Goal: Task Accomplishment & Management: Use online tool/utility

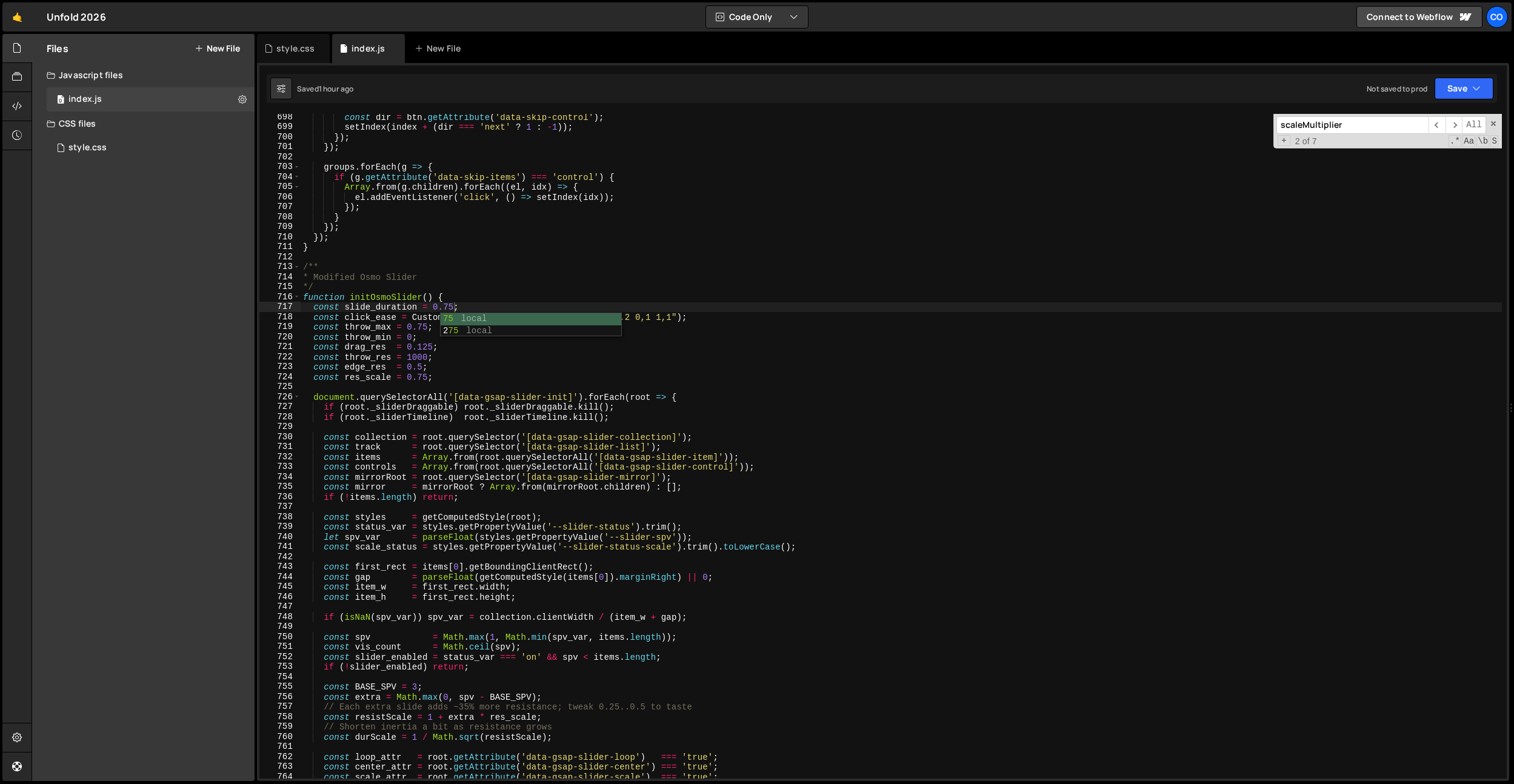
scroll to position [6968, 0]
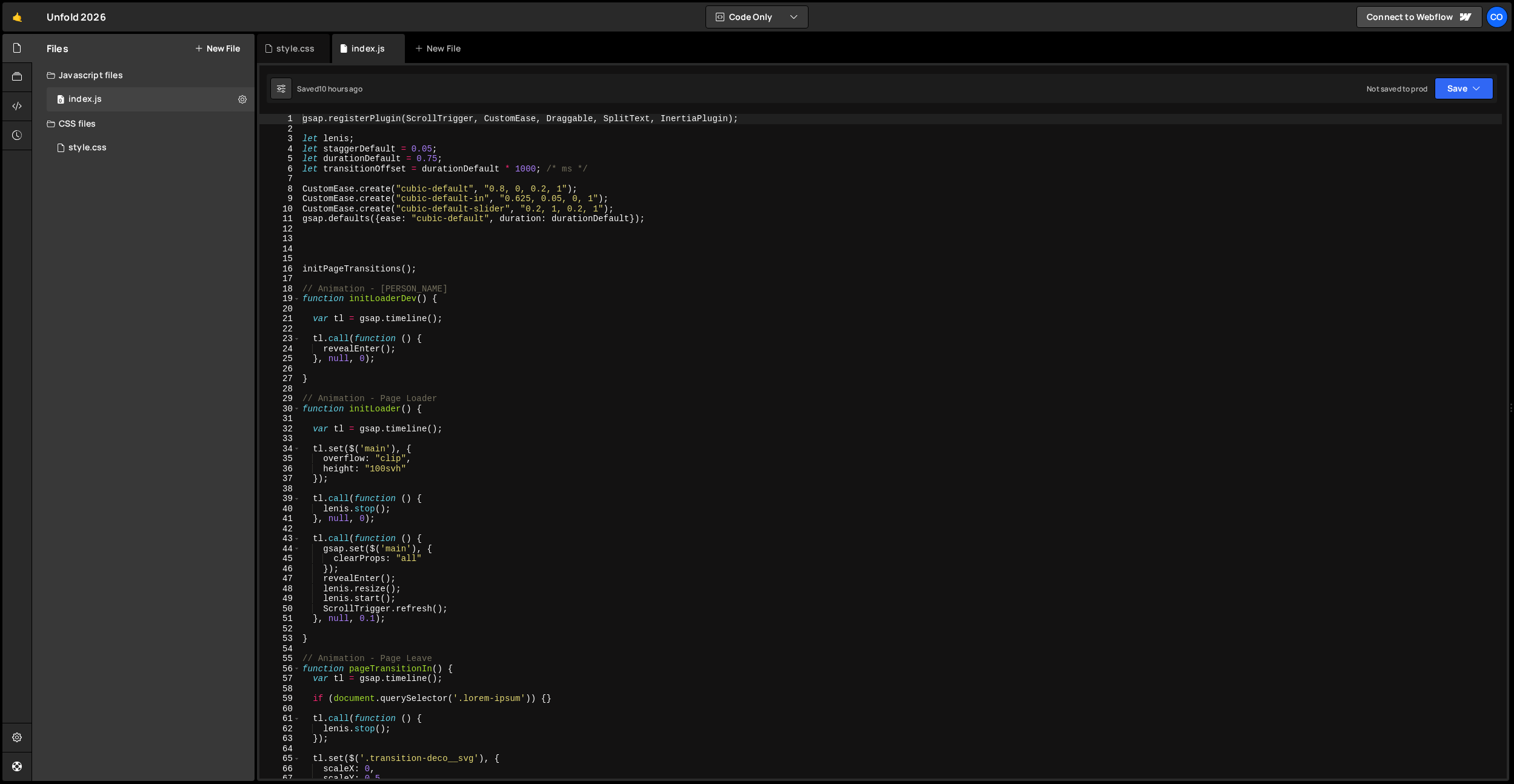
click at [485, 245] on div "gsap . registerPlugin ( ScrollTrigger , CustomEase , Draggable , SplitText , In…" at bounding box center [901, 456] width 1202 height 685
type input "e"
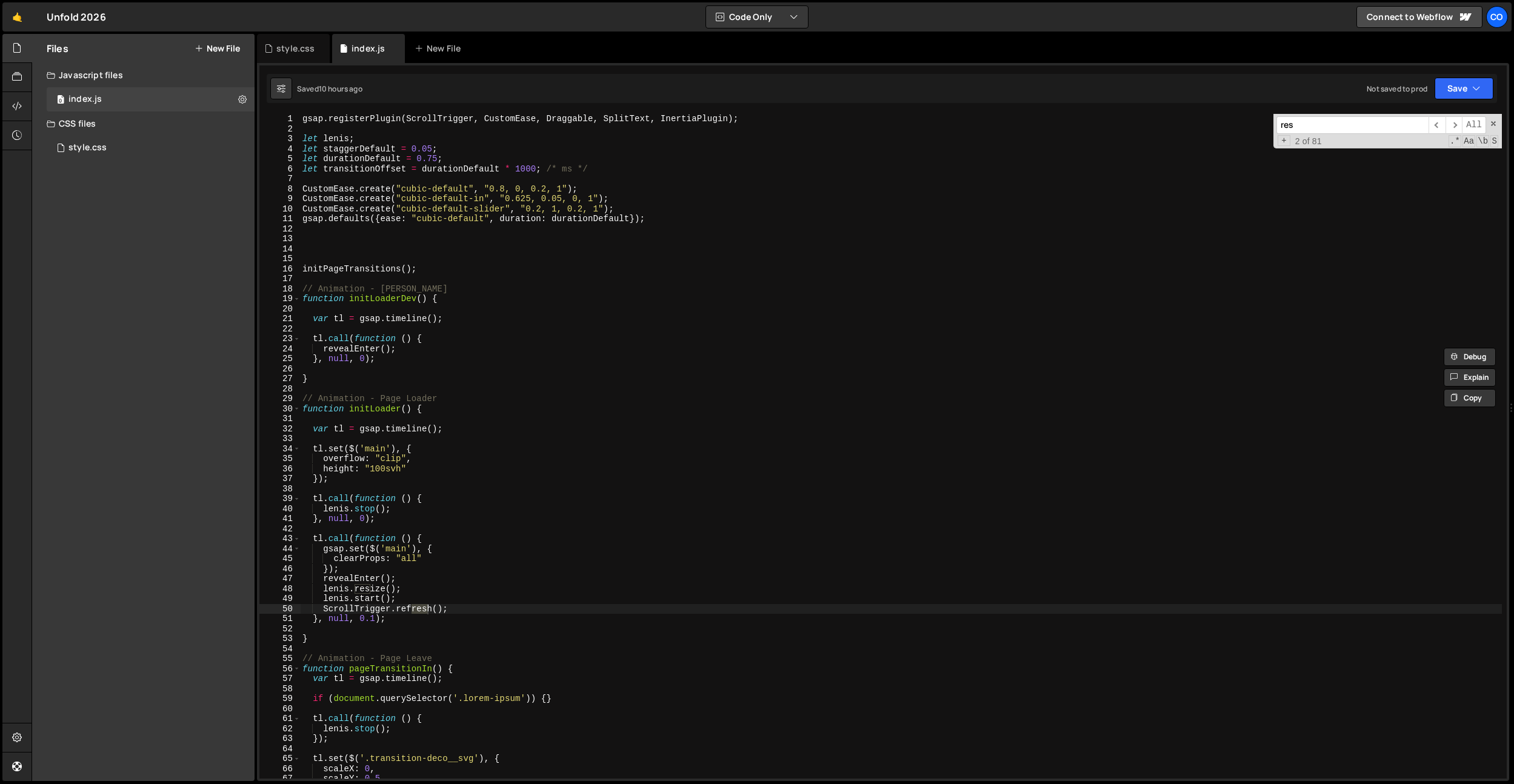
type input "res"
type textarea "initPageTransitions();"
click at [326, 267] on div "gsap . registerPlugin ( ScrollTrigger , CustomEase , Draggable , SplitText , In…" at bounding box center [901, 456] width 1202 height 685
click at [323, 260] on div "gsap . registerPlugin ( ScrollTrigger , CustomEase , Draggable , SplitText , In…" at bounding box center [901, 456] width 1202 height 685
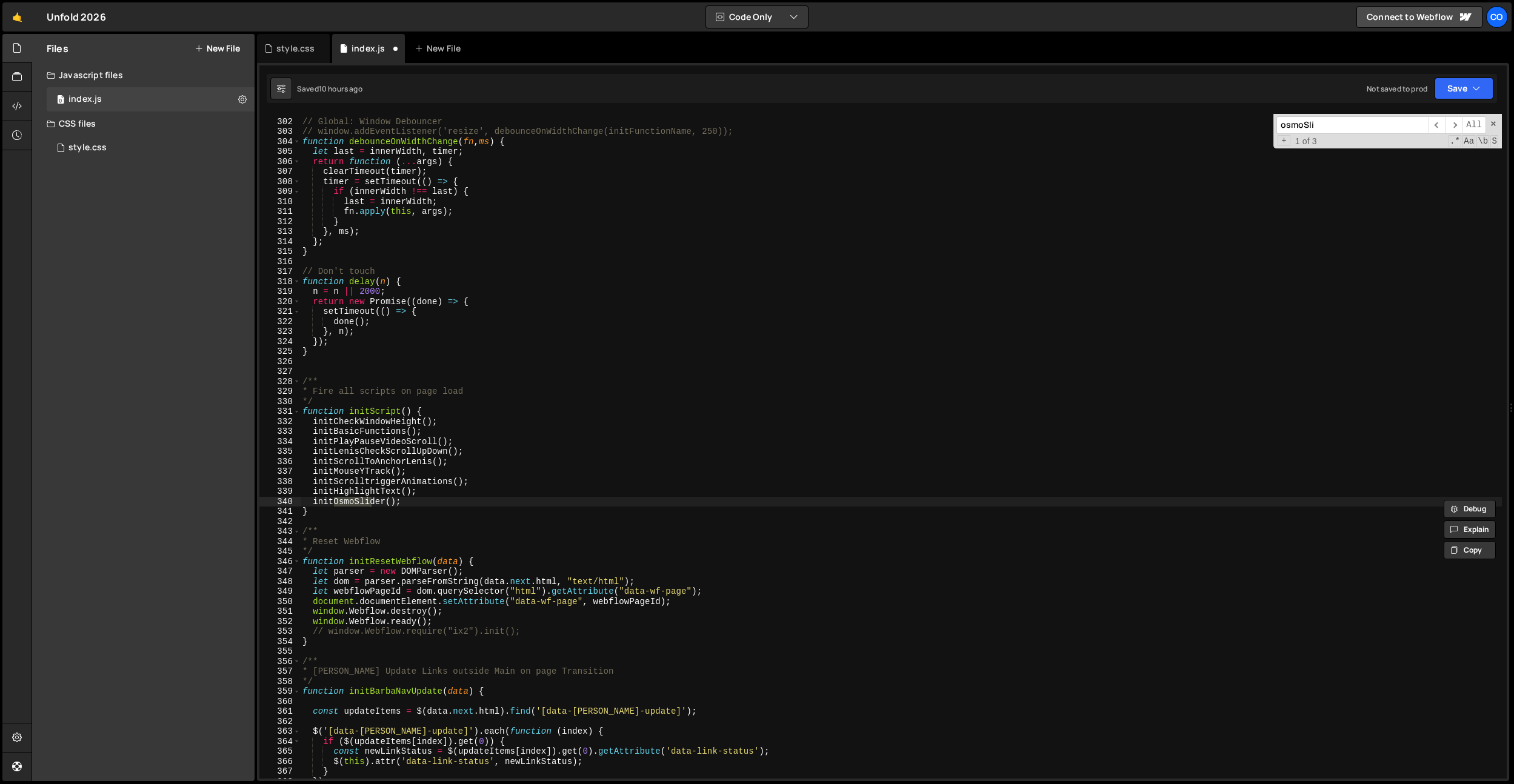
scroll to position [6794, 0]
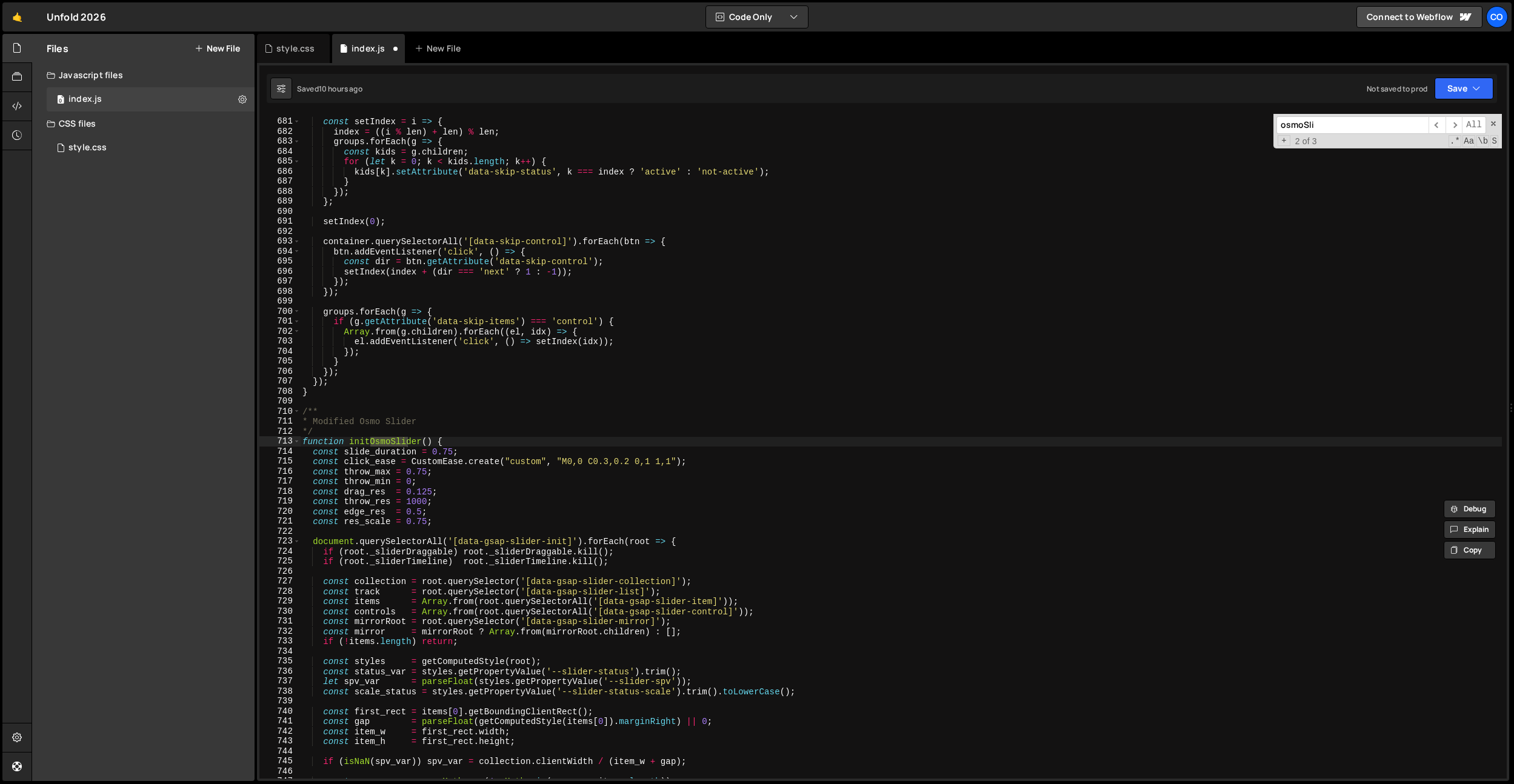
type input "osmoSli"
click at [422, 522] on div "const setIndex = i => { index = (( i % len ) + len ) % len ; groups . forEach (…" at bounding box center [901, 449] width 1202 height 685
type textarea "const res_scale = 0.5;"
click at [271, 48] on icon at bounding box center [268, 48] width 9 height 12
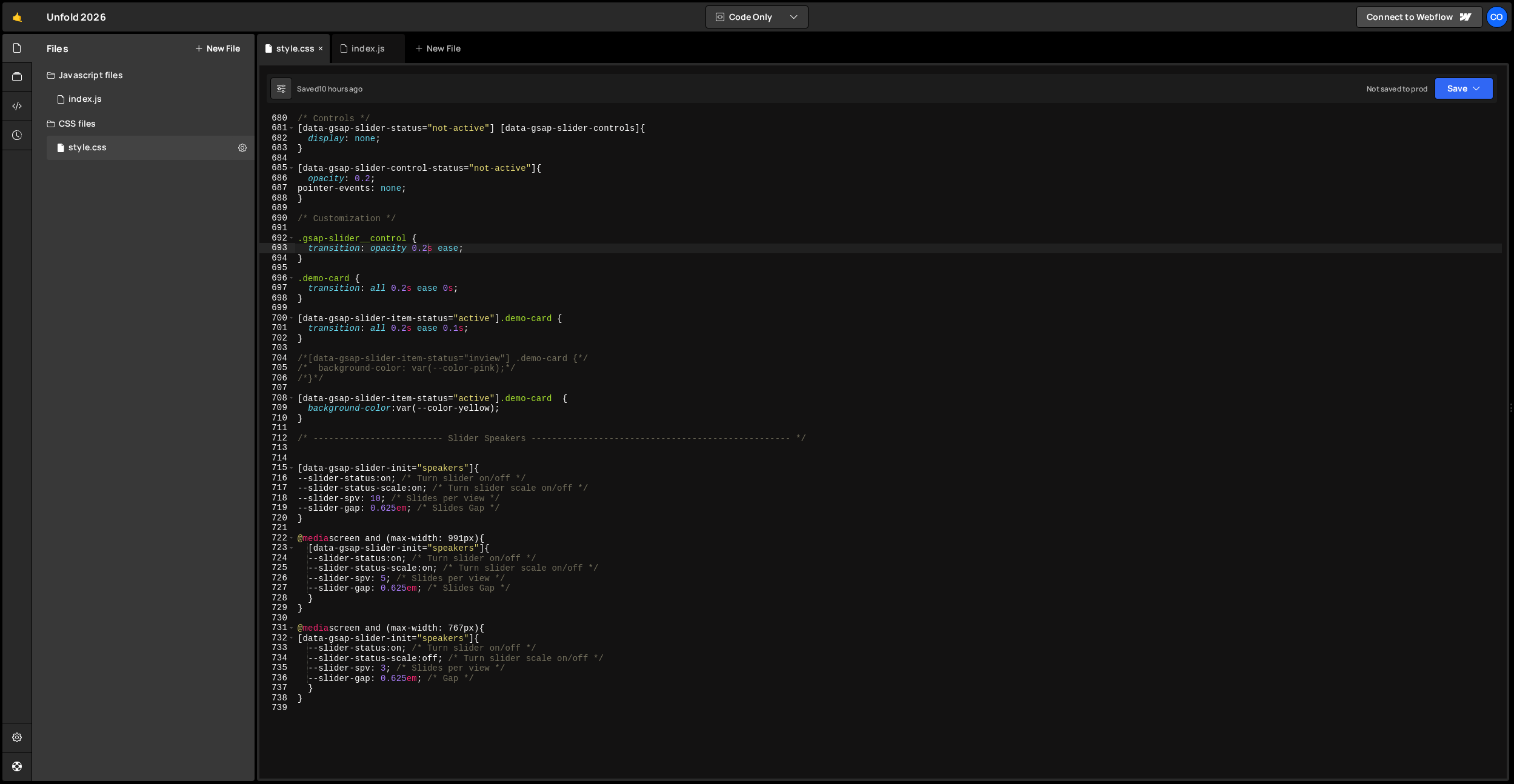
scroll to position [6788, 0]
click at [405, 510] on div "/* Controls */ [ data-gsap-slider-status = " not-active " ] [ data-gsap-slider-…" at bounding box center [898, 455] width 1207 height 685
click at [419, 588] on div "/* Controls */ [ data-gsap-slider-status = " not-active " ] [ data-gsap-slider-…" at bounding box center [898, 455] width 1207 height 685
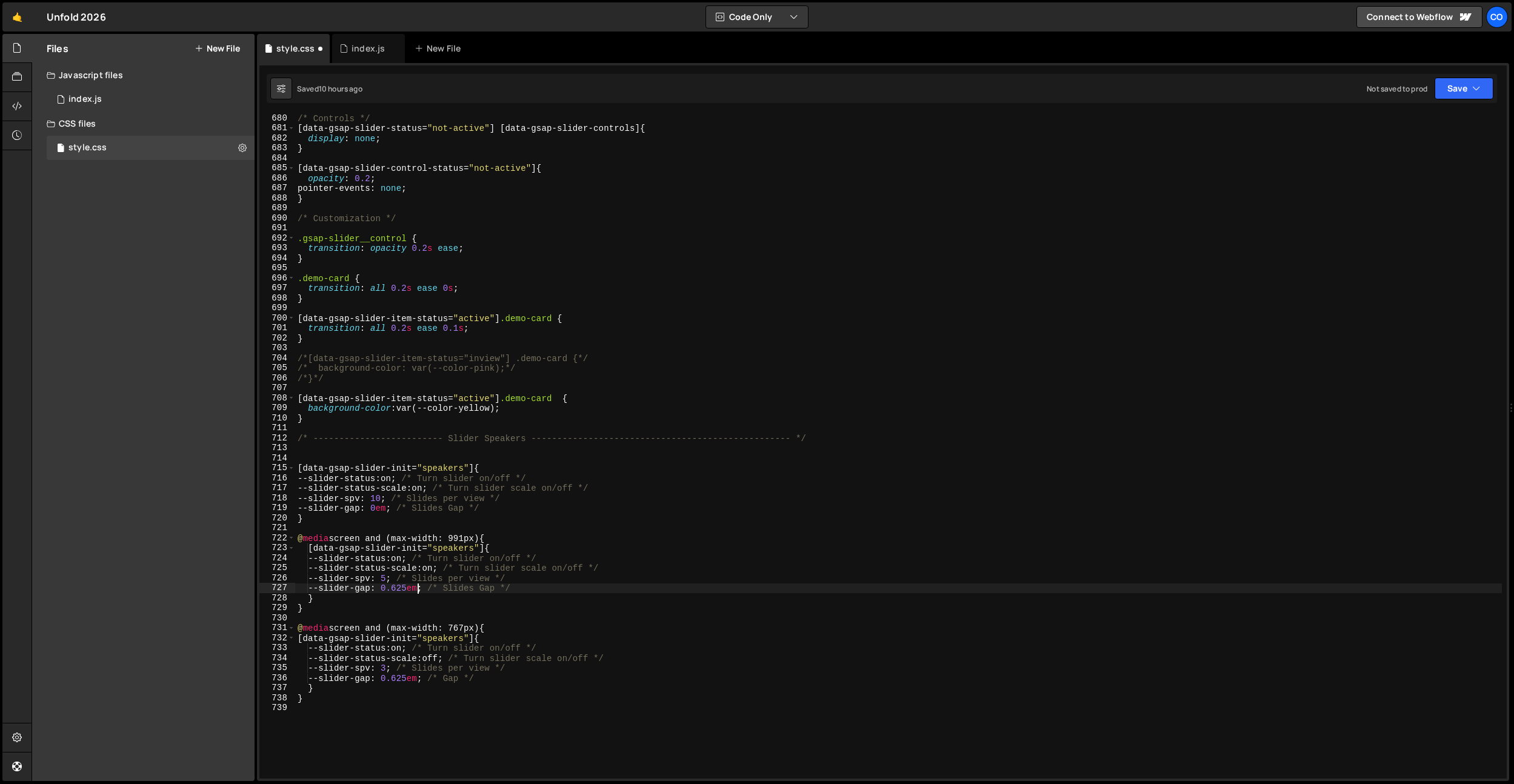
click at [419, 588] on div "/* Controls */ [ data-gsap-slider-status = " not-active " ] [ data-gsap-slider-…" at bounding box center [898, 455] width 1207 height 685
click at [393, 511] on div "/* Controls */ [ data-gsap-slider-status = " not-active " ] [ data-gsap-slider-…" at bounding box center [898, 455] width 1207 height 685
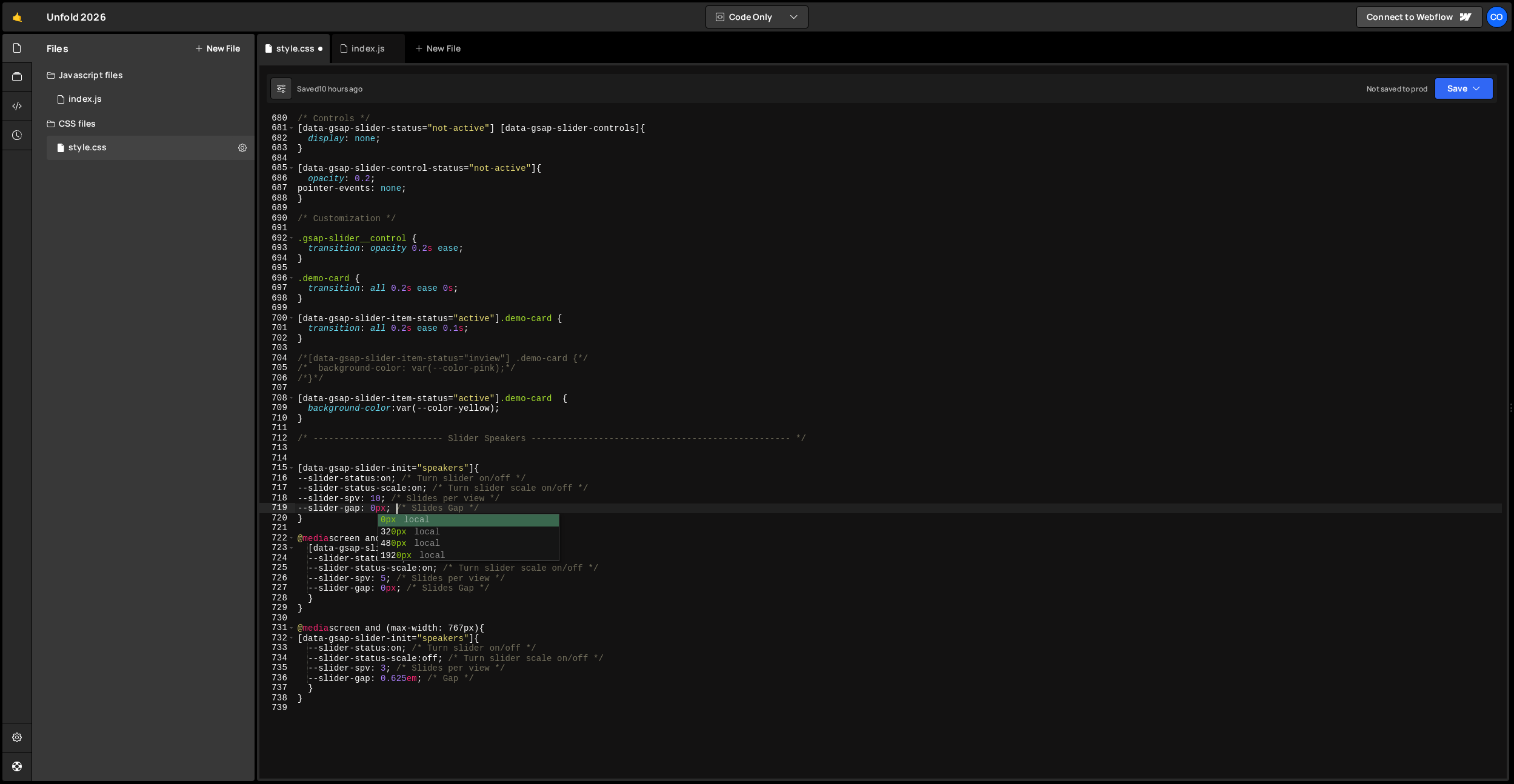
click at [412, 679] on div "/* Controls */ [ data-gsap-slider-status = " not-active " ] [ data-gsap-slider-…" at bounding box center [898, 455] width 1207 height 685
click at [499, 490] on div "/* Controls */ [ data-gsap-slider-status = " not-active " ] [ data-gsap-slider-…" at bounding box center [898, 455] width 1207 height 685
click at [412, 678] on div "/* Controls */ [ data-gsap-slider-status = " not-active " ] [ data-gsap-slider-…" at bounding box center [898, 455] width 1207 height 685
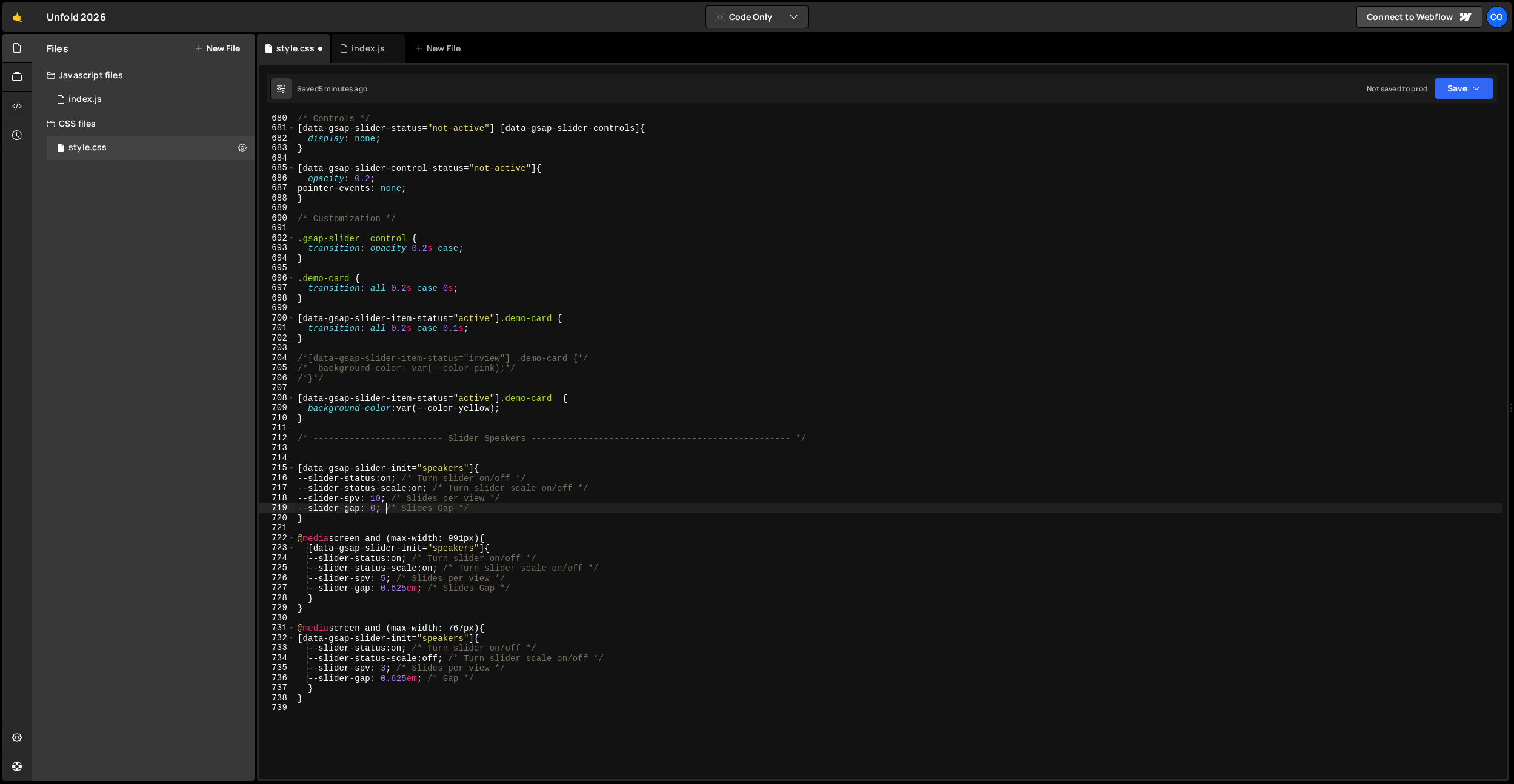
scroll to position [0, 7]
click at [407, 592] on div "/* Controls */ [ data-gsap-slider-status = " not-active " ] [ data-gsap-slider-…" at bounding box center [898, 455] width 1207 height 685
click at [411, 677] on div "/* Controls */ [ data-gsap-slider-status = " not-active " ] [ data-gsap-slider-…" at bounding box center [898, 455] width 1207 height 685
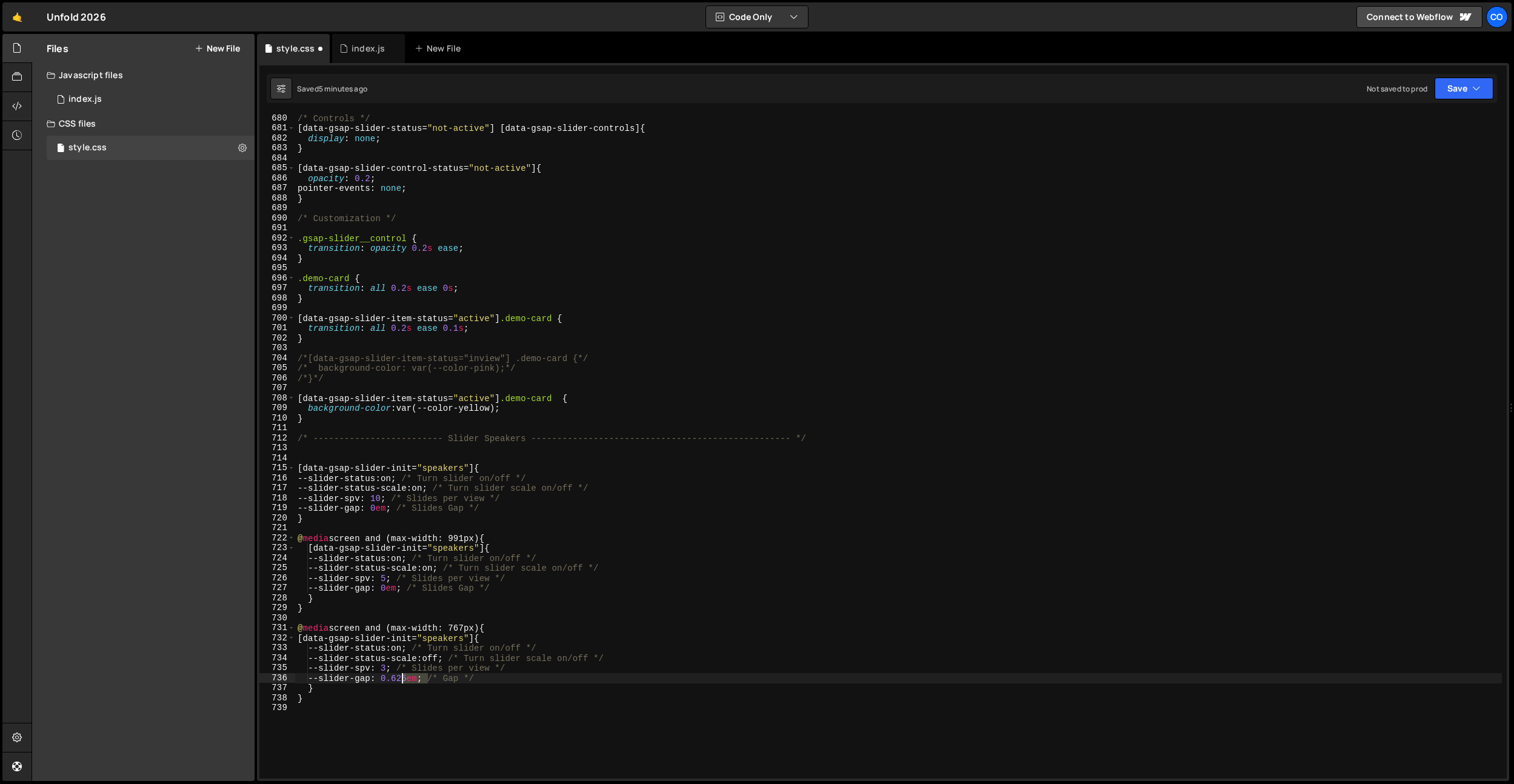
click at [410, 677] on div "/* Controls */ [ data-gsap-slider-status = " not-active " ] [ data-gsap-slider-…" at bounding box center [898, 455] width 1207 height 685
click at [363, 292] on div "/* Controls */ [ data-gsap-slider-status = " not-active " ] [ data-gsap-slider-…" at bounding box center [898, 455] width 1207 height 685
type textarea "transition: all 0.2s ease 0s;"
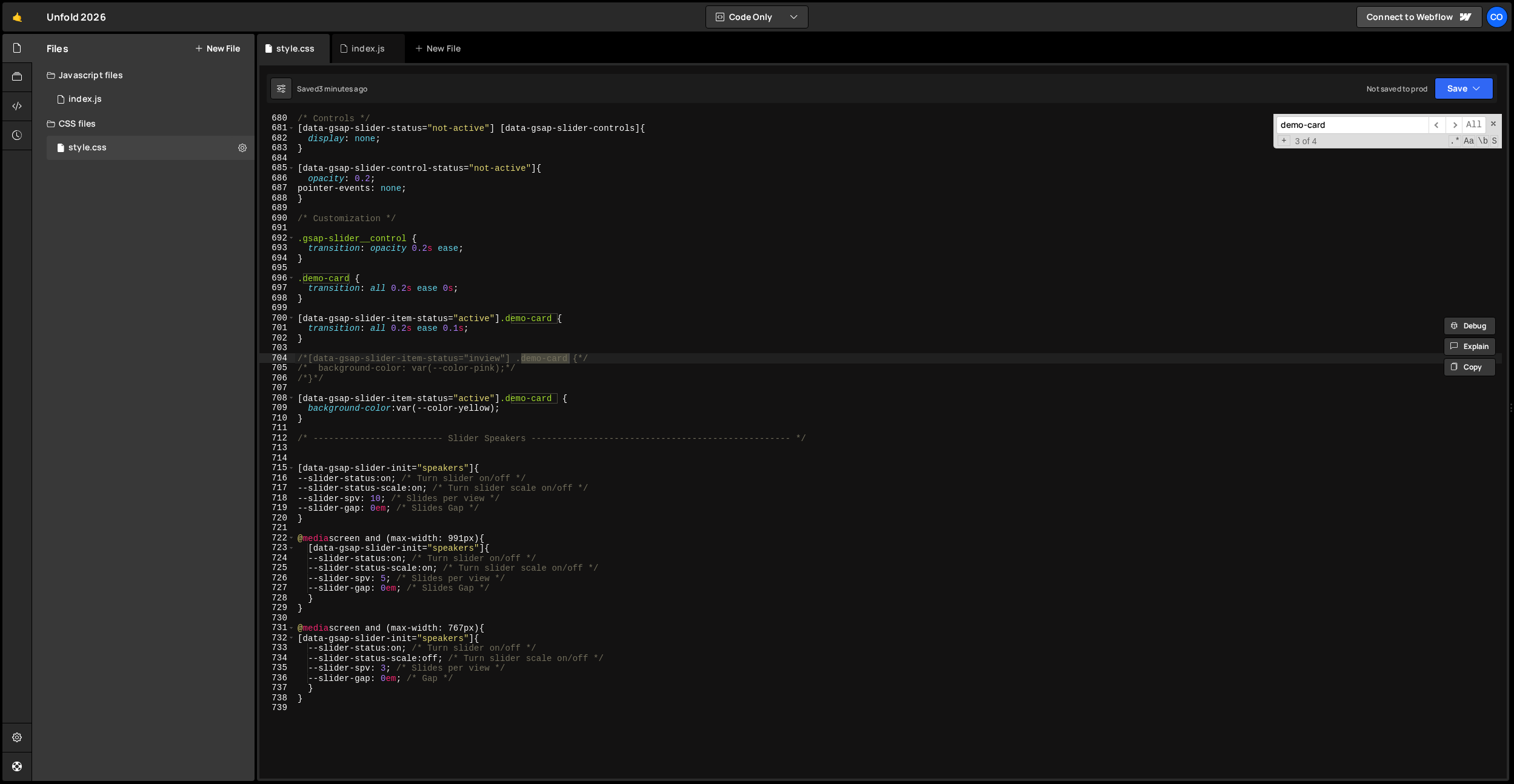
type input "demo-card"
type textarea "[data-gsap-slider-item-status="active"] .demo-card {"
click at [518, 318] on div "/* Controls */ [ data-gsap-slider-status = " not-active " ] [ data-gsap-slider-…" at bounding box center [898, 455] width 1207 height 685
click at [374, 57] on div "index.js" at bounding box center [368, 48] width 73 height 29
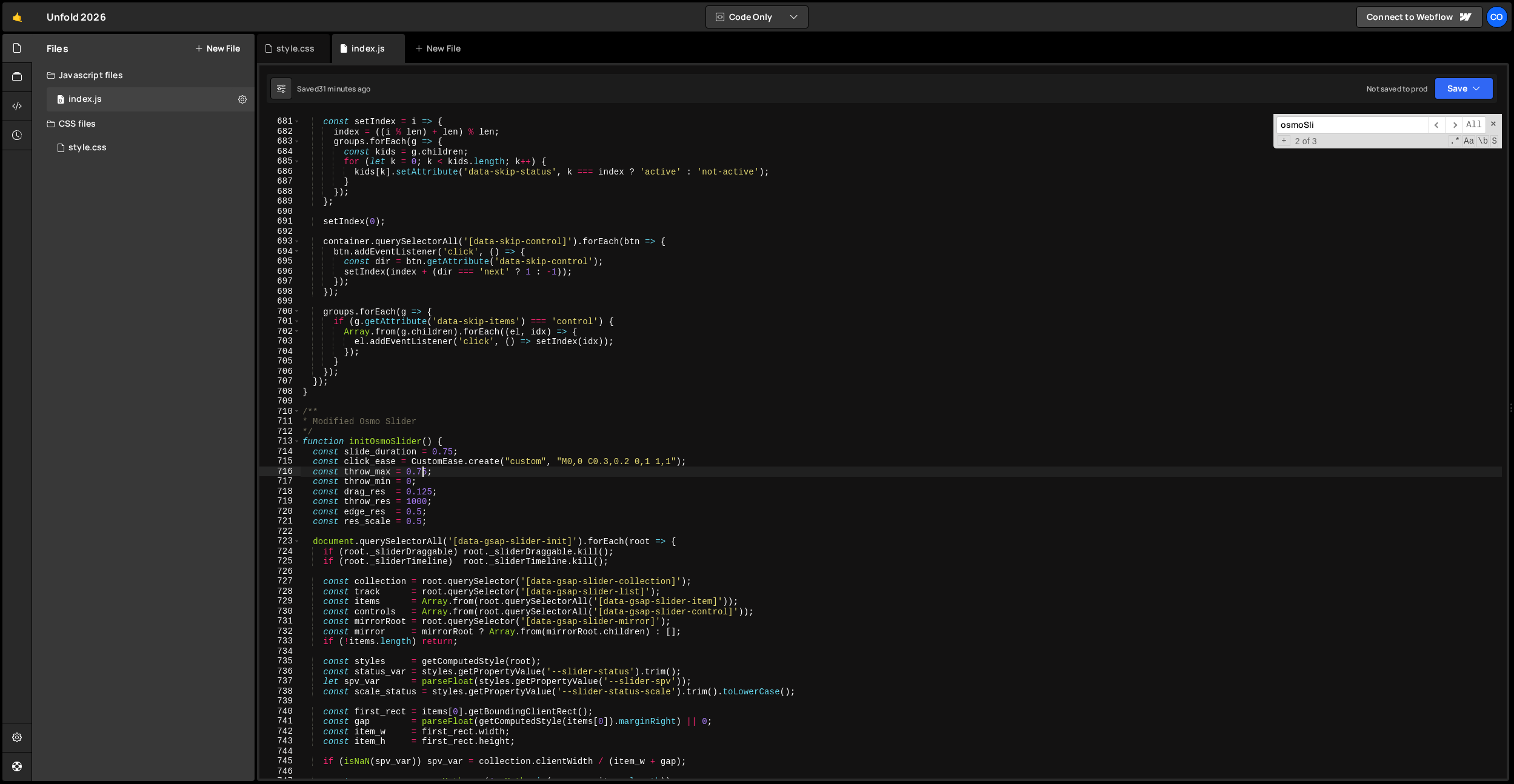
click at [424, 475] on div "const setIndex = i => { index = (( i % len ) + len ) % len ; groups . forEach (…" at bounding box center [901, 449] width 1202 height 685
click at [574, 377] on div "const setIndex = i => { index = (( i % len ) + len ) % len ; groups . forEach (…" at bounding box center [901, 449] width 1202 height 685
type textarea "const edge_res = 0.5;"
click at [432, 514] on div "const setIndex = i => { index = (( i % len ) + len ) % len ; groups . forEach (…" at bounding box center [901, 449] width 1202 height 685
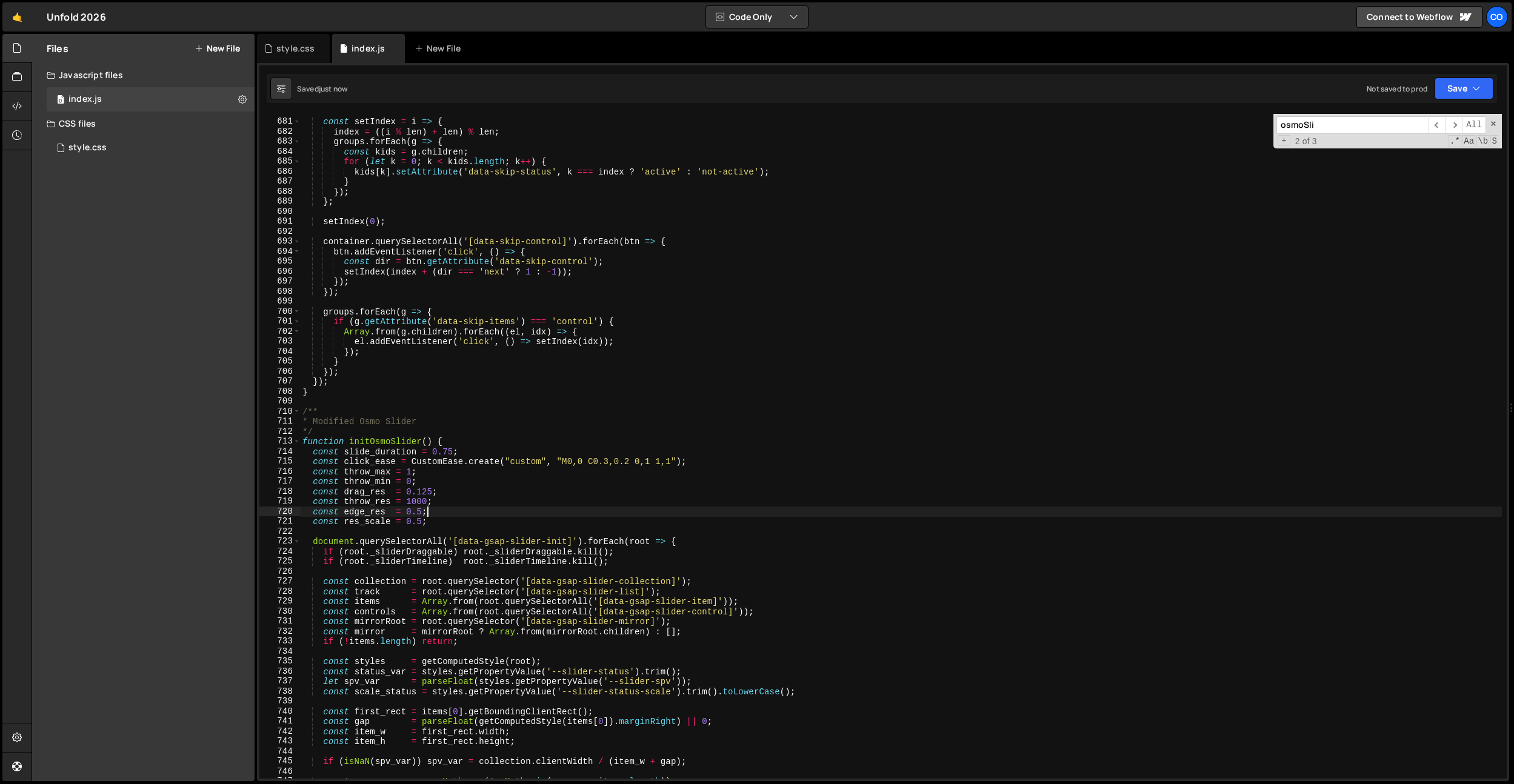
click at [420, 526] on div "const setIndex = i => { index = (( i % len ) + len ) % len ; groups . forEach (…" at bounding box center [901, 449] width 1202 height 685
type textarea "const res_scale = 0.75;"
click at [279, 44] on div "style.css" at bounding box center [295, 48] width 38 height 12
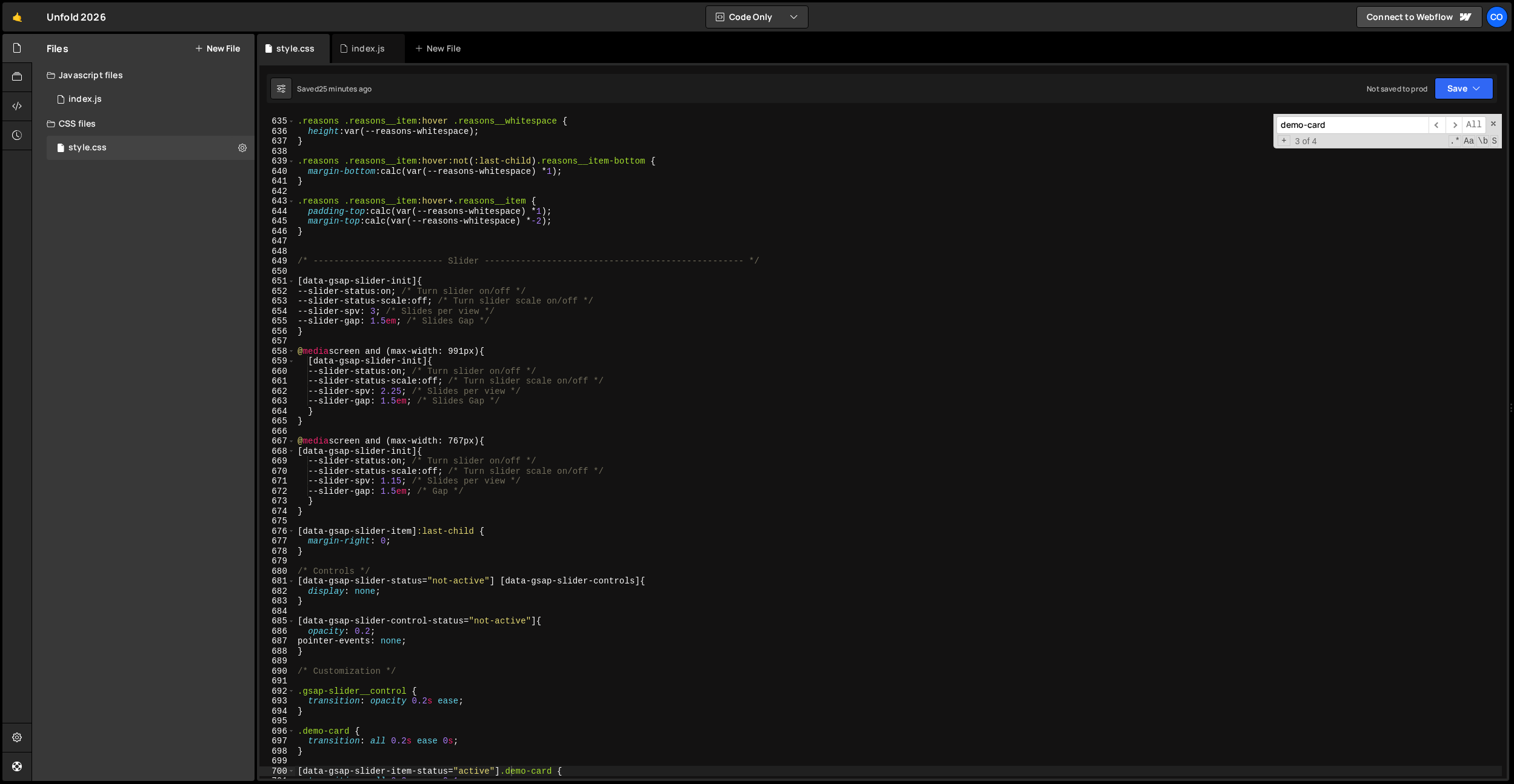
scroll to position [6335, 0]
click at [347, 241] on div ".reasons .reasons__item :hover .reasons__whitespace { height : var(--reasons-wh…" at bounding box center [898, 448] width 1207 height 685
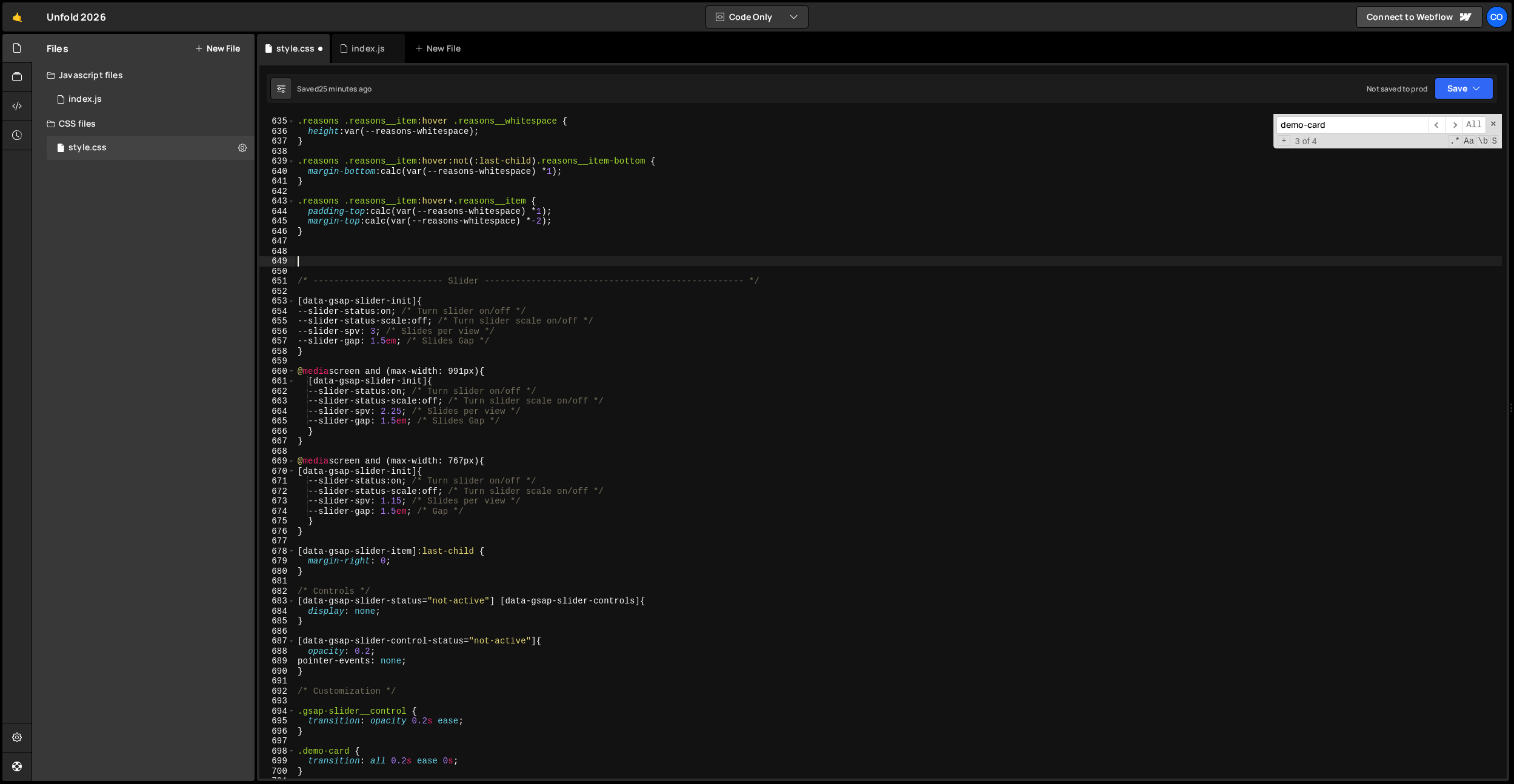
paste textarea "speaker-card"
drag, startPoint x: 777, startPoint y: 285, endPoint x: 273, endPoint y: 273, distance: 504.1
click at [264, 279] on div "speaker-card 634 635 636 637 638 639 640 641 642 643 644 645 646 647 648 649 65…" at bounding box center [883, 446] width 1248 height 664
type textarea "/* ------------------------- Slider -------------------------------------------…"
click at [319, 239] on div ".reasons .reasons__item :hover .reasons__whitespace { height : var(--reasons-wh…" at bounding box center [898, 448] width 1207 height 685
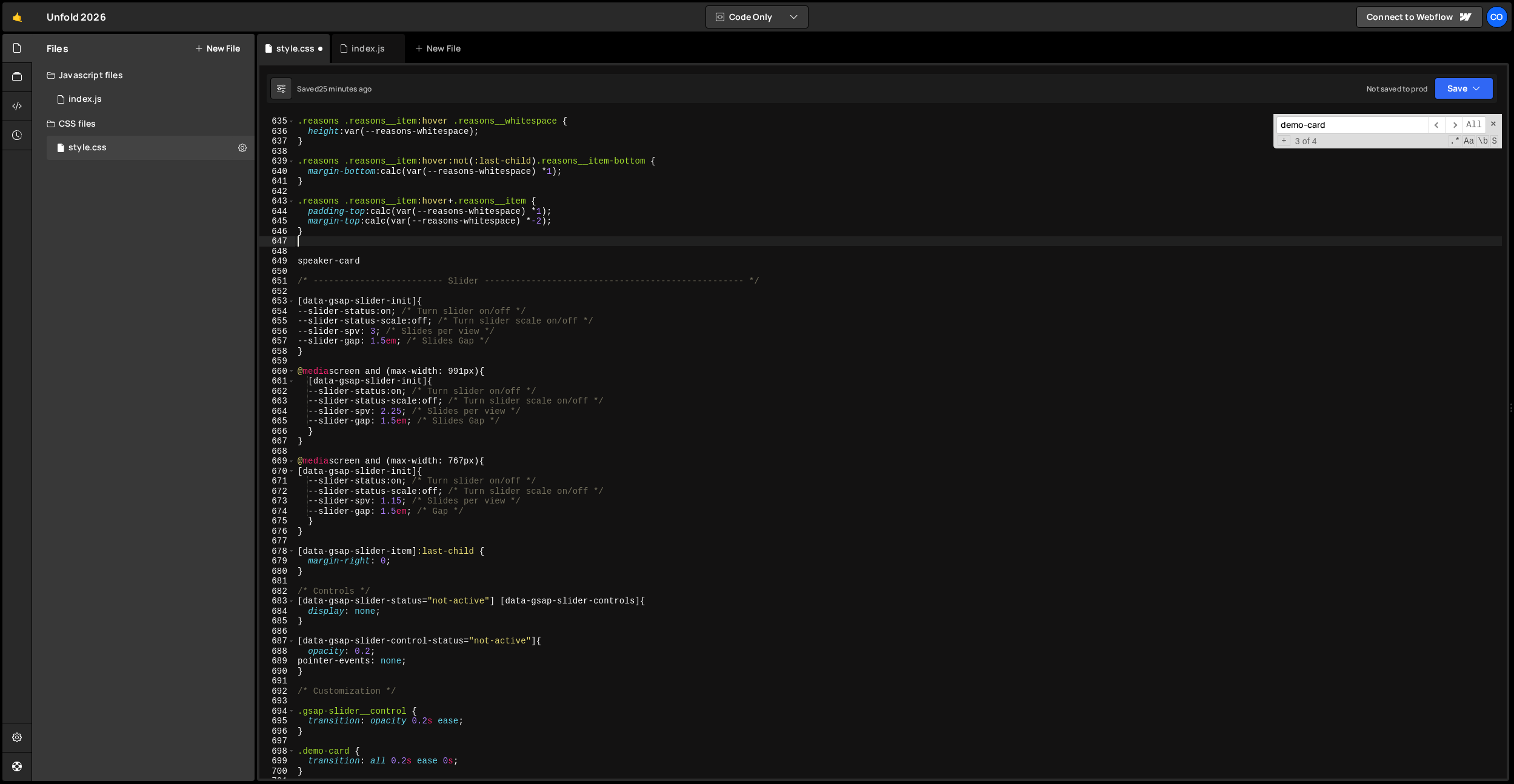
paste textarea "/* ------------------------- Slider -------------------------------------------…"
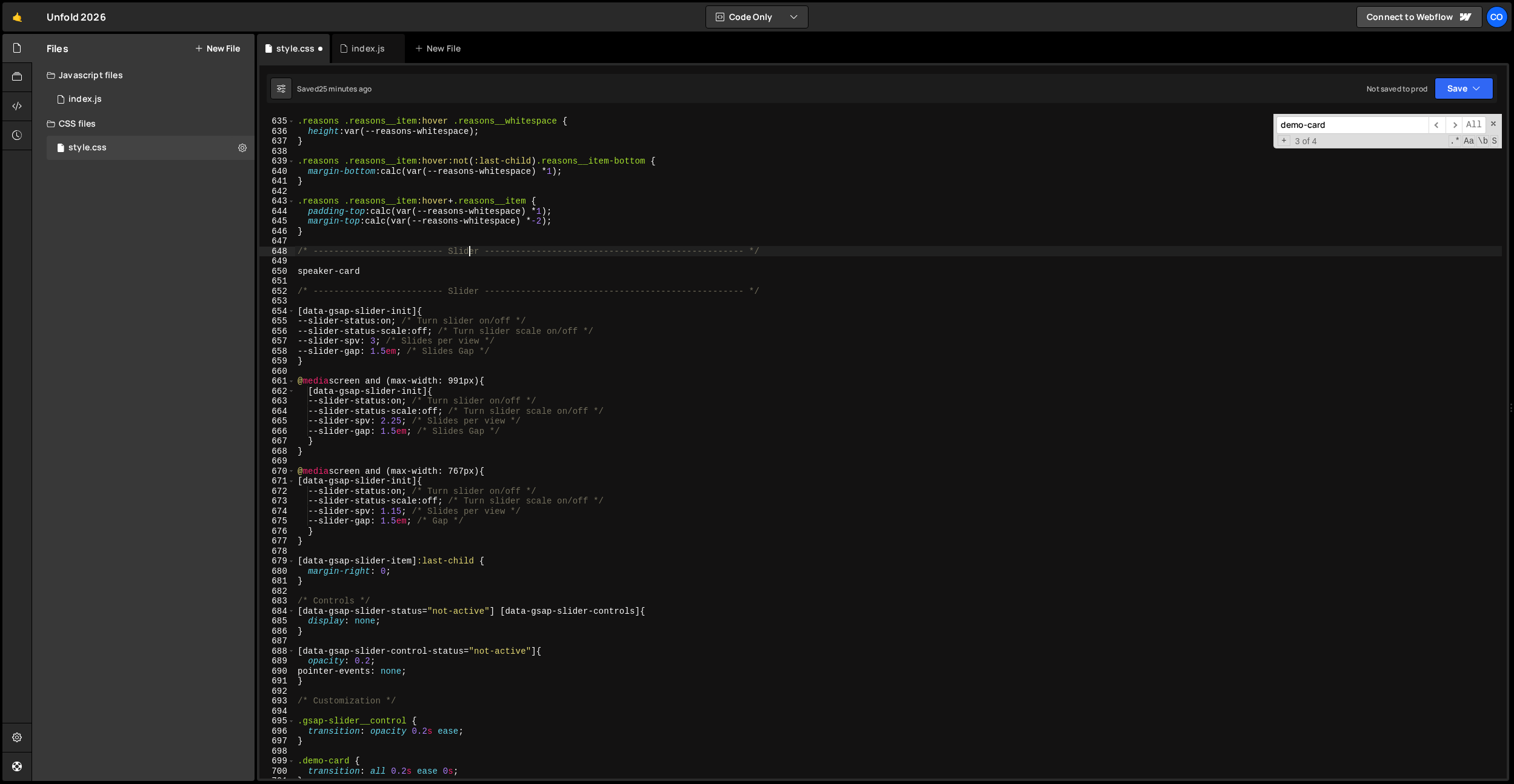
click at [468, 247] on div ".reasons .reasons__item :hover .reasons__whitespace { height : var(--reasons-wh…" at bounding box center [898, 448] width 1207 height 685
drag, startPoint x: 389, startPoint y: 230, endPoint x: 400, endPoint y: 257, distance: 29.2
click at [389, 230] on div ".reasons .reasons__item :hover .reasons__whitespace { height : var(--reasons-wh…" at bounding box center [898, 448] width 1207 height 685
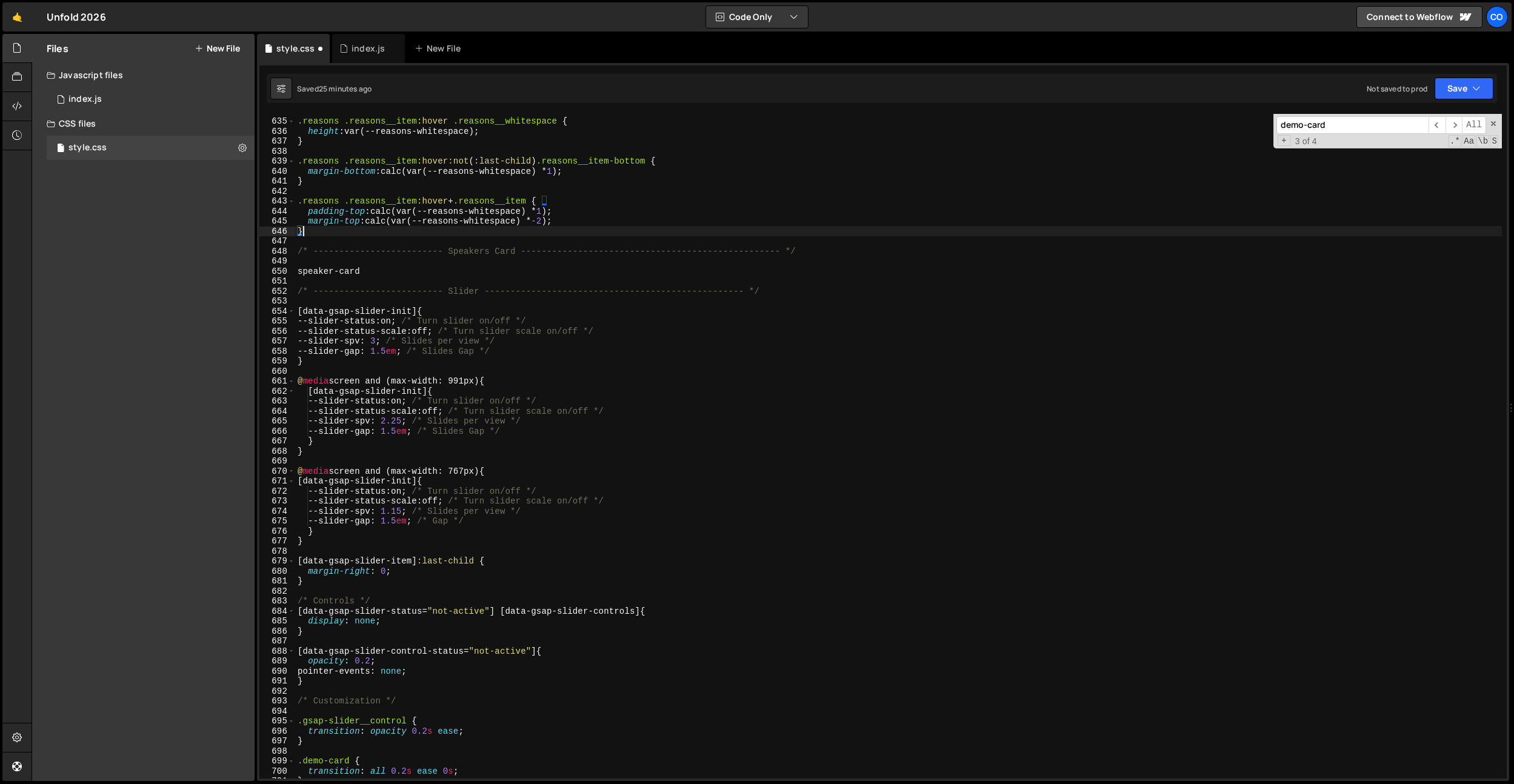
scroll to position [0, 0]
click at [304, 271] on div ".reasons .reasons__item :hover .reasons__whitespace { height : var(--reasons-wh…" at bounding box center [898, 448] width 1207 height 685
type textarea "speaker-card"
type textarea "."
click at [406, 273] on div ".reasons .reasons__item :hover .reasons__whitespace { height : var(--reasons-wh…" at bounding box center [898, 448] width 1207 height 685
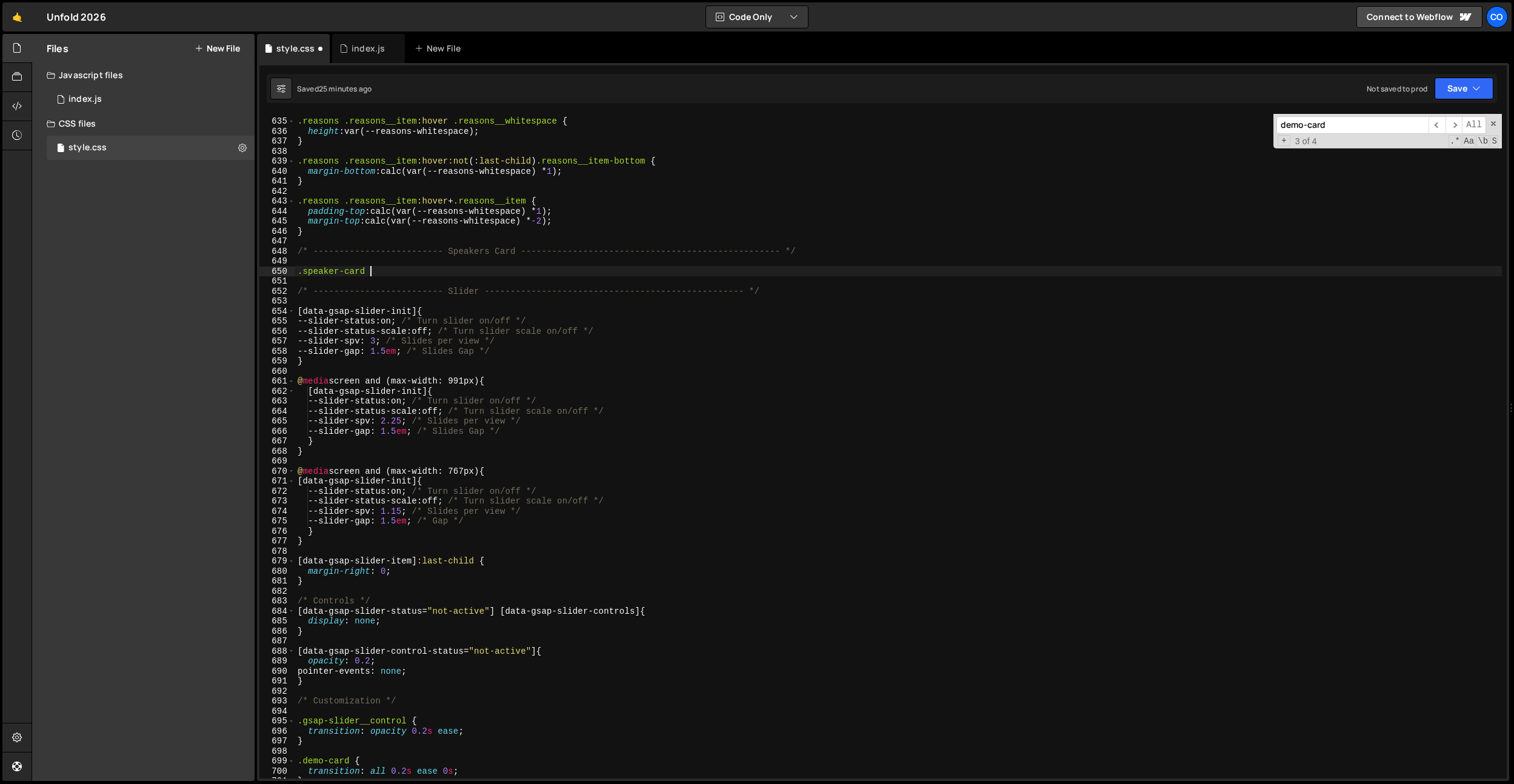
scroll to position [0, 4]
type textarea ".speaker-card:hover {}"
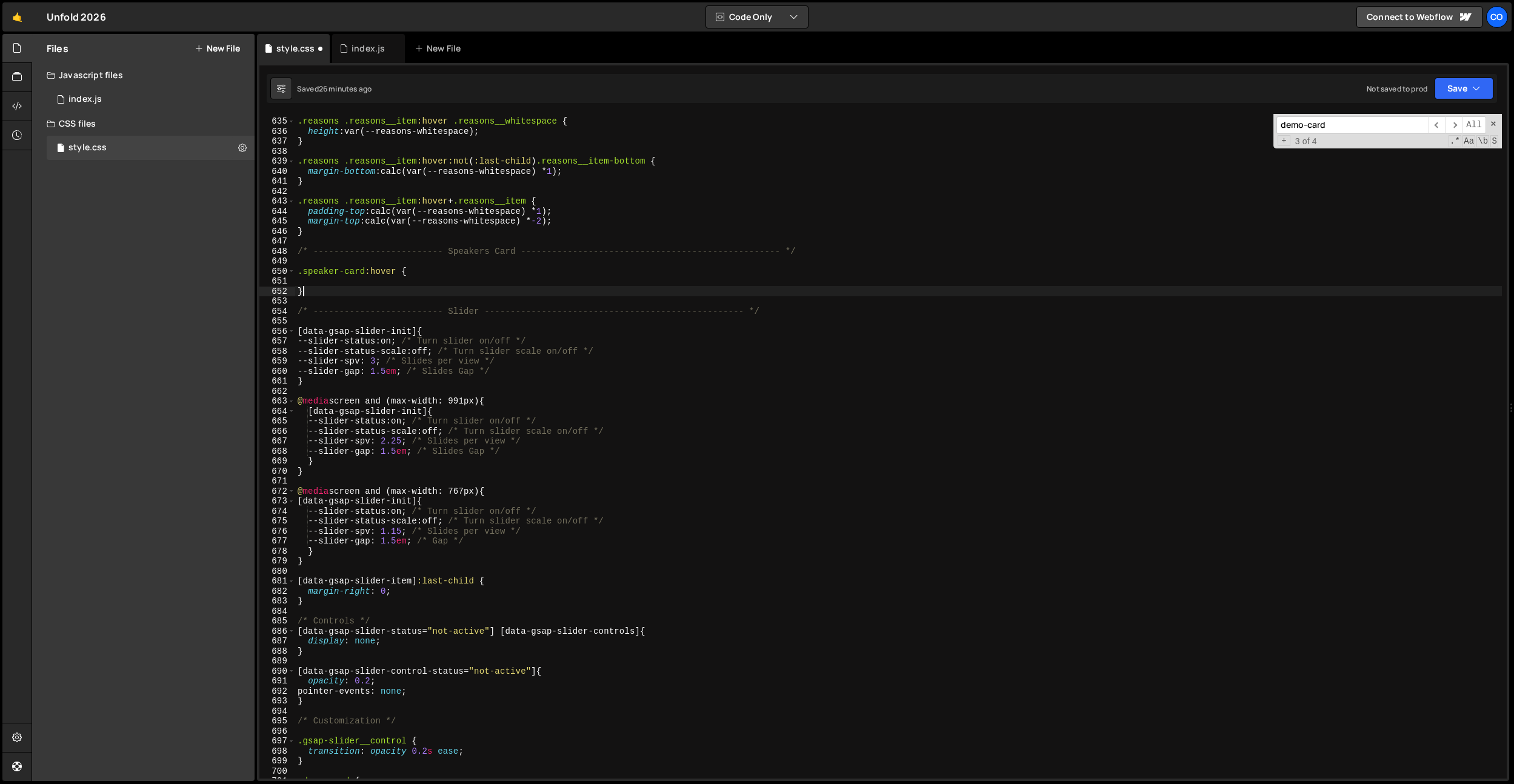
click at [359, 293] on div ".reasons .reasons__item :hover .reasons__whitespace { height : var(--reasons-wh…" at bounding box center [898, 448] width 1207 height 685
type textarea "}"
click at [331, 259] on div ".reasons .reasons__item :hover .reasons__whitespace { height : var(--reasons-wh…" at bounding box center [898, 448] width 1207 height 685
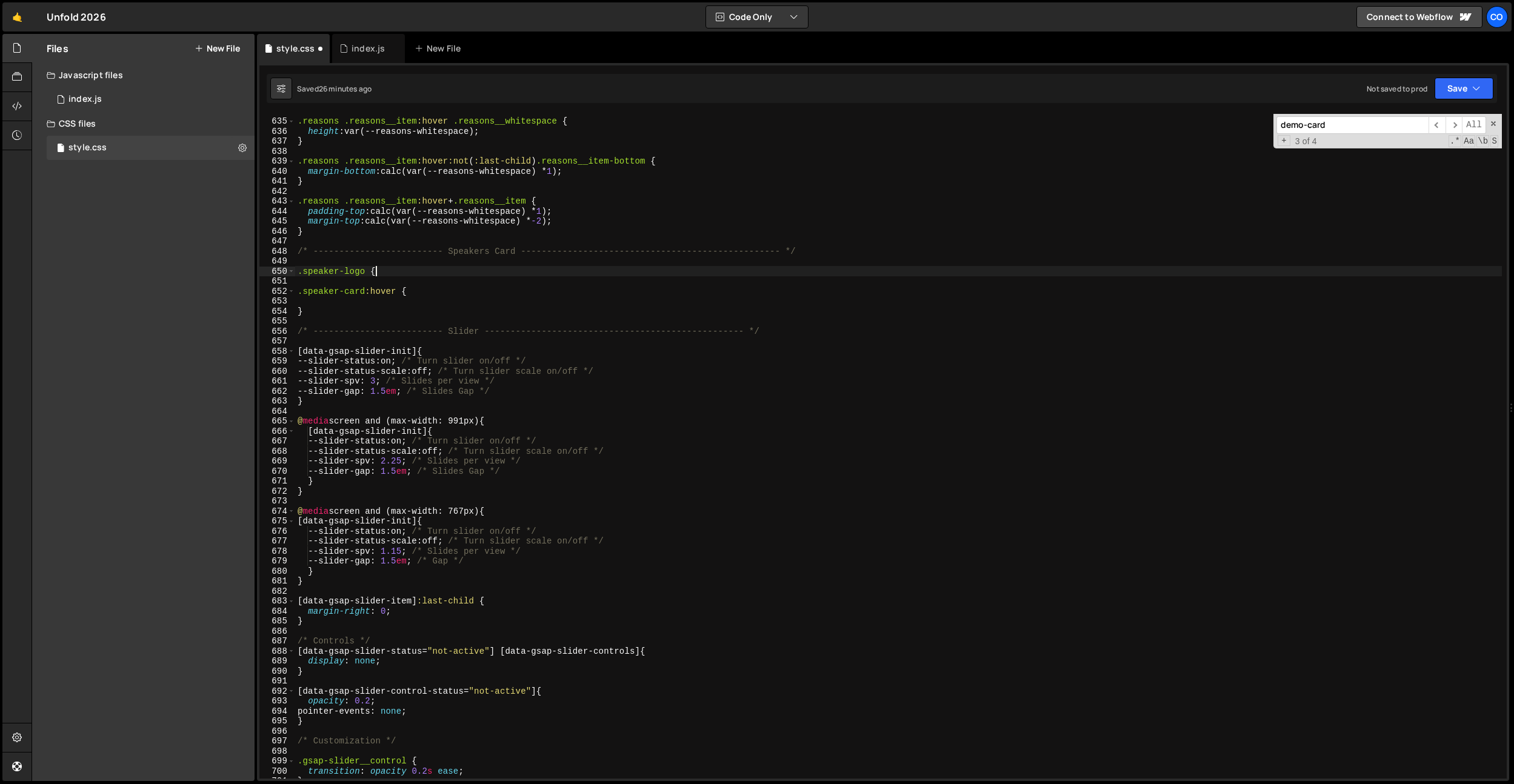
type textarea ".speaker-logo {}"
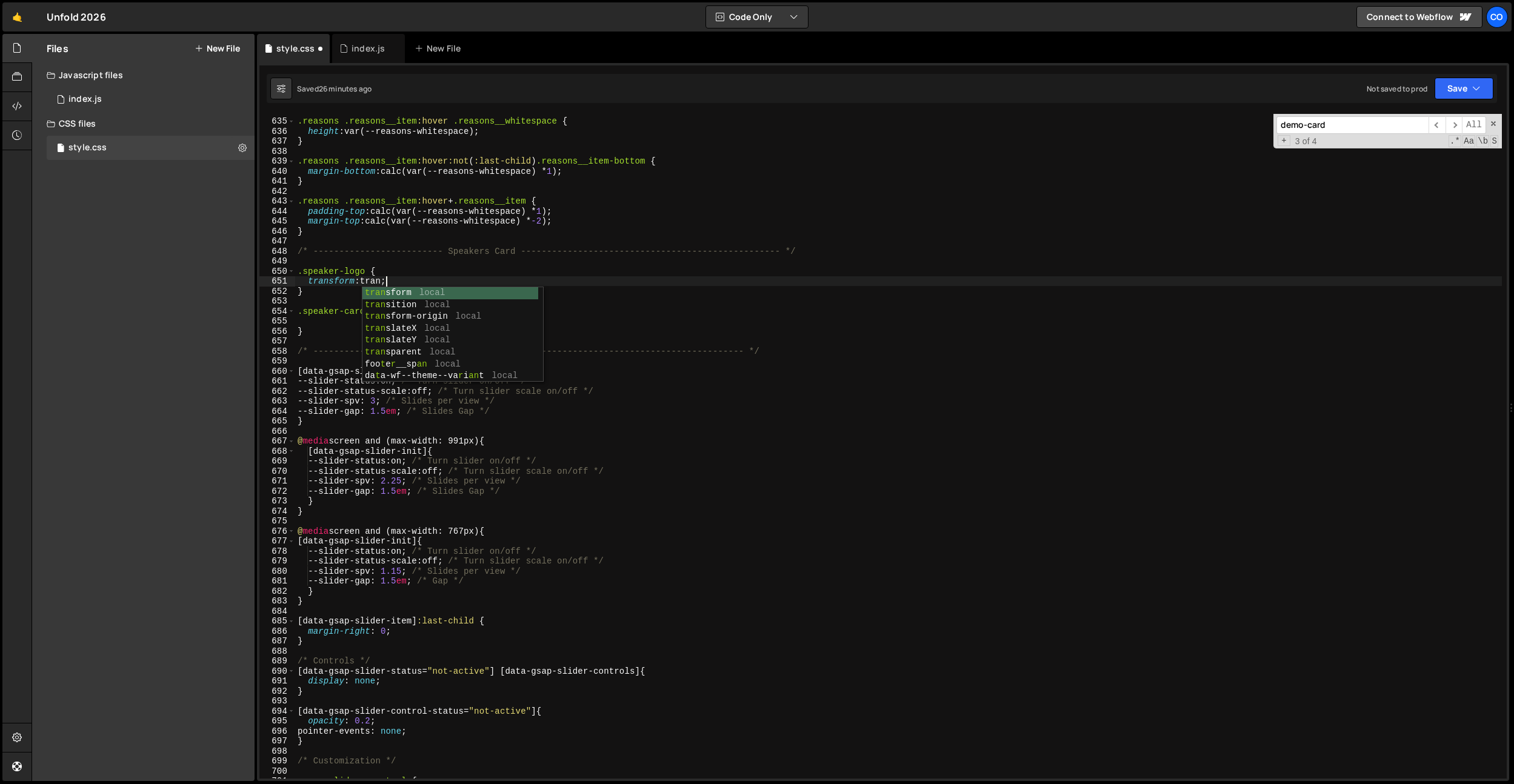
scroll to position [0, 5]
click at [333, 284] on div ".reasons .reasons__item :hover .reasons__whitespace { height : var(--reasons-wh…" at bounding box center [898, 448] width 1207 height 685
drag, startPoint x: 441, startPoint y: 279, endPoint x: 363, endPoint y: 281, distance: 78.0
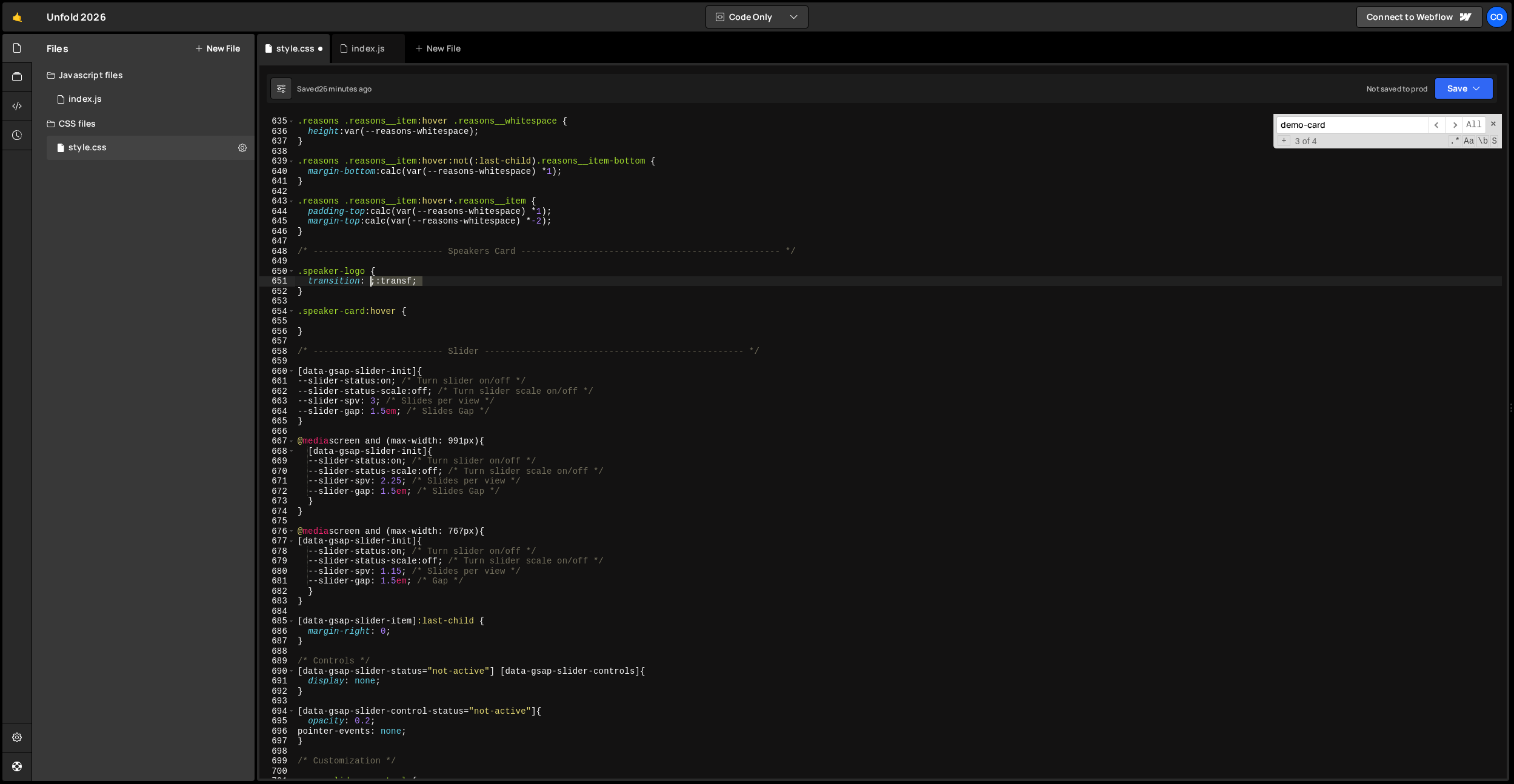
click at [363, 281] on div ".reasons .reasons__item :hover .reasons__whitespace { height : var(--reasons-wh…" at bounding box center [898, 448] width 1207 height 685
click at [607, 286] on div ".reasons .reasons__item :hover .reasons__whitespace { height : var(--reasons-wh…" at bounding box center [898, 448] width 1207 height 685
drag, startPoint x: 440, startPoint y: 269, endPoint x: 388, endPoint y: 276, distance: 52.5
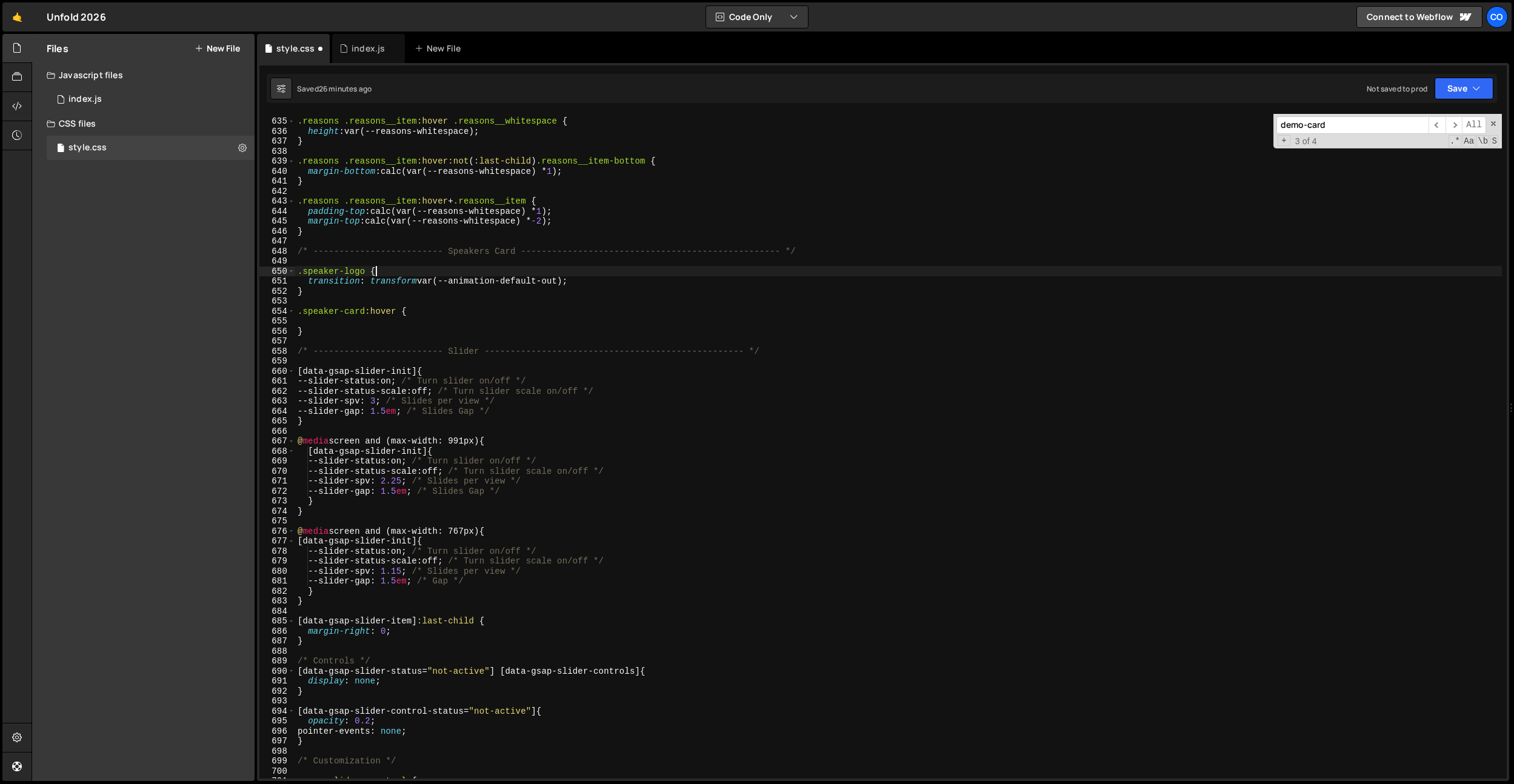
click at [440, 269] on div ".reasons .reasons__item :hover .reasons__whitespace { height : var(--reasons-wh…" at bounding box center [898, 448] width 1207 height 685
click at [301, 272] on div ".reasons .reasons__item :hover .reasons__whitespace { height : var(--reasons-wh…" at bounding box center [898, 448] width 1207 height 685
drag, startPoint x: 298, startPoint y: 273, endPoint x: 334, endPoint y: 276, distance: 36.1
click at [298, 273] on div ".reasons .reasons__item :hover .reasons__whitespace { height : var(--reasons-wh…" at bounding box center [898, 448] width 1207 height 685
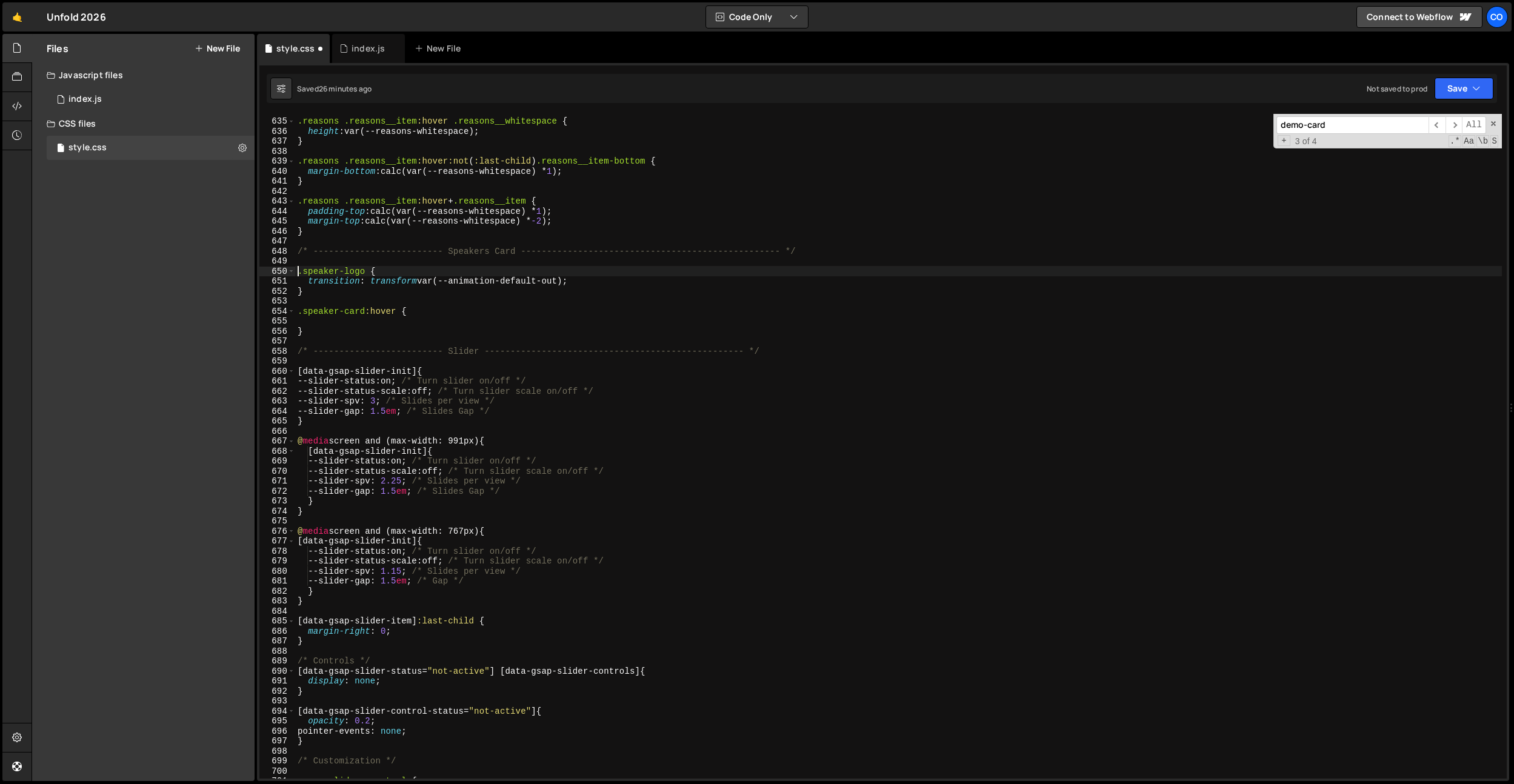
click at [603, 281] on div ".reasons .reasons__item :hover .reasons__whitespace { height : var(--reasons-wh…" at bounding box center [898, 448] width 1207 height 685
type textarea "transition: transform var(--animation-default-out);"
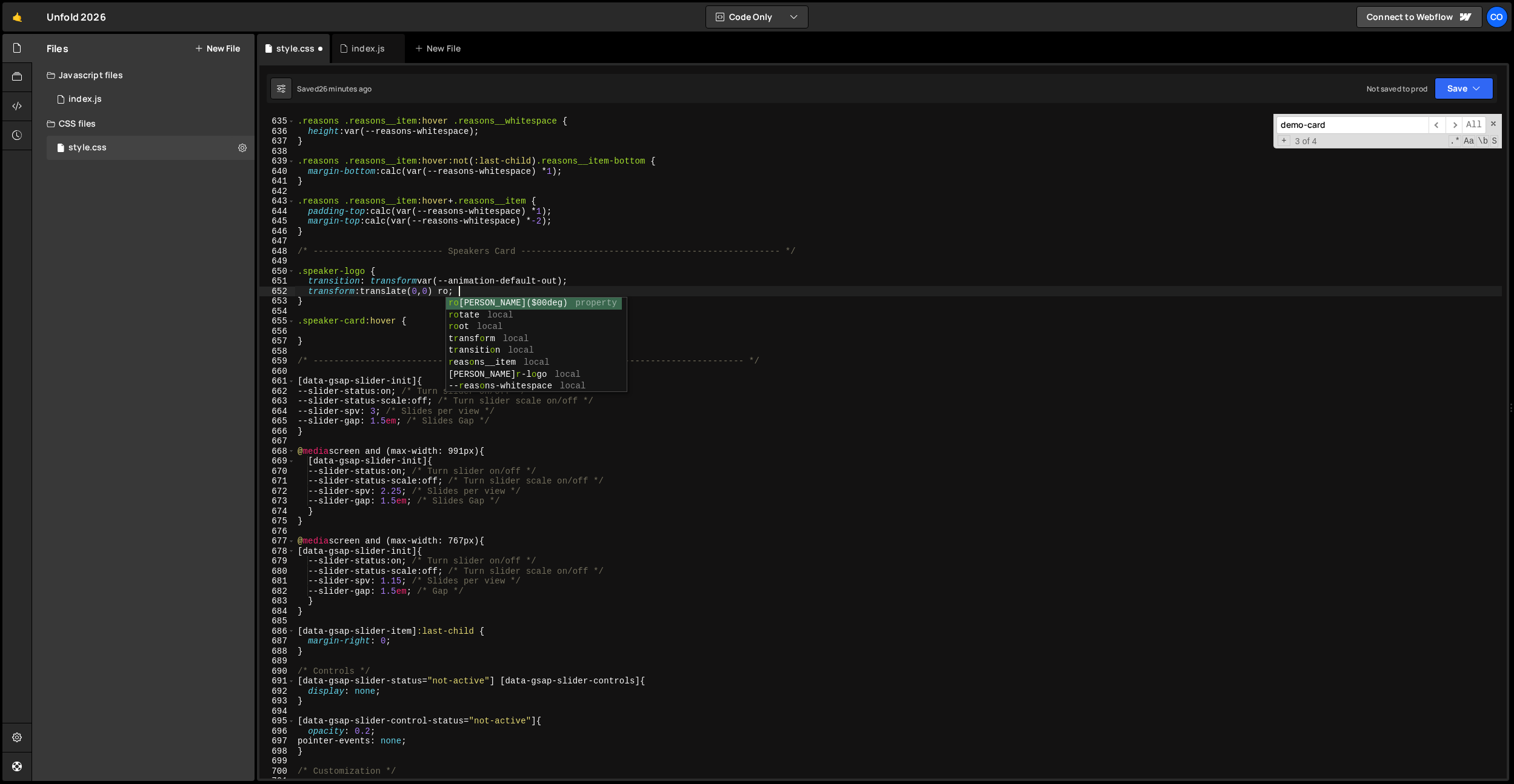
scroll to position [0, 11]
type textarea "transform: translate(0, 0) rotate(0.001deg);"
drag, startPoint x: 573, startPoint y: 291, endPoint x: 307, endPoint y: 293, distance: 266.0
click at [307, 293] on div ".reasons .reasons__item :hover .reasons__whitespace { height : var(--reasons-wh…" at bounding box center [898, 448] width 1207 height 685
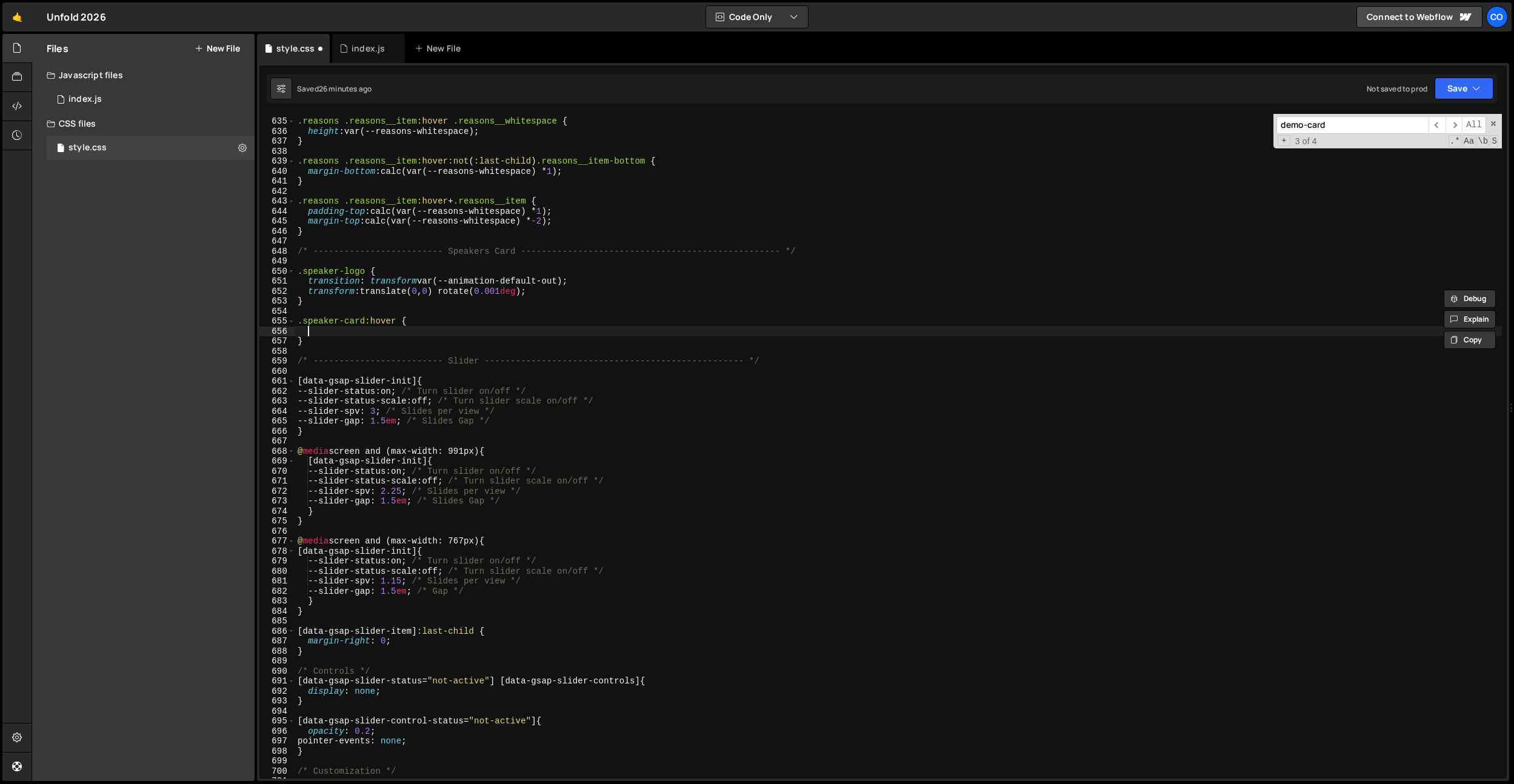
click at [311, 328] on div ".reasons .reasons__item :hover .reasons__whitespace { height : var(--reasons-wh…" at bounding box center [898, 448] width 1207 height 685
paste textarea "transform: translate(0, 0) rotate(0.001deg);"
click at [400, 318] on div ".reasons .reasons__item :hover .reasons__whitespace { height : var(--reasons-wh…" at bounding box center [898, 448] width 1207 height 685
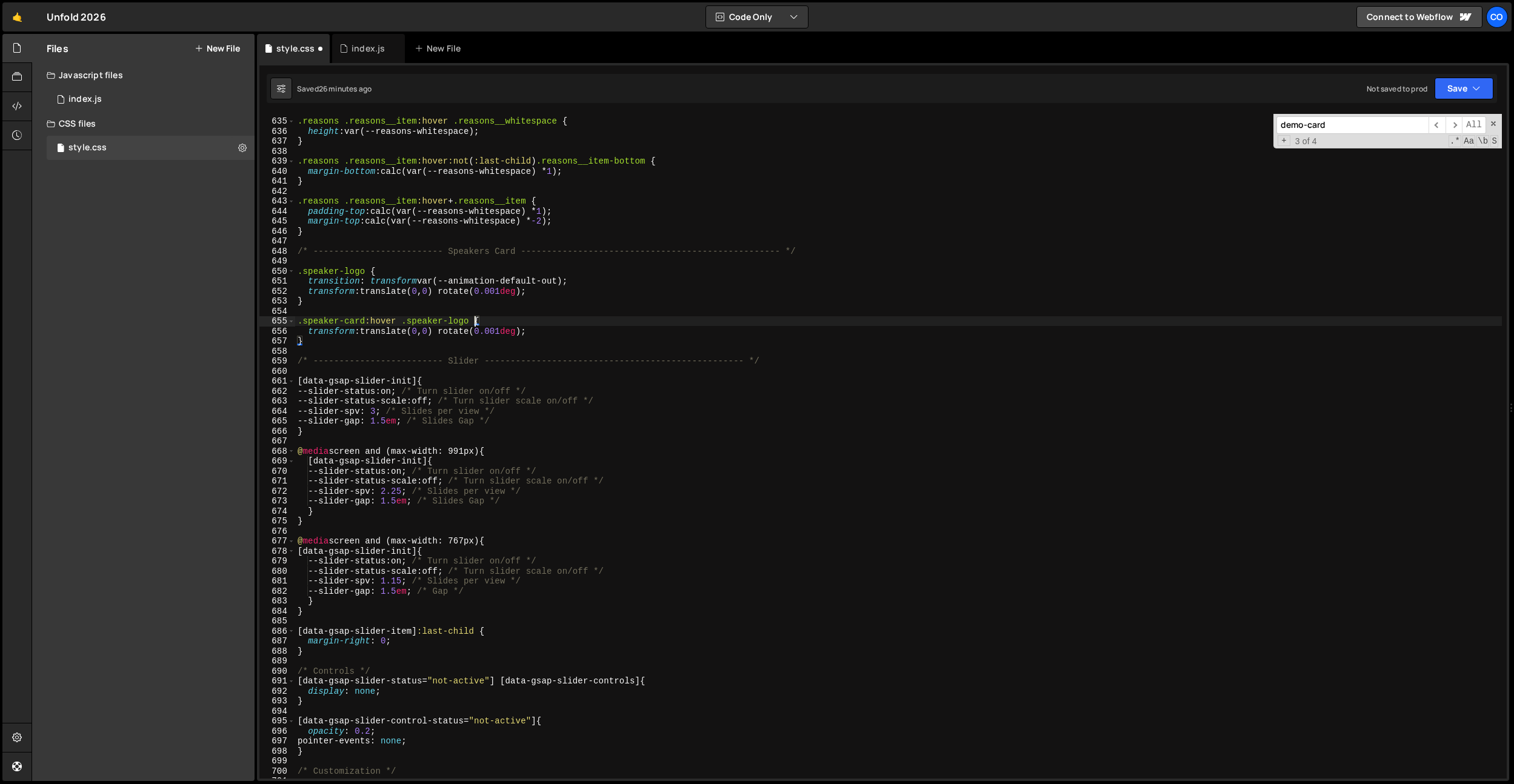
click at [418, 332] on div ".reasons .reasons__item :hover .reasons__whitespace { height : var(--reasons-wh…" at bounding box center [898, 448] width 1207 height 685
click at [453, 331] on div ".reasons .reasons__item :hover .reasons__whitespace { height : var(--reasons-wh…" at bounding box center [898, 448] width 1207 height 685
click at [421, 333] on div ".reasons .reasons__item :hover .reasons__whitespace { height : var(--reasons-wh…" at bounding box center [898, 448] width 1207 height 685
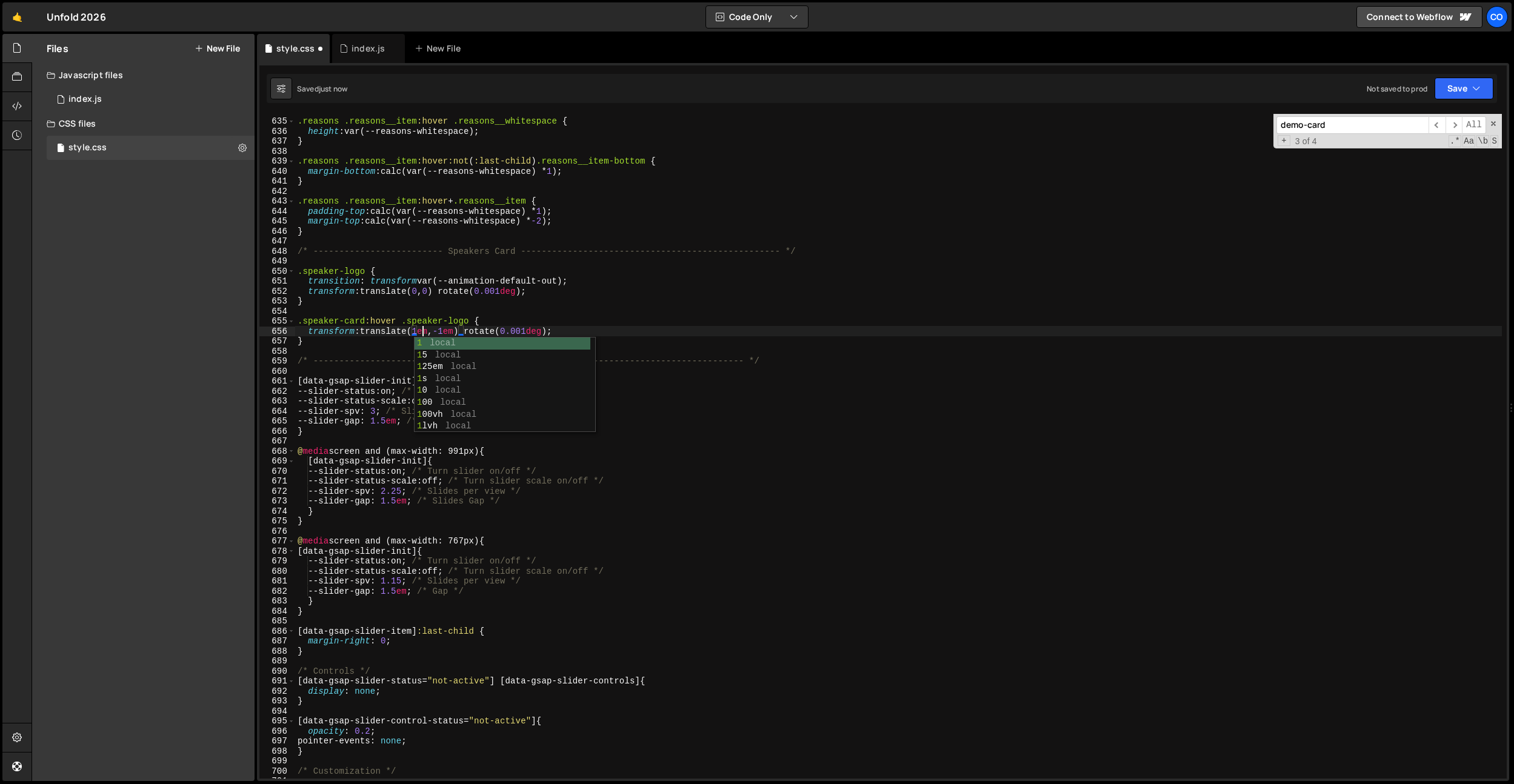
scroll to position [0, 9]
type textarea "transform: translate(1em, -1em) rotate(0.001deg);"
click at [351, 350] on div ".reasons .reasons__item :hover .reasons__whitespace { height : var(--reasons-wh…" at bounding box center [898, 448] width 1207 height 685
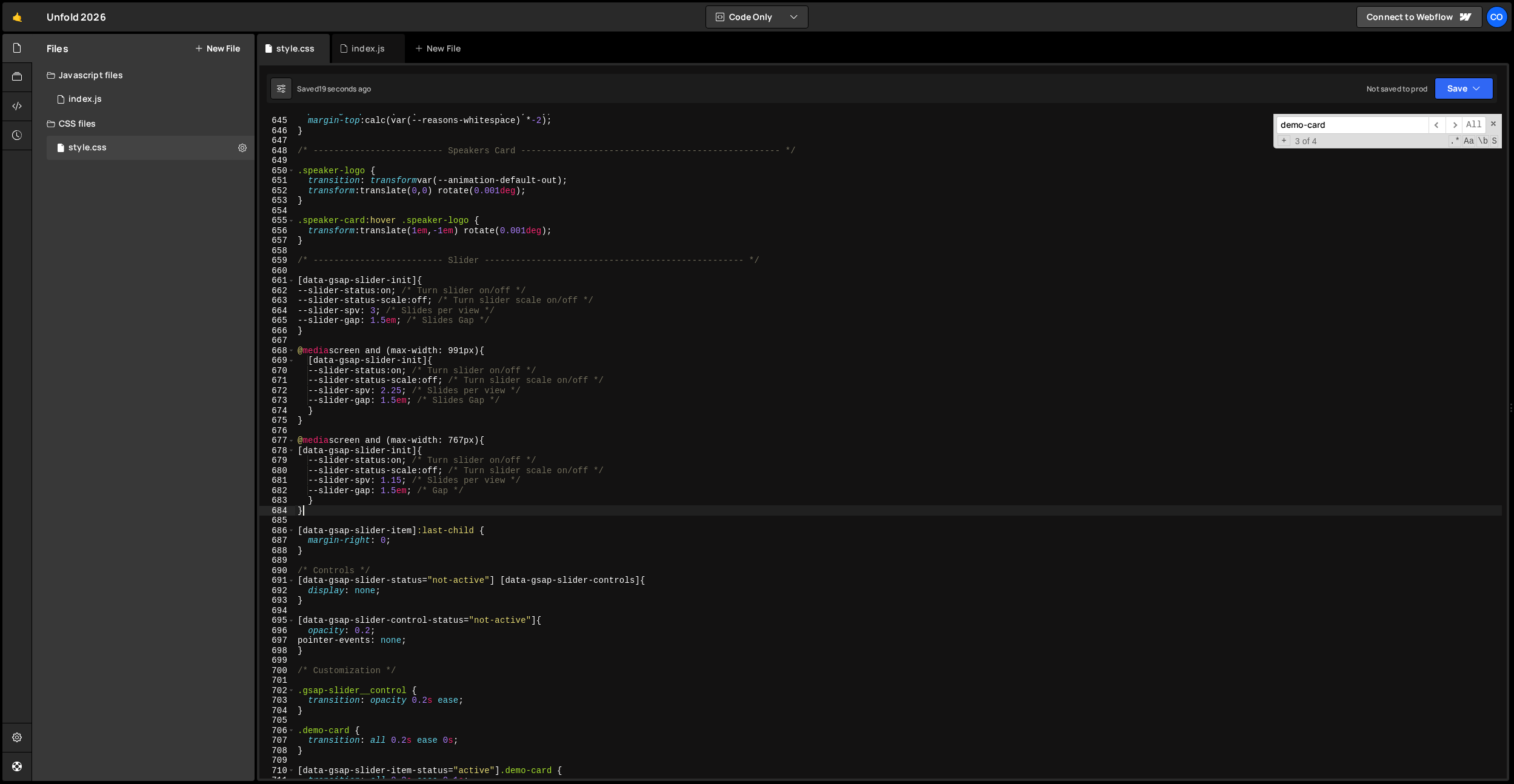
click at [438, 511] on div "padding-top : calc(var(--reasons-whitespace) * 1 ) ; margin-top : calc(var(--re…" at bounding box center [898, 447] width 1207 height 685
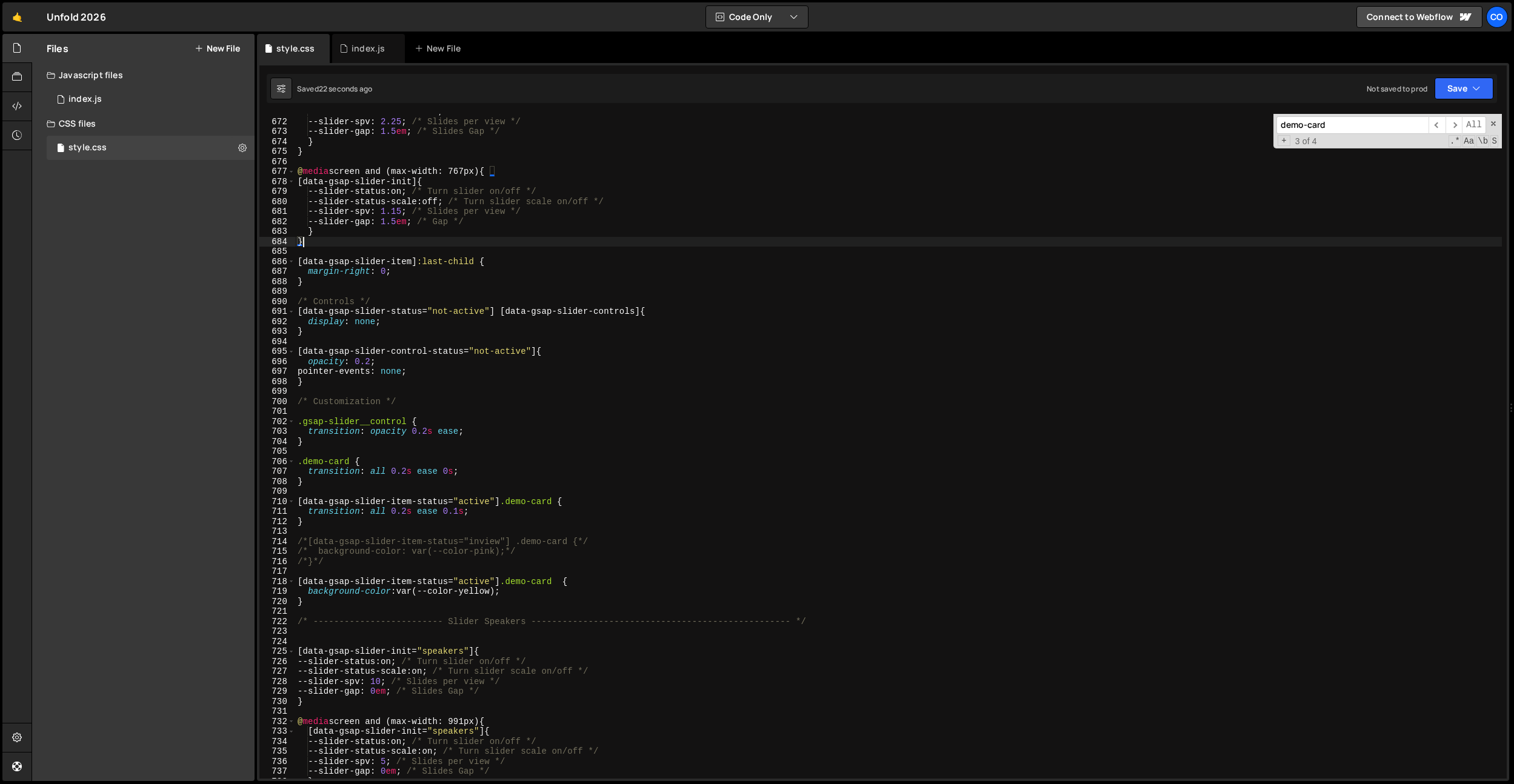
scroll to position [6728, 0]
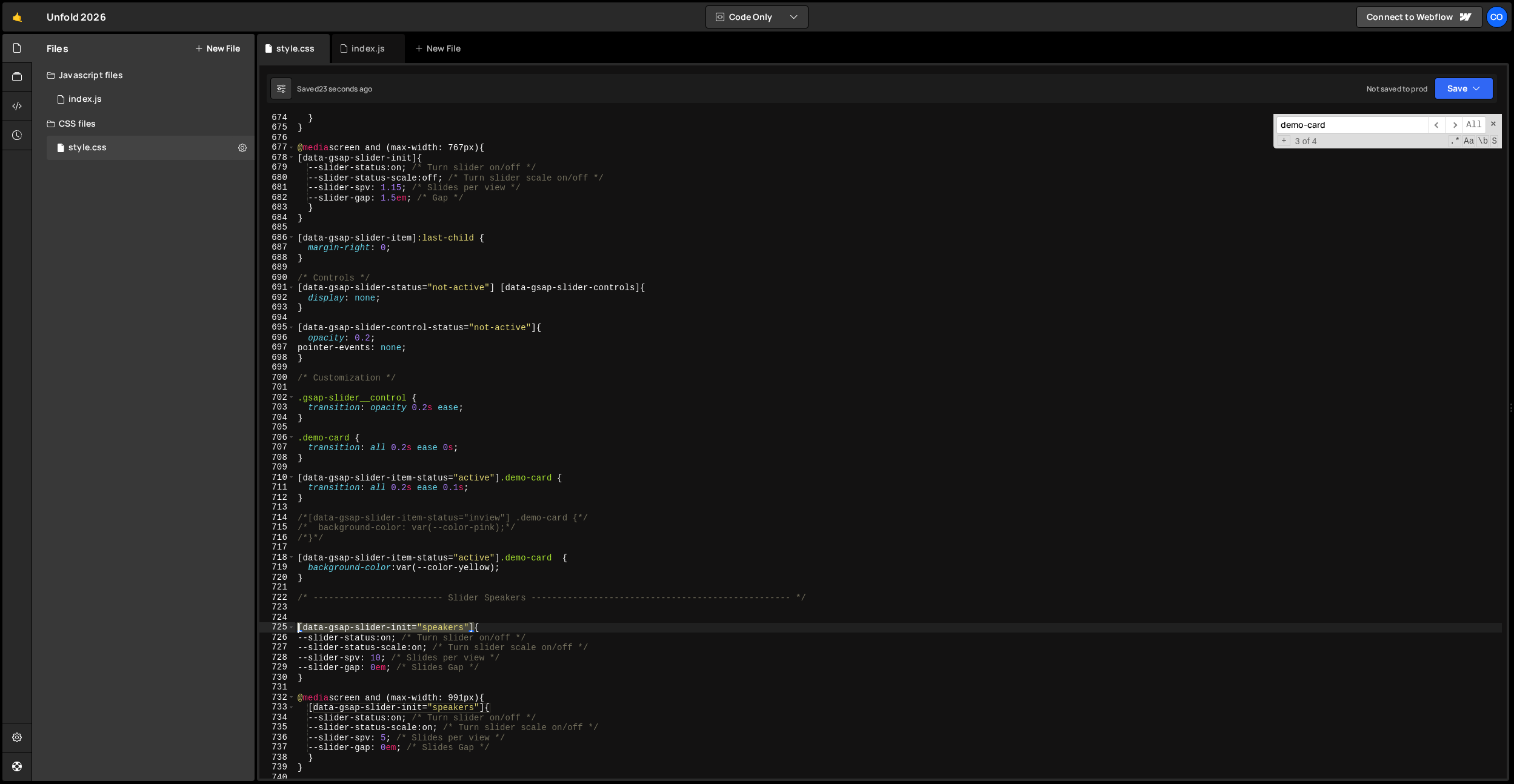
drag, startPoint x: 474, startPoint y: 627, endPoint x: 299, endPoint y: 629, distance: 175.0
click at [294, 629] on div "} 674 675 676 677 678 679 680 681 682 683 684 685 686 687 688 689 690 691 692 6…" at bounding box center [883, 446] width 1248 height 664
type textarea "[data-gsap-slider-init="speakers"] {"
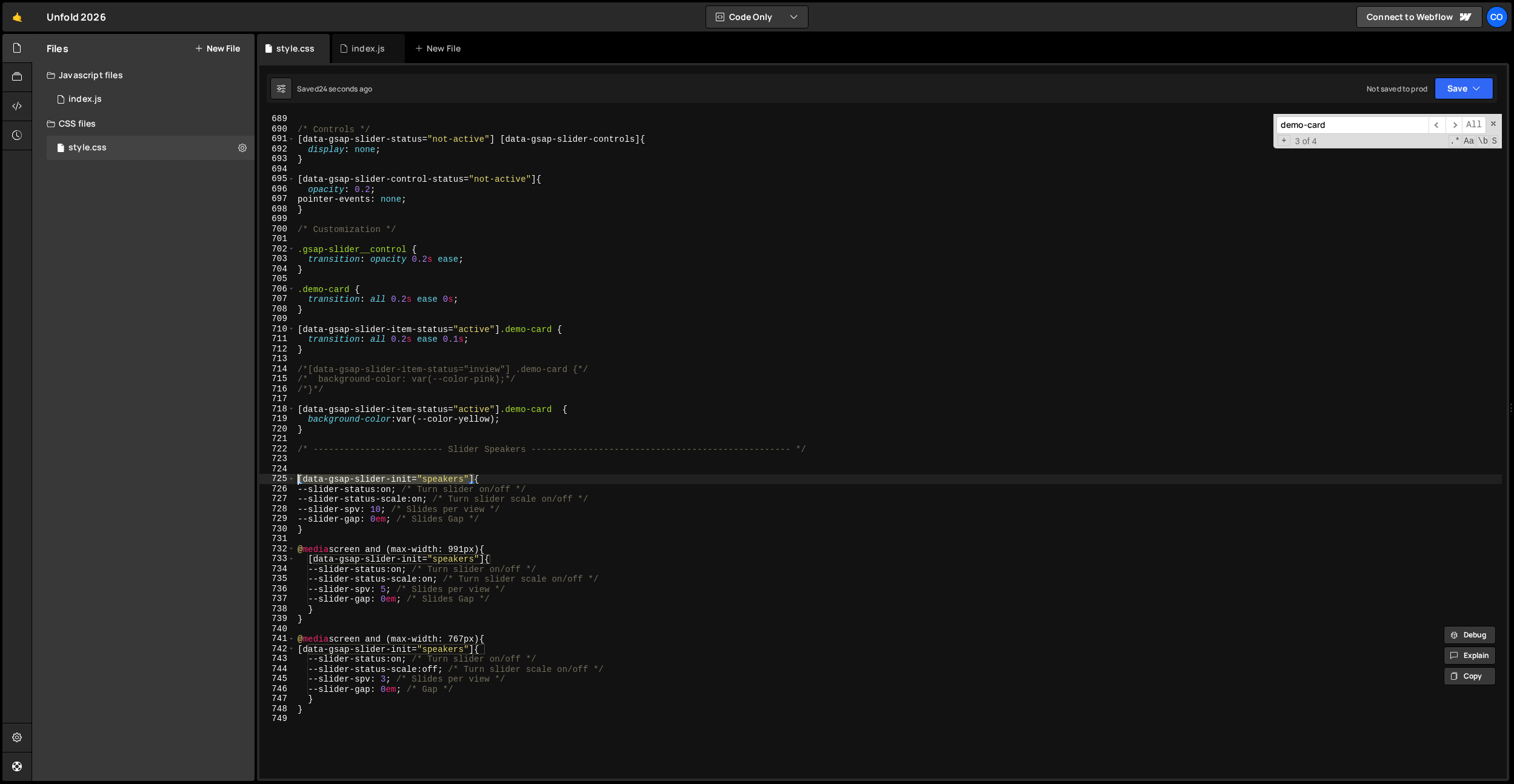
scroll to position [6920, 0]
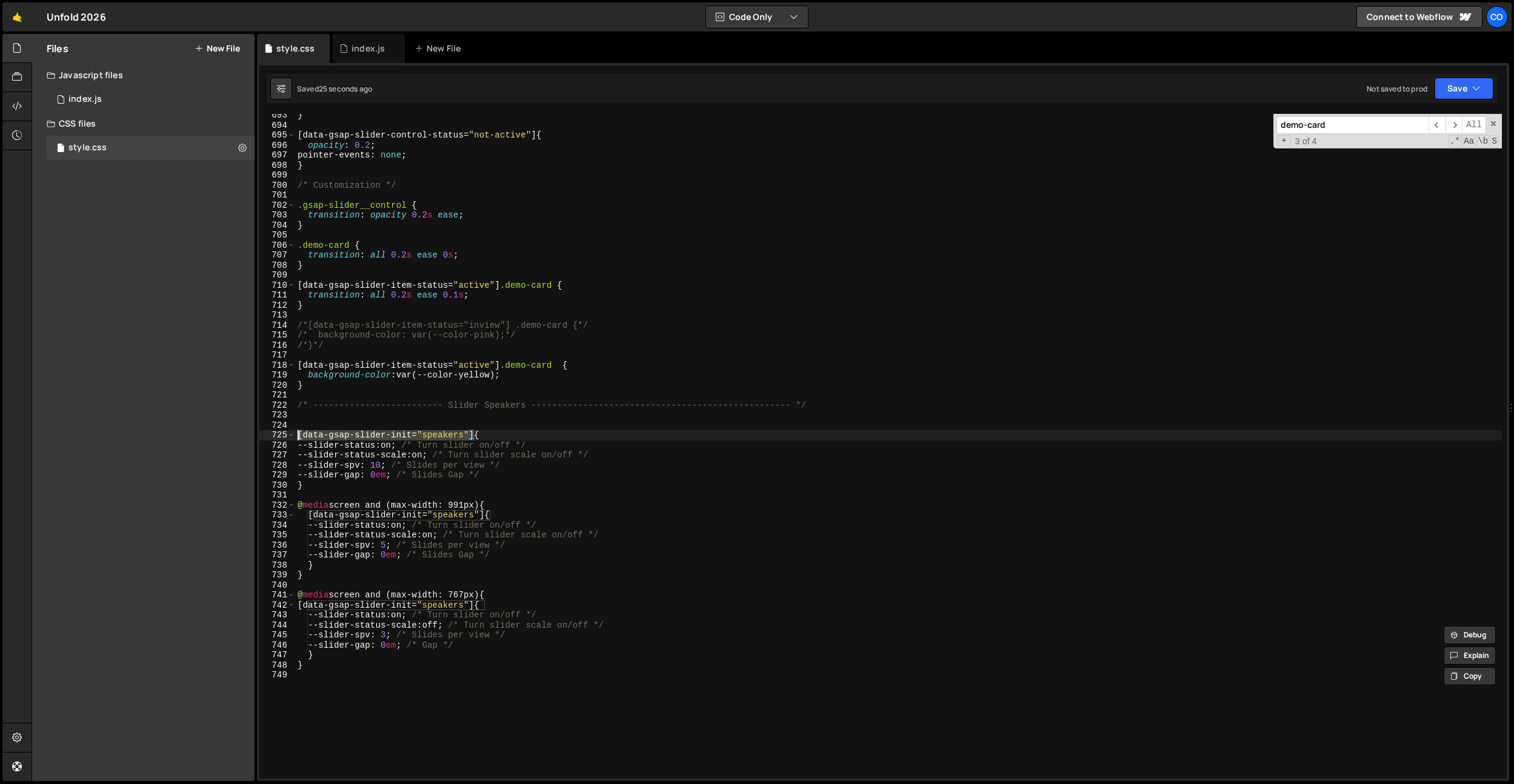
click at [350, 676] on div "} [ data-gsap-slider-control-status = " not-active " ] { opacity : 0.2 ; pointe…" at bounding box center [898, 452] width 1207 height 685
paste textarea "[data-gsap-slider-init="speakers"]"
type textarea "[data-gsap-slider-init="speakers"] .speakers-card"
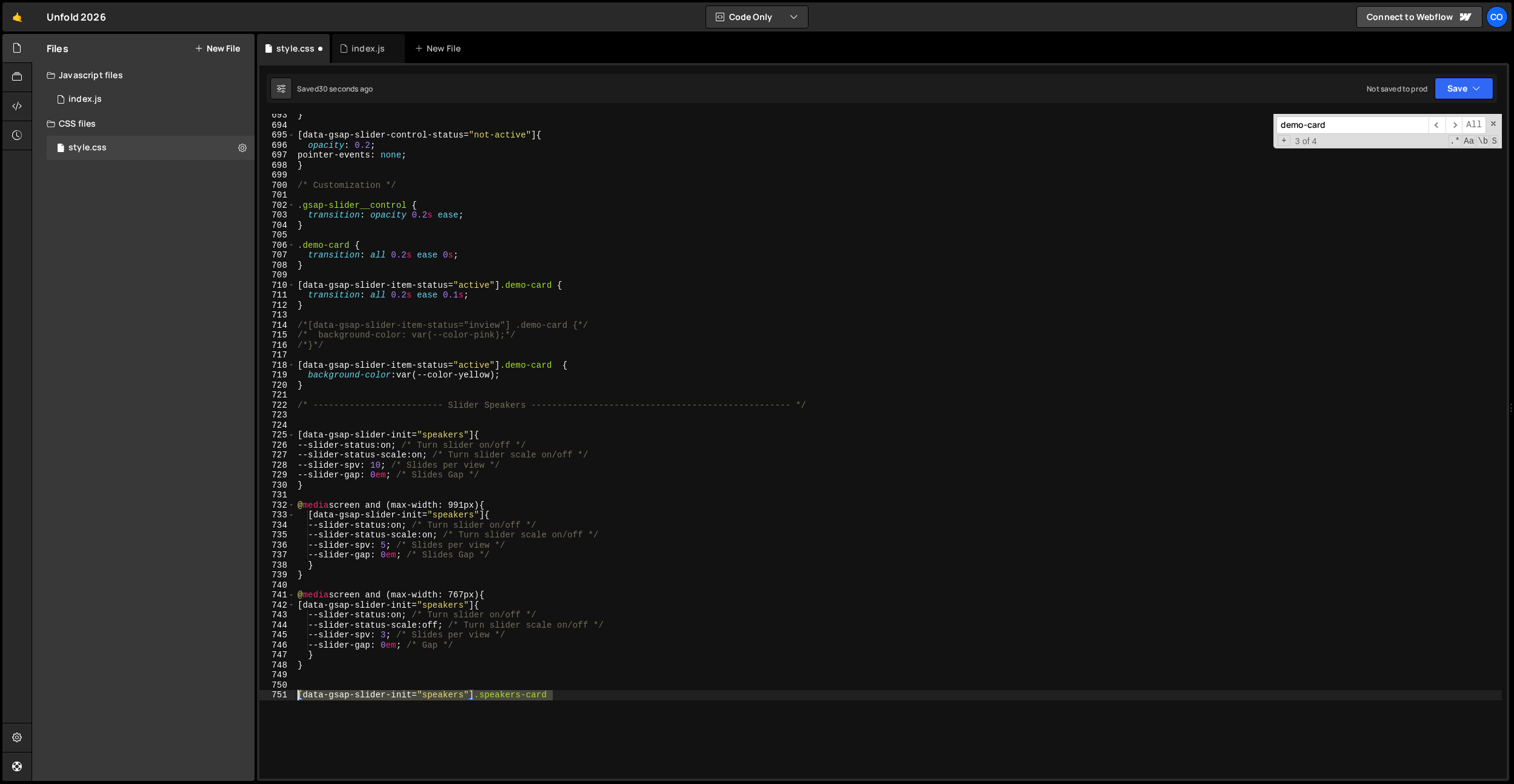
drag, startPoint x: 572, startPoint y: 696, endPoint x: 290, endPoint y: 690, distance: 282.1
click at [290, 690] on div "[data-gsap-slider-init="speakers"] .speakers-card 693 694 695 696 697 698 699 7…" at bounding box center [883, 446] width 1248 height 664
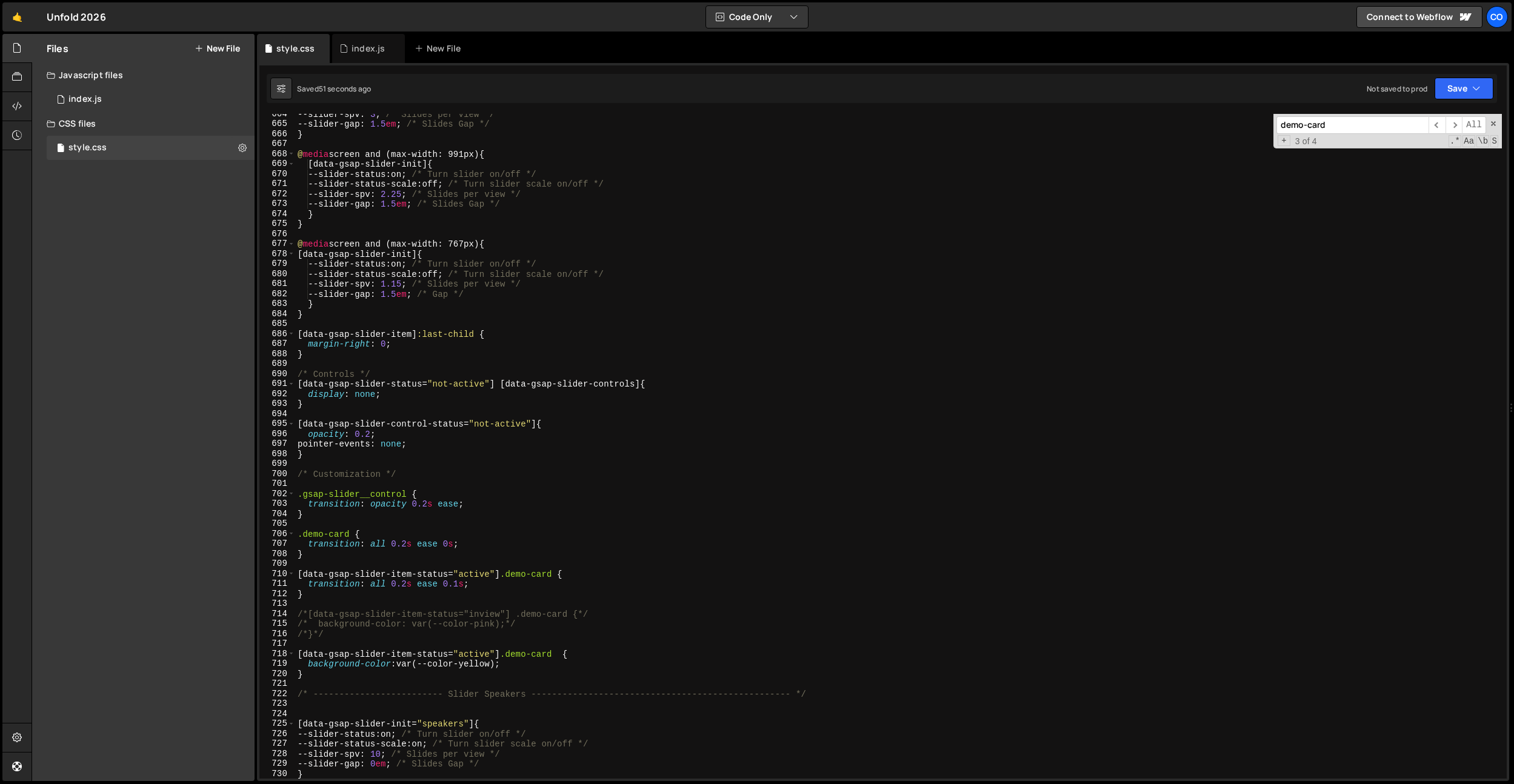
scroll to position [7036, 0]
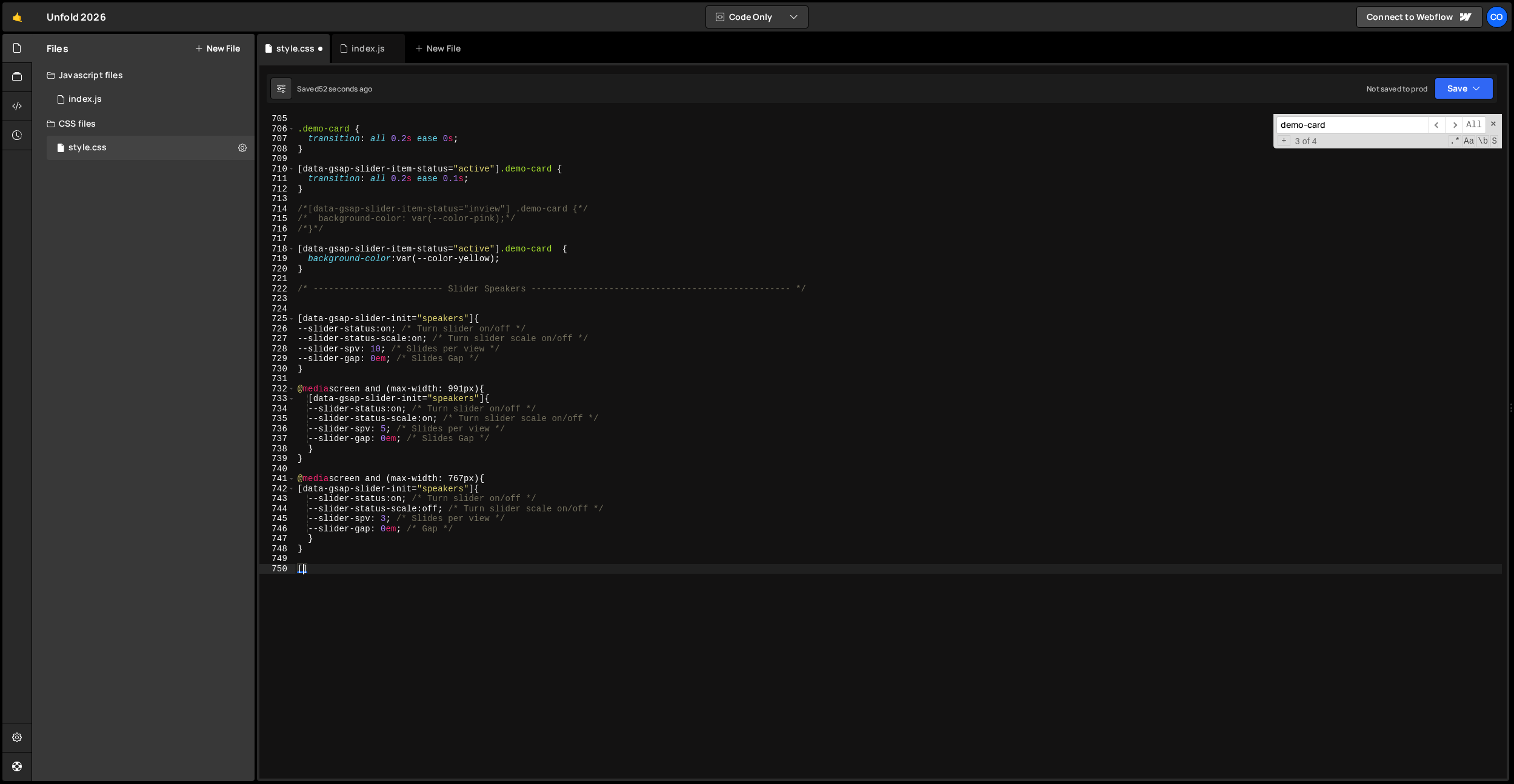
paste textarea "gsap-slider__item-child]"
type textarea "[gsap-slider__item-child] {}"
click at [374, 566] on div ".demo-card { transition : all 0.2 s ease 0 s ; } [ data-gsap-slider-item-status…" at bounding box center [898, 456] width 1207 height 685
click at [438, 405] on div ".demo-card { transition : all 0.2 s ease 0 s ; } [ data-gsap-slider-item-status…" at bounding box center [898, 456] width 1207 height 685
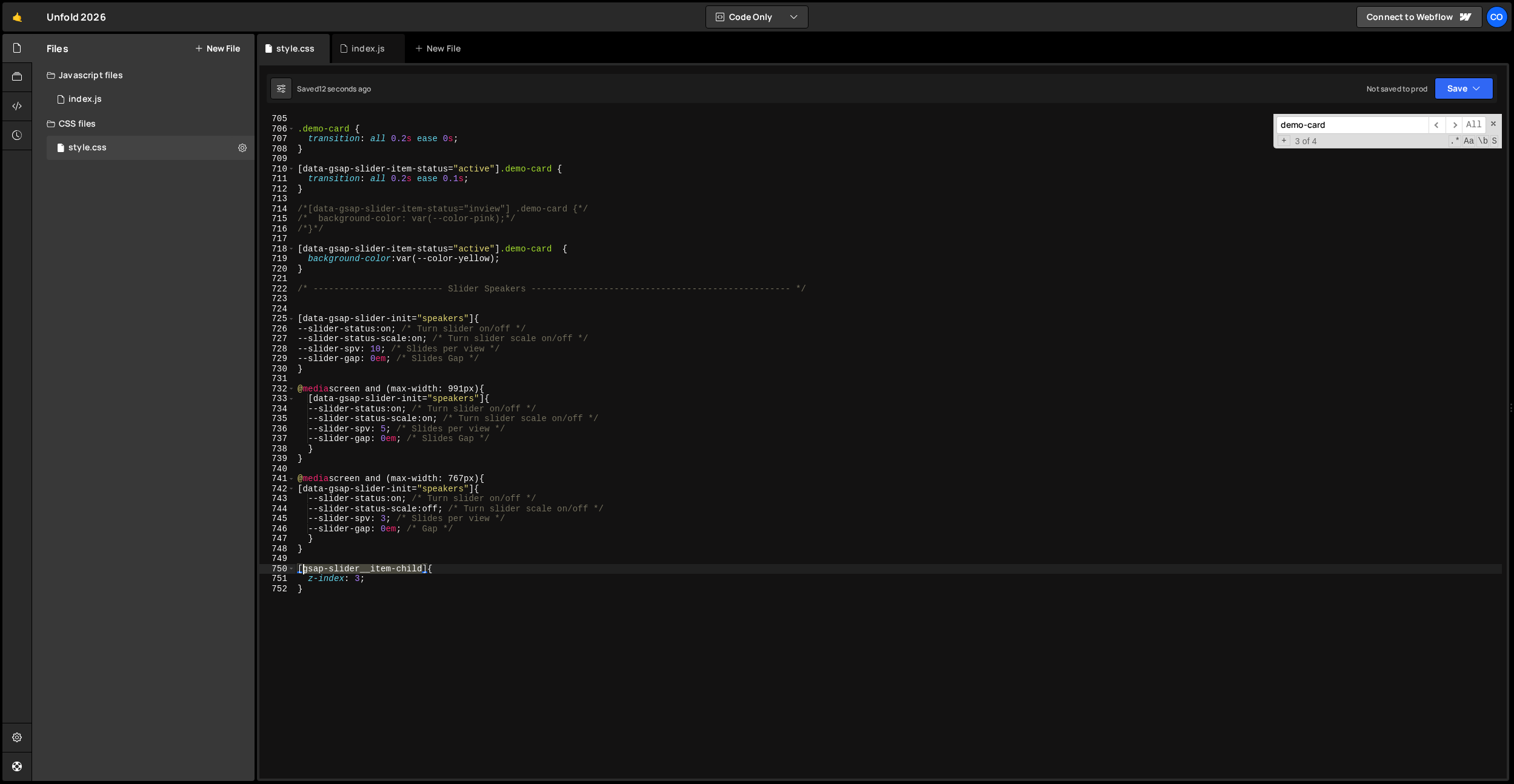
drag, startPoint x: 423, startPoint y: 569, endPoint x: 360, endPoint y: 546, distance: 67.1
click at [303, 565] on div ".demo-card { transition : all 0.2 s ease 0 s ; } [ data-gsap-slider-item-status…" at bounding box center [898, 456] width 1207 height 685
paste textarea "data-gsap-slider-item-inner"
drag, startPoint x: 474, startPoint y: 317, endPoint x: 281, endPoint y: 321, distance: 193.0
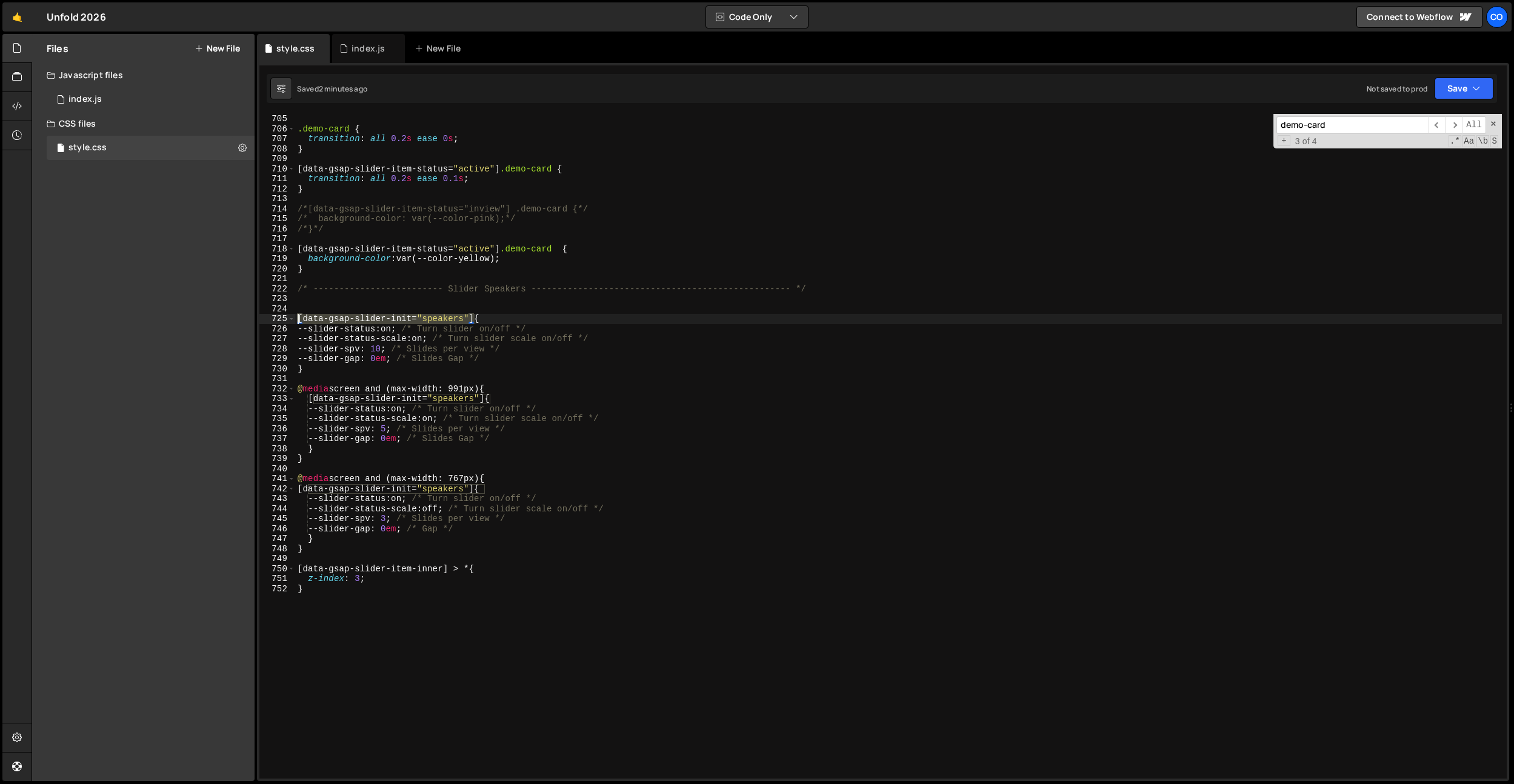
click at [281, 321] on div "[data-gsap-slider-item-inner] > * { 705 706 707 708 709 710 711 712 713 714 715…" at bounding box center [883, 446] width 1248 height 664
click at [289, 566] on span at bounding box center [291, 569] width 7 height 10
click at [292, 566] on span at bounding box center [291, 569] width 7 height 10
click at [298, 568] on div ".demo-card { transition : all 0.2 s ease 0 s ; } [ data-gsap-slider-item-status…" at bounding box center [898, 456] width 1207 height 685
paste textarea "[data-gsap-slider-init="speakers"]"
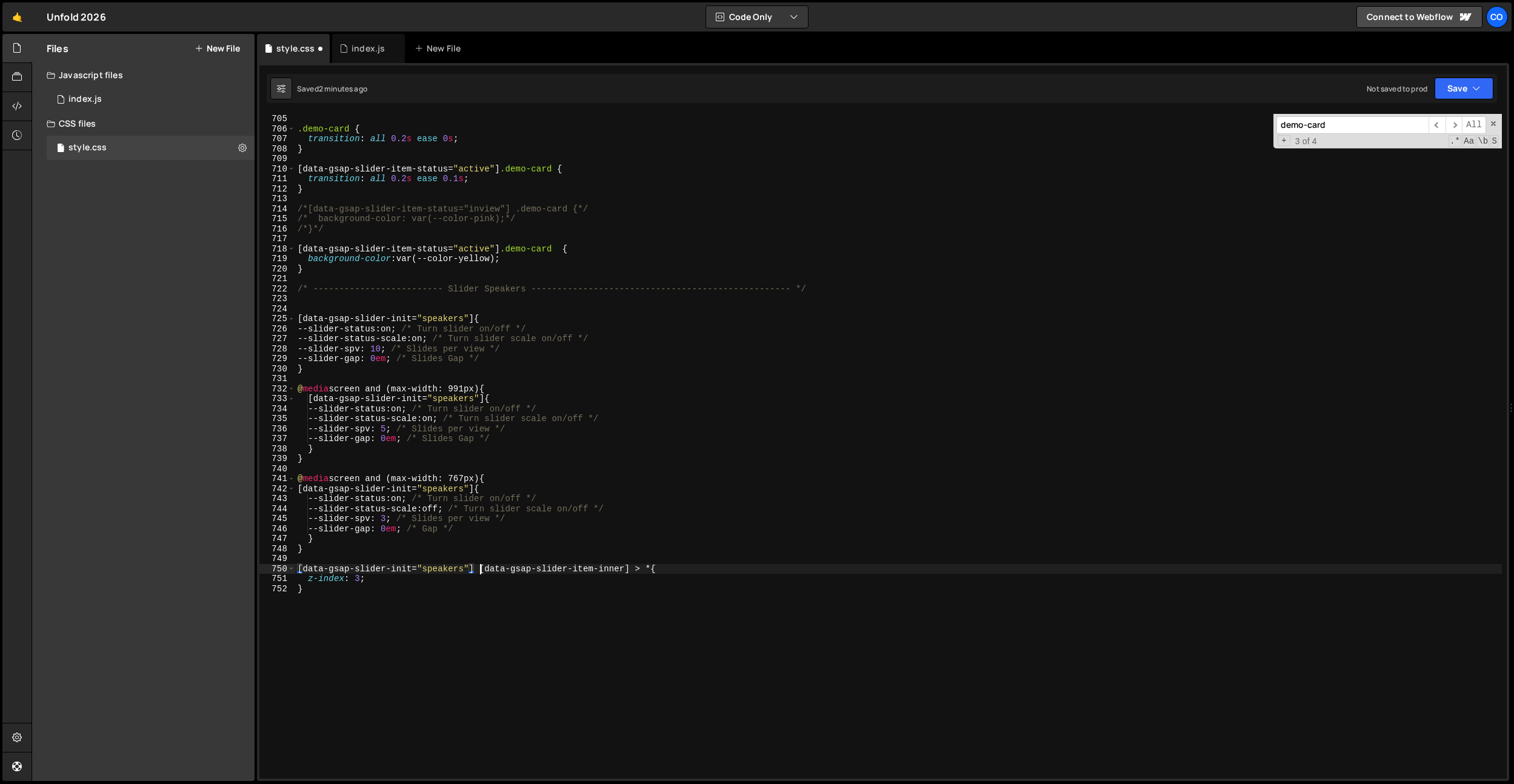
scroll to position [0, 12]
click at [618, 570] on div ".demo-card { transition : all 0.2 s ease 0 s ; } [ data-gsap-slider-item-status…" at bounding box center [898, 456] width 1207 height 685
click at [652, 564] on div ".demo-card { transition : all 0.2 s ease 0 s ; } [ data-gsap-slider-item-status…" at bounding box center [898, 456] width 1207 height 685
drag, startPoint x: 375, startPoint y: 581, endPoint x: 313, endPoint y: 579, distance: 62.0
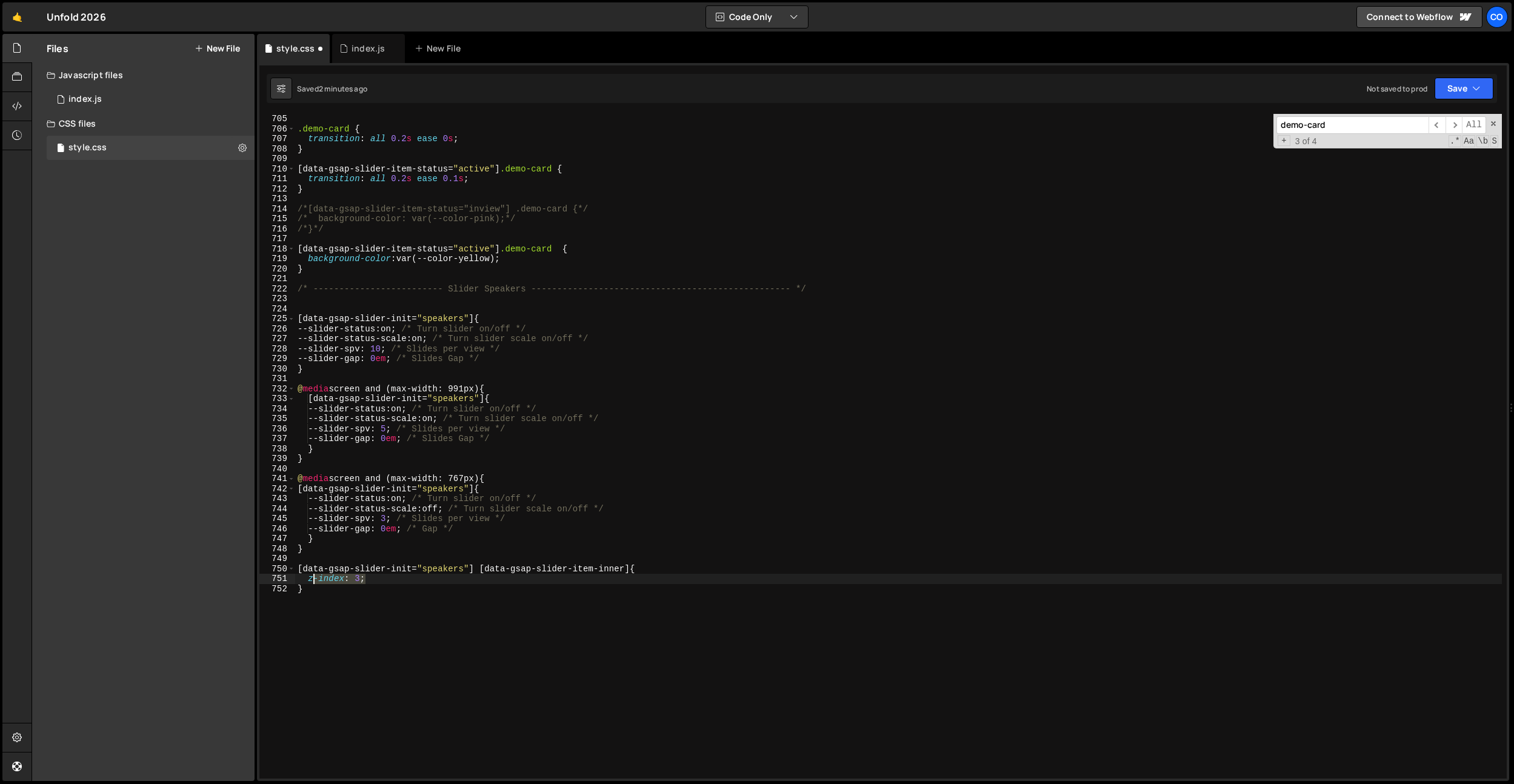
click at [313, 579] on div ".demo-card { transition : all 0.2 s ease 0 s ; } [ data-gsap-slider-item-status…" at bounding box center [898, 456] width 1207 height 685
type textarea "z"
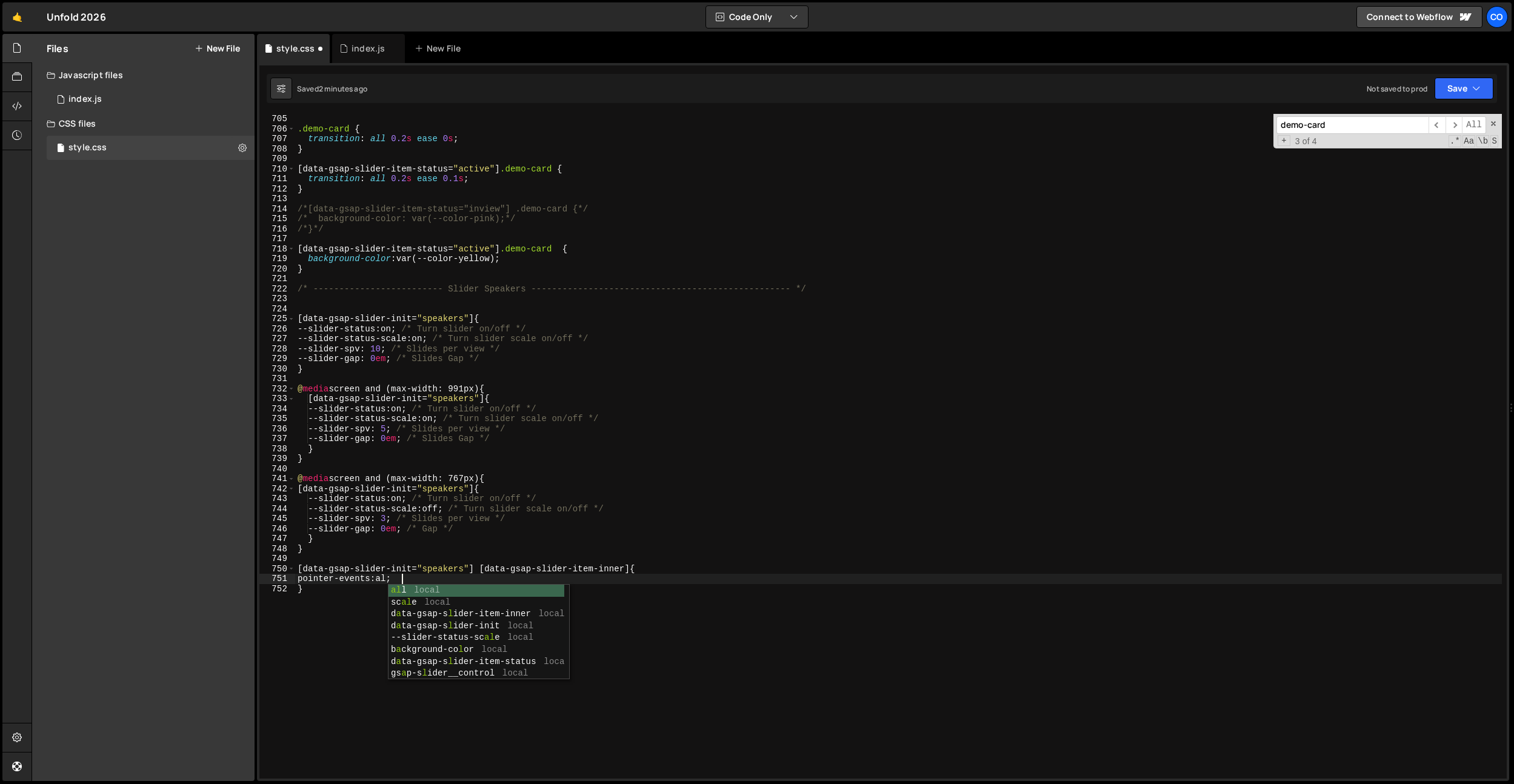
scroll to position [0, 7]
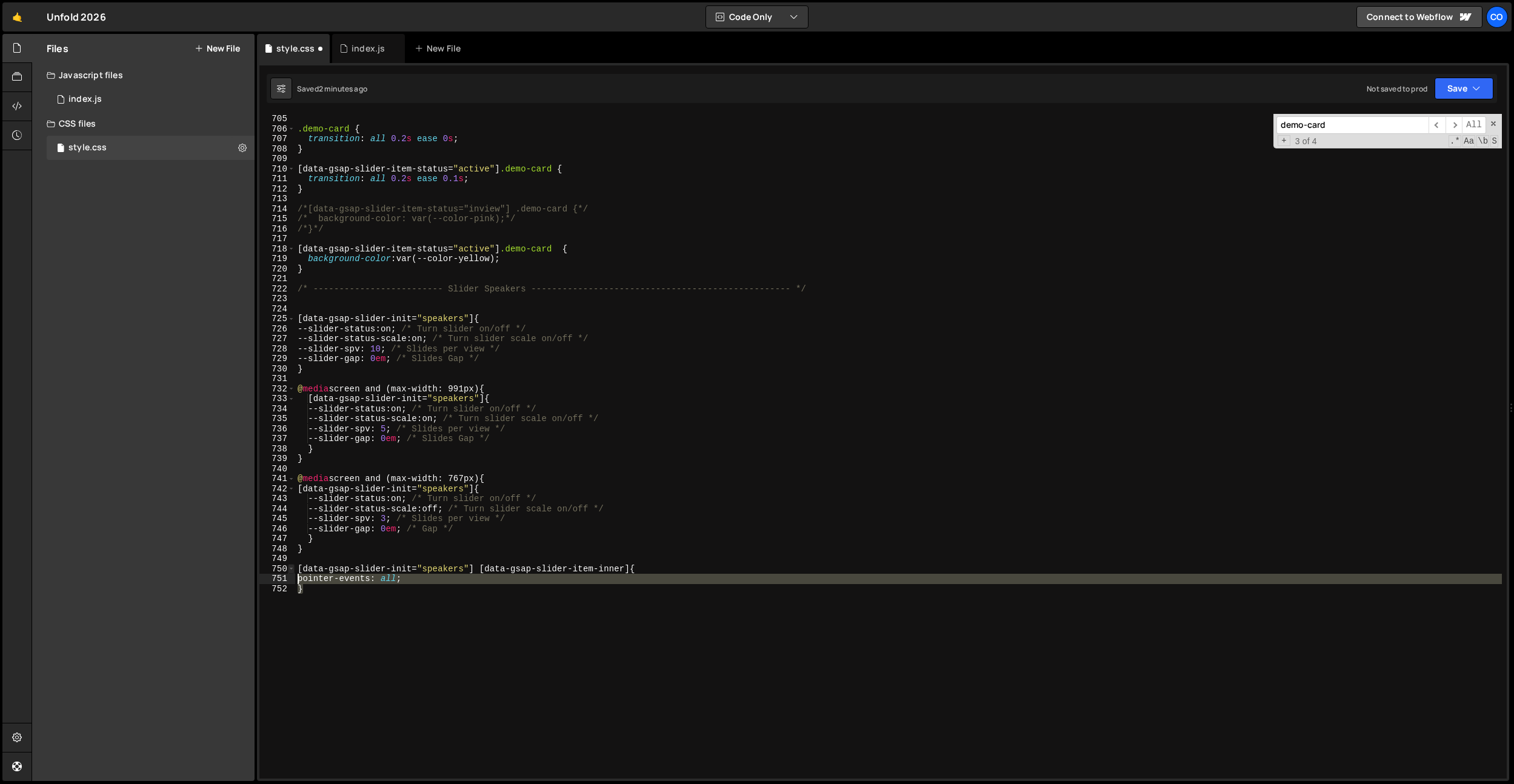
drag, startPoint x: 304, startPoint y: 588, endPoint x: 288, endPoint y: 566, distance: 27.2
click at [288, 566] on div "pointer-events: all; 705 706 707 708 709 710 711 712 713 714 715 716 717 718 71…" at bounding box center [883, 446] width 1248 height 664
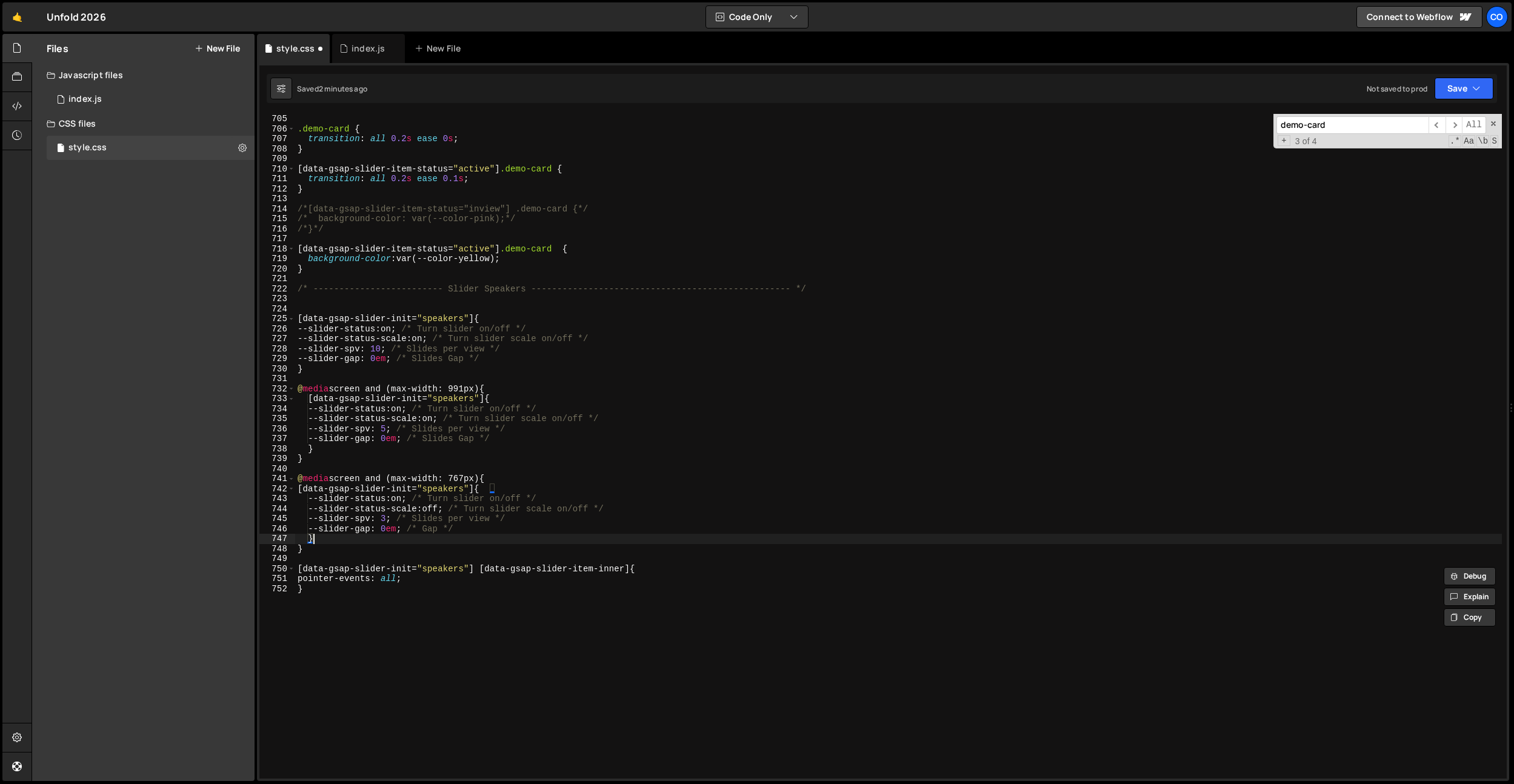
click at [319, 541] on div ".demo-card { transition : all 0.2 s ease 0 s ; } [ data-gsap-slider-item-status…" at bounding box center [898, 456] width 1207 height 685
type textarea "}"
paste textarea "}"
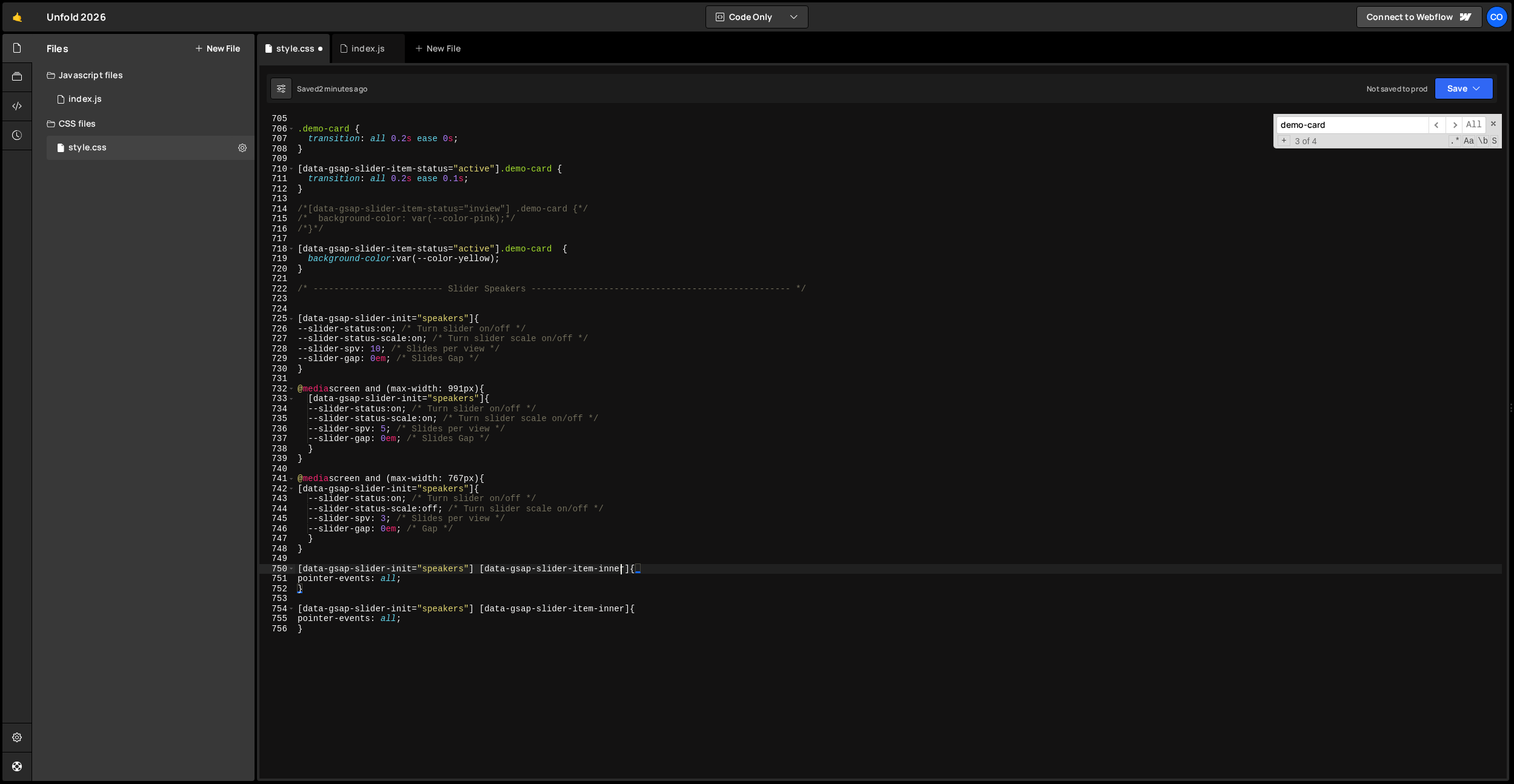
click at [622, 568] on div ".demo-card { transition : all 0.2 s ease 0 s ; } [ data-gsap-slider-item-status…" at bounding box center [898, 456] width 1207 height 685
click at [393, 581] on div ".demo-card { transition : all 0.2 s ease 0 s ; } [ data-gsap-slider-item-status…" at bounding box center [898, 456] width 1207 height 685
click at [393, 581] on div ".demo-card { transition : all 0.2 s ease 0 s ; } [ data-gsap-slider-item-status…" at bounding box center [898, 456] width 1207 height 685
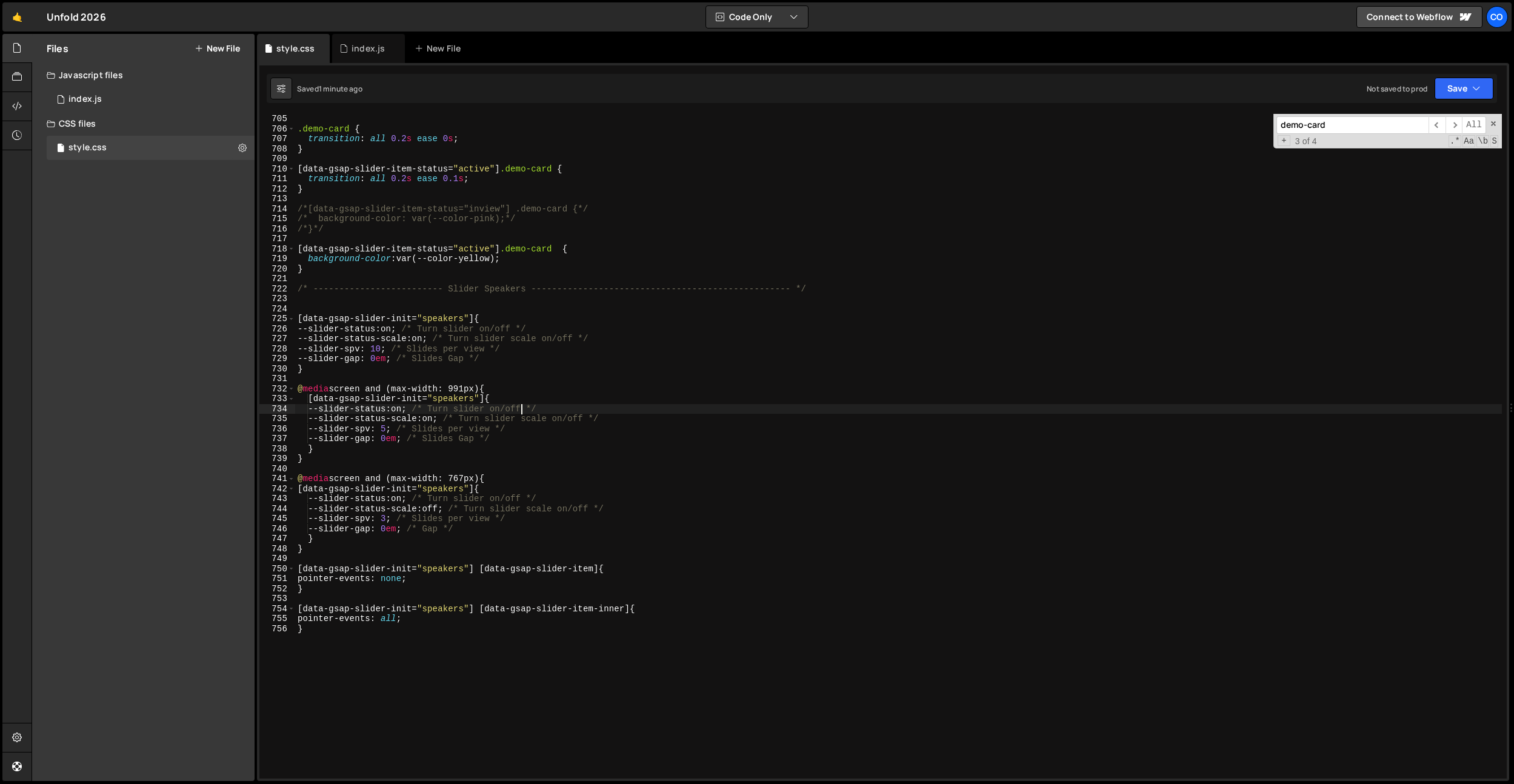
click at [523, 405] on div ".demo-card { transition : all 0.2 s ease 0 s ; } [ data-gsap-slider-item-status…" at bounding box center [898, 456] width 1207 height 685
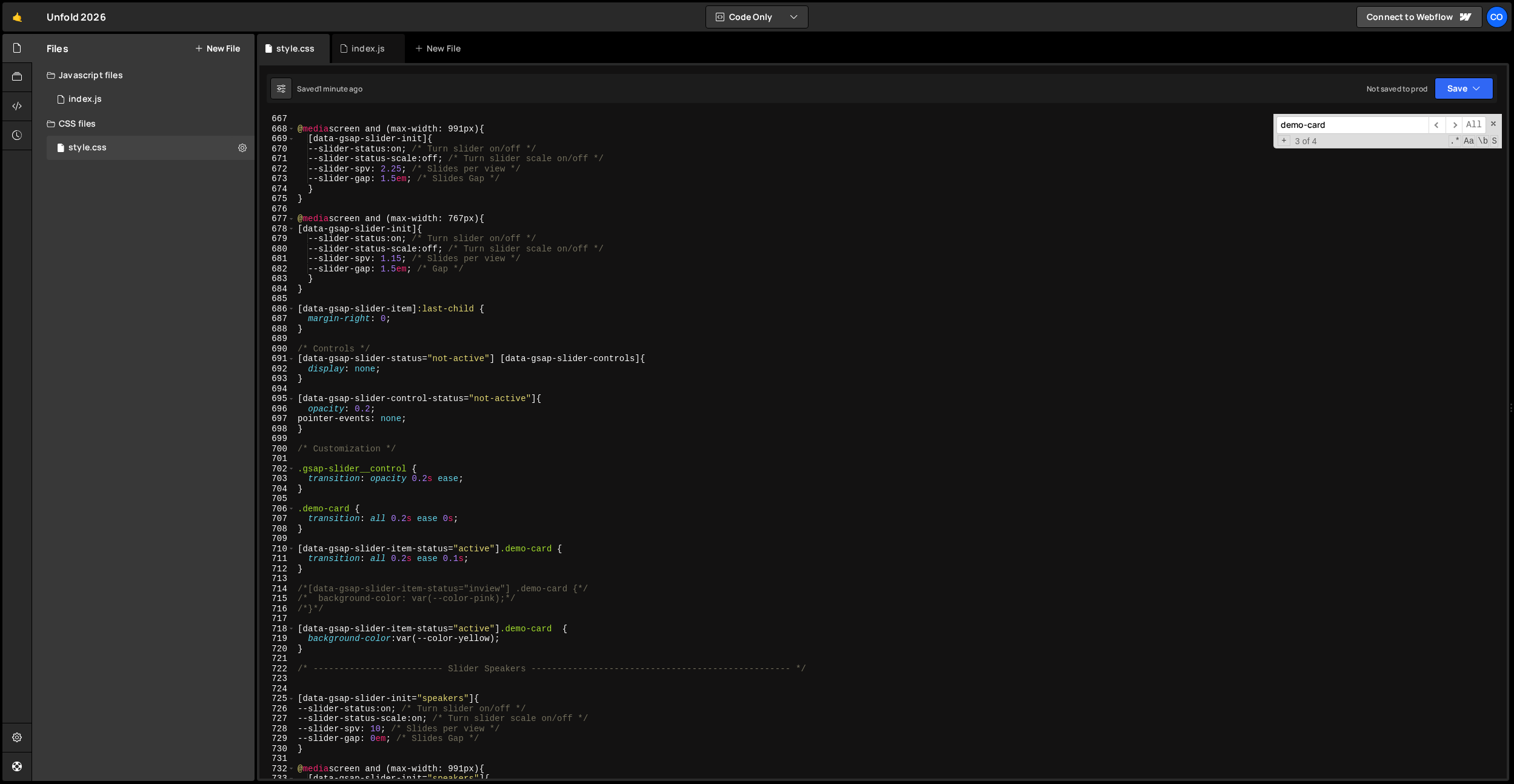
scroll to position [6647, 0]
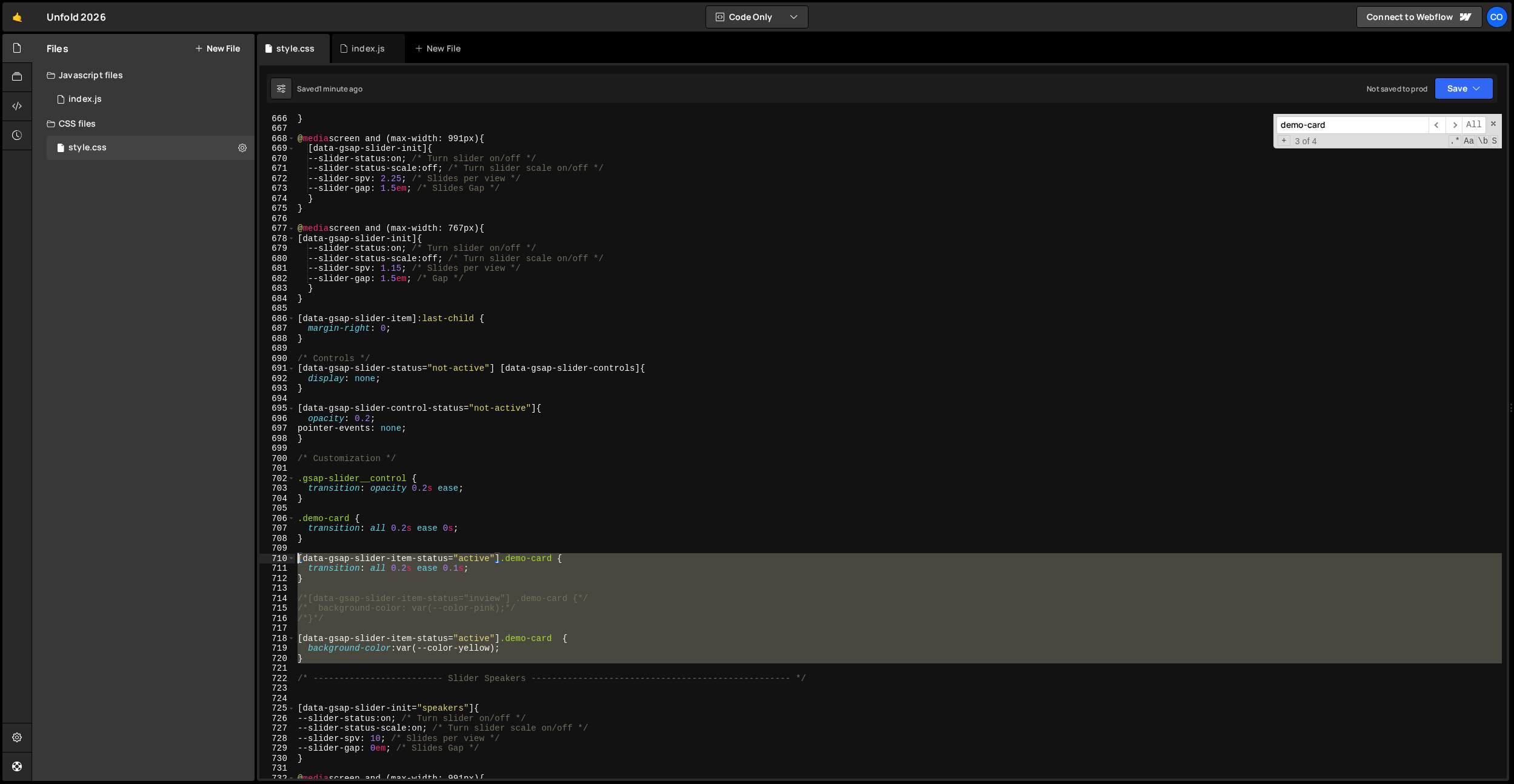
drag, startPoint x: 311, startPoint y: 668, endPoint x: 260, endPoint y: 555, distance: 124.0
click at [260, 555] on div "--slider-status: on; /* Turn slider on/off */ 666 667 668 669 670 671 672 673 6…" at bounding box center [883, 446] width 1248 height 664
type textarea "[data-gsap-slider-item-status="active"] .demo-card { transition: all 0.2s ease …"
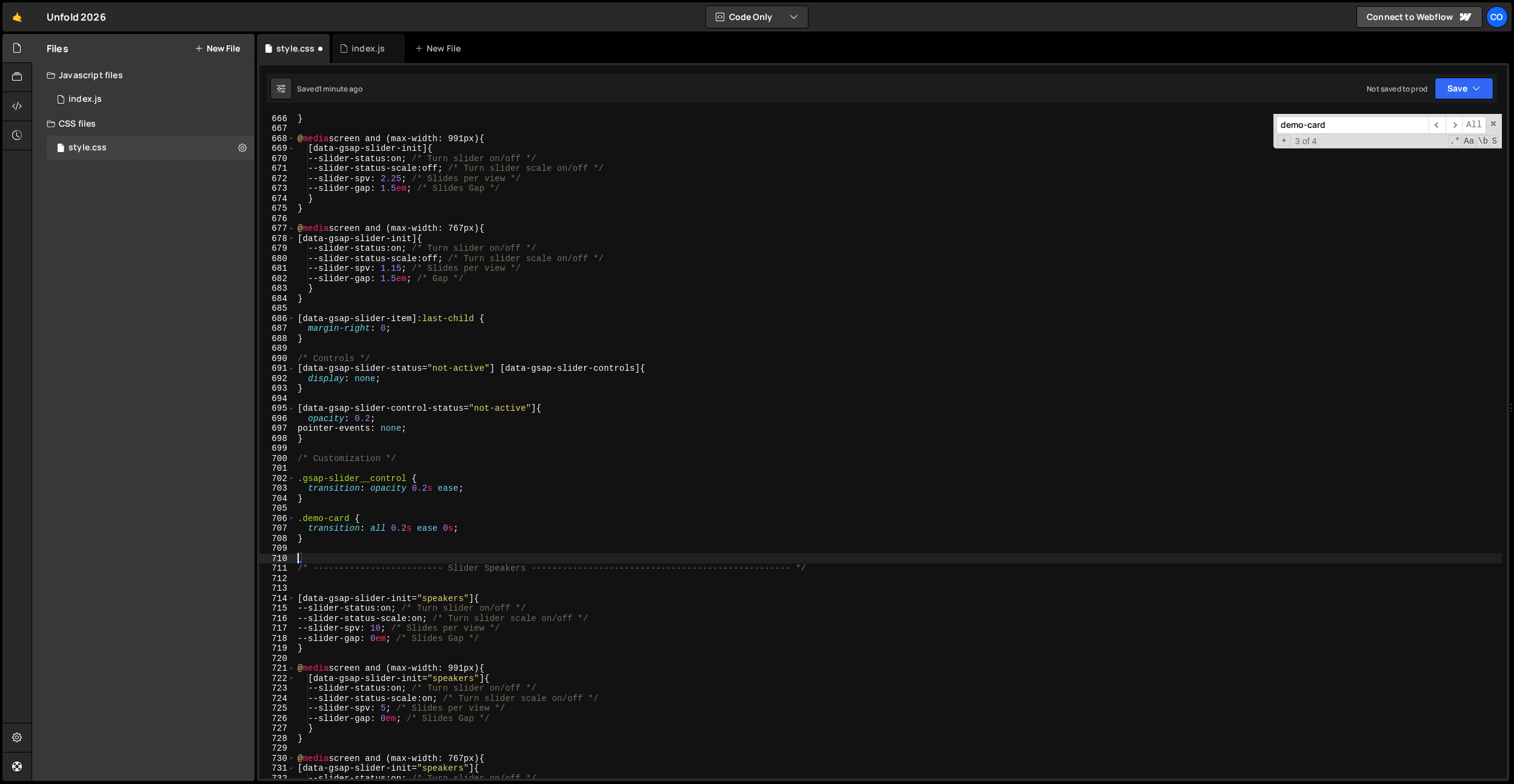
scroll to position [0, 0]
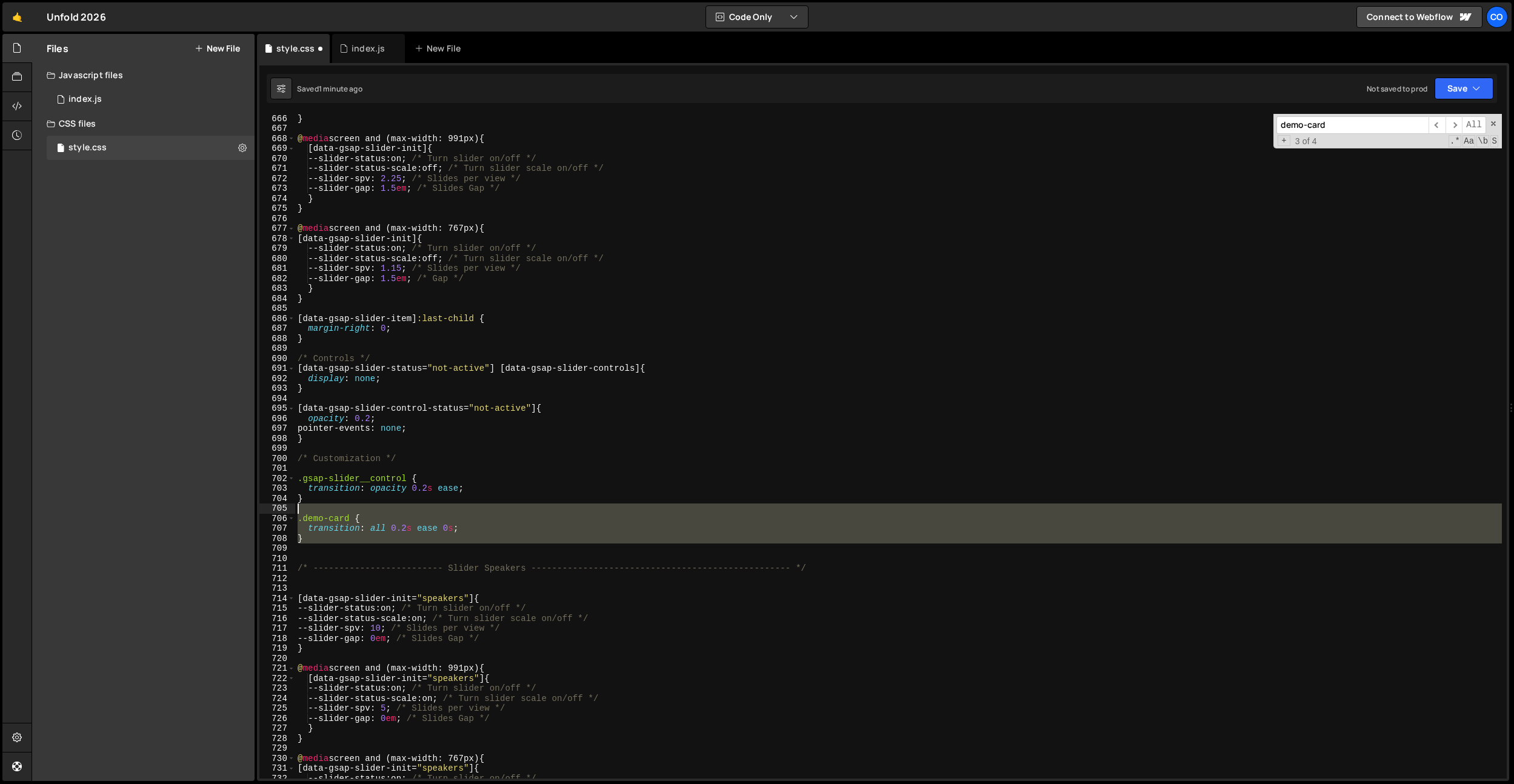
drag, startPoint x: 355, startPoint y: 548, endPoint x: 265, endPoint y: 507, distance: 98.9
click at [265, 507] on div "666 667 668 669 670 671 672 673 674 675 676 677 678 679 680 681 682 683 684 685…" at bounding box center [883, 446] width 1248 height 664
type textarea ".demo-card {"
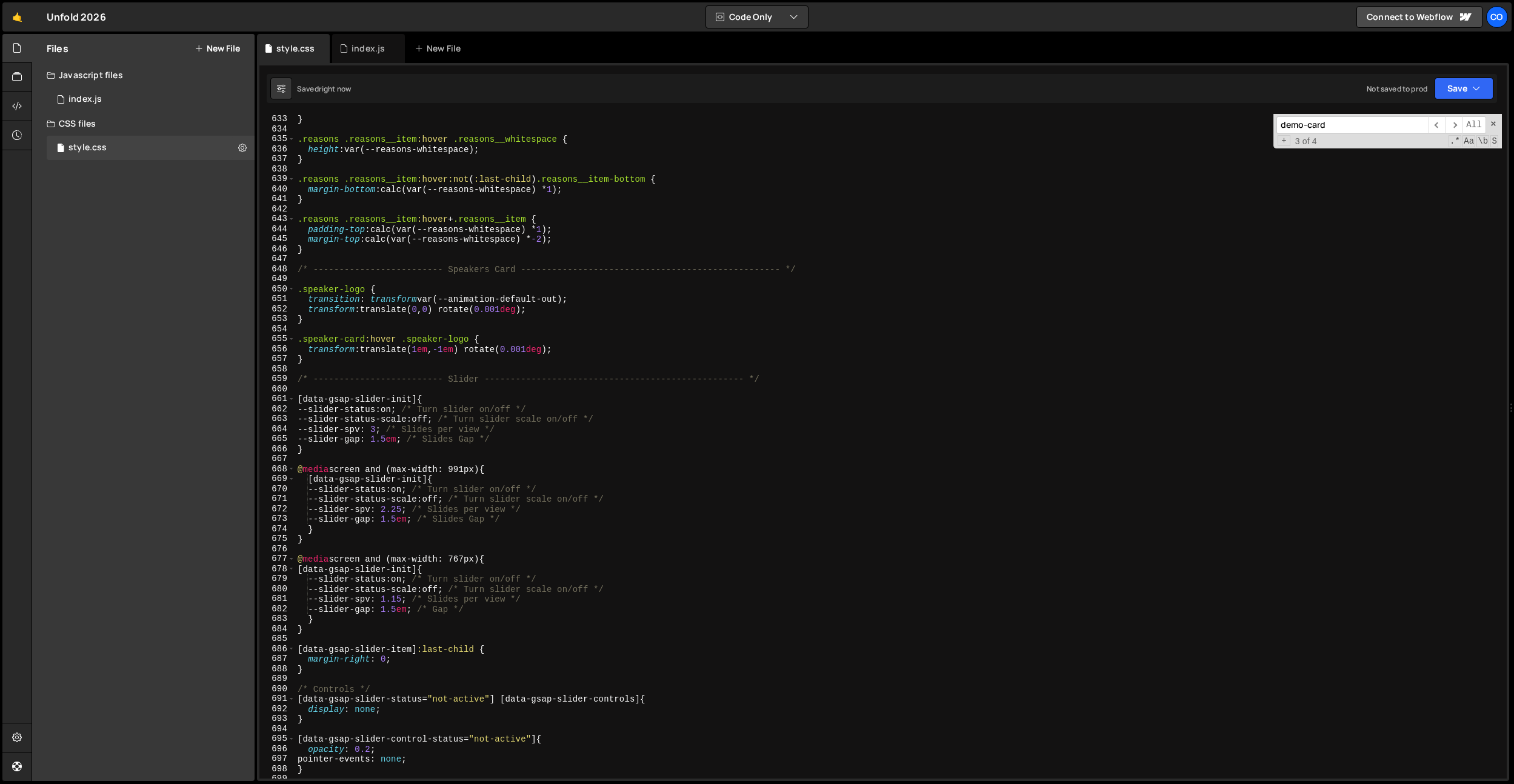
scroll to position [6316, 0]
click at [475, 377] on div "height : 0 em ; } .reasons .reasons__item :hover .reasons__whitespace { height …" at bounding box center [898, 447] width 1207 height 685
click at [385, 361] on div "height : 0 em ; } .reasons .reasons__item :hover .reasons__whitespace { height …" at bounding box center [898, 447] width 1207 height 685
drag, startPoint x: 368, startPoint y: 293, endPoint x: 296, endPoint y: 290, distance: 72.1
click at [296, 290] on div "height : 0 em ; } .reasons .reasons__item :hover .reasons__whitespace { height …" at bounding box center [898, 447] width 1207 height 685
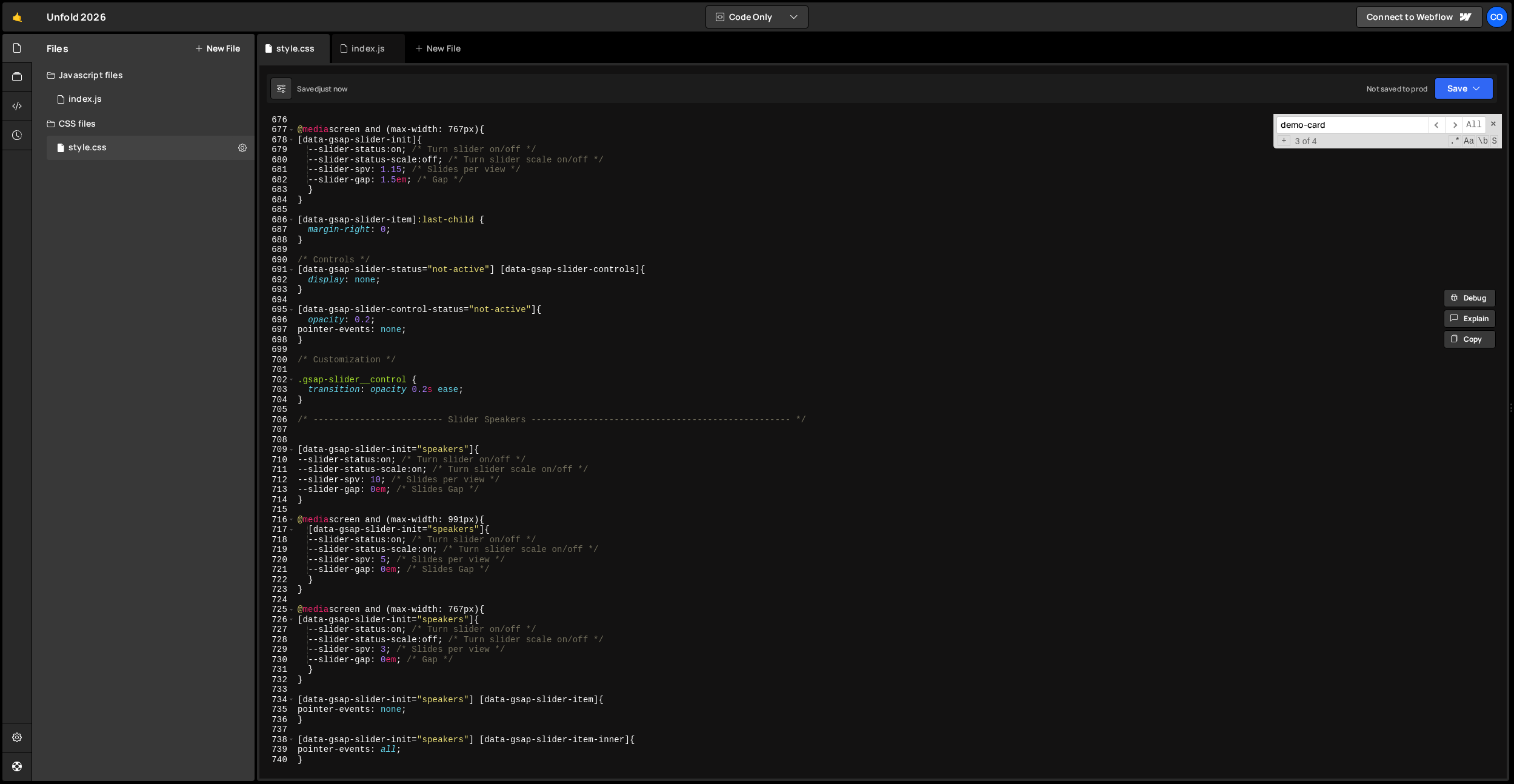
scroll to position [6746, 0]
drag, startPoint x: 473, startPoint y: 702, endPoint x: 306, endPoint y: 697, distance: 167.1
click at [284, 697] on div ".speaker-logo { 675 676 677 678 679 680 681 682 683 684 685 686 687 688 689 690…" at bounding box center [883, 446] width 1248 height 664
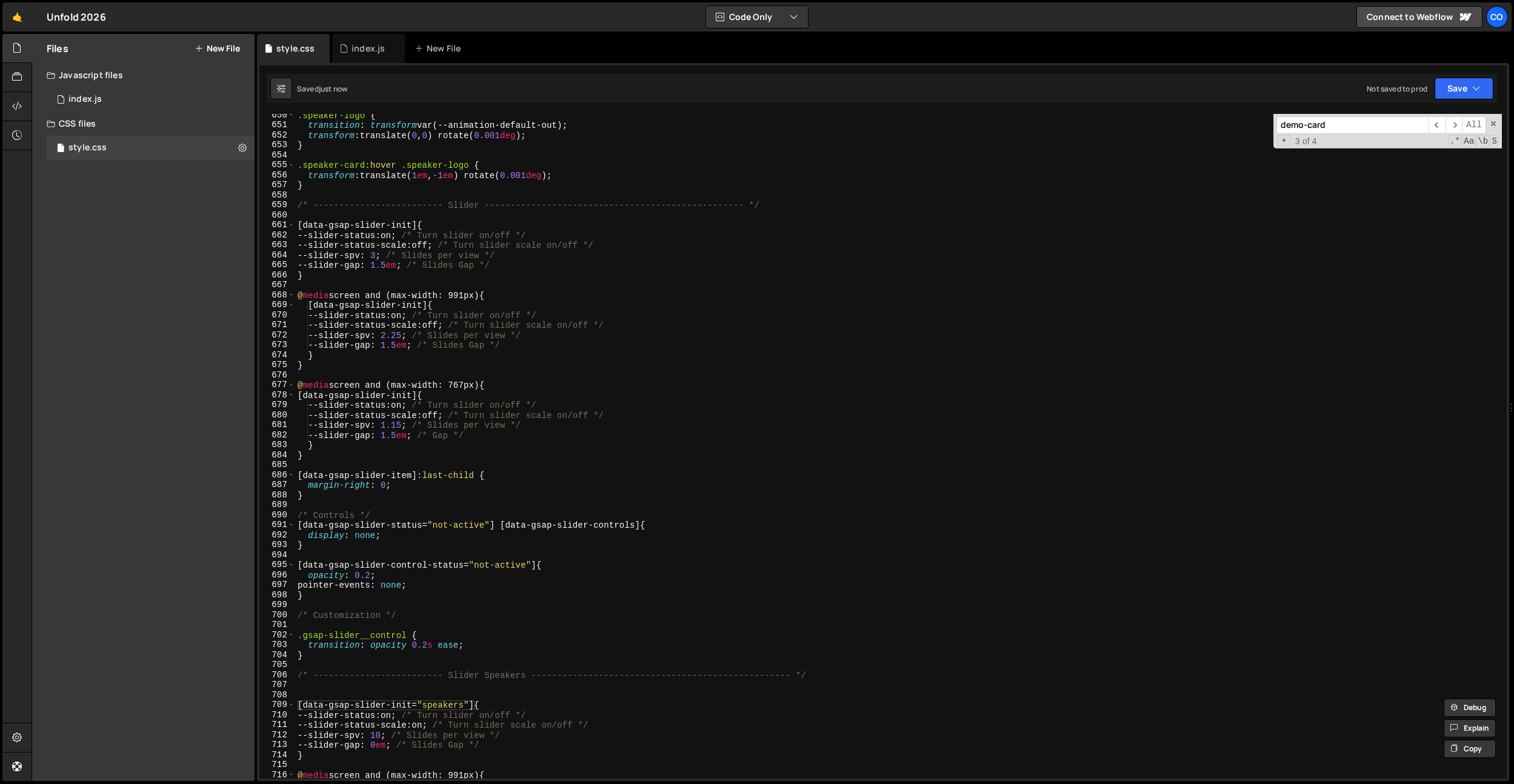
scroll to position [6441, 0]
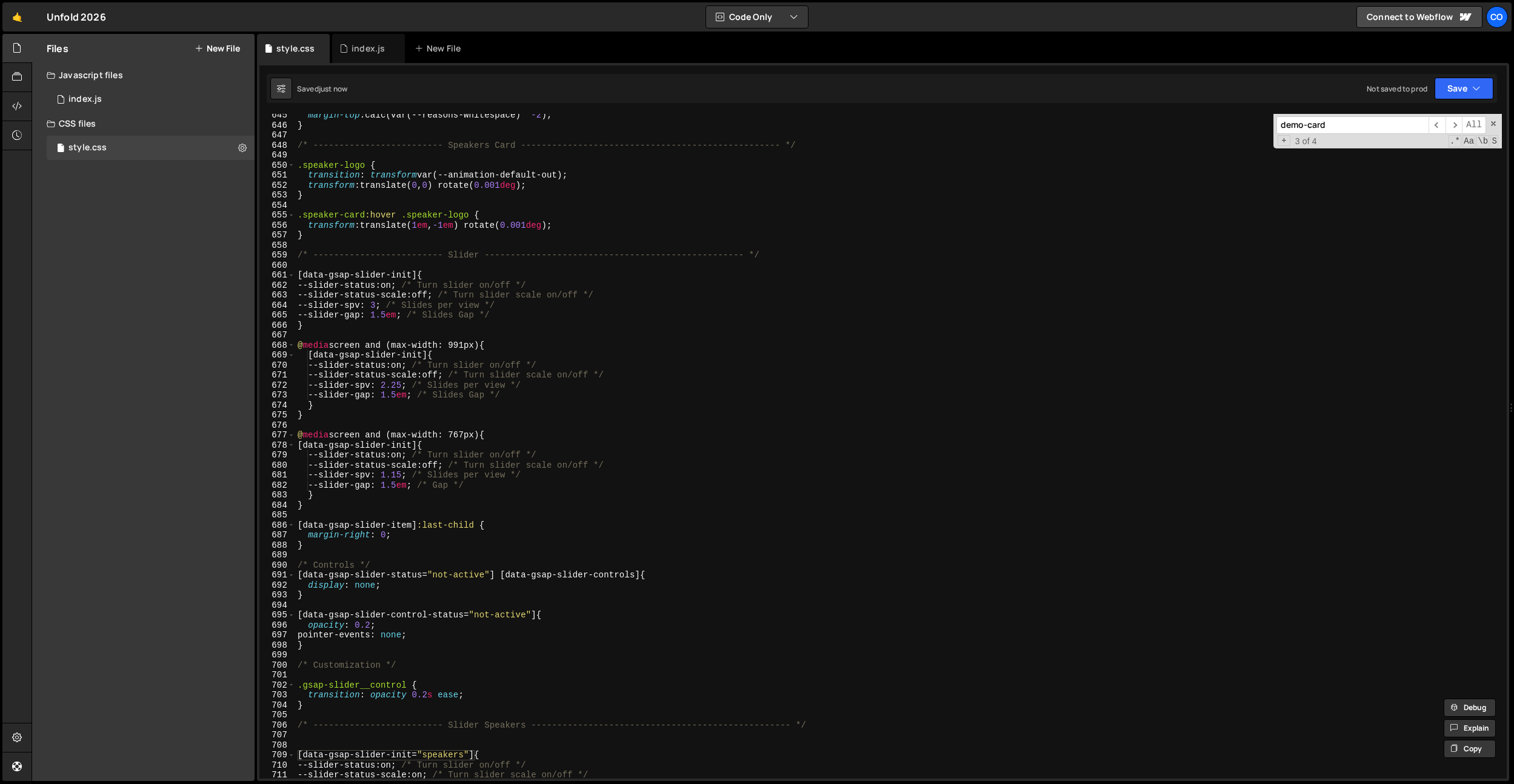
click at [336, 237] on div "margin-top : calc(var(--reasons-whitespace) * -2 ) ; } /* ---------------------…" at bounding box center [898, 452] width 1207 height 685
type textarea "}"
paste textarea "[data-gsap-slider-init="speakers"]"
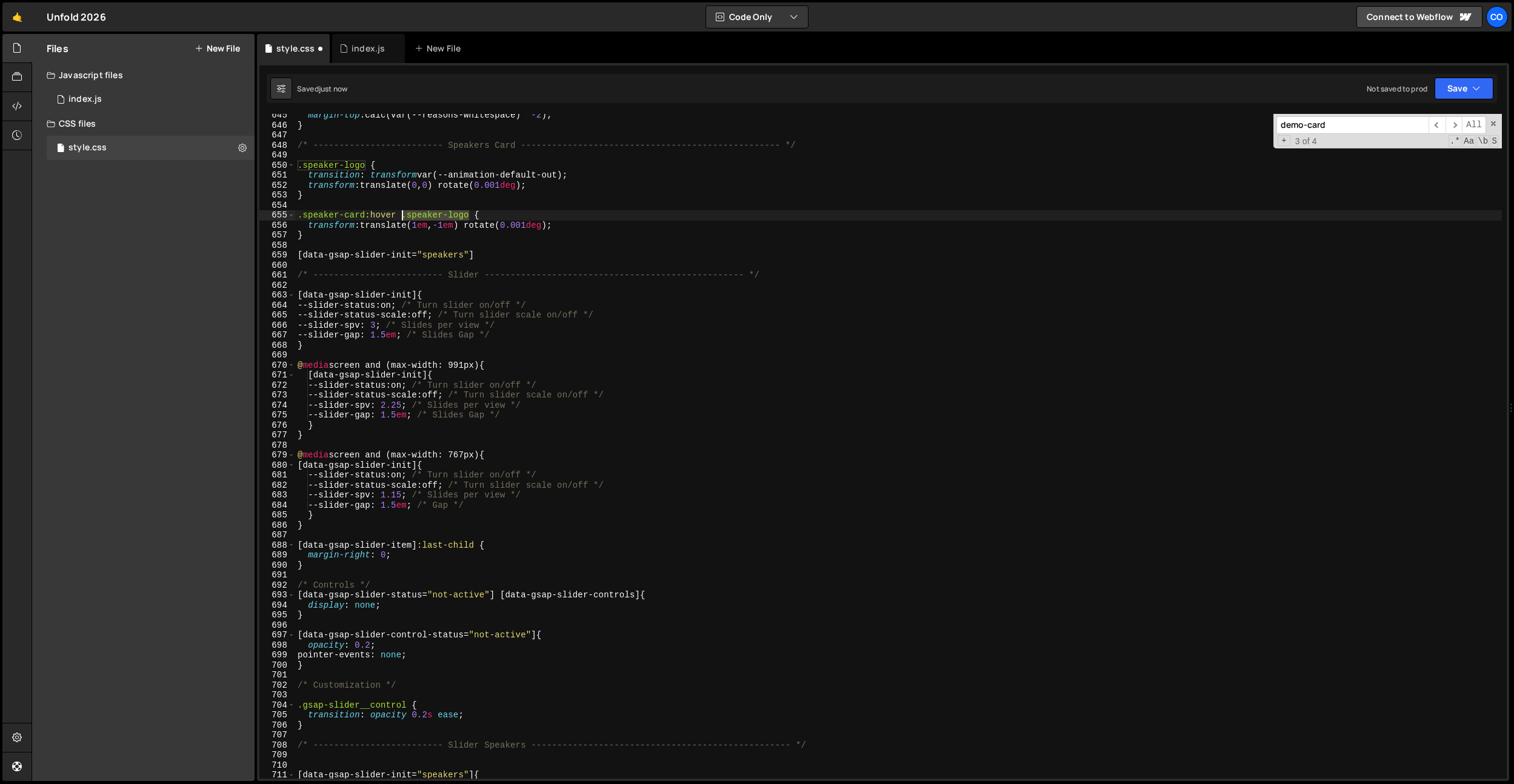
drag, startPoint x: 472, startPoint y: 214, endPoint x: 403, endPoint y: 218, distance: 69.1
click at [403, 218] on div "margin-top : calc(var(--reasons-whitespace) * -2 ) ; } /* ---------------------…" at bounding box center [898, 452] width 1207 height 685
click at [485, 256] on div "margin-top : calc(var(--reasons-whitespace) * -2 ) ; } /* ---------------------…" at bounding box center [898, 452] width 1207 height 685
paste textarea ".speaker-logo"
type textarea "[data-gsap-slider-init="speakers"] .speaker-logo {}"
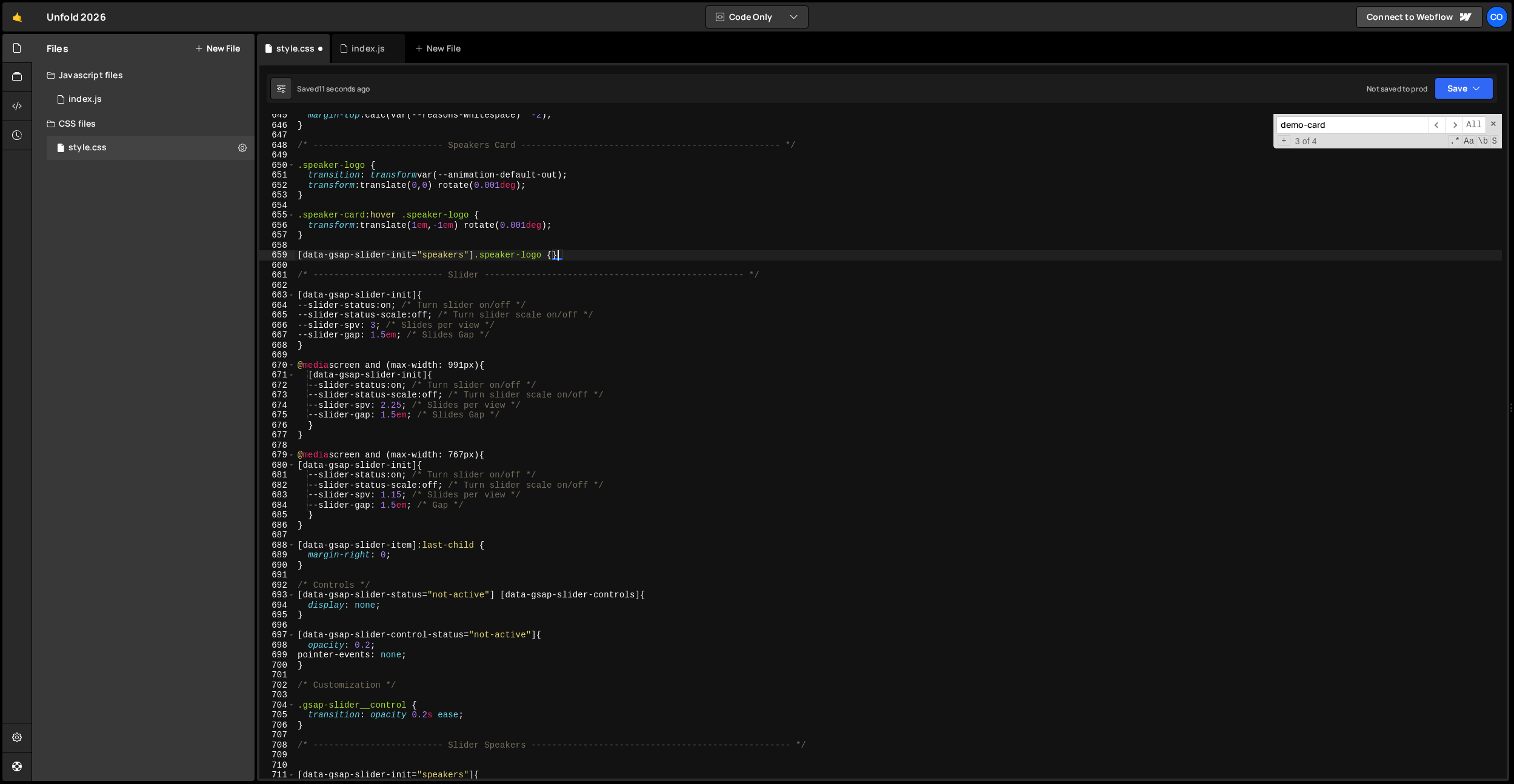
scroll to position [0, 0]
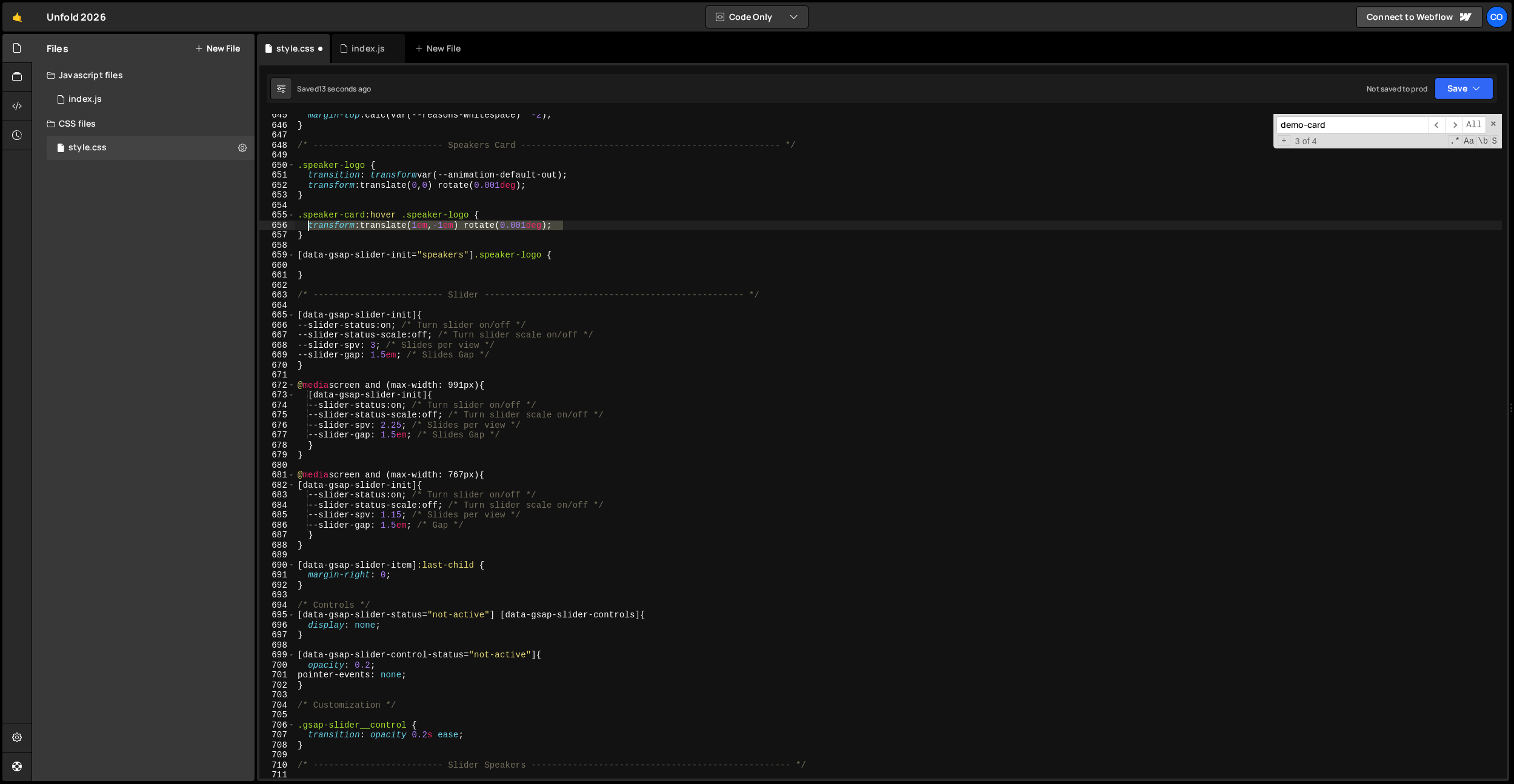
drag, startPoint x: 608, startPoint y: 224, endPoint x: 317, endPoint y: 262, distance: 293.5
click at [309, 226] on div "margin-top : calc(var(--reasons-whitespace) * -2 ) ; } /* ---------------------…" at bounding box center [898, 452] width 1207 height 685
type textarea "transform: translate(1em, -1em) rotate(0.001deg);"
click at [317, 264] on div "margin-top : calc(var(--reasons-whitespace) * -2 ) ; } /* ---------------------…" at bounding box center [898, 452] width 1207 height 685
paste textarea "transform: translate(1em, -1em) rotate(0.001deg);"
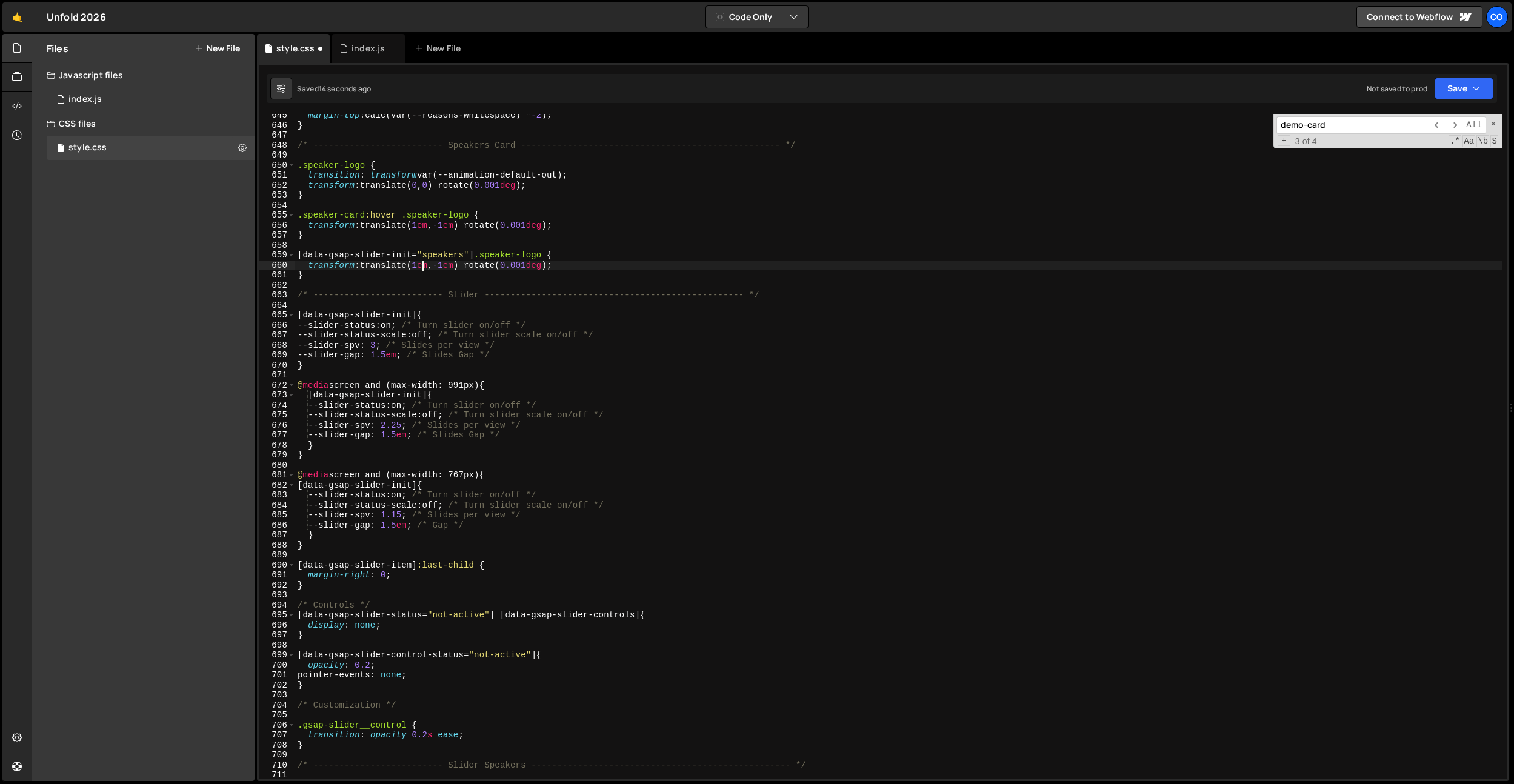
click at [424, 268] on div "margin-top : calc(var(--reasons-whitespace) * -2 ) ; } /* ---------------------…" at bounding box center [898, 452] width 1207 height 685
type textarea "transform: translate(0em, -0em) rotate(0.001deg);"
click at [586, 265] on div "margin-top : calc(var(--reasons-whitespace) * -2 ) ; } /* ---------------------…" at bounding box center [898, 452] width 1207 height 685
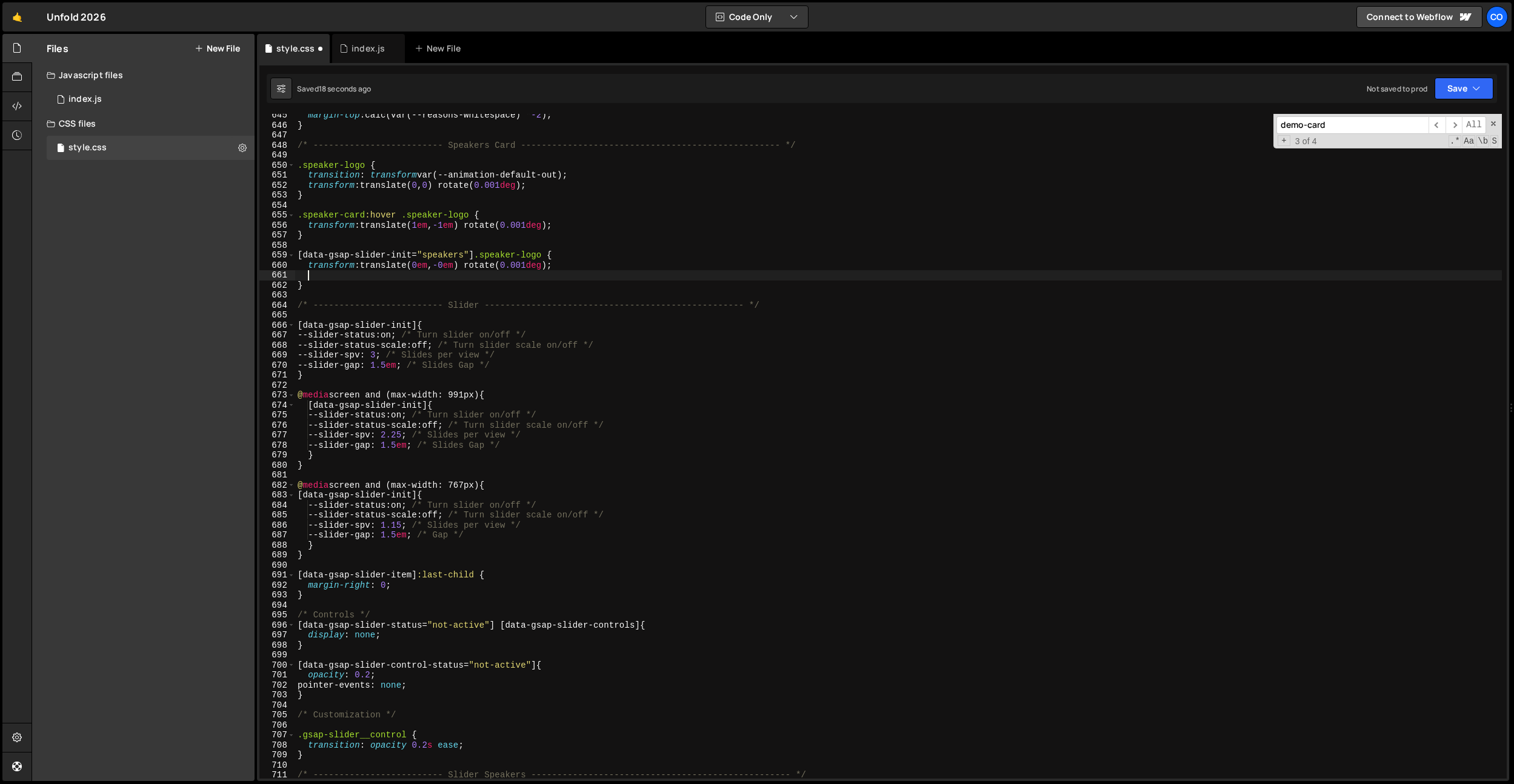
scroll to position [0, 0]
type textarea "opacity: 0;"
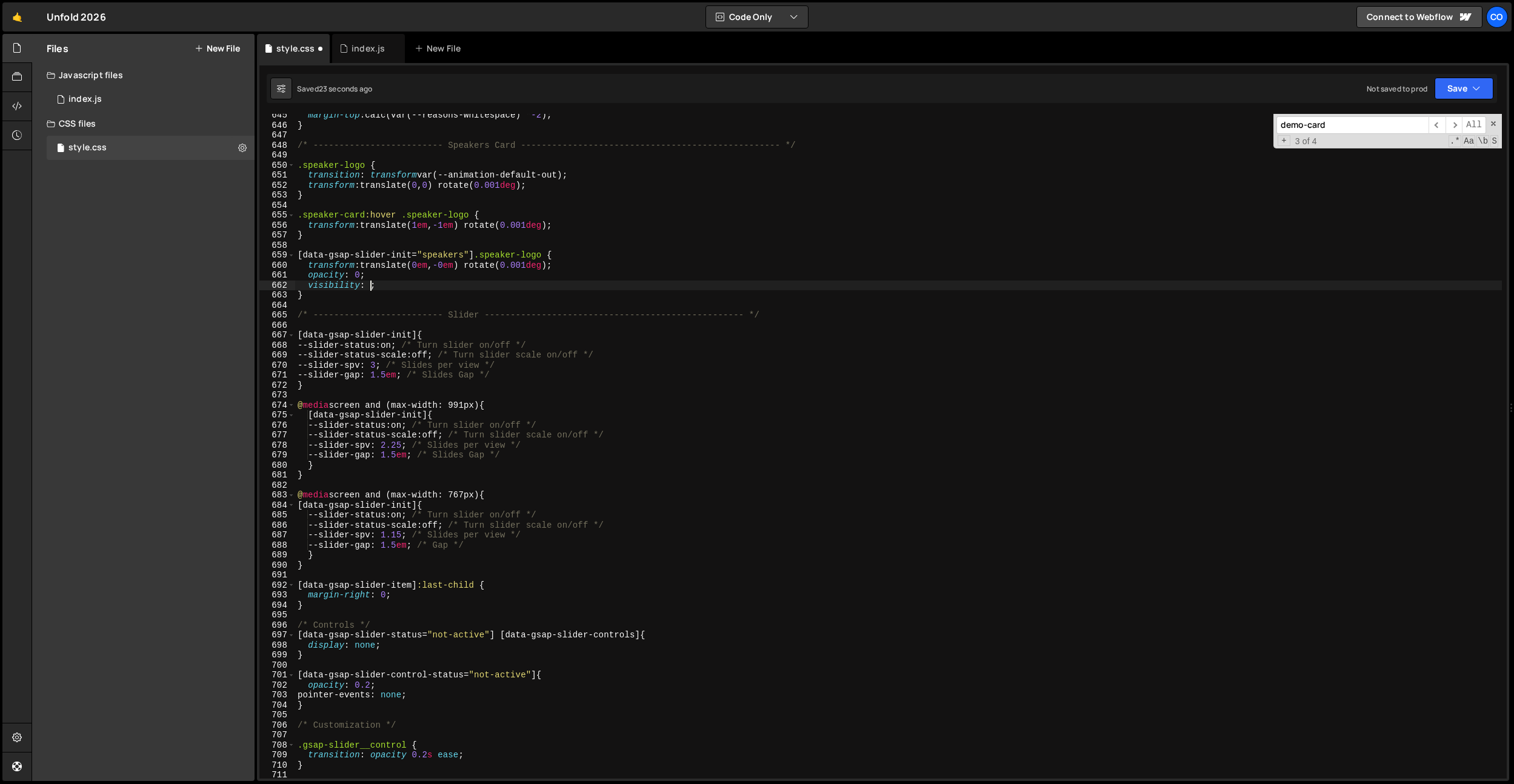
scroll to position [0, 5]
click at [477, 256] on div "margin-top : calc(var(--reasons-whitespace) * -2 ) ; } /* ---------------------…" at bounding box center [898, 452] width 1207 height 685
paste textarea "data-gsap-slider-item-status"
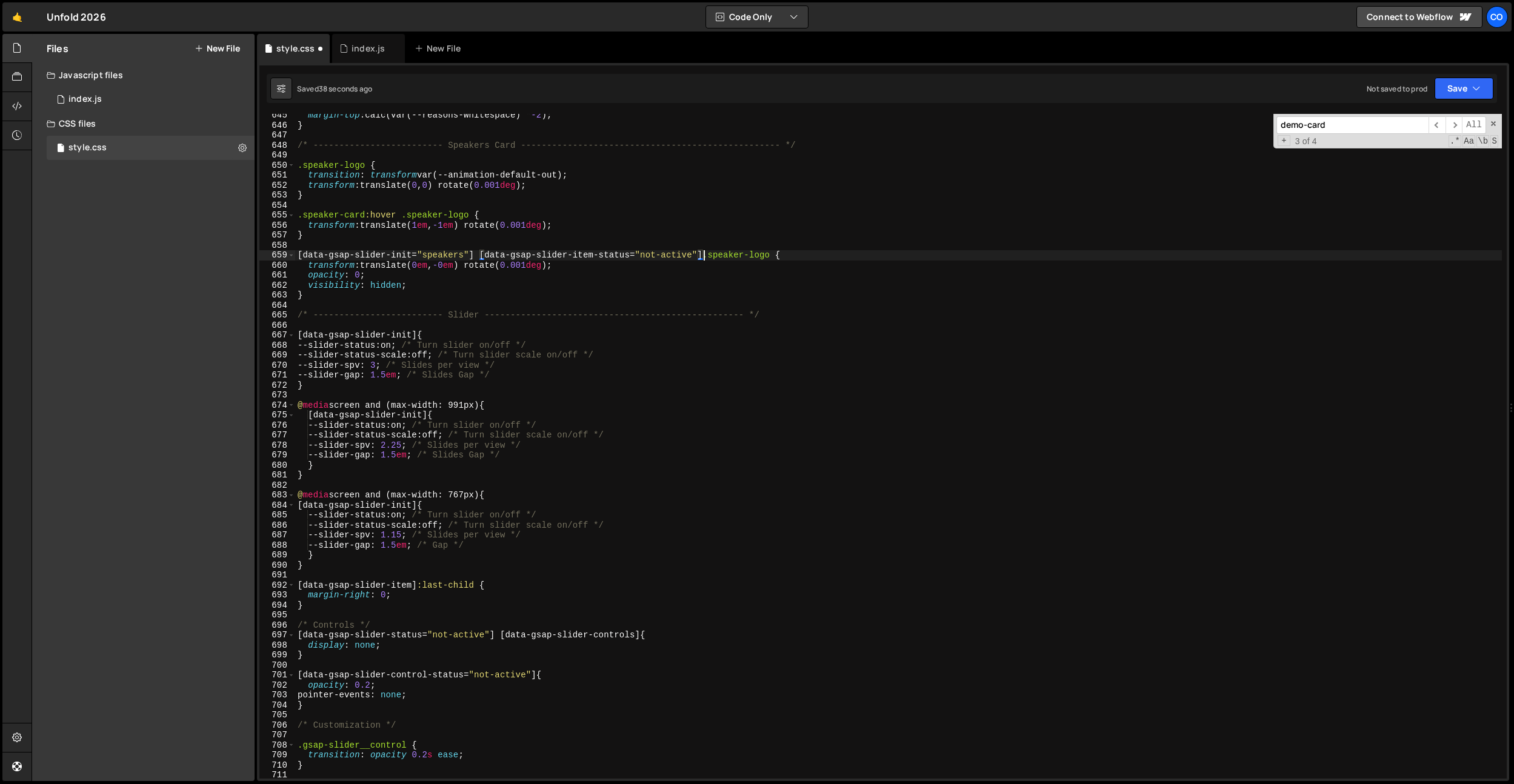
click at [622, 254] on div "margin-top : calc(var(--reasons-whitespace) * -2 ) ; } /* ---------------------…" at bounding box center [898, 452] width 1207 height 685
drag, startPoint x: 698, startPoint y: 255, endPoint x: 631, endPoint y: 255, distance: 67.0
click at [631, 255] on div "margin-top : calc(var(--reasons-whitespace) * -2 ) ; } /* ---------------------…" at bounding box center [898, 452] width 1207 height 685
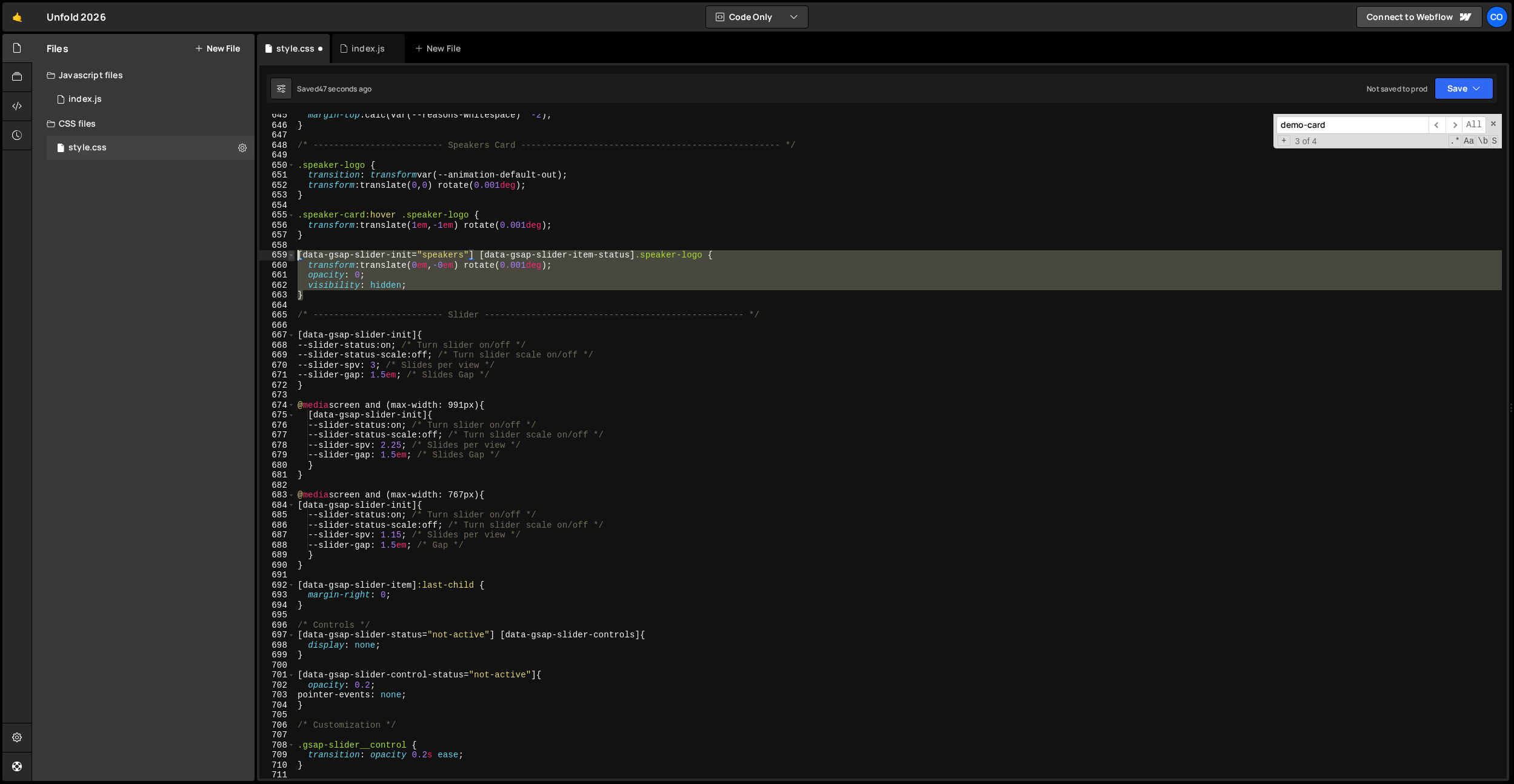
drag, startPoint x: 323, startPoint y: 291, endPoint x: 293, endPoint y: 256, distance: 46.1
click at [293, 256] on div "[data-gsap-slider-init="speakers"] [data-gsap-slider-item-status] .speaker-logo…" at bounding box center [883, 446] width 1248 height 664
type textarea "}"
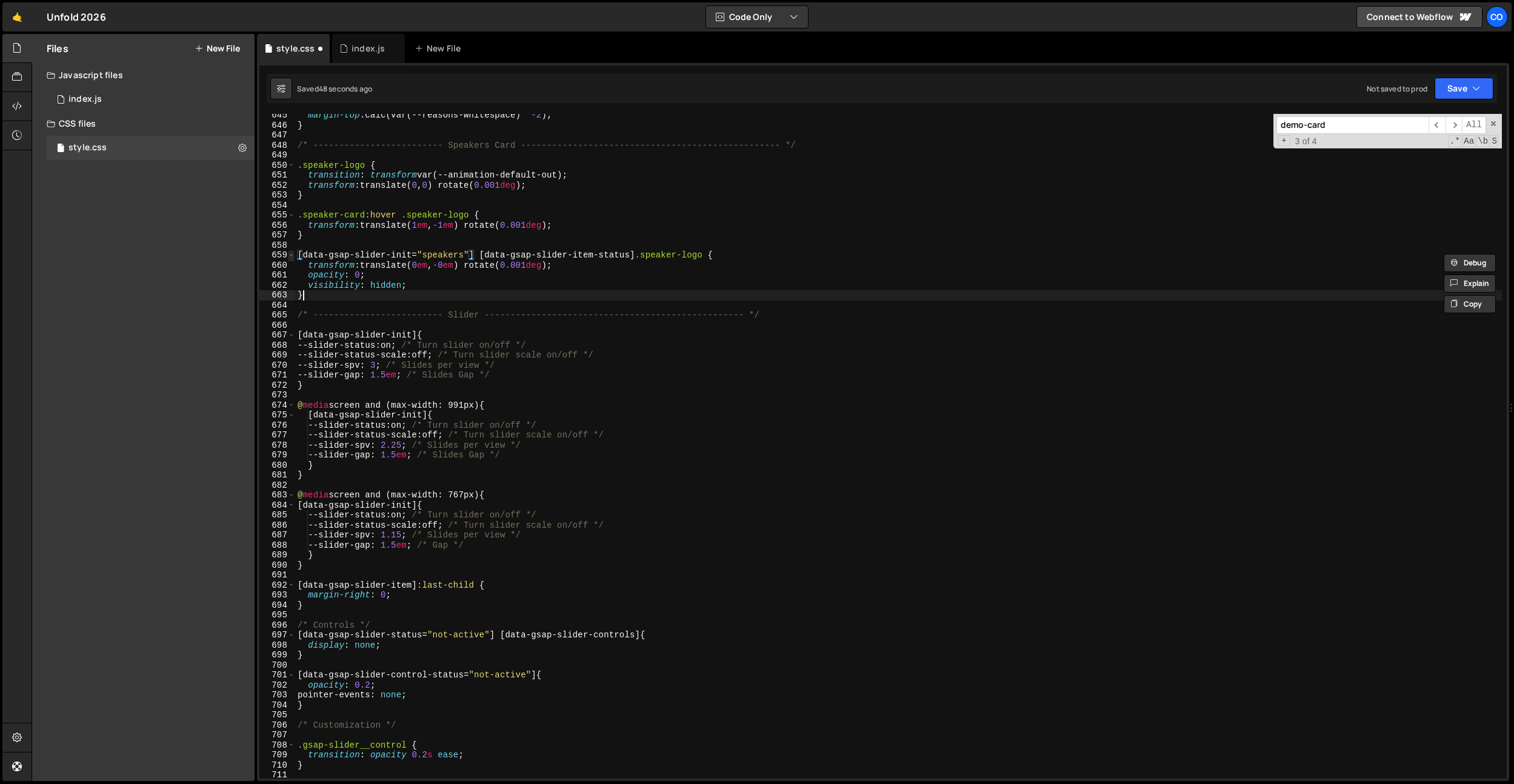
scroll to position [0, 0]
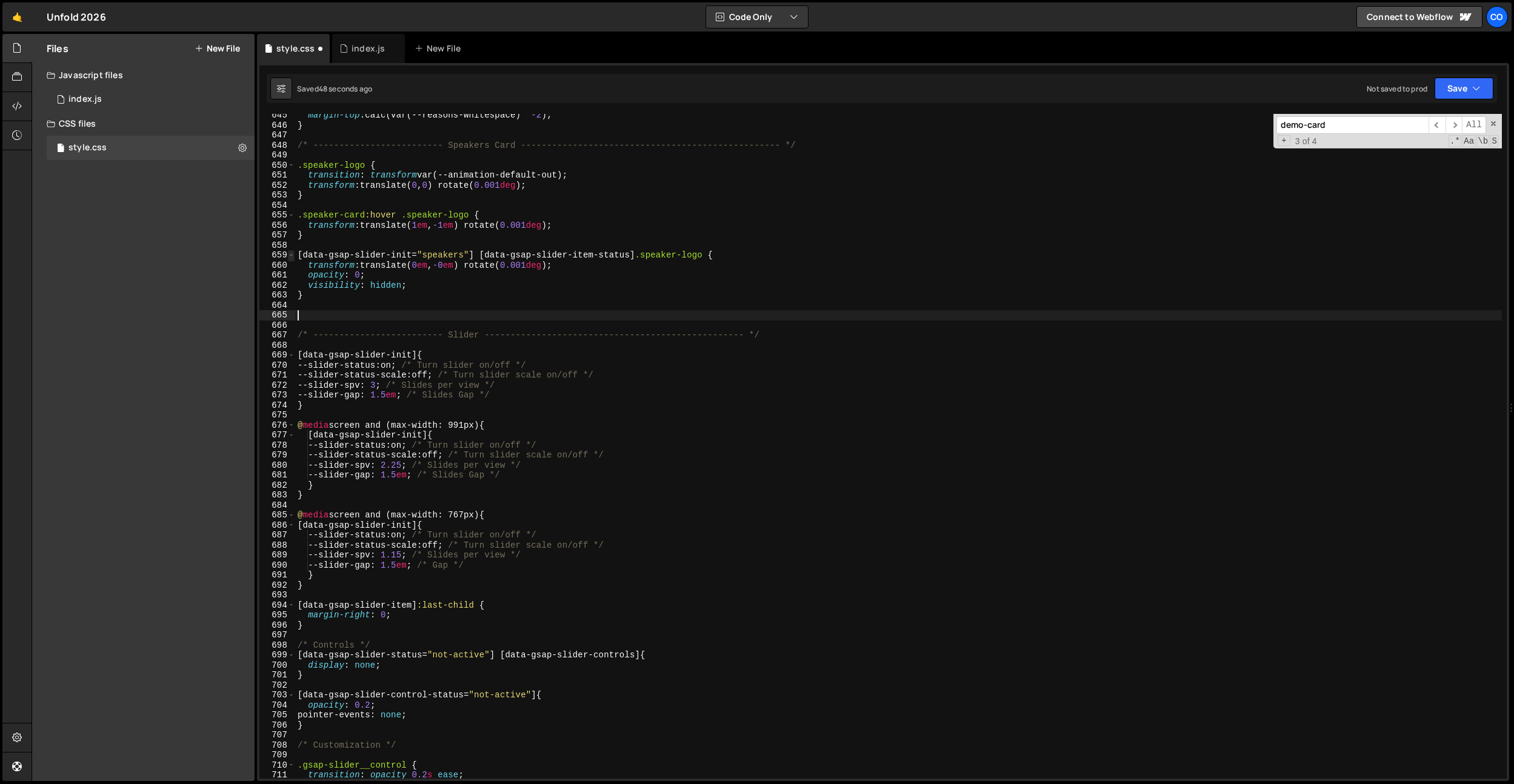
paste textarea "}"
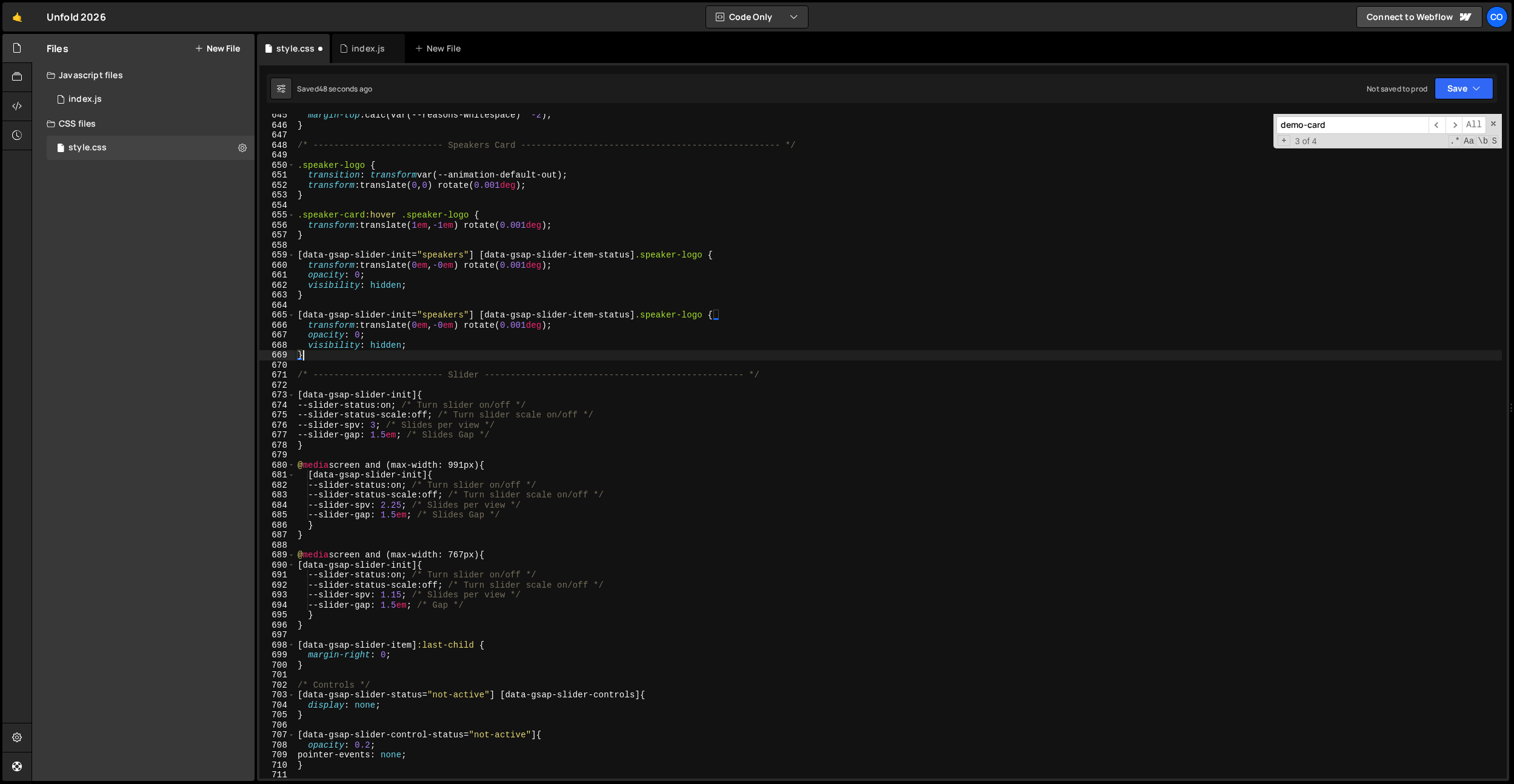
click at [714, 319] on div "margin-top : calc(var(--reasons-whitespace) * -2 ) ; } /* ---------------------…" at bounding box center [898, 452] width 1207 height 685
click at [629, 317] on div "margin-top : calc(var(--reasons-whitespace) * -2 ) ; } /* ---------------------…" at bounding box center [898, 452] width 1207 height 685
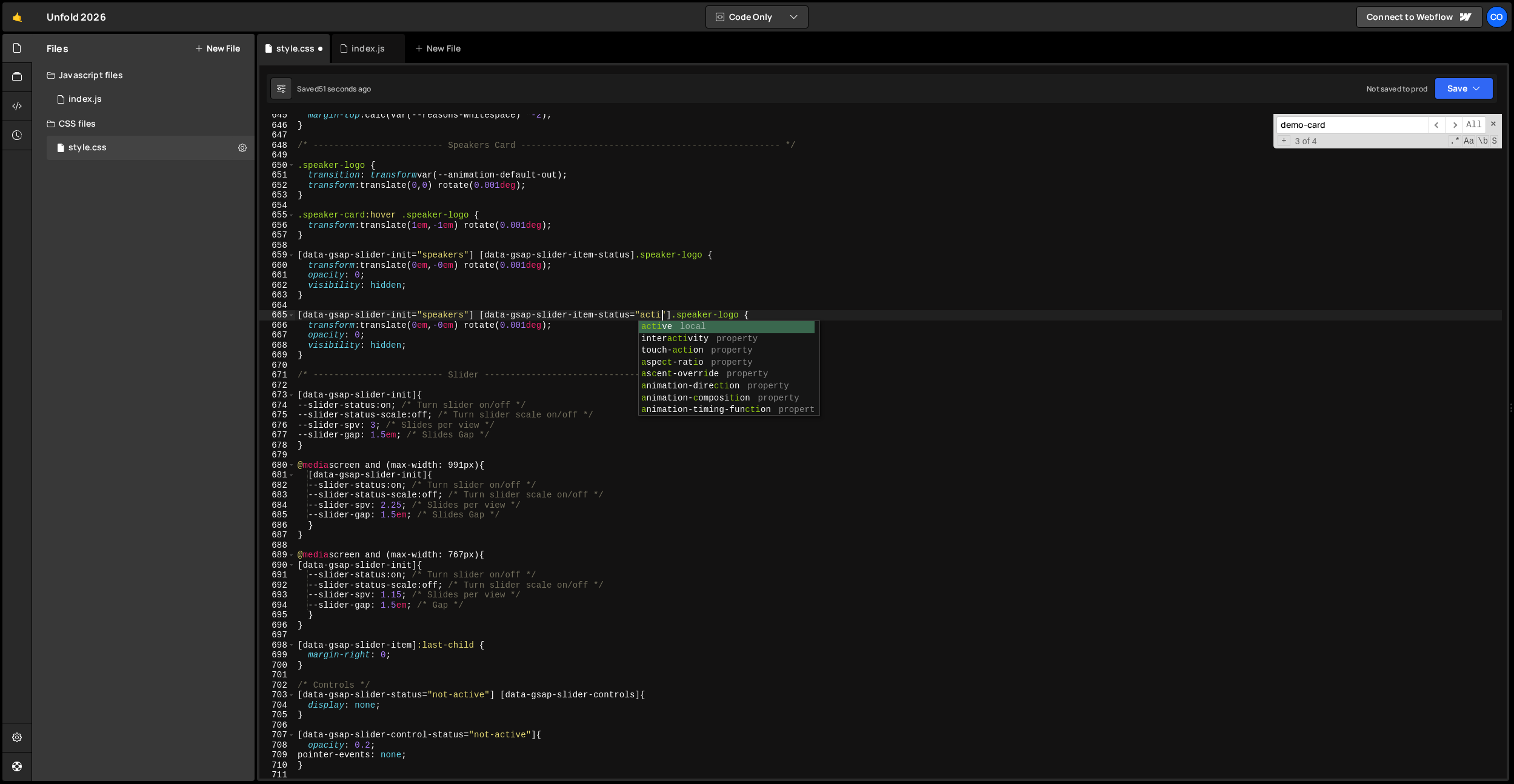
scroll to position [0, 26]
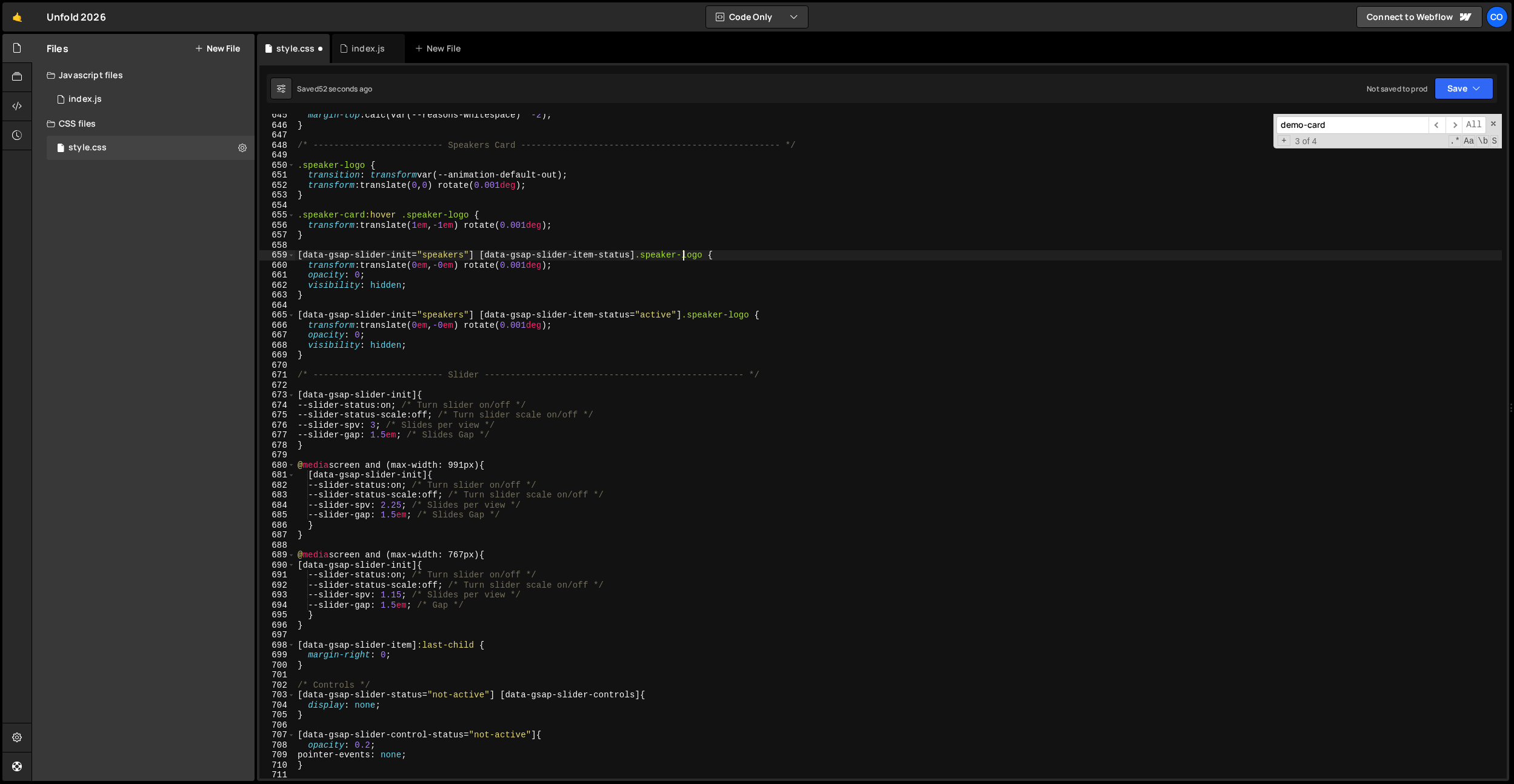
click at [680, 251] on div "margin-top : calc(var(--reasons-whitespace) * -2 ) ; } /* ---------------------…" at bounding box center [898, 452] width 1207 height 685
click at [665, 271] on div "margin-top : calc(var(--reasons-whitespace) * -2 ) ; } /* ---------------------…" at bounding box center [898, 452] width 1207 height 685
click at [359, 334] on div "margin-top : calc(var(--reasons-whitespace) * -2 ) ; } /* ---------------------…" at bounding box center [898, 452] width 1207 height 685
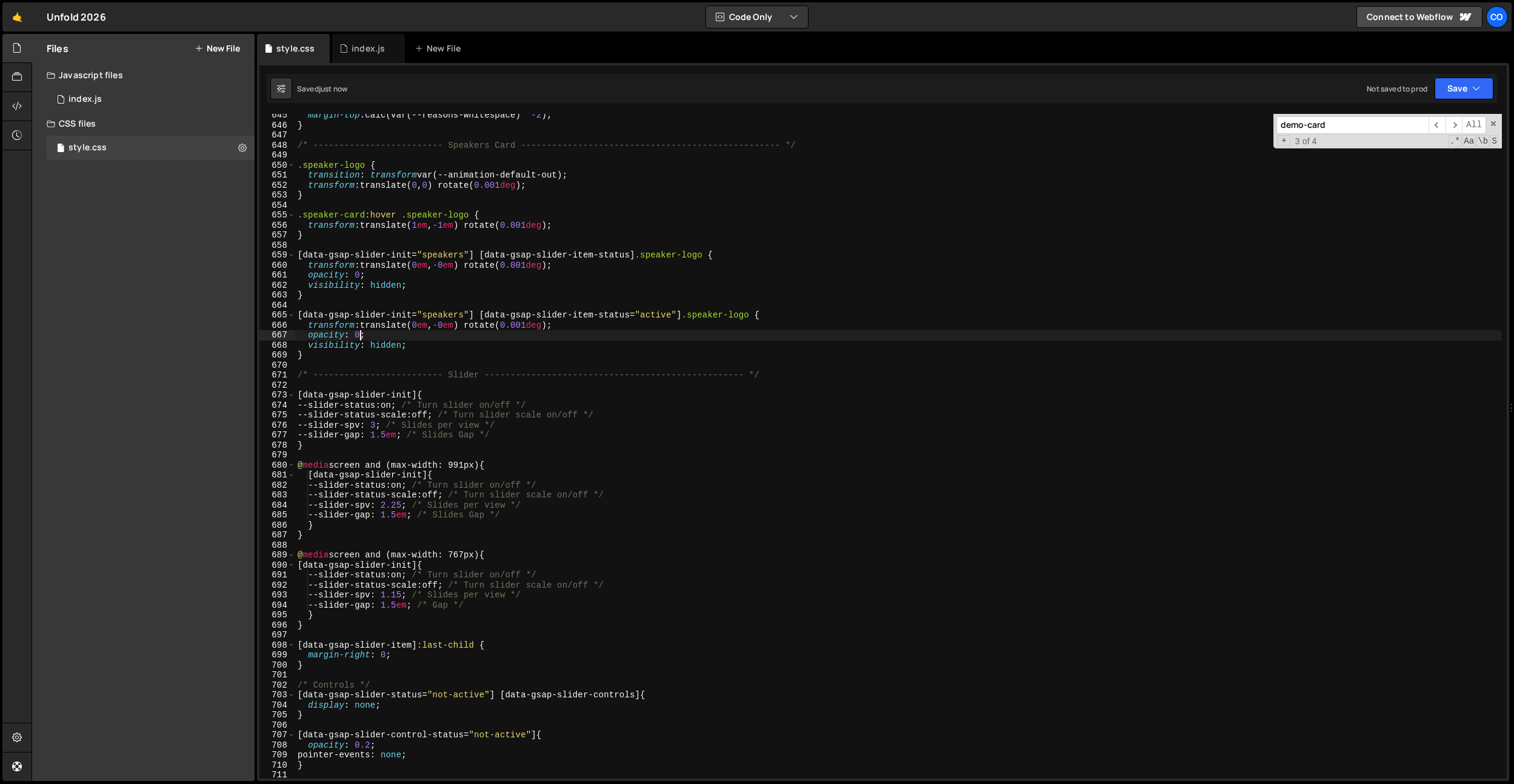
scroll to position [0, 4]
click at [359, 295] on div "margin-top : calc(var(--reasons-whitespace) * -2 ) ; } /* ---------------------…" at bounding box center [898, 452] width 1207 height 685
click at [383, 345] on div "margin-top : calc(var(--reasons-whitespace) * -2 ) ; } /* ---------------------…" at bounding box center [898, 452] width 1207 height 685
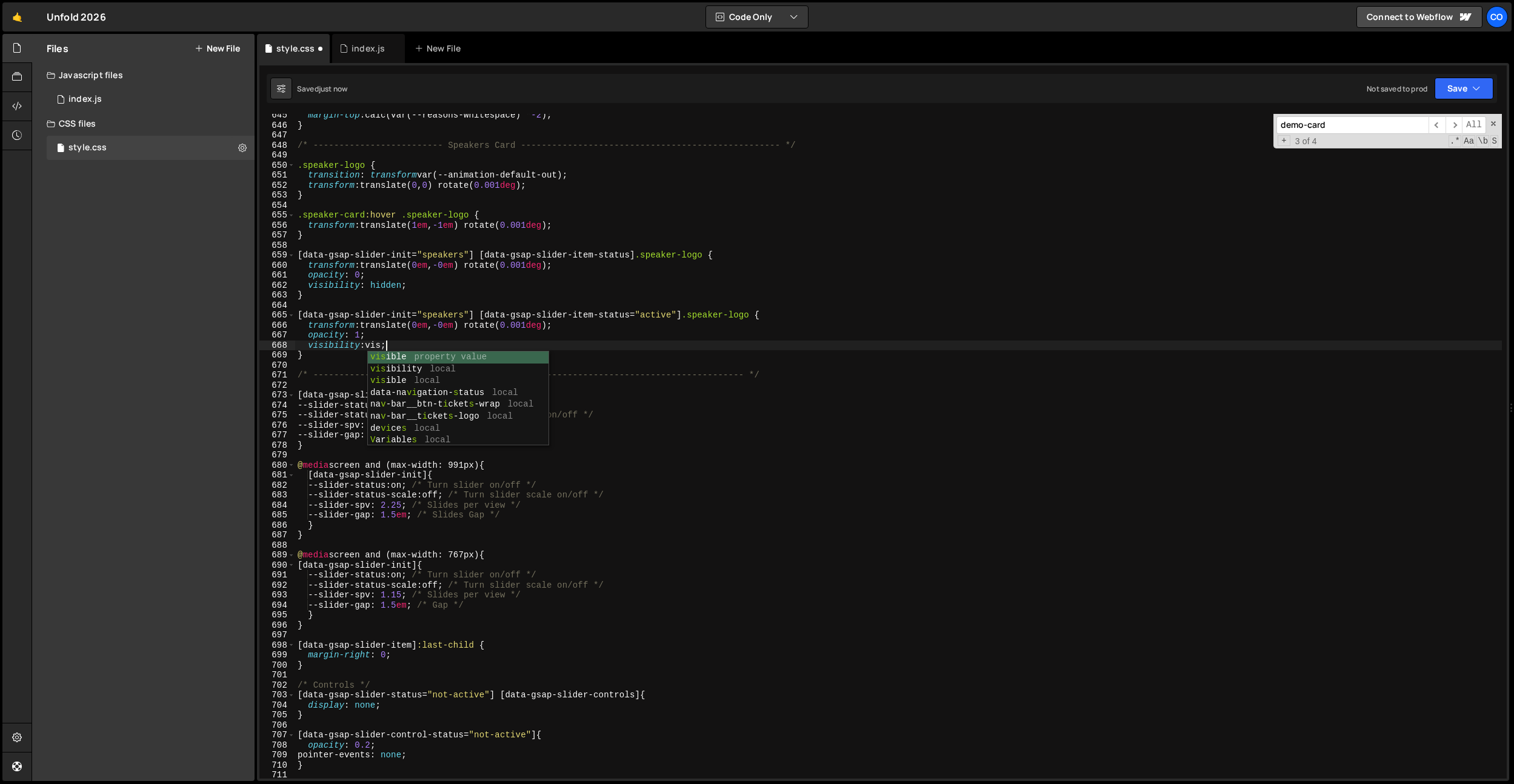
scroll to position [0, 5]
click at [465, 325] on div "margin-top : calc(var(--reasons-whitespace) * -2 ) ; } /* ---------------------…" at bounding box center [898, 452] width 1207 height 685
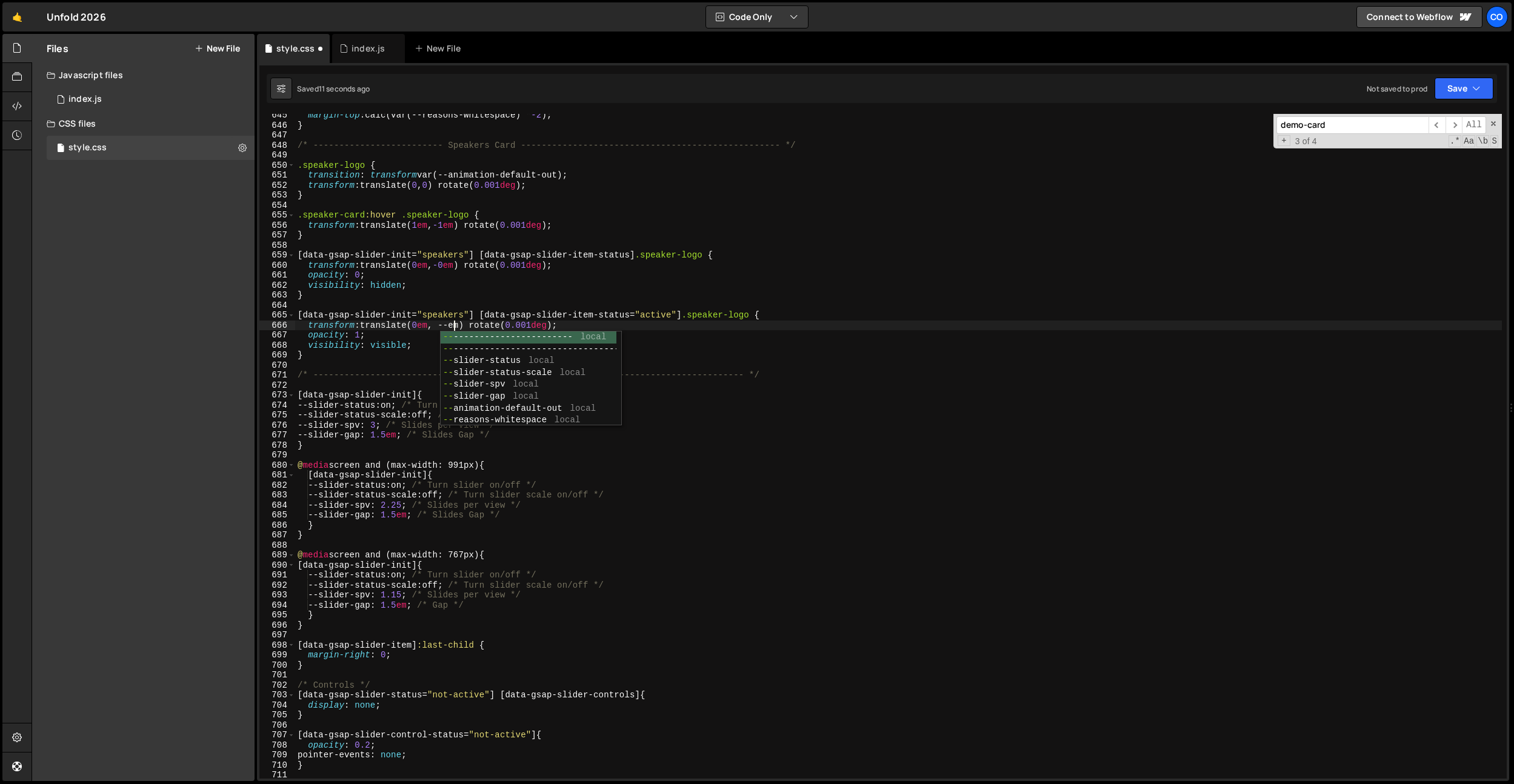
scroll to position [0, 11]
type textarea "transform: translate(0em, -1em) rotate(0.001deg);"
drag, startPoint x: 590, startPoint y: 322, endPoint x: 220, endPoint y: 324, distance: 370.0
click at [220, 324] on div "Files New File Javascript files 0 index.js 0 CSS files style.css 0 Copy share l…" at bounding box center [773, 407] width 1483 height 747
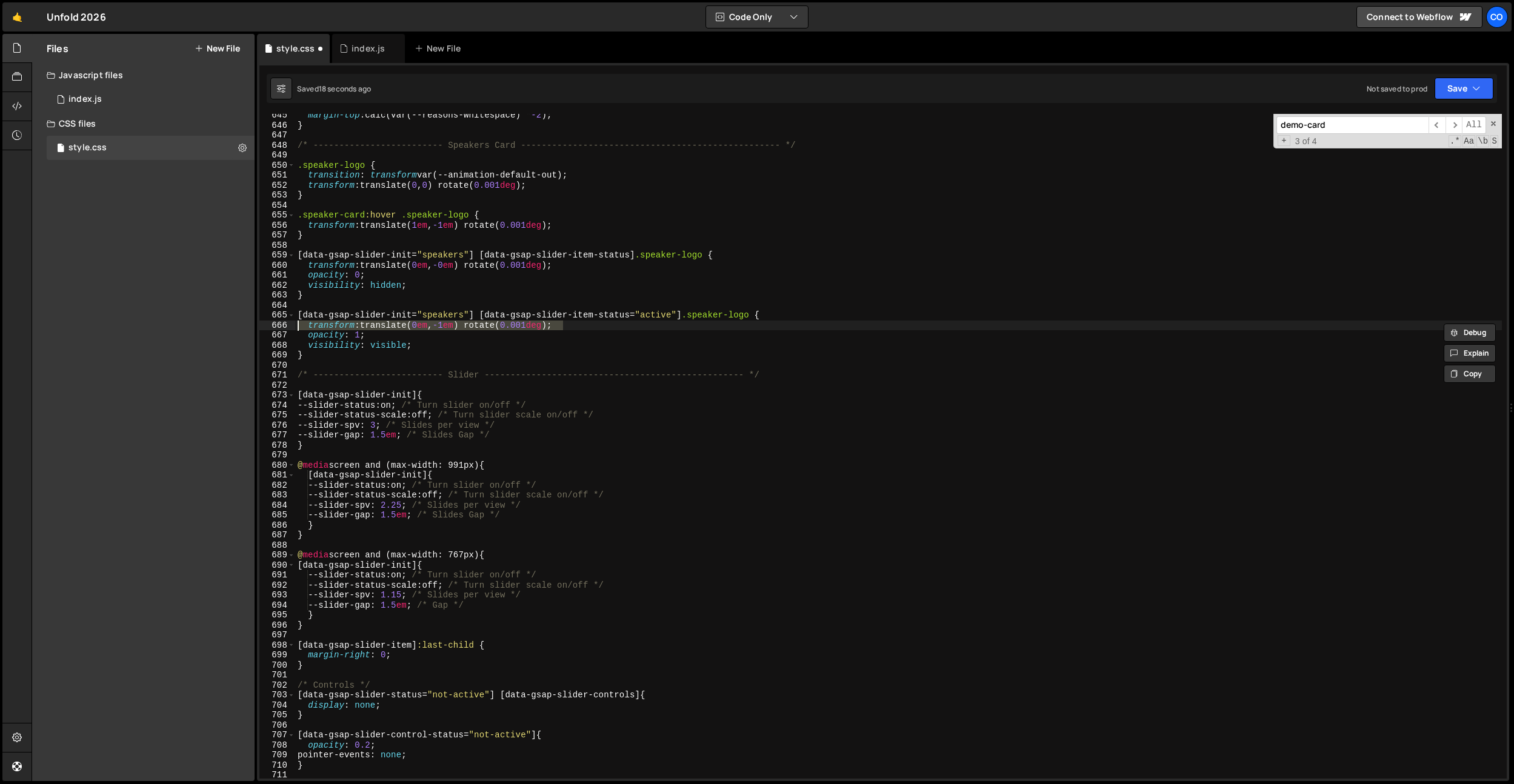
scroll to position [0, 0]
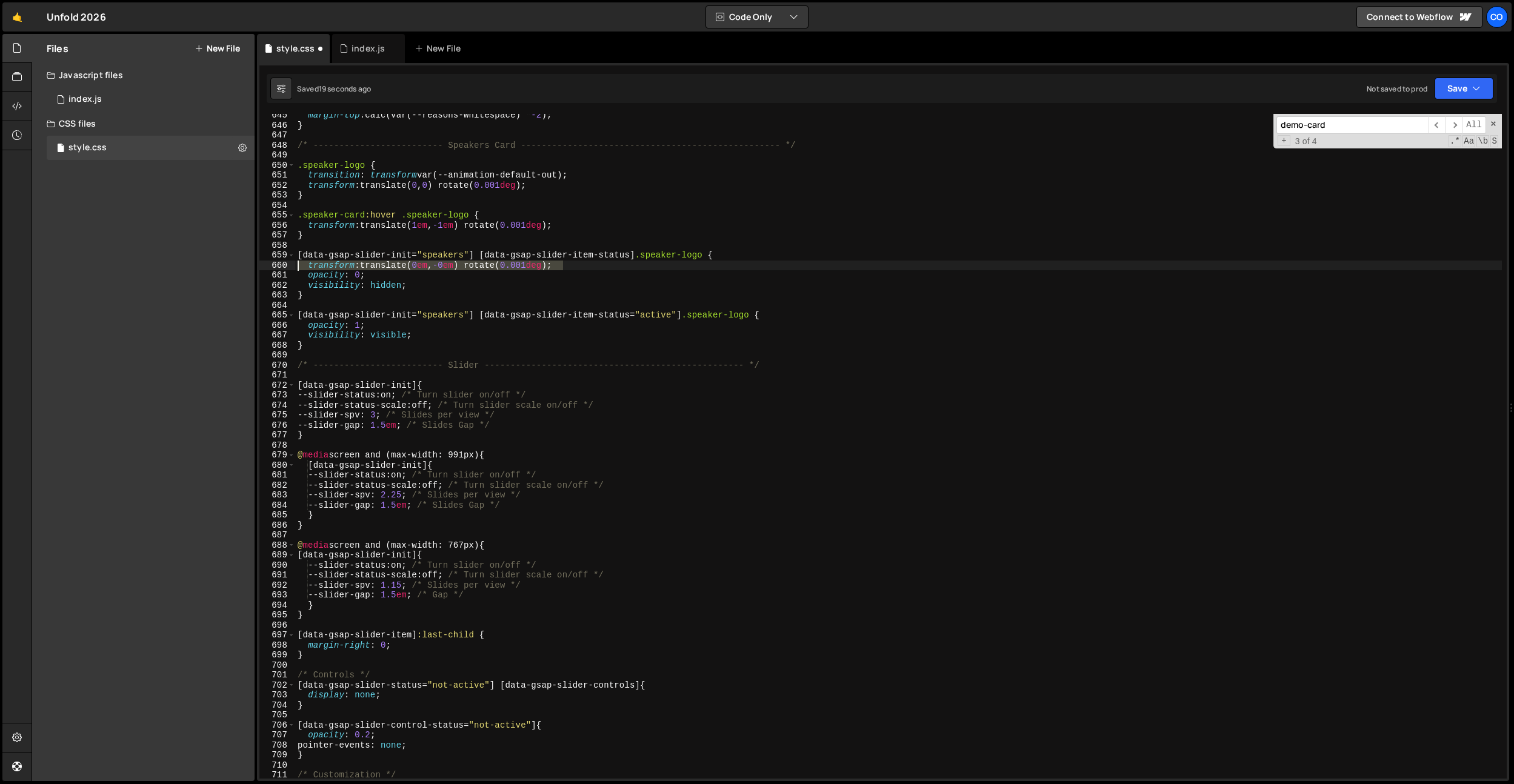
drag, startPoint x: 663, startPoint y: 264, endPoint x: 169, endPoint y: 264, distance: 494.0
click at [169, 264] on div "Files New File Javascript files 0 index.js 0 CSS files style.css 0 Copy share l…" at bounding box center [773, 407] width 1483 height 747
type textarea "transform: translate(0em, -0em) rotate(0.001deg);"
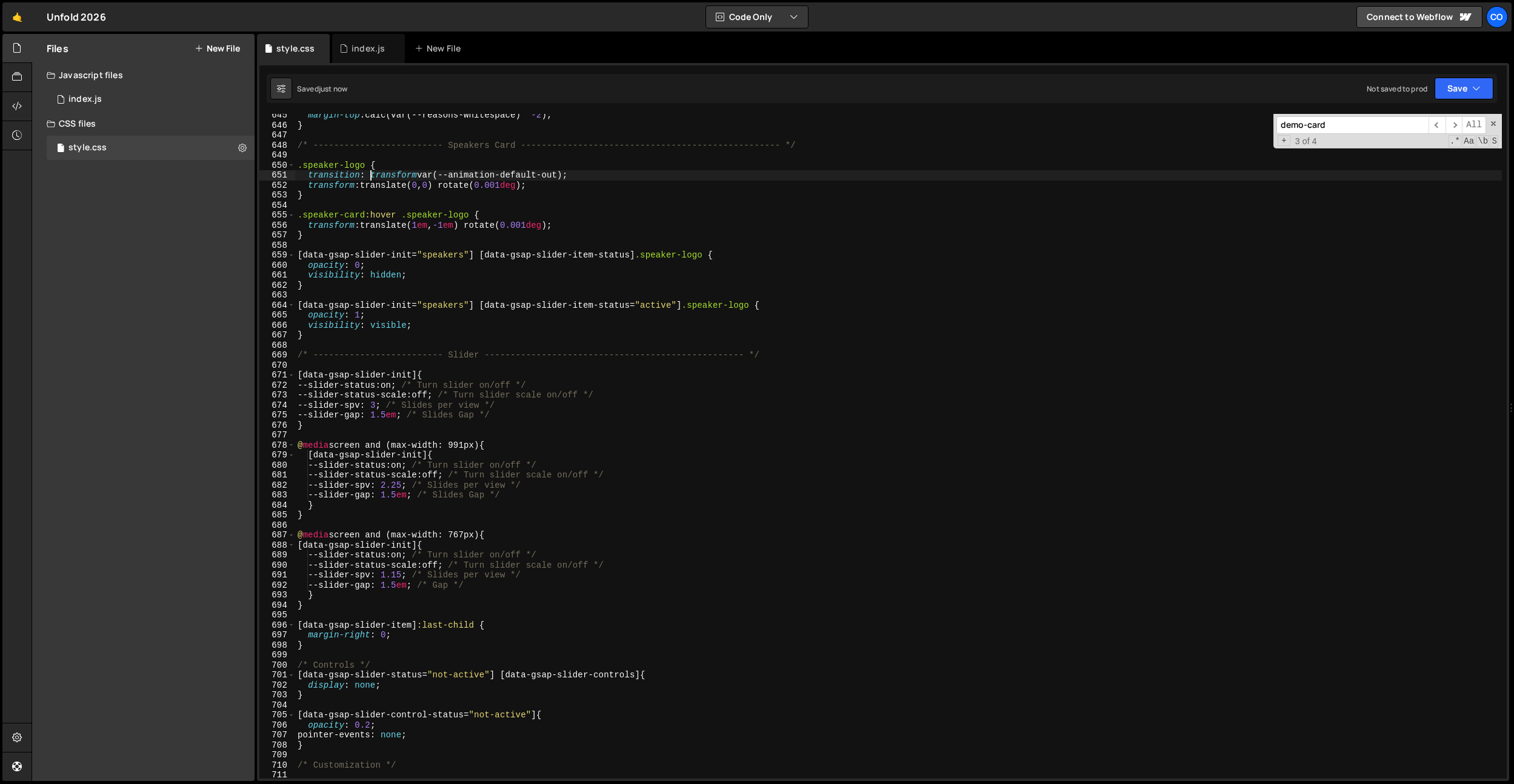
drag, startPoint x: 370, startPoint y: 174, endPoint x: 379, endPoint y: 173, distance: 9.1
click at [379, 173] on div "margin-top : calc(var(--reasons-whitespace) * -2 ) ; } /* ---------------------…" at bounding box center [898, 452] width 1207 height 685
click at [379, 173] on div "margin-top : calc(var(--reasons-whitespace) * -2 ) ; } /* ---------------------…" at bounding box center [898, 446] width 1207 height 664
click at [379, 173] on div "margin-top : calc(var(--reasons-whitespace) * -2 ) ; } /* ---------------------…" at bounding box center [898, 452] width 1207 height 685
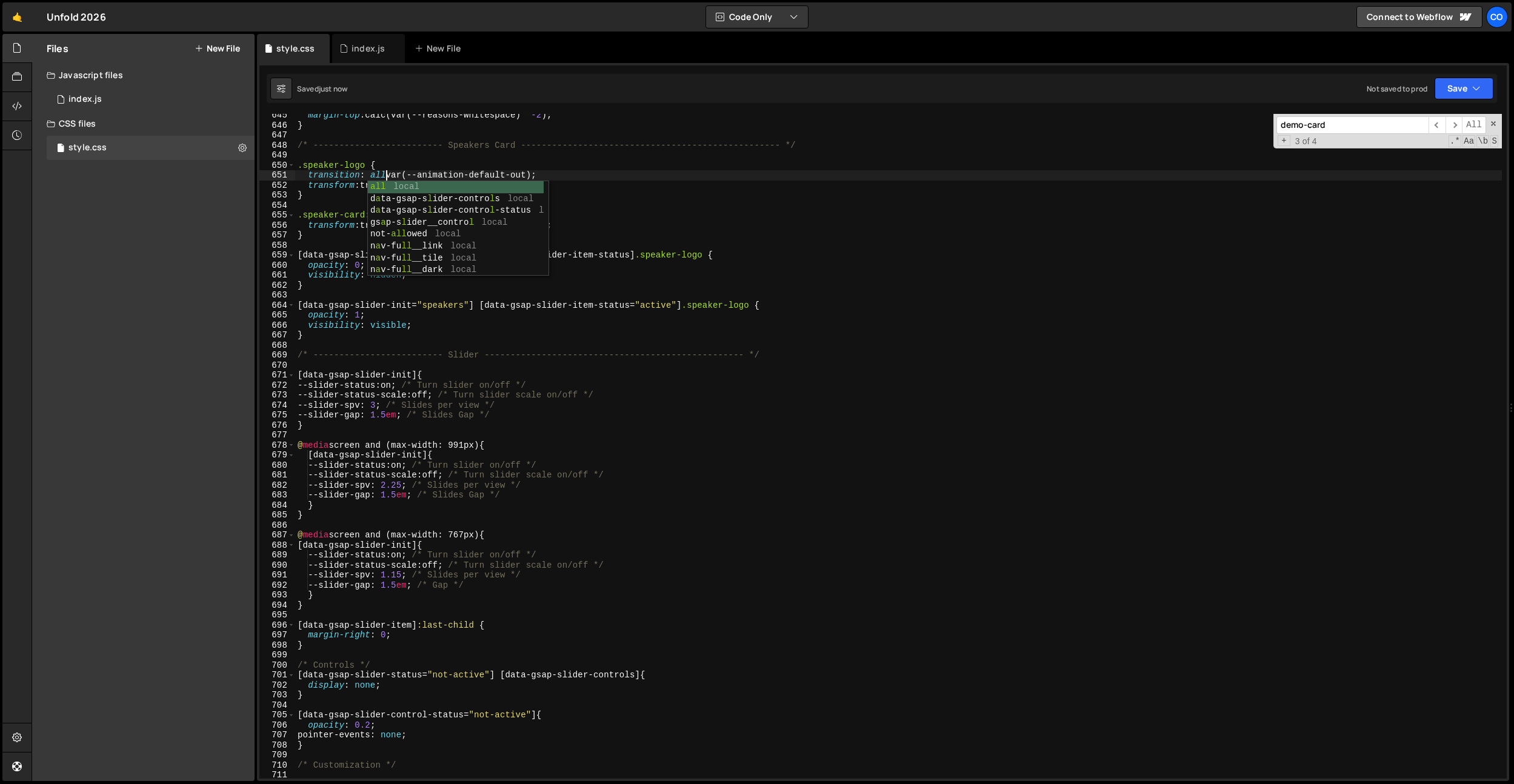
click at [567, 162] on div "margin-top : calc(var(--reasons-whitespace) * -2 ) ; } /* ---------------------…" at bounding box center [898, 452] width 1207 height 685
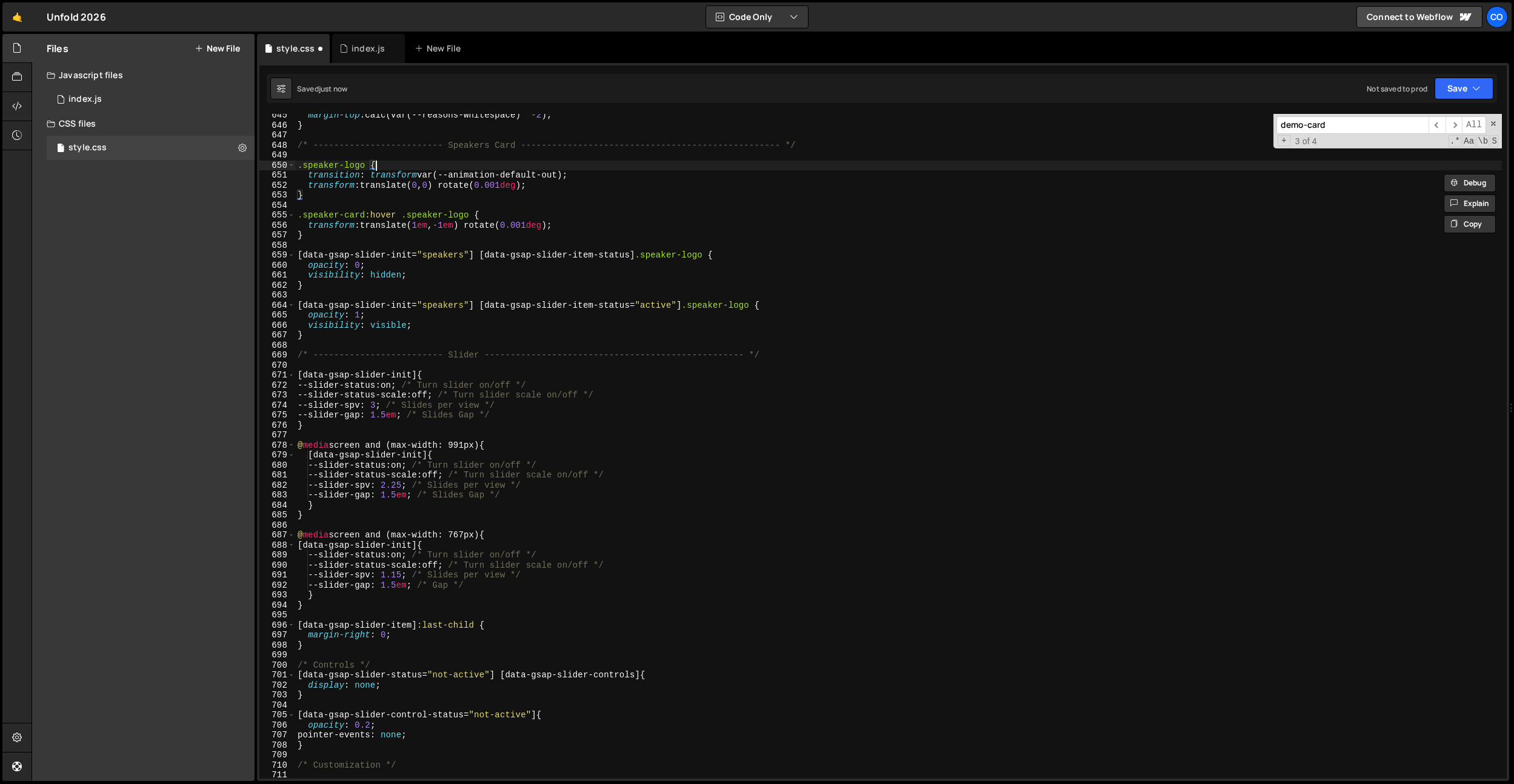
click at [452, 169] on div "margin-top : calc(var(--reasons-whitespace) * -2 ) ; } /* ---------------------…" at bounding box center [898, 452] width 1207 height 685
drag, startPoint x: 567, startPoint y: 173, endPoint x: 370, endPoint y: 175, distance: 197.0
click at [370, 175] on div "margin-top : calc(var(--reasons-whitespace) * -2 ) ; } /* ---------------------…" at bounding box center [898, 452] width 1207 height 685
paste textarea "transform var(--animation-default-out)"
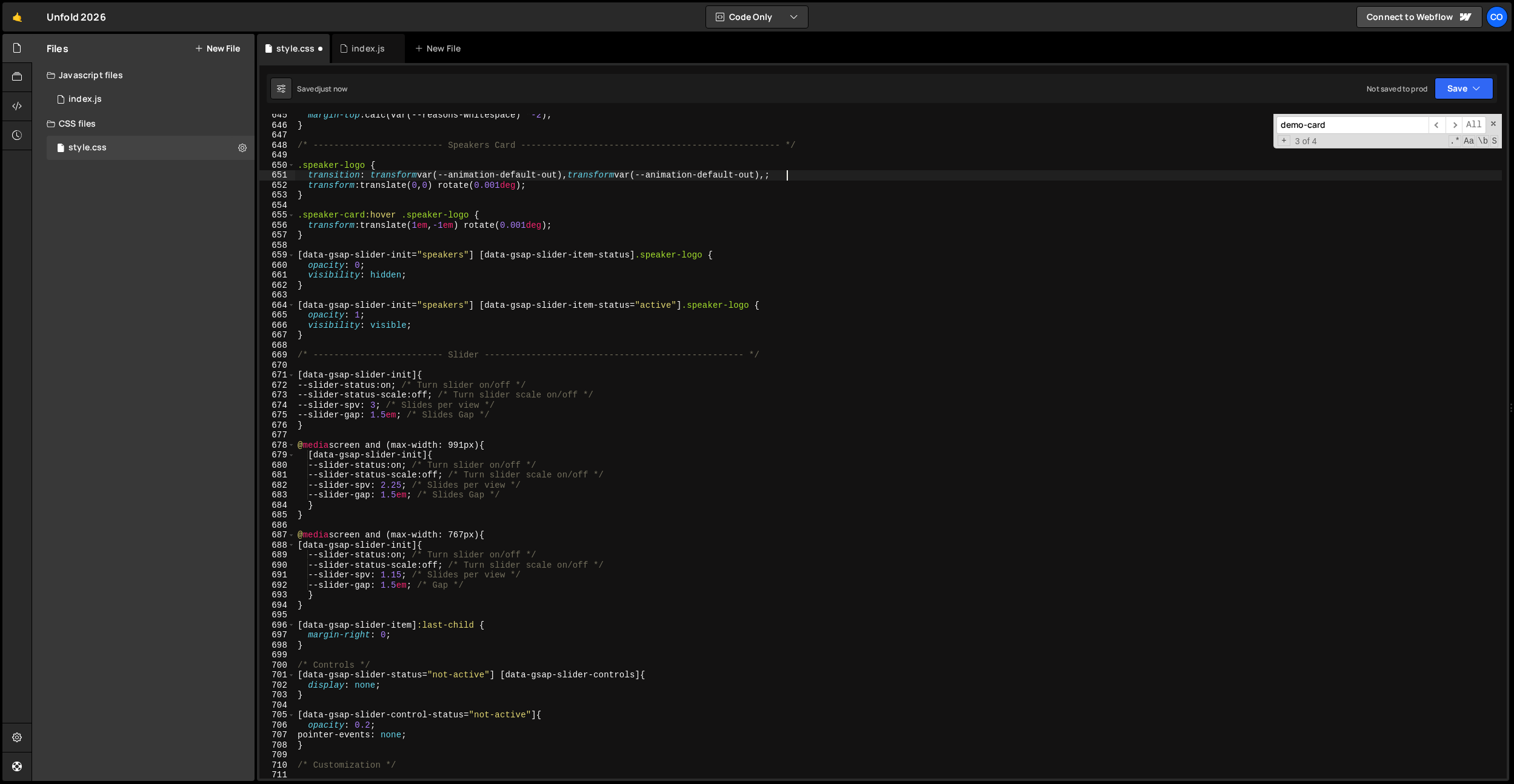
paste textarea "transform var(--animation-default-out)"
click at [620, 173] on div "margin-top : calc(var(--reasons-whitespace) * -2 ) ; } /* ---------------------…" at bounding box center [898, 452] width 1207 height 685
click at [788, 170] on div "margin-top : calc(var(--reasons-whitespace) * -2 ) ; } /* ---------------------…" at bounding box center [898, 452] width 1207 height 685
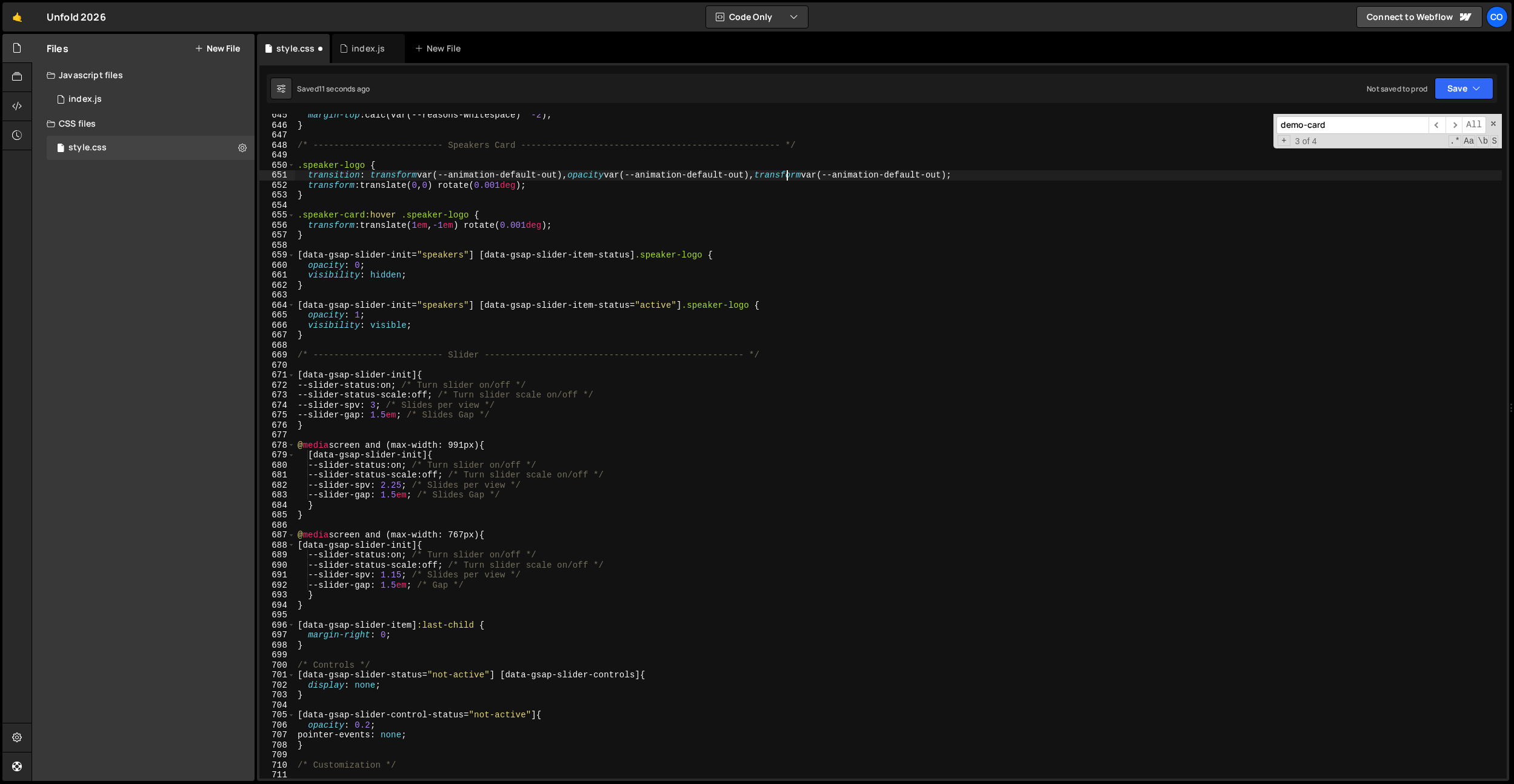
click at [788, 170] on div "margin-top : calc(var(--reasons-whitespace) * -2 ) ; } /* ---------------------…" at bounding box center [898, 452] width 1207 height 685
click at [957, 172] on div "margin-top : calc(var(--reasons-whitespace) * -2 ) ; } /* ---------------------…" at bounding box center [898, 452] width 1207 height 685
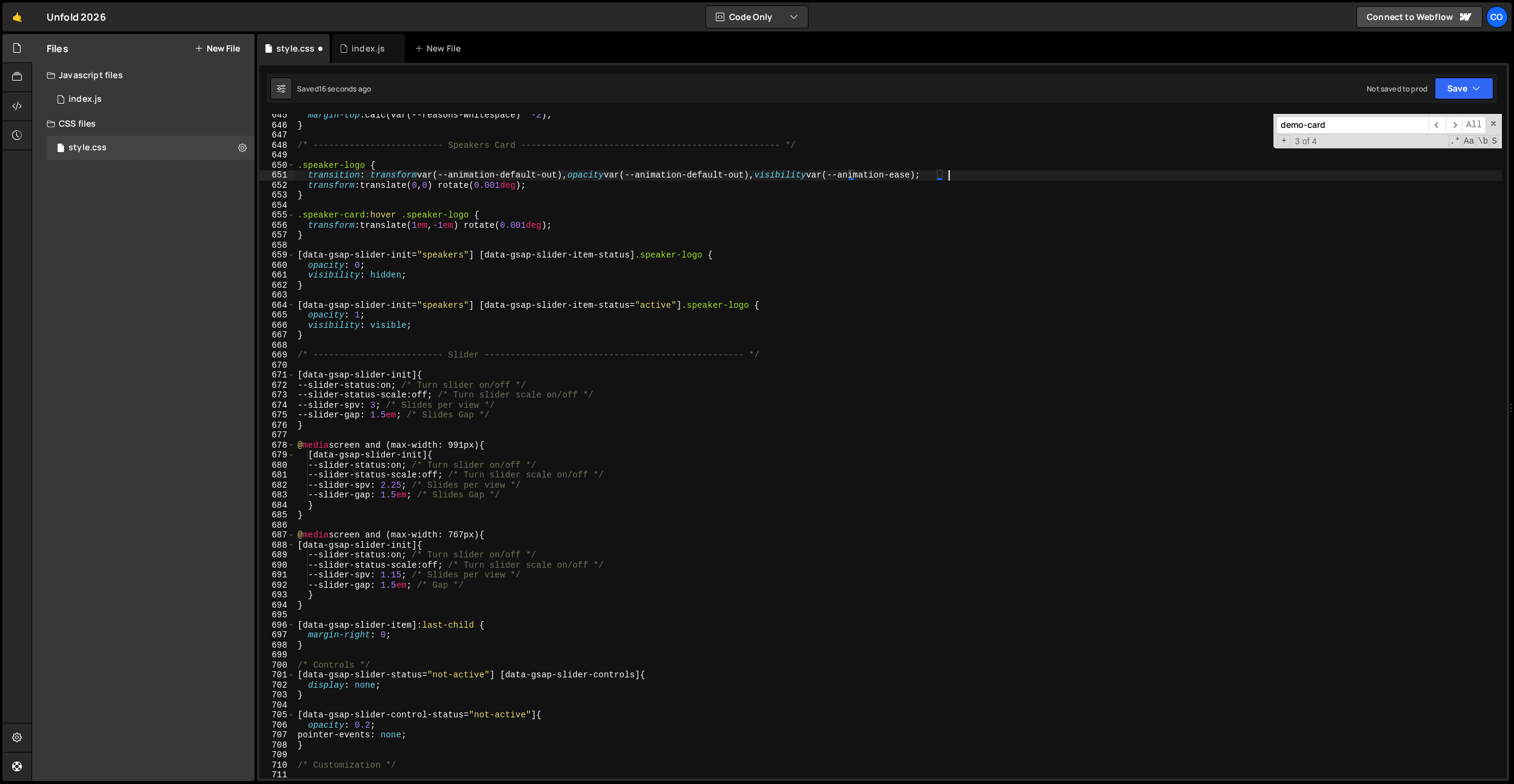
click at [957, 173] on div "margin-top : calc(var(--reasons-whitespace) * -2 ) ; } /* ---------------------…" at bounding box center [898, 452] width 1207 height 685
click at [751, 173] on div "margin-top : calc(var(--reasons-whitespace) * -2 ) ; } /* ---------------------…" at bounding box center [898, 452] width 1207 height 685
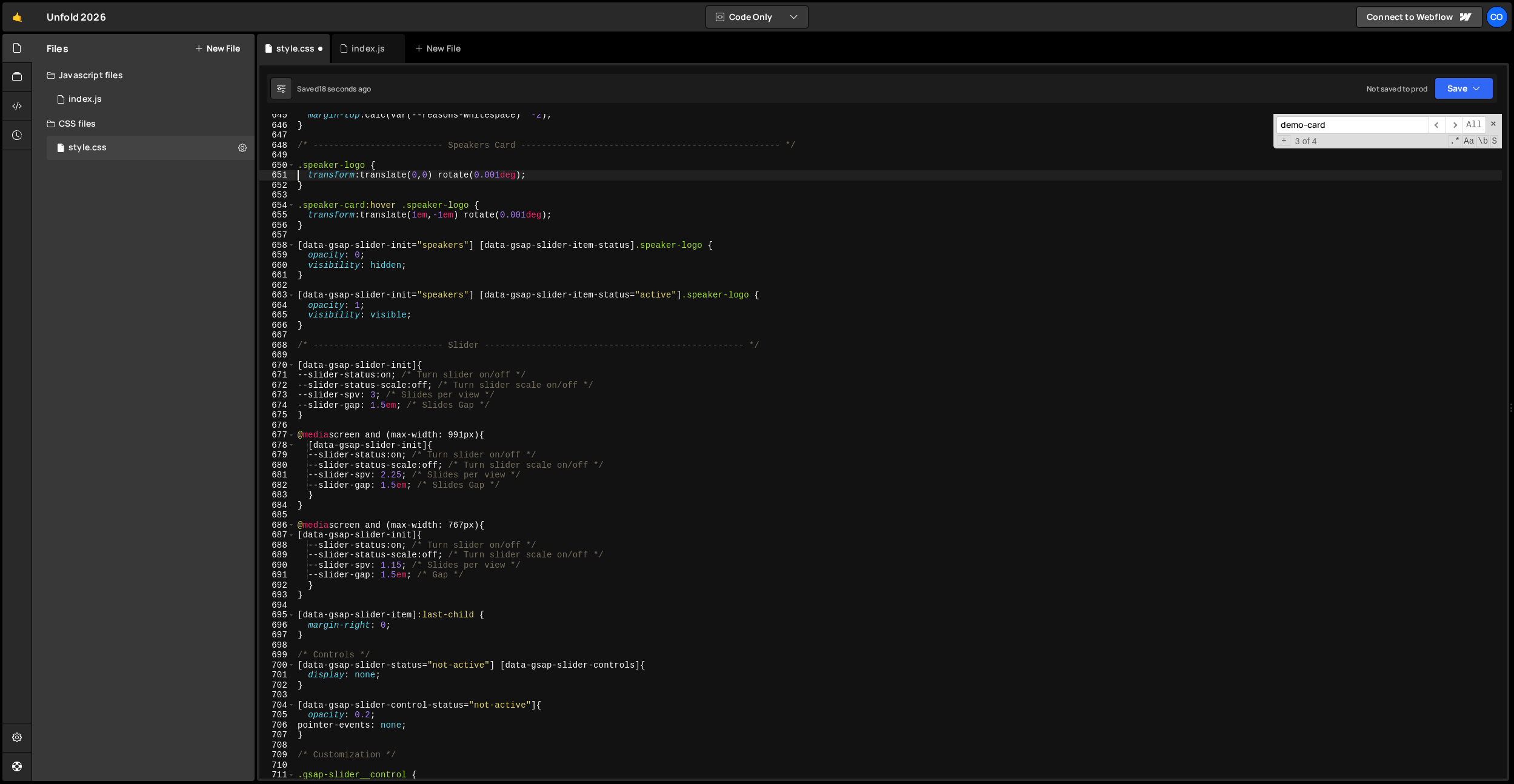
scroll to position [0, 16]
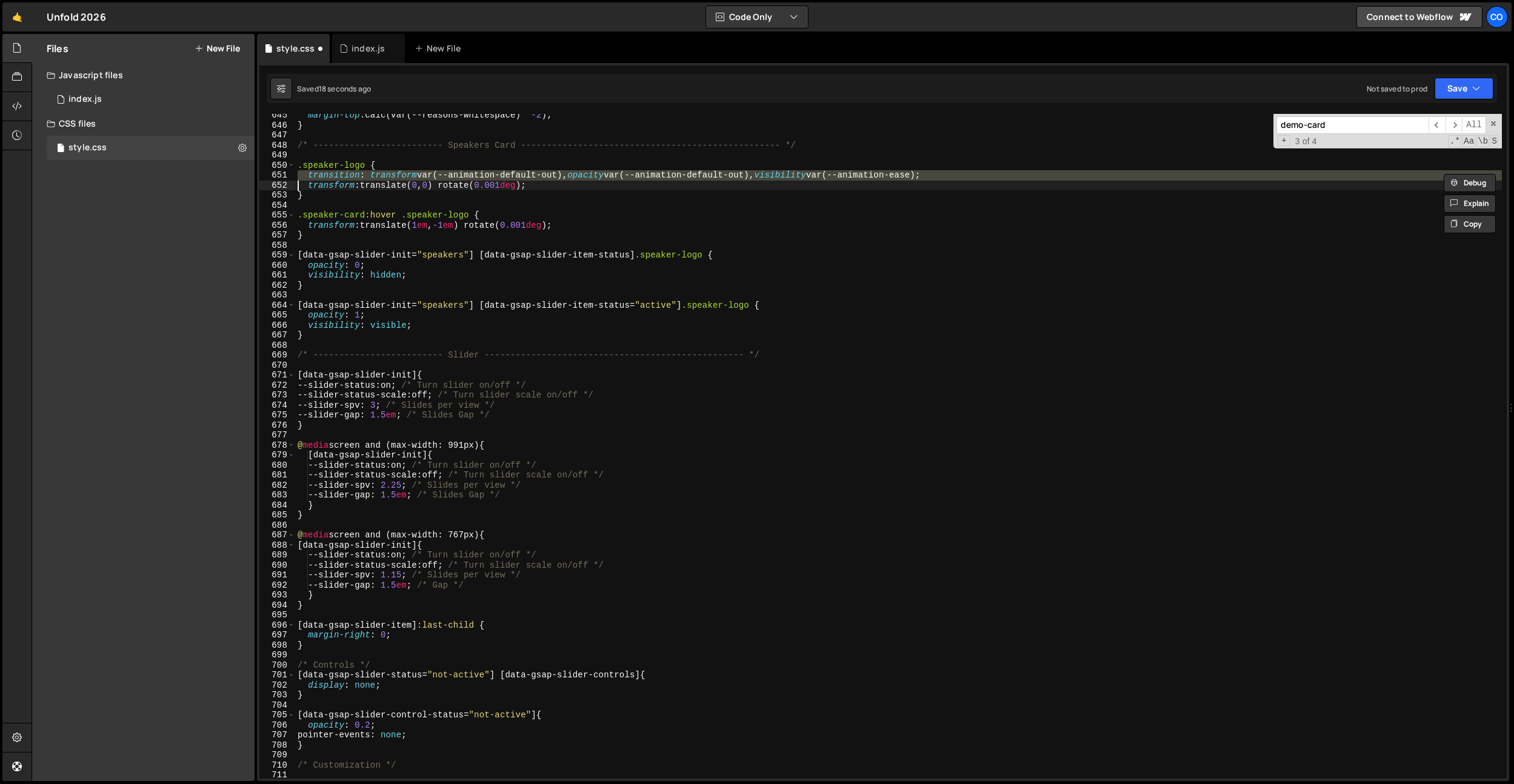
click at [751, 173] on div "margin-top : calc(var(--reasons-whitespace) * -2 ) ; } /* ---------------------…" at bounding box center [898, 446] width 1207 height 664
click at [751, 173] on div "margin-top : calc(var(--reasons-whitespace) * -2 ) ; } /* ---------------------…" at bounding box center [898, 452] width 1207 height 685
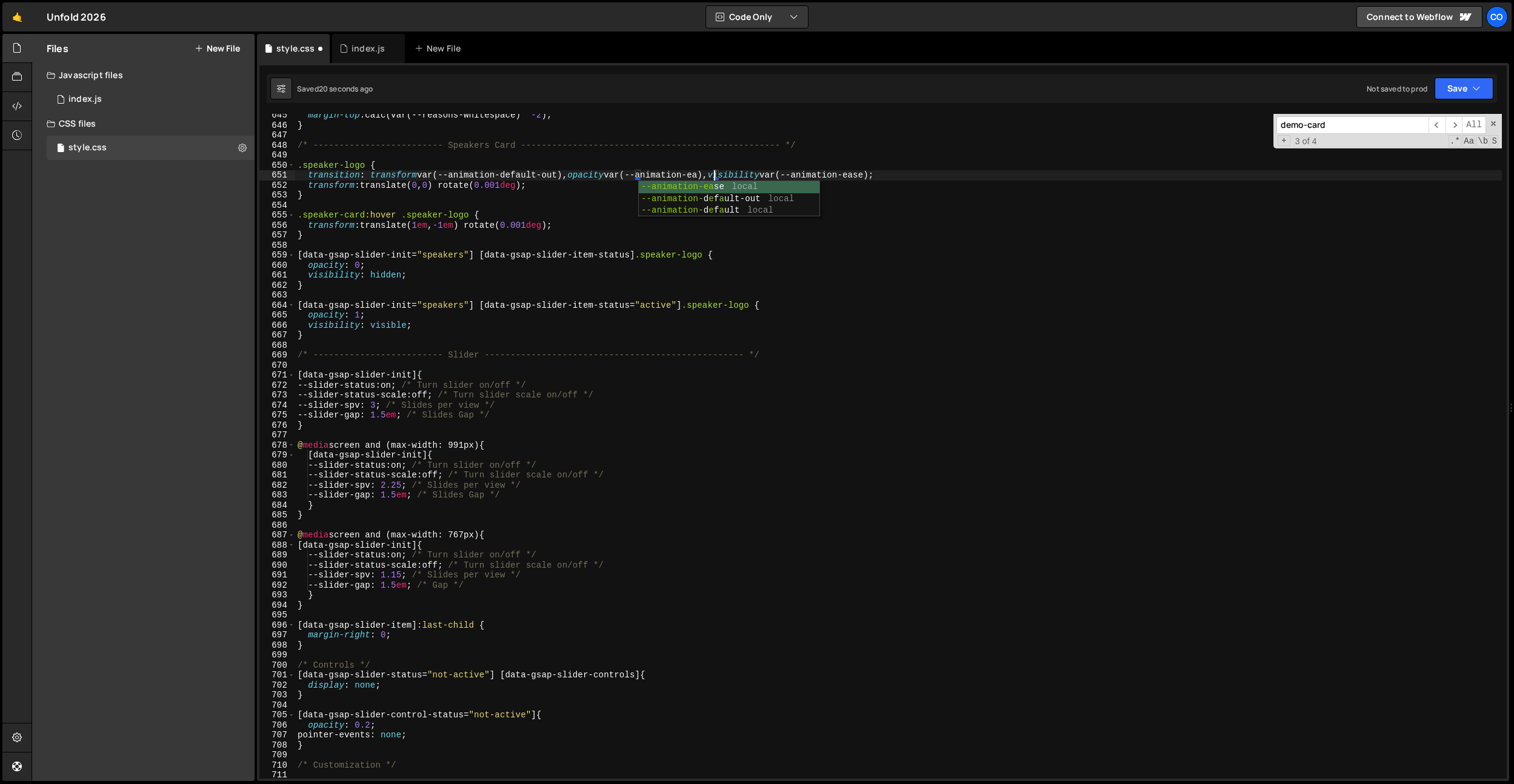
scroll to position [0, 29]
type textarea "transition: transform var(--animation-default-out), opacity var(--animation-eas…"
drag, startPoint x: 725, startPoint y: 175, endPoint x: 643, endPoint y: 177, distance: 82.0
click at [643, 177] on div "margin-top : calc(var(--reasons-whitespace) * -2 ) ; } /* ---------------------…" at bounding box center [898, 452] width 1207 height 685
click at [653, 209] on div "margin-top : calc(var(--reasons-whitespace) * -2 ) ; } /* ---------------------…" at bounding box center [898, 452] width 1207 height 685
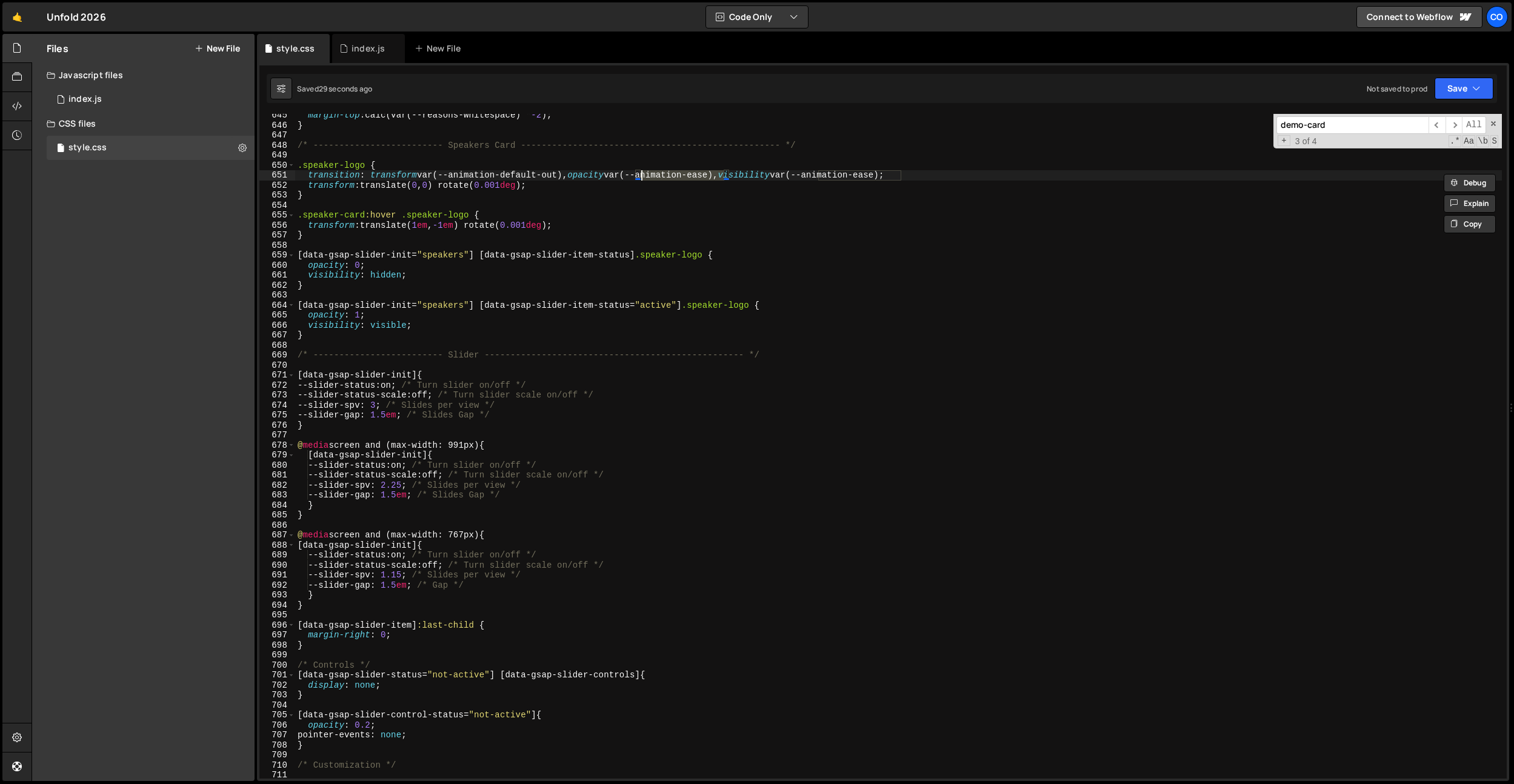
scroll to position [0, 0]
paste input "--animation-ease"
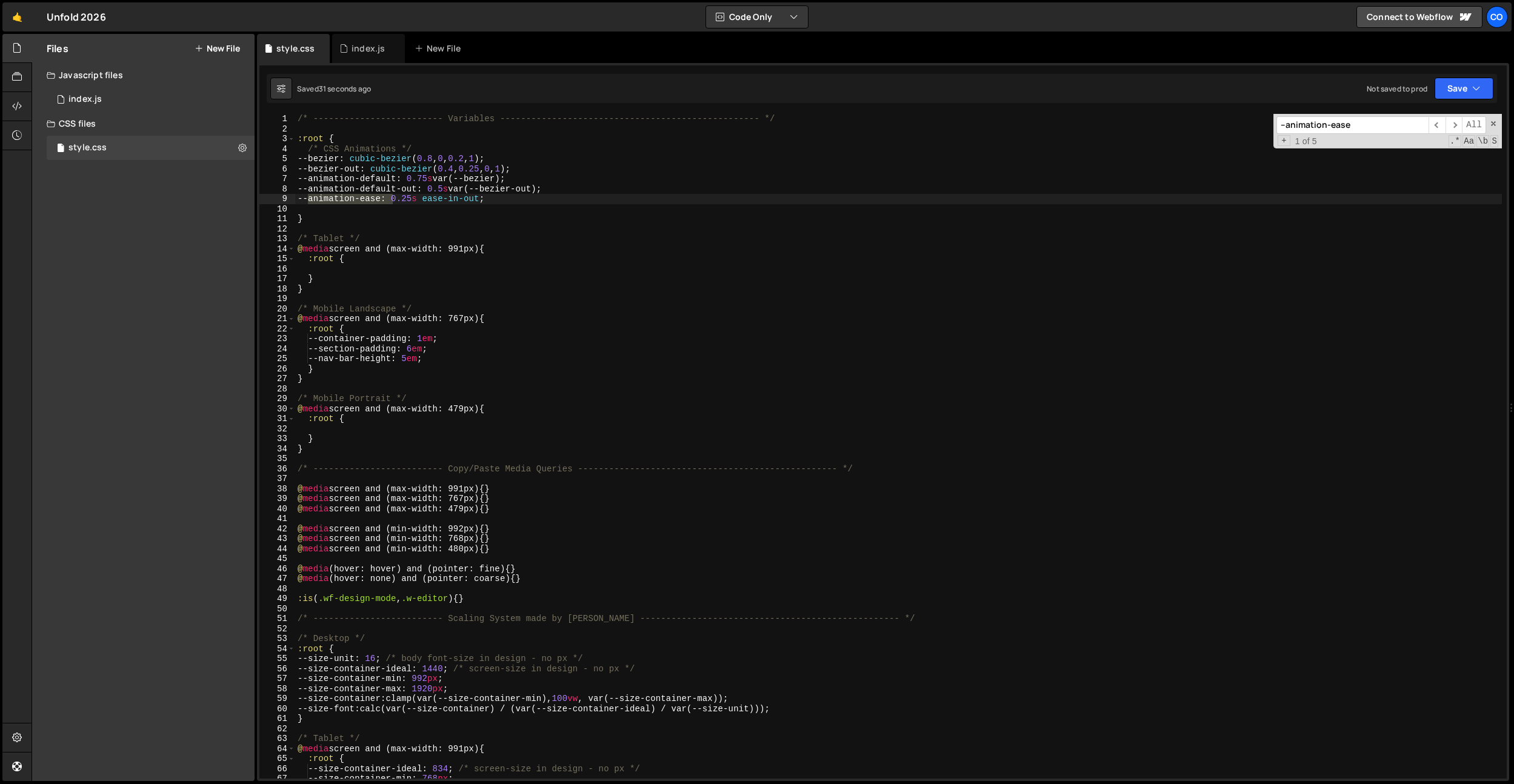
type input "--animation-ease"
click at [421, 200] on div "/* ------------------------- Variables ----------------------------------------…" at bounding box center [898, 456] width 1207 height 685
click at [449, 262] on div "/* ------------------------- Variables ----------------------------------------…" at bounding box center [898, 456] width 1207 height 685
type textarea "--animation-ease: 0.25s ease-in-out;"
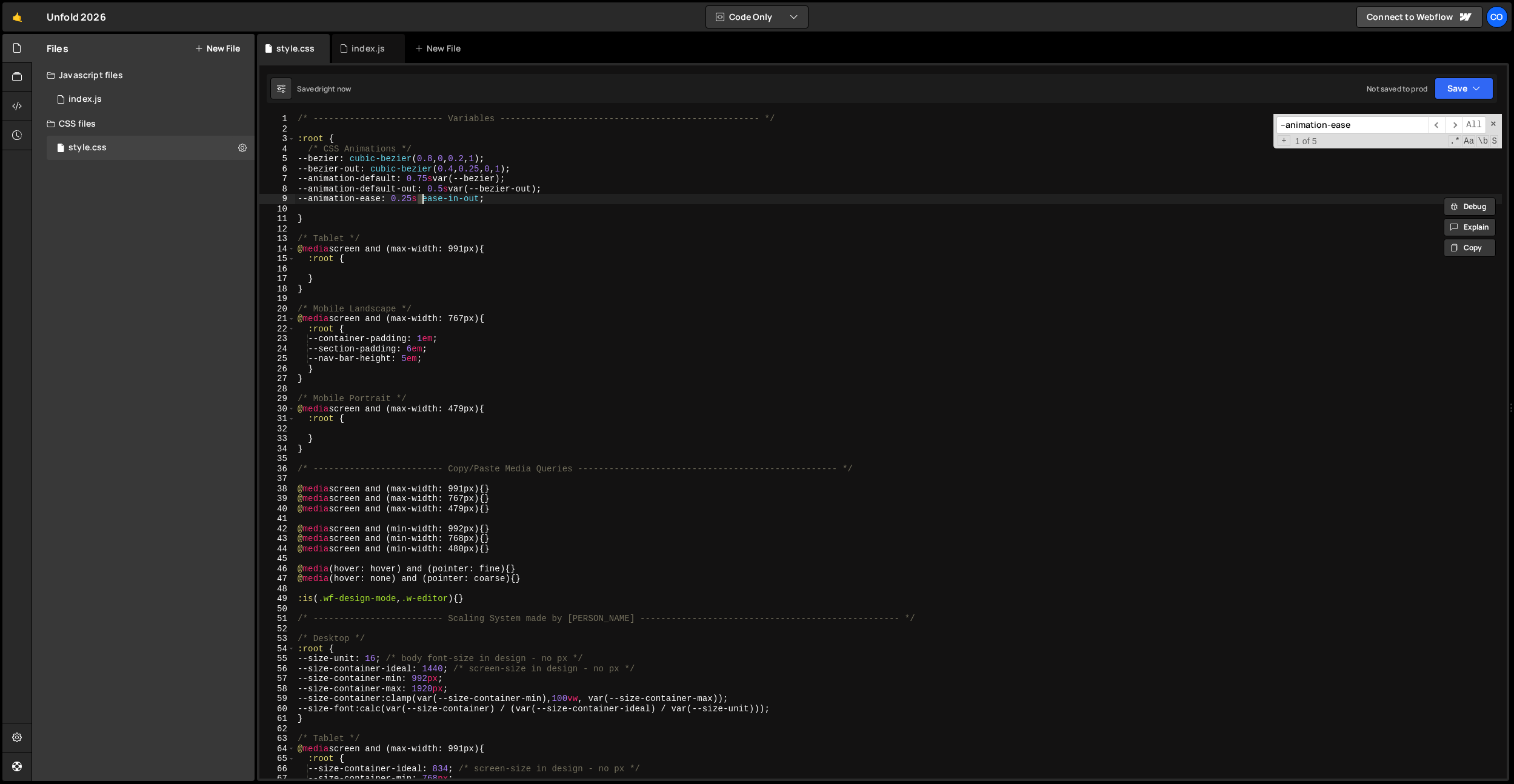
click at [1356, 129] on input "--animation-ease" at bounding box center [1352, 125] width 152 height 18
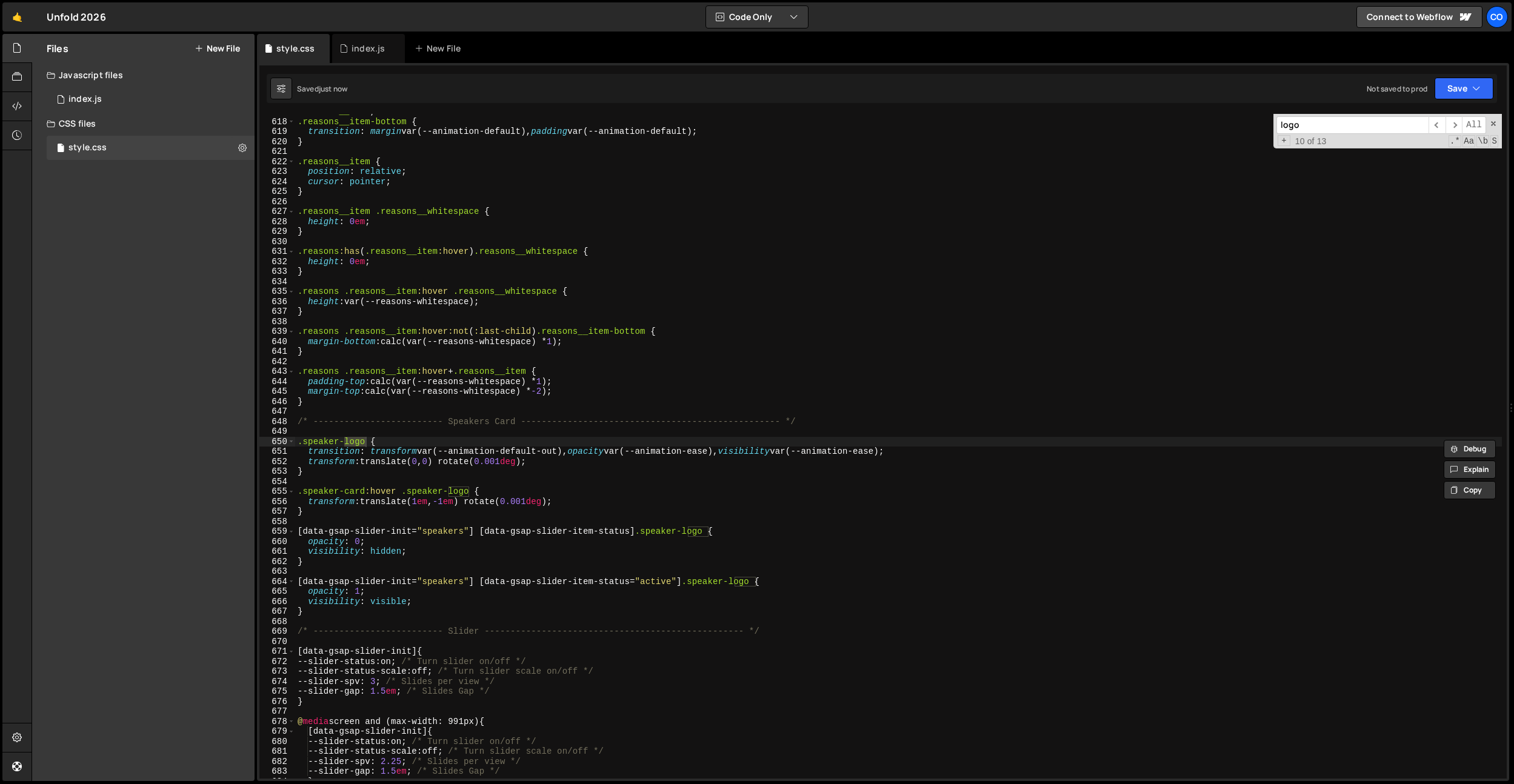
scroll to position [6164, 0]
type input "logo"
click at [998, 400] on div ".reasons__item , .reasons__item-bottom { transition : margin var(--animation-de…" at bounding box center [898, 449] width 1207 height 685
click at [627, 490] on div ".reasons__item , .reasons__item-bottom { transition : margin var(--animation-de…" at bounding box center [898, 449] width 1207 height 685
click at [630, 490] on div ".reasons__item , .reasons__item-bottom { transition : margin var(--animation-de…" at bounding box center [898, 449] width 1207 height 685
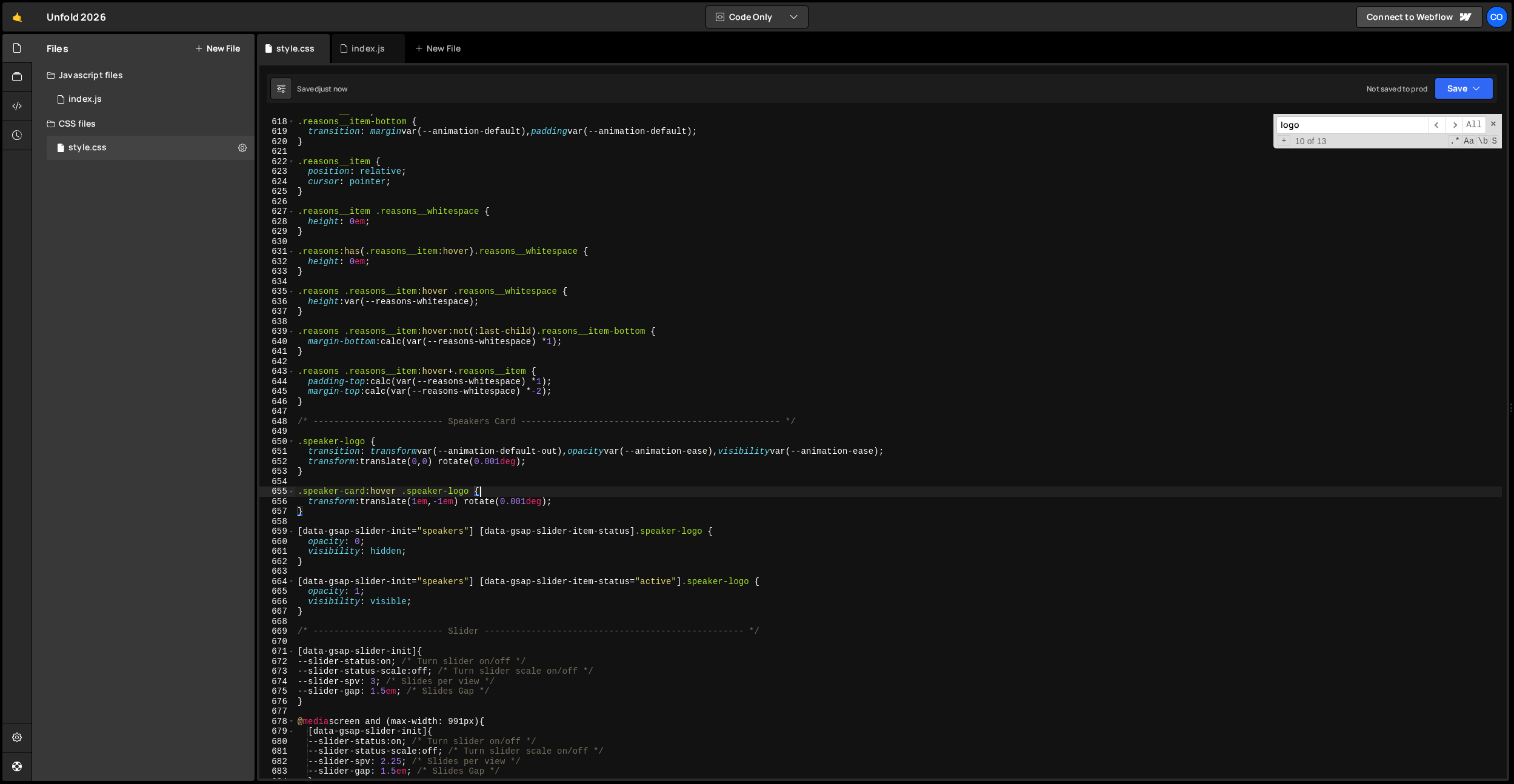
click at [441, 552] on div ".reasons__item , .reasons__item-bottom { transition : margin var(--animation-de…" at bounding box center [898, 449] width 1207 height 685
drag, startPoint x: 907, startPoint y: 454, endPoint x: 742, endPoint y: 452, distance: 165.0
click at [742, 452] on div ".reasons__item , .reasons__item-bottom { transition : margin var(--animation-de…" at bounding box center [898, 449] width 1207 height 685
paste textarea "visibility var(--animation-ease)"
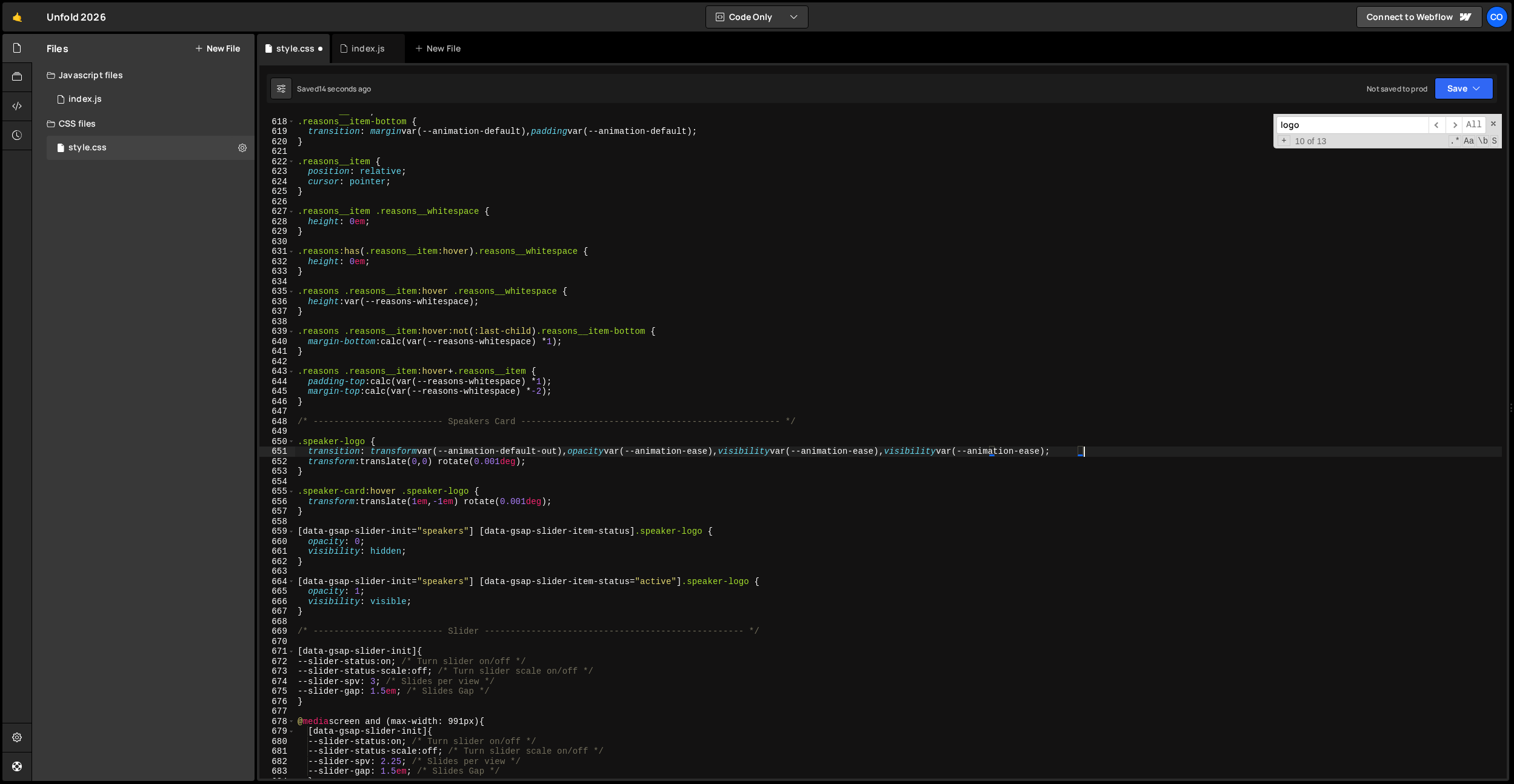
click at [946, 453] on div ".reasons__item , .reasons__item-bottom { transition : margin var(--animation-de…" at bounding box center [898, 449] width 1207 height 685
click at [824, 420] on div ".reasons__item , .reasons__item-bottom { transition : margin var(--animation-de…" at bounding box center [898, 449] width 1207 height 685
click at [476, 500] on div ".reasons__item , .reasons__item-bottom { transition : margin var(--animation-de…" at bounding box center [898, 449] width 1207 height 685
click at [420, 552] on div ".reasons__item , .reasons__item-bottom { transition : margin var(--animation-de…" at bounding box center [898, 449] width 1207 height 685
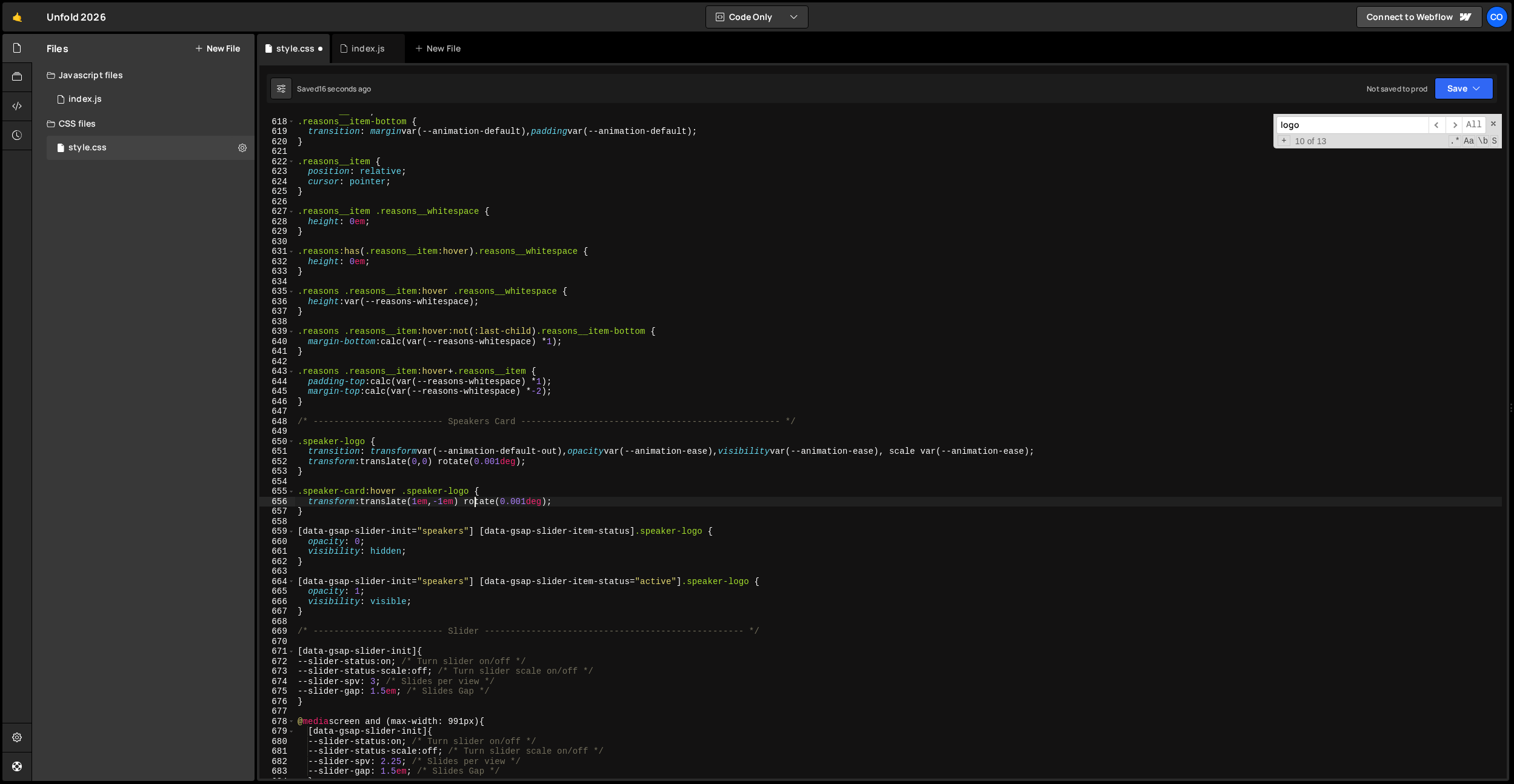
type textarea "visibility: hidden;"
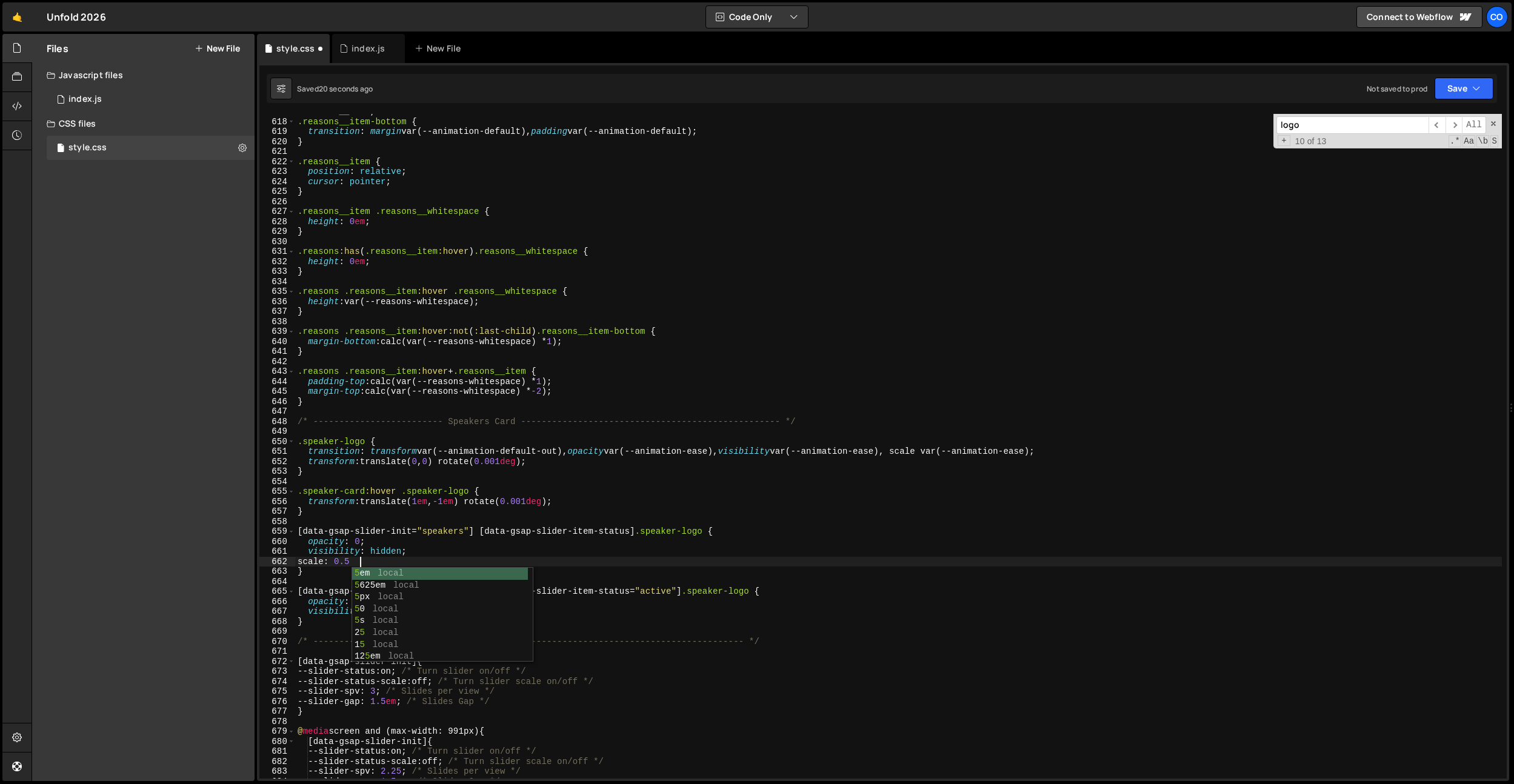
scroll to position [0, 4]
click at [428, 600] on div ".reasons__item , .reasons__item-bottom { transition : margin var(--animation-de…" at bounding box center [898, 449] width 1207 height 685
click at [426, 609] on div ".reasons__item , .reasons__item-bottom { transition : margin var(--animation-de…" at bounding box center [898, 449] width 1207 height 685
type textarea "visibility: visible;"
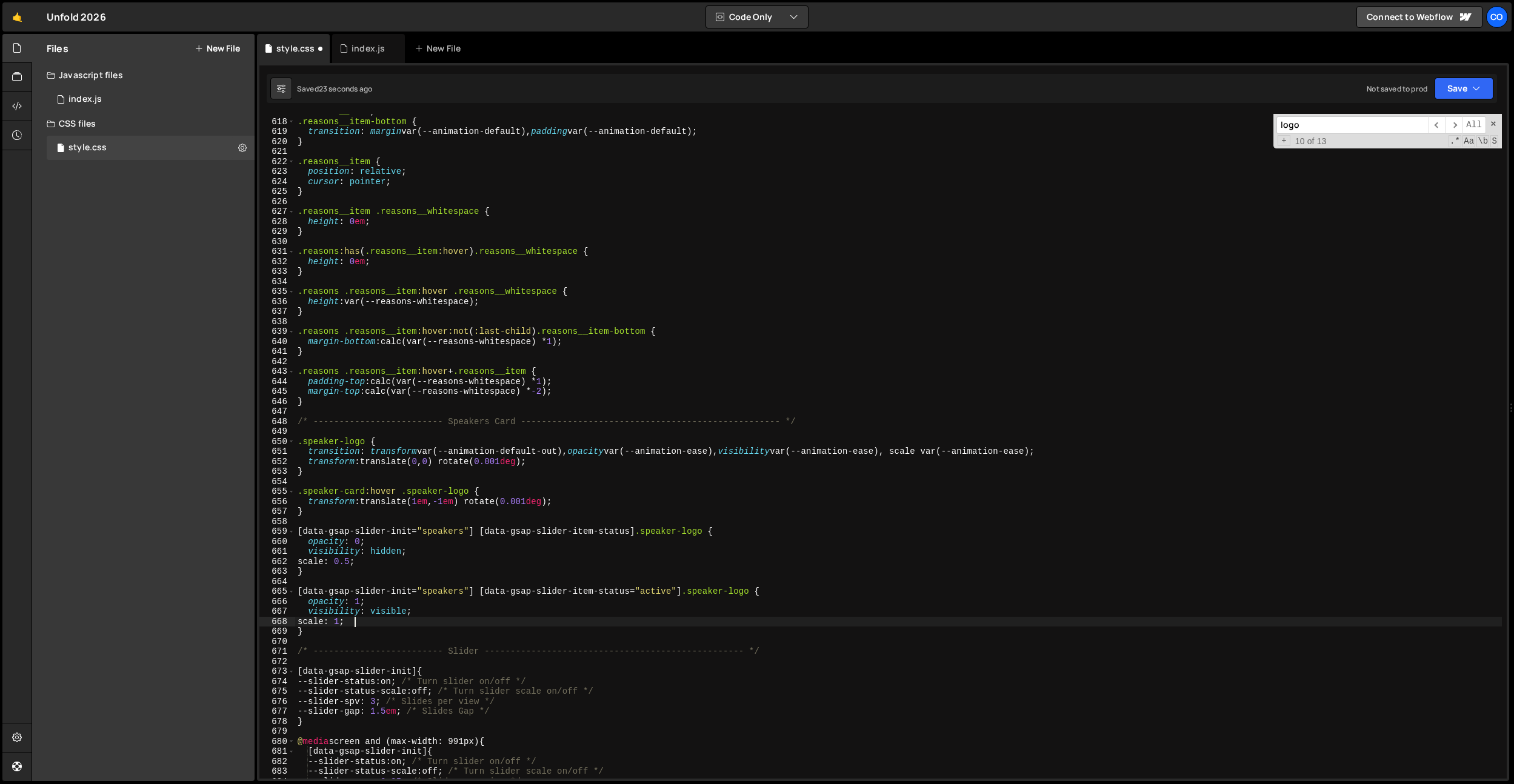
scroll to position [0, 3]
click at [562, 463] on div ".reasons__item , .reasons__item-bottom { transition : margin var(--animation-de…" at bounding box center [898, 449] width 1207 height 685
type textarea "transform: translate(0, 0) rotate(0.001deg);"
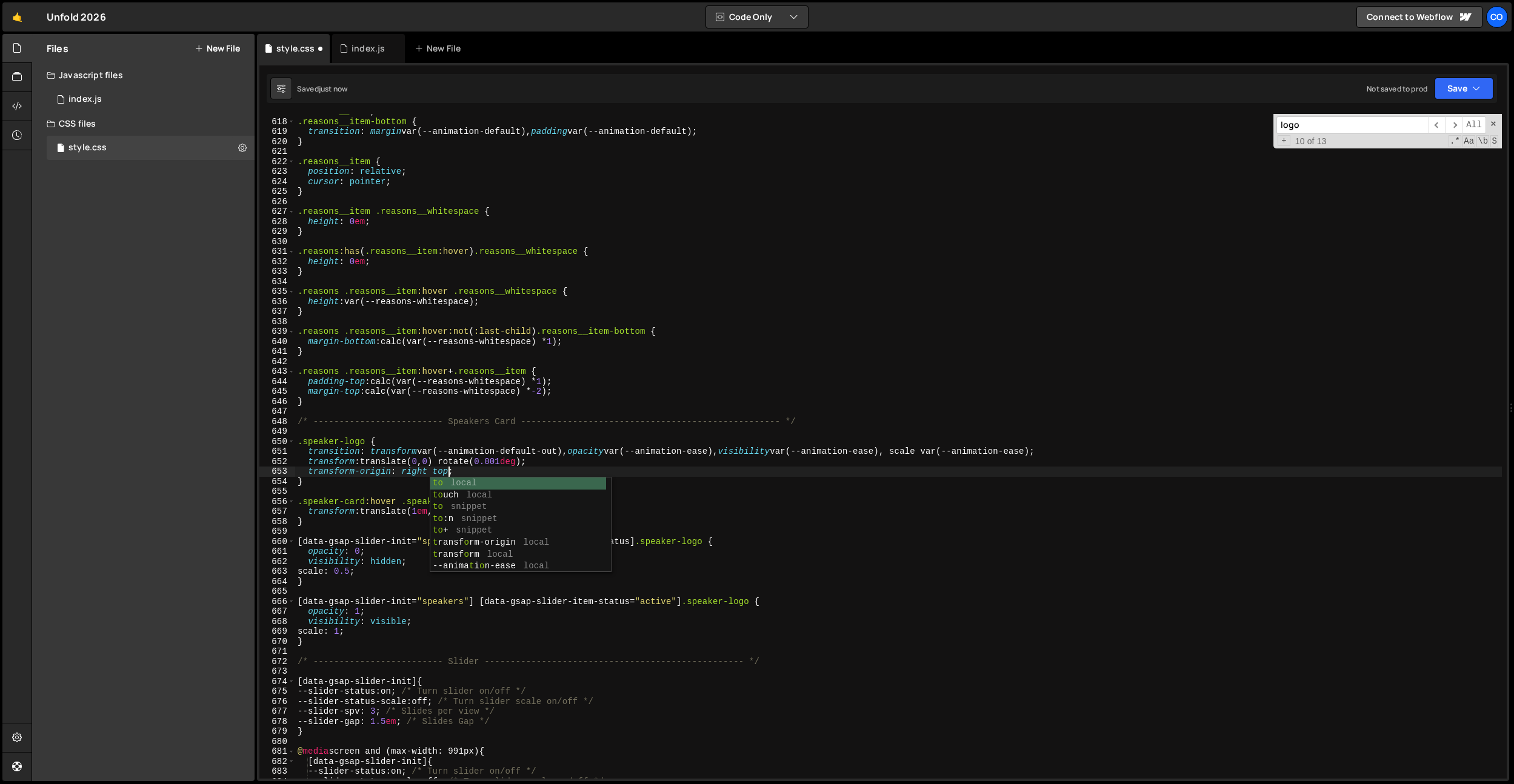
scroll to position [0, 10]
drag, startPoint x: 395, startPoint y: 420, endPoint x: 390, endPoint y: 475, distance: 55.2
click at [395, 420] on div ".reasons__item , .reasons__item-bottom { transition : margin var(--animation-de…" at bounding box center [898, 449] width 1207 height 685
click at [359, 571] on div ".reasons__item , .reasons__item-bottom { transition : margin var(--animation-de…" at bounding box center [898, 449] width 1207 height 685
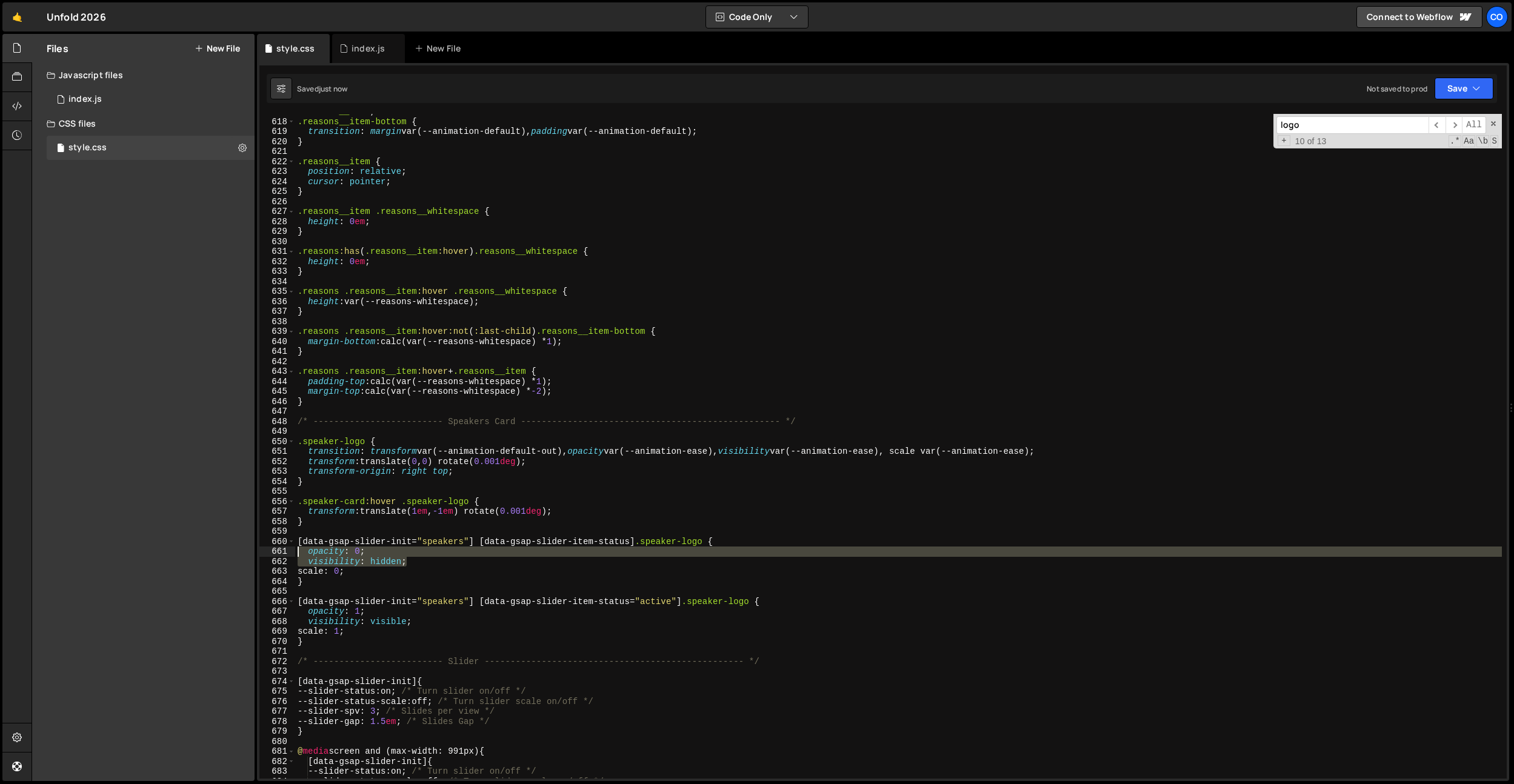
drag, startPoint x: 422, startPoint y: 563, endPoint x: 307, endPoint y: 592, distance: 118.6
click at [259, 549] on div "const res_scale = 0.75; 680 681 682 683 684 685 686 687 688 689 690 691 692 693…" at bounding box center [883, 422] width 1252 height 718
type textarea "opacity: 0; visibility: hidden;"
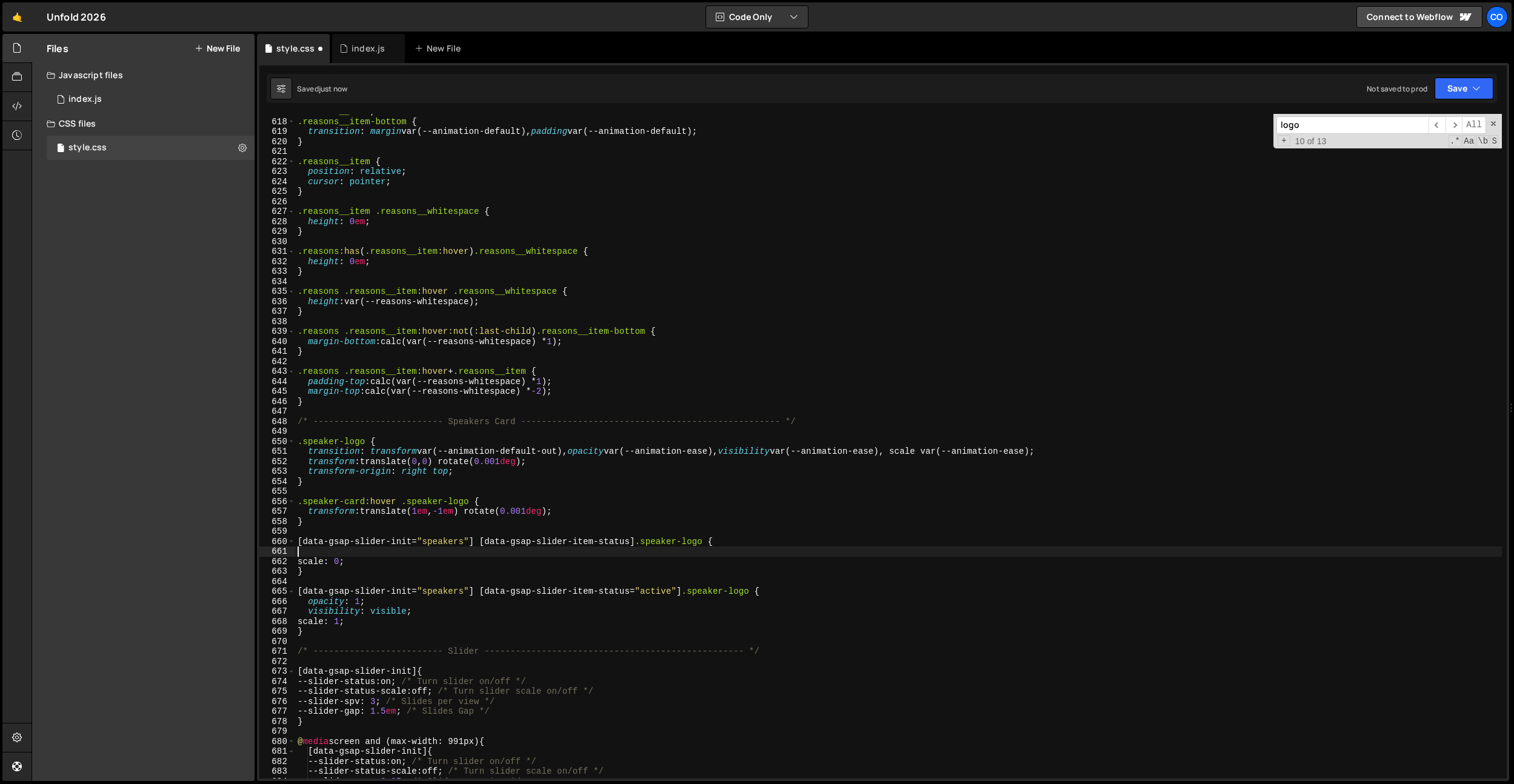
scroll to position [0, 0]
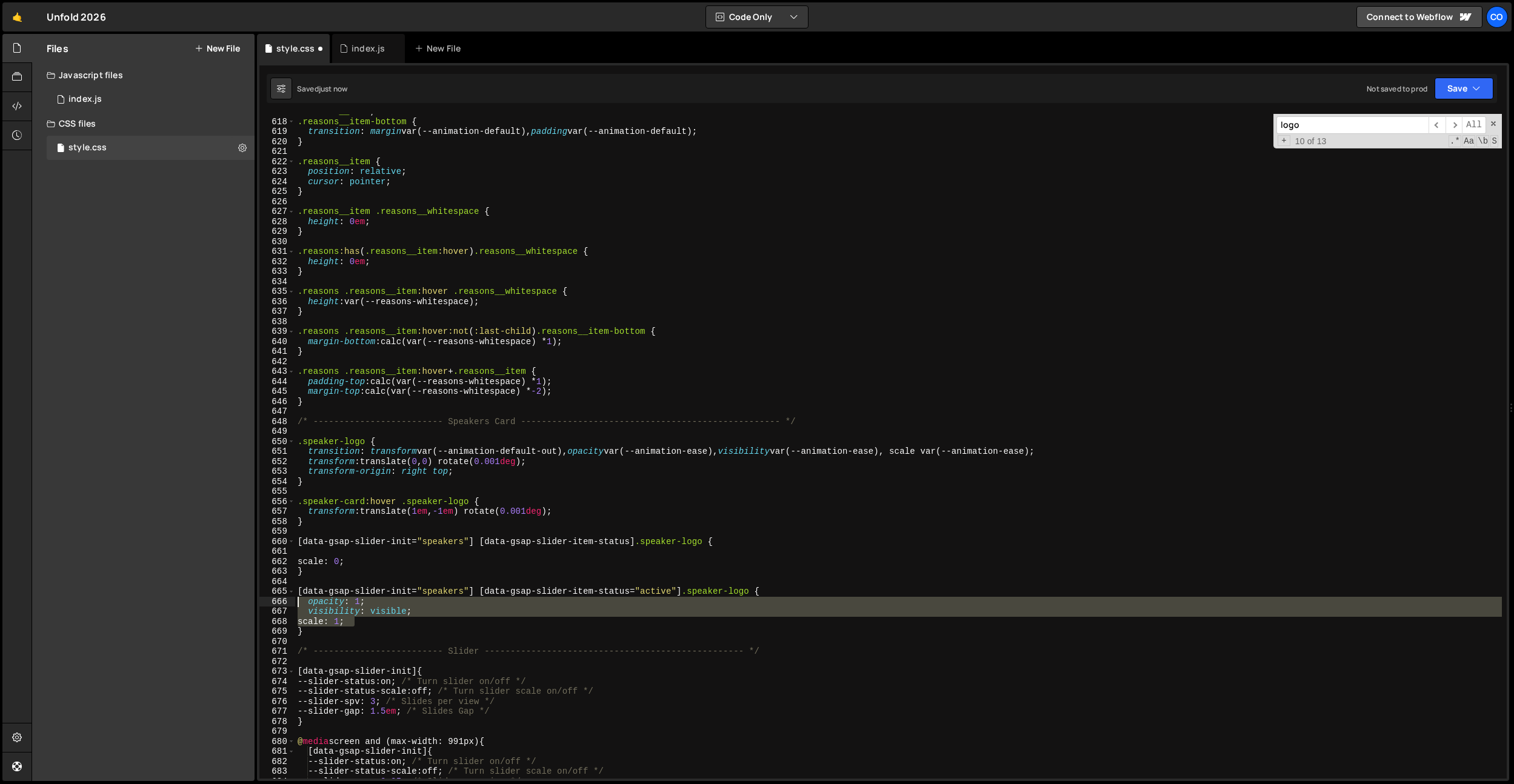
drag, startPoint x: 425, startPoint y: 616, endPoint x: 279, endPoint y: 600, distance: 146.9
click at [279, 600] on div "617 618 619 620 621 622 623 624 625 626 627 628 629 630 631 632 633 634 635 636…" at bounding box center [883, 446] width 1248 height 664
drag, startPoint x: 376, startPoint y: 604, endPoint x: 393, endPoint y: 605, distance: 17.0
click at [376, 604] on div ".reasons__item , .reasons__item-bottom { transition : margin var(--animation-de…" at bounding box center [898, 446] width 1207 height 664
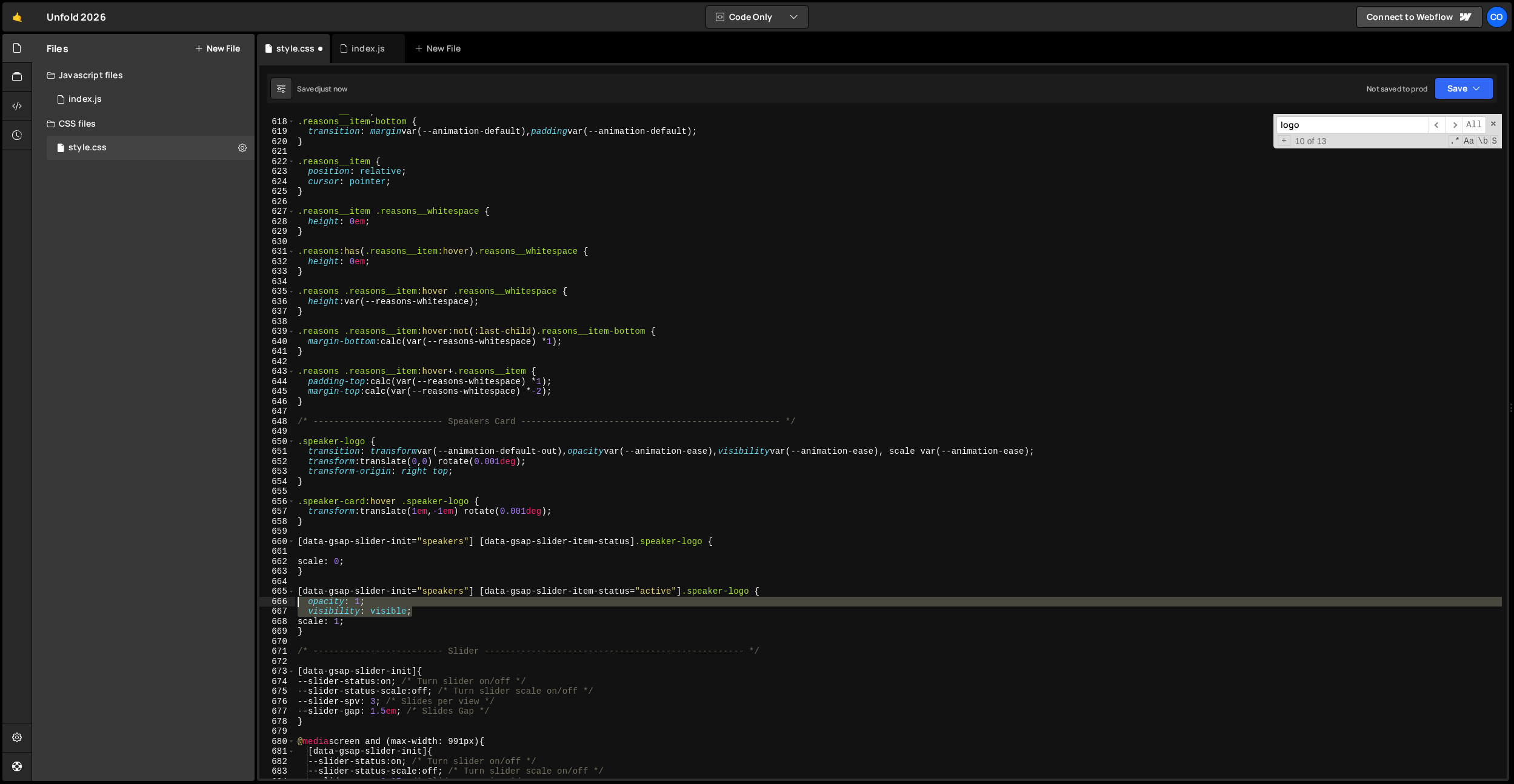
drag, startPoint x: 419, startPoint y: 613, endPoint x: 289, endPoint y: 602, distance: 130.5
click at [289, 602] on div "opacity: 1; 617 618 619 620 621 622 623 624 625 626 627 628 629 630 631 632 633…" at bounding box center [883, 446] width 1248 height 664
type textarea "opacity: 1; visibility: visible;"
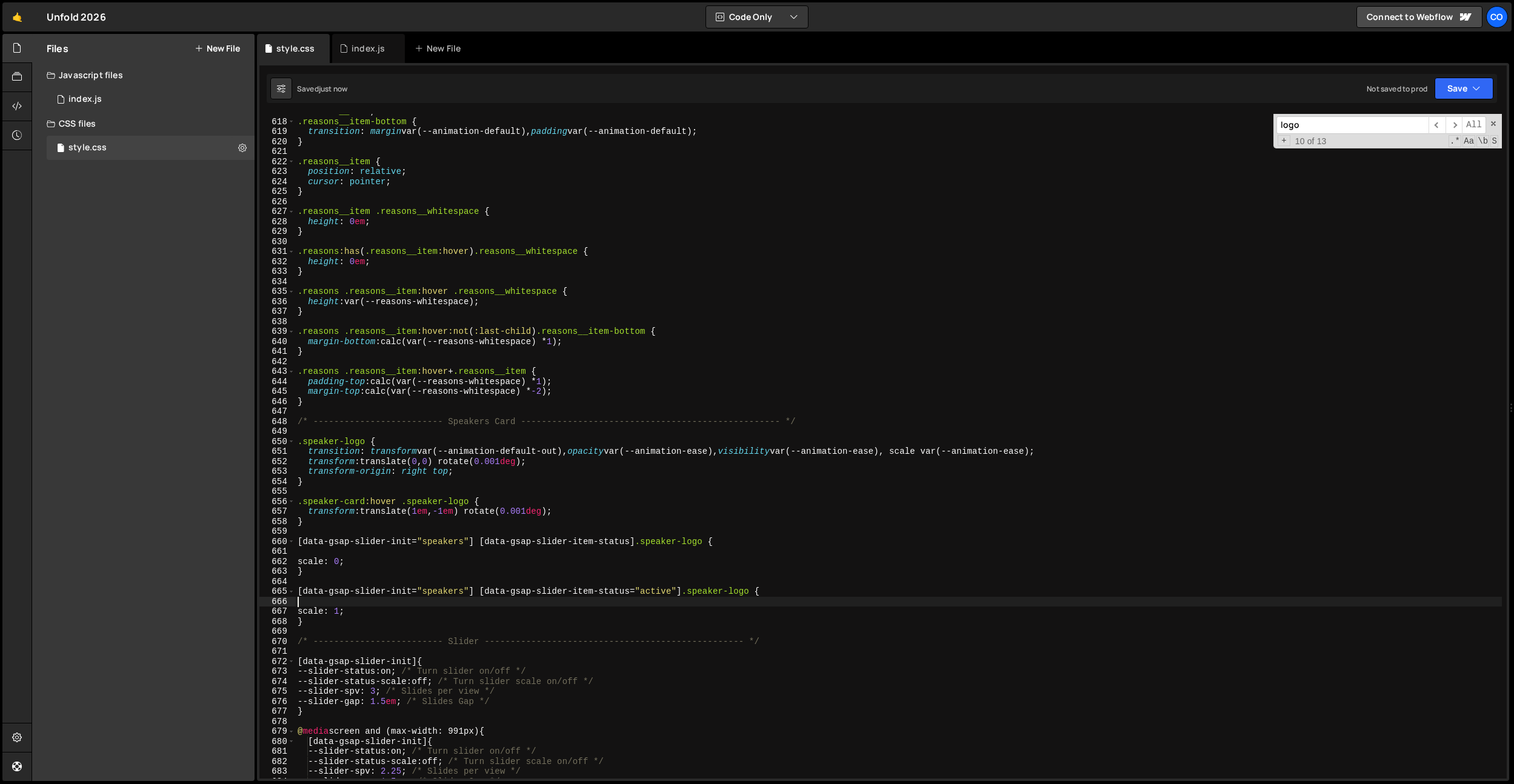
click at [538, 376] on div ".reasons__item , .reasons__item-bottom { transition : margin var(--animation-de…" at bounding box center [898, 449] width 1207 height 685
click at [1033, 449] on div ".reasons__item , .reasons__item-bottom { transition : margin var(--animation-de…" at bounding box center [898, 449] width 1207 height 685
click at [1047, 465] on div "--animation-default -out local --animation-default local" at bounding box center [1057, 481] width 181 height 47
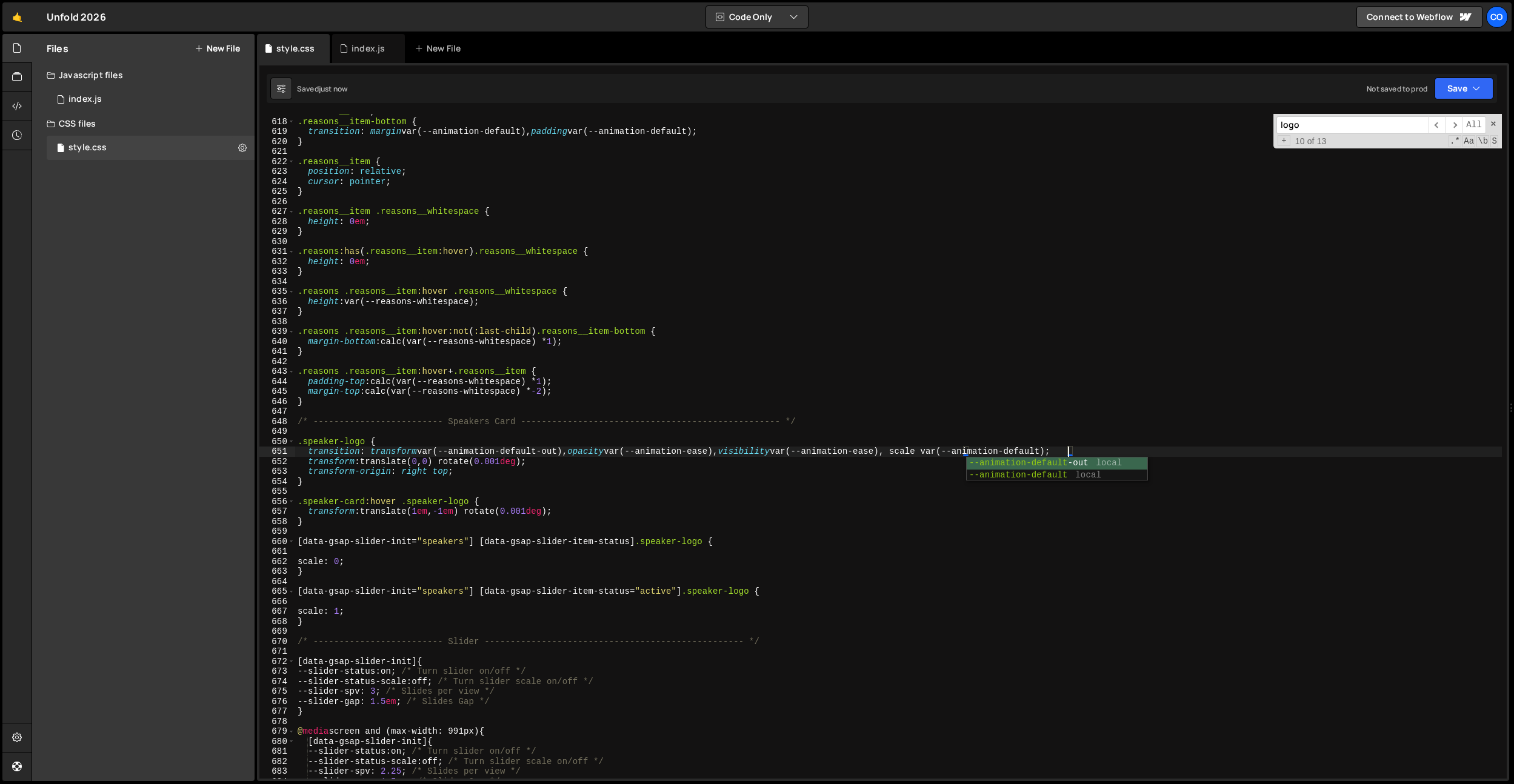
type textarea "transition: transform var(--animation-default-out), opacity var(--animation-eas…"
click at [350, 549] on div ".reasons__item , .reasons__item-bottom { transition : margin var(--animation-de…" at bounding box center [898, 449] width 1207 height 685
type textarea "[data-gsap-slider-init="speakers"] [data-gsap-slider-item-status] .speaker-logo…"
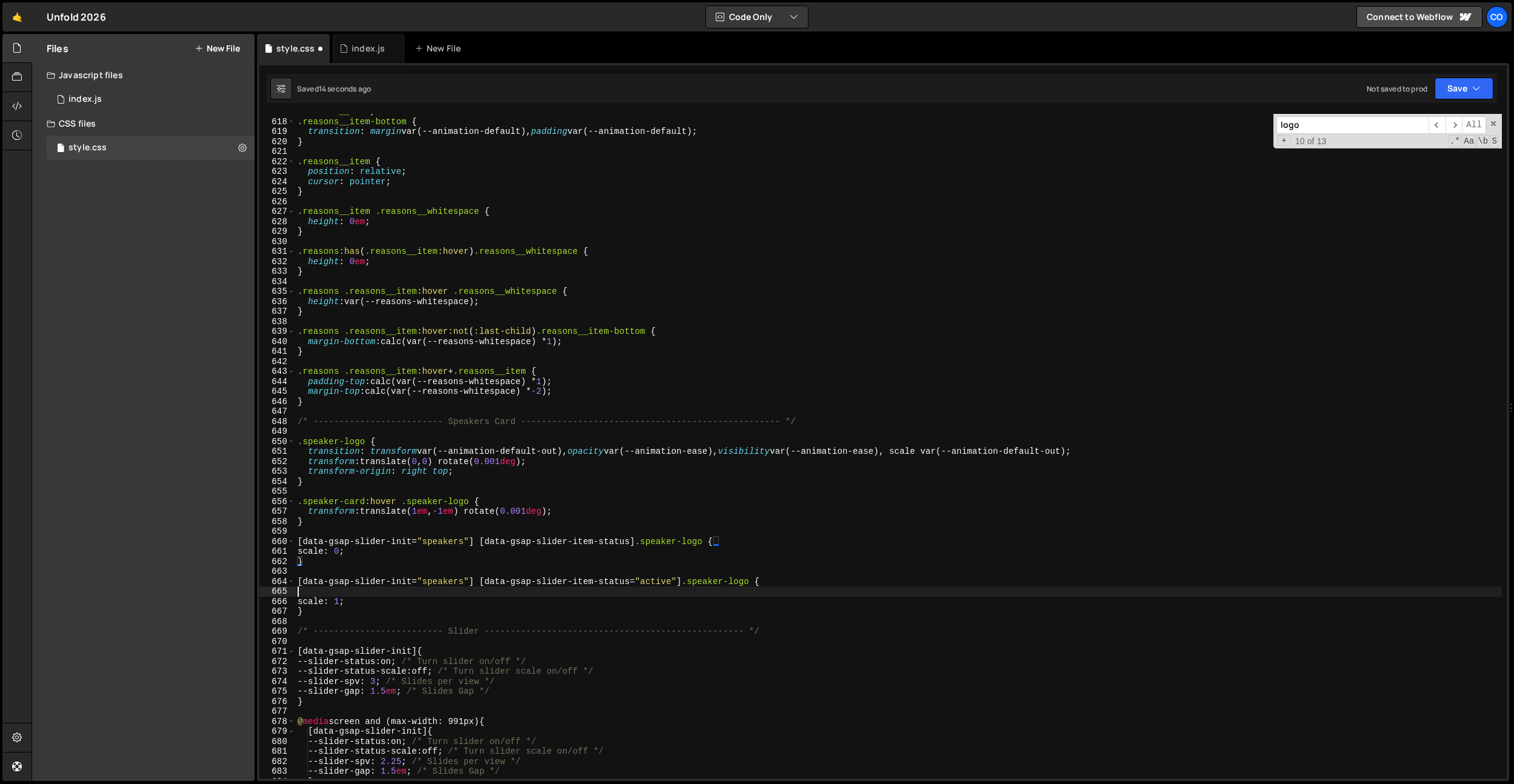
drag, startPoint x: 338, startPoint y: 592, endPoint x: 360, endPoint y: 592, distance: 22.0
click at [338, 592] on div ".reasons__item , .reasons__item-bottom { transition : margin var(--animation-de…" at bounding box center [898, 449] width 1207 height 685
click at [1088, 454] on div ".reasons__item , .reasons__item-bottom { transition : margin var(--animation-de…" at bounding box center [898, 449] width 1207 height 685
type textarea "transition: transform var(--animation-default-out), opacity var(--animation-eas…"
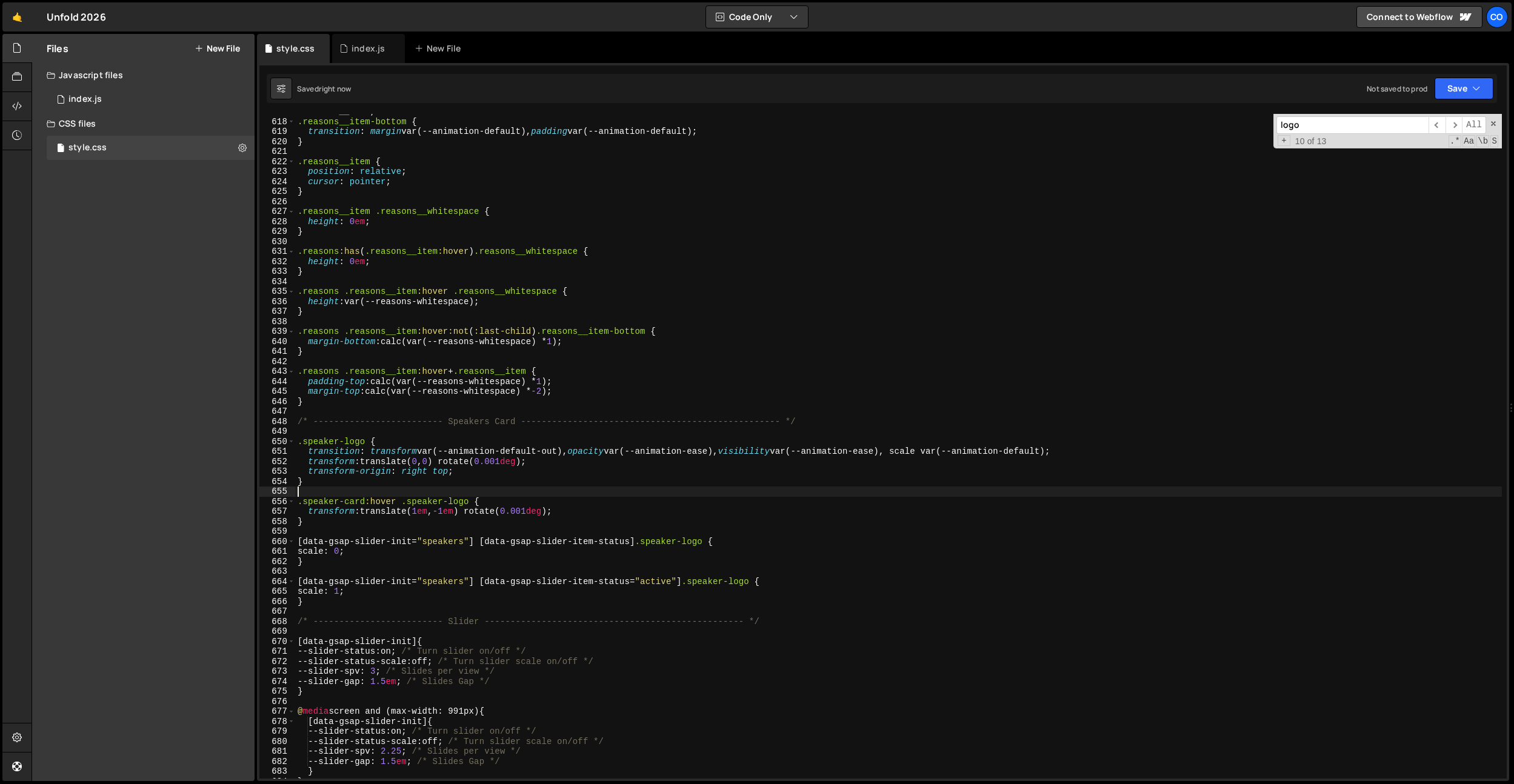
click at [415, 491] on div ".reasons__item , .reasons__item-bottom { transition : margin var(--animation-de…" at bounding box center [898, 449] width 1207 height 685
click at [461, 470] on div ".reasons__item , .reasons__item-bottom { transition : margin var(--animation-de…" at bounding box center [898, 449] width 1207 height 685
type textarea "transform-origin: right top;"
click at [372, 48] on div "index.js" at bounding box center [368, 48] width 33 height 12
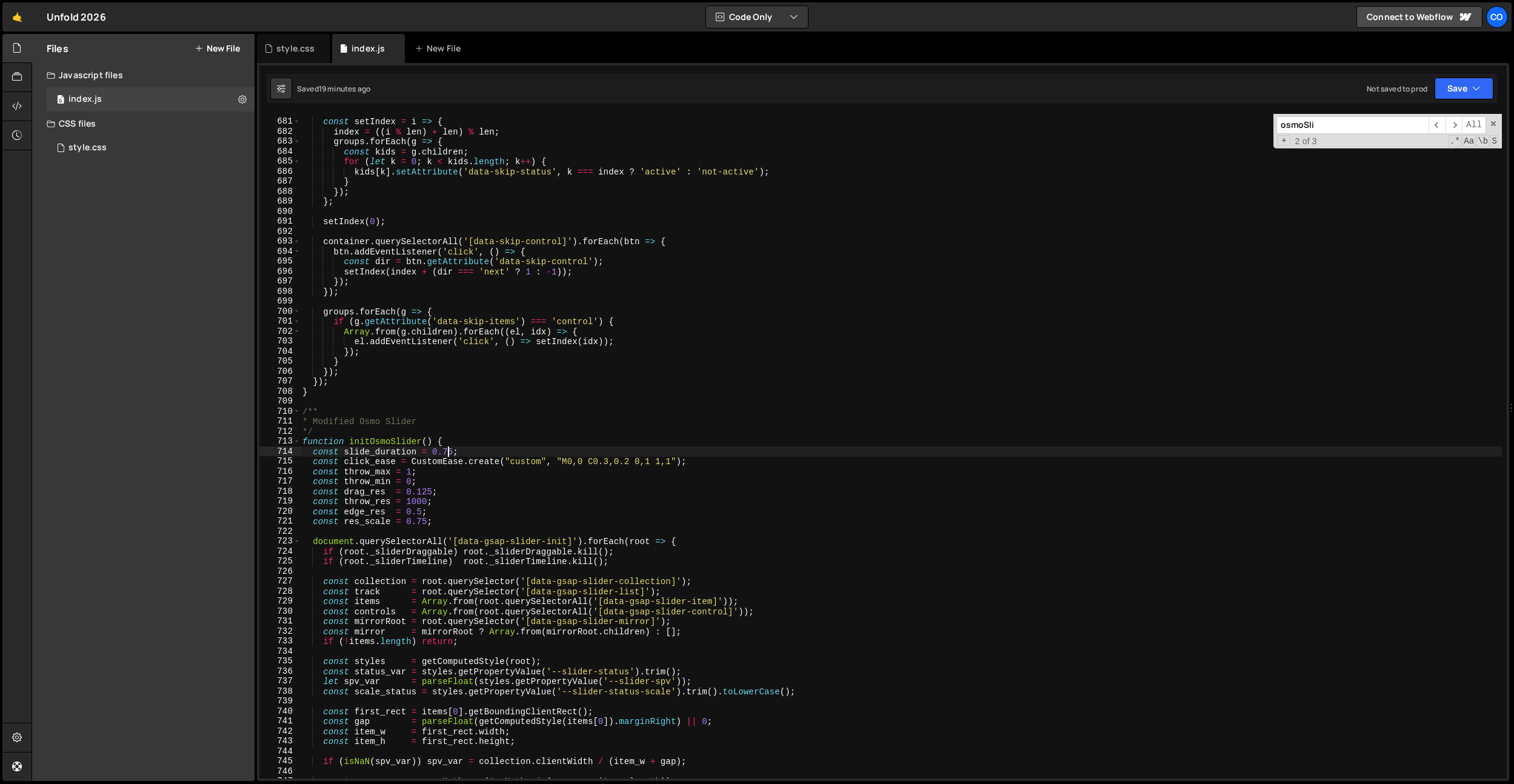
click at [449, 452] on div "const setIndex = i => { index = (( i % len ) + len ) % len ; groups . forEach (…" at bounding box center [901, 449] width 1202 height 685
drag, startPoint x: 702, startPoint y: 461, endPoint x: 412, endPoint y: 462, distance: 290.0
click at [412, 462] on div "const setIndex = i => { index = (( i % len ) + len ) % len ; groups . forEach (…" at bounding box center [901, 449] width 1202 height 685
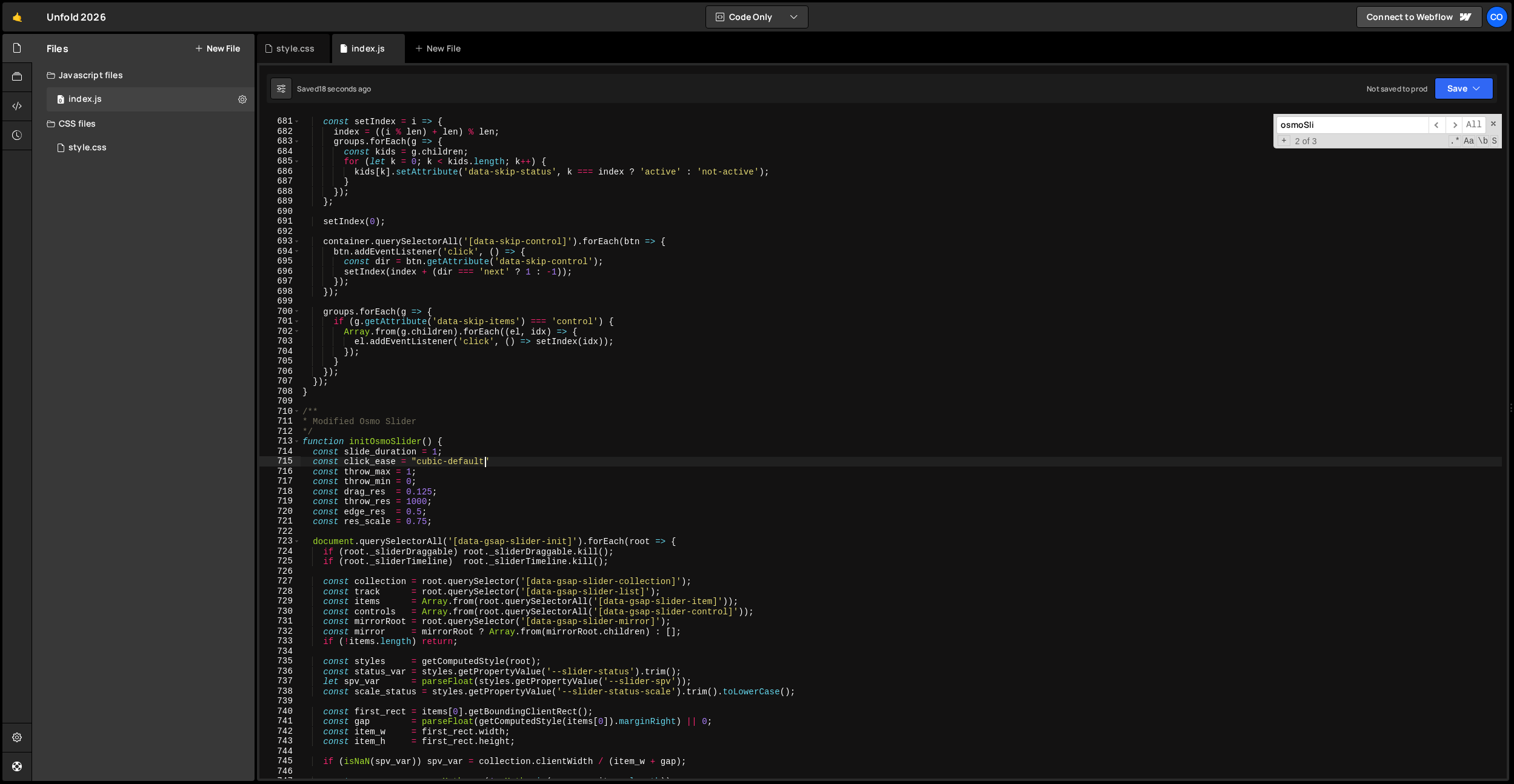
click at [413, 471] on div "const setIndex = i => { index = (( i % len ) + len ) % len ; groups . forEach (…" at bounding box center [901, 449] width 1202 height 685
type textarea "const throw_max = 0.75;"
drag, startPoint x: 293, startPoint y: 48, endPoint x: 347, endPoint y: 54, distance: 54.3
click at [294, 48] on div "style.css" at bounding box center [295, 48] width 38 height 12
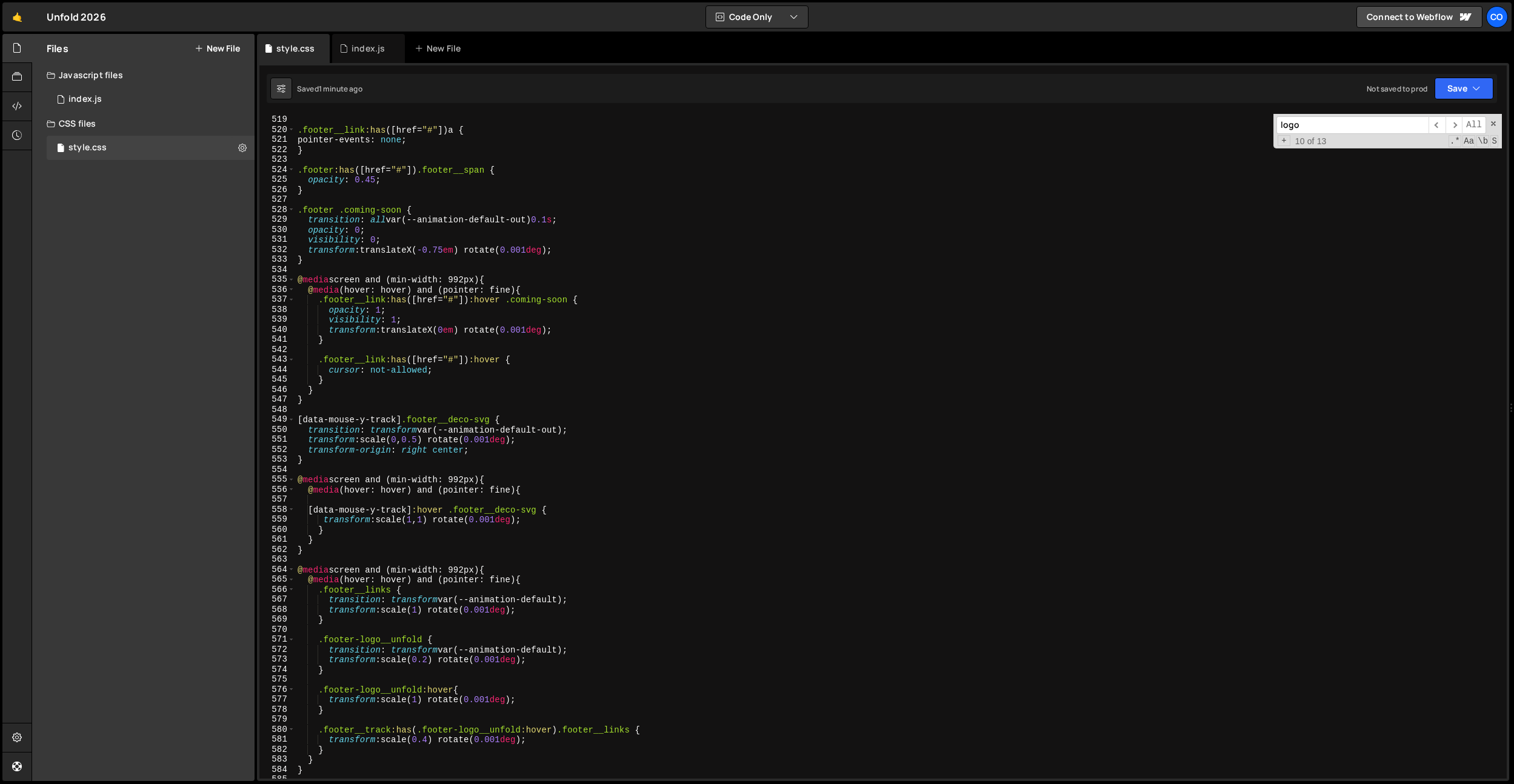
scroll to position [0, 0]
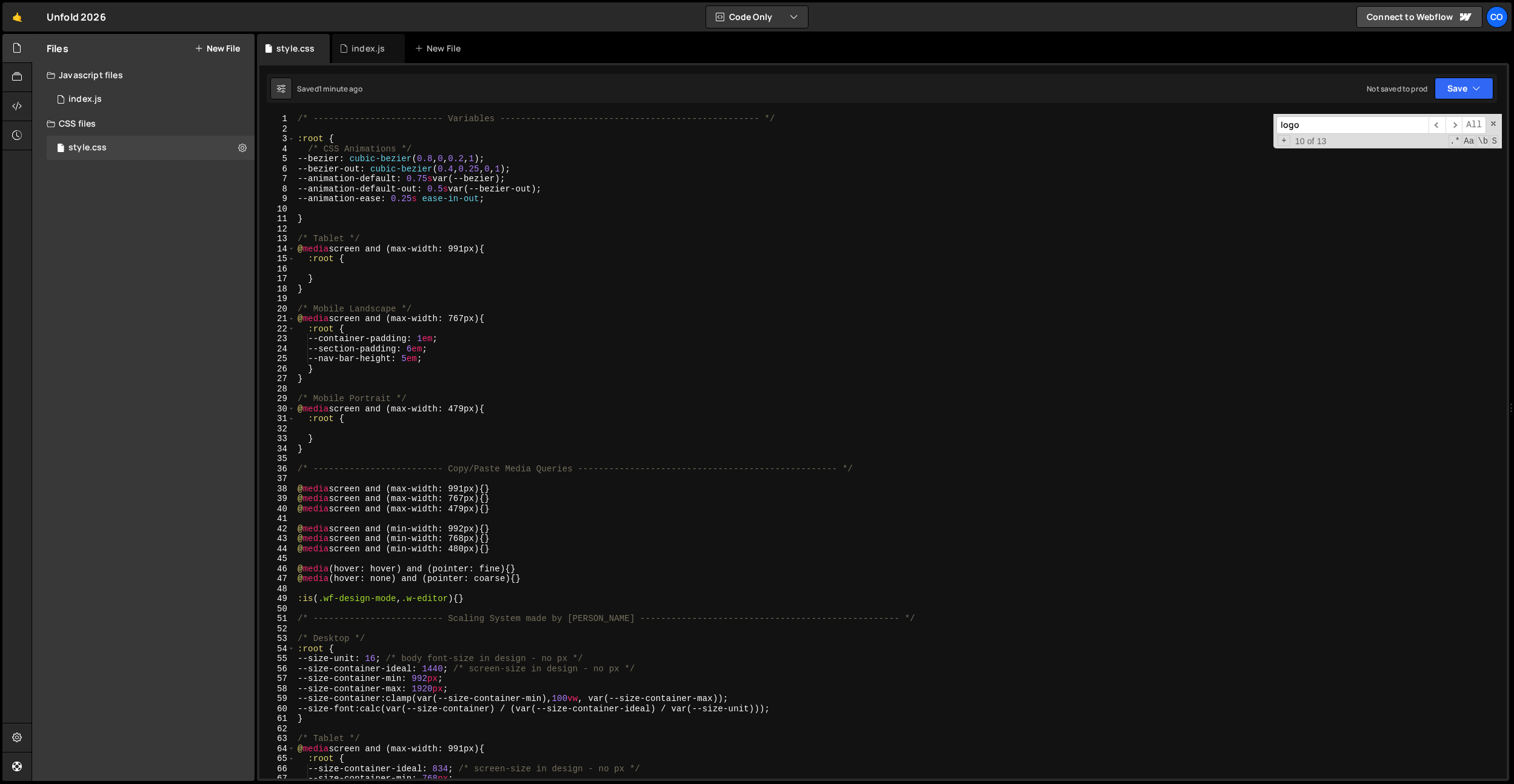
click at [889, 298] on div "/* ------------------------- Variables ----------------------------------------…" at bounding box center [898, 456] width 1207 height 685
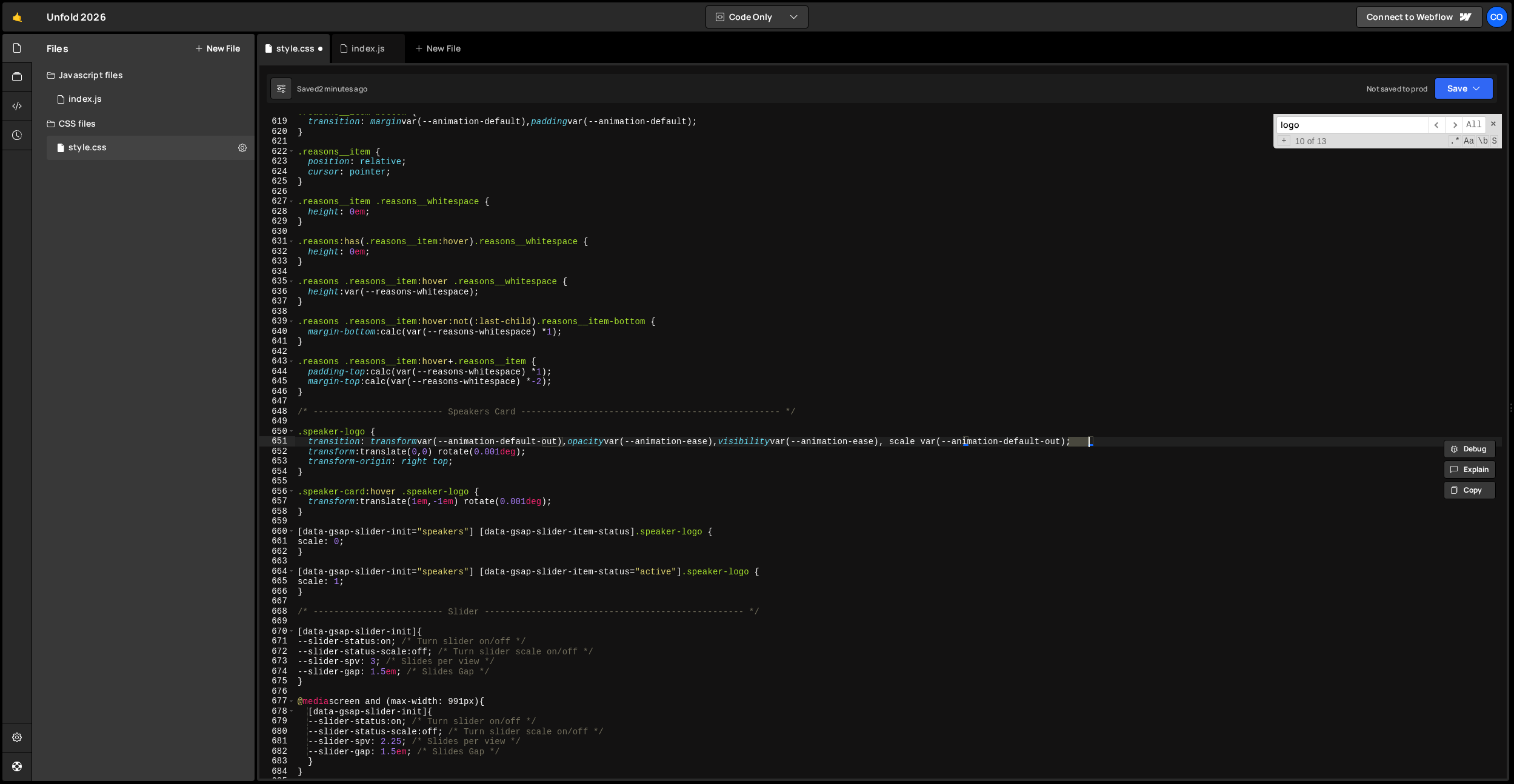
type textarea "transition: transform var(--animation-default-out), opacity var(--animation-eas…"
click at [844, 485] on div ".reasons__item-bottom { transition : margin var(--animation-default), padding v…" at bounding box center [898, 449] width 1207 height 685
click at [350, 50] on div "index.js" at bounding box center [365, 48] width 51 height 12
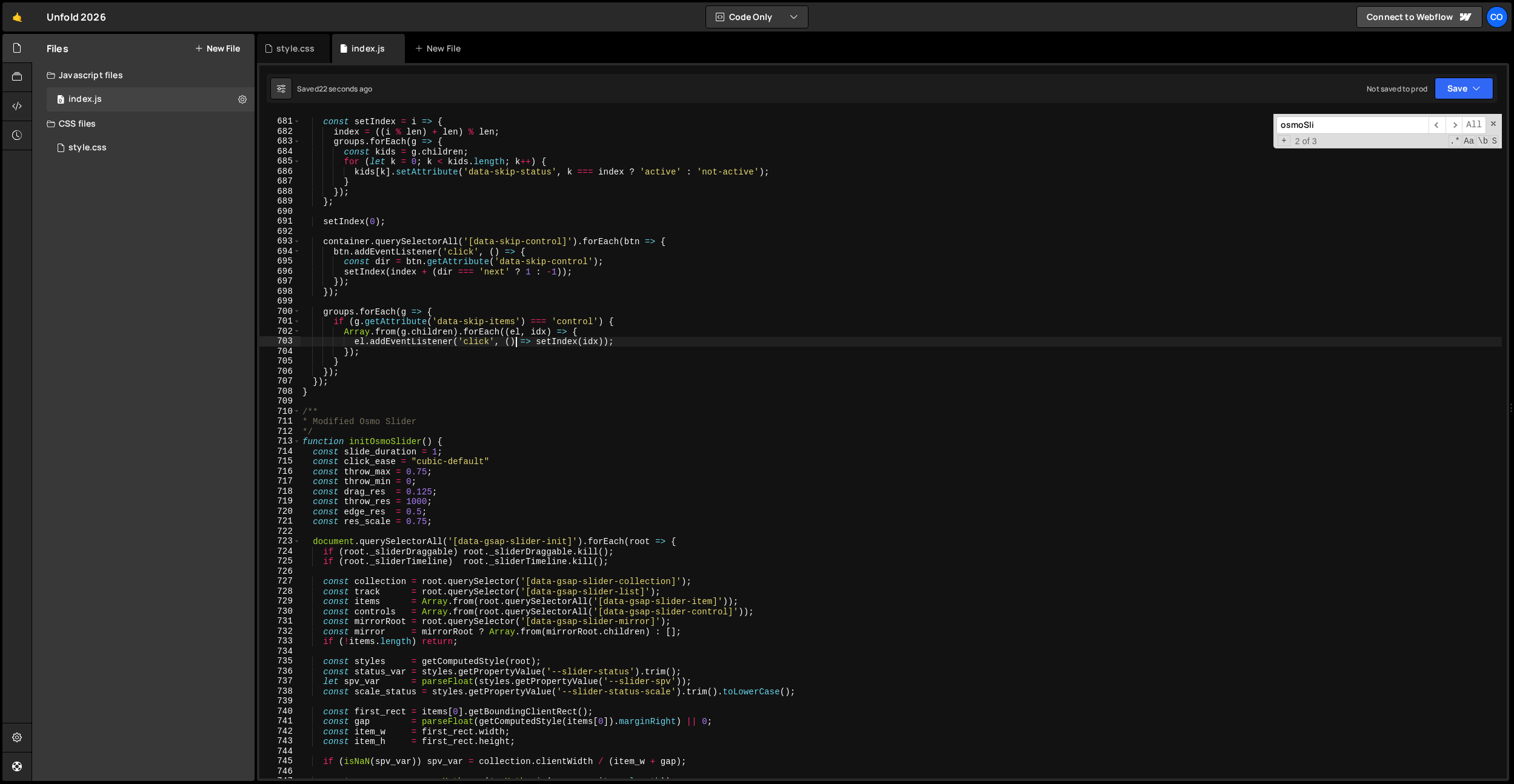
click at [516, 341] on div "const setIndex = i => { index = (( i % len ) + len ) % len ; groups . forEach (…" at bounding box center [901, 449] width 1202 height 685
type textarea "const click_ease = CustomEase.create("custom", "M0,0 C0.3,0.2 0,1 1,1");"
drag, startPoint x: 292, startPoint y: 43, endPoint x: 293, endPoint y: 58, distance: 15.0
click at [292, 43] on div "style.css" at bounding box center [295, 48] width 38 height 12
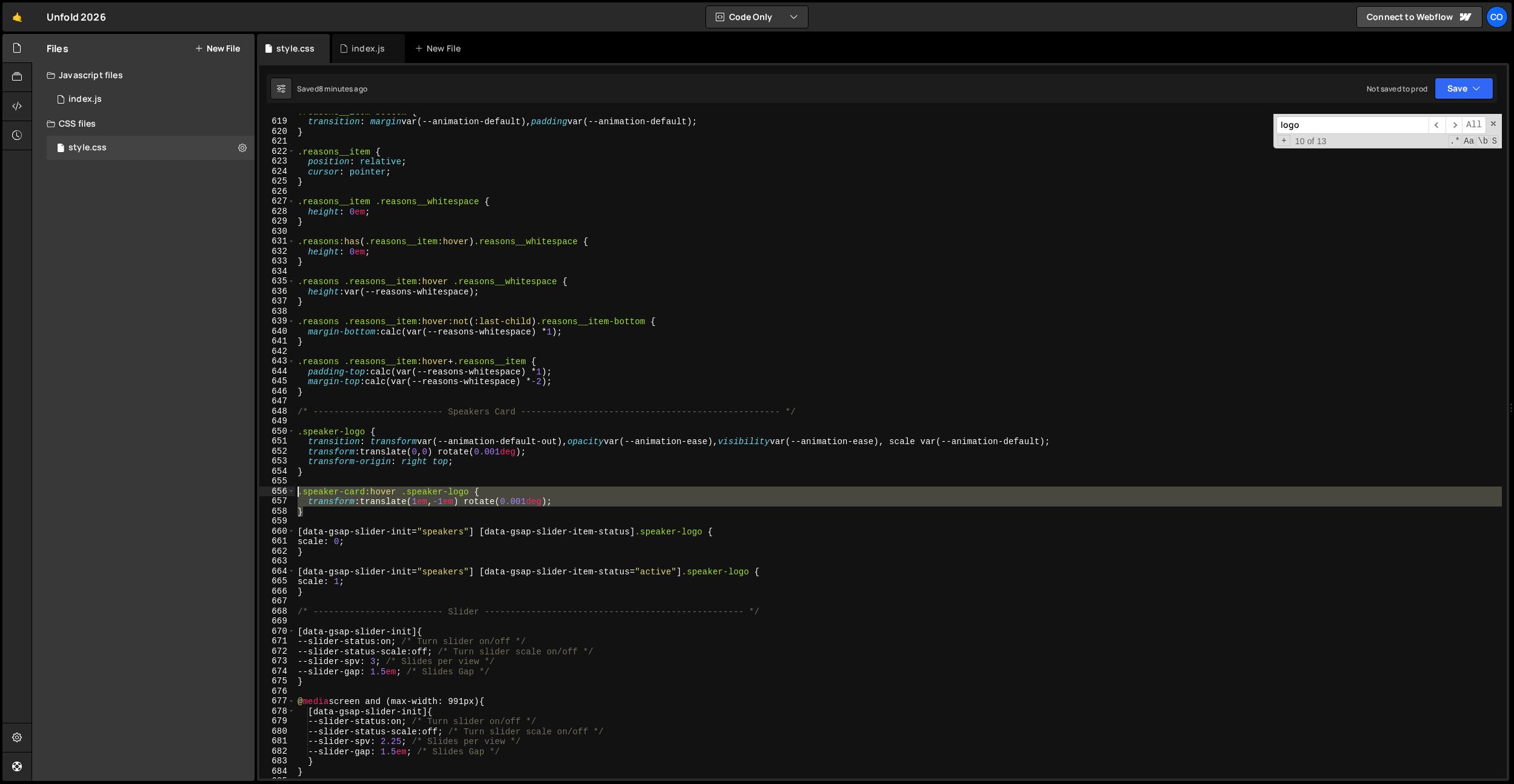
drag, startPoint x: 323, startPoint y: 514, endPoint x: 276, endPoint y: 489, distance: 53.2
click at [276, 489] on div "} 618 619 620 621 622 623 624 625 626 627 628 629 630 631 632 633 634 635 636 6…" at bounding box center [883, 446] width 1248 height 664
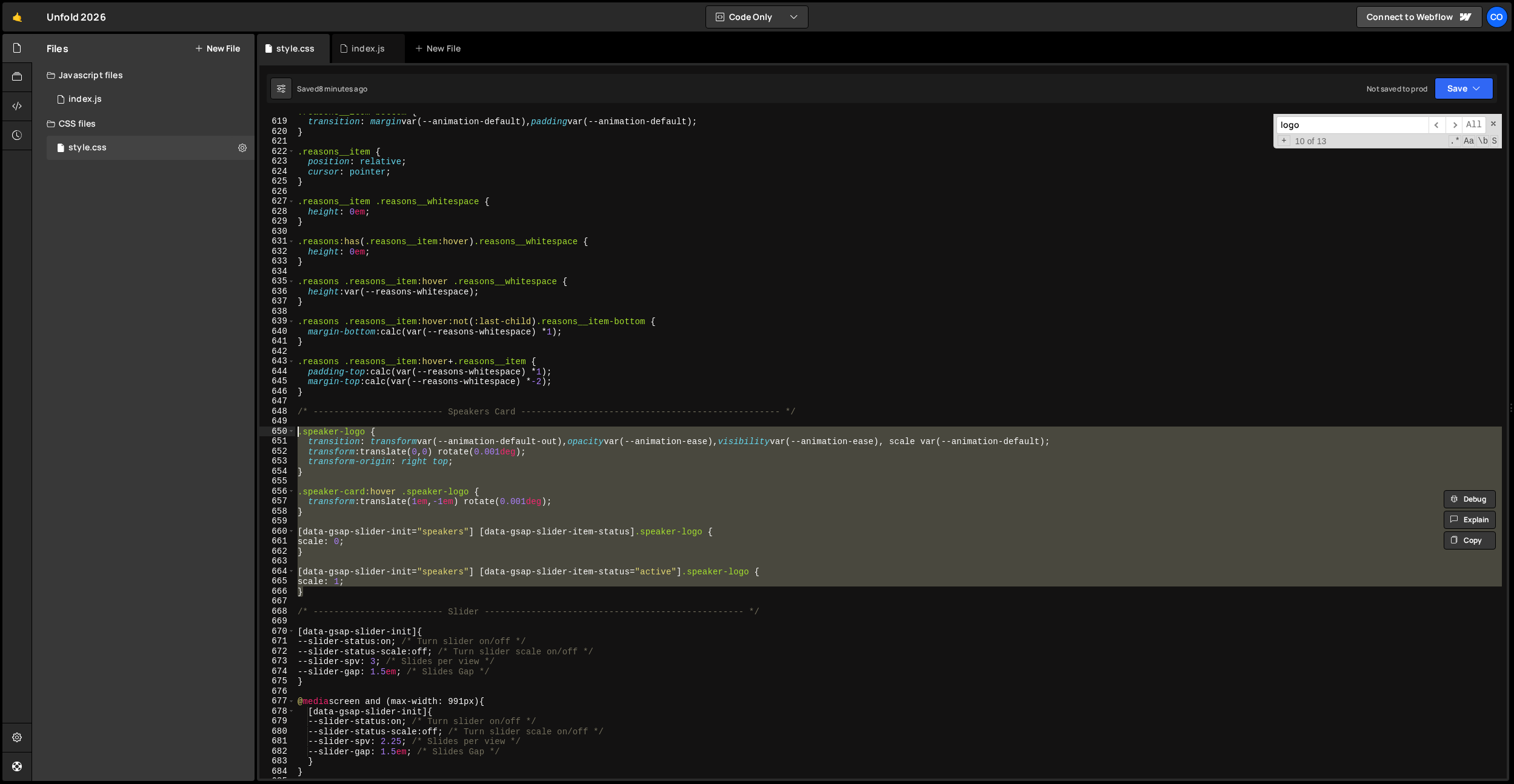
drag, startPoint x: 314, startPoint y: 583, endPoint x: 273, endPoint y: 429, distance: 159.4
click at [273, 429] on div ".speaker-card:hover .speaker-logo { transform: translate(1em, -1em) rotate(0.00…" at bounding box center [883, 446] width 1248 height 664
type textarea "}"
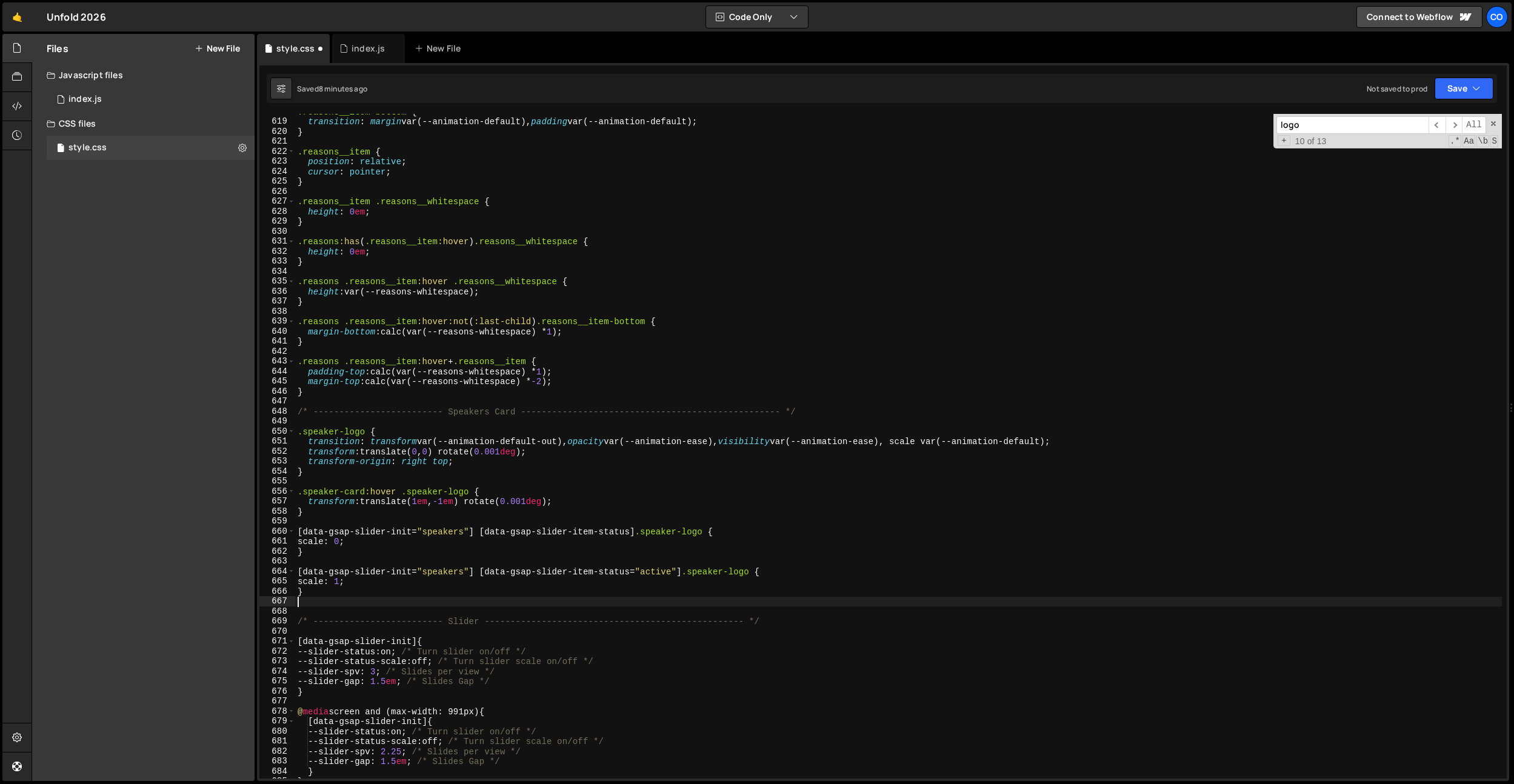
paste textarea "}"
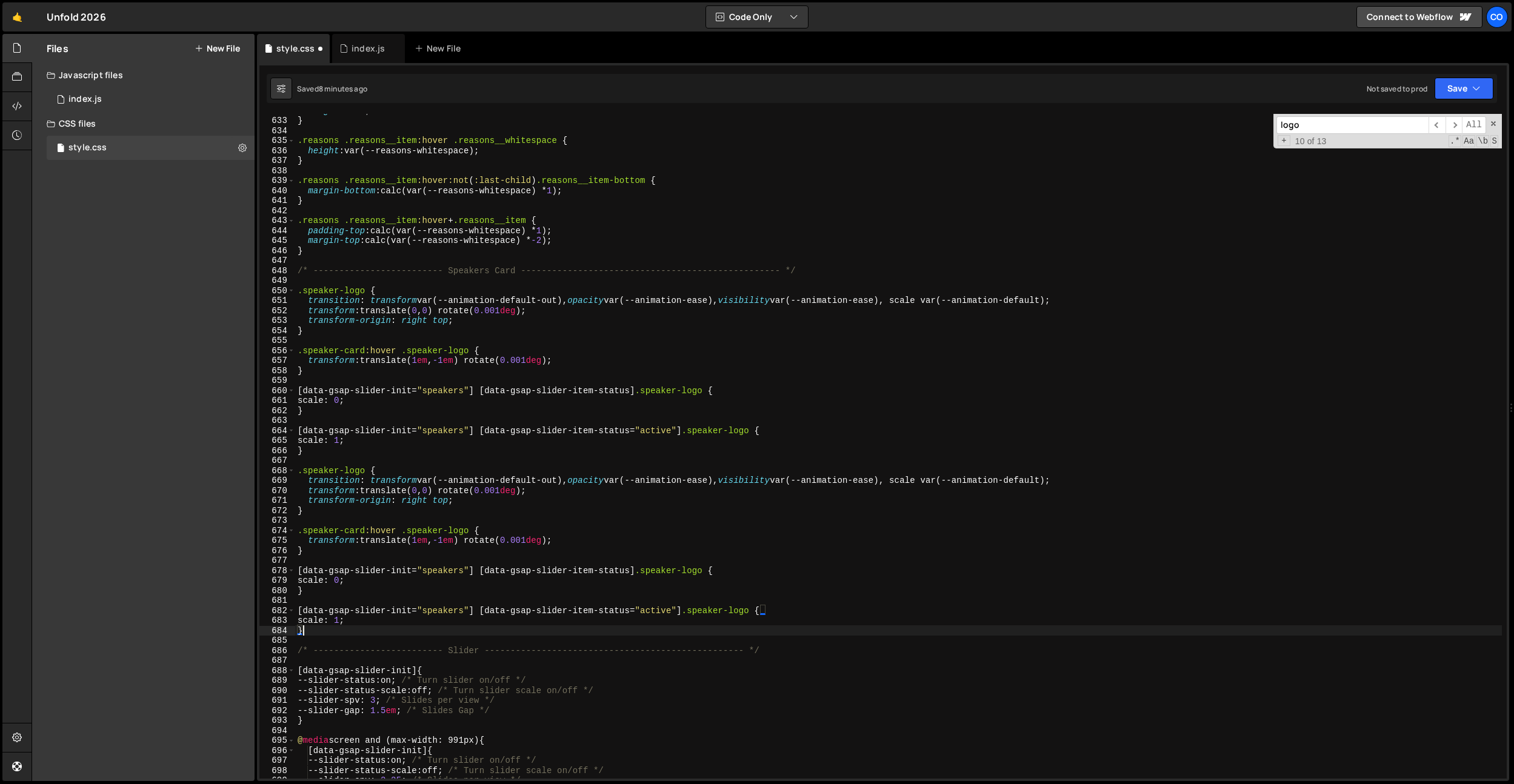
scroll to position [6315, 0]
drag, startPoint x: 366, startPoint y: 473, endPoint x: 304, endPoint y: 473, distance: 62.0
click at [304, 473] on div "height : 0 em ; } .reasons .reasons__item :hover .reasons__whitespace { height …" at bounding box center [898, 447] width 1207 height 685
paste textarea "card__text"
click at [415, 506] on div "height : 0 em ; } .reasons .reasons__item :hover .reasons__whitespace { height …" at bounding box center [898, 447] width 1207 height 685
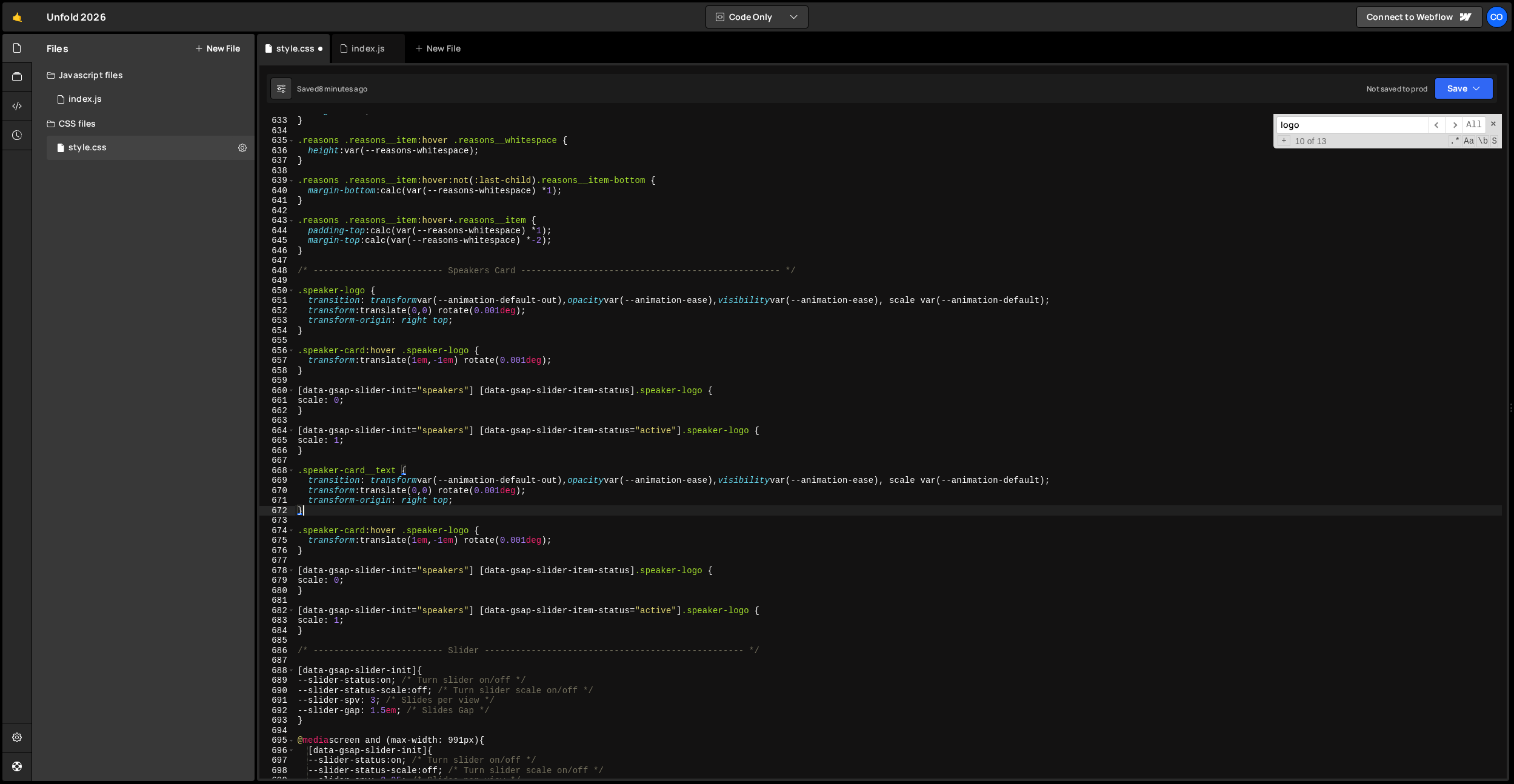
click at [920, 301] on div "height : 0 em ; } .reasons .reasons__item :hover .reasons__whitespace { height …" at bounding box center [898, 447] width 1207 height 685
drag, startPoint x: 919, startPoint y: 302, endPoint x: 637, endPoint y: 414, distance: 303.4
click at [581, 304] on div "height : 0 em ; } .reasons .reasons__item :hover .reasons__whitespace { height …" at bounding box center [898, 447] width 1207 height 685
drag, startPoint x: 907, startPoint y: 482, endPoint x: 550, endPoint y: 464, distance: 357.5
click at [1075, 476] on div "height : 0 em ; } .reasons .reasons__item :hover .reasons__whitespace { height …" at bounding box center [898, 447] width 1207 height 685
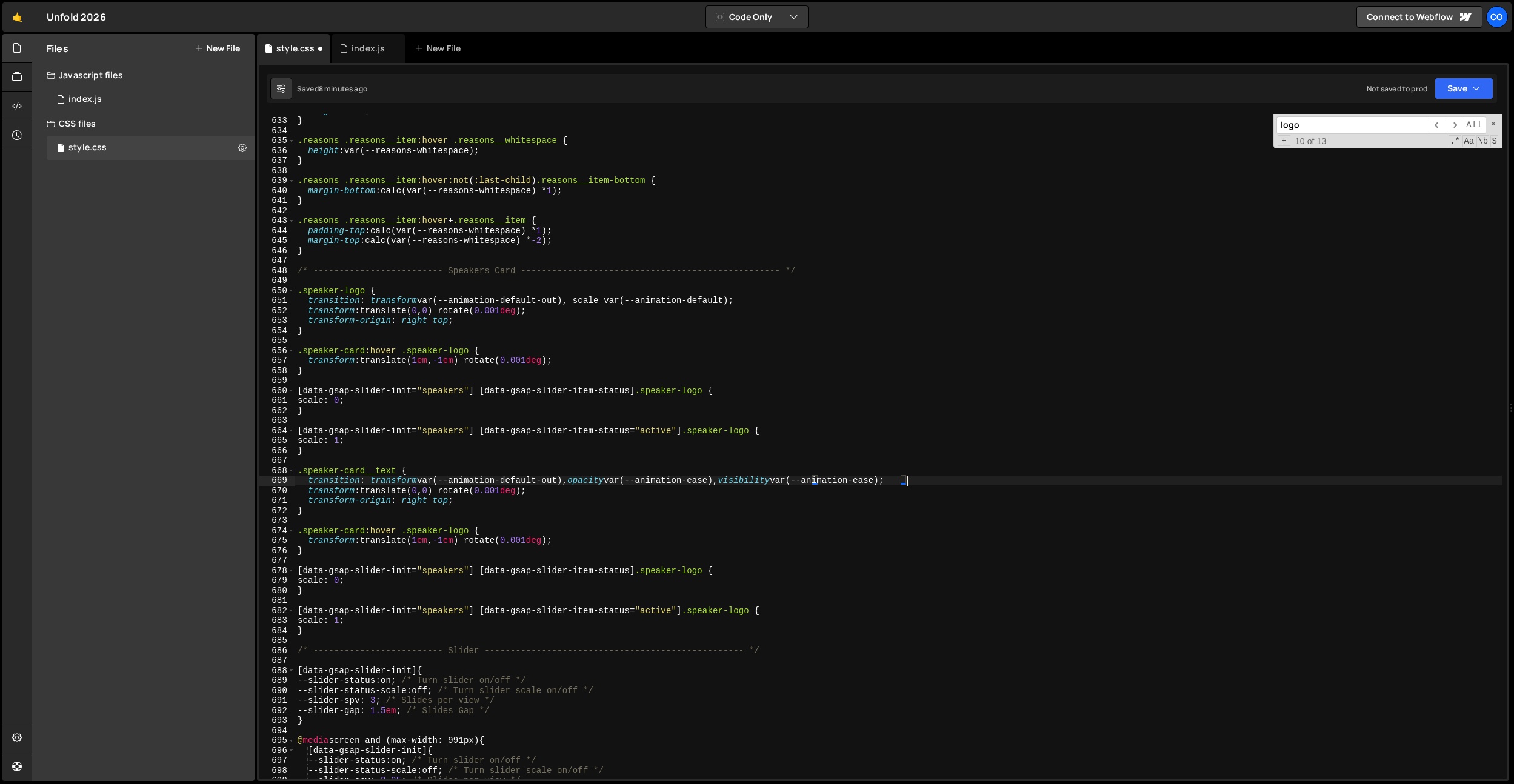
click at [555, 299] on div "height : 0 em ; } .reasons .reasons__item :hover .reasons__whitespace { height …" at bounding box center [898, 447] width 1207 height 685
click at [650, 473] on div "height : 0 em ; } .reasons .reasons__item :hover .reasons__whitespace { height …" at bounding box center [898, 447] width 1207 height 685
click at [619, 494] on div "height : 0 em ; } .reasons .reasons__item :hover .reasons__whitespace { height …" at bounding box center [898, 447] width 1207 height 685
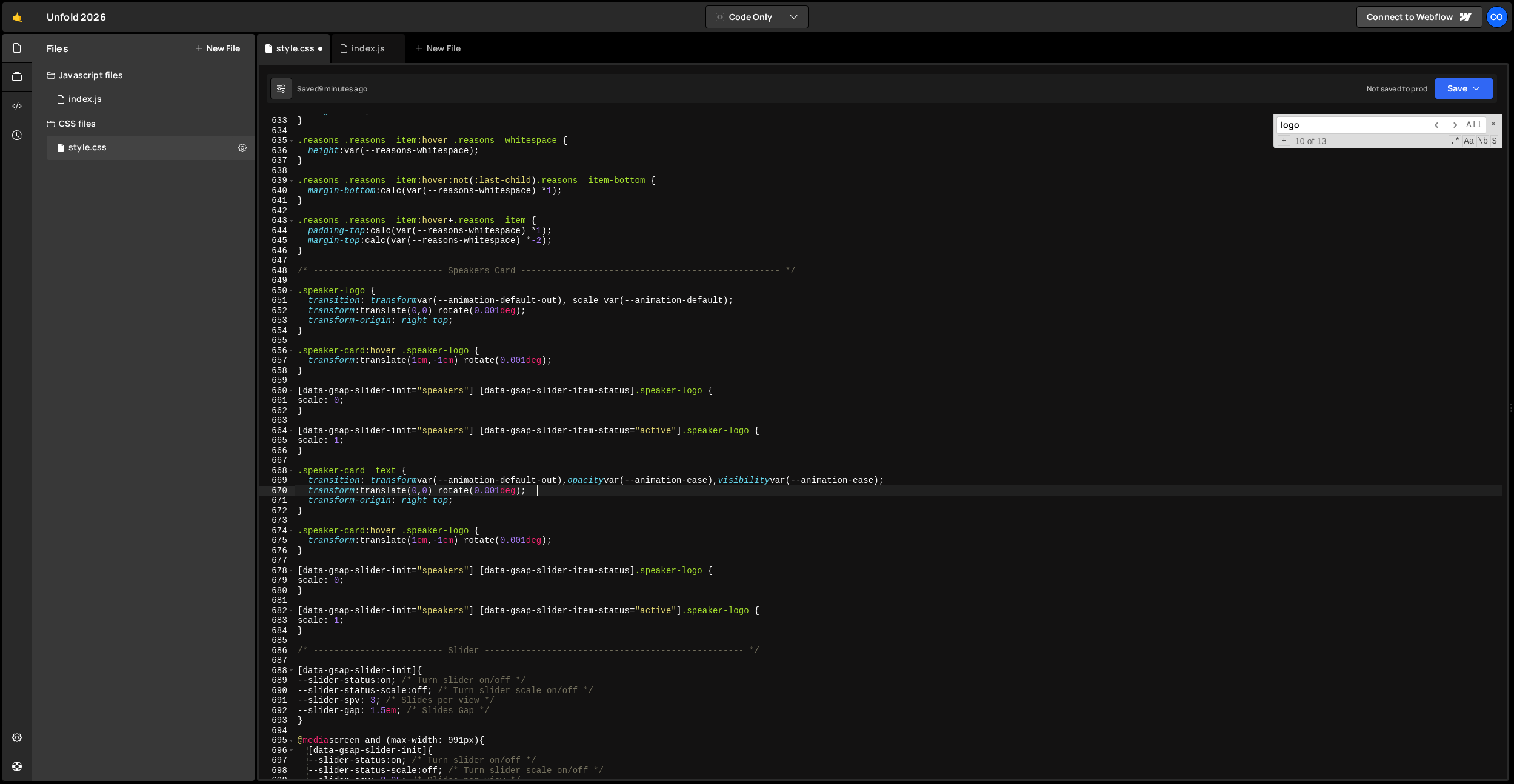
click at [467, 494] on div "height : 0 em ; } .reasons .reasons__item :hover .reasons__whitespace { height …" at bounding box center [898, 447] width 1207 height 685
drag, startPoint x: 466, startPoint y: 498, endPoint x: 276, endPoint y: 498, distance: 190.0
click at [276, 498] on div "transform: translate(0, 0) rotate(0.001deg); 632 633 634 635 636 637 638 639 64…" at bounding box center [883, 446] width 1248 height 664
type textarea "transform-origin: right top;"
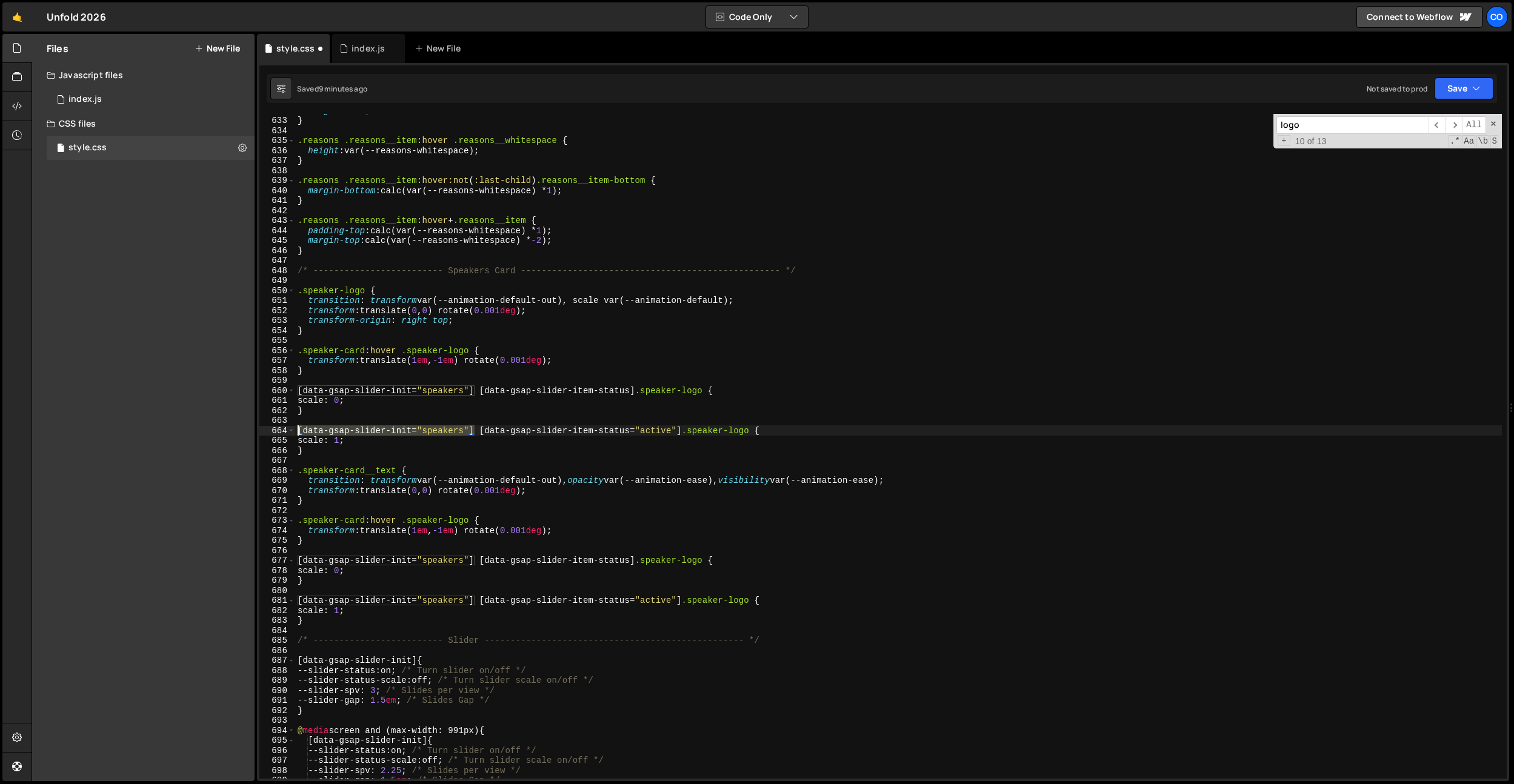
drag, startPoint x: 472, startPoint y: 427, endPoint x: 264, endPoint y: 427, distance: 208.0
click at [264, 427] on div "transform: translate(0, 0) rotate(0.001deg); 632 633 634 635 636 637 638 639 64…" at bounding box center [883, 446] width 1248 height 664
click at [298, 473] on div "height : 0 em ; } .reasons .reasons__item :hover .reasons__whitespace { height …" at bounding box center [898, 447] width 1207 height 685
paste textarea "[data-gsap-slider-init="speakers"]"
click at [606, 491] on div "height : 0 em ; } .reasons .reasons__item :hover .reasons__whitespace { height …" at bounding box center [898, 447] width 1207 height 685
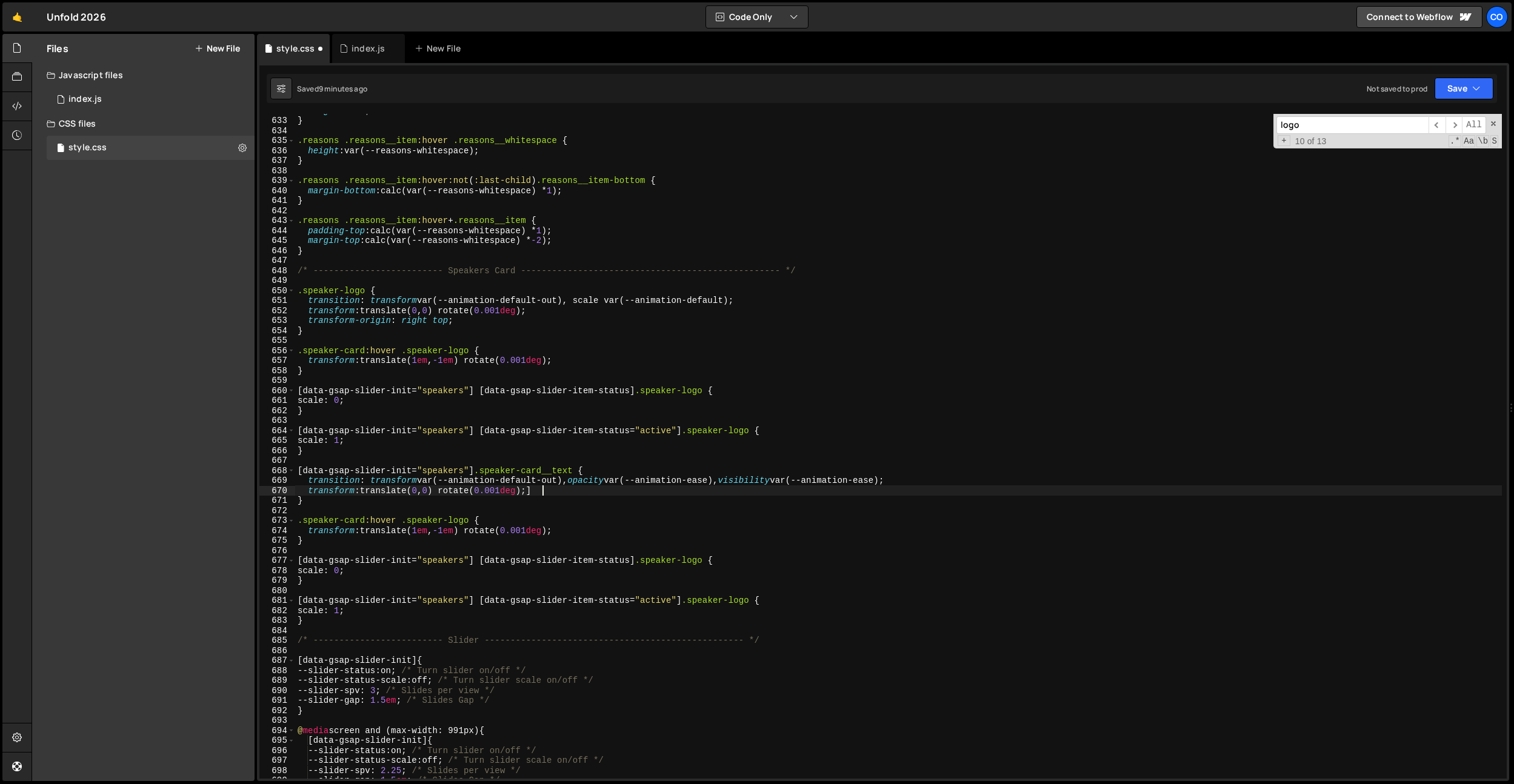
type textarea "transform: translate(0, 0) rotate(0.001deg);"
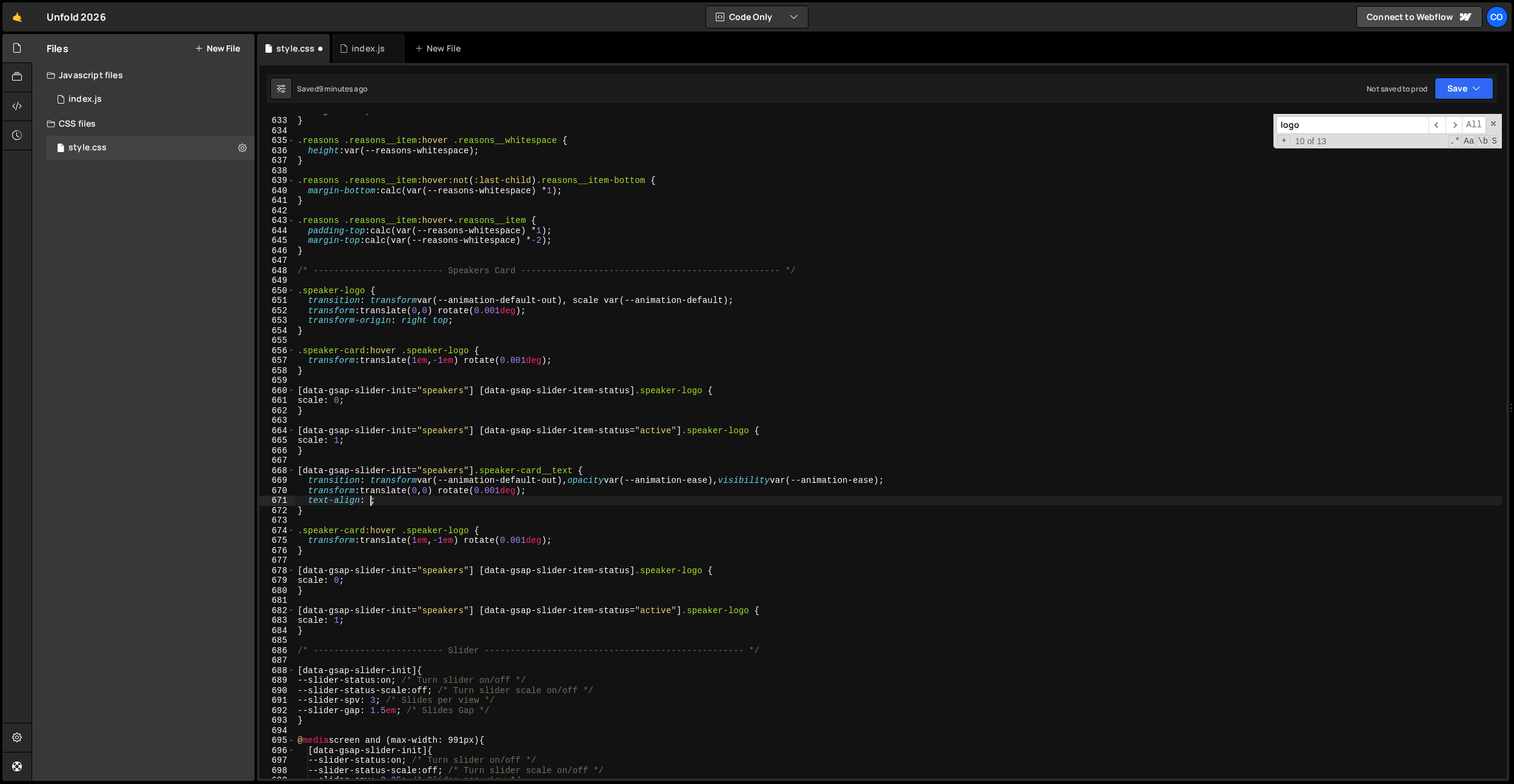
scroll to position [0, 5]
click at [568, 527] on div "height : 0 em ; } .reasons .reasons__item :hover .reasons__whitespace { height …" at bounding box center [898, 447] width 1207 height 685
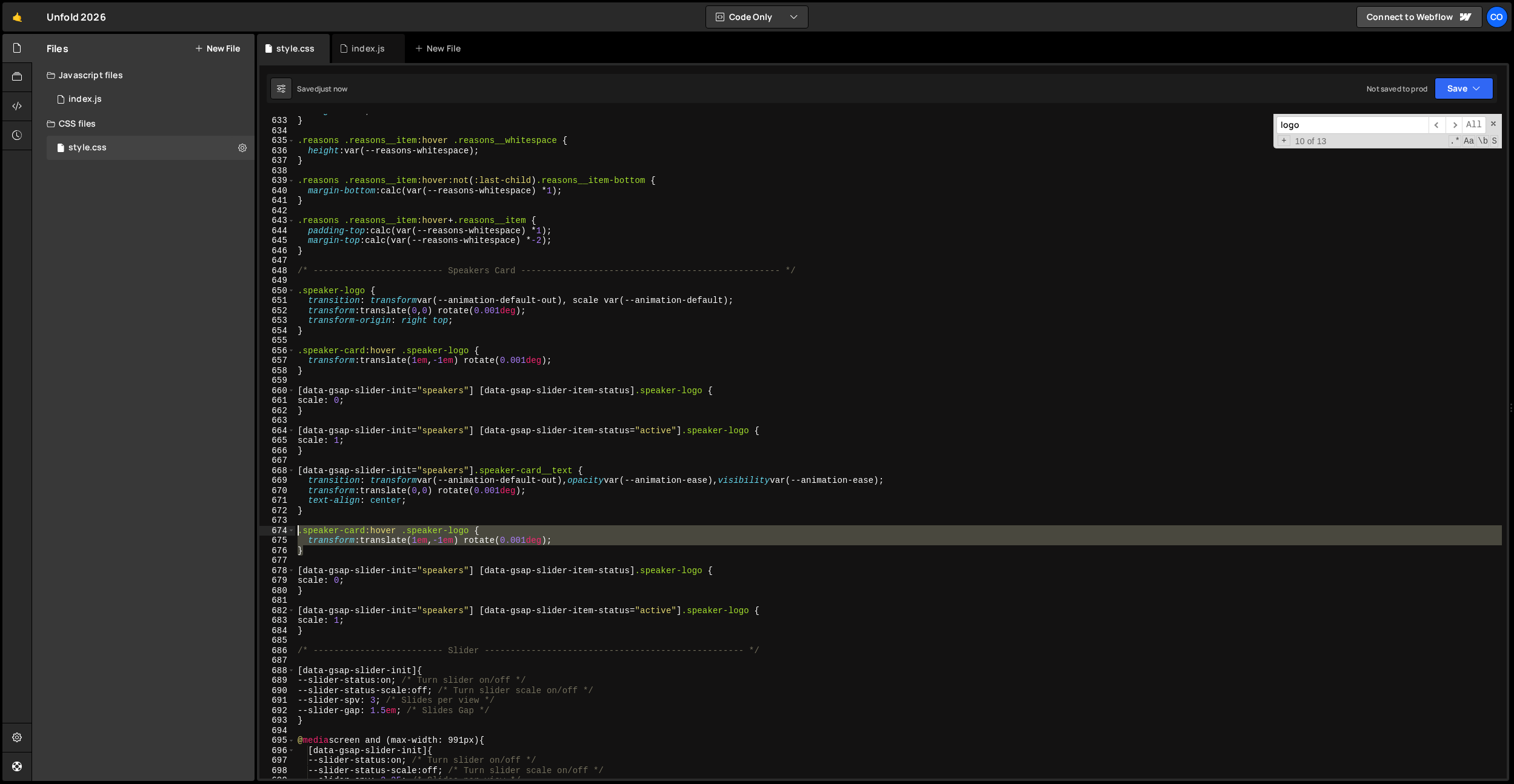
drag, startPoint x: 330, startPoint y: 553, endPoint x: 283, endPoint y: 533, distance: 51.1
click at [279, 534] on div ".speaker-card:hover .speaker-logo { 632 633 634 635 636 637 638 639 640 641 642…" at bounding box center [883, 446] width 1248 height 664
type textarea ".speaker-card:hover .speaker-logo { transform: translate(1em, -1em) rotate(0.00…"
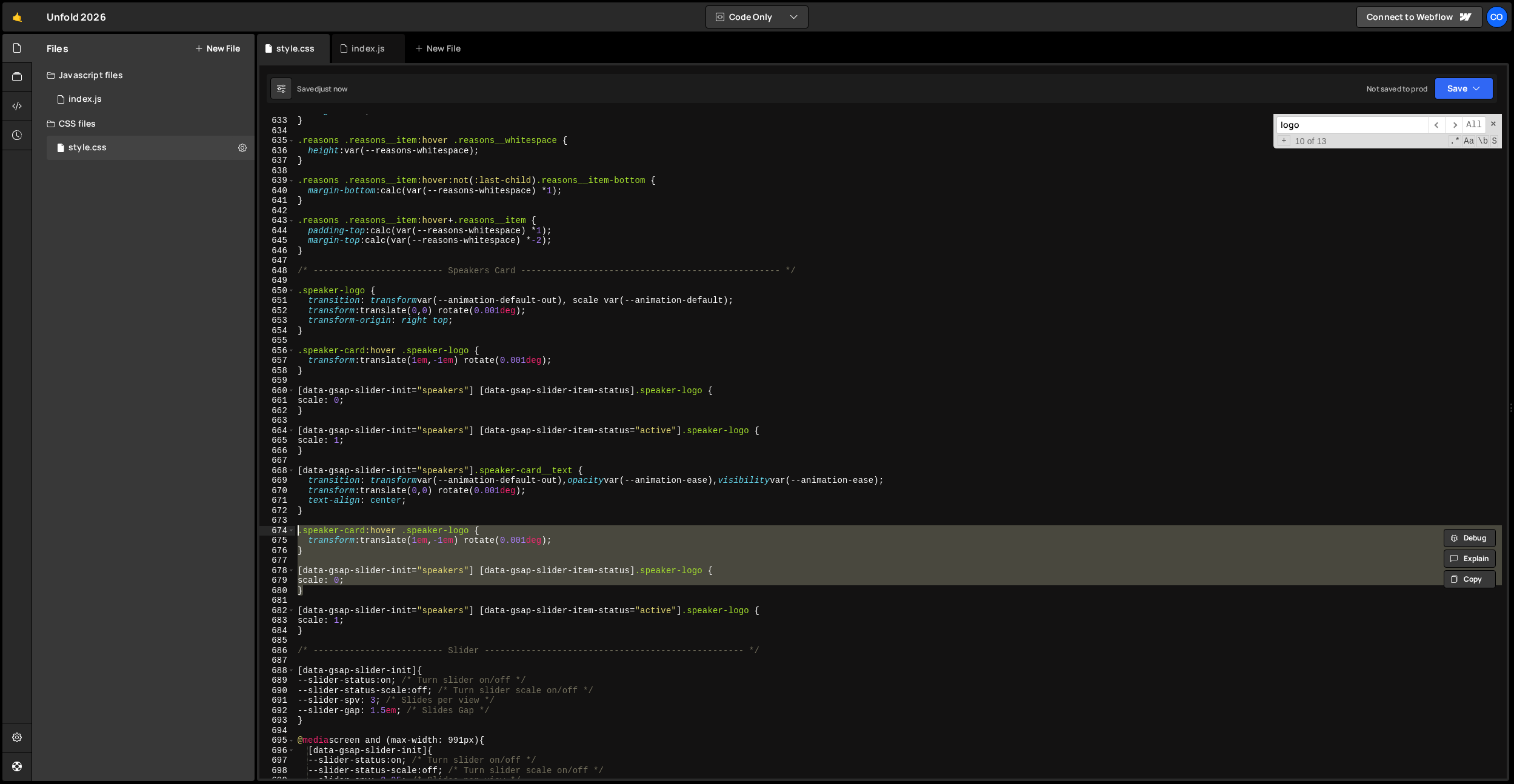
drag, startPoint x: 328, startPoint y: 594, endPoint x: 283, endPoint y: 526, distance: 81.5
click at [283, 526] on div ".speaker-card:hover .speaker-logo { transform: translate(1em, -1em) rotate(0.00…" at bounding box center [883, 446] width 1248 height 664
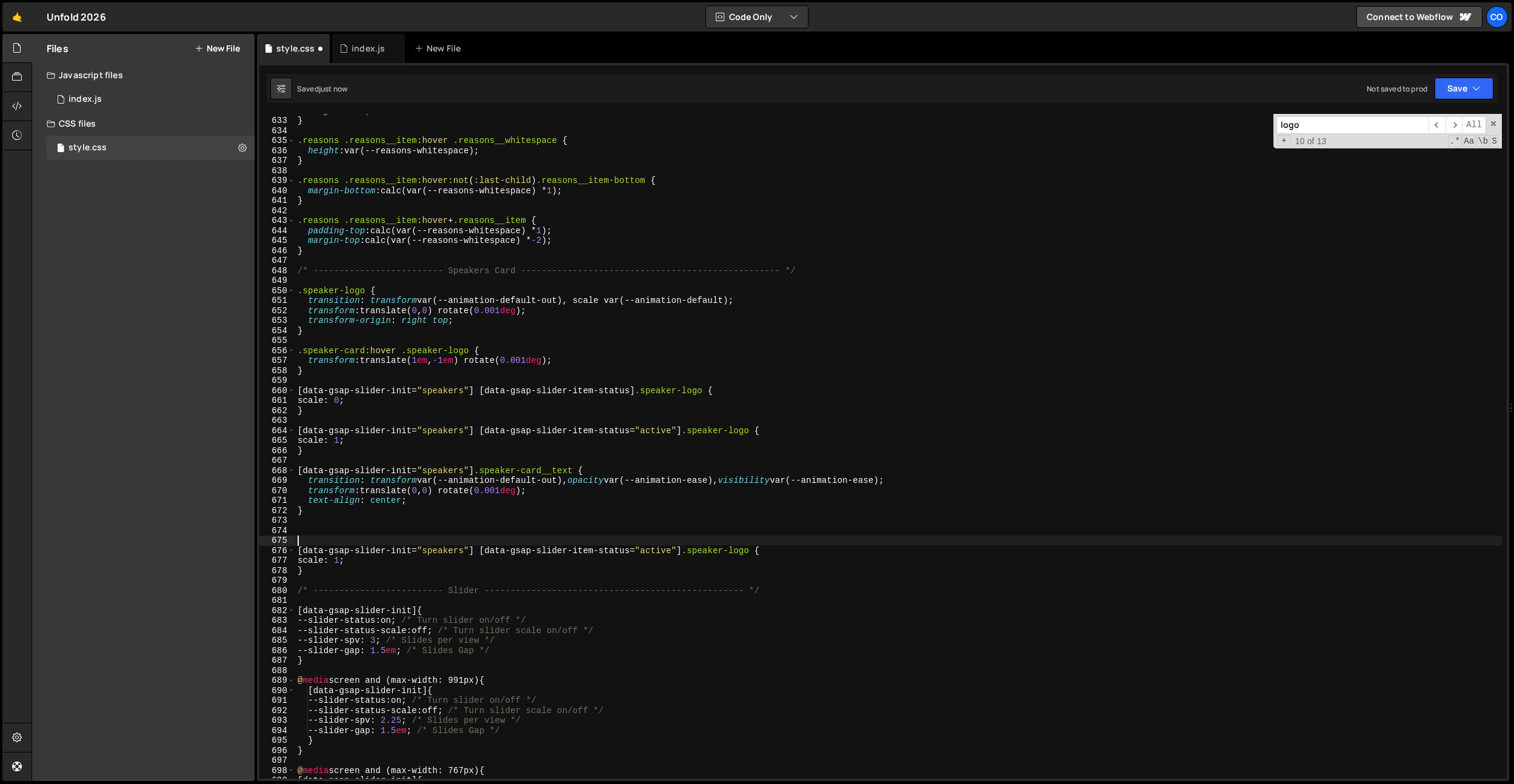
click at [312, 536] on div "height : 0 em ; } .reasons .reasons__item :hover .reasons__whitespace { height …" at bounding box center [898, 447] width 1207 height 685
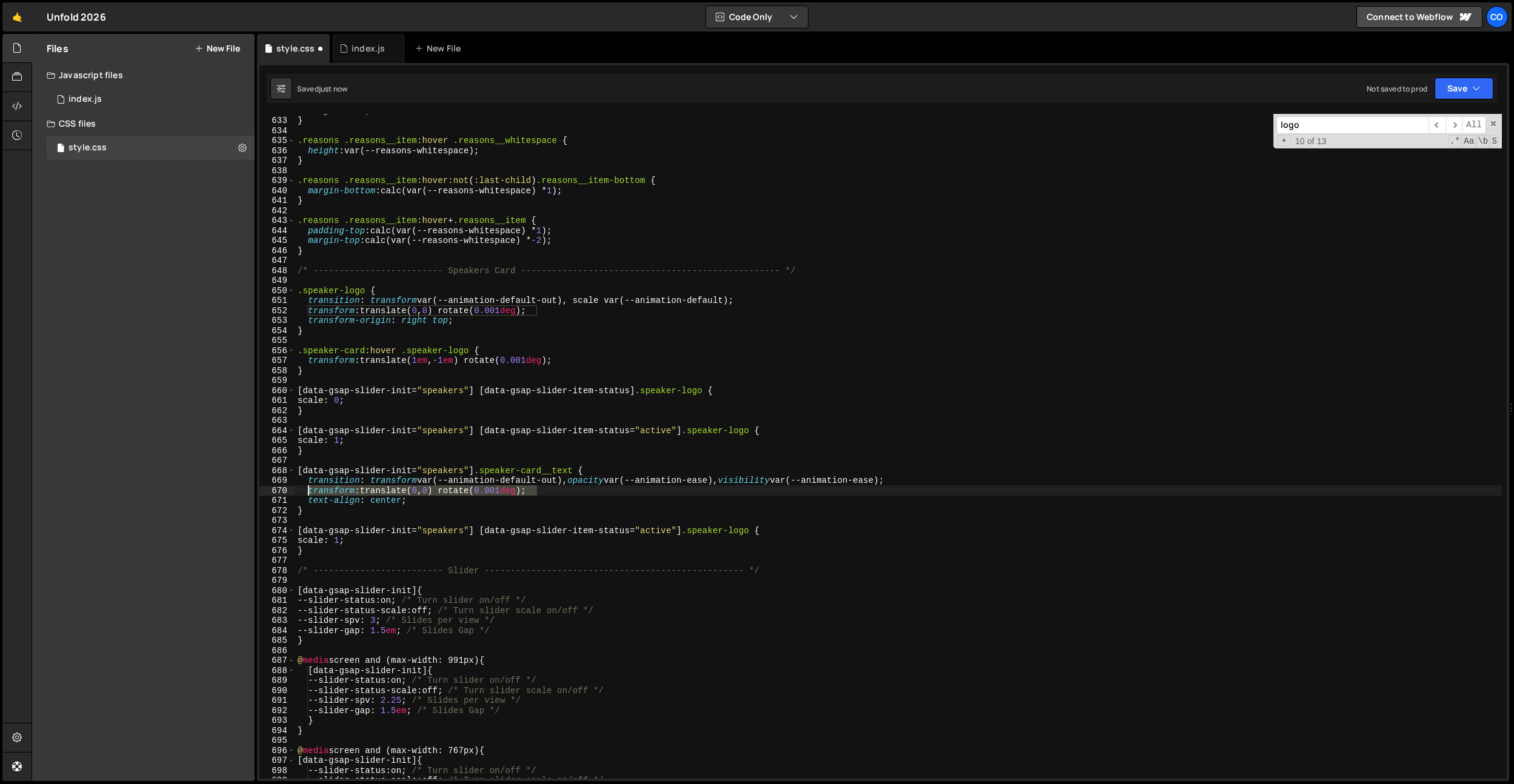
drag, startPoint x: 550, startPoint y: 489, endPoint x: 359, endPoint y: 537, distance: 196.9
click at [310, 495] on div "height : 0 em ; } .reasons .reasons__item :hover .reasons__whitespace { height …" at bounding box center [898, 447] width 1207 height 685
click at [361, 539] on div "height : 0 em ; } .reasons .reasons__item :hover .reasons__whitespace { height …" at bounding box center [898, 447] width 1207 height 685
type textarea "scale: 1;"
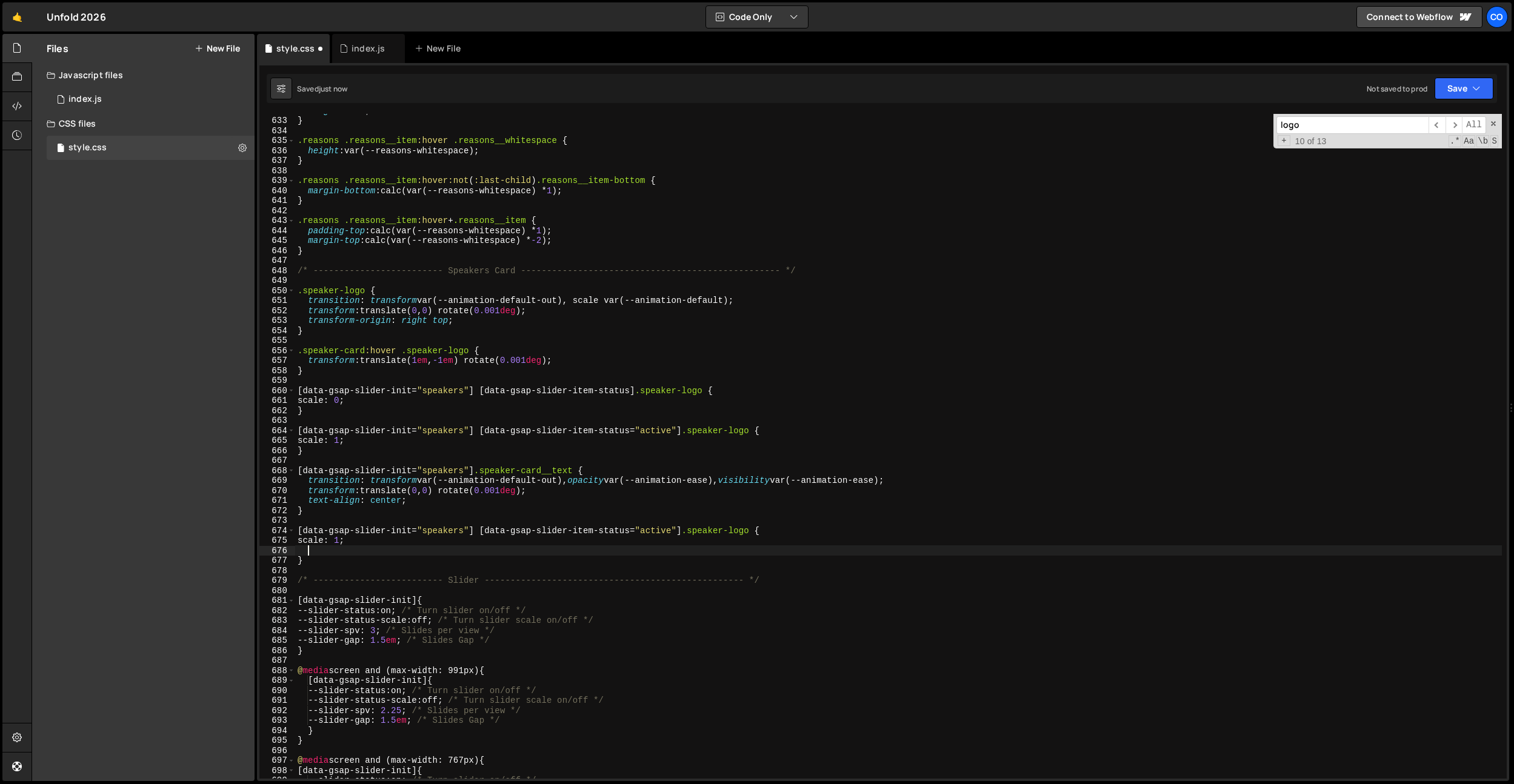
paste textarea "transform: translate(0, 0) rotate(0.001deg);"
click at [440, 501] on div "height : 0 em ; } .reasons .reasons__item :hover .reasons__whitespace { height …" at bounding box center [898, 447] width 1207 height 685
click at [424, 494] on div "height : 0 em ; } .reasons .reasons__item :hover .reasons__whitespace { height …" at bounding box center [898, 447] width 1207 height 685
click at [435, 548] on div "height : 0 em ; } .reasons .reasons__item :hover .reasons__whitespace { height …" at bounding box center [898, 447] width 1207 height 685
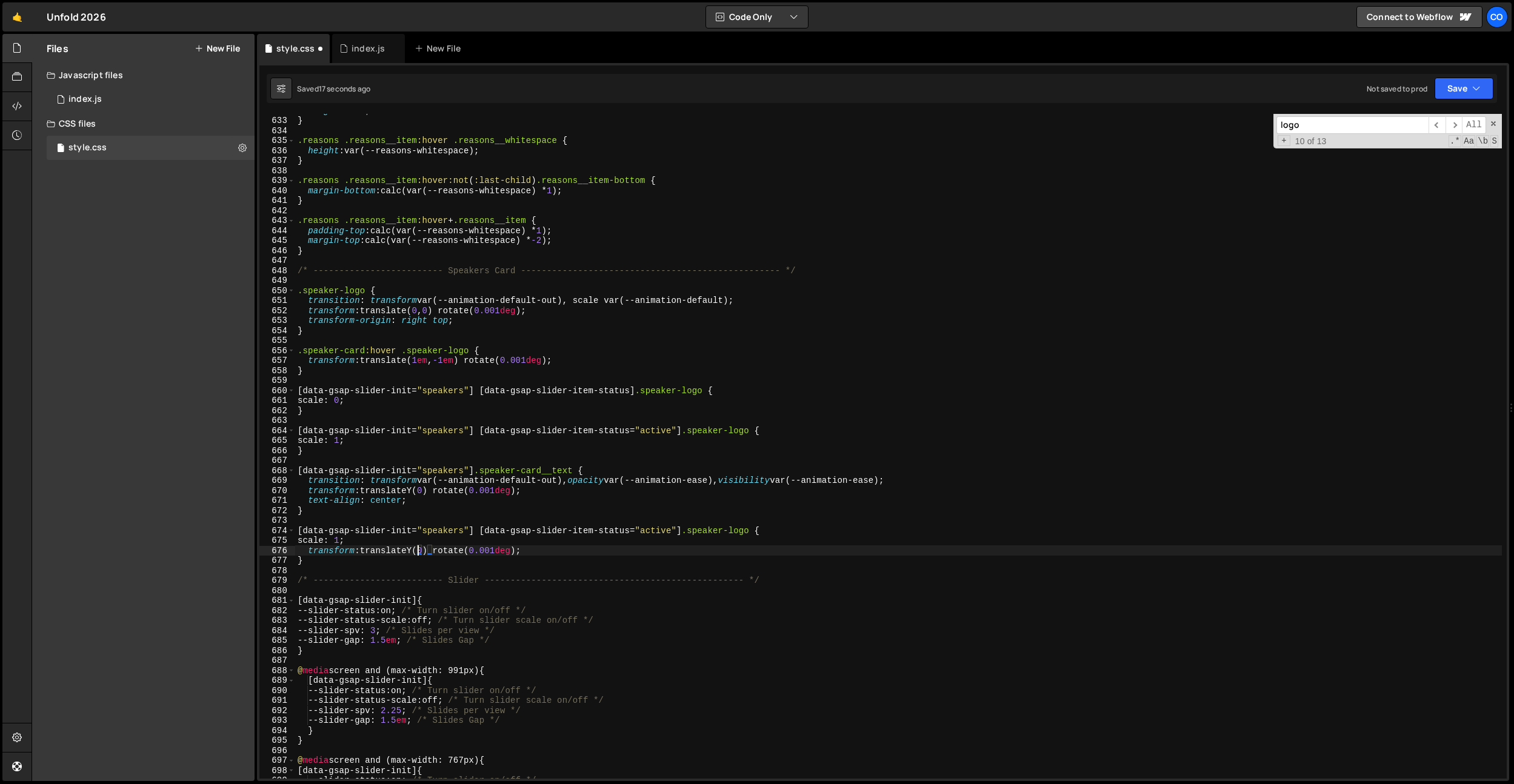
click at [429, 492] on div "height : 0 em ; } .reasons .reasons__item :hover .reasons__whitespace { height …" at bounding box center [898, 447] width 1207 height 685
click at [428, 434] on div "height : 0 em ; } .reasons .reasons__item :hover .reasons__whitespace { height …" at bounding box center [898, 447] width 1207 height 685
click at [549, 499] on div "height : 0 em ; } .reasons .reasons__item :hover .reasons__whitespace { height …" at bounding box center [898, 447] width 1207 height 685
type textarea "text-align: center;"
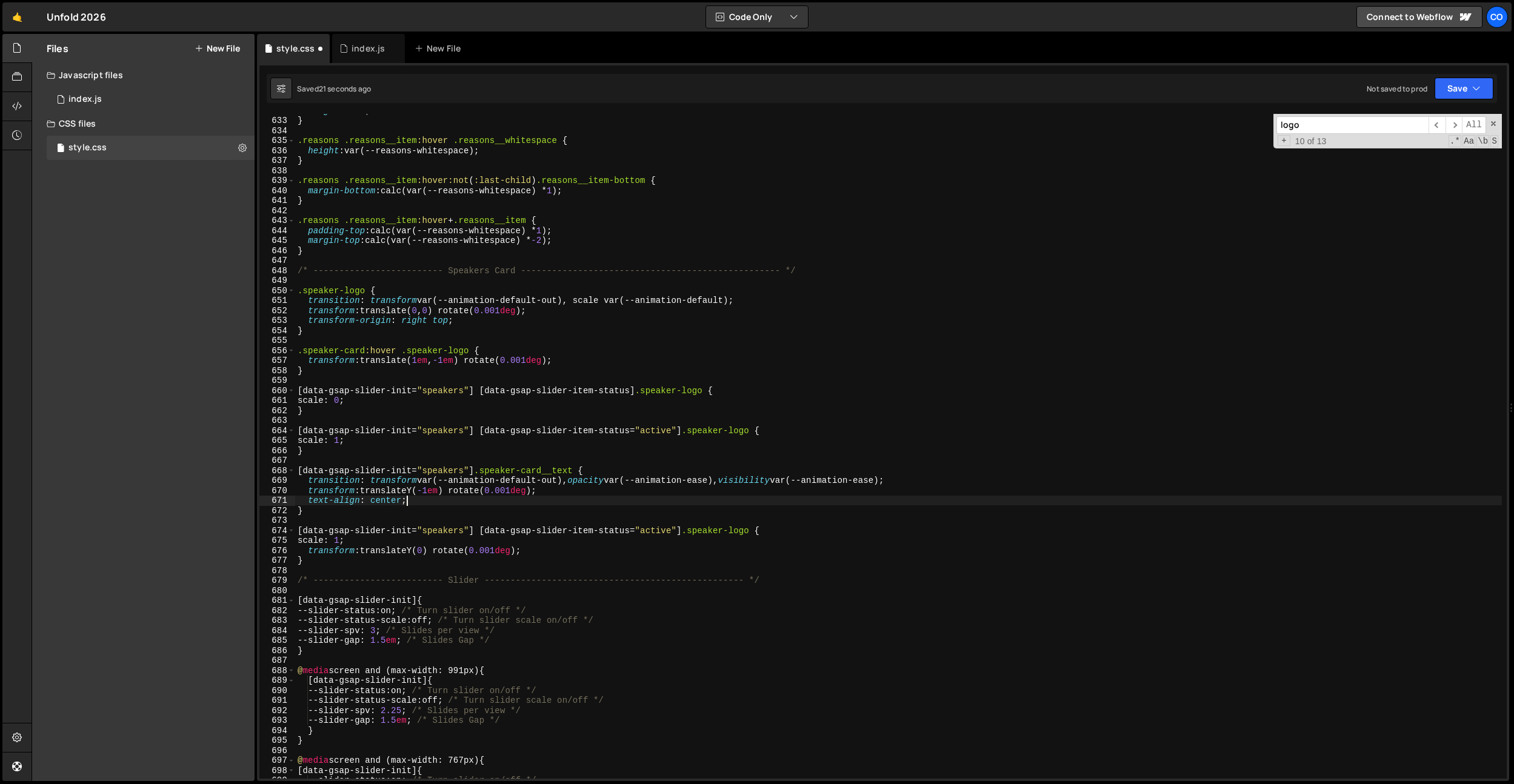
scroll to position [0, 0]
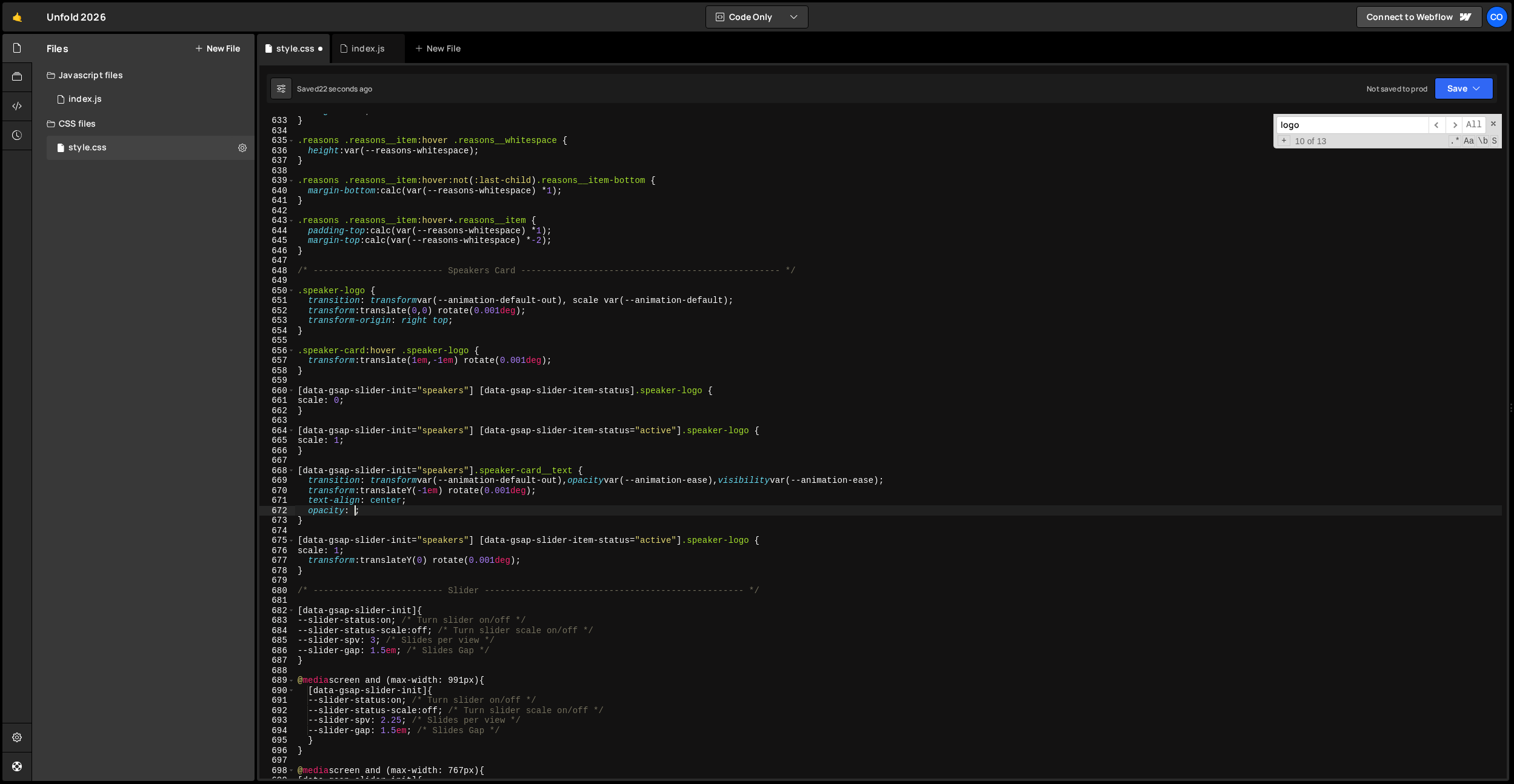
type textarea "opacity: 0;"
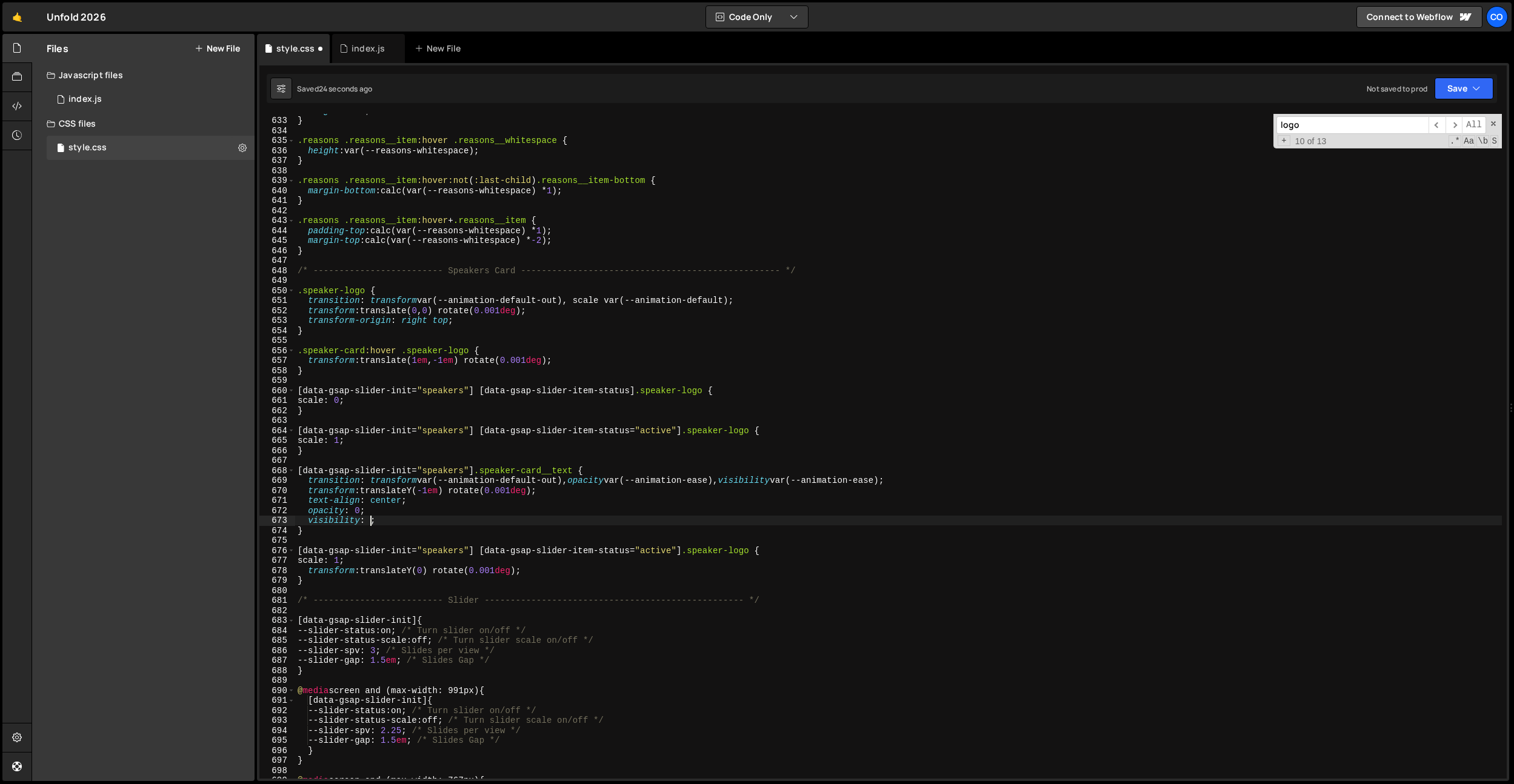
scroll to position [0, 5]
click at [622, 554] on div "height : 0 em ; } .reasons .reasons__item :hover .reasons__whitespace { height …" at bounding box center [898, 447] width 1207 height 685
drag, startPoint x: 370, startPoint y: 556, endPoint x: 266, endPoint y: 560, distance: 104.1
click at [266, 560] on div "[data-gsap-slider-init="speakers"] [data-gsap-slider-item-status="active"] .spe…" at bounding box center [883, 446] width 1248 height 664
type textarea "scale: 1;"
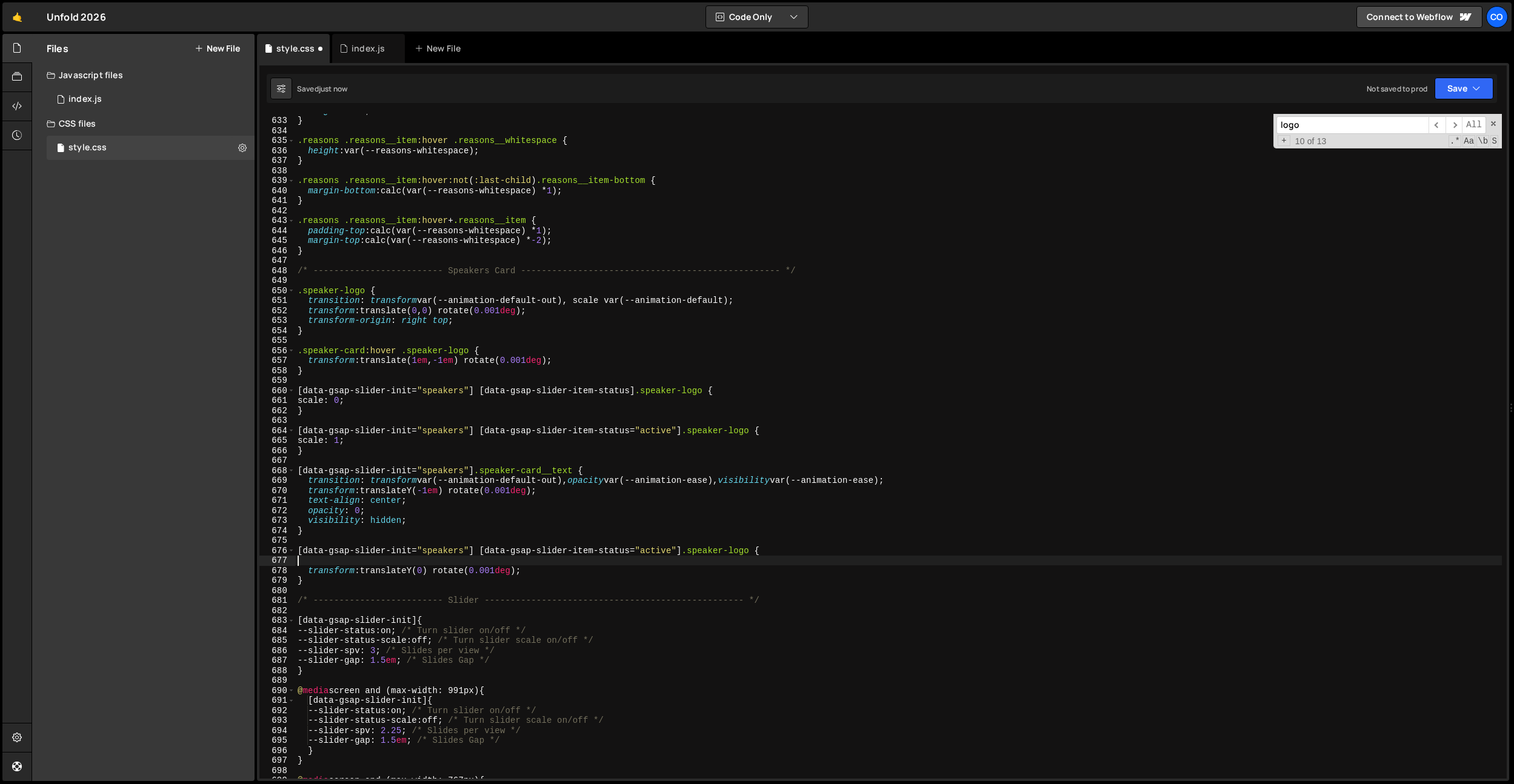
scroll to position [0, 0]
drag, startPoint x: 408, startPoint y: 515, endPoint x: 429, endPoint y: 523, distance: 22.5
click at [404, 513] on div "height : 0 em ; } .reasons .reasons__item :hover .reasons__whitespace { height …" at bounding box center [898, 447] width 1207 height 685
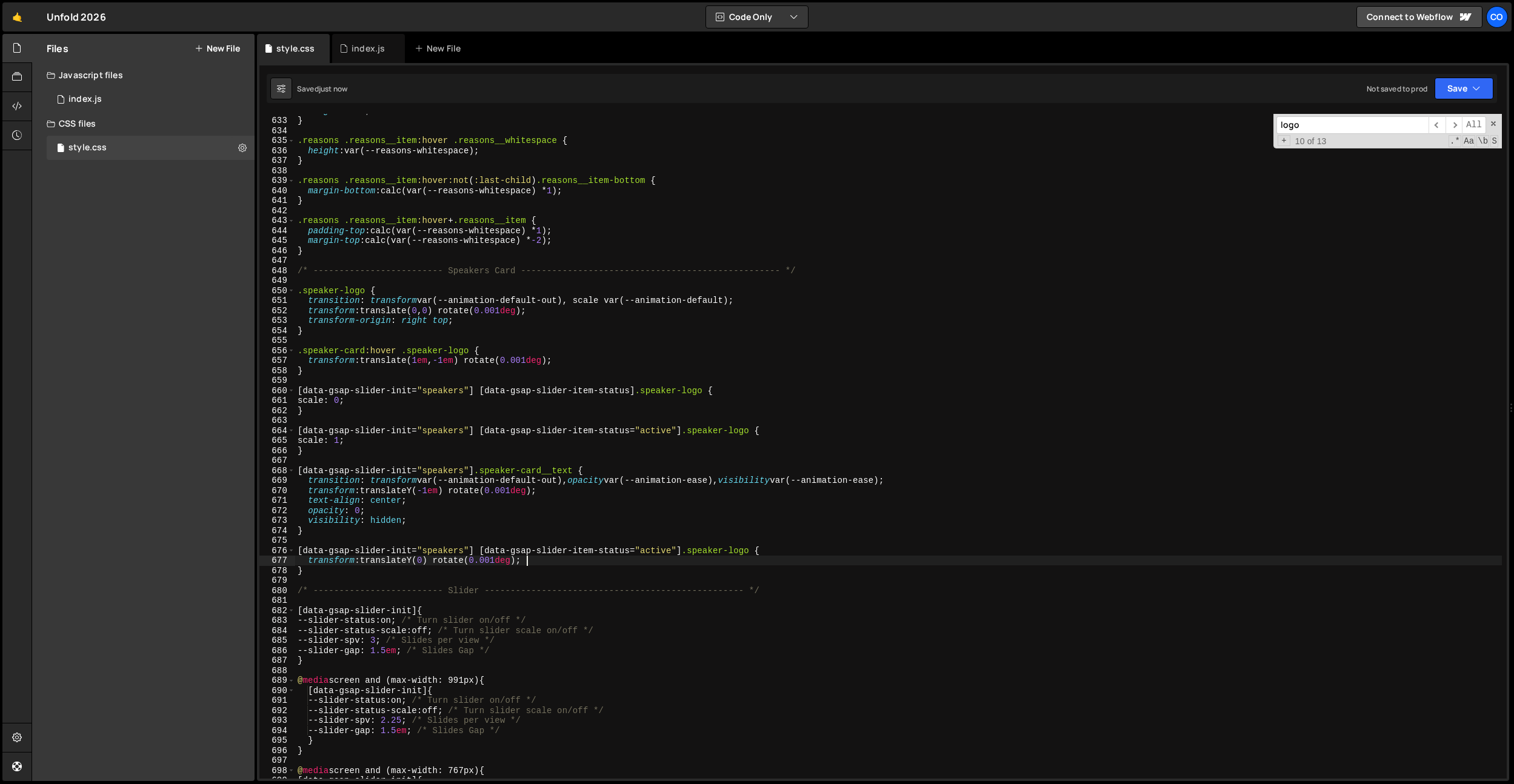
click at [544, 560] on div "height : 0 em ; } .reasons .reasons__item :hover .reasons__whitespace { height …" at bounding box center [898, 447] width 1207 height 685
type textarea "transform: translateY(0) rotate(0.001deg);"
type textarea "opacity: 1;"
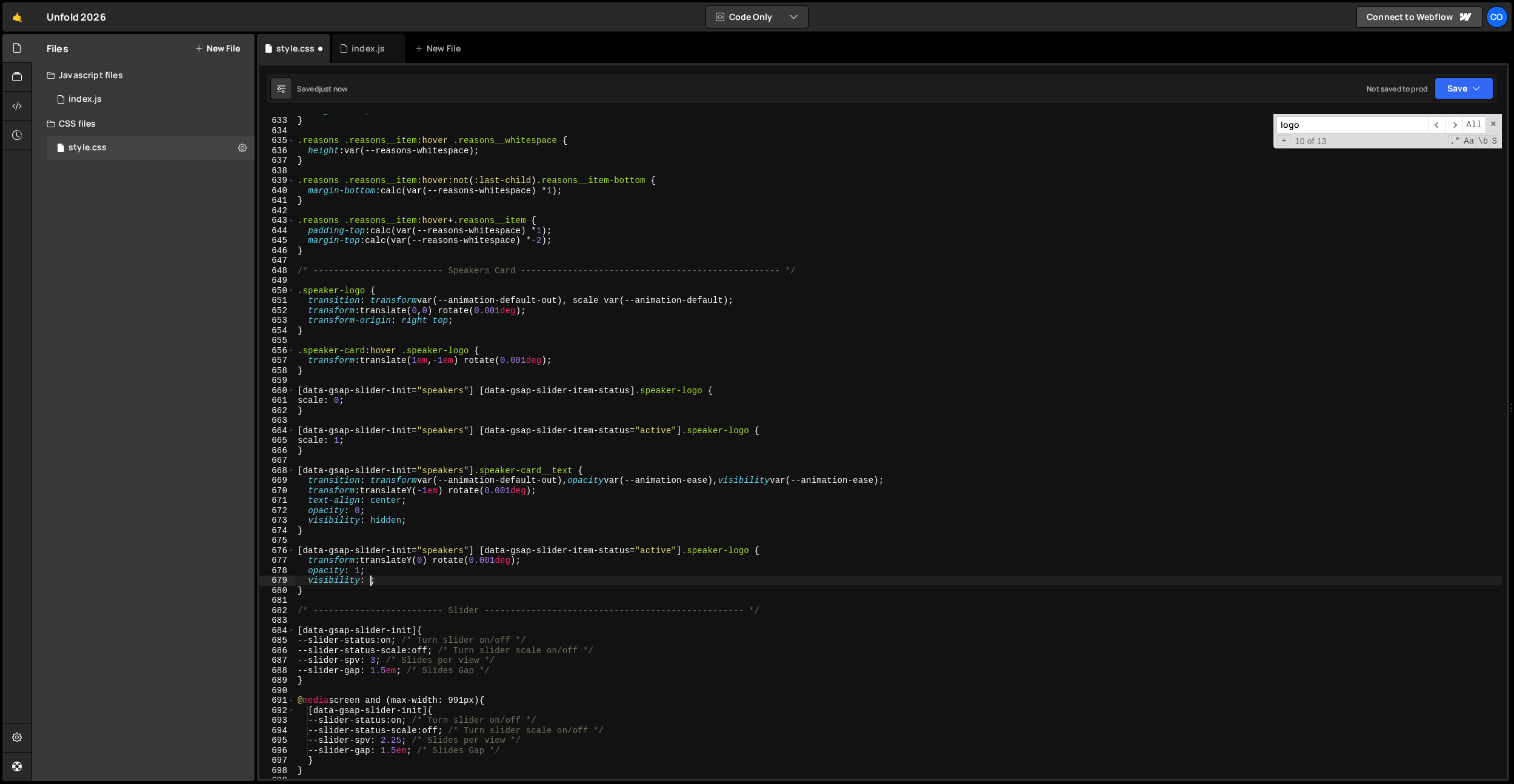
scroll to position [0, 5]
drag, startPoint x: 577, startPoint y: 468, endPoint x: 695, endPoint y: 540, distance: 138.2
click at [481, 469] on div "height : 0 em ; } .reasons .reasons__item :hover .reasons__whitespace { height …" at bounding box center [898, 447] width 1207 height 685
drag, startPoint x: 754, startPoint y: 547, endPoint x: 688, endPoint y: 548, distance: 66.0
click at [688, 548] on div "height : 0 em ; } .reasons .reasons__item :hover .reasons__whitespace { height …" at bounding box center [898, 447] width 1207 height 685
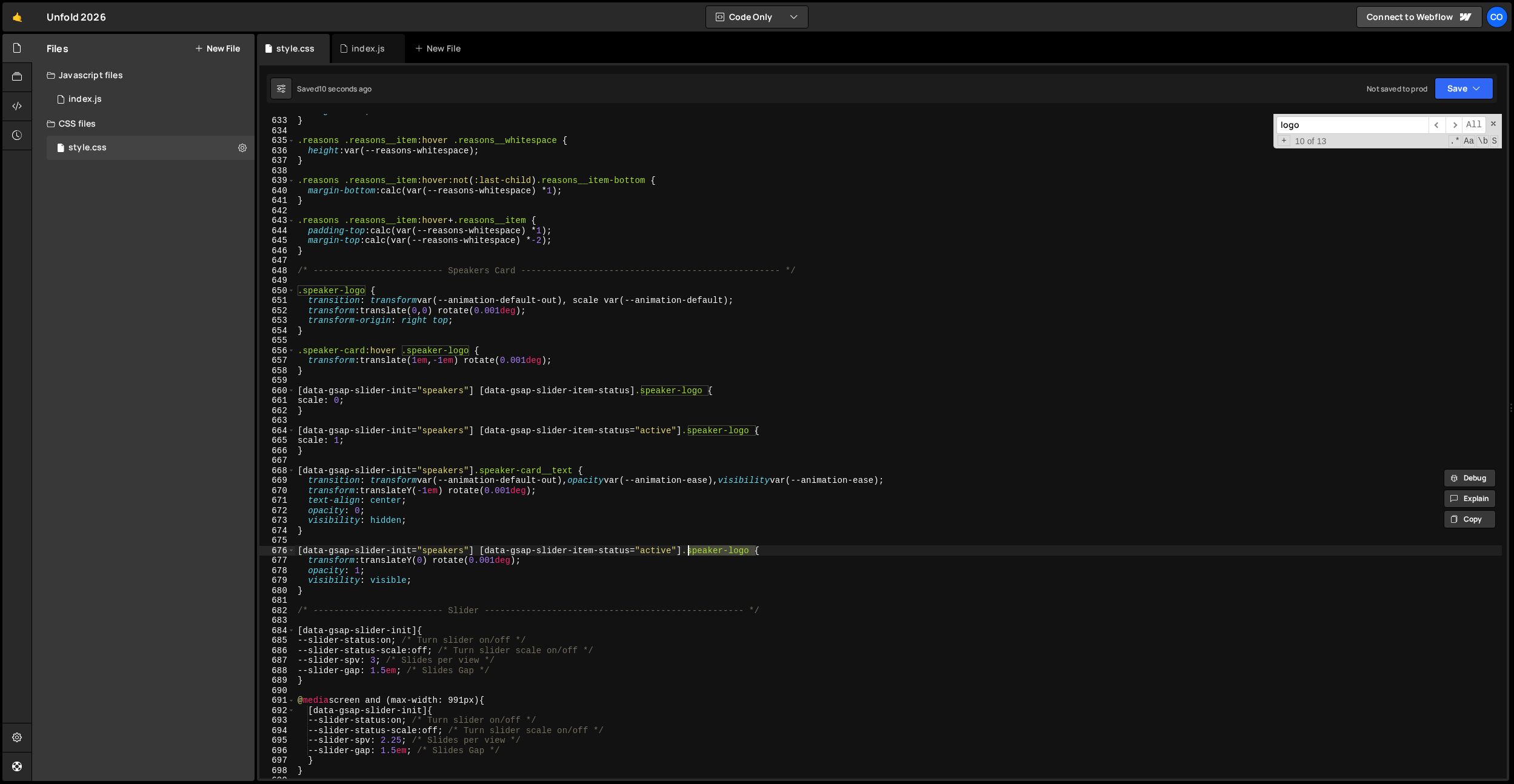
paste textarea "card__text"
click at [519, 511] on div "height : 0 em ; } .reasons .reasons__item :hover .reasons__whitespace { height …" at bounding box center [898, 447] width 1207 height 685
click at [431, 490] on div "height : 0 em ; } .reasons .reasons__item :hover .reasons__whitespace { height …" at bounding box center [898, 447] width 1207 height 685
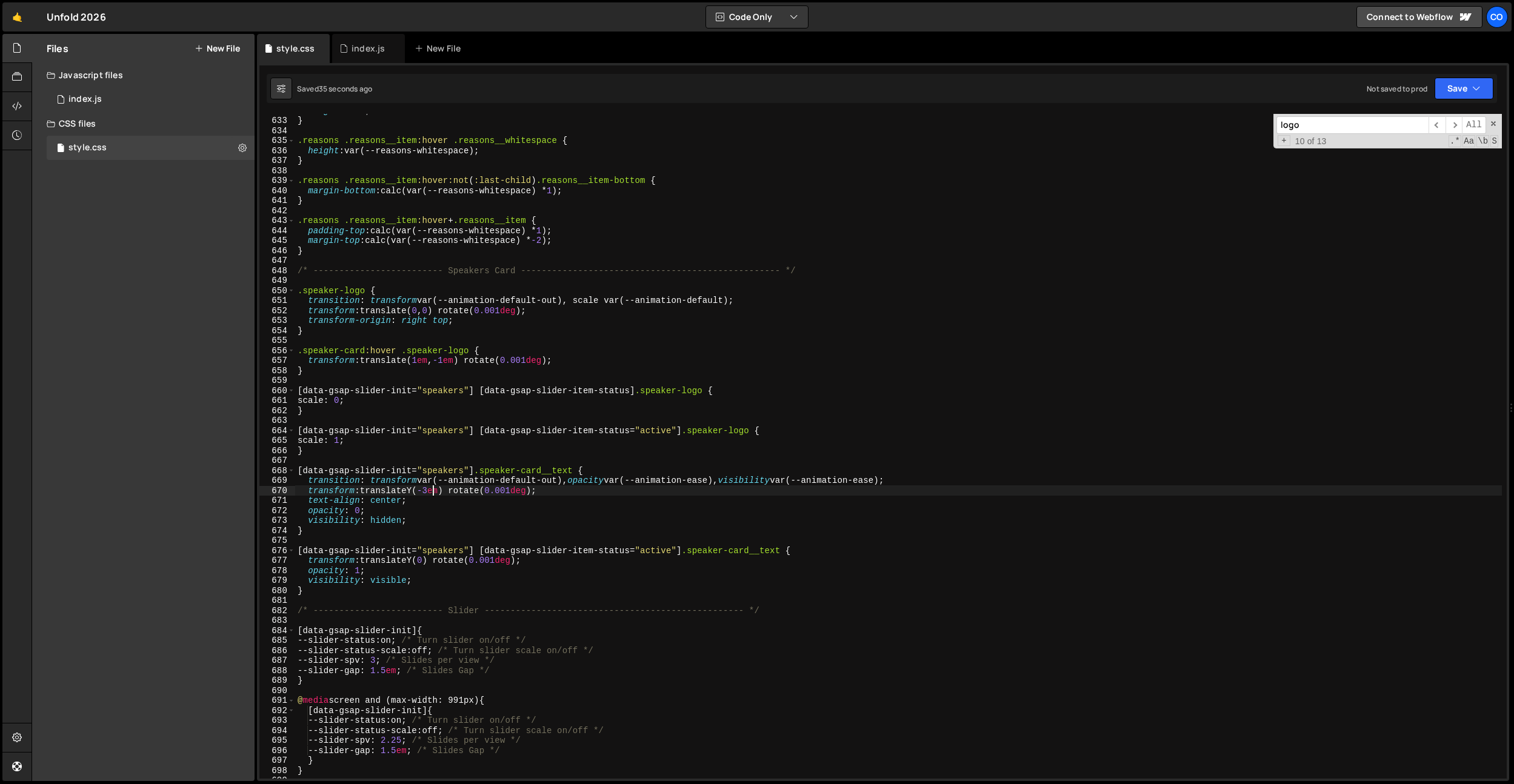
click at [560, 483] on div "height : 0 em ; } .reasons .reasons__item :hover .reasons__whitespace { height …" at bounding box center [898, 447] width 1207 height 685
click at [559, 484] on div "height : 0 em ; } .reasons .reasons__item :hover .reasons__whitespace { height …" at bounding box center [898, 447] width 1207 height 685
drag, startPoint x: 372, startPoint y: 301, endPoint x: 774, endPoint y: 296, distance: 402.0
click at [774, 296] on div "height : 0 em ; } .reasons .reasons__item :hover .reasons__whitespace { height …" at bounding box center [898, 447] width 1207 height 685
type textarea "transition: transform var(--animation-default-out), scale var(--animation-defau…"
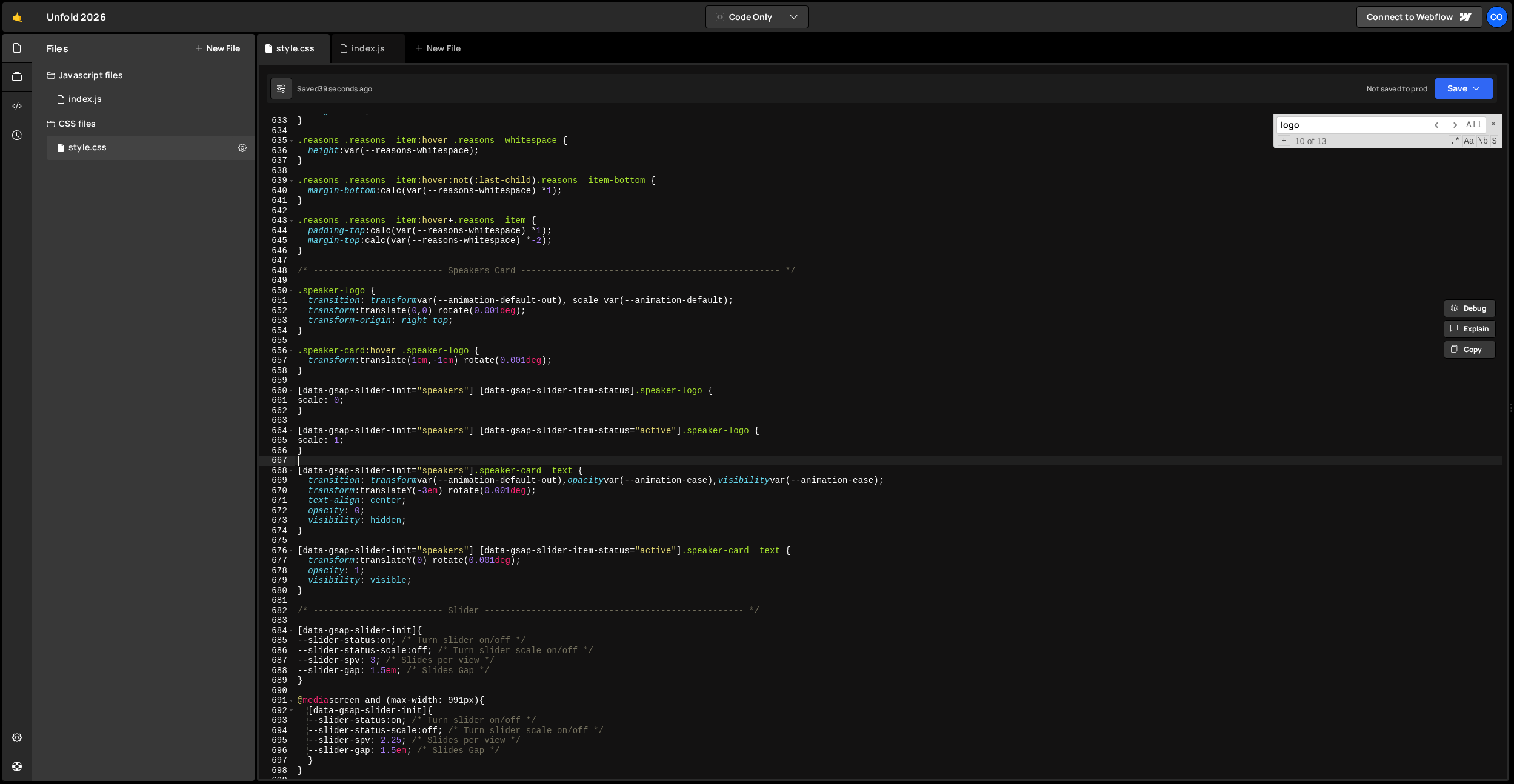
drag, startPoint x: 561, startPoint y: 456, endPoint x: 526, endPoint y: 463, distance: 35.7
click at [562, 456] on div "height : 0 em ; } .reasons .reasons__item :hover .reasons__whitespace { height …" at bounding box center [898, 447] width 1207 height 685
drag, startPoint x: 372, startPoint y: 483, endPoint x: 921, endPoint y: 478, distance: 549.0
click at [921, 478] on div "height : 0 em ; } .reasons .reasons__item :hover .reasons__whitespace { height …" at bounding box center [898, 447] width 1207 height 685
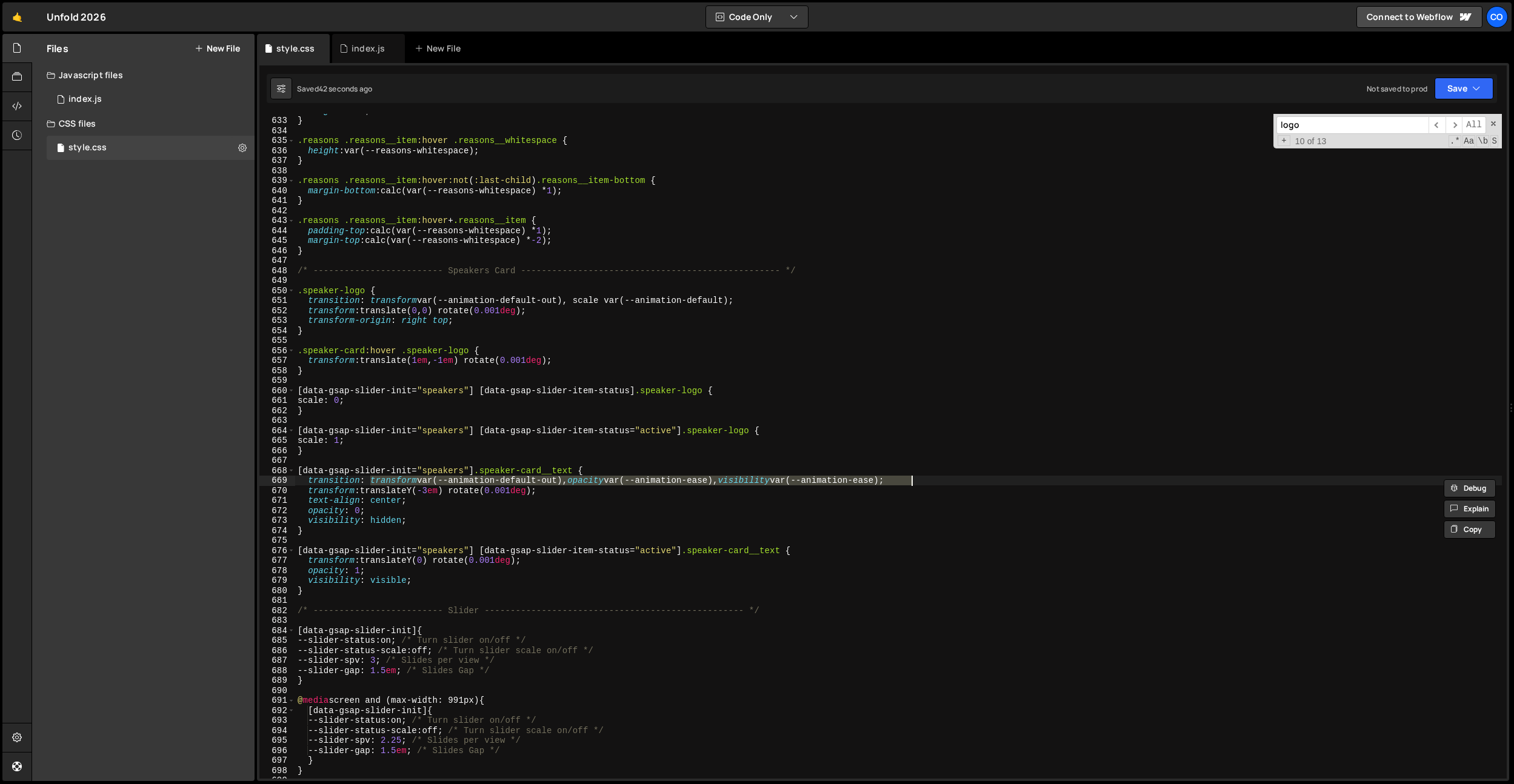
click at [846, 549] on div "height : 0 em ; } .reasons .reasons__item :hover .reasons__whitespace { height …" at bounding box center [898, 447] width 1207 height 685
type textarea "[data-gsap-slider-init="speakers"] [data-gsap-slider-item-status="active"] .spe…"
paste textarea "transform var(--animation-default-out), opacity var(--animation-ease), visibili…"
type textarea "transform var(--animation-default-out), opacity var(--animation-ease), visibili…"
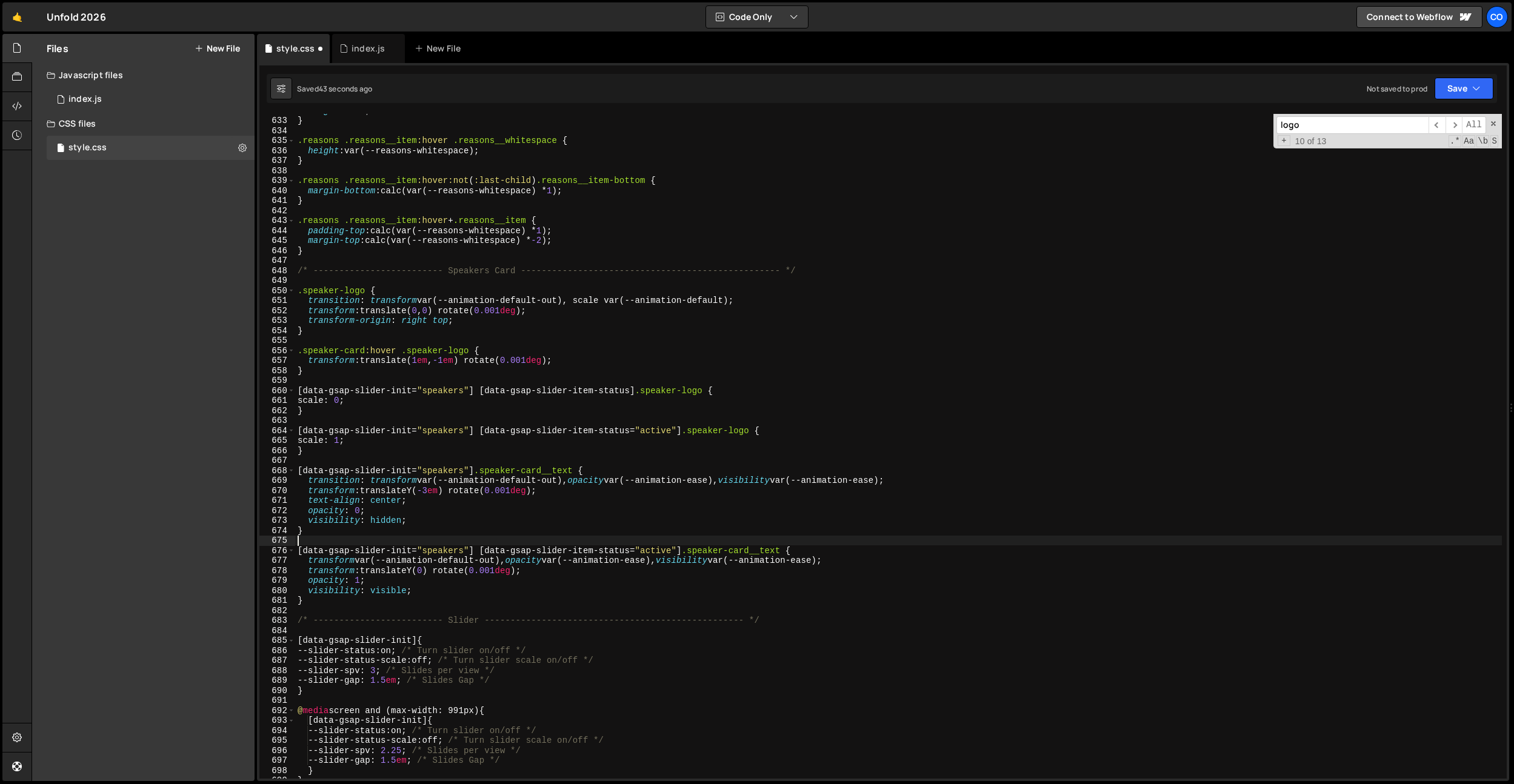
drag, startPoint x: 581, startPoint y: 537, endPoint x: 497, endPoint y: 497, distance: 93.0
click at [581, 537] on div "height : 0 em ; } .reasons .reasons__item :hover .reasons__whitespace { height …" at bounding box center [898, 447] width 1207 height 685
click at [566, 481] on div "height : 0 em ; } .reasons .reasons__item :hover .reasons__whitespace { height …" at bounding box center [898, 447] width 1207 height 685
click at [709, 486] on div "height : 0 em ; } .reasons .reasons__item :hover .reasons__whitespace { height …" at bounding box center [898, 447] width 1207 height 685
click at [710, 485] on div "height : 0 em ; } .reasons .reasons__item :hover .reasons__whitespace { height …" at bounding box center [898, 447] width 1207 height 685
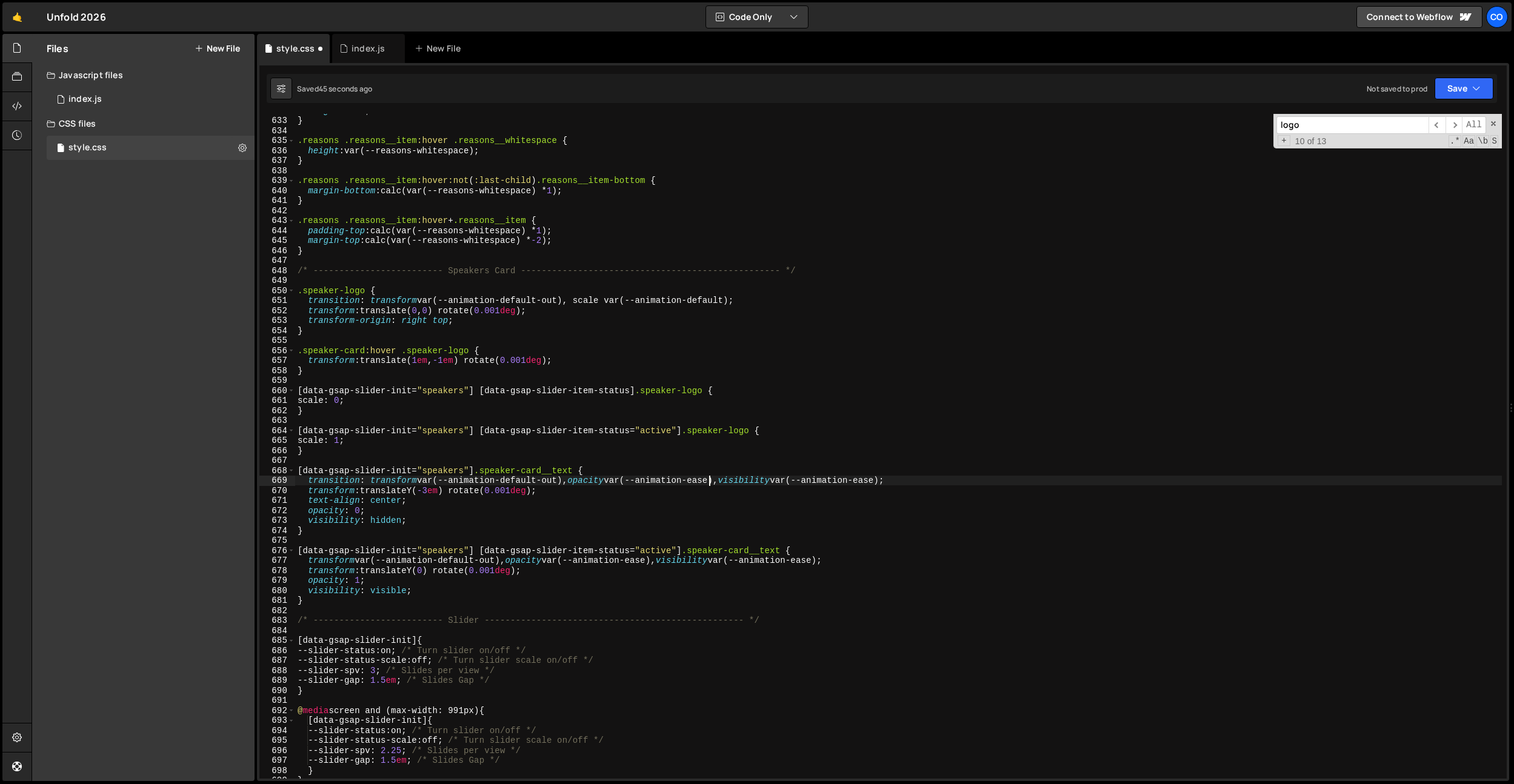
click at [709, 485] on div "height : 0 em ; } .reasons .reasons__item :hover .reasons__whitespace { height …" at bounding box center [898, 447] width 1207 height 685
click at [552, 479] on div "height : 0 em ; } .reasons .reasons__item :hover .reasons__whitespace { height …" at bounding box center [898, 447] width 1207 height 685
paste textarea "ease"
click at [572, 390] on div "height : 0 em ; } .reasons .reasons__item :hover .reasons__whitespace { height …" at bounding box center [898, 447] width 1207 height 685
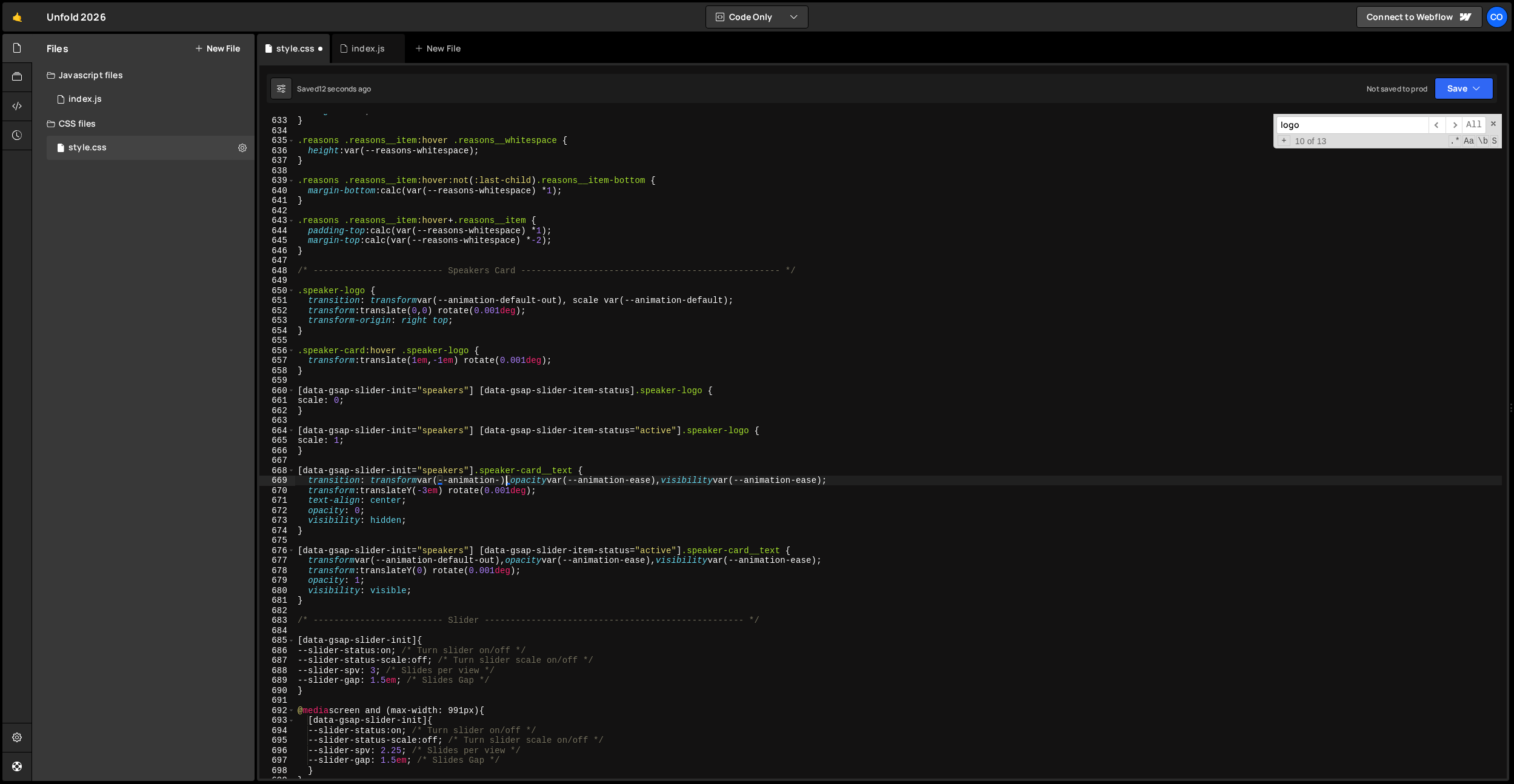
type textarea "transition: transform var(--animation-default-out), opacity var(--animation-eas…"
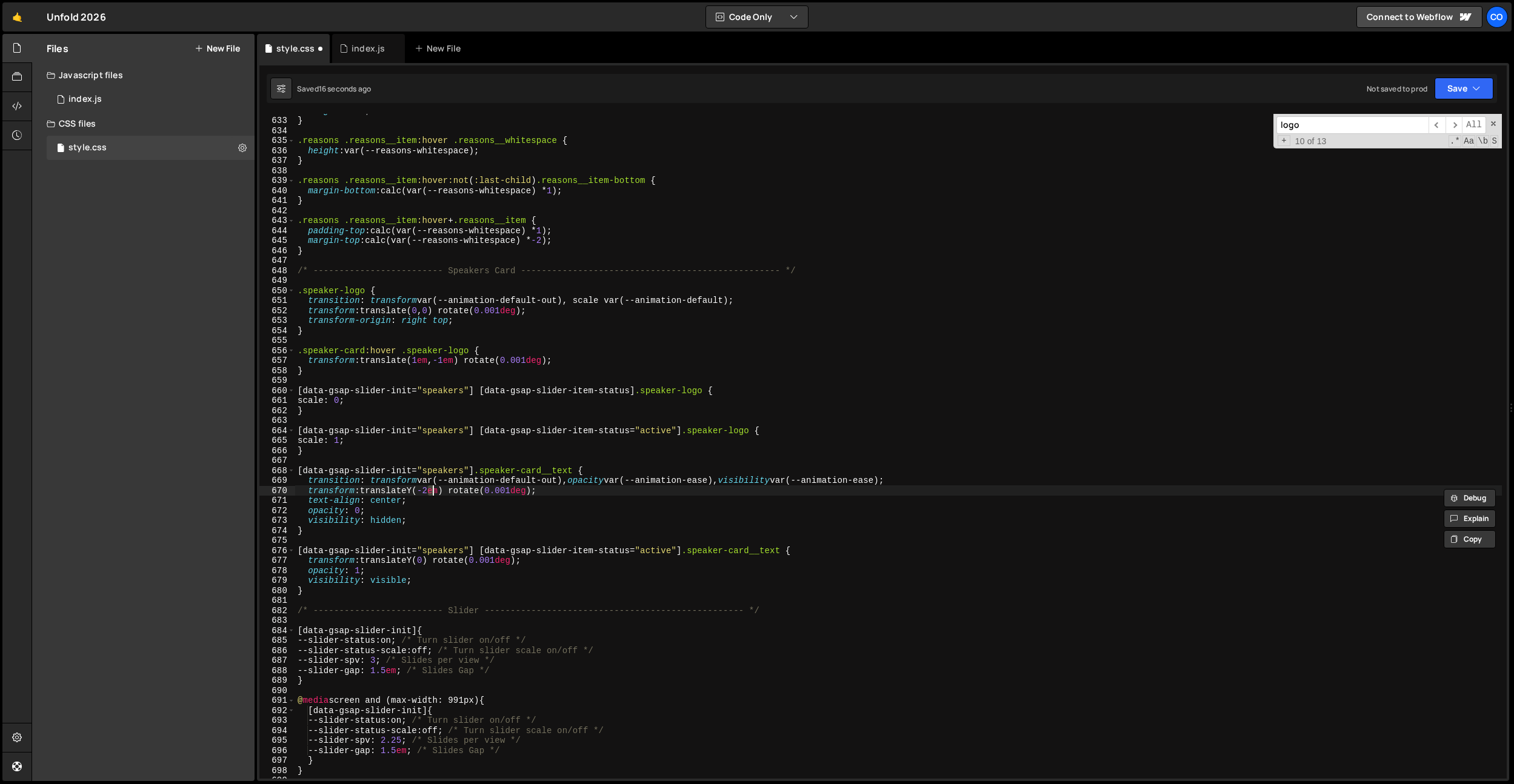
click at [553, 488] on div "height : 0 em ; } .reasons .reasons__item :hover .reasons__whitespace { height …" at bounding box center [898, 447] width 1207 height 685
click at [537, 493] on div "height : 0 em ; } .reasons .reasons__item :hover .reasons__whitespace { height …" at bounding box center [898, 447] width 1207 height 685
click at [523, 555] on div "height : 0 em ; } .reasons .reasons__item :hover .reasons__whitespace { height …" at bounding box center [898, 447] width 1207 height 685
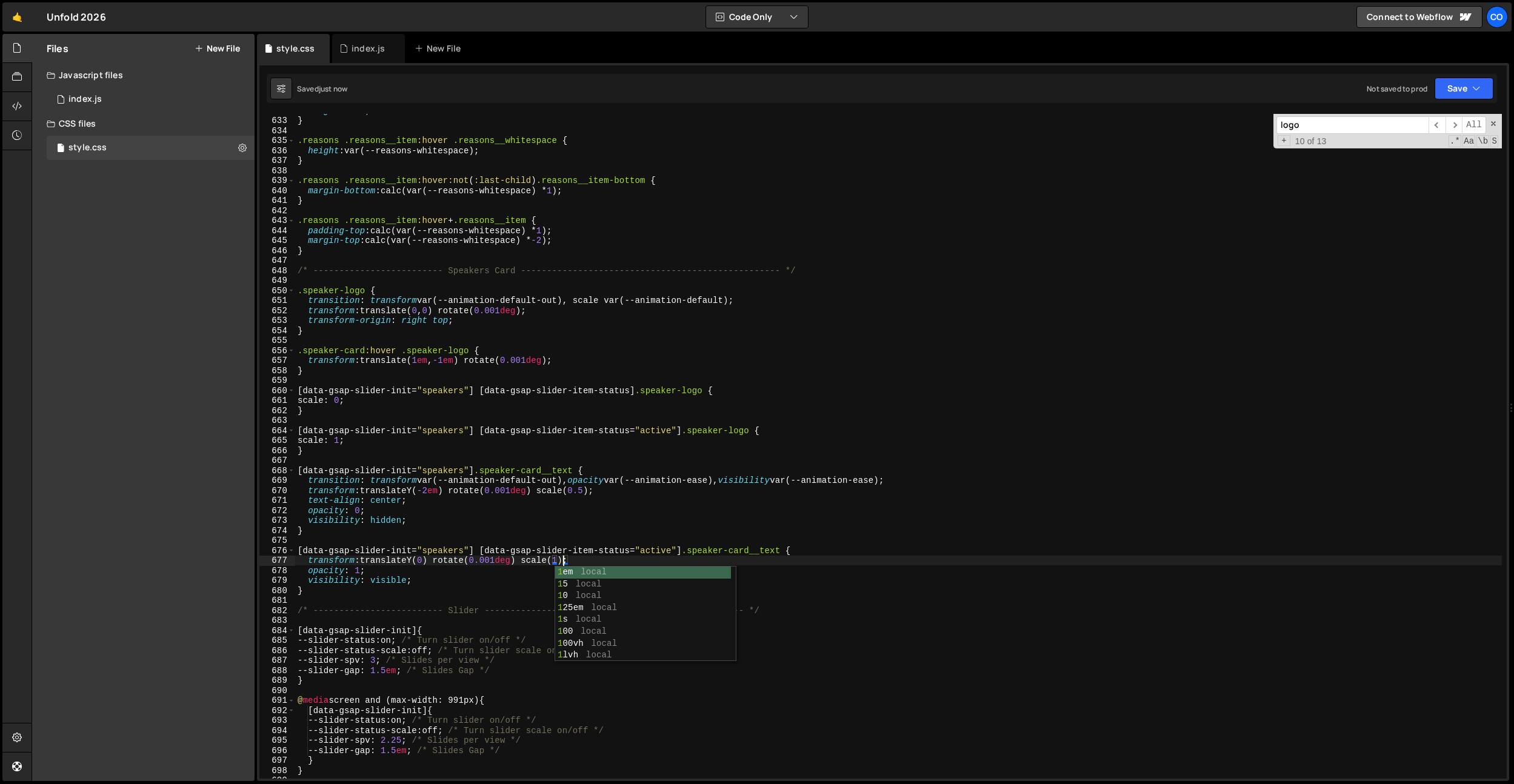
type textarea "transform: translateY(0) rotate(0.001deg) scale(1);"
click at [513, 418] on div "height : 0 em ; } .reasons .reasons__item :hover .reasons__whitespace { height …" at bounding box center [898, 447] width 1207 height 685
click at [432, 492] on div "height : 0 em ; } .reasons .reasons__item :hover .reasons__whitespace { height …" at bounding box center [898, 447] width 1207 height 685
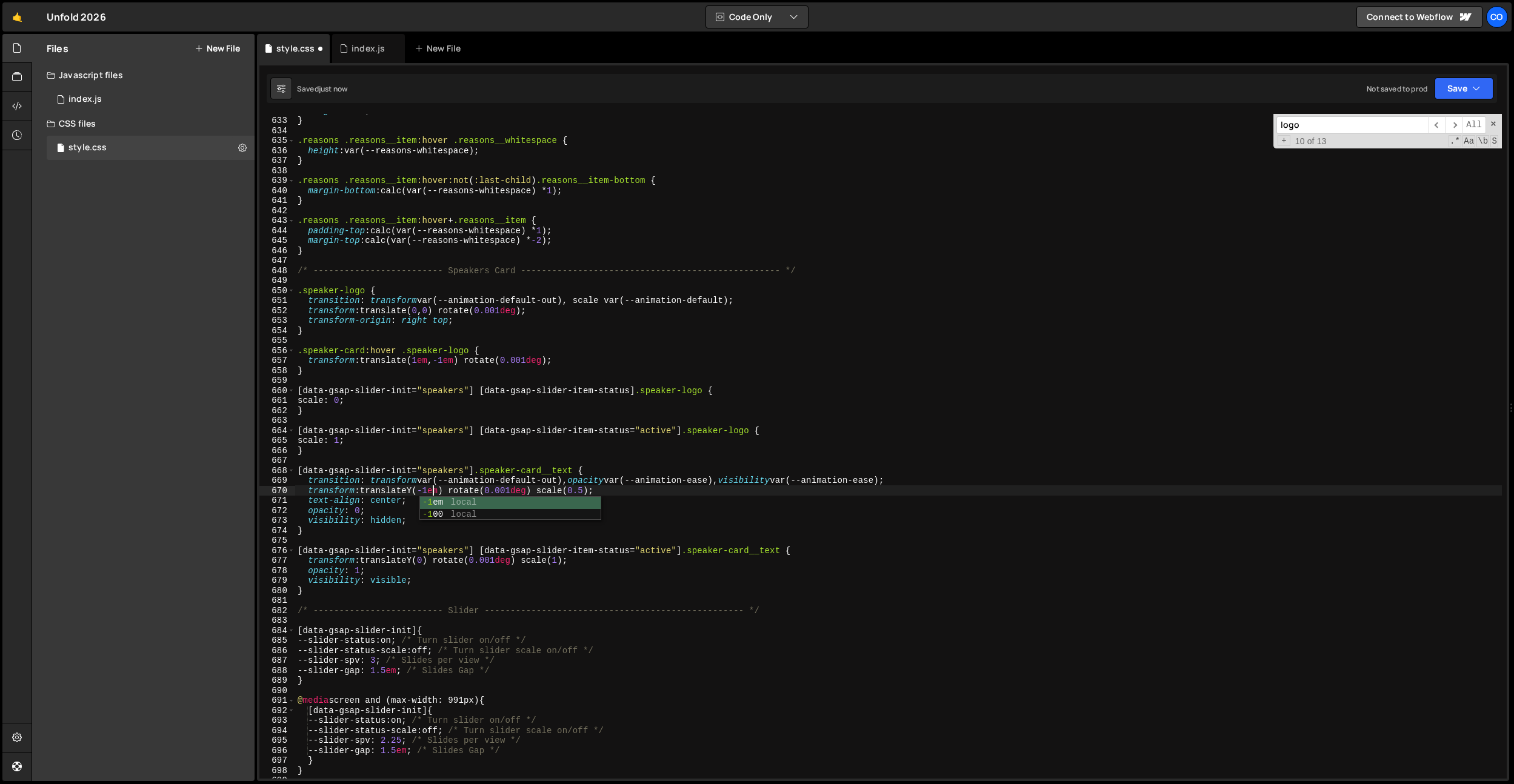
scroll to position [0, 9]
click at [605, 496] on div "height : 0 em ; } .reasons .reasons__item :hover .reasons__whitespace { height …" at bounding box center [898, 447] width 1207 height 685
click at [605, 492] on div "height : 0 em ; } .reasons .reasons__item :hover .reasons__whitespace { height …" at bounding box center [898, 447] width 1207 height 685
type textarea "transform: translateY(0em) rotate(0.001deg) scale(0.5);"
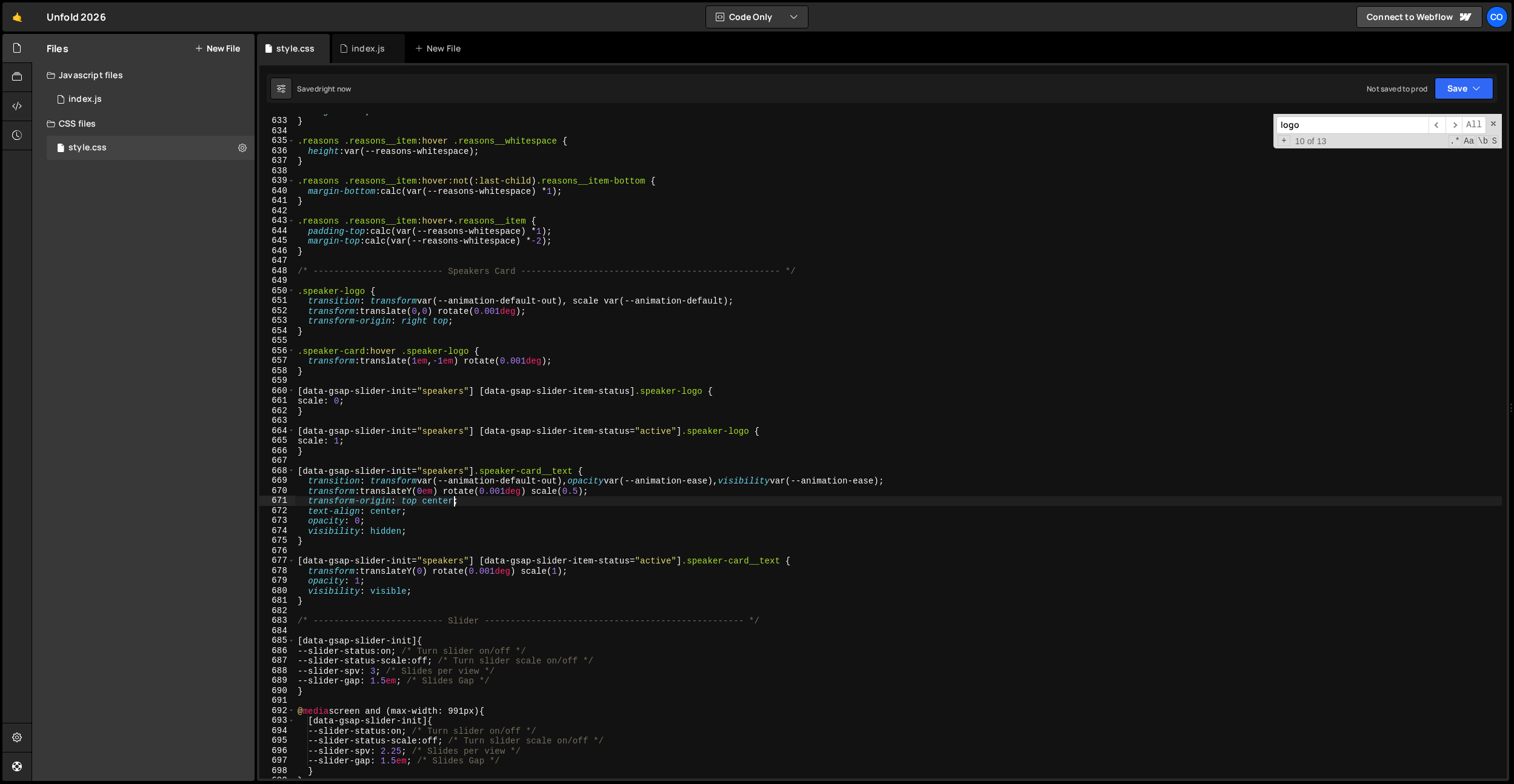
scroll to position [6315, 0]
drag, startPoint x: 308, startPoint y: 483, endPoint x: 989, endPoint y: 484, distance: 681.0
click at [989, 484] on div "height : 0 em ; } .reasons .reasons__item :hover .reasons__whitespace { height …" at bounding box center [898, 448] width 1207 height 685
click at [827, 563] on div "height : 0 em ; } .reasons .reasons__item :hover .reasons__whitespace { height …" at bounding box center [898, 448] width 1207 height 685
type textarea "[data-gsap-slider-init="speakers"] [data-gsap-slider-item-status="active"] .spe…"
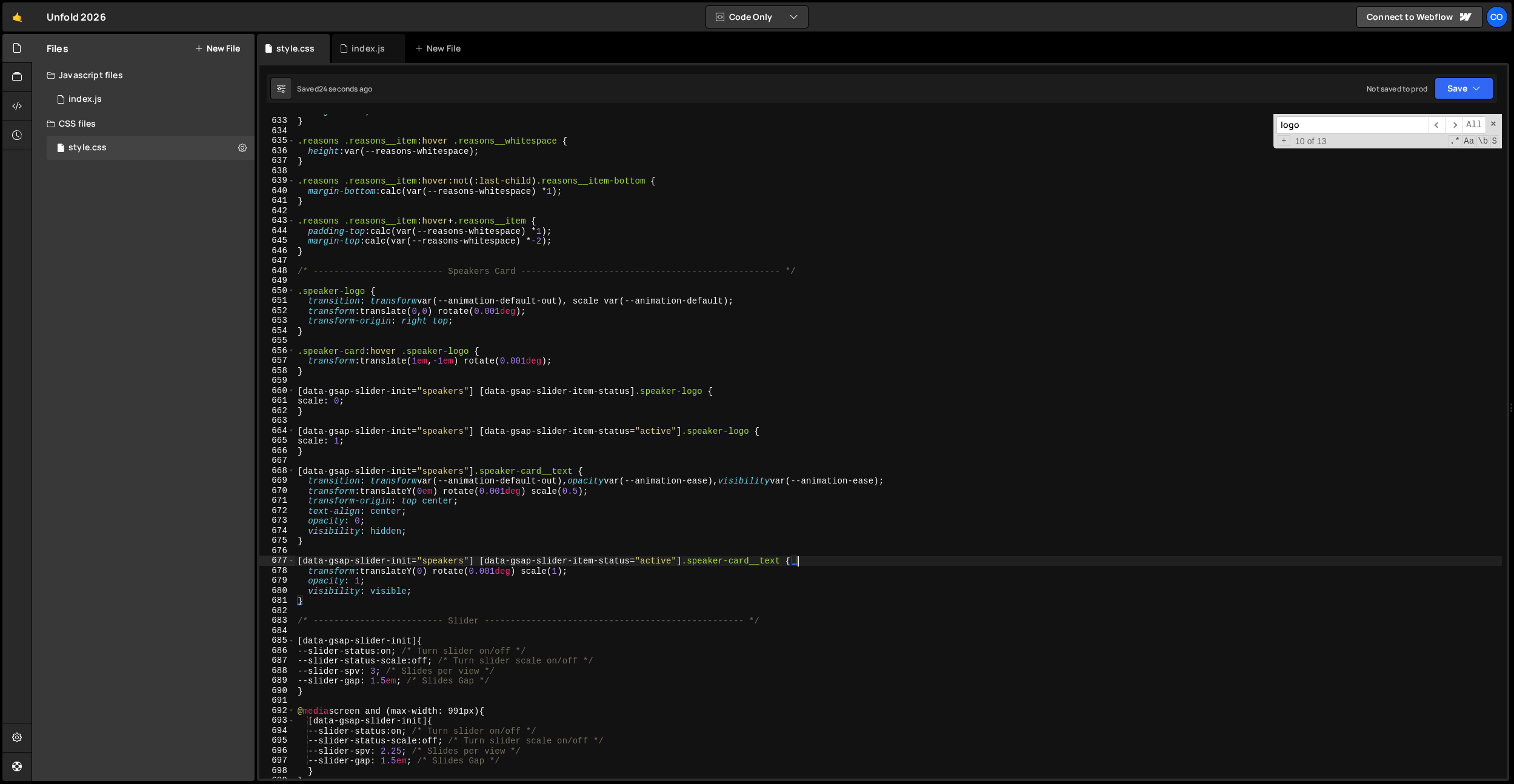
scroll to position [0, 0]
paste textarea "transition: transform var(--animation-default-out), opacity var(--animation-eas…"
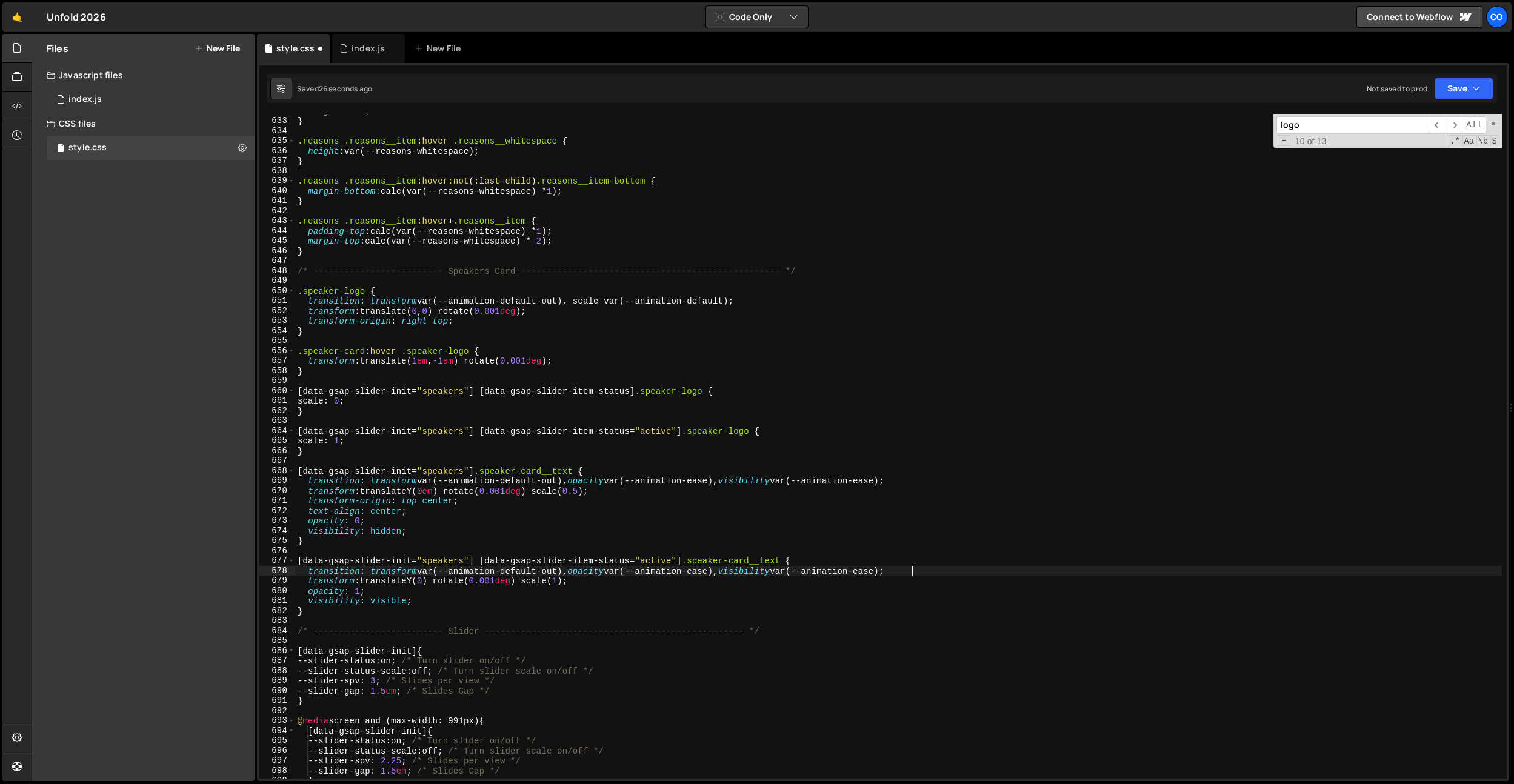
drag, startPoint x: 517, startPoint y: 509, endPoint x: 542, endPoint y: 482, distance: 36.8
click at [517, 509] on div "height : 0 em ; } .reasons .reasons__item :hover .reasons__whitespace { height …" at bounding box center [898, 448] width 1207 height 685
click at [546, 481] on div "height : 0 em ; } .reasons .reasons__item :hover .reasons__whitespace { height …" at bounding box center [898, 448] width 1207 height 685
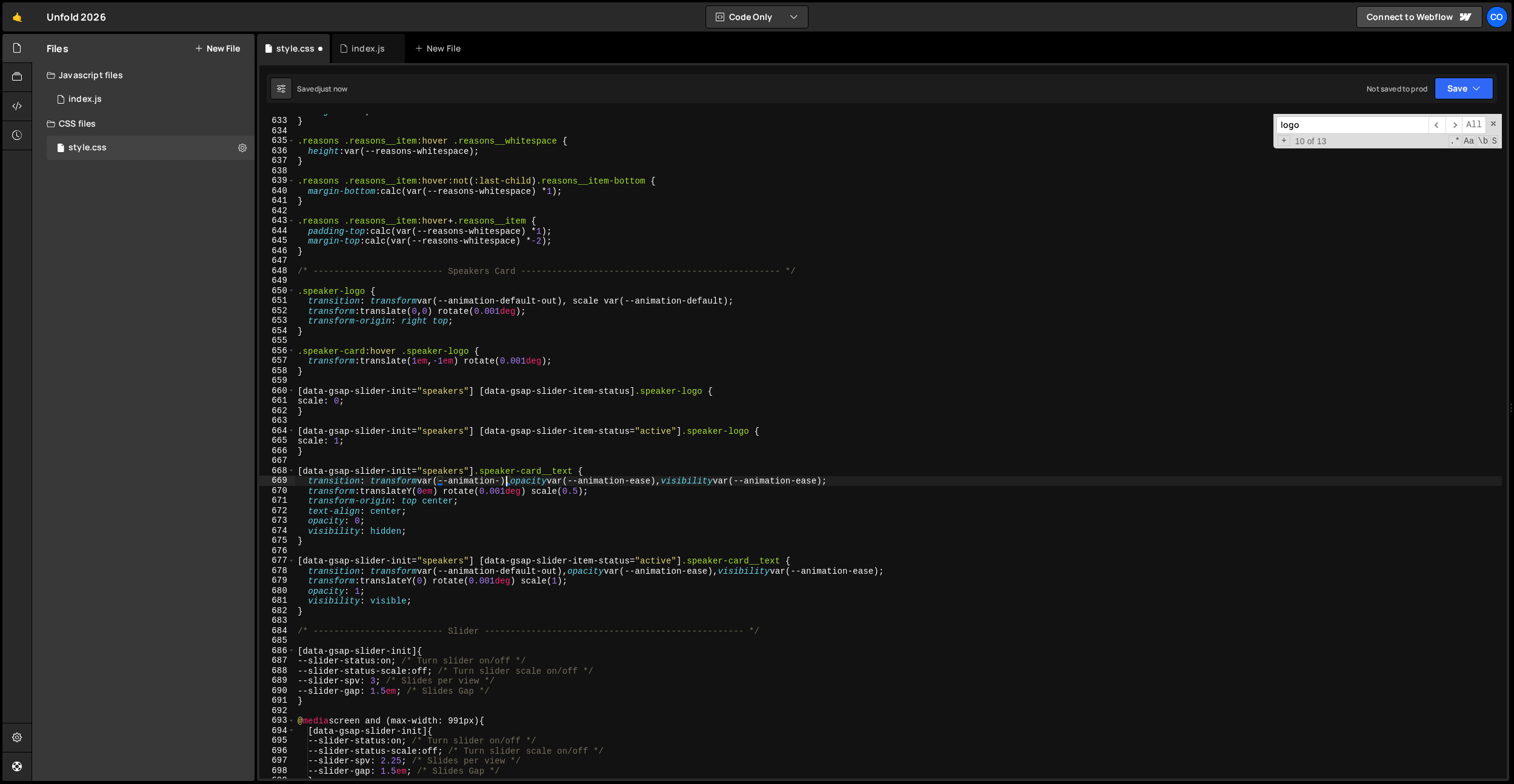
type textarea "transition: transform var(--animation-default-out), opacity var(--animation-eas…"
drag, startPoint x: 576, startPoint y: 502, endPoint x: 576, endPoint y: 517, distance: 15.0
click at [576, 502] on div "height : 0 em ; } .reasons .reasons__item :hover .reasons__whitespace { height …" at bounding box center [898, 448] width 1207 height 685
click at [566, 571] on div "height : 0 em ; } .reasons .reasons__item :hover .reasons__whitespace { height …" at bounding box center [898, 448] width 1207 height 685
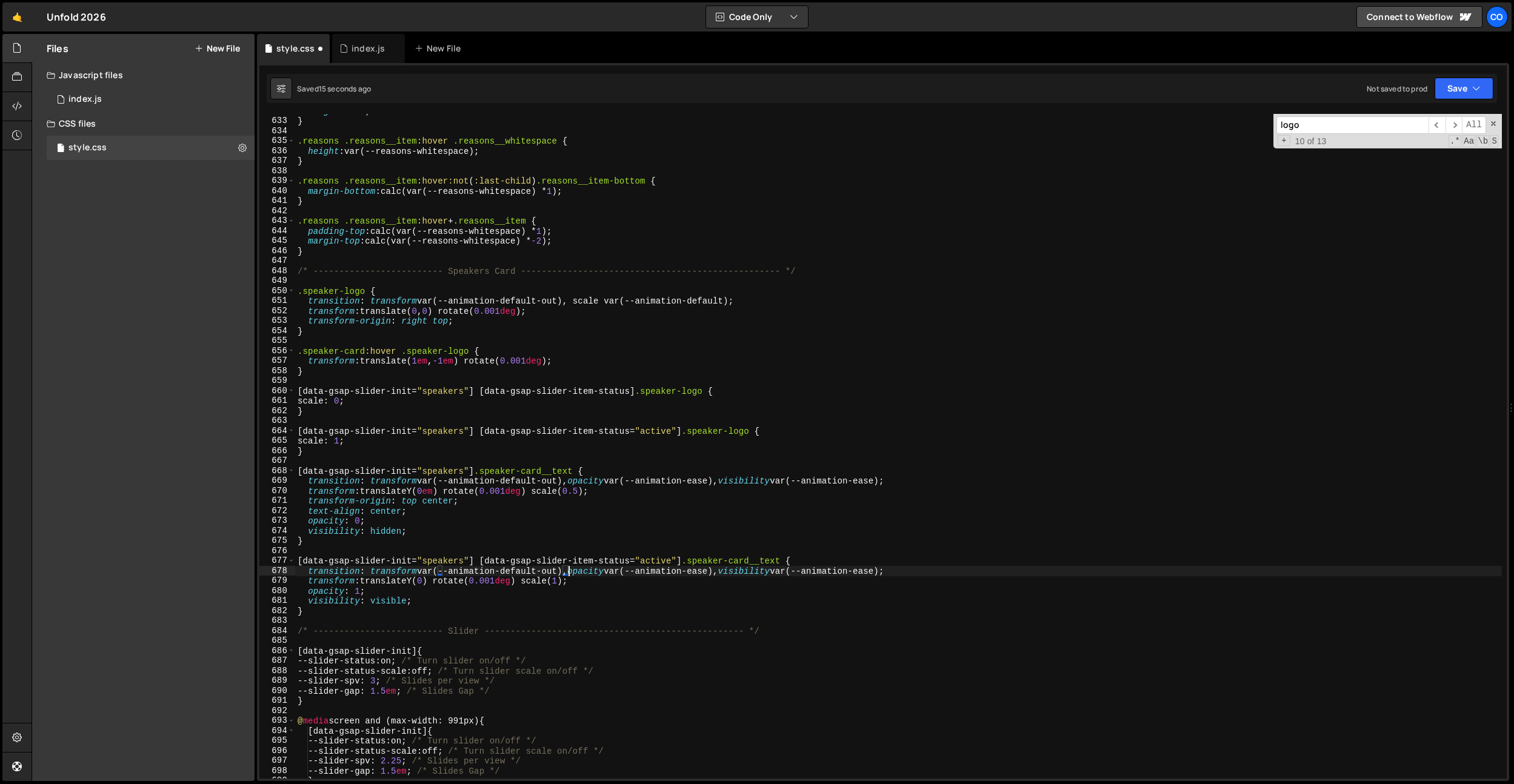
click at [569, 484] on div "height : 0 em ; } .reasons .reasons__item :hover .reasons__whitespace { height …" at bounding box center [898, 448] width 1207 height 685
click at [567, 570] on div "height : 0 em ; } .reasons .reasons__item :hover .reasons__whitespace { height …" at bounding box center [898, 448] width 1207 height 685
click at [754, 571] on div "height : 0 em ; } .reasons .reasons__item :hover .reasons__whitespace { height …" at bounding box center [898, 448] width 1207 height 685
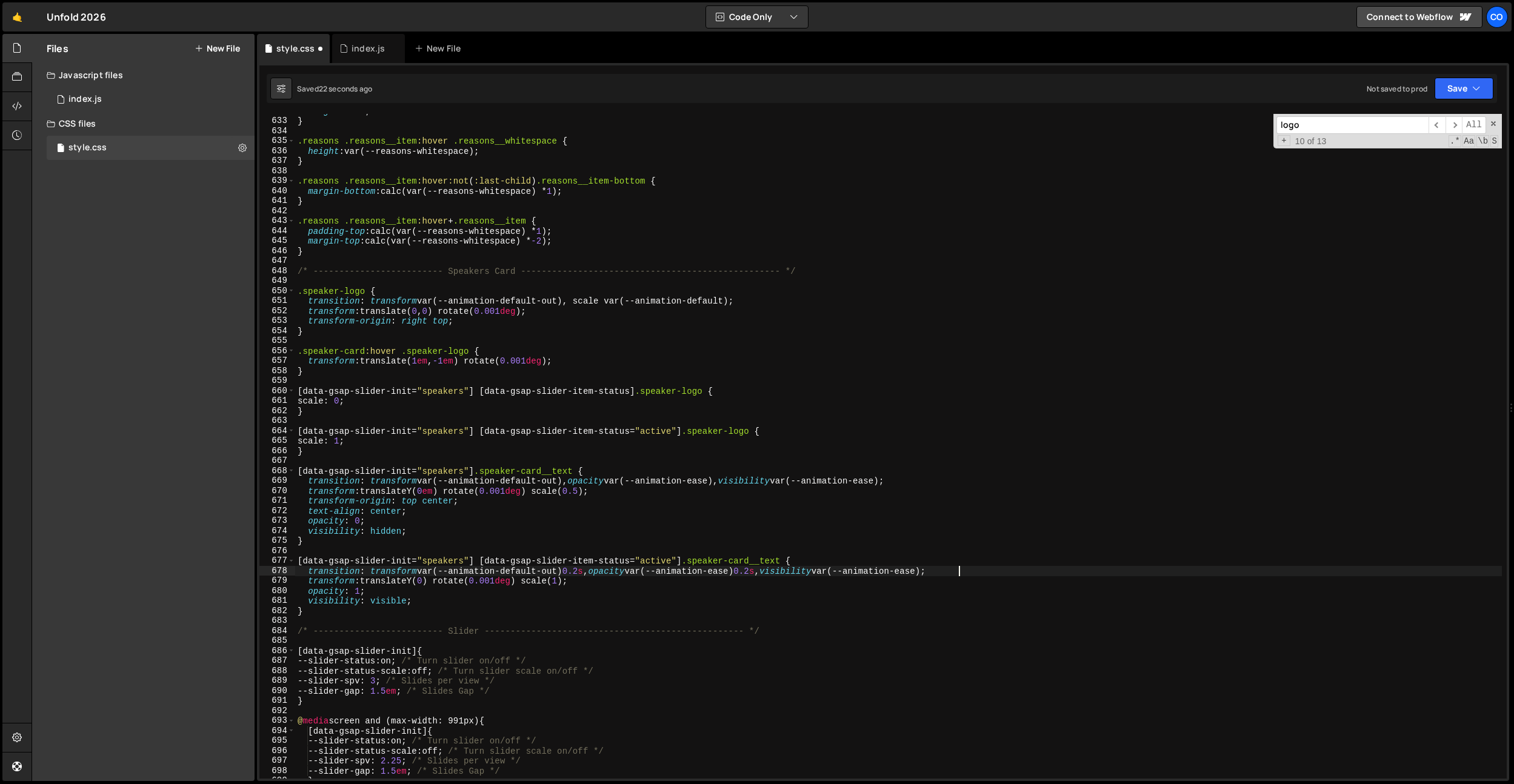
click at [960, 571] on div "height : 0 em ; } .reasons .reasons__item :hover .reasons__whitespace { height …" at bounding box center [898, 448] width 1207 height 685
type textarea "transition: transform var(--animation-default-out) 0.2s, opacity var(--animatio…"
click at [489, 377] on div "height : 0 em ; } .reasons .reasons__item :hover .reasons__whitespace { height …" at bounding box center [898, 448] width 1207 height 685
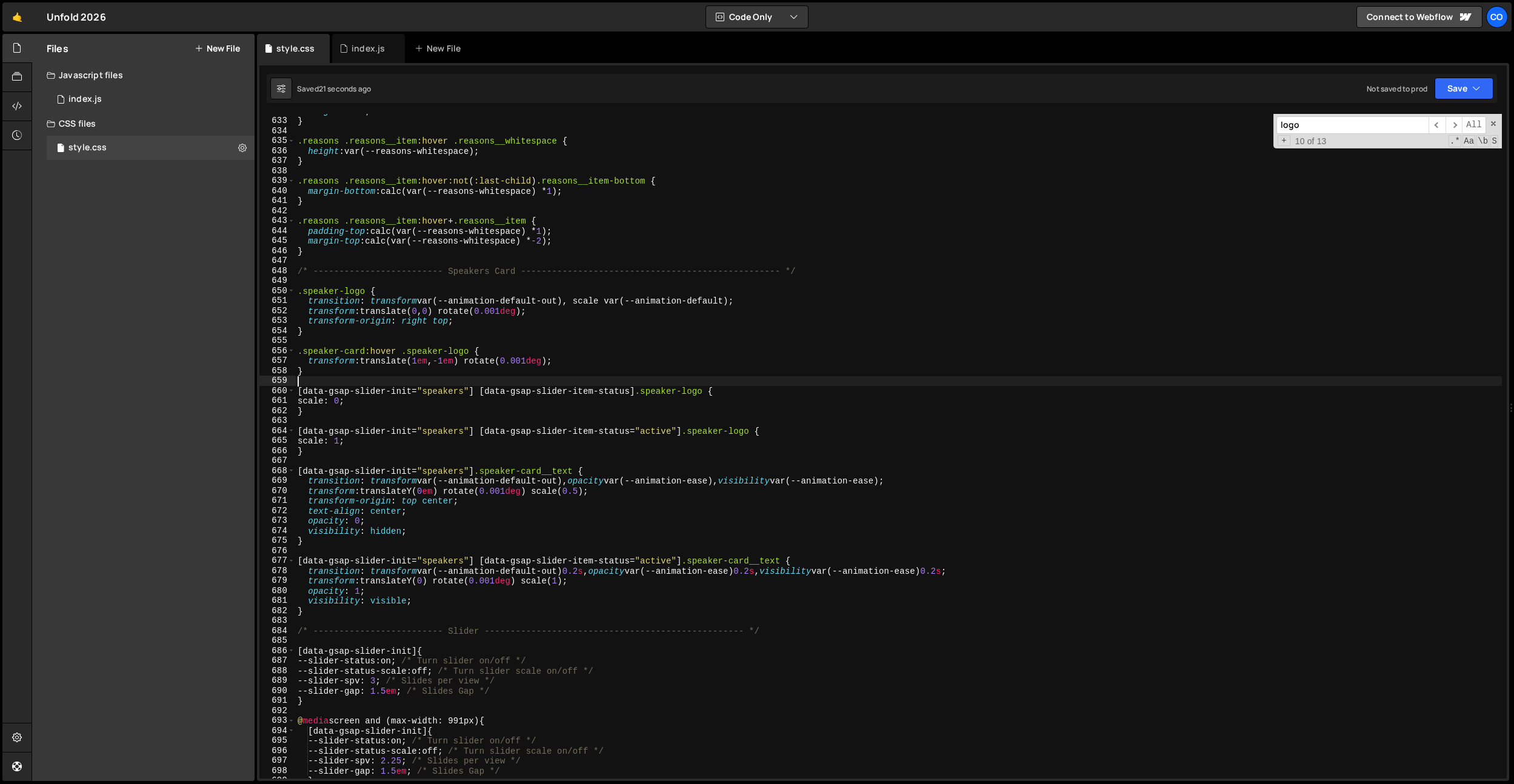
click at [425, 569] on div "height : 0 em ; } .reasons .reasons__item :hover .reasons__whitespace { height …" at bounding box center [898, 448] width 1207 height 685
click at [381, 539] on div "height : 0 em ; } .reasons .reasons__item :hover .reasons__whitespace { height …" at bounding box center [898, 448] width 1207 height 685
click at [503, 583] on div "height : 0 em ; } .reasons .reasons__item :hover .reasons__whitespace { height …" at bounding box center [898, 448] width 1207 height 685
click at [550, 587] on div "height : 0 em ; } .reasons .reasons__item :hover .reasons__whitespace { height …" at bounding box center [898, 448] width 1207 height 685
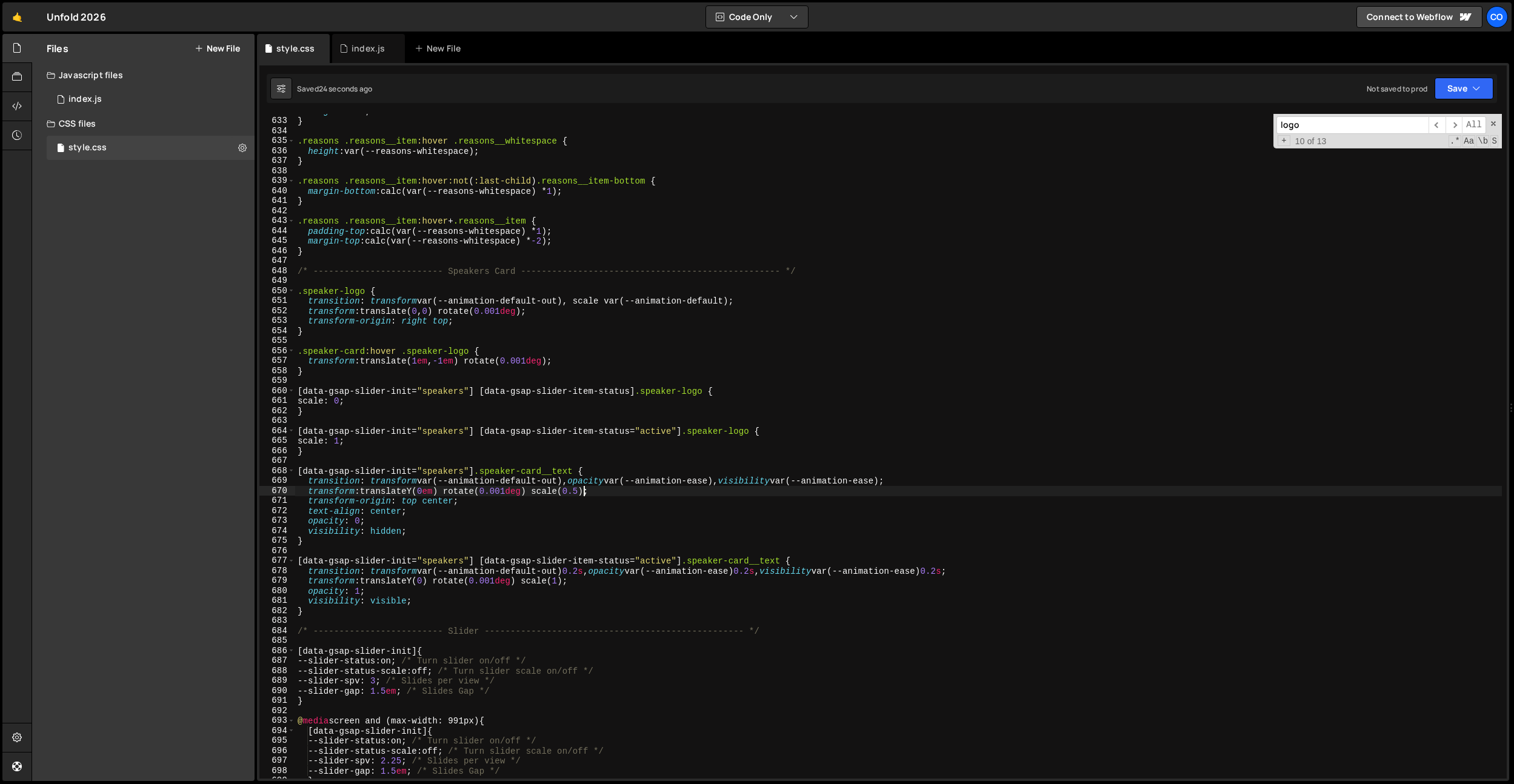
click at [582, 496] on div "height : 0 em ; } .reasons .reasons__item :hover .reasons__whitespace { height …" at bounding box center [898, 448] width 1207 height 685
type textarea "transform: translateY(0em) rotate(0.001deg) scale(0.4);"
click at [519, 281] on div "height : 0 em ; } .reasons .reasons__item :hover .reasons__whitespace { height …" at bounding box center [898, 448] width 1207 height 685
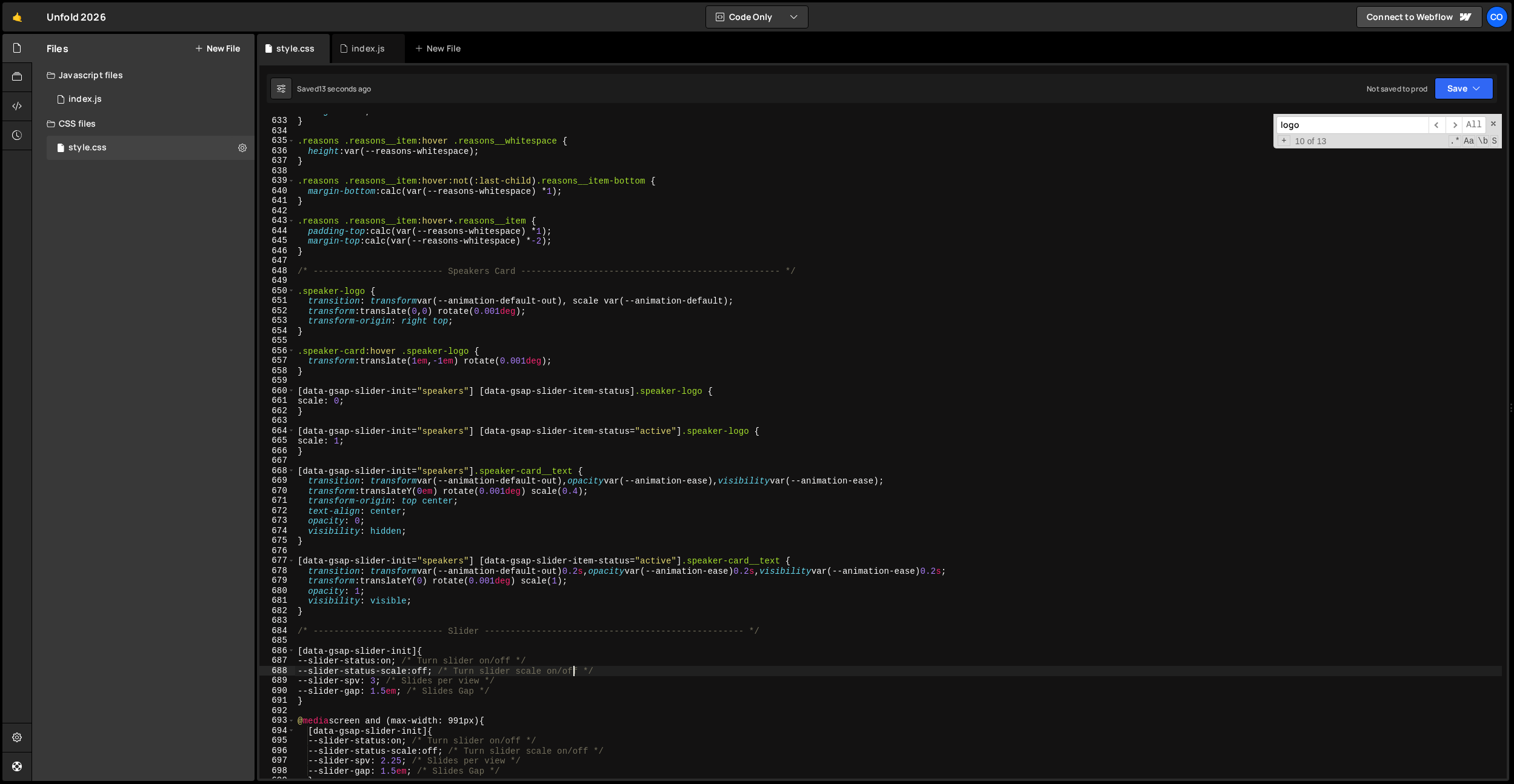
click at [574, 667] on div "height : 0 em ; } .reasons .reasons__item :hover .reasons__whitespace { height …" at bounding box center [898, 448] width 1207 height 685
click at [567, 492] on div "height : 0 em ; } .reasons .reasons__item :hover .reasons__whitespace { height …" at bounding box center [898, 448] width 1207 height 685
drag, startPoint x: 752, startPoint y: 301, endPoint x: 308, endPoint y: 301, distance: 444.0
click at [308, 301] on div "height : 0 em ; } .reasons .reasons__item :hover .reasons__whitespace { height …" at bounding box center [898, 448] width 1207 height 685
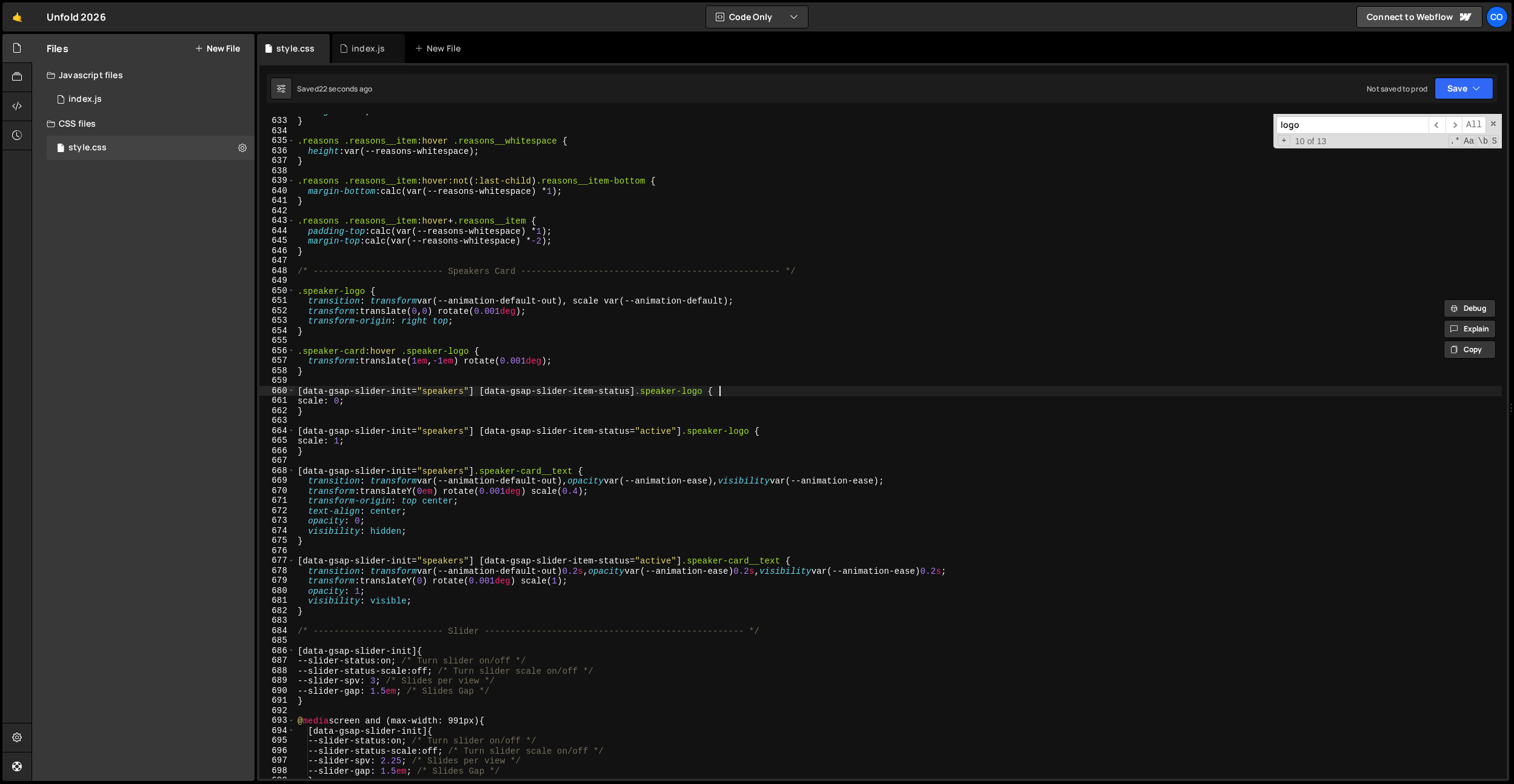
click at [733, 393] on div "height : 0 em ; } .reasons .reasons__item :hover .reasons__whitespace { height …" at bounding box center [898, 448] width 1207 height 685
type textarea "[data-gsap-slider-init="speakers"] [data-gsap-slider-item-status] .speaker-logo…"
paste textarea "transition: transform var(--animation-default-out), scale var(--animation-defau…"
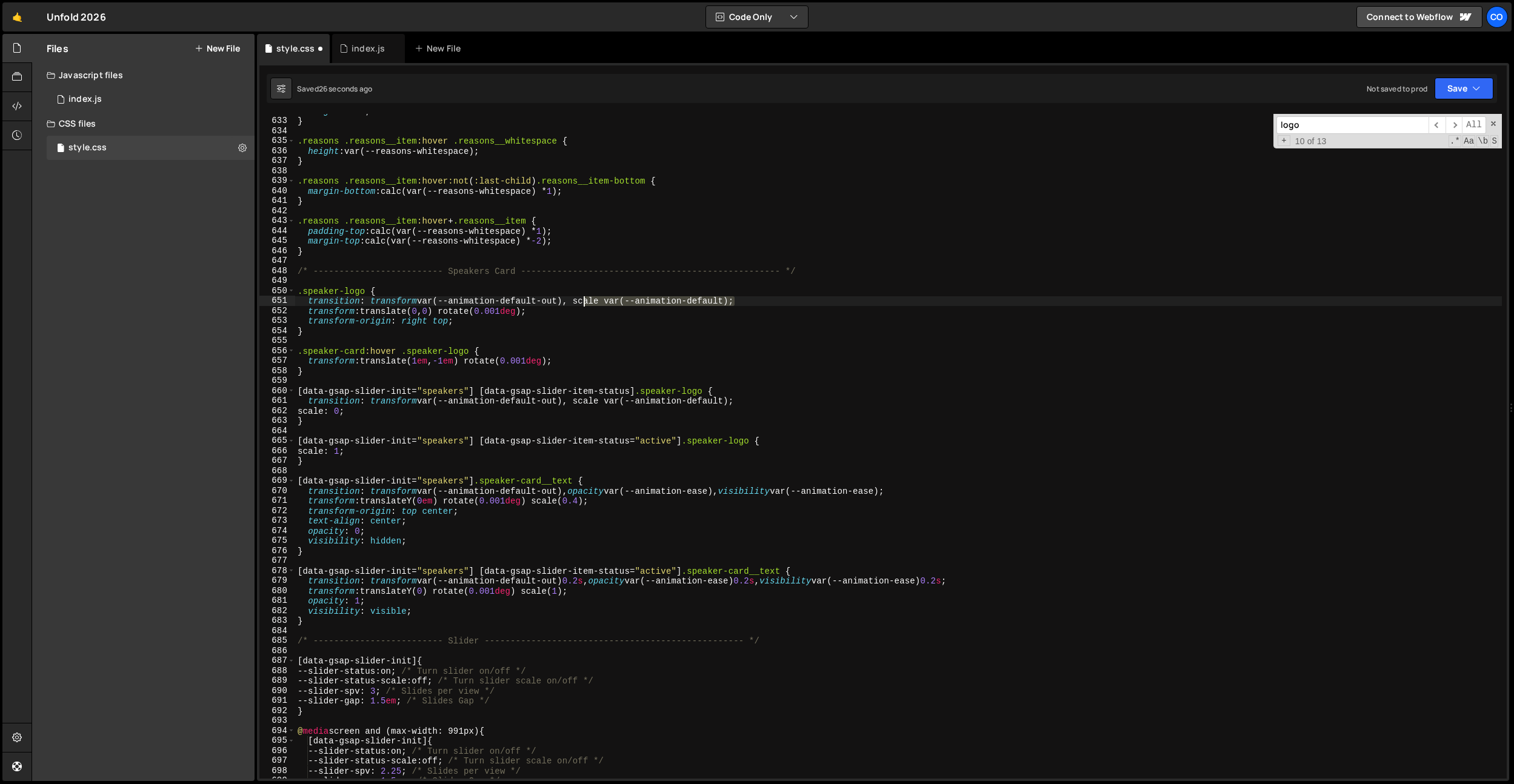
drag, startPoint x: 735, startPoint y: 299, endPoint x: 577, endPoint y: 299, distance: 158.0
click at [577, 299] on div "height : 0 em ; } .reasons .reasons__item :hover .reasons__whitespace { height …" at bounding box center [898, 448] width 1207 height 685
click at [777, 440] on div "height : 0 em ; } .reasons .reasons__item :hover .reasons__whitespace { height …" at bounding box center [898, 448] width 1207 height 685
type textarea "[data-gsap-slider-init="speakers"] [data-gsap-slider-item-status="active"] .spe…"
paste textarea "transition: transform var(--animation-default-out), scale var(--animation-defau…"
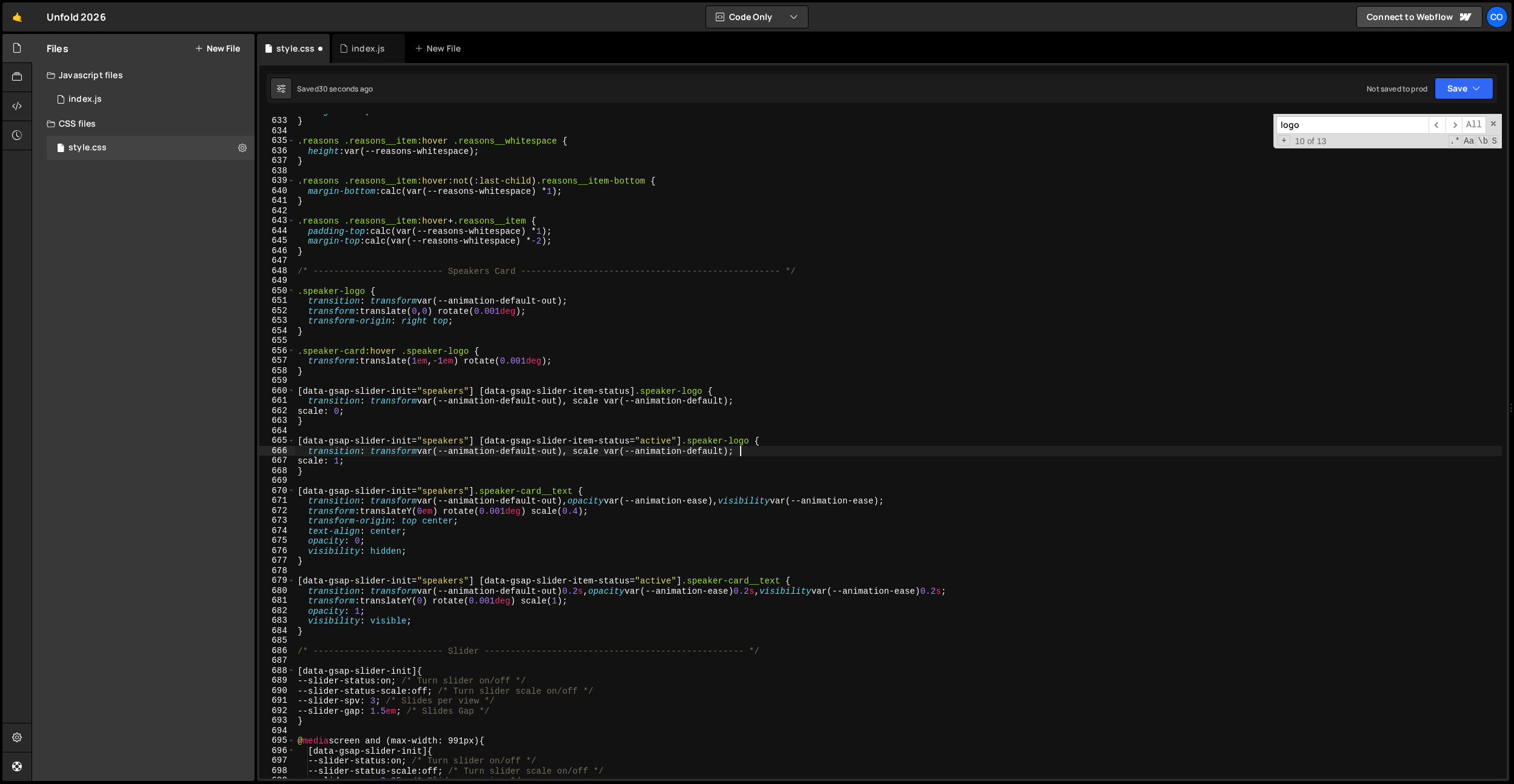
click at [716, 461] on div "height : 0 em ; } .reasons .reasons__item :hover .reasons__whitespace { height …" at bounding box center [898, 448] width 1207 height 685
click at [735, 451] on div "height : 0 em ; } .reasons .reasons__item :hover .reasons__whitespace { height …" at bounding box center [898, 448] width 1207 height 685
click at [733, 403] on div "height : 0 em ; } .reasons .reasons__item :hover .reasons__whitespace { height …" at bounding box center [898, 449] width 1207 height 685
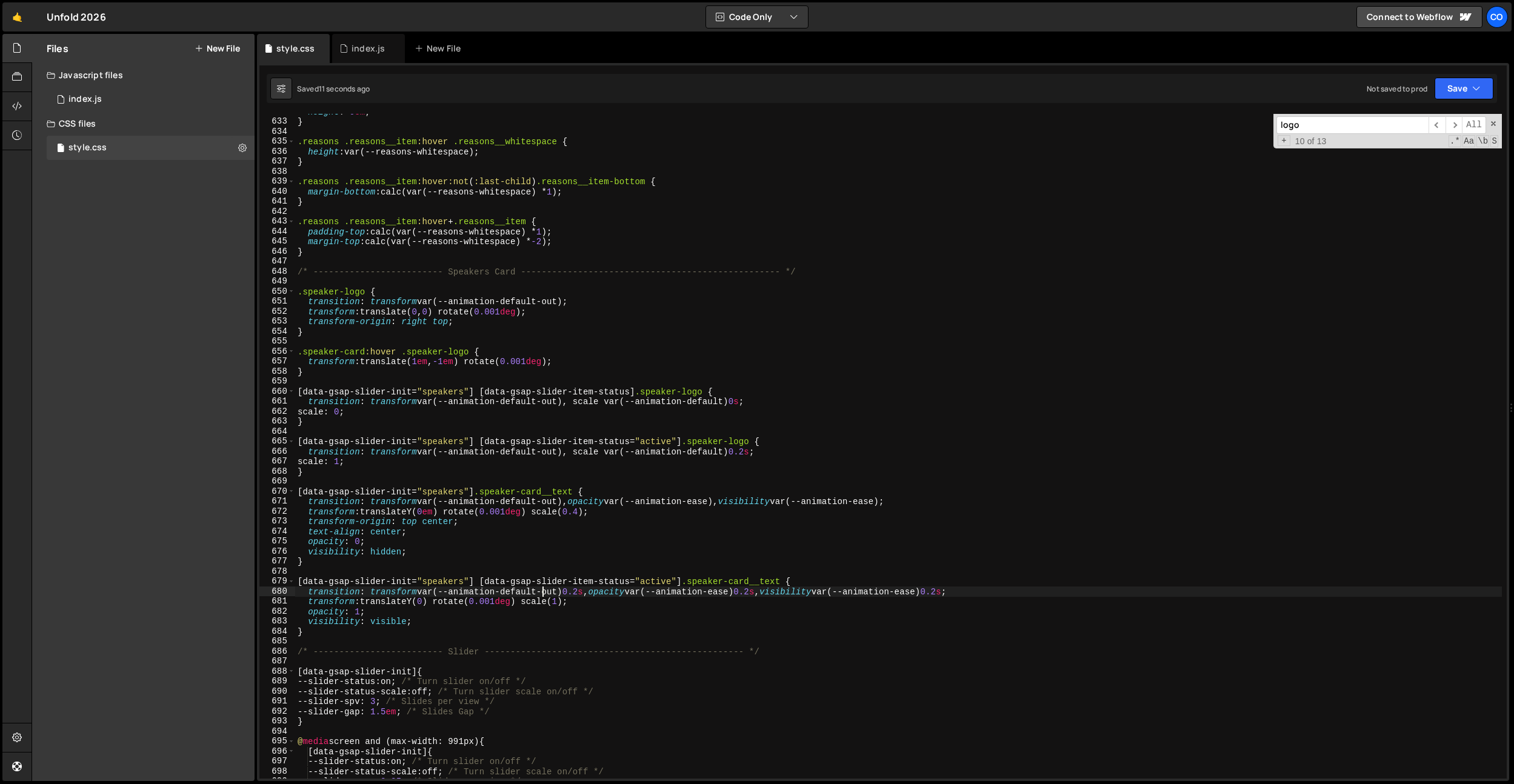
click at [543, 589] on div "height : 0 em ; } .reasons .reasons__item :hover .reasons__whitespace { height …" at bounding box center [898, 449] width 1207 height 685
click at [555, 591] on div "height : 0 em ; } .reasons .reasons__item :hover .reasons__whitespace { height …" at bounding box center [898, 449] width 1207 height 685
click at [721, 596] on div "height : 0 em ; } .reasons .reasons__item :hover .reasons__whitespace { height …" at bounding box center [898, 449] width 1207 height 685
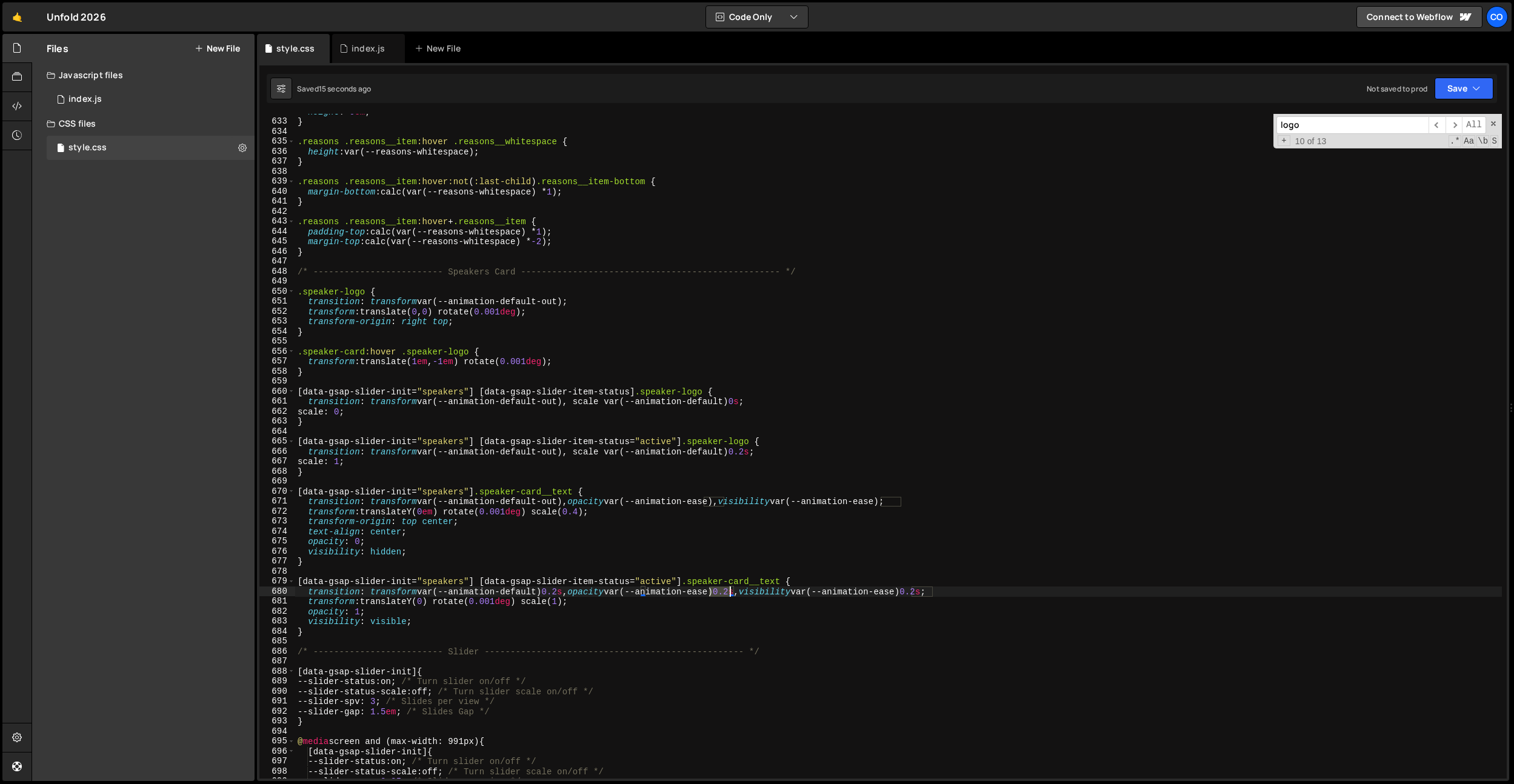
click at [721, 596] on div "height : 0 em ; } .reasons .reasons__item :hover .reasons__whitespace { height …" at bounding box center [898, 449] width 1207 height 685
click at [934, 592] on div "height : 0 em ; } .reasons .reasons__item :hover .reasons__whitespace { height …" at bounding box center [898, 449] width 1207 height 685
paste textarea "default"
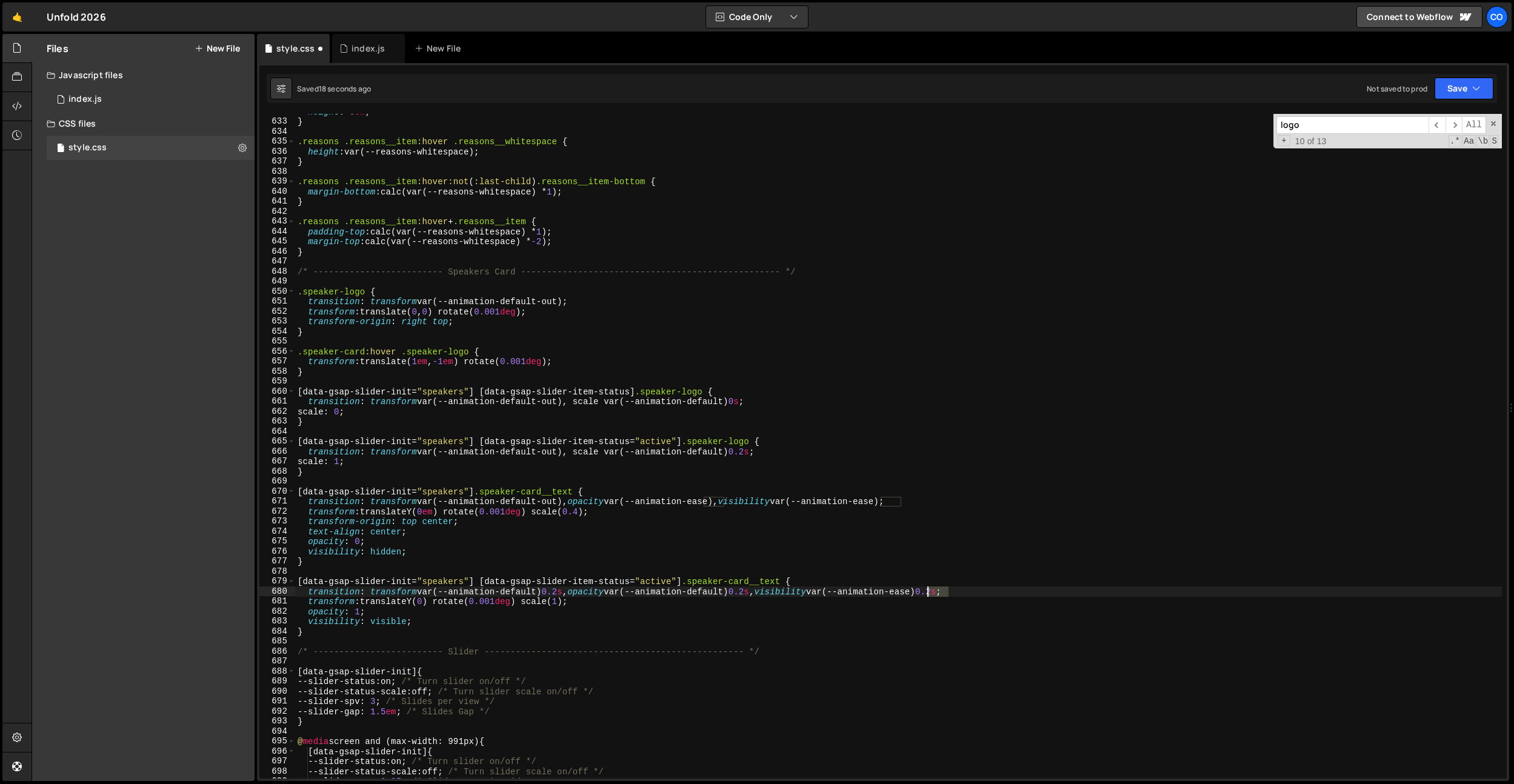
click at [934, 592] on div "height : 0 em ; } .reasons .reasons__item :hover .reasons__whitespace { height …" at bounding box center [898, 449] width 1207 height 685
click at [498, 355] on div "height : 0 em ; } .reasons .reasons__item :hover .reasons__whitespace { height …" at bounding box center [898, 449] width 1207 height 685
click at [568, 590] on div "height : 0 em ; } .reasons .reasons__item :hover .reasons__whitespace { height …" at bounding box center [898, 449] width 1207 height 685
click at [968, 594] on div "height : 0 em ; } .reasons .reasons__item :hover .reasons__whitespace { height …" at bounding box center [898, 449] width 1207 height 685
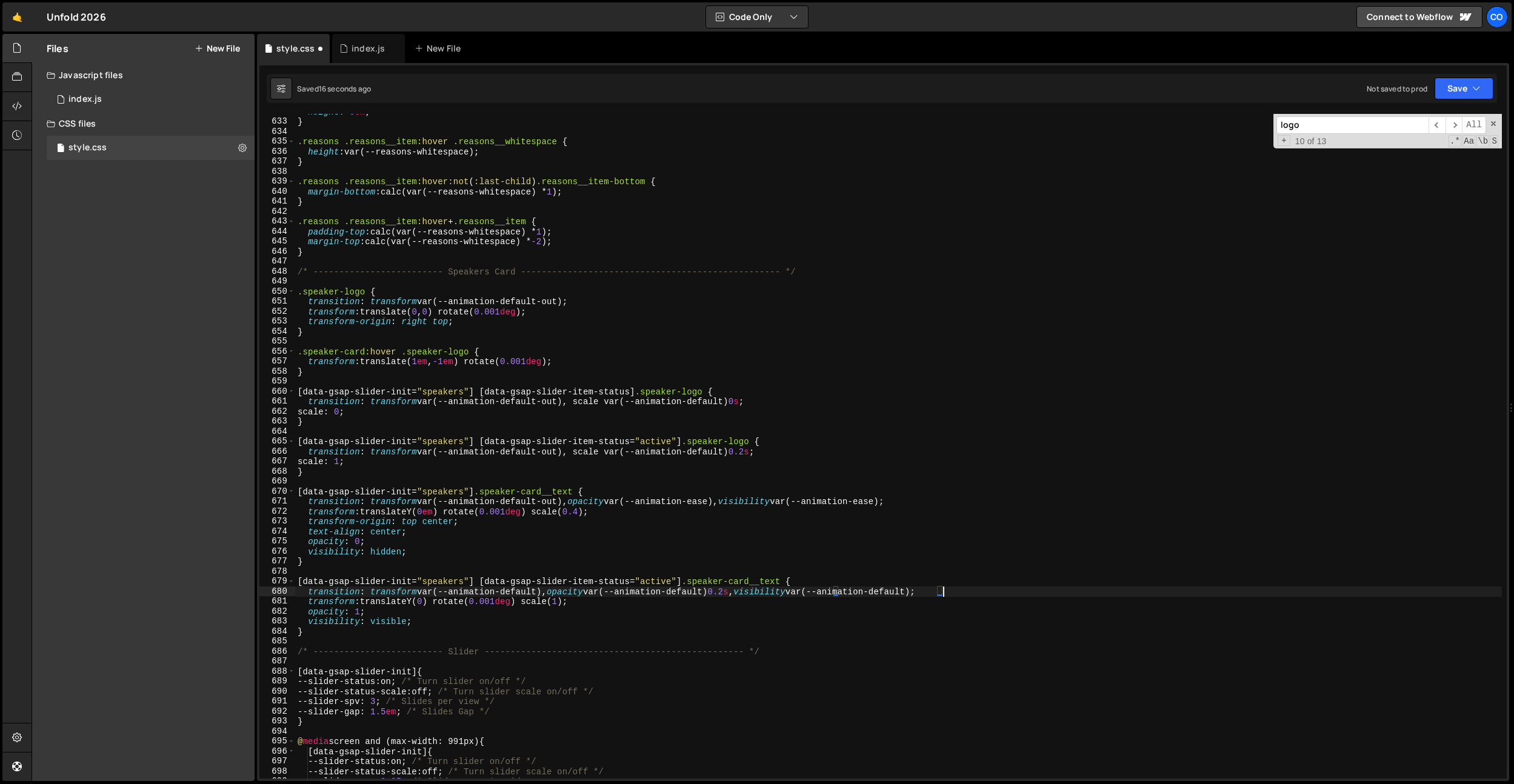
click at [747, 592] on div "height : 0 em ; } .reasons .reasons__item :hover .reasons__whitespace { height …" at bounding box center [898, 449] width 1207 height 685
click at [604, 410] on div "height : 0 em ; } .reasons .reasons__item :hover .reasons__whitespace { height …" at bounding box center [898, 449] width 1207 height 685
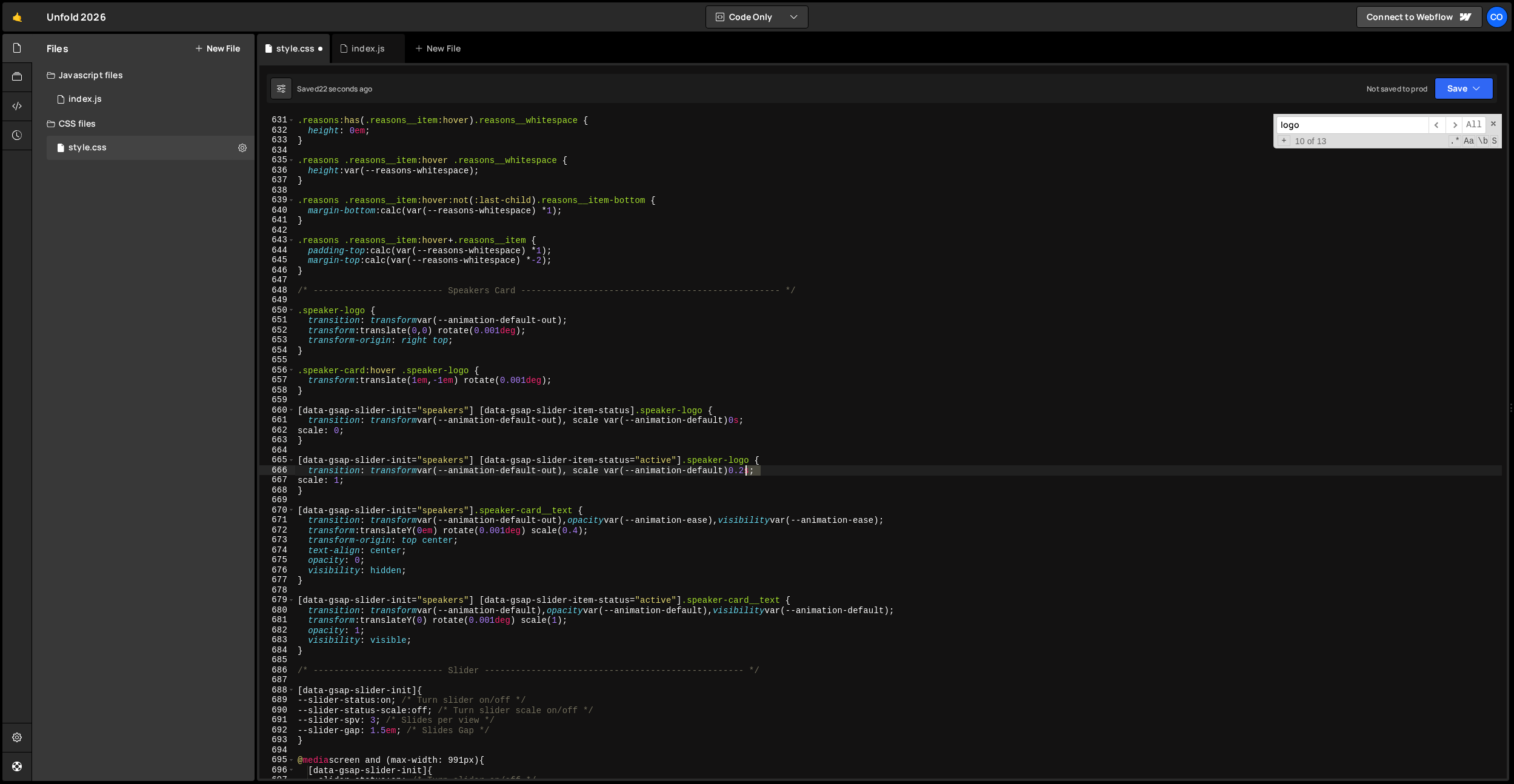
drag, startPoint x: 760, startPoint y: 471, endPoint x: 736, endPoint y: 472, distance: 24.0
click at [736, 472] on div ".reasons :has ( .reasons__item :hover ) .reasons__whitespace { height : 0 em ; …" at bounding box center [898, 447] width 1207 height 685
click at [750, 423] on div ".reasons :has ( .reasons__item :hover ) .reasons__whitespace { height : 0 em ; …" at bounding box center [898, 447] width 1207 height 685
click at [757, 418] on div ".reasons :has ( .reasons__item :hover ) .reasons__whitespace { height : 0 em ; …" at bounding box center [898, 447] width 1207 height 685
click at [729, 420] on div ".reasons :has ( .reasons__item :hover ) .reasons__whitespace { height : 0 em ; …" at bounding box center [898, 447] width 1207 height 685
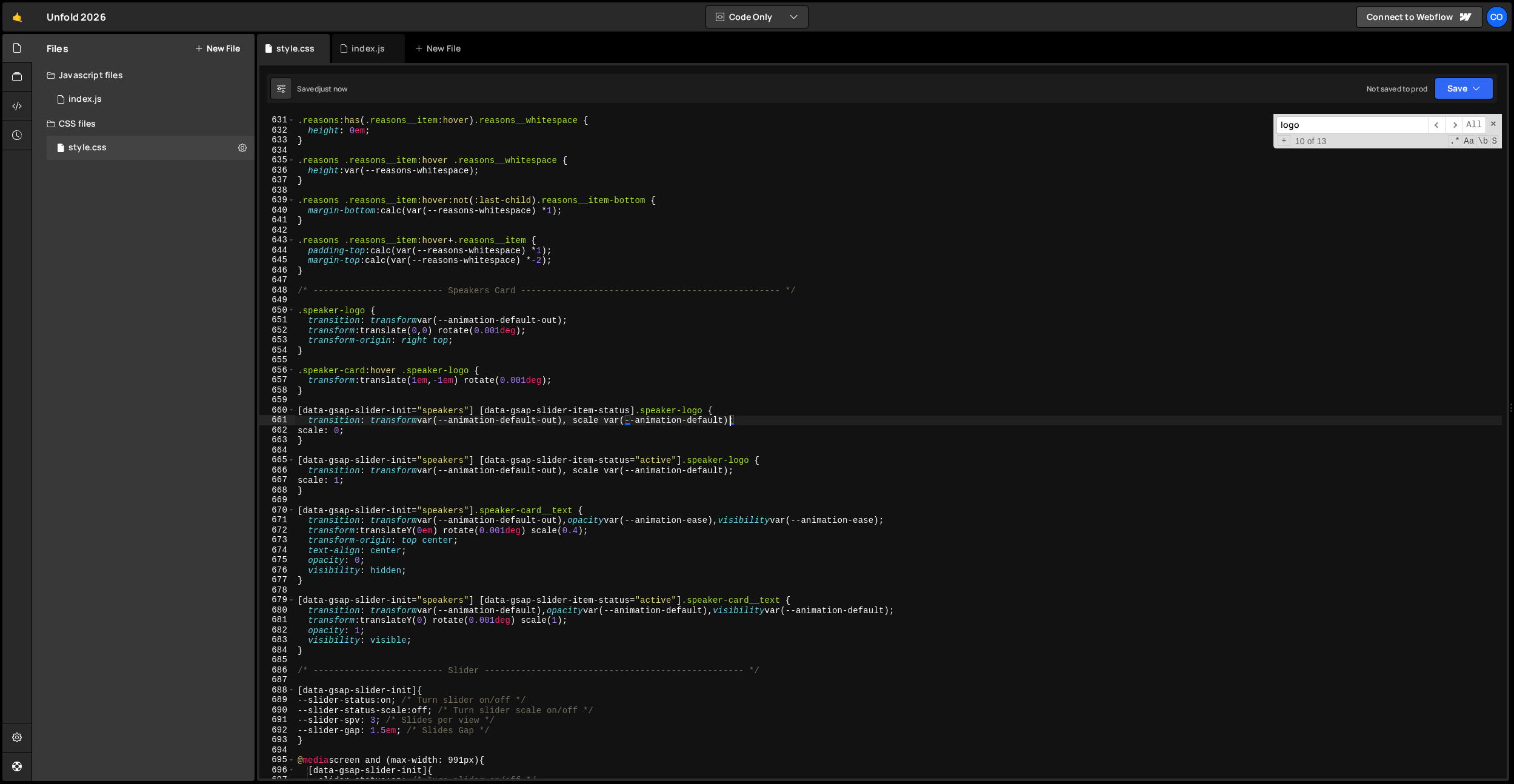
click at [728, 421] on div ".reasons :has ( .reasons__item :hover ) .reasons__whitespace { height : 0 em ; …" at bounding box center [898, 447] width 1207 height 685
click at [703, 613] on div ".reasons :has ( .reasons__item :hover ) .reasons__whitespace { height : 0 em ; …" at bounding box center [898, 447] width 1207 height 685
click at [549, 518] on div ".reasons :has ( .reasons__item :hover ) .reasons__whitespace { height : 0 em ; …" at bounding box center [898, 447] width 1207 height 685
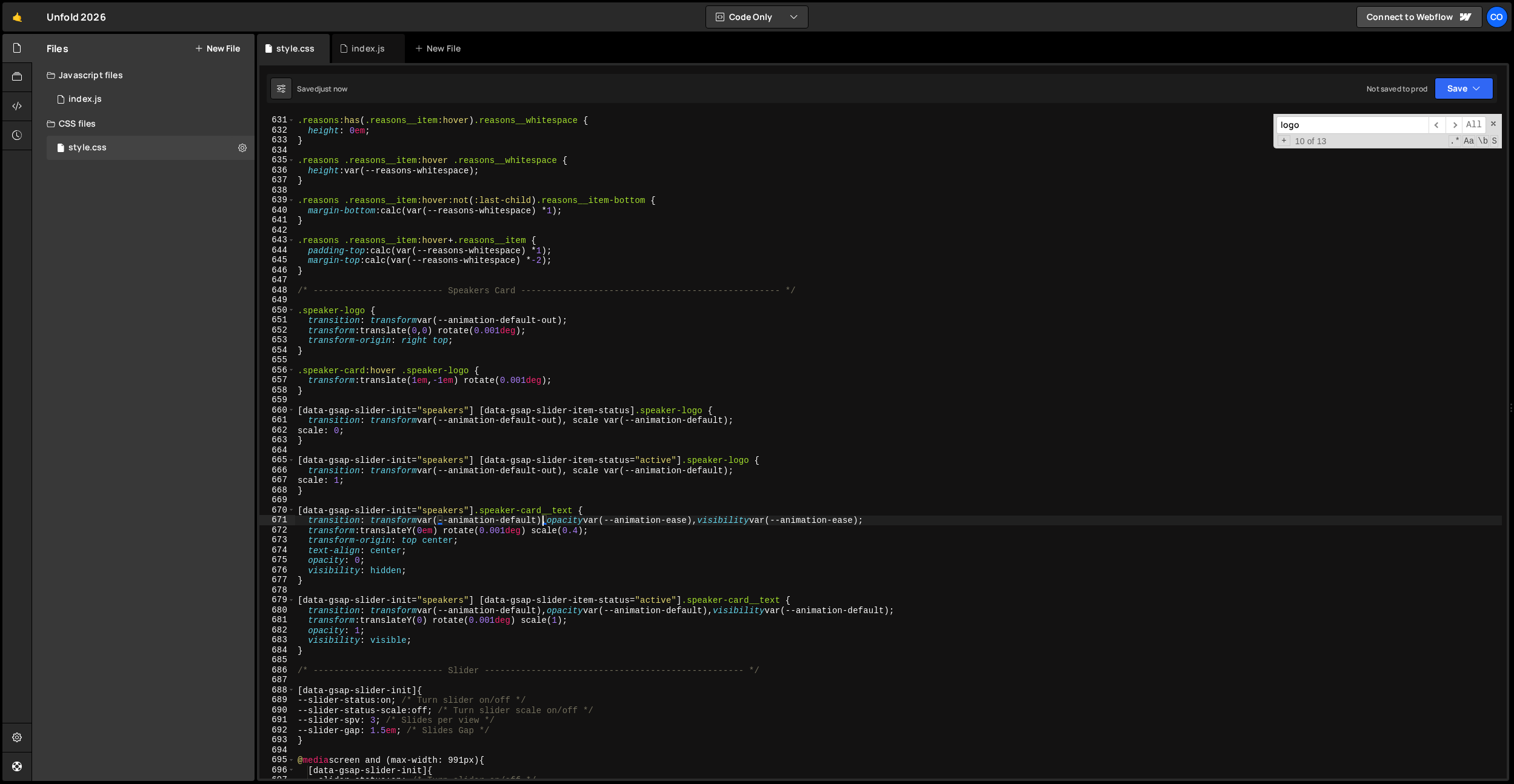
click at [819, 355] on div ".reasons :has ( .reasons__item :hover ) .reasons__whitespace { height : 0 em ; …" at bounding box center [898, 447] width 1207 height 685
click at [762, 610] on div ".reasons :has ( .reasons__item :hover ) .reasons__whitespace { height : 0 em ; …" at bounding box center [898, 447] width 1207 height 685
drag, startPoint x: 858, startPoint y: 608, endPoint x: 902, endPoint y: 619, distance: 45.4
click at [865, 609] on div ".reasons :has ( .reasons__item :hover ) .reasons__whitespace { height : 0 em ; …" at bounding box center [898, 447] width 1207 height 685
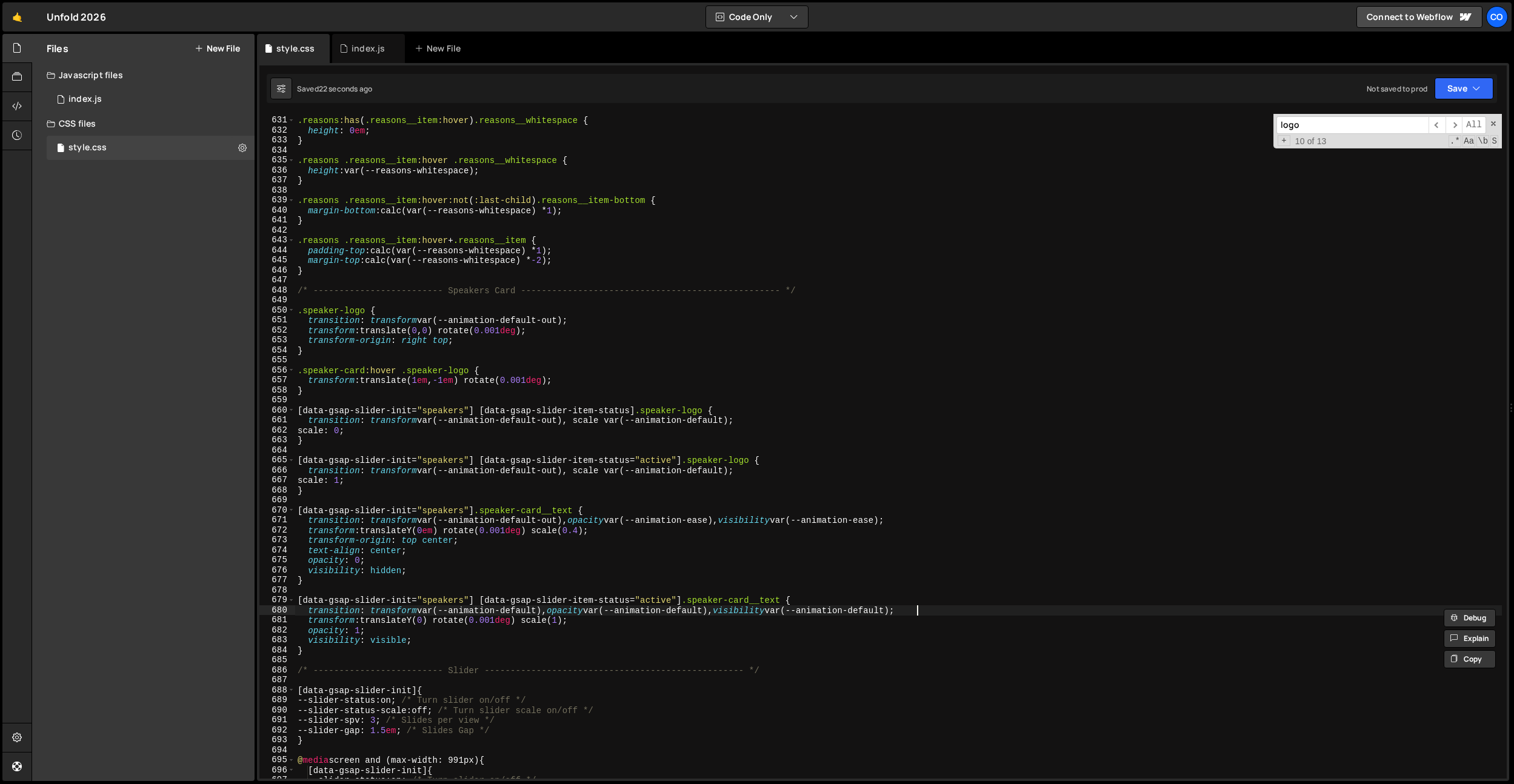
click at [915, 611] on div ".reasons :has ( .reasons__item :hover ) .reasons__whitespace { height : 0 em ; …" at bounding box center [898, 447] width 1207 height 685
drag, startPoint x: 947, startPoint y: 611, endPoint x: 923, endPoint y: 612, distance: 24.0
click at [923, 612] on div ".reasons :has ( .reasons__item :hover ) .reasons__whitespace { height : 0 em ; …" at bounding box center [898, 447] width 1207 height 685
click at [726, 614] on div ".reasons :has ( .reasons__item :hover ) .reasons__whitespace { height : 0 em ; …" at bounding box center [898, 447] width 1207 height 685
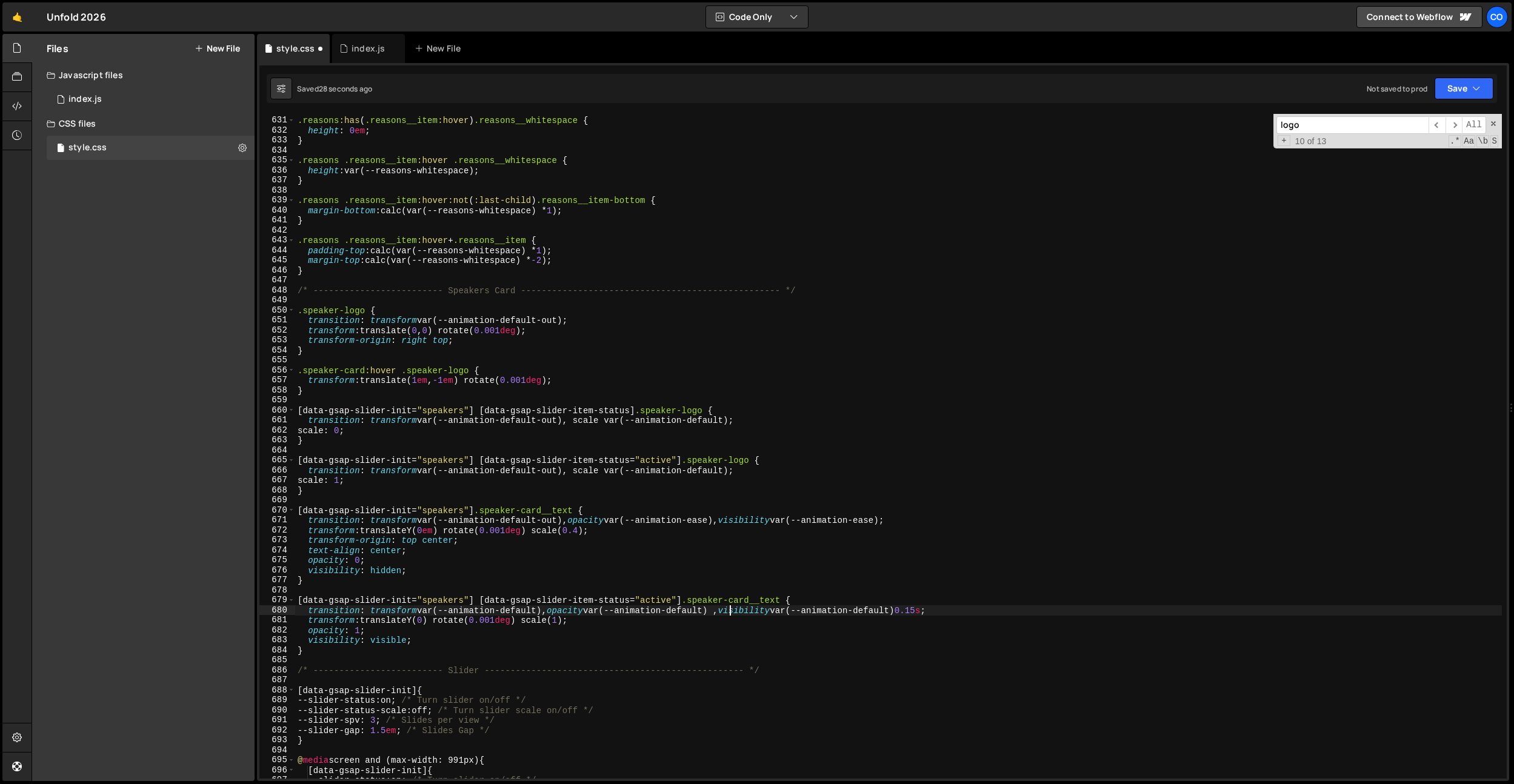
paste textarea "0.15s"
click at [546, 613] on div ".reasons :has ( .reasons__item :hover ) .reasons__whitespace { height : 0 em ; …" at bounding box center [898, 447] width 1207 height 685
paste textarea "0.15s"
click at [735, 471] on div ".reasons :has ( .reasons__item :hover ) .reasons__whitespace { height : 0 em ; …" at bounding box center [898, 447] width 1207 height 685
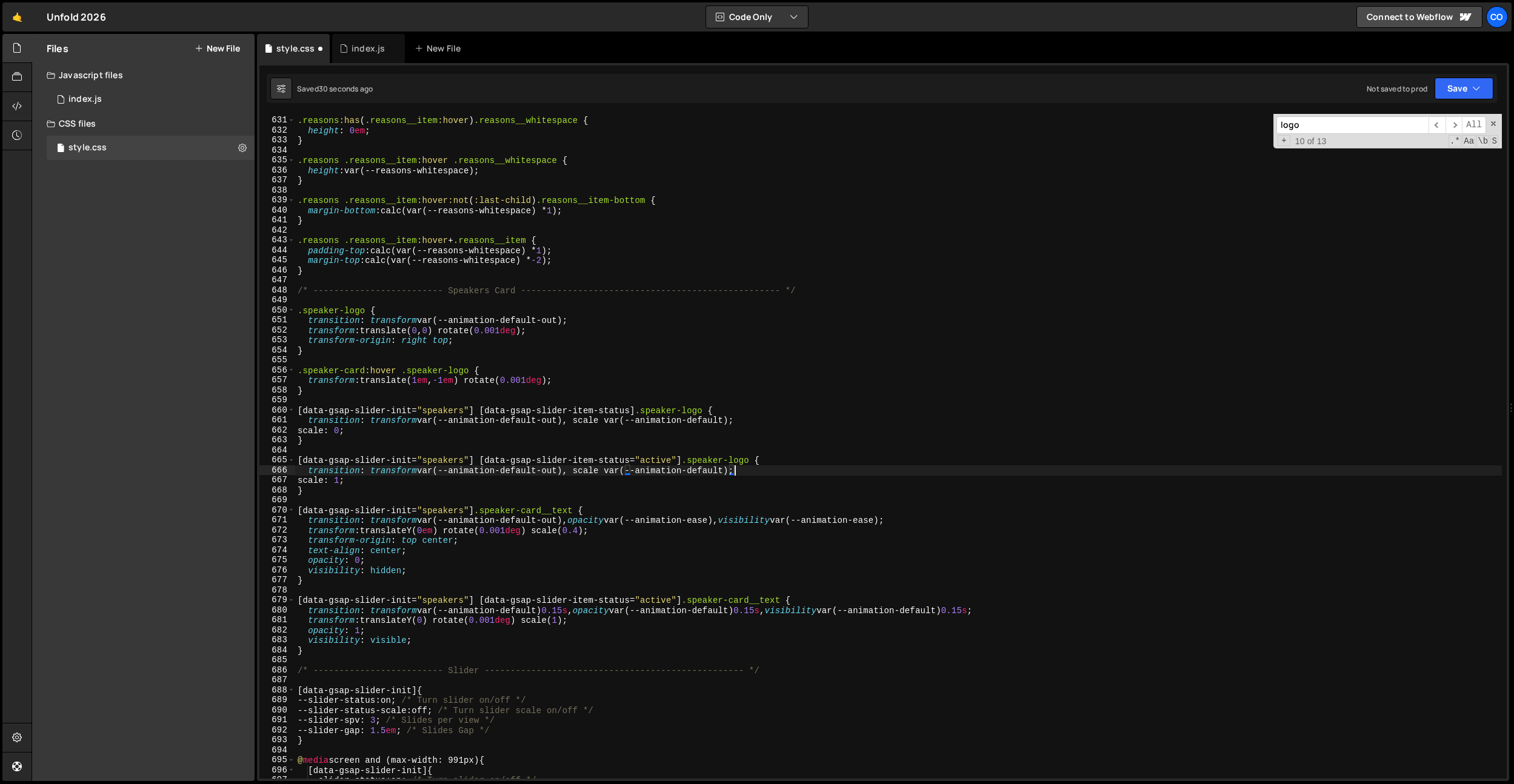
scroll to position [0, 30]
paste textarea "0.15s"
click at [1001, 611] on div ".reasons :has ( .reasons__item :hover ) .reasons__whitespace { height : 0 em ; …" at bounding box center [898, 447] width 1207 height 685
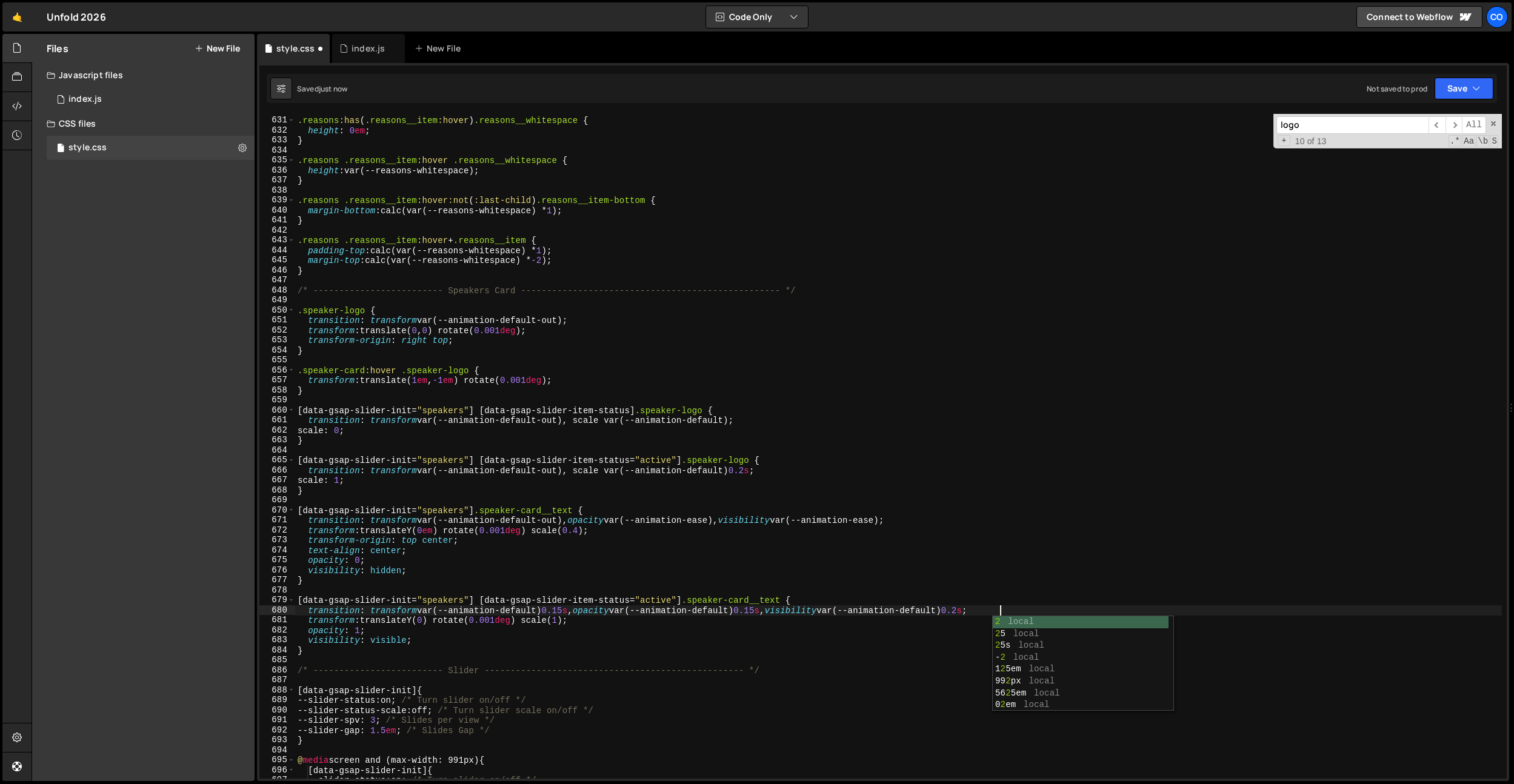
click at [784, 613] on div ".reasons :has ( .reasons__item :hover ) .reasons__whitespace { height : 0 em ; …" at bounding box center [898, 447] width 1207 height 685
click at [574, 609] on div ".reasons :has ( .reasons__item :hover ) .reasons__whitespace { height : 0 em ; …" at bounding box center [898, 447] width 1207 height 685
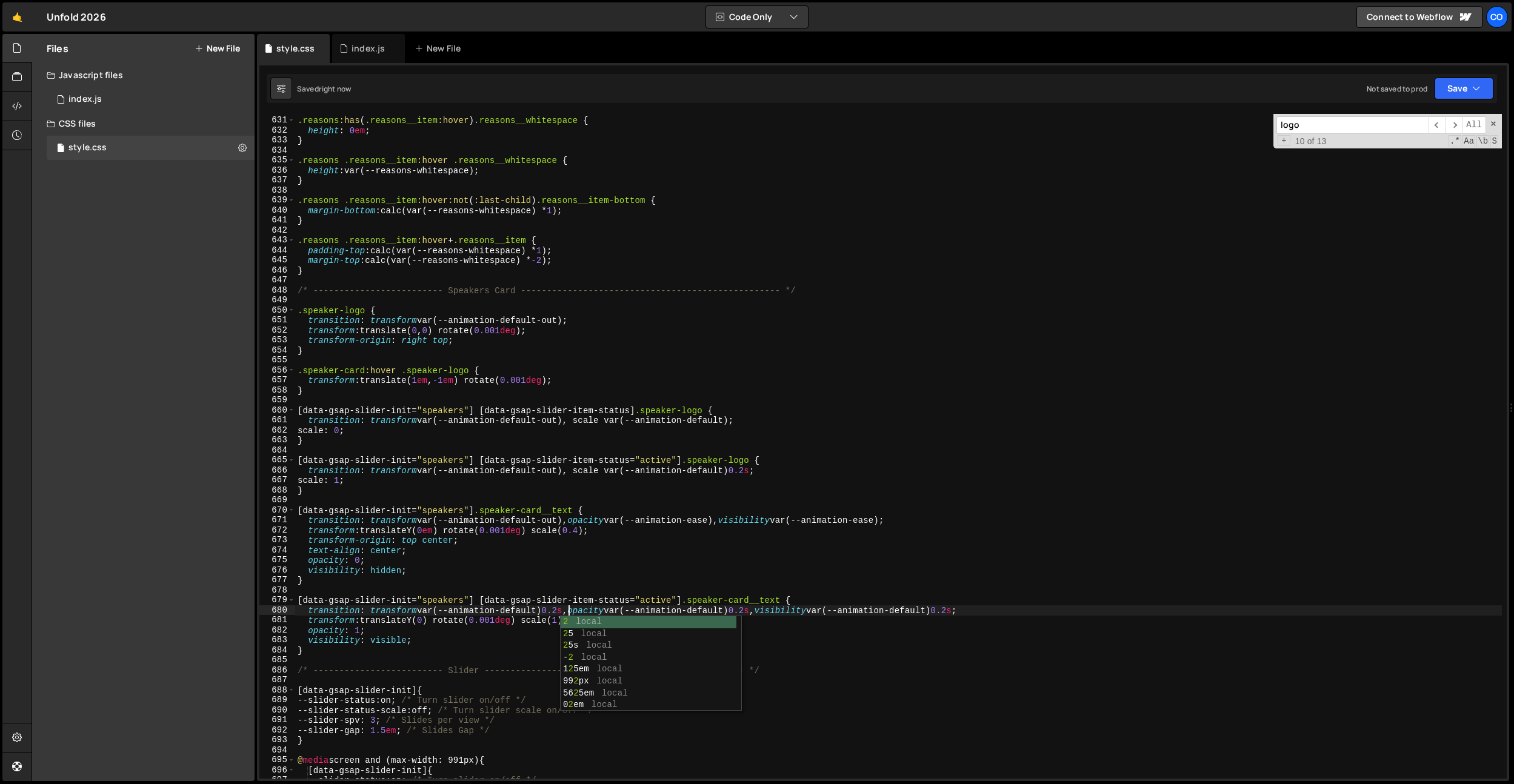
type textarea "transition: transform var(--animation-default) 0.2s, opacity var(--animation-de…"
click at [371, 54] on div "index.js" at bounding box center [368, 48] width 33 height 12
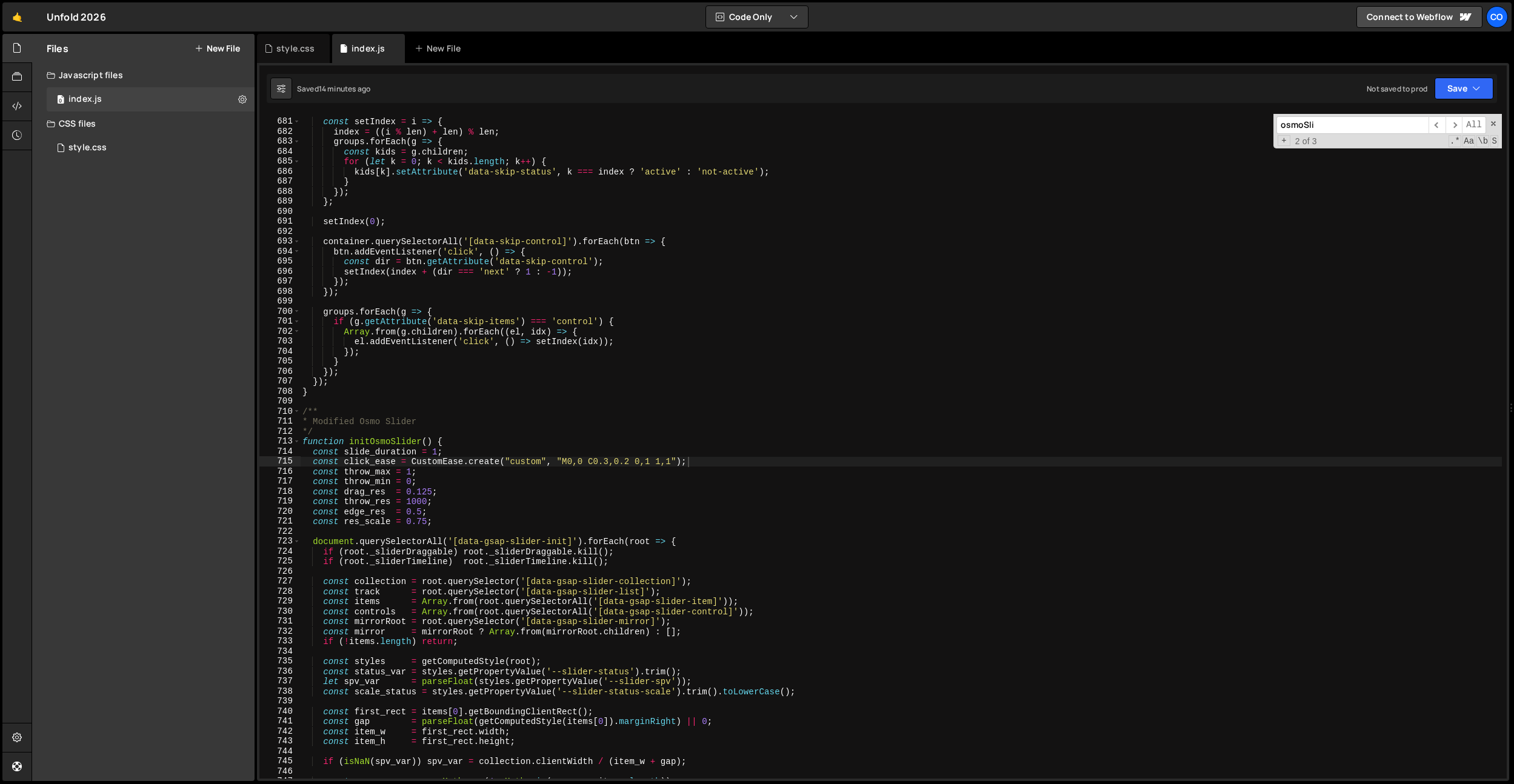
click at [423, 523] on div "const setIndex = i => { index = (( i % len ) + len ) % len ; groups . forEach (…" at bounding box center [901, 449] width 1202 height 685
click at [586, 580] on div "const setIndex = i => { index = (( i % len ) + len ) % len ; groups . forEach (…" at bounding box center [901, 449] width 1202 height 685
click at [516, 526] on div "const setIndex = i => { index = (( i % len ) + len ) % len ; groups . forEach (…" at bounding box center [901, 449] width 1202 height 685
click at [410, 502] on div "const setIndex = i => { index = (( i % len ) + len ) % len ; groups . forEach (…" at bounding box center [901, 449] width 1202 height 685
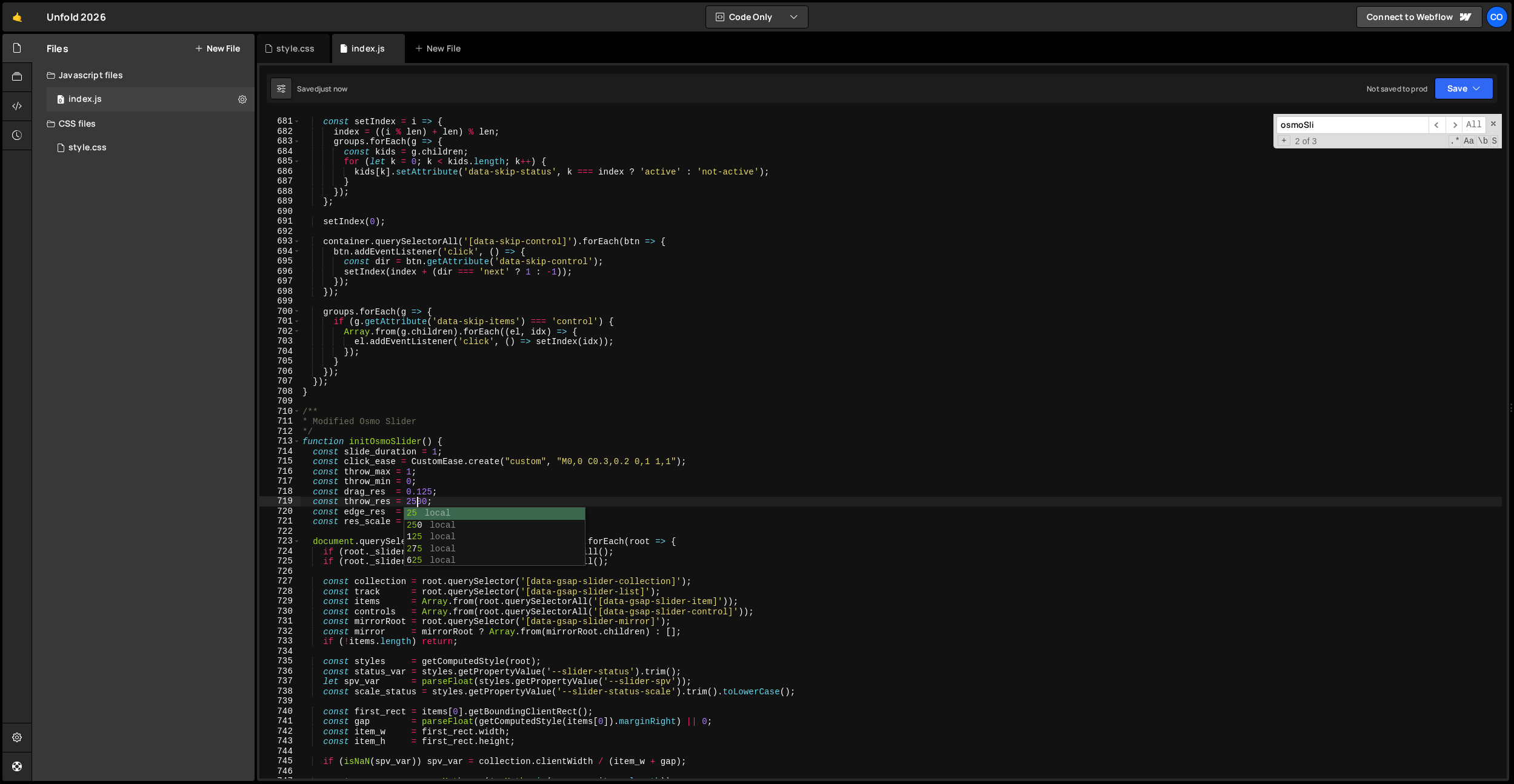
drag, startPoint x: 444, startPoint y: 435, endPoint x: 435, endPoint y: 509, distance: 74.5
click at [444, 438] on div "const setIndex = i => { index = (( i % len ) + len ) % len ; groups . forEach (…" at bounding box center [901, 449] width 1202 height 685
click at [418, 519] on div "const setIndex = i => { index = (( i % len ) + len ) % len ; groups . forEach (…" at bounding box center [901, 449] width 1202 height 685
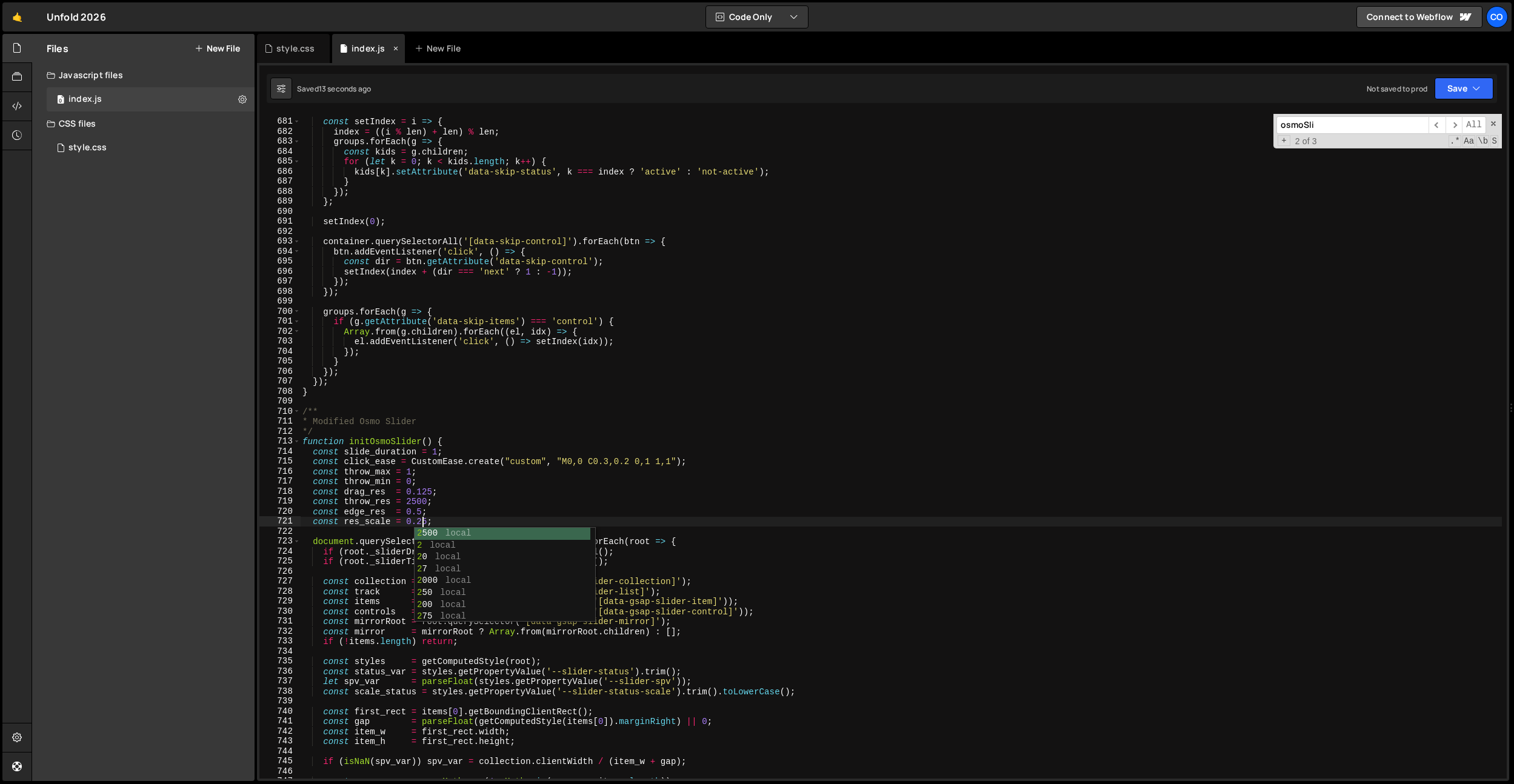
type textarea "const res_scale = 0.5;"
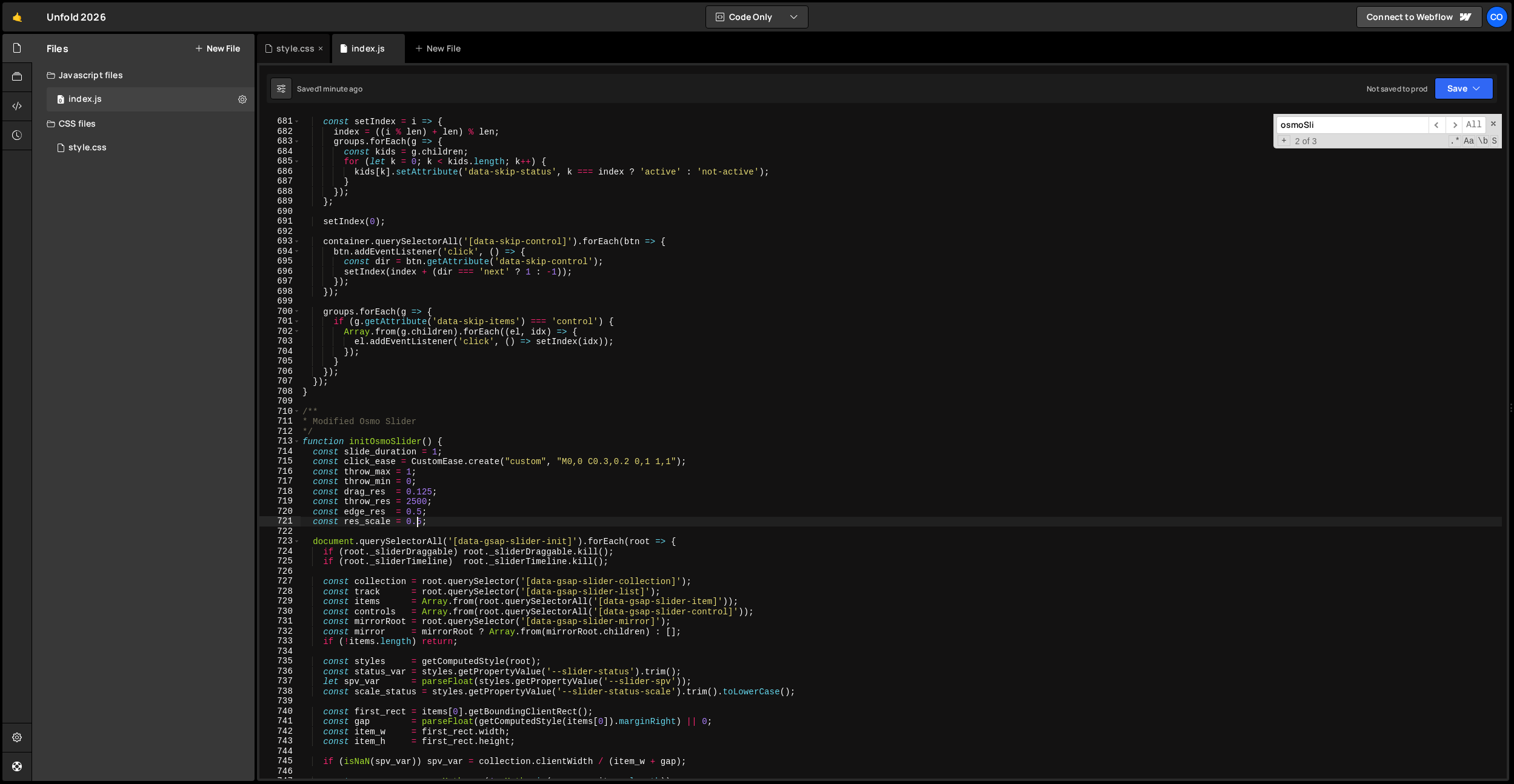
click at [286, 48] on div "style.css" at bounding box center [295, 48] width 38 height 12
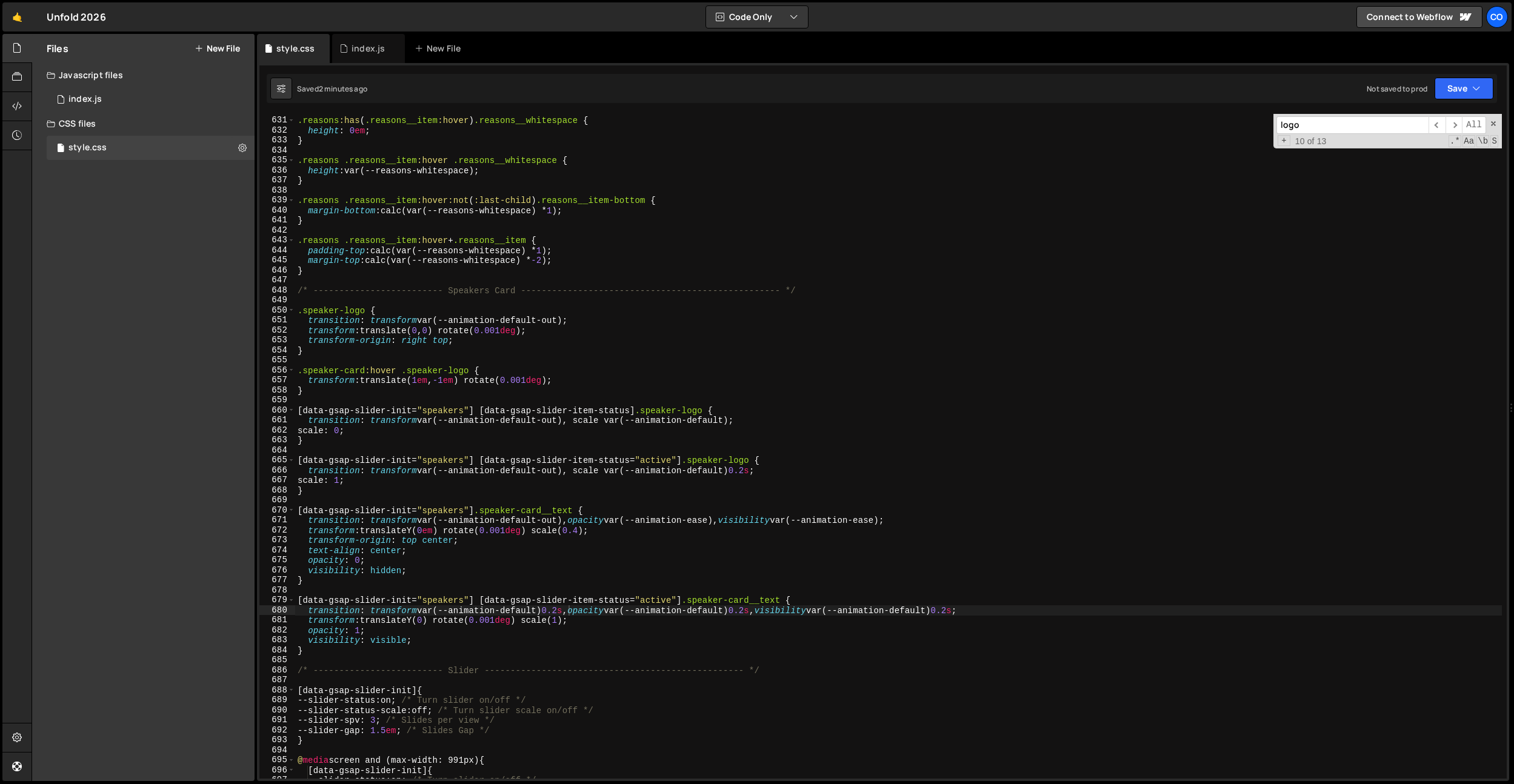
type textarea "}"
click at [365, 488] on div ".reasons :has ( .reasons__item :hover ) .reasons__whitespace { height : 0 em ; …" at bounding box center [898, 447] width 1207 height 685
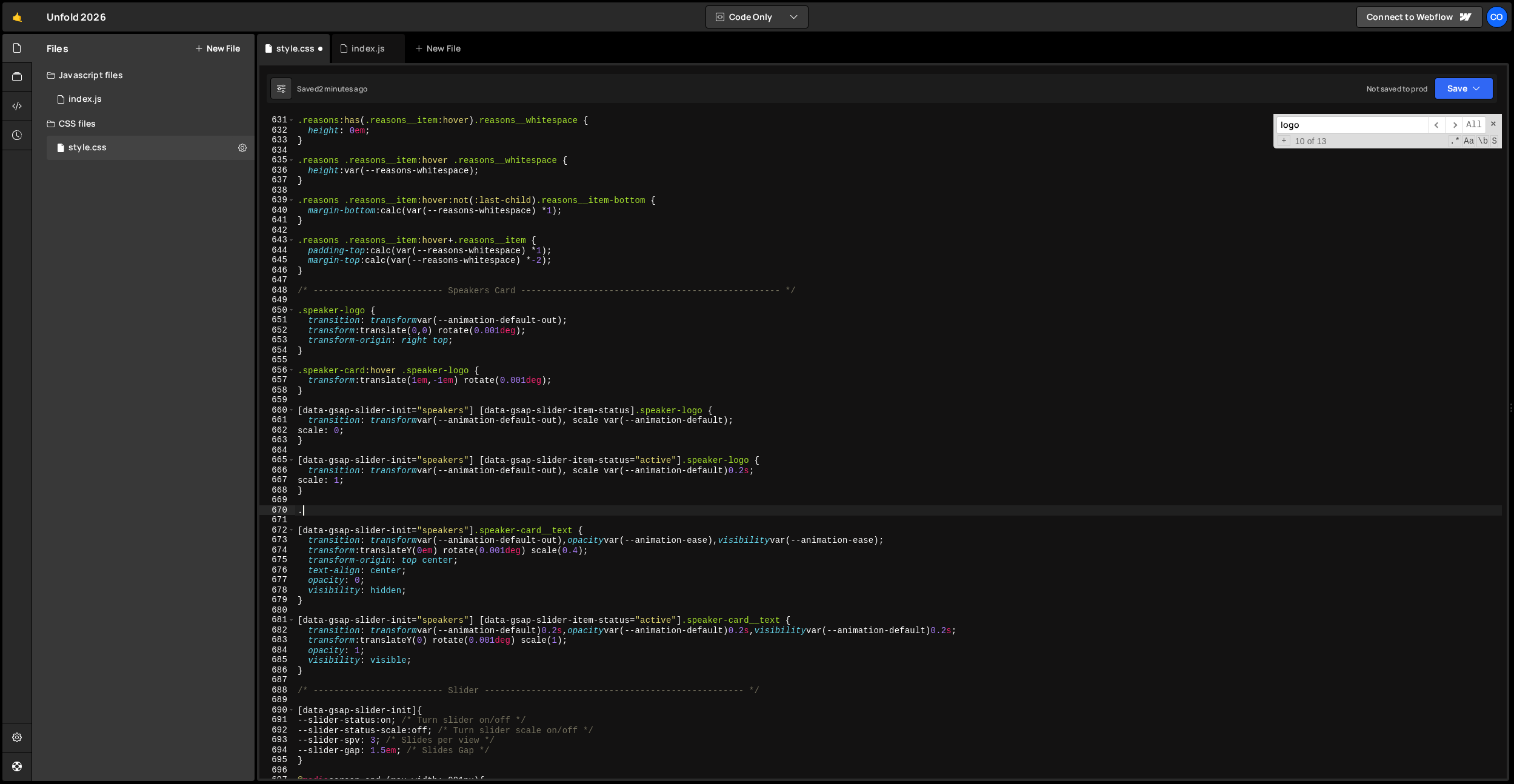
paste textarea "speaker-card__text"
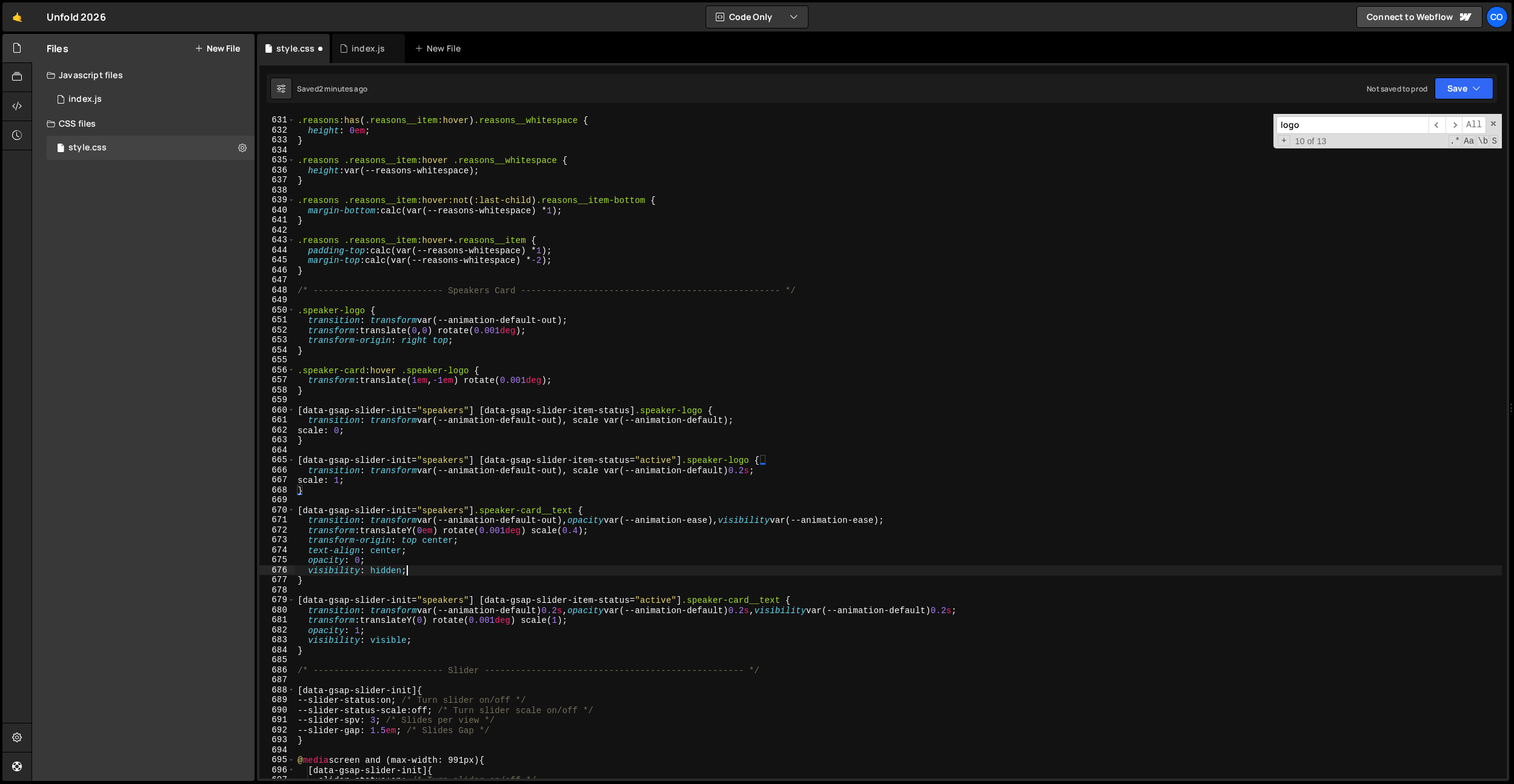
click at [418, 569] on div ".reasons :has ( .reasons__item :hover ) .reasons__whitespace { height : 0 em ; …" at bounding box center [898, 447] width 1207 height 685
type textarea "visibility: hidden;"
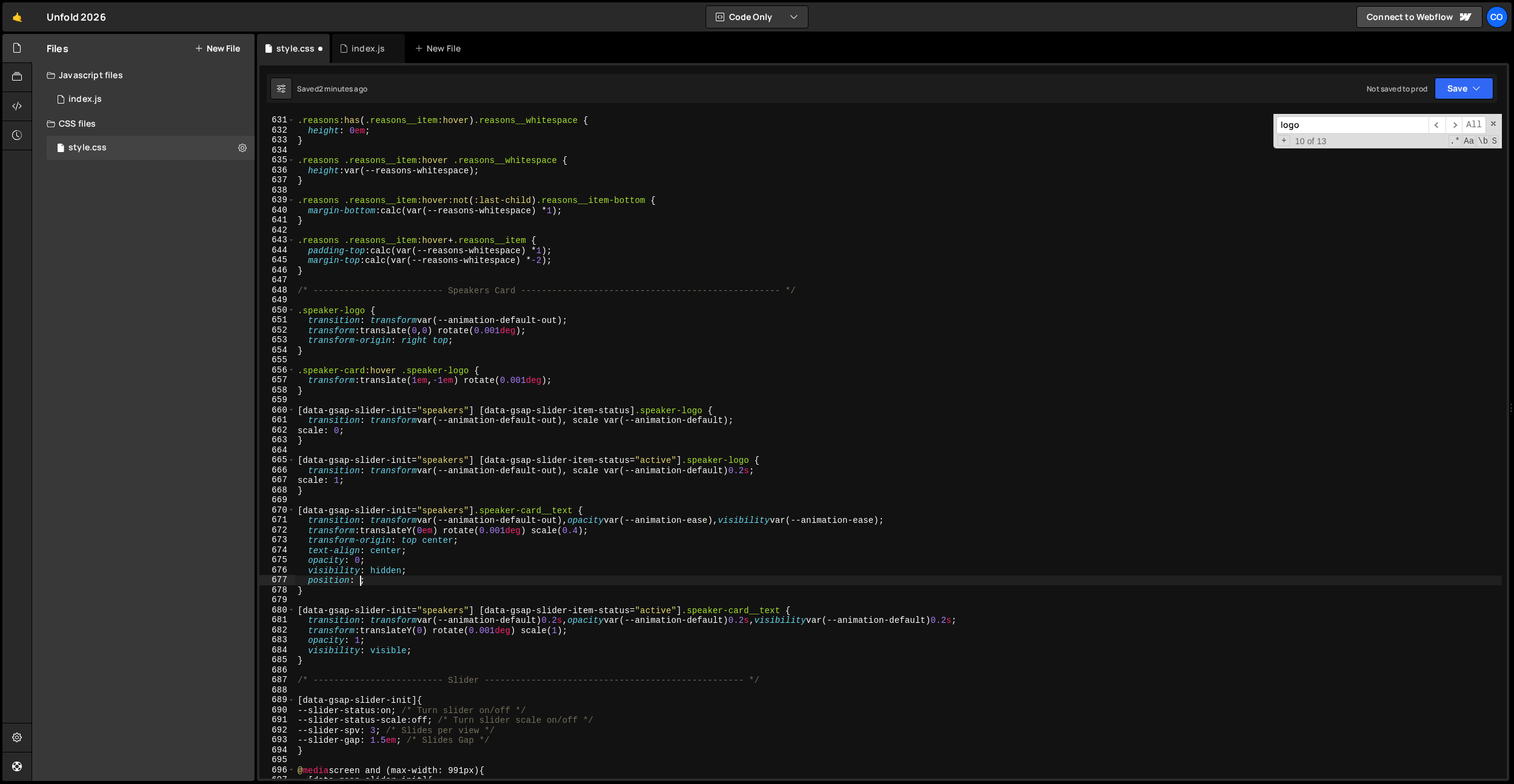
scroll to position [0, 5]
type textarea "position: absolute;"
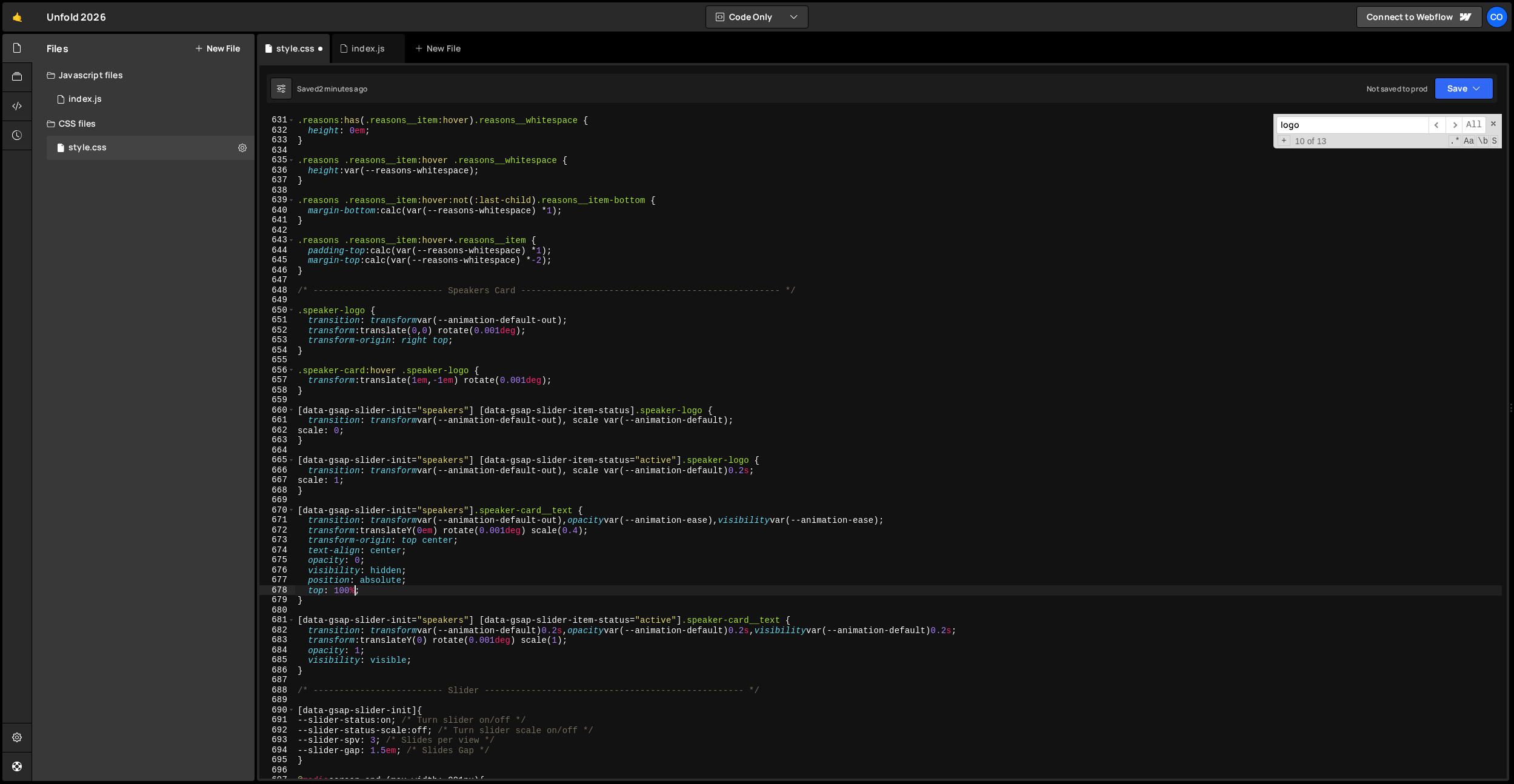
scroll to position [0, 3]
click at [384, 598] on div ".reasons :has ( .reasons__item :hover ) .reasons__whitespace { height : 0 em ; …" at bounding box center [898, 447] width 1207 height 685
type textarea "}"
click at [383, 594] on div ".reasons :has ( .reasons__item :hover ) .reasons__whitespace { height : 0 em ; …" at bounding box center [898, 447] width 1207 height 685
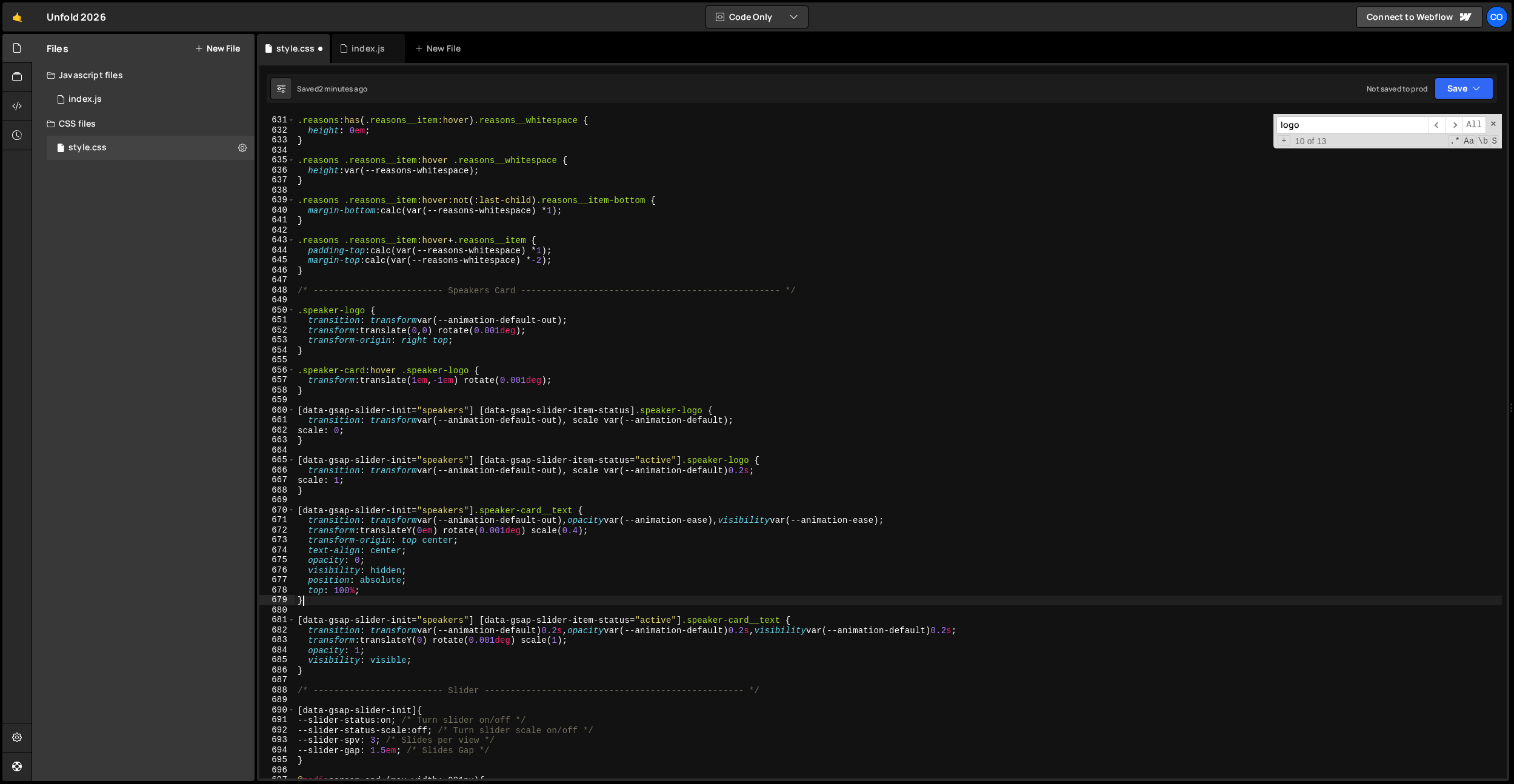
type textarea "top: 100%;"
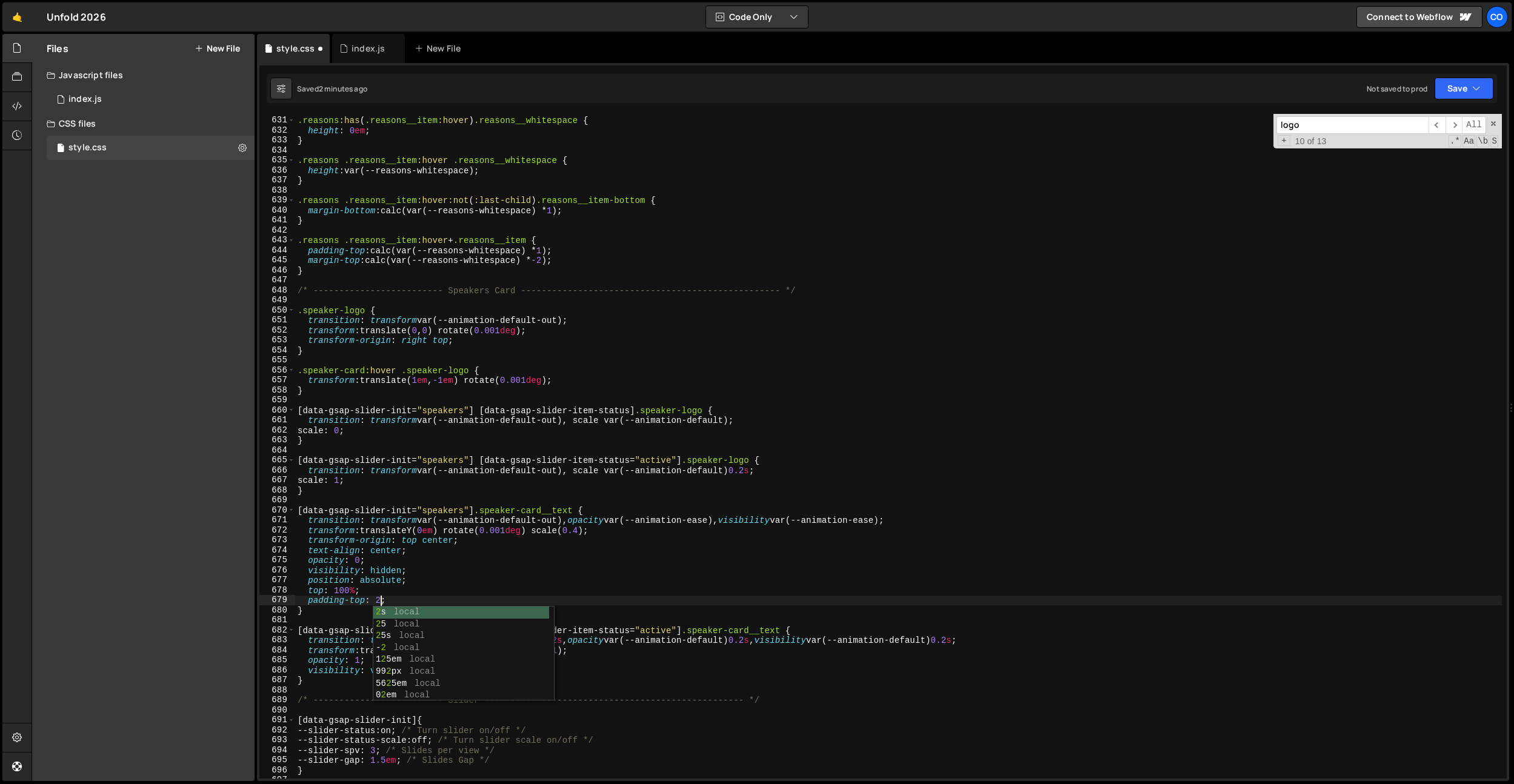
scroll to position [0, 6]
click at [326, 677] on div ".reasons :has ( .reasons__item :hover ) .reasons__whitespace { height : 0 em ; …" at bounding box center [898, 447] width 1207 height 685
type textarea "}"
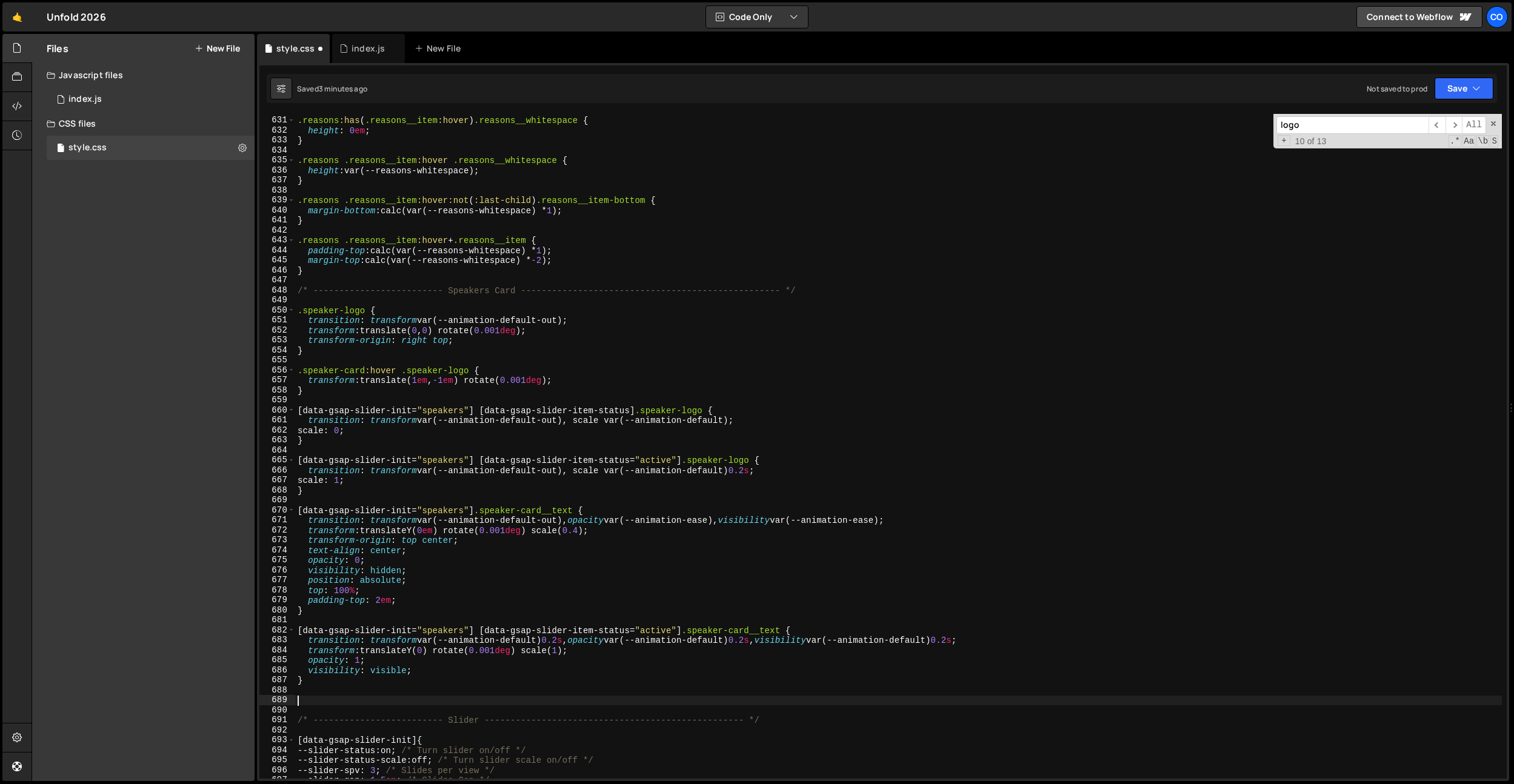
paste textarea "speakers-tag"
paste textarea "btn-edge"
type textarea ".speakers-tag .btn-edge {}"
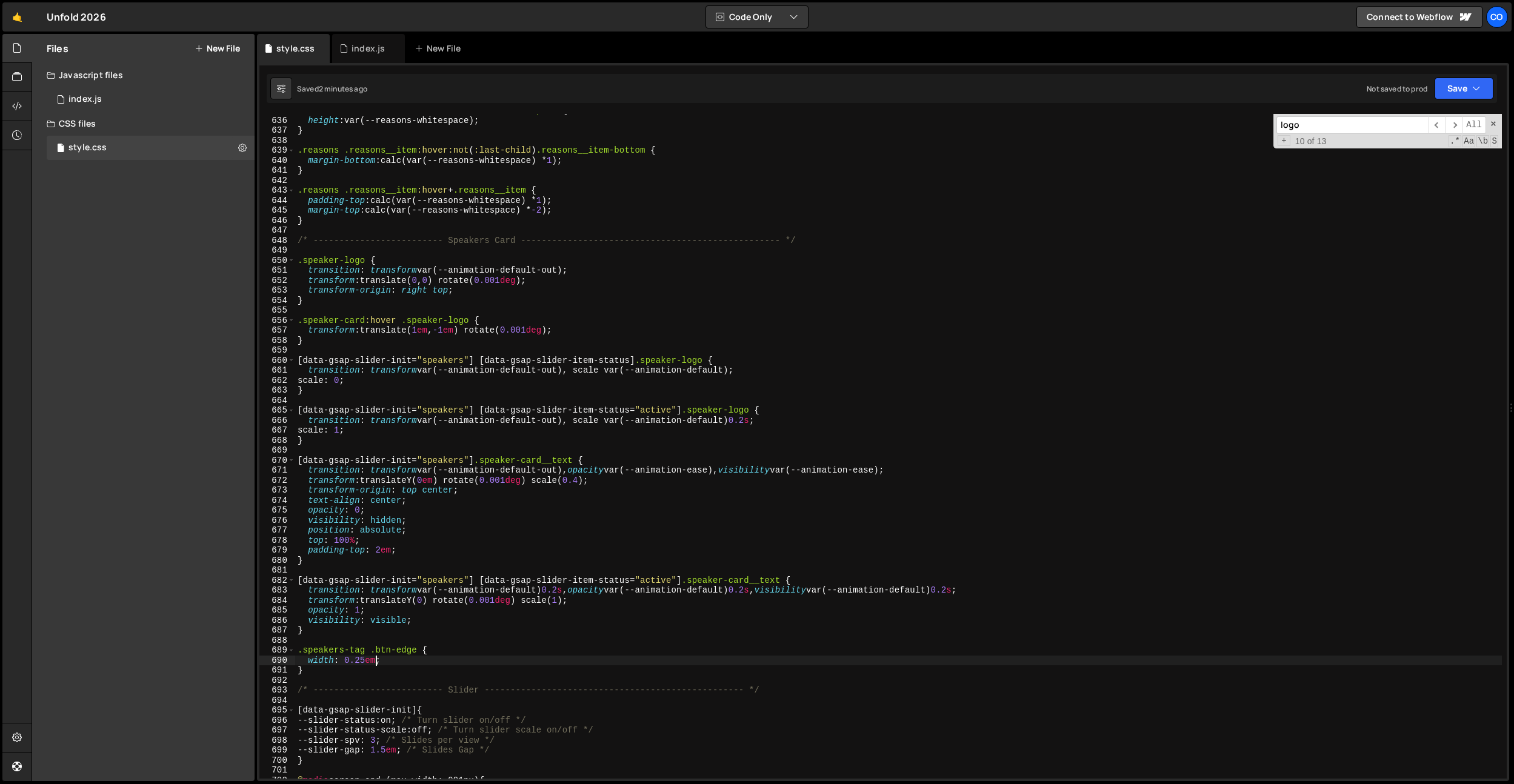
scroll to position [6381, 0]
click at [411, 503] on div ".reasons .reasons__item :hover .reasons__whitespace { height : var(--reasons-wh…" at bounding box center [898, 447] width 1207 height 685
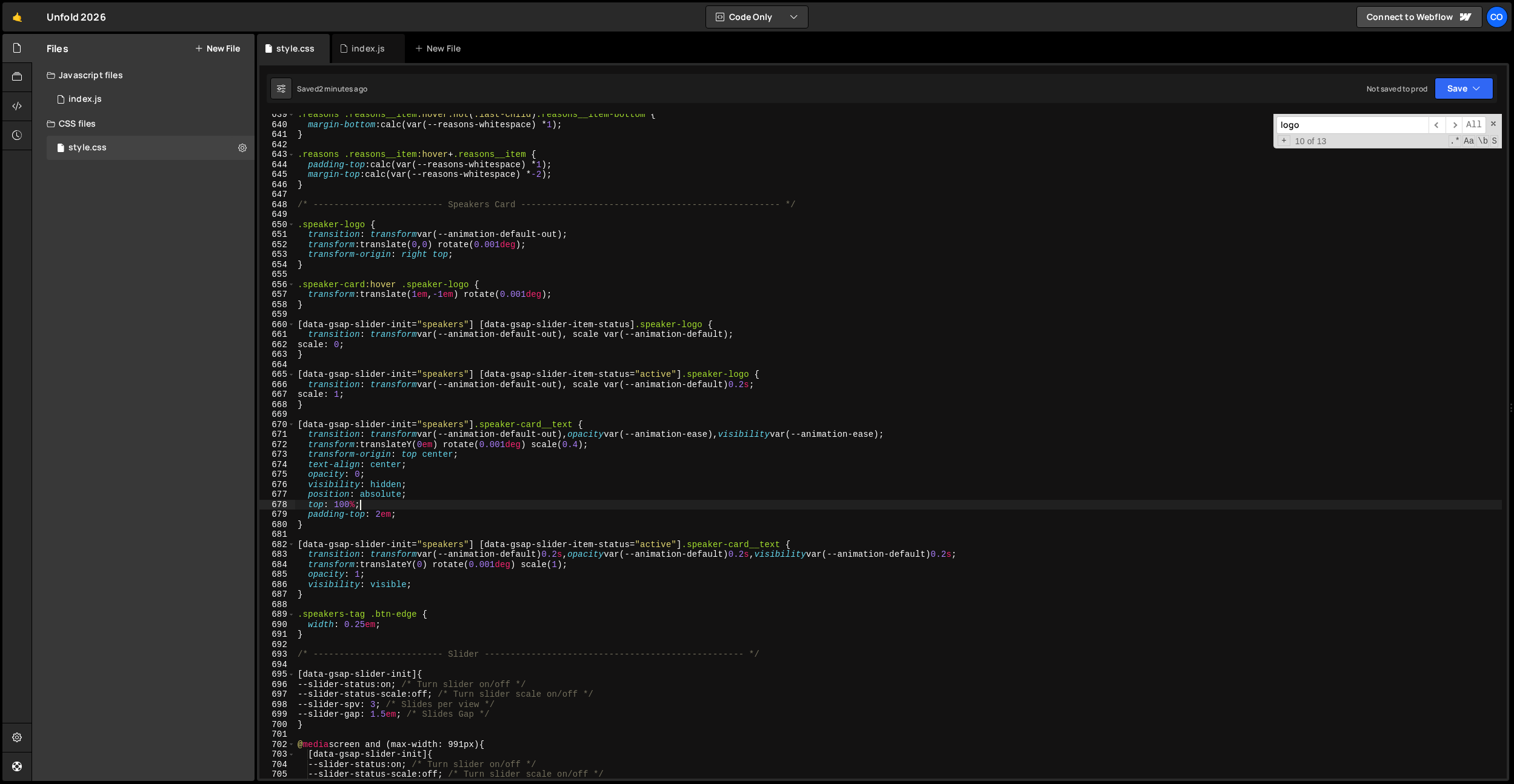
scroll to position [0, 4]
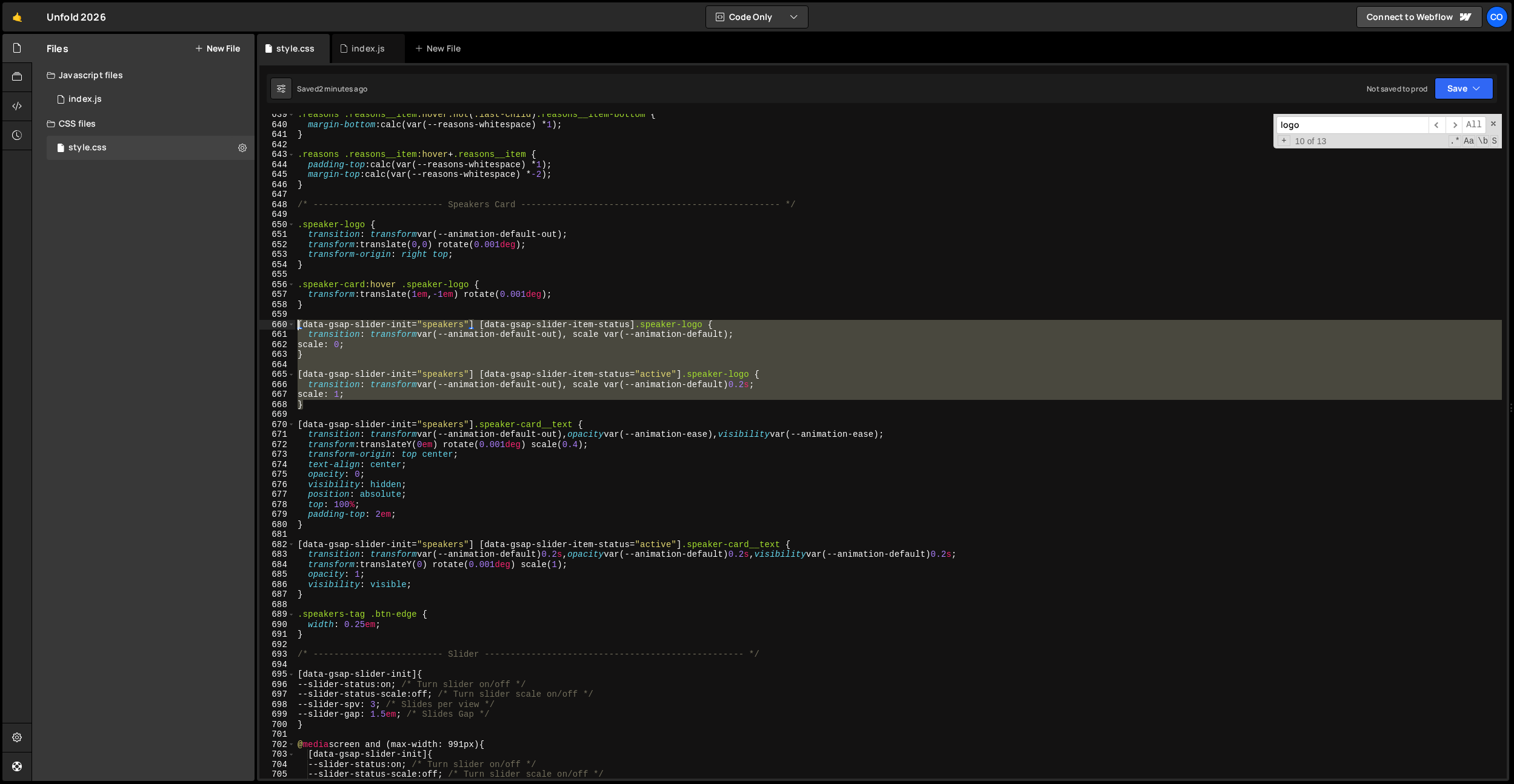
drag, startPoint x: 312, startPoint y: 407, endPoint x: 286, endPoint y: 366, distance: 48.5
click at [276, 324] on div "top: 100%; 639 640 641 642 643 644 645 646 647 648 649 650 651 652 653 654 655 …" at bounding box center [883, 446] width 1248 height 664
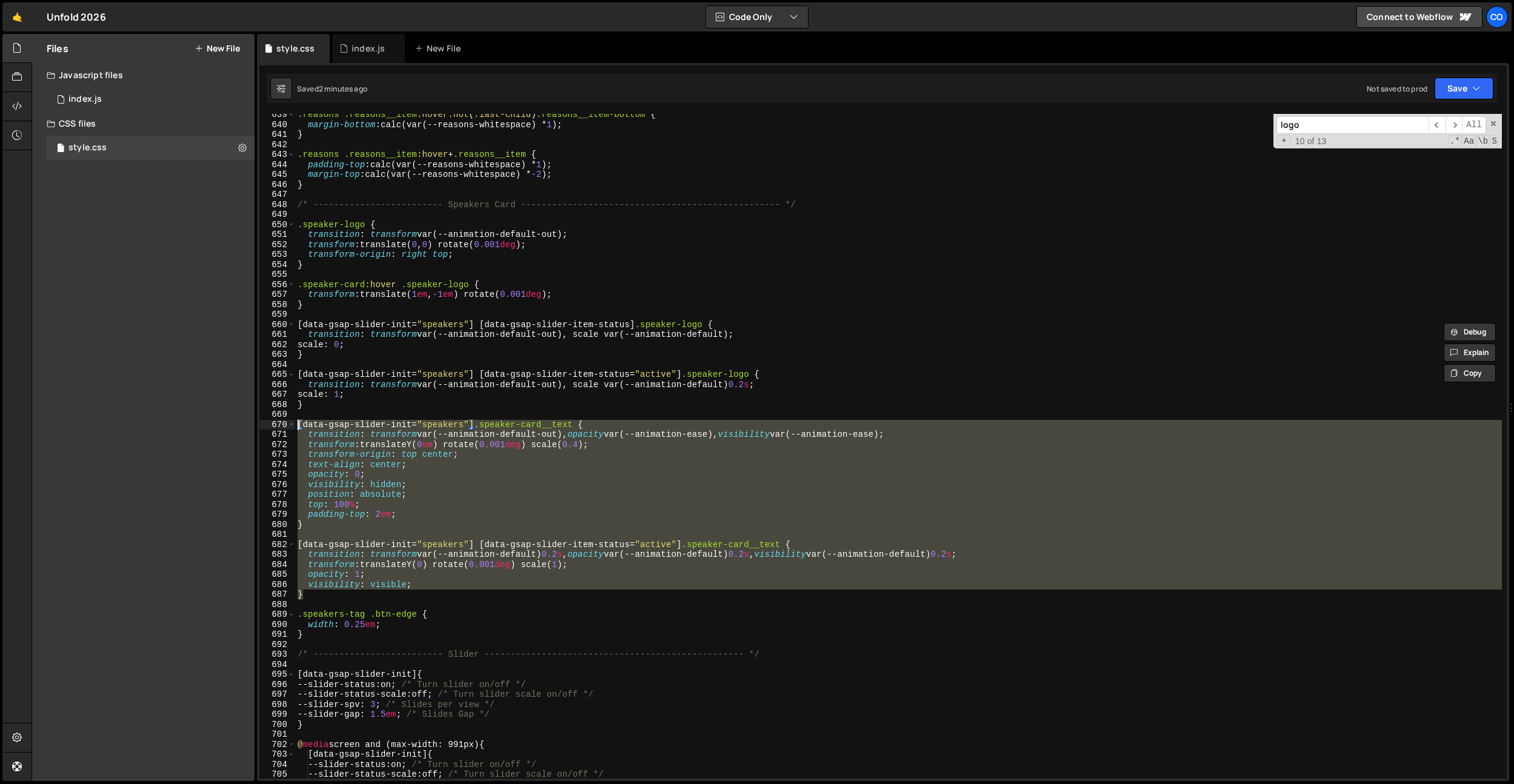
drag, startPoint x: 317, startPoint y: 596, endPoint x: 286, endPoint y: 424, distance: 174.8
click at [285, 426] on div "[data-gsap-slider-init="speakers"] [data-gsap-slider-item-status] .speaker-logo…" at bounding box center [883, 446] width 1248 height 664
click at [350, 637] on div ".reasons .reasons__item :hover:not ( :last-child ) .reasons__item-bottom { marg…" at bounding box center [898, 452] width 1207 height 685
type textarea "}"
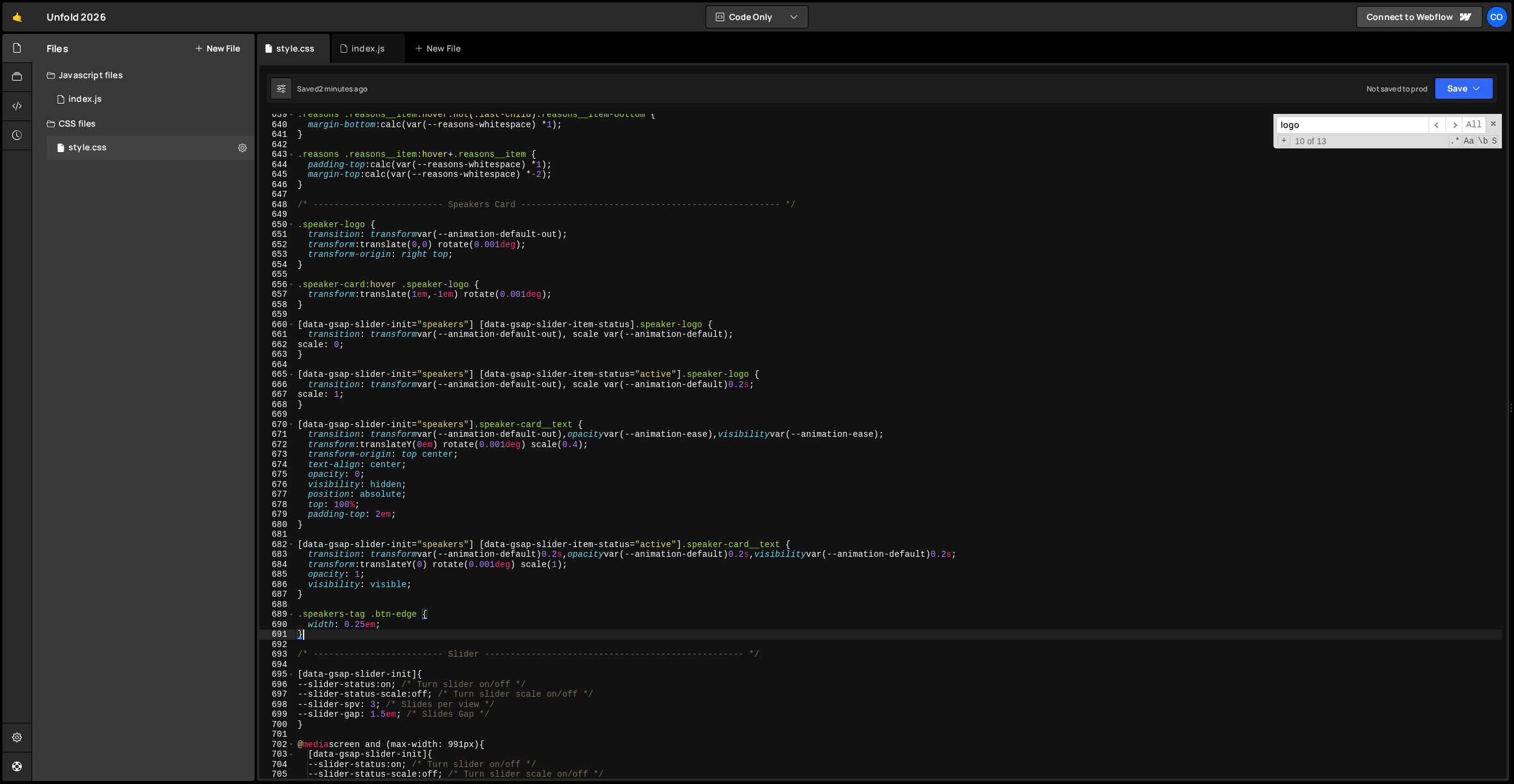
scroll to position [0, 0]
paste textarea "}"
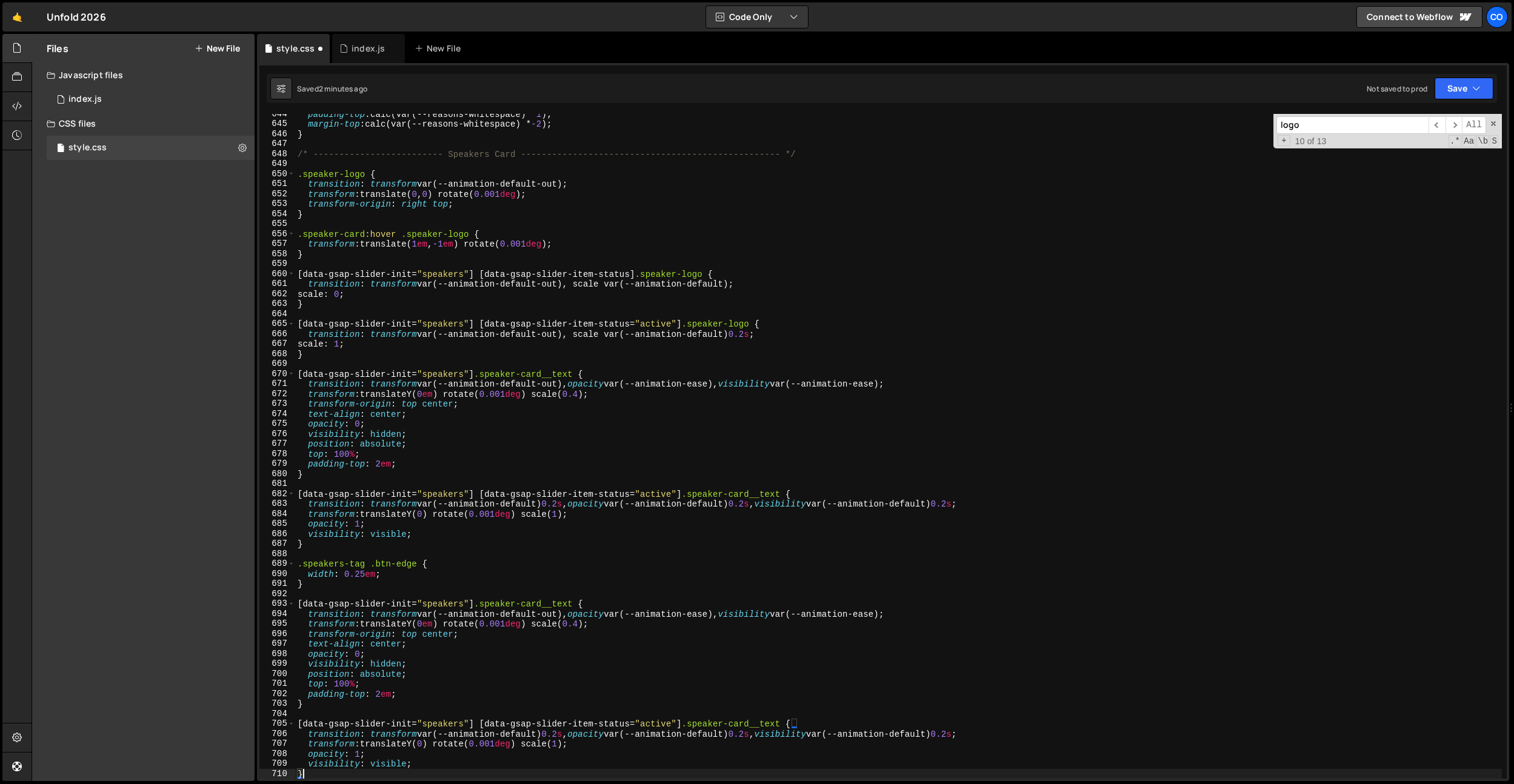
click at [519, 535] on div "padding-top : calc(var(--reasons-whitespace) * 1 ) ; margin-top : calc(var(--re…" at bounding box center [898, 451] width 1207 height 685
click at [517, 539] on div "padding-top : calc(var(--reasons-whitespace) * 1 ) ; margin-top : calc(var(--re…" at bounding box center [898, 451] width 1207 height 685
drag, startPoint x: 417, startPoint y: 564, endPoint x: 253, endPoint y: 566, distance: 164.0
click at [253, 566] on div "Files New File Javascript files 0 index.js 0 CSS files style.css 0 Copy share l…" at bounding box center [773, 407] width 1483 height 747
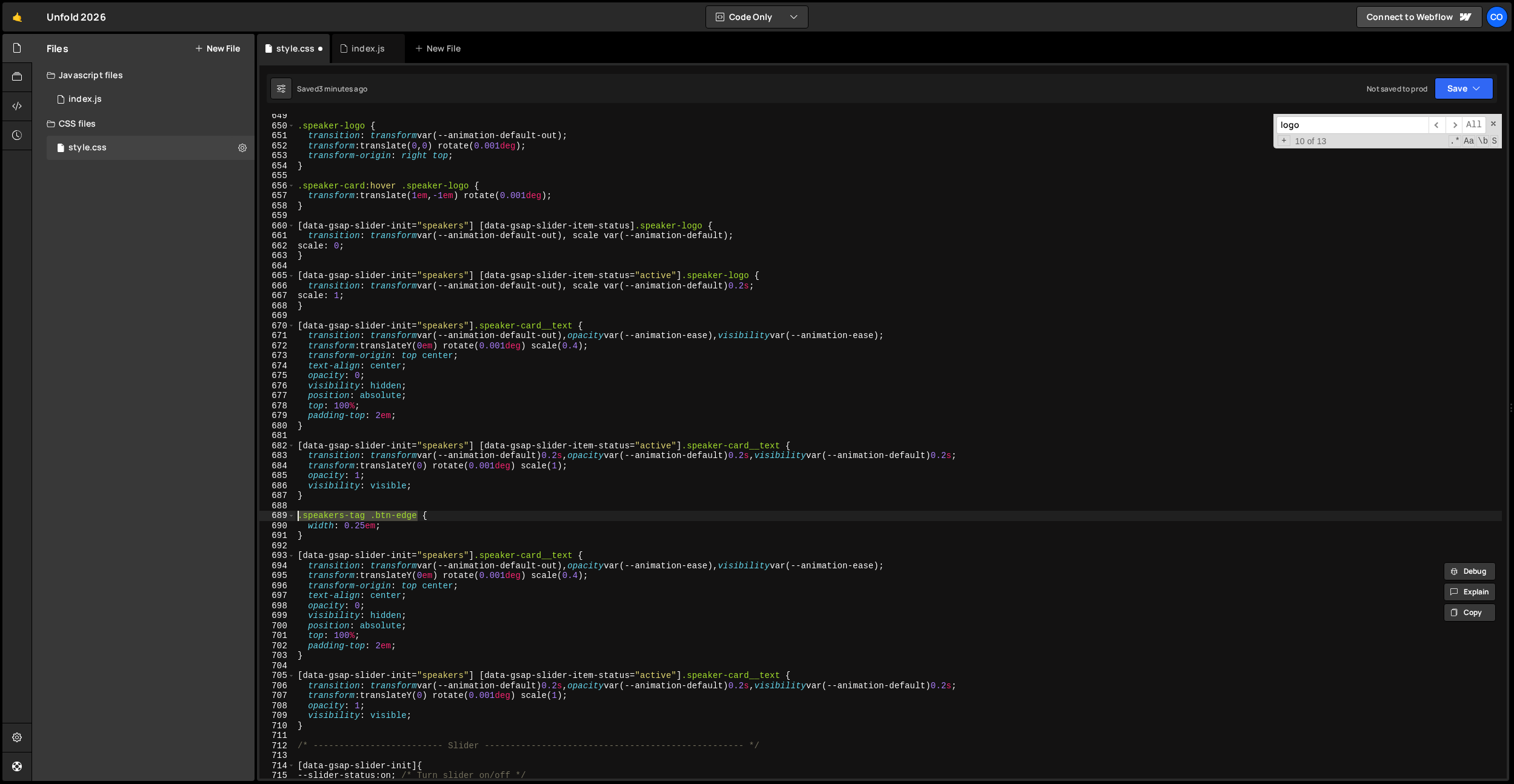
scroll to position [6481, 0]
click at [366, 556] on div ".speaker-logo { transition : transform var(--animation-default-out) ; transform…" at bounding box center [898, 453] width 1207 height 685
click at [381, 532] on div ".speaker-logo { transition : transform var(--animation-default-out) ; transform…" at bounding box center [898, 452] width 1207 height 685
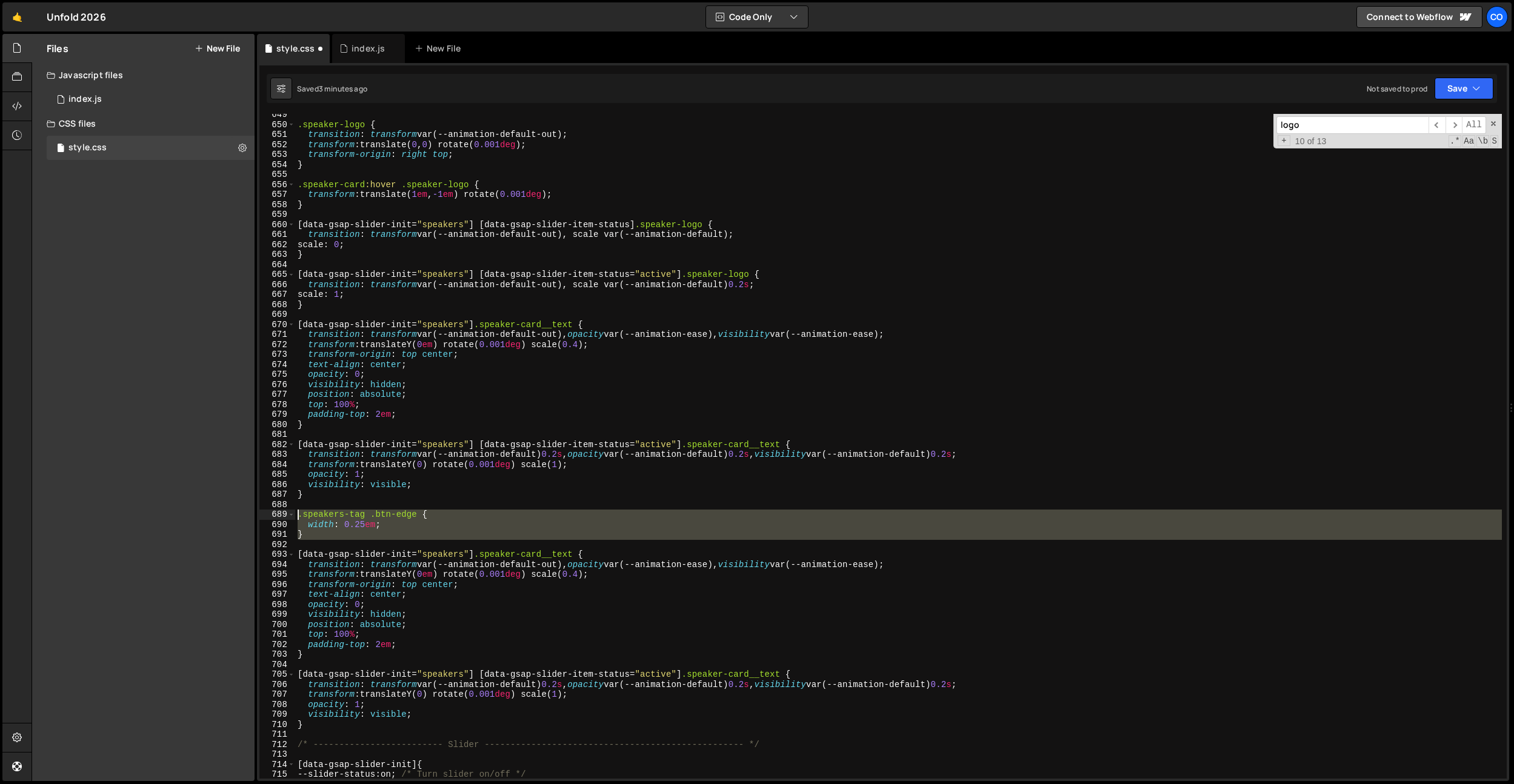
drag, startPoint x: 342, startPoint y: 540, endPoint x: 273, endPoint y: 515, distance: 73.4
click at [273, 515] on div "} 649 650 651 652 653 654 655 656 657 658 659 660 661 662 663 664 665 666 667 6…" at bounding box center [883, 446] width 1248 height 664
type textarea ".speakers-tag .btn-edge { width: 0.25em;"
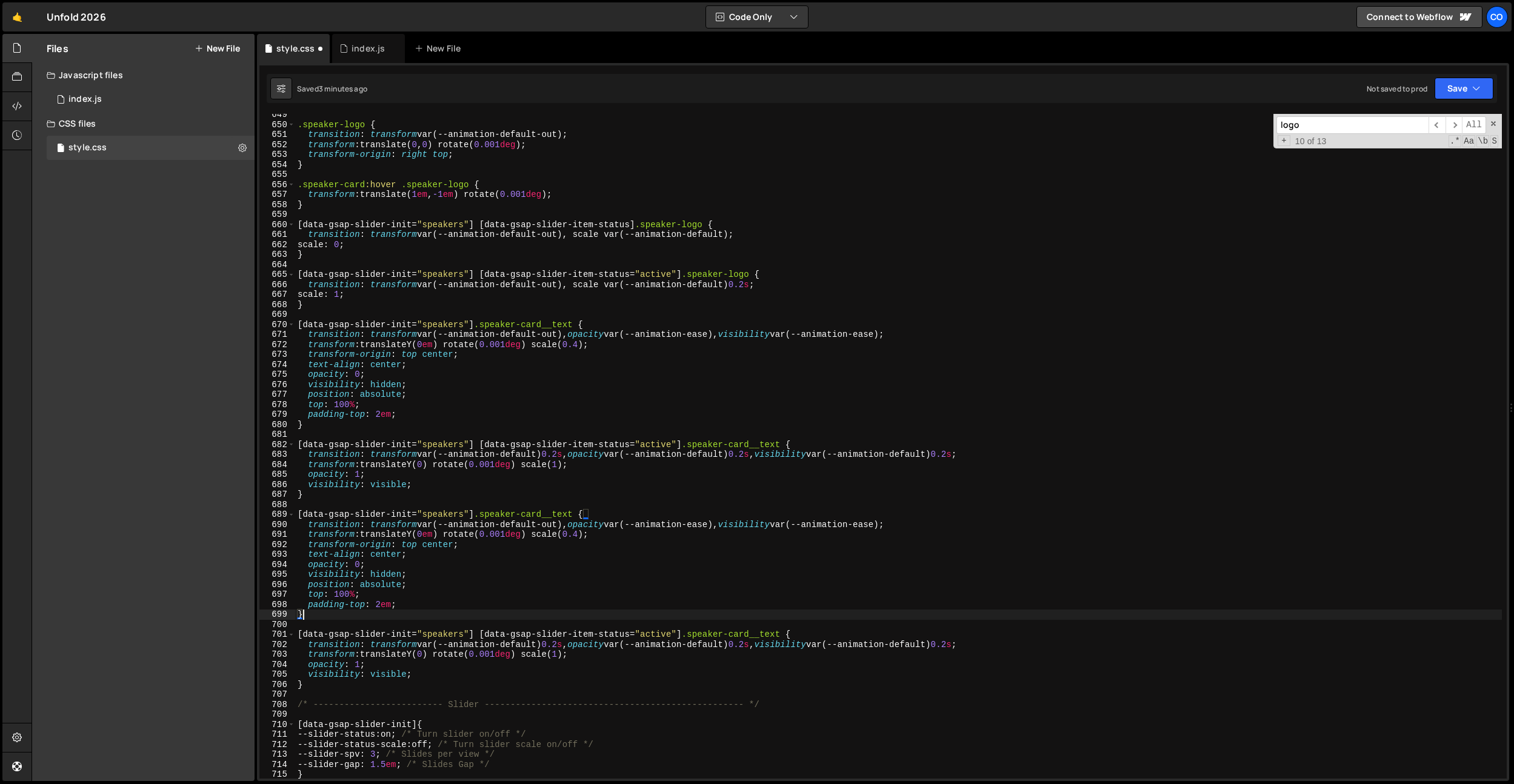
click at [330, 613] on div ".speaker-logo { transition : transform var(--animation-default-out) ; transform…" at bounding box center [898, 452] width 1207 height 685
type textarea "}"
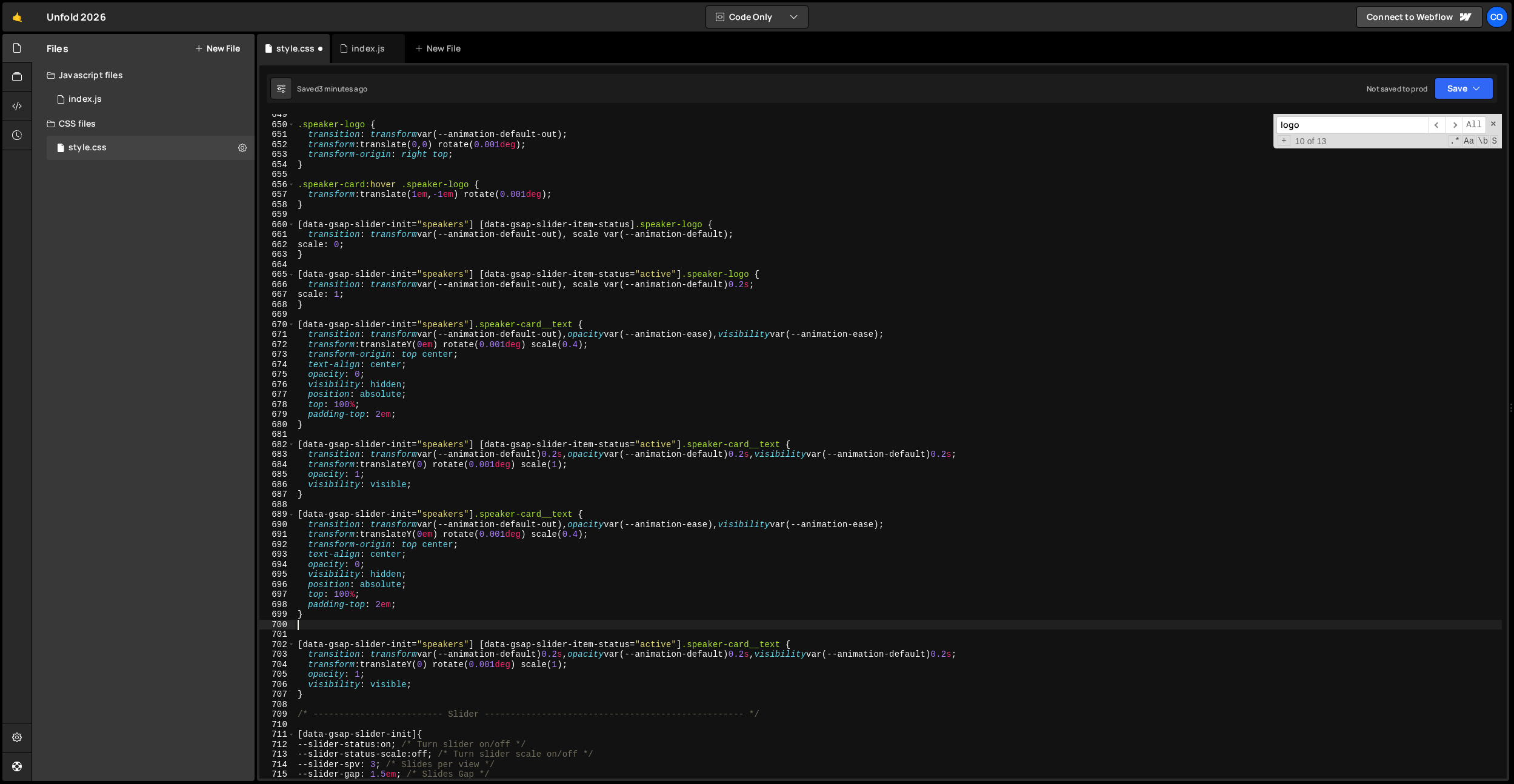
paste textarea "position: absolute;"
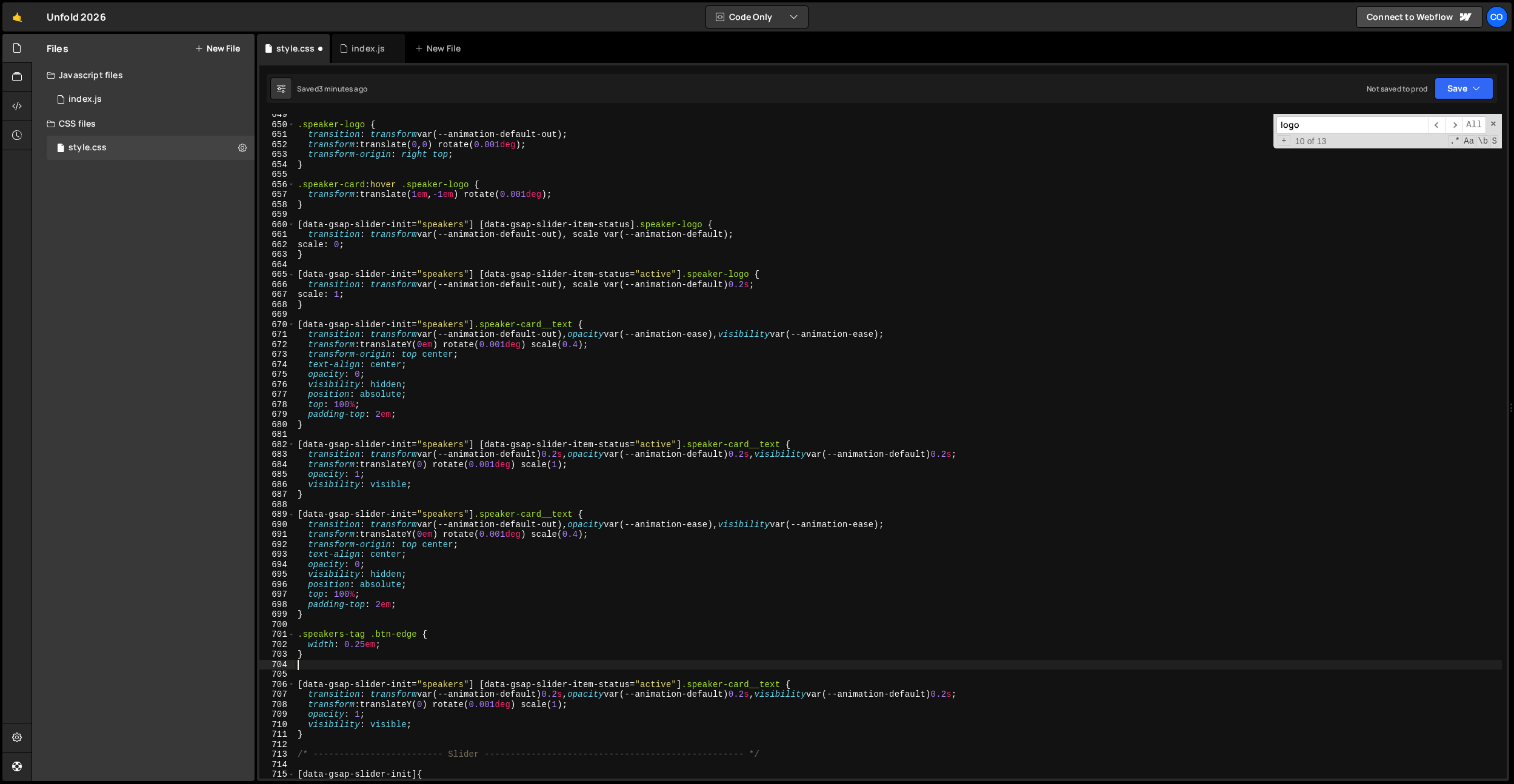
click at [485, 581] on div ".speaker-logo { transition : transform var(--animation-default-out) ; transform…" at bounding box center [898, 452] width 1207 height 685
drag, startPoint x: 362, startPoint y: 632, endPoint x: 267, endPoint y: 630, distance: 95.0
click at [267, 630] on div "position: absolute; 649 650 651 652 653 654 655 656 657 658 659 660 661 662 663…" at bounding box center [883, 446] width 1248 height 664
drag, startPoint x: 578, startPoint y: 515, endPoint x: 478, endPoint y: 515, distance: 100.0
click at [478, 515] on div ".speaker-logo { transition : transform var(--animation-default-out) ; transform…" at bounding box center [898, 452] width 1207 height 685
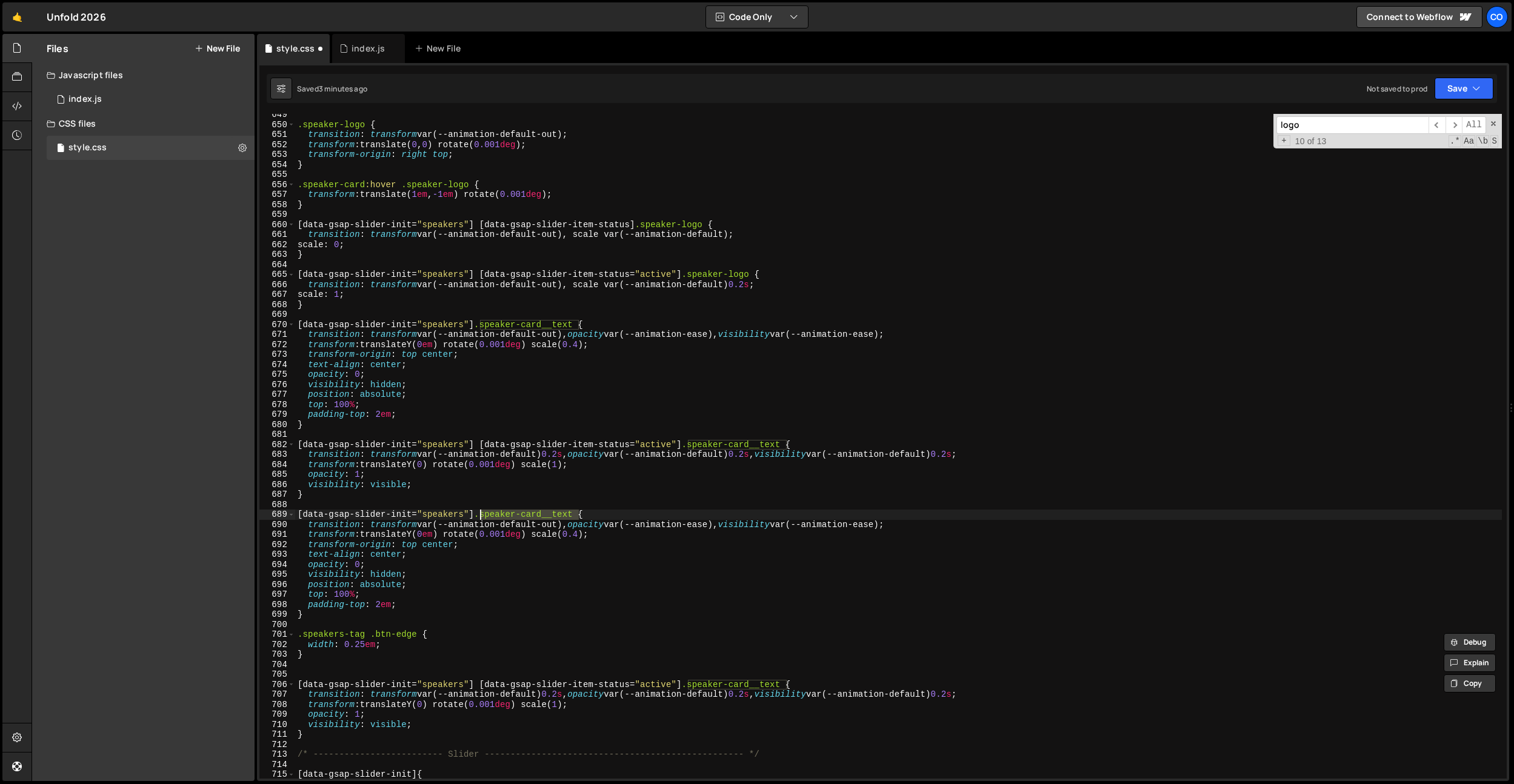
paste textarea "s-tag"
drag, startPoint x: 786, startPoint y: 685, endPoint x: 690, endPoint y: 685, distance: 96.0
click at [690, 685] on div ".speaker-logo { transition : transform var(--animation-default-out) ; transform…" at bounding box center [898, 452] width 1207 height 685
paste textarea "s-tag"
click at [506, 598] on div ".speaker-logo { transition : transform var(--animation-default-out) ; transform…" at bounding box center [898, 452] width 1207 height 685
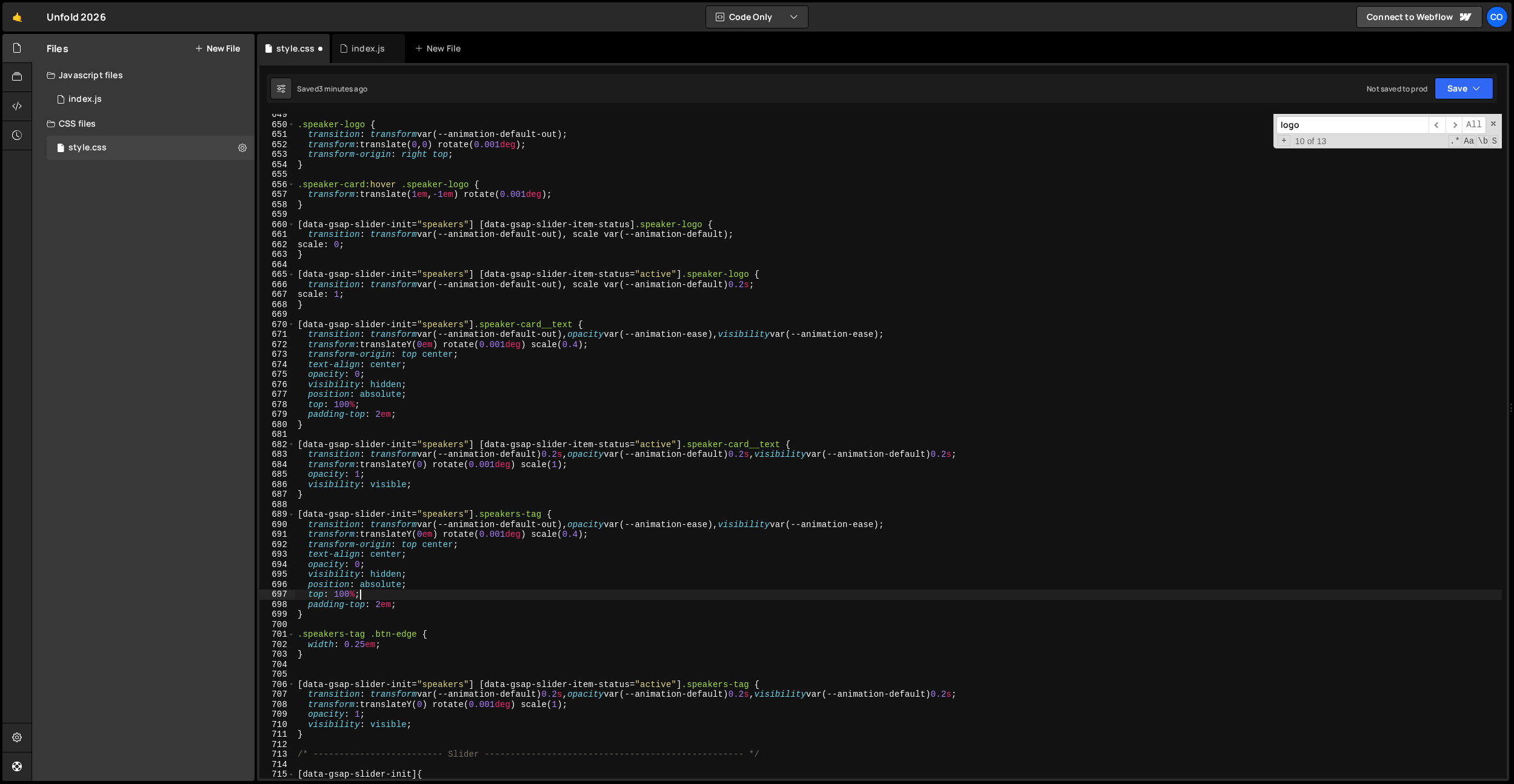
click at [414, 547] on div ".speaker-logo { transition : transform var(--animation-default-out) ; transform…" at bounding box center [898, 452] width 1207 height 685
click at [434, 545] on div ".speaker-logo { transition : transform var(--animation-default-out) ; transform…" at bounding box center [898, 452] width 1207 height 685
click at [461, 519] on div ".speaker-logo { transition : transform var(--animation-default-out) ; transform…" at bounding box center [898, 452] width 1207 height 685
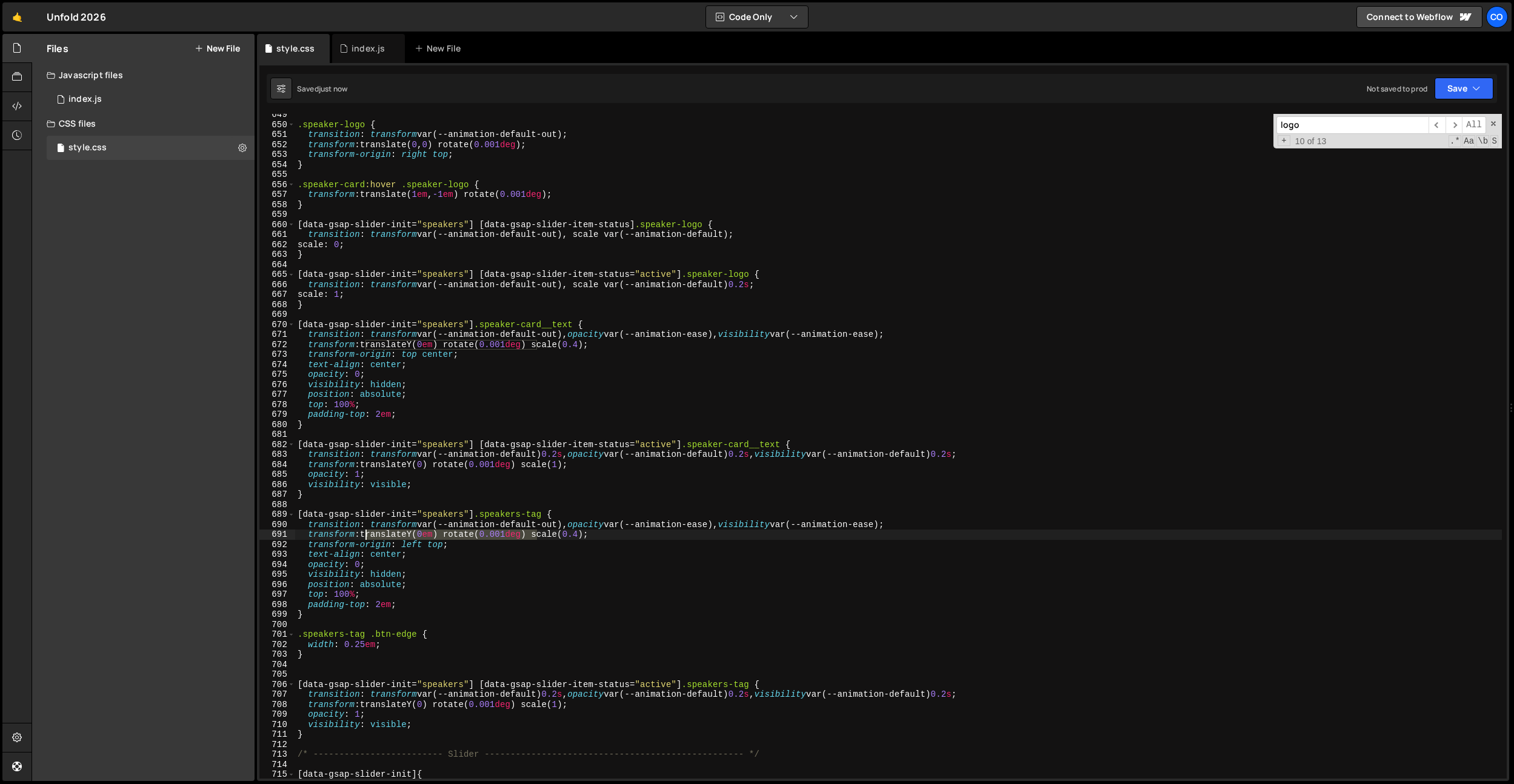
drag, startPoint x: 537, startPoint y: 537, endPoint x: 364, endPoint y: 536, distance: 173.0
click at [364, 536] on div ".speaker-logo { transition : transform var(--animation-default-out) ; transform…" at bounding box center [898, 452] width 1207 height 685
click at [404, 532] on div ".speaker-logo { transition : transform var(--animation-default-out) ; transform…" at bounding box center [898, 452] width 1207 height 685
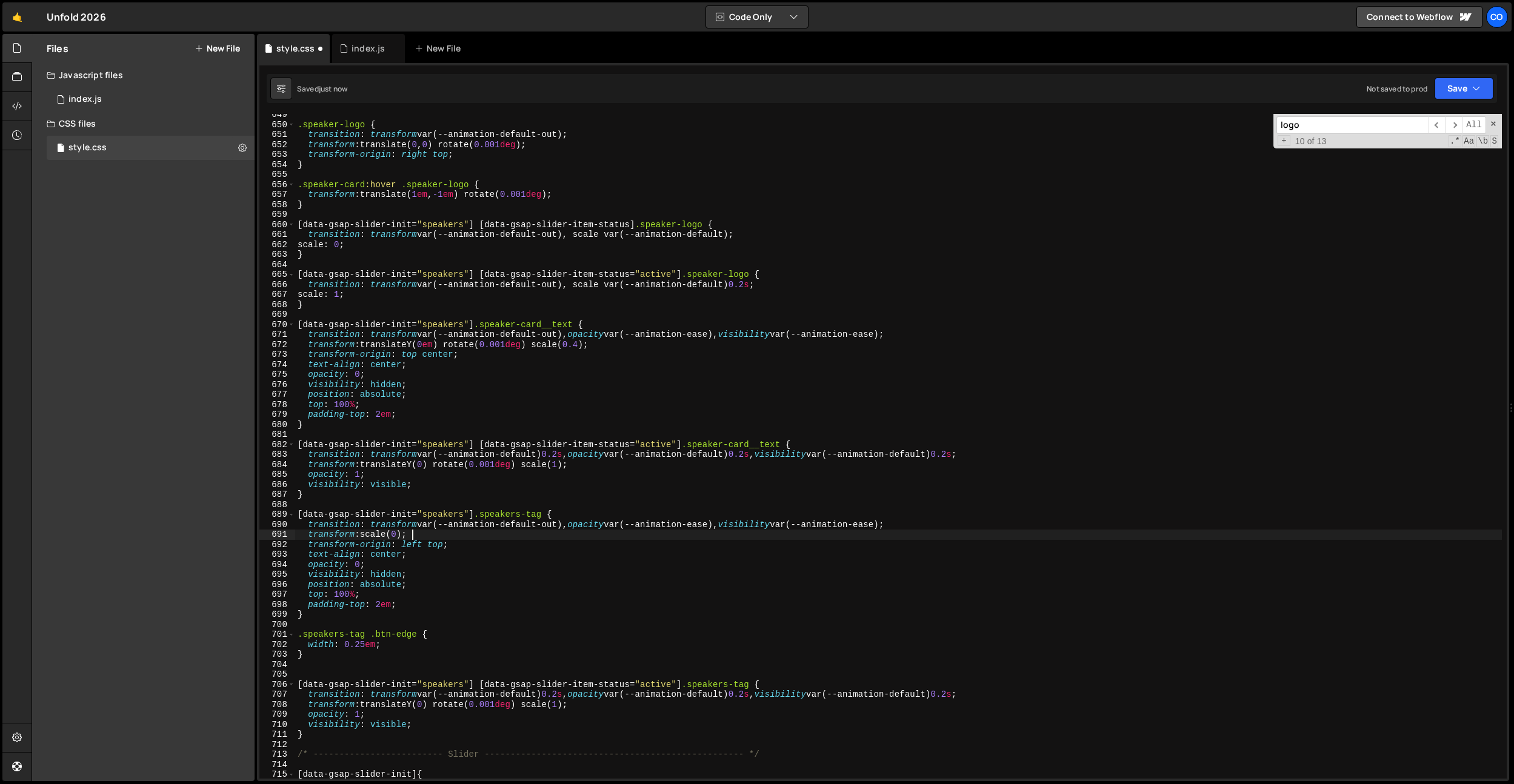
click at [421, 535] on div ".speaker-logo { transition : transform var(--animation-default-out) ; transform…" at bounding box center [898, 452] width 1207 height 685
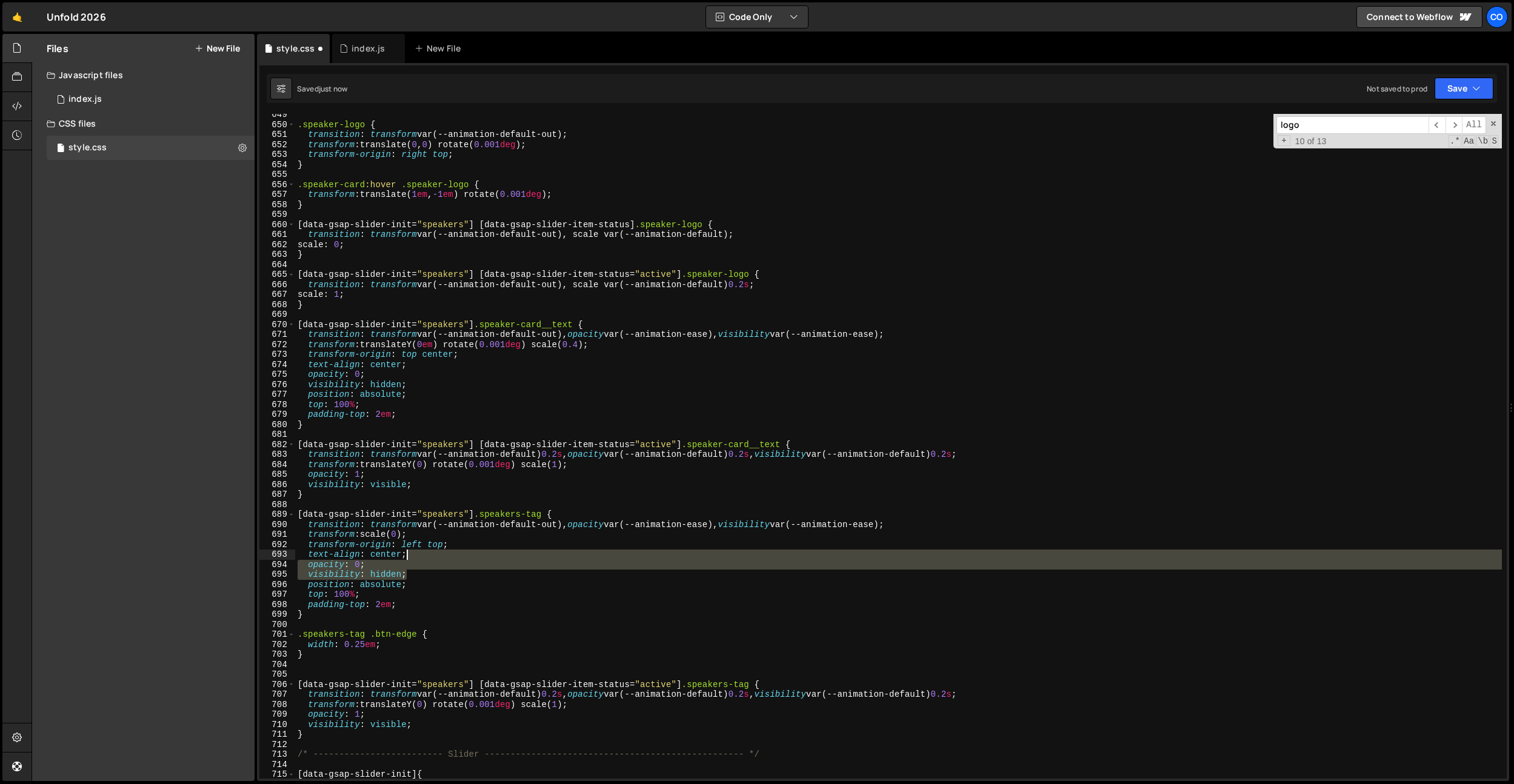
drag, startPoint x: 416, startPoint y: 575, endPoint x: 434, endPoint y: 556, distance: 26.2
click at [434, 556] on div ".speaker-logo { transition : transform var(--animation-default-out) ; transform…" at bounding box center [898, 452] width 1207 height 685
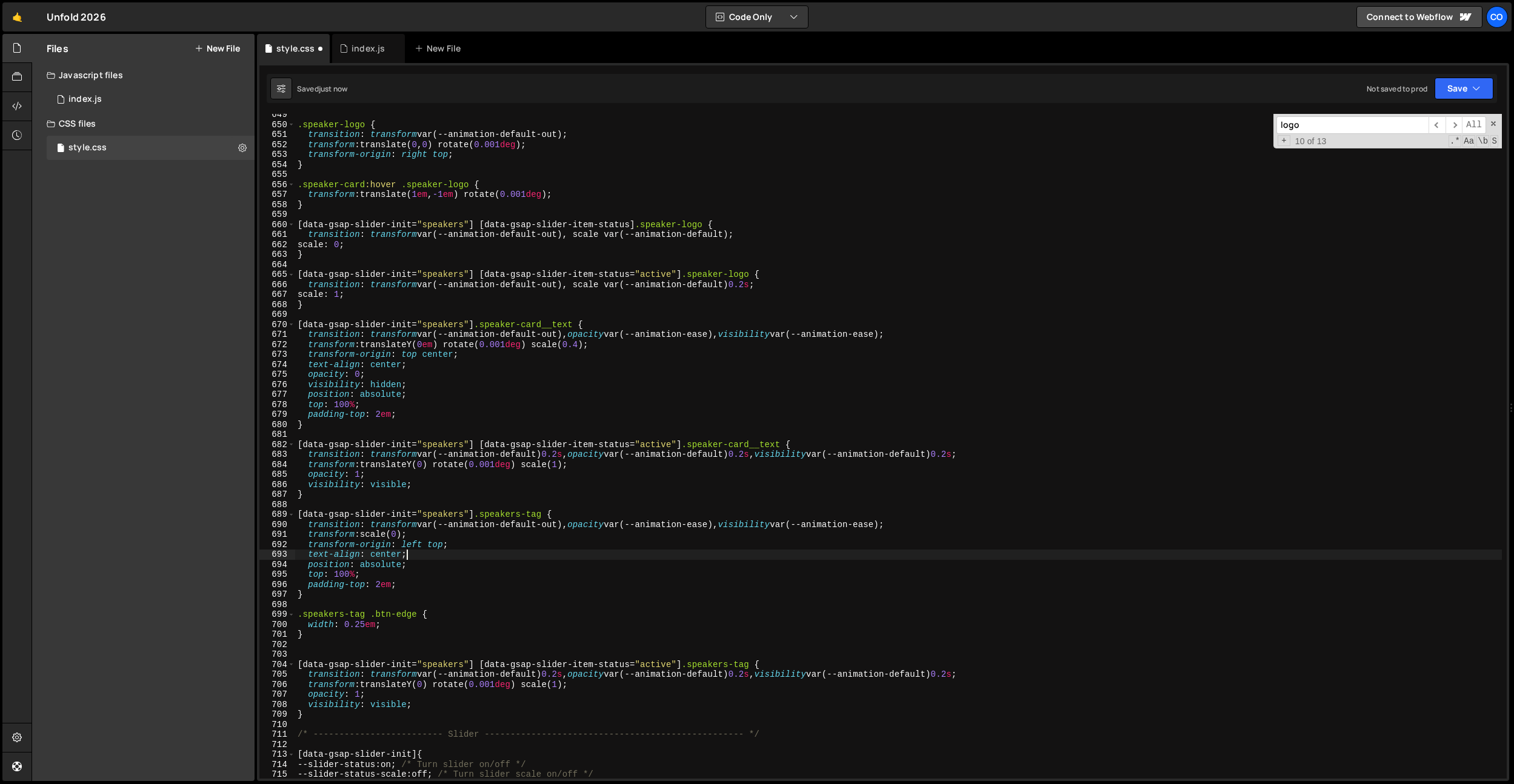
drag, startPoint x: 434, startPoint y: 556, endPoint x: 450, endPoint y: 558, distance: 16.1
click at [471, 549] on div ".speaker-logo { transition : transform var(--animation-default-out) ; transform…" at bounding box center [898, 452] width 1207 height 685
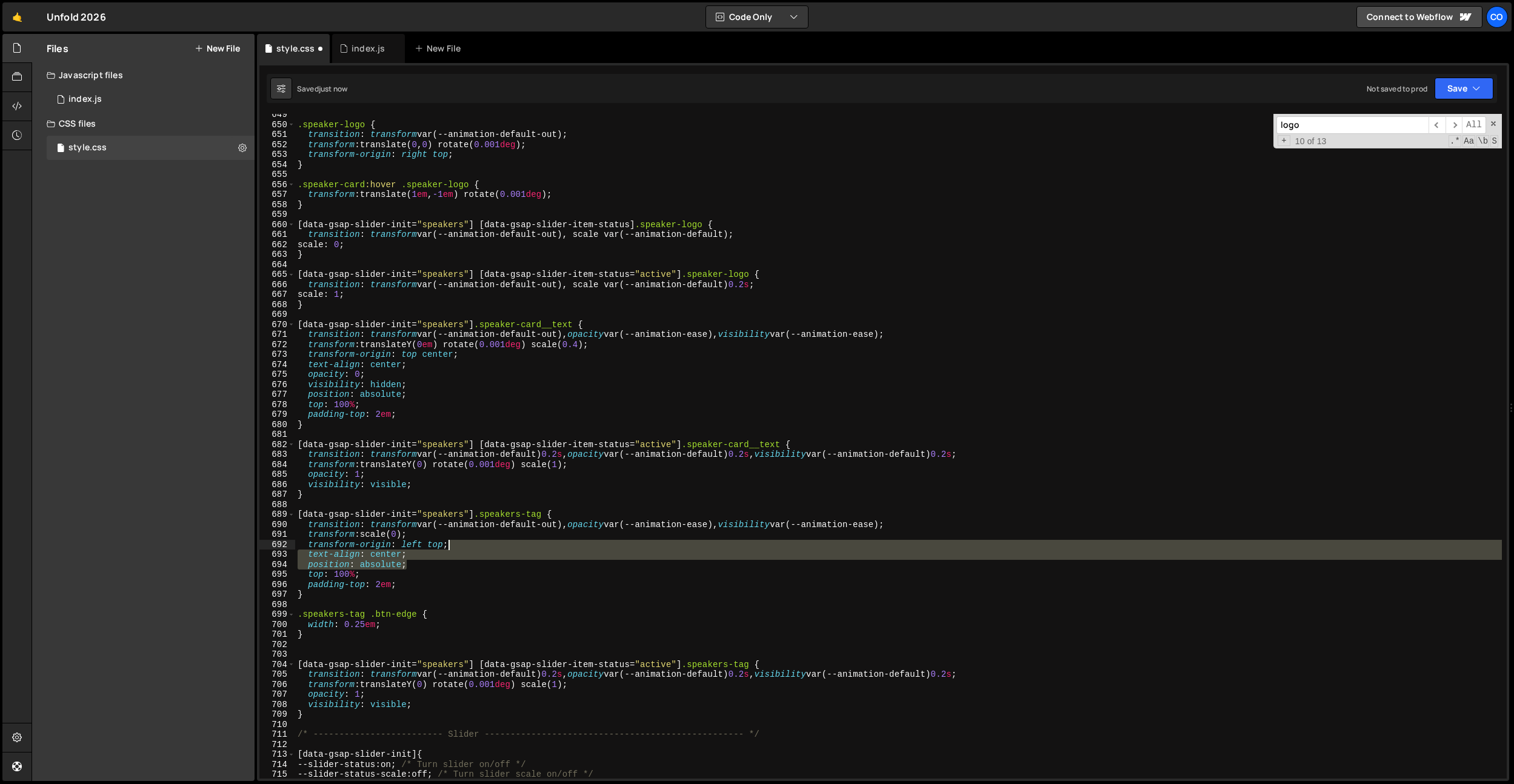
drag, startPoint x: 447, startPoint y: 562, endPoint x: 467, endPoint y: 549, distance: 23.9
click at [467, 549] on div ".speaker-logo { transition : transform var(--animation-default-out) ; transform…" at bounding box center [898, 452] width 1207 height 685
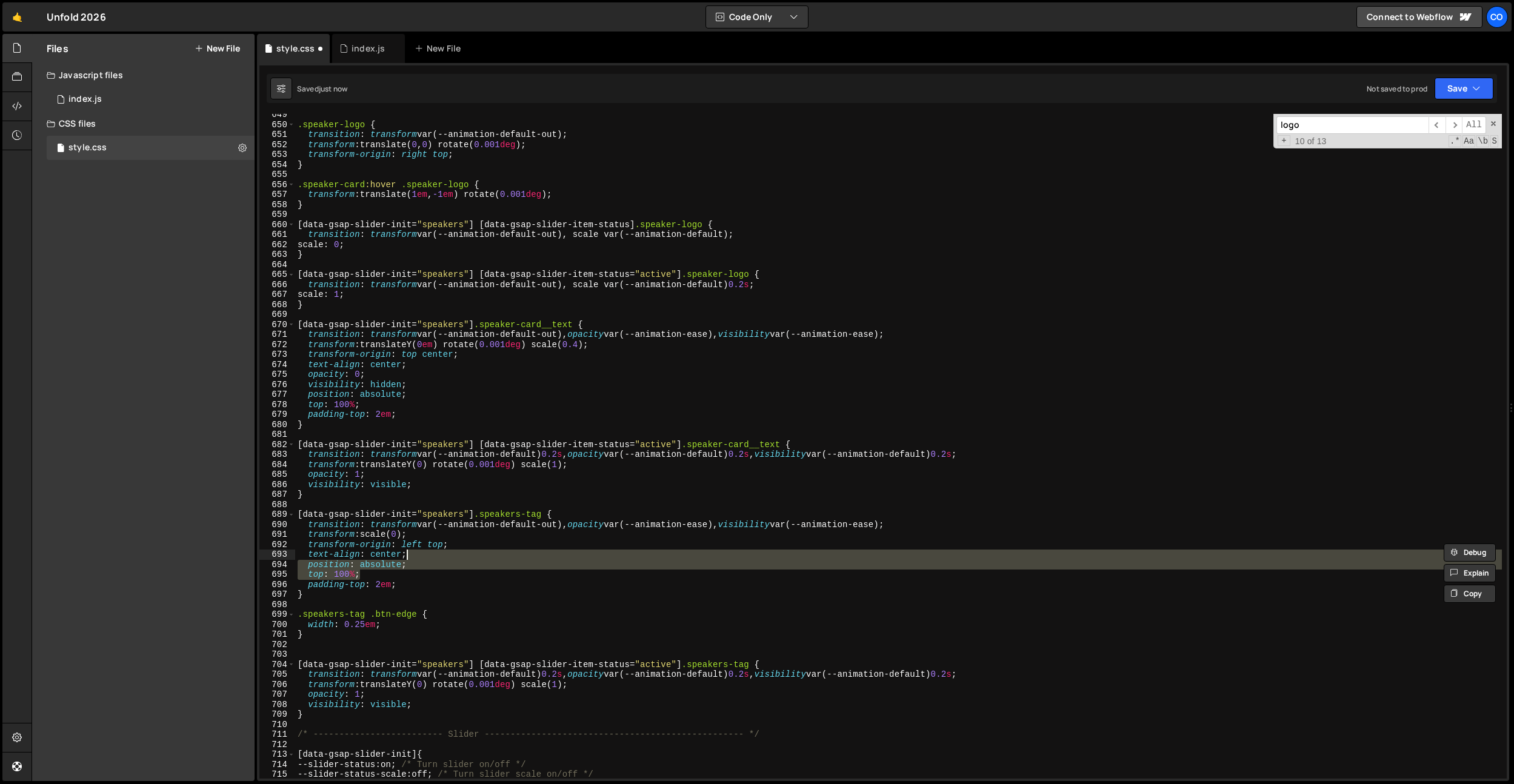
drag, startPoint x: 416, startPoint y: 577, endPoint x: 457, endPoint y: 548, distance: 50.2
click at [457, 548] on div ".speaker-logo { transition : transform var(--animation-default-out) ; transform…" at bounding box center [898, 452] width 1207 height 685
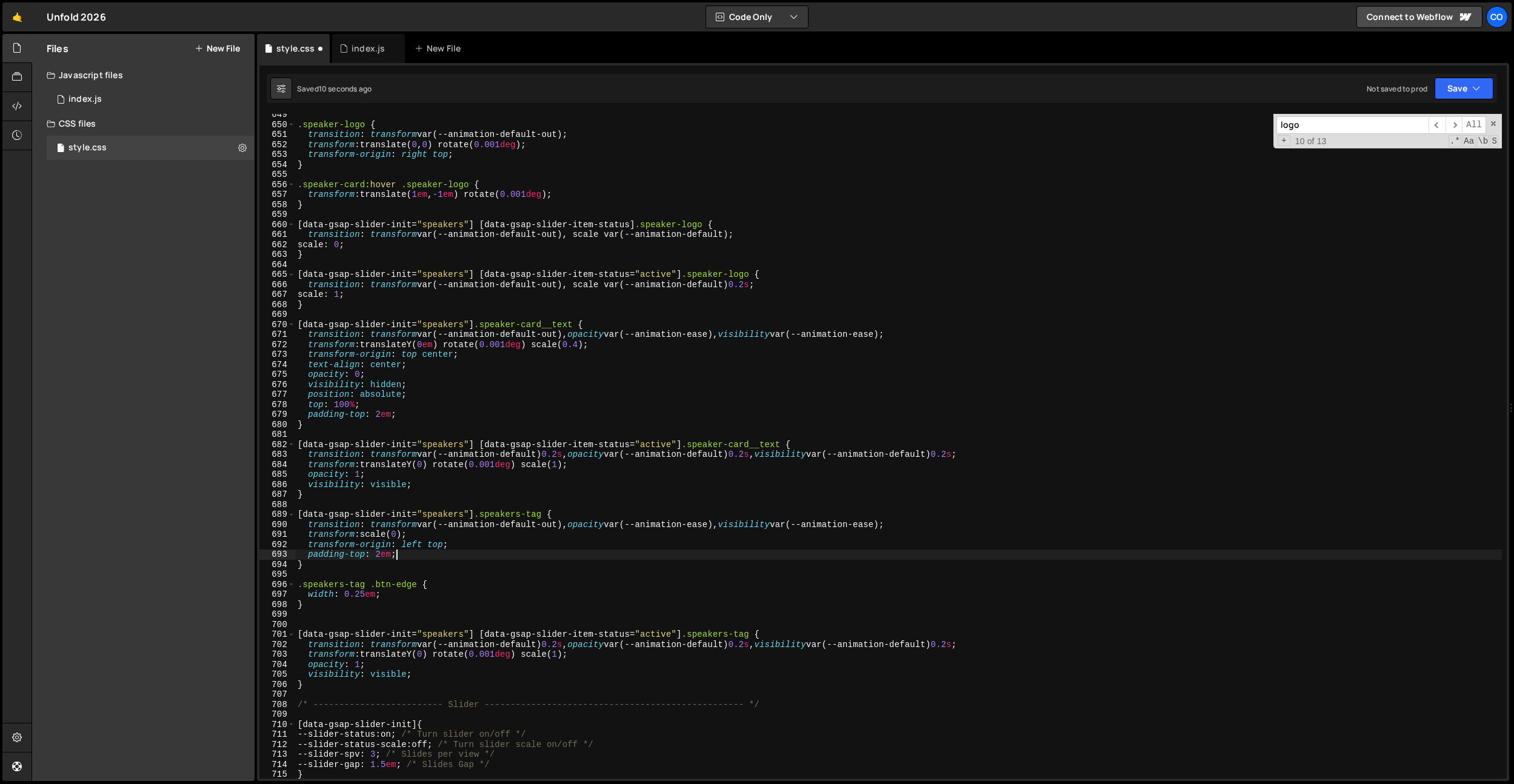
drag, startPoint x: 431, startPoint y: 554, endPoint x: 465, endPoint y: 549, distance: 34.4
click at [465, 549] on div ".speaker-logo { transition : transform var(--animation-default-out) ; transform…" at bounding box center [898, 452] width 1207 height 685
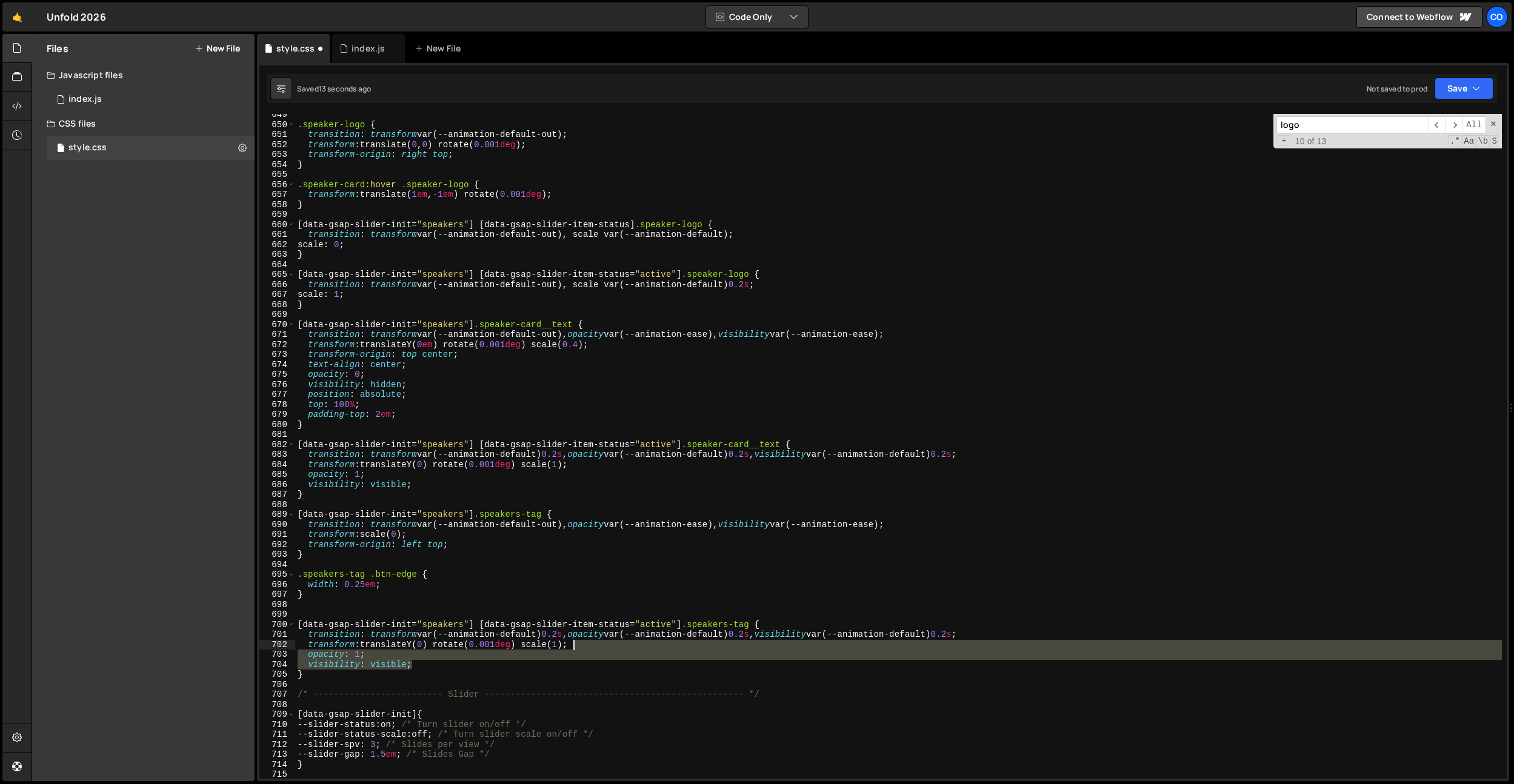
drag, startPoint x: 422, startPoint y: 666, endPoint x: 646, endPoint y: 646, distance: 224.9
click at [646, 646] on div ".speaker-logo { transition : transform var(--animation-default-out) ; transform…" at bounding box center [898, 452] width 1207 height 685
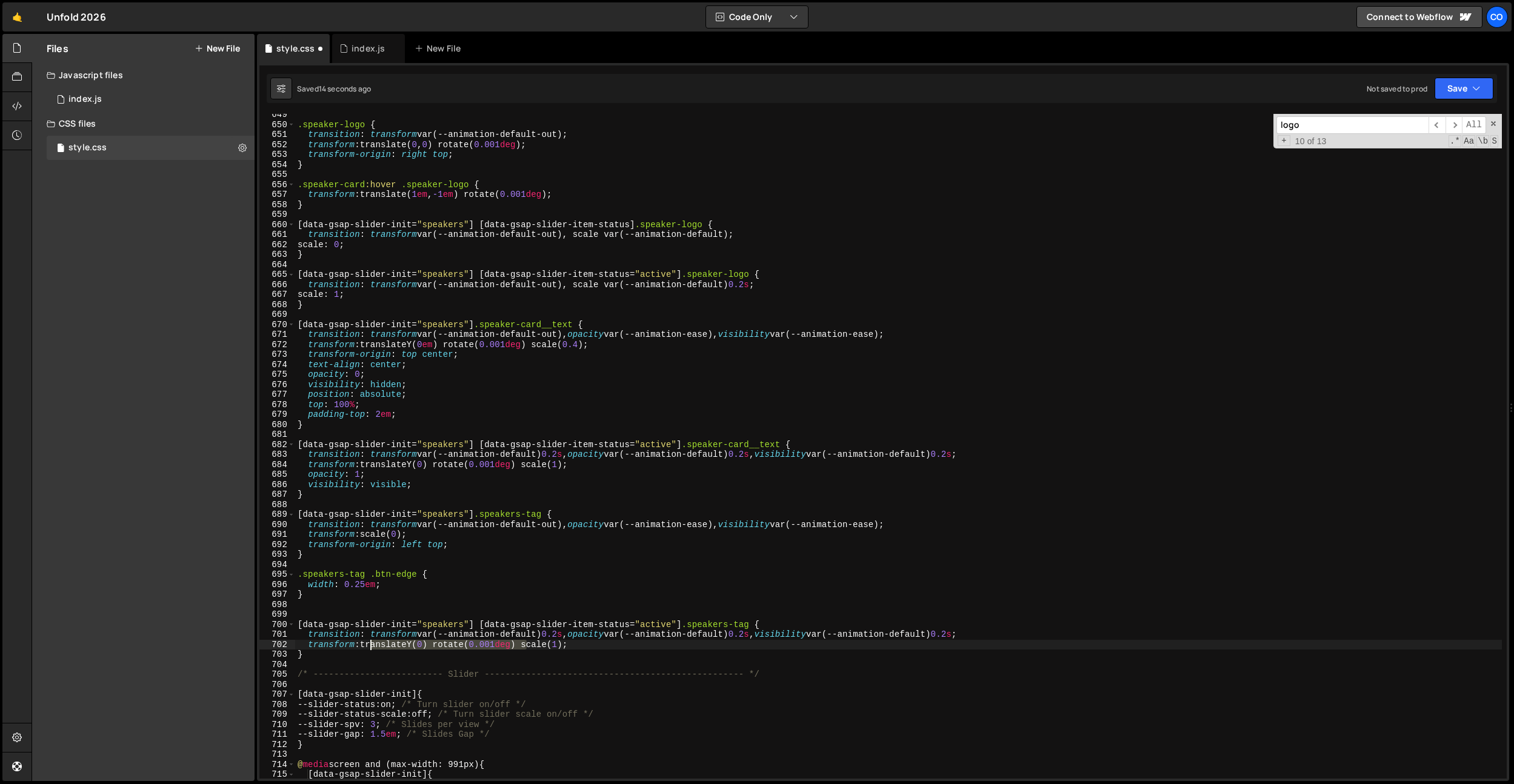
drag, startPoint x: 527, startPoint y: 645, endPoint x: 366, endPoint y: 646, distance: 161.0
click at [366, 646] on div ".speaker-logo { transition : transform var(--animation-default-out) ; transform…" at bounding box center [898, 452] width 1207 height 685
click at [411, 645] on div ".speaker-logo { transition : transform var(--animation-default-out) ; transform…" at bounding box center [898, 452] width 1207 height 685
click at [400, 536] on div ".speaker-logo { transition : transform var(--animation-default-out) ; transform…" at bounding box center [898, 452] width 1207 height 685
click at [498, 473] on div ".speaker-logo { transition : transform var(--animation-default-out) ; transform…" at bounding box center [898, 452] width 1207 height 685
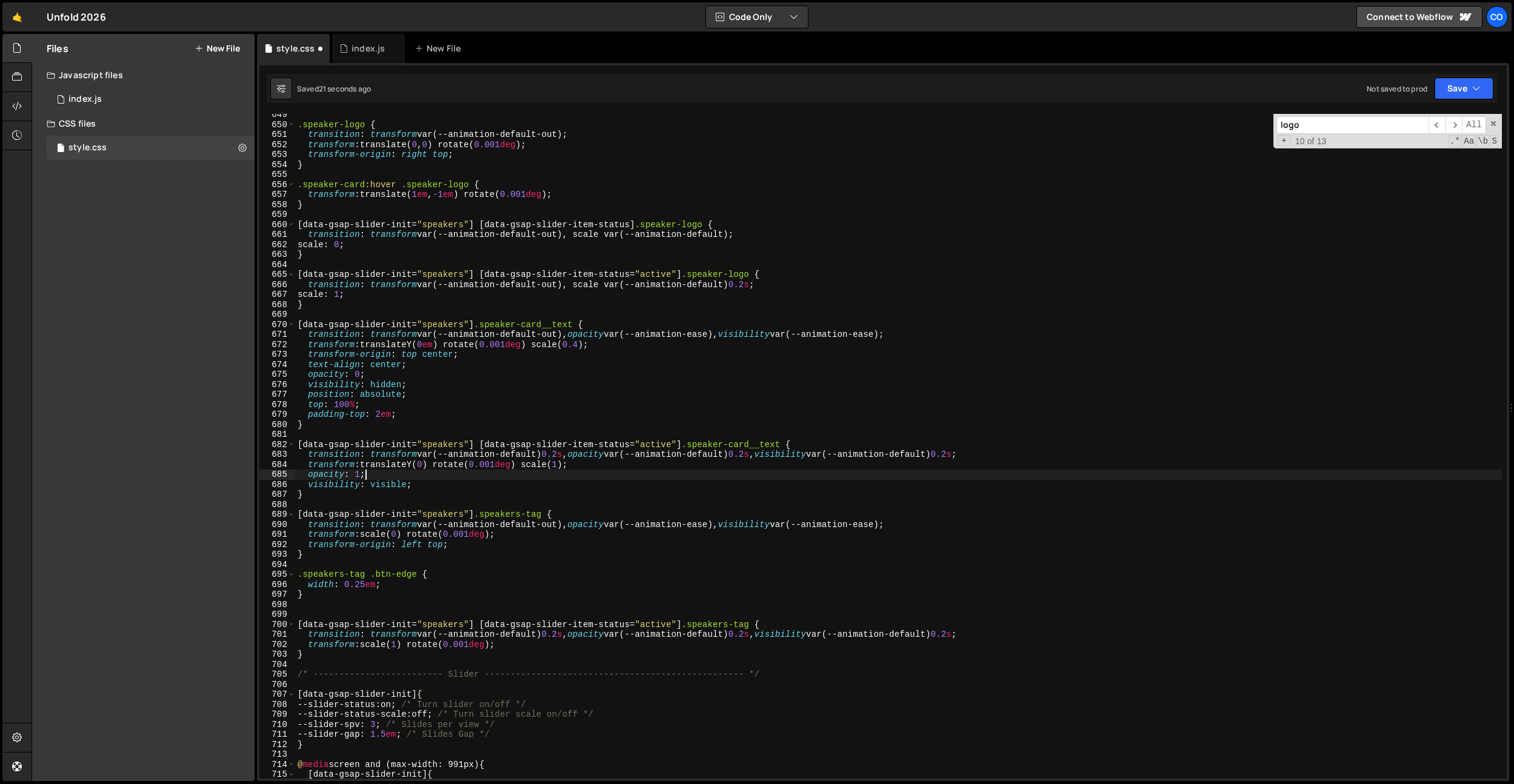
scroll to position [0, 4]
click at [582, 524] on div ".speaker-logo { transition : transform var(--animation-default-out) ; transform…" at bounding box center [898, 452] width 1207 height 685
drag, startPoint x: 579, startPoint y: 525, endPoint x: 907, endPoint y: 524, distance: 328.0
click at [907, 524] on div ".speaker-logo { transition : transform var(--animation-default-out) ; transform…" at bounding box center [898, 452] width 1207 height 685
drag, startPoint x: 580, startPoint y: 637, endPoint x: 997, endPoint y: 637, distance: 417.0
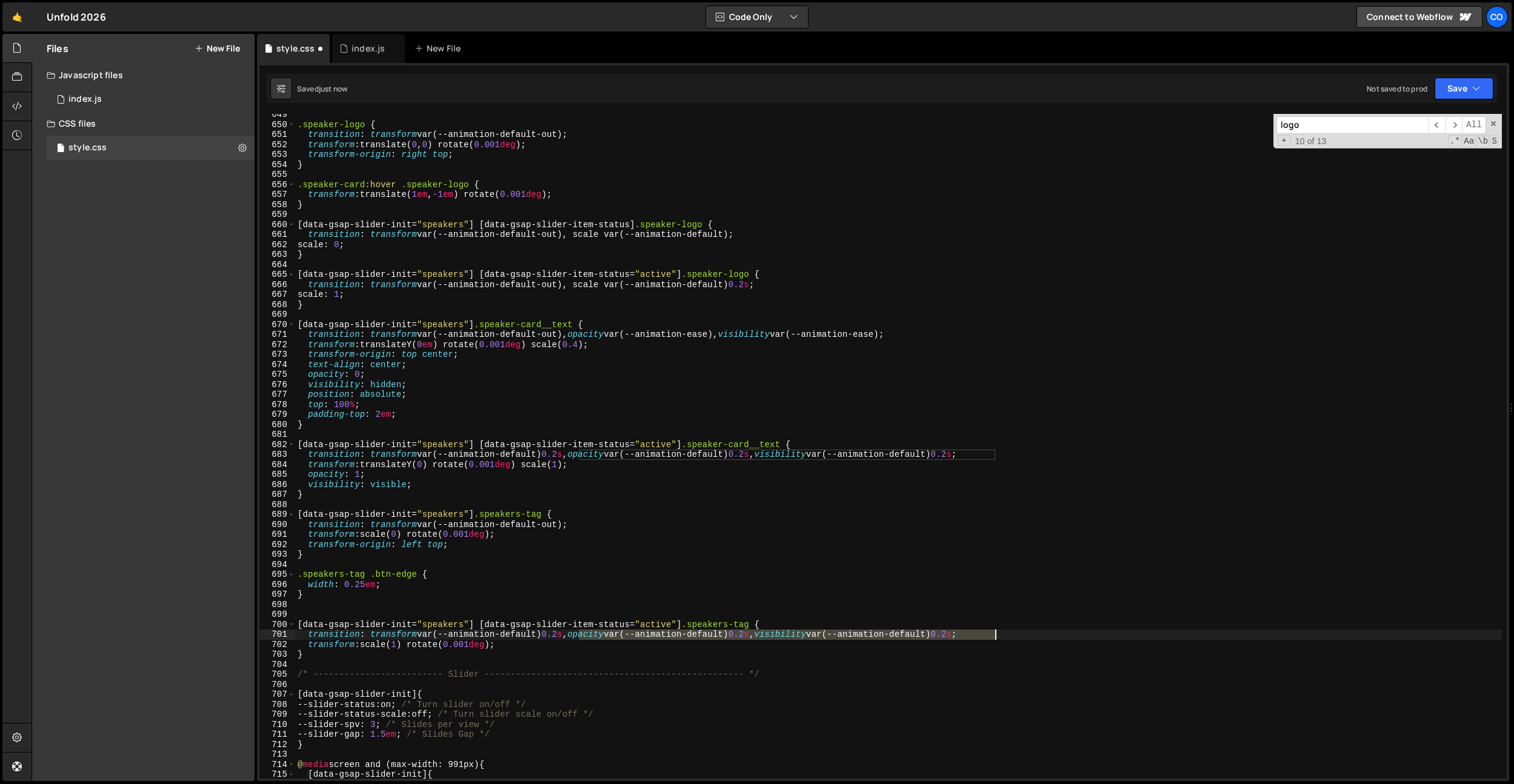
click at [997, 637] on div ".speaker-logo { transition : transform var(--animation-default-out) ; transform…" at bounding box center [898, 452] width 1207 height 685
click at [655, 533] on div ".speaker-logo { transition : transform var(--animation-default-out) ; transform…" at bounding box center [898, 452] width 1207 height 685
type textarea "transform: scale(0) rotate(0.001deg);"
click at [529, 567] on div ".speaker-logo { transition : transform var(--animation-default-out) ; transform…" at bounding box center [898, 452] width 1207 height 685
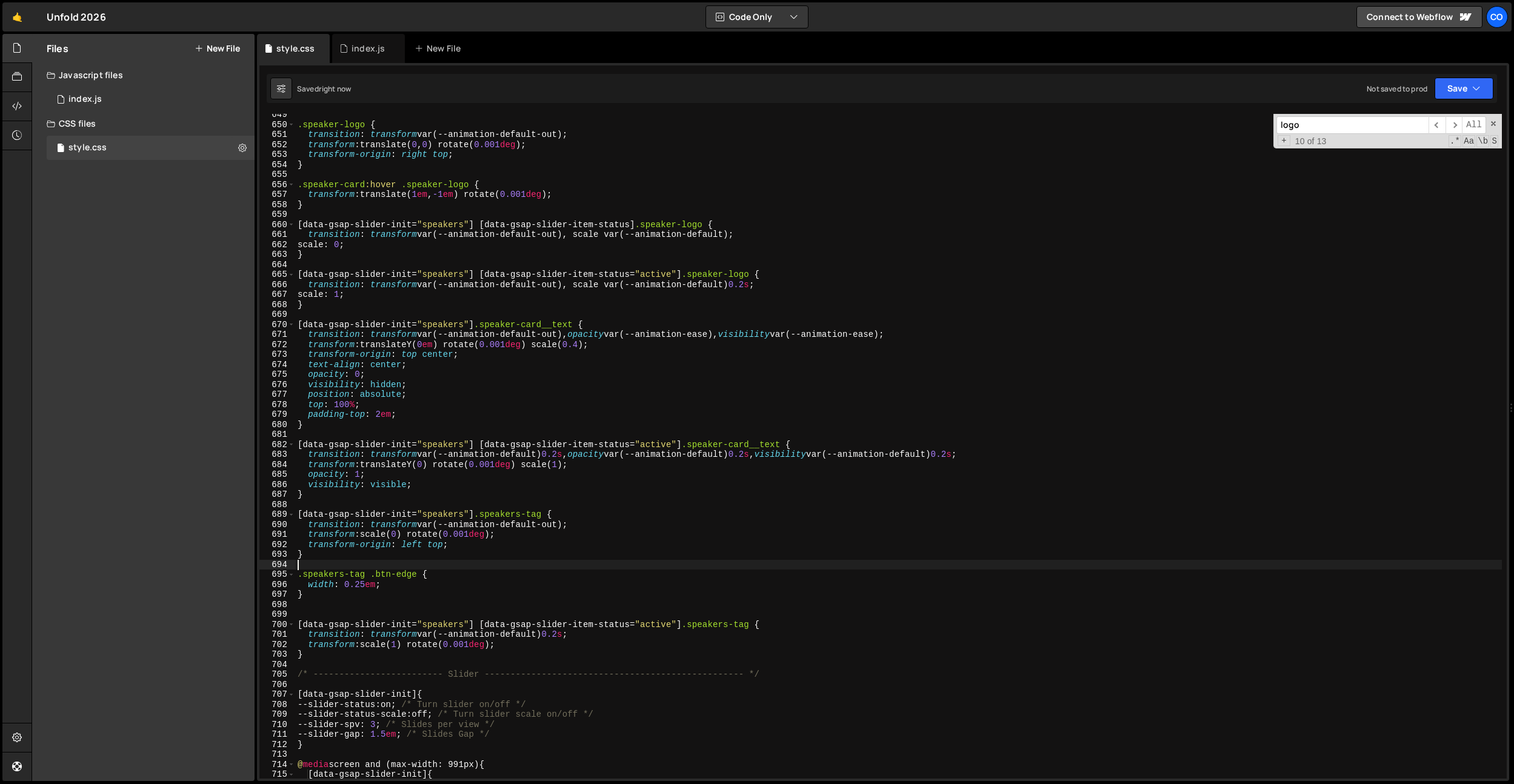
click at [523, 564] on div ".speaker-logo { transition : transform var(--animation-default-out) ; transform…" at bounding box center [898, 452] width 1207 height 685
click at [408, 570] on div ".speaker-logo { transition : transform var(--animation-default-out) ; transform…" at bounding box center [898, 452] width 1207 height 685
click at [476, 477] on div ".speaker-logo { transition : transform var(--animation-default-out) ; transform…" at bounding box center [898, 452] width 1207 height 685
click at [437, 417] on div ".speaker-logo { transition : transform var(--animation-default-out) ; transform…" at bounding box center [898, 452] width 1207 height 685
type textarea "padding-top: 2em;"
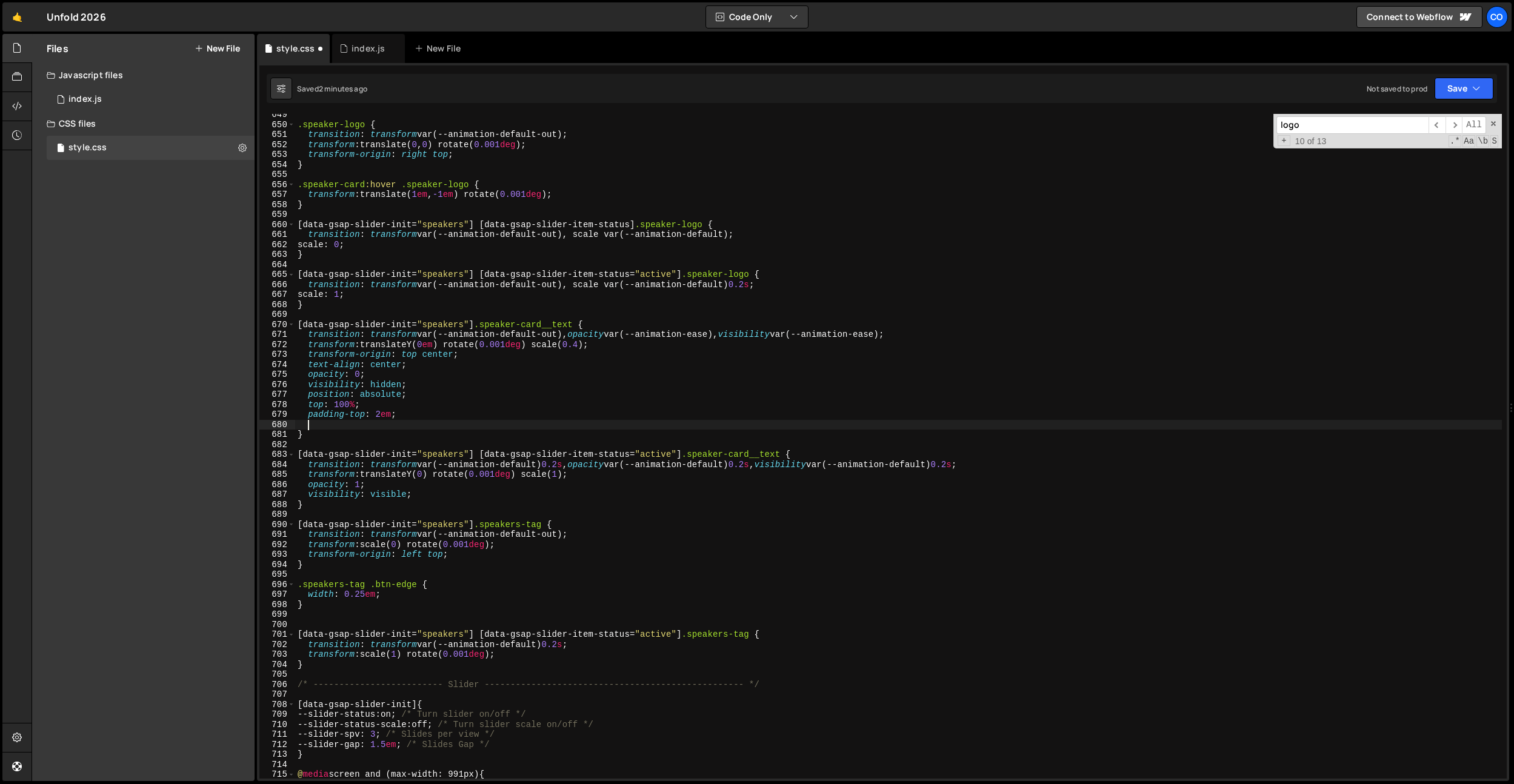
paste textarea "align-items: center;"
click at [328, 424] on div ".speaker-logo { transition : transform var(--animation-default-out) ; transform…" at bounding box center [898, 452] width 1207 height 685
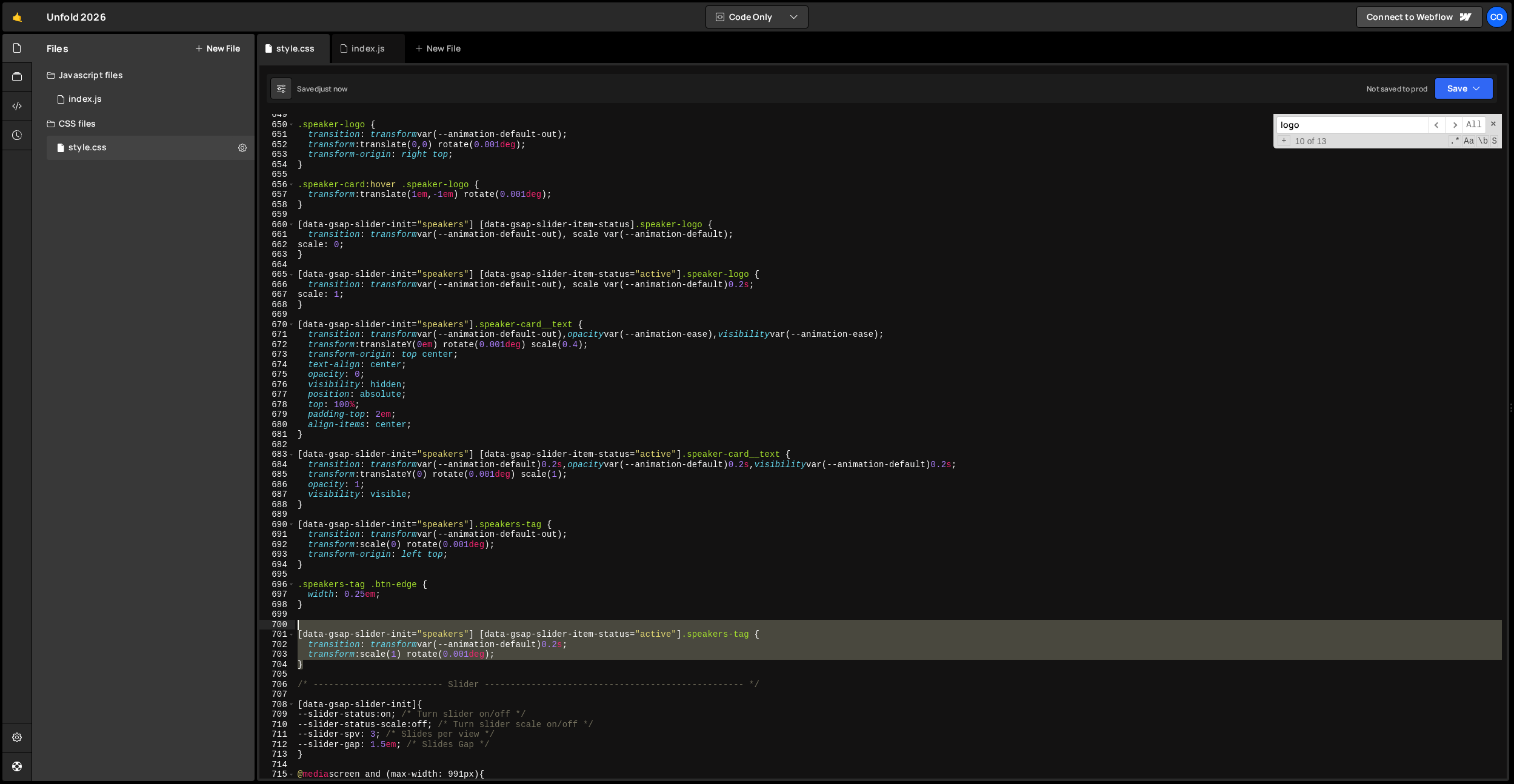
drag, startPoint x: 317, startPoint y: 668, endPoint x: 284, endPoint y: 627, distance: 52.6
click at [284, 627] on div "align-items: center; 649 650 651 652 653 654 655 656 657 658 659 660 661 662 66…" at bounding box center [883, 446] width 1248 height 664
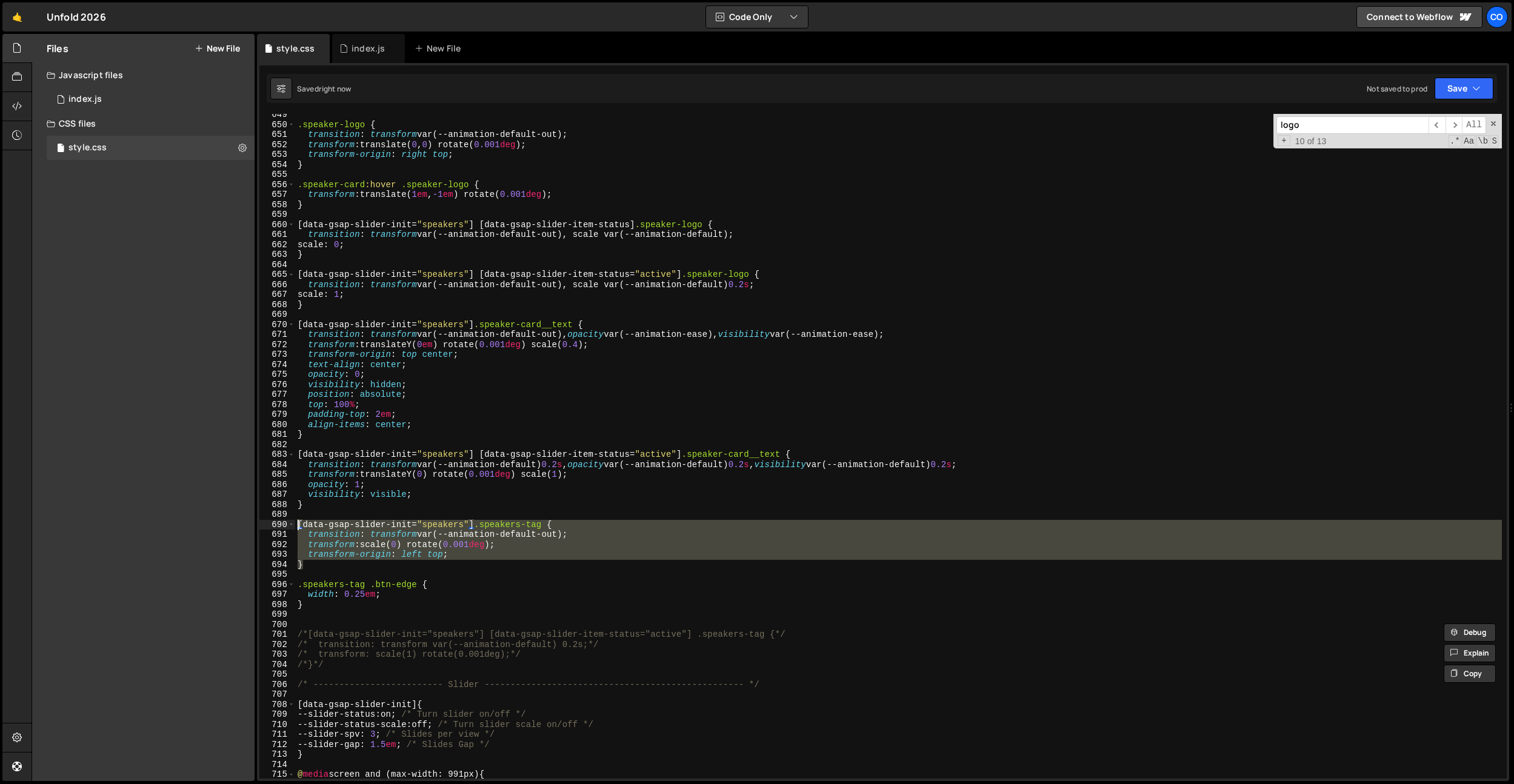
drag, startPoint x: 306, startPoint y: 564, endPoint x: 279, endPoint y: 521, distance: 50.8
click at [279, 521] on div "/*[data-gsap-slider-init="speakers"] [data-gsap-slider-item-status="active"] .s…" at bounding box center [883, 446] width 1248 height 664
click at [374, 639] on div ".speaker-logo { transition : transform var(--animation-default-out) ; transform…" at bounding box center [898, 452] width 1207 height 685
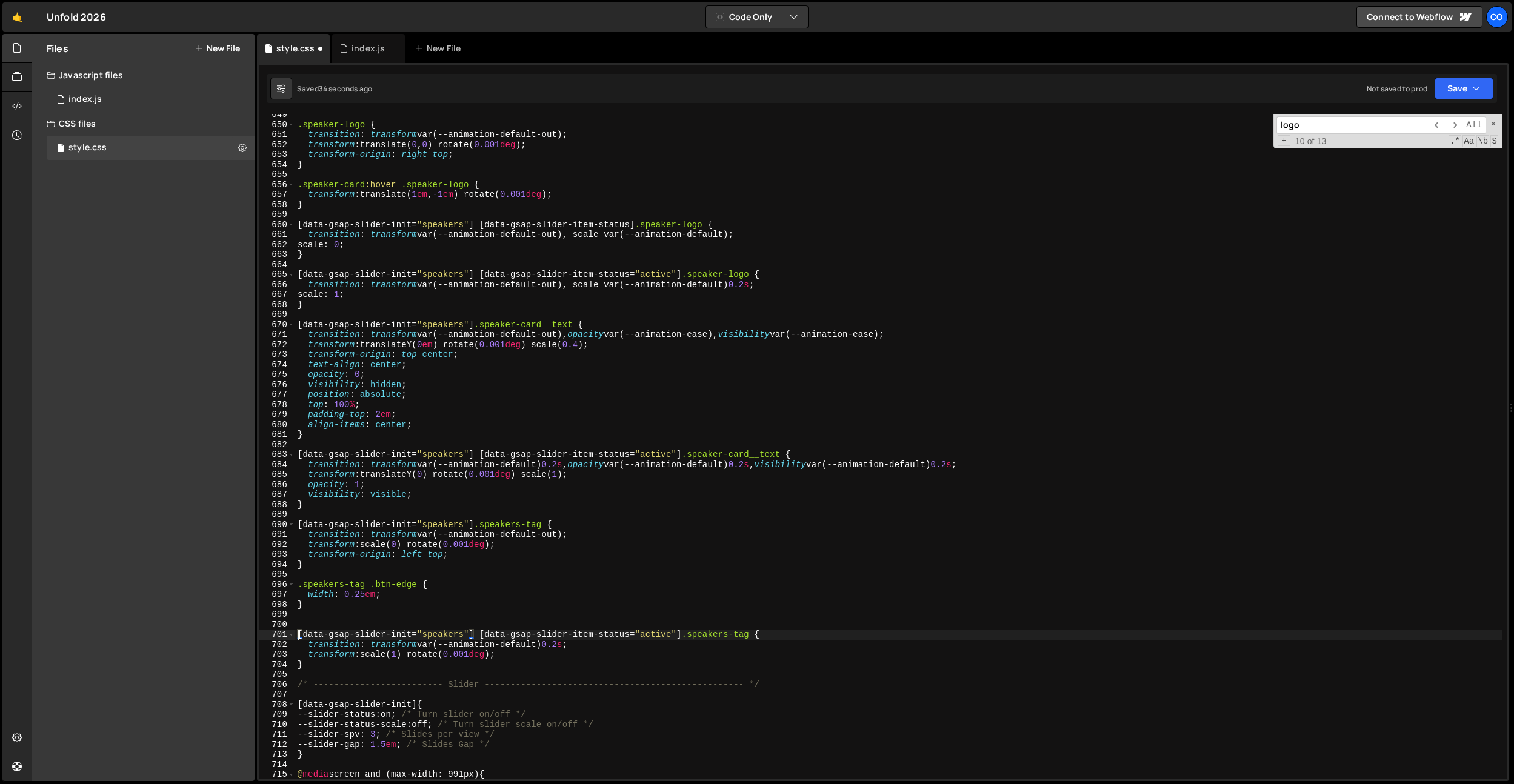
click at [395, 603] on div ".speaker-logo { transition : transform var(--animation-default-out) ; transform…" at bounding box center [898, 452] width 1207 height 685
click at [400, 649] on div ".speaker-logo { transition : transform var(--animation-default-out) ; transform…" at bounding box center [898, 452] width 1207 height 685
click at [402, 546] on div ".speaker-logo { transition : transform var(--animation-default-out) ; transform…" at bounding box center [898, 452] width 1207 height 685
click at [525, 375] on div ".speaker-logo { transition : transform var(--animation-default-out) ; transform…" at bounding box center [898, 452] width 1207 height 685
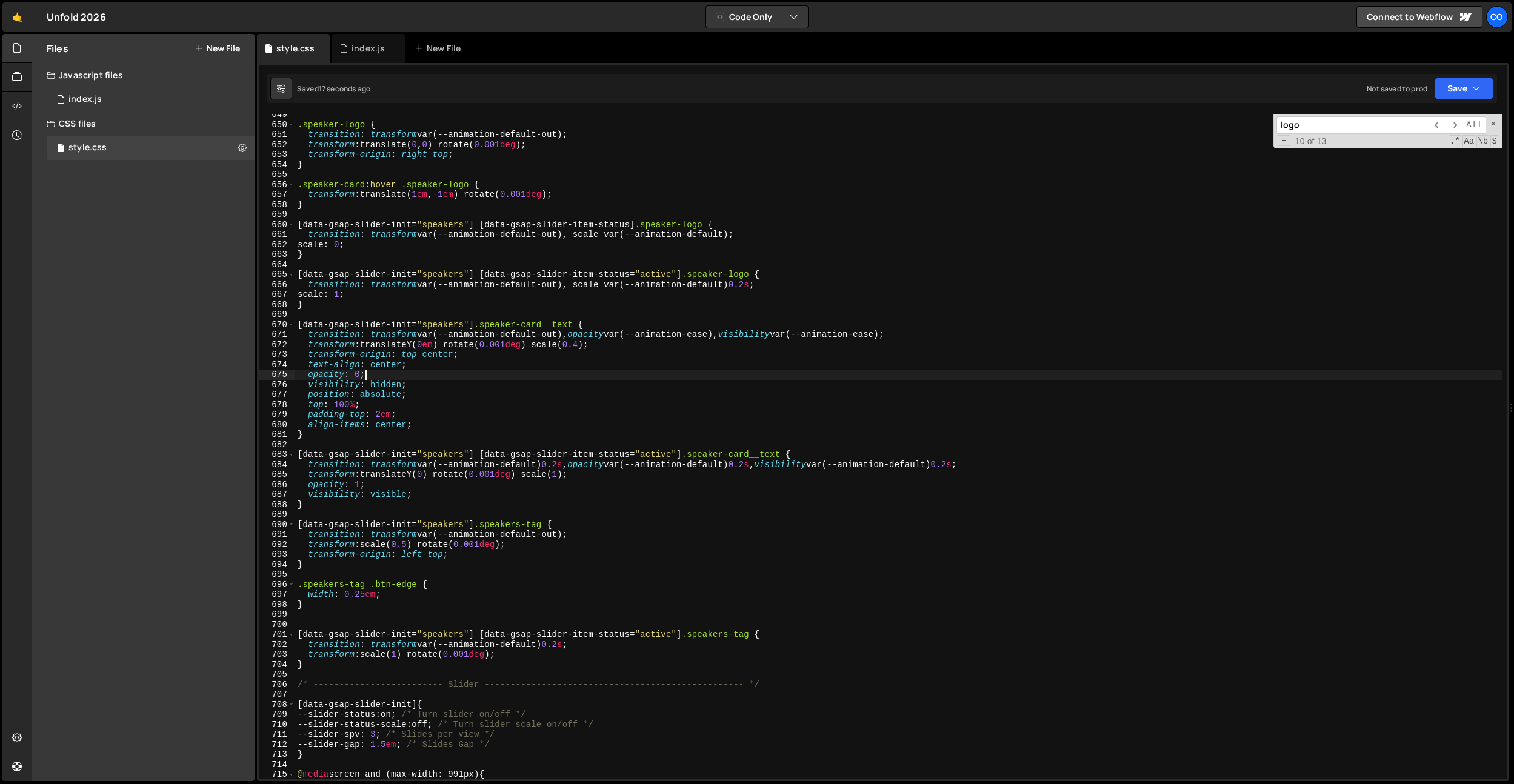
scroll to position [0, 4]
click at [422, 605] on div ".speaker-logo { transition : transform var(--animation-default-out) ; transform…" at bounding box center [898, 452] width 1207 height 685
drag, startPoint x: 366, startPoint y: 545, endPoint x: 572, endPoint y: 539, distance: 206.1
click at [572, 539] on div ".speaker-logo { transition : transform var(--animation-default-out) ; transform…" at bounding box center [898, 452] width 1207 height 685
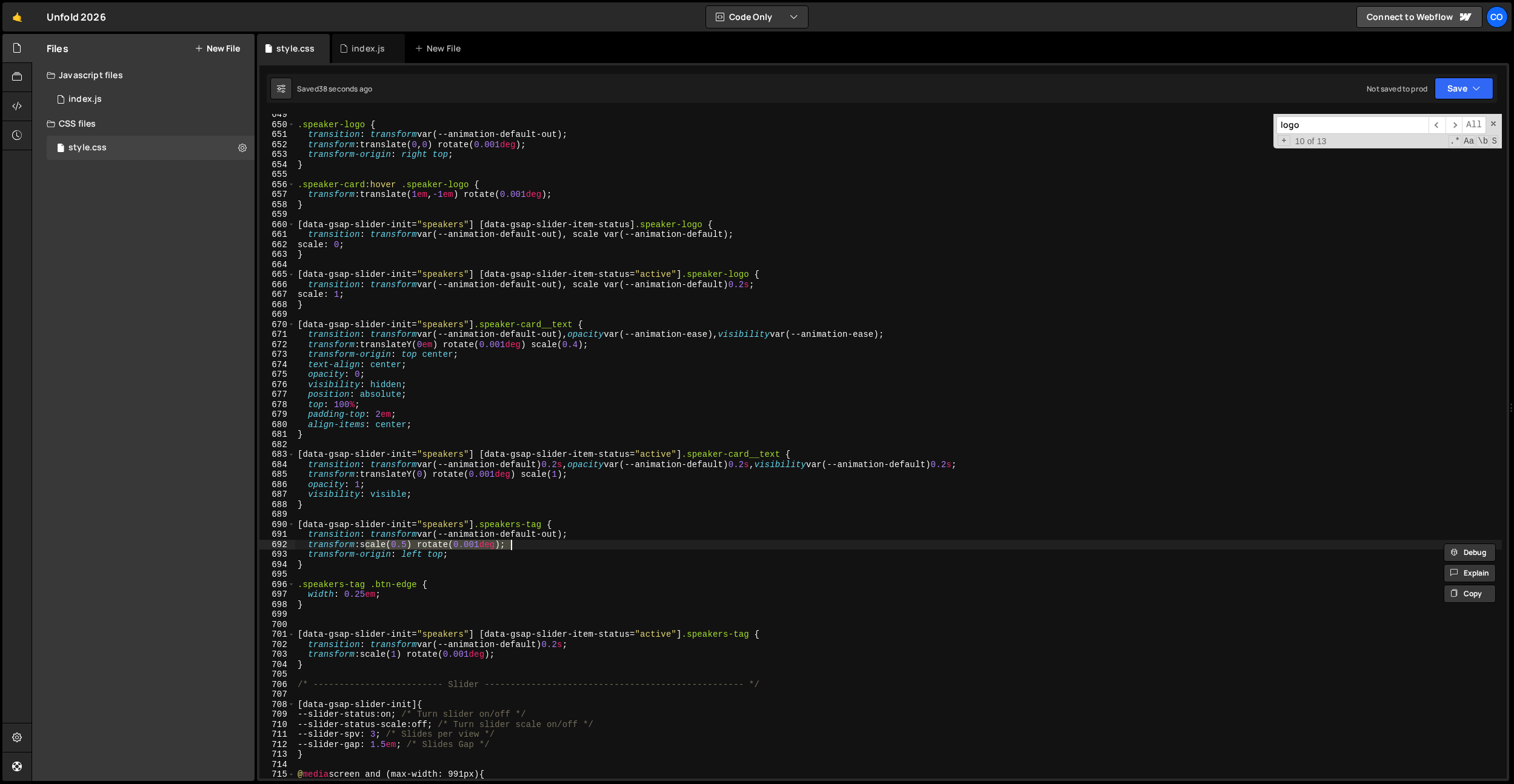
drag, startPoint x: 572, startPoint y: 539, endPoint x: 591, endPoint y: 539, distance: 19.0
click at [572, 539] on div ".speaker-logo { transition : transform var(--animation-default-out) ; transform…" at bounding box center [898, 446] width 1207 height 664
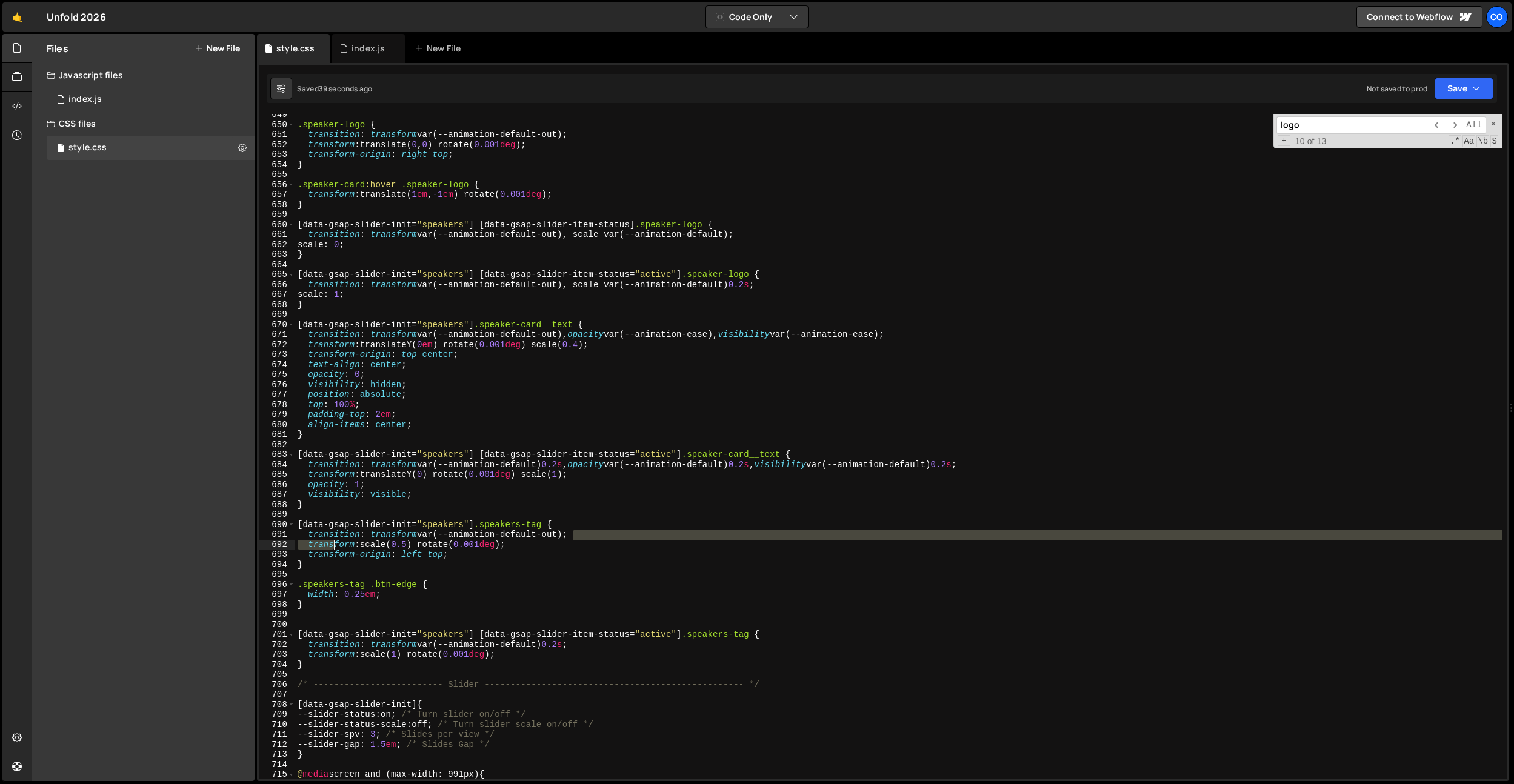
drag, startPoint x: 591, startPoint y: 539, endPoint x: 315, endPoint y: 547, distance: 276.1
click at [326, 546] on div ".speaker-logo { transition : transform var(--animation-default-out) ; transform…" at bounding box center [898, 452] width 1207 height 685
click at [307, 547] on div ".speaker-logo { transition : transform var(--animation-default-out) ; transform…" at bounding box center [898, 446] width 1207 height 664
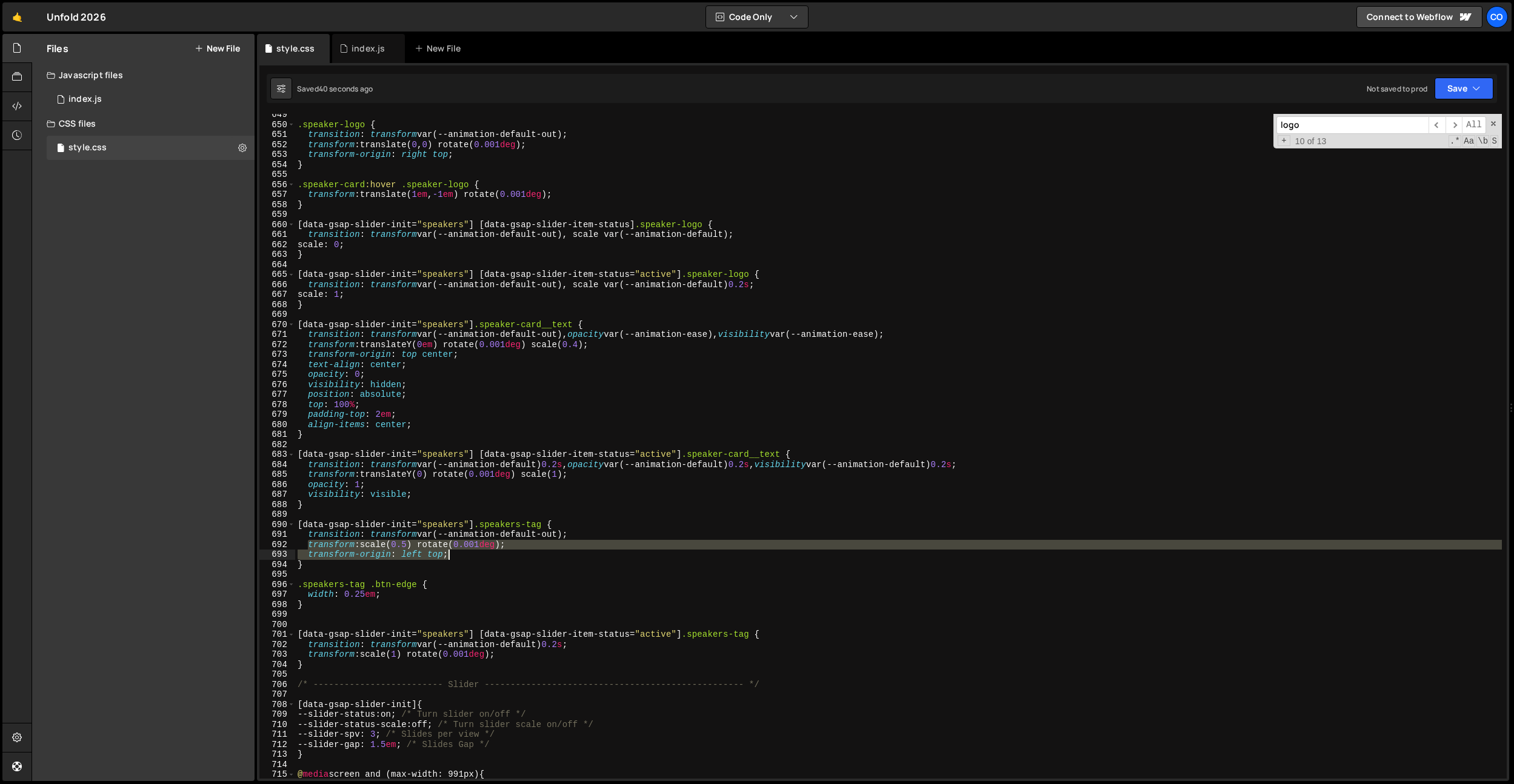
drag, startPoint x: 308, startPoint y: 545, endPoint x: 474, endPoint y: 558, distance: 166.5
click at [473, 558] on div ".speaker-logo { transition : transform var(--animation-default-out) ; transform…" at bounding box center [898, 452] width 1207 height 685
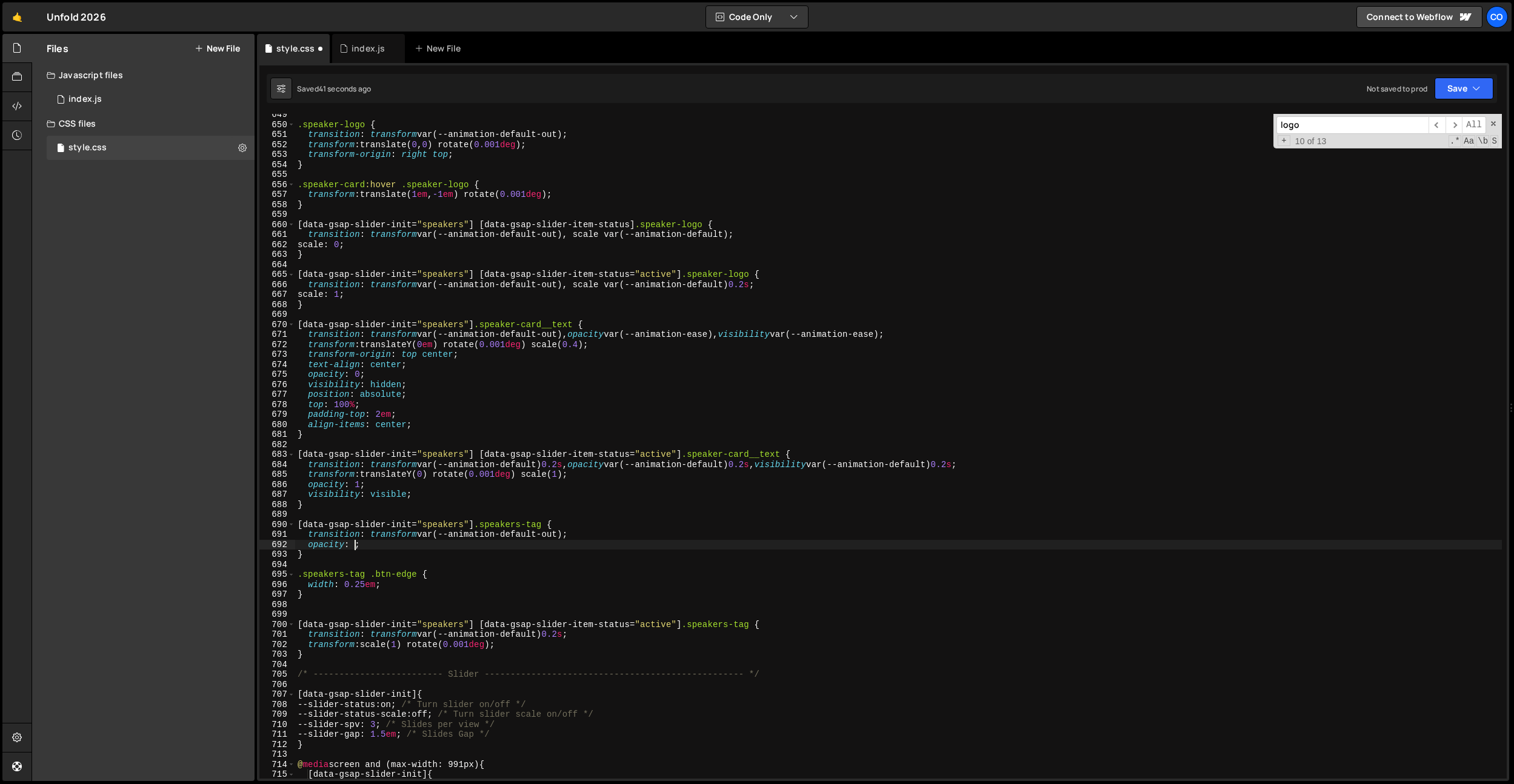
type textarea "opacity: 0;"
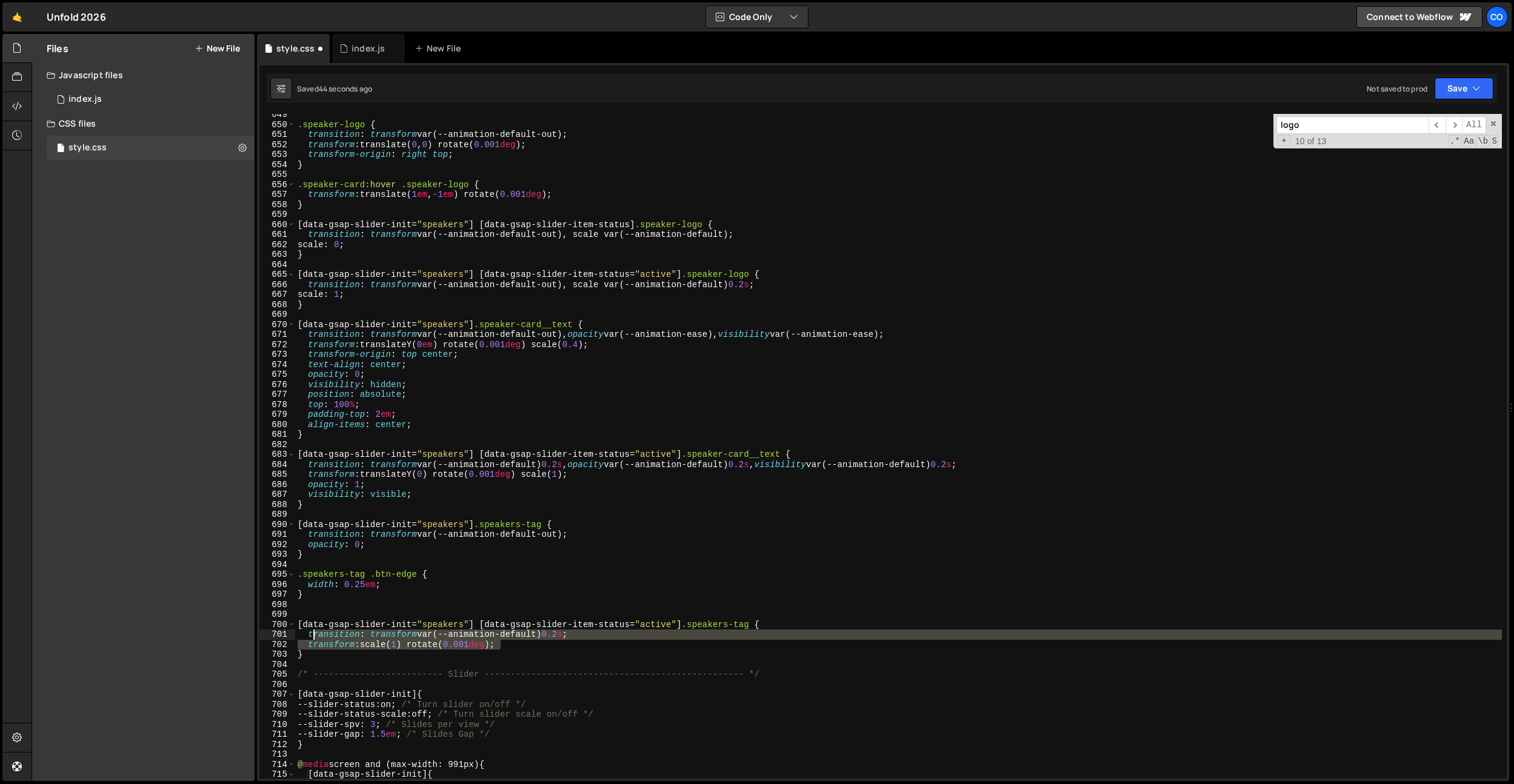
drag, startPoint x: 502, startPoint y: 648, endPoint x: 312, endPoint y: 636, distance: 190.4
click at [312, 636] on div ".speaker-logo { transition : transform var(--animation-default-out) ; transform…" at bounding box center [898, 452] width 1207 height 685
type textarea "t"
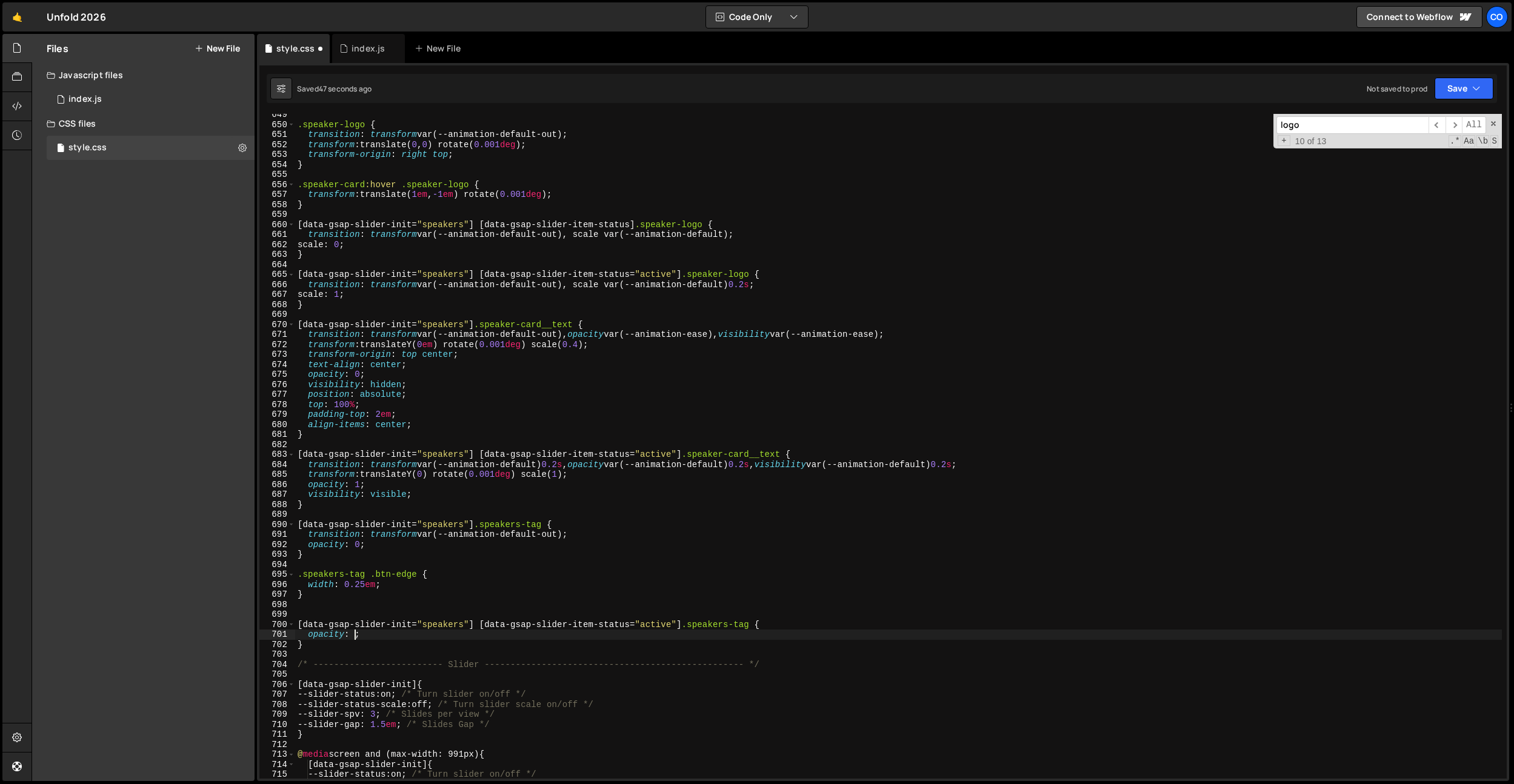
scroll to position [0, 4]
type textarea "op"
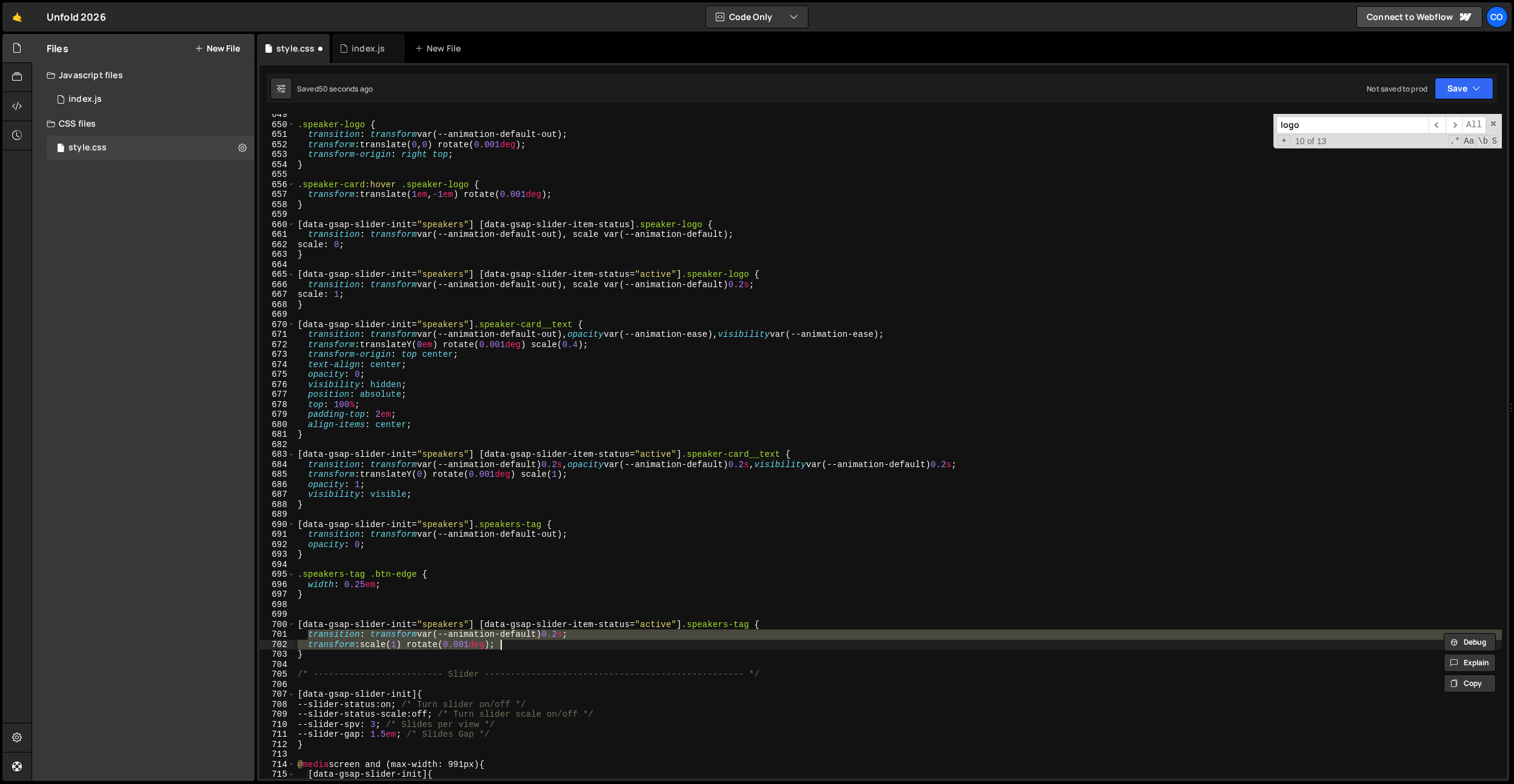
drag, startPoint x: 515, startPoint y: 646, endPoint x: 523, endPoint y: 644, distance: 8.2
click at [515, 646] on div ".speaker-logo { transition : transform var(--animation-default-out) ; transform…" at bounding box center [898, 446] width 1207 height 664
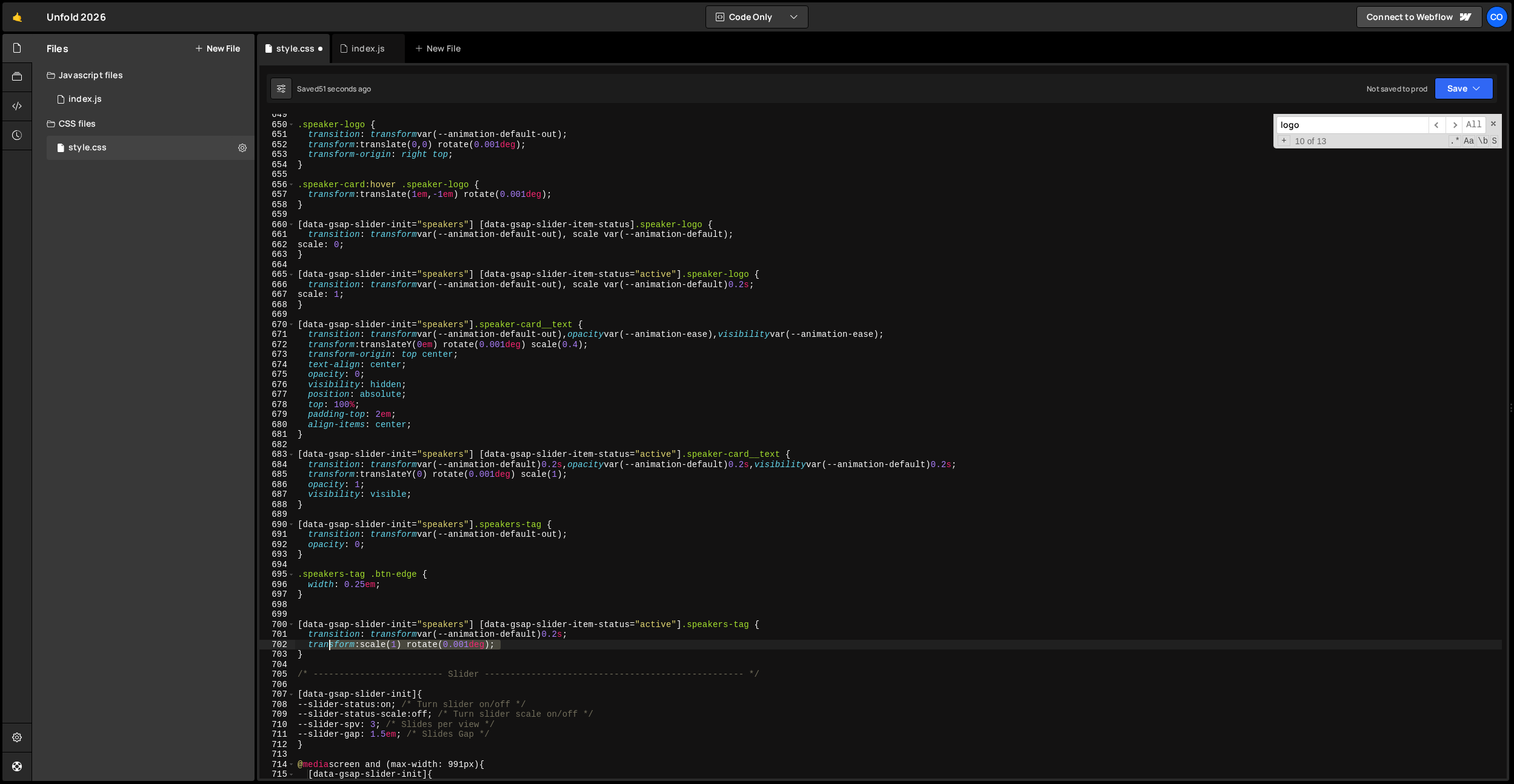
drag, startPoint x: 523, startPoint y: 644, endPoint x: 317, endPoint y: 643, distance: 206.0
click at [316, 643] on div ".speaker-logo { transition : transform var(--animation-default-out) ; transform…" at bounding box center [898, 452] width 1207 height 685
drag, startPoint x: 512, startPoint y: 656, endPoint x: 501, endPoint y: 649, distance: 13.0
click at [511, 656] on div ".speaker-logo { transition : transform var(--animation-default-out) ; transform…" at bounding box center [898, 452] width 1207 height 685
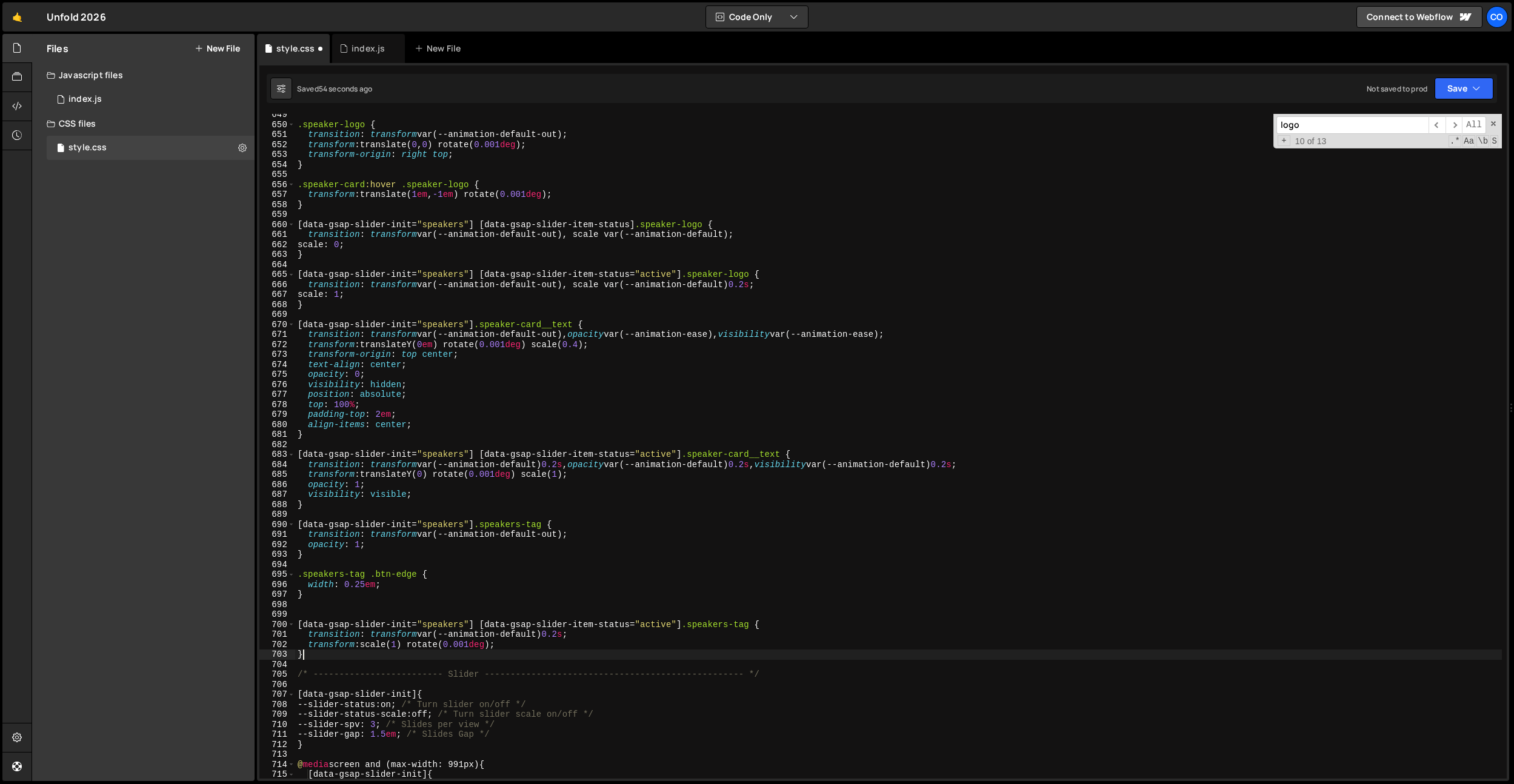
scroll to position [0, 0]
drag, startPoint x: 503, startPoint y: 645, endPoint x: 310, endPoint y: 643, distance: 193.0
click at [310, 643] on div ".speaker-logo { transition : transform var(--animation-default-out) ; transform…" at bounding box center [898, 452] width 1207 height 685
type textarea "p"
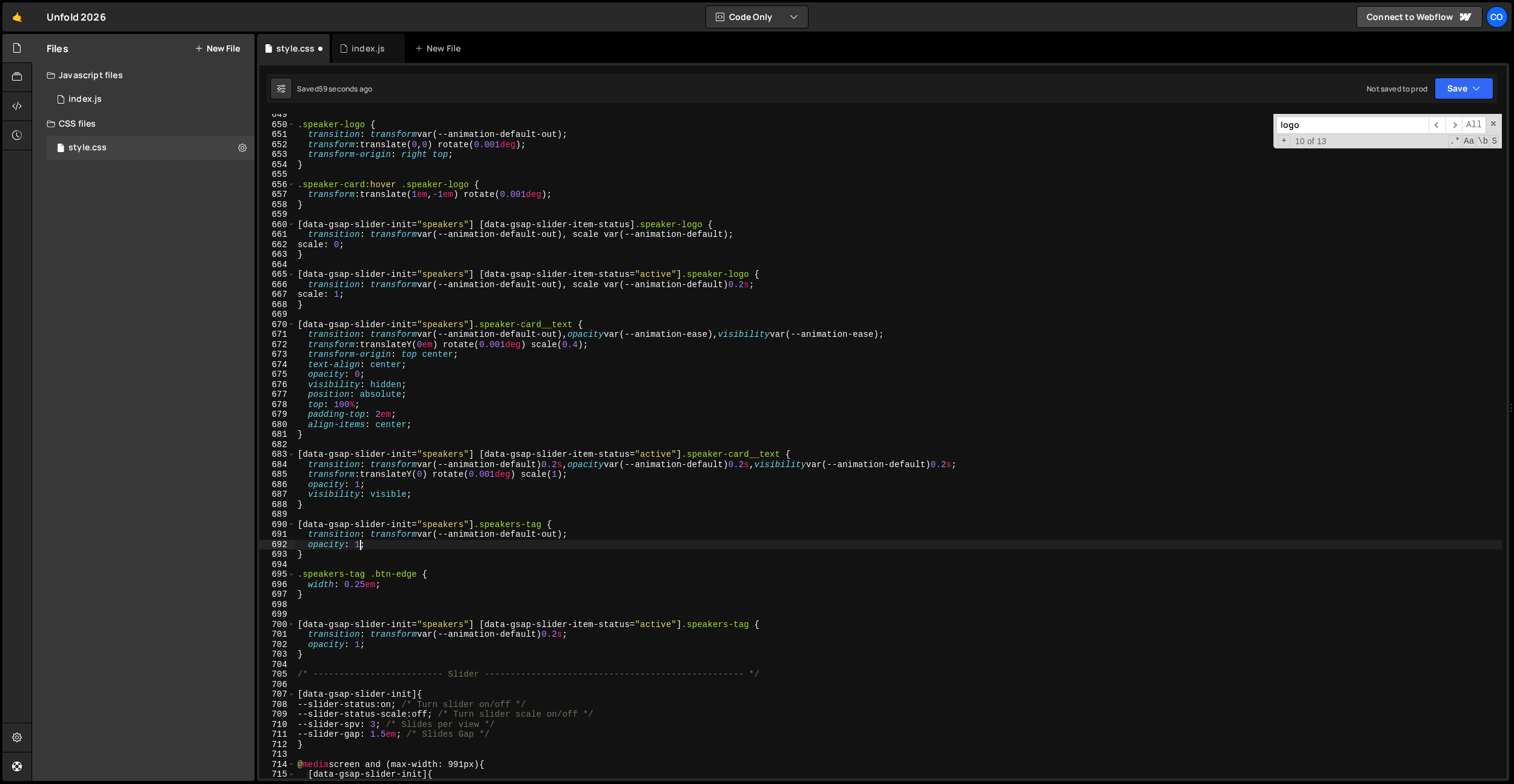
click at [361, 542] on div ".speaker-logo { transition : transform var(--animation-default-out) ; transform…" at bounding box center [898, 452] width 1207 height 685
click at [482, 479] on div ".speaker-logo { transition : transform var(--animation-default-out) ; transform…" at bounding box center [898, 452] width 1207 height 685
click at [588, 537] on div ".speaker-logo { transition : transform var(--animation-default-out) ; transform…" at bounding box center [898, 452] width 1207 height 685
drag, startPoint x: 585, startPoint y: 532, endPoint x: 463, endPoint y: 534, distance: 122.0
click at [421, 534] on div ".speaker-logo { transition : transform var(--animation-default-out) ; transform…" at bounding box center [898, 452] width 1207 height 685
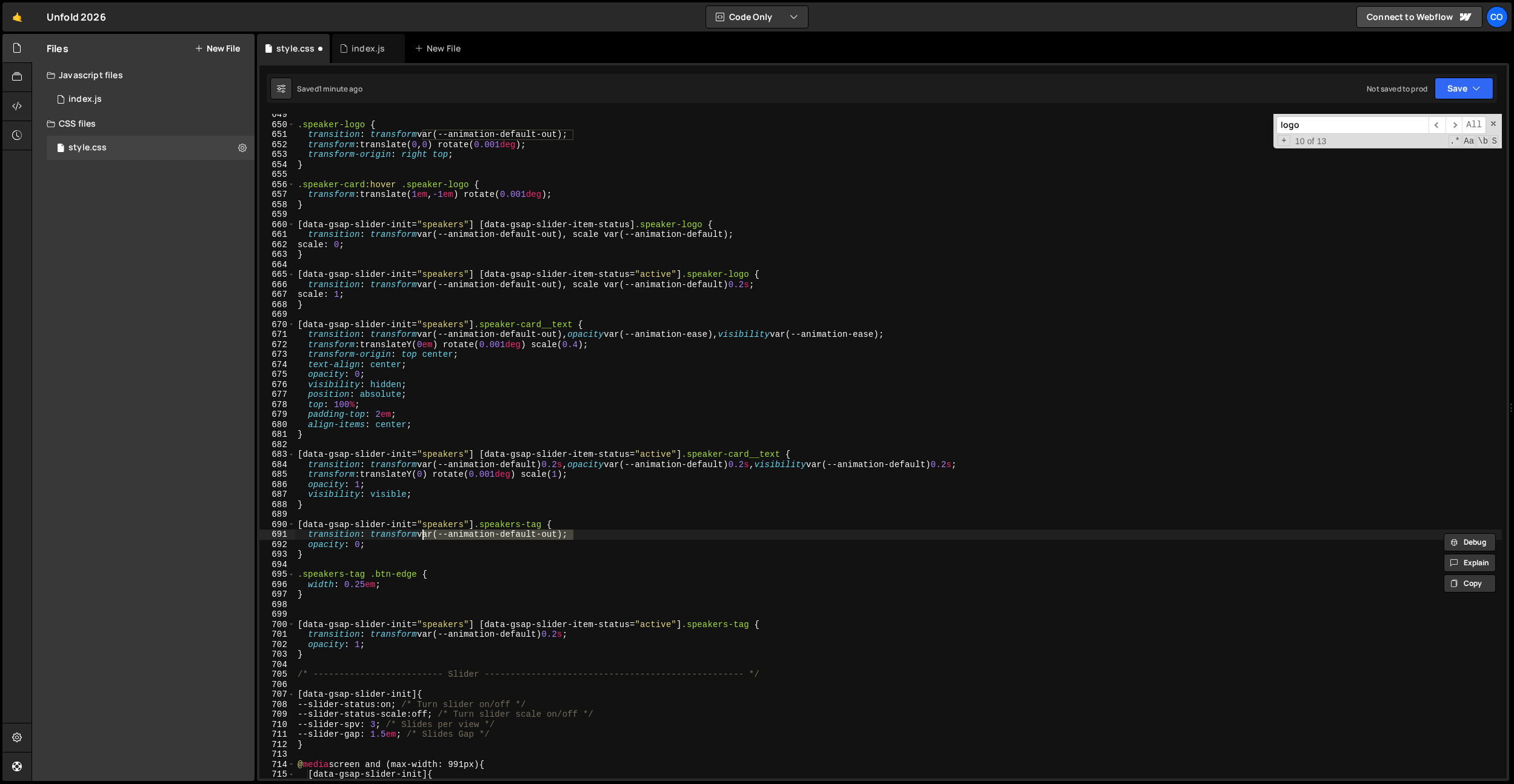
click at [559, 532] on div ".speaker-logo { transition : transform var(--animation-default-out) ; transform…" at bounding box center [898, 446] width 1207 height 664
click at [559, 532] on div ".speaker-logo { transition : transform var(--animation-default-out) ; transform…" at bounding box center [898, 452] width 1207 height 685
type textarea "transition: transform var(--animation-ease);"
click at [557, 519] on div ".speaker-logo { transition : transform var(--animation-default-out) ; transform…" at bounding box center [898, 452] width 1207 height 685
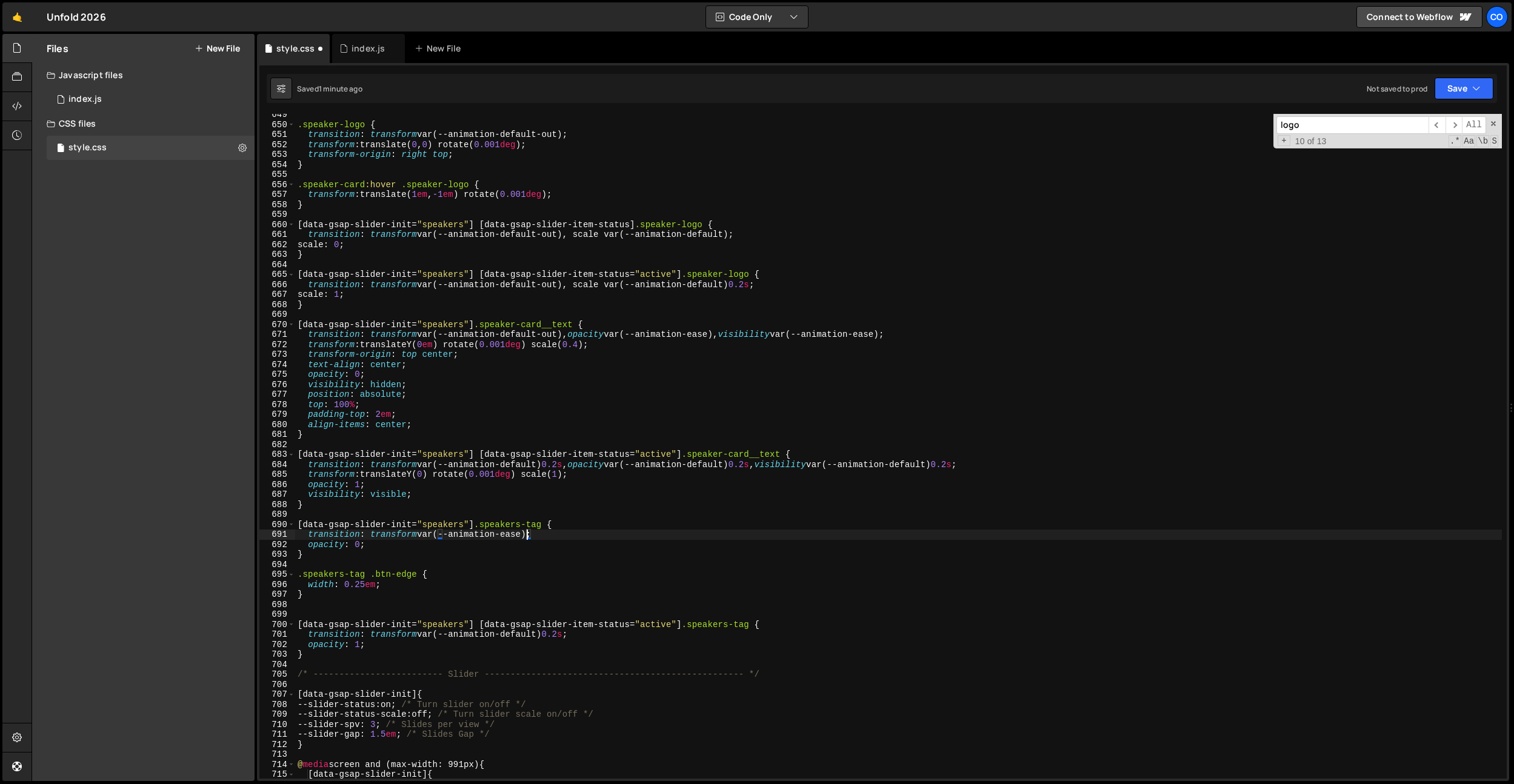
scroll to position [0, 0]
click at [402, 531] on div ".speaker-logo { transition : transform var(--animation-default-out) ; transform…" at bounding box center [898, 452] width 1207 height 685
drag, startPoint x: 581, startPoint y: 632, endPoint x: 429, endPoint y: 630, distance: 152.0
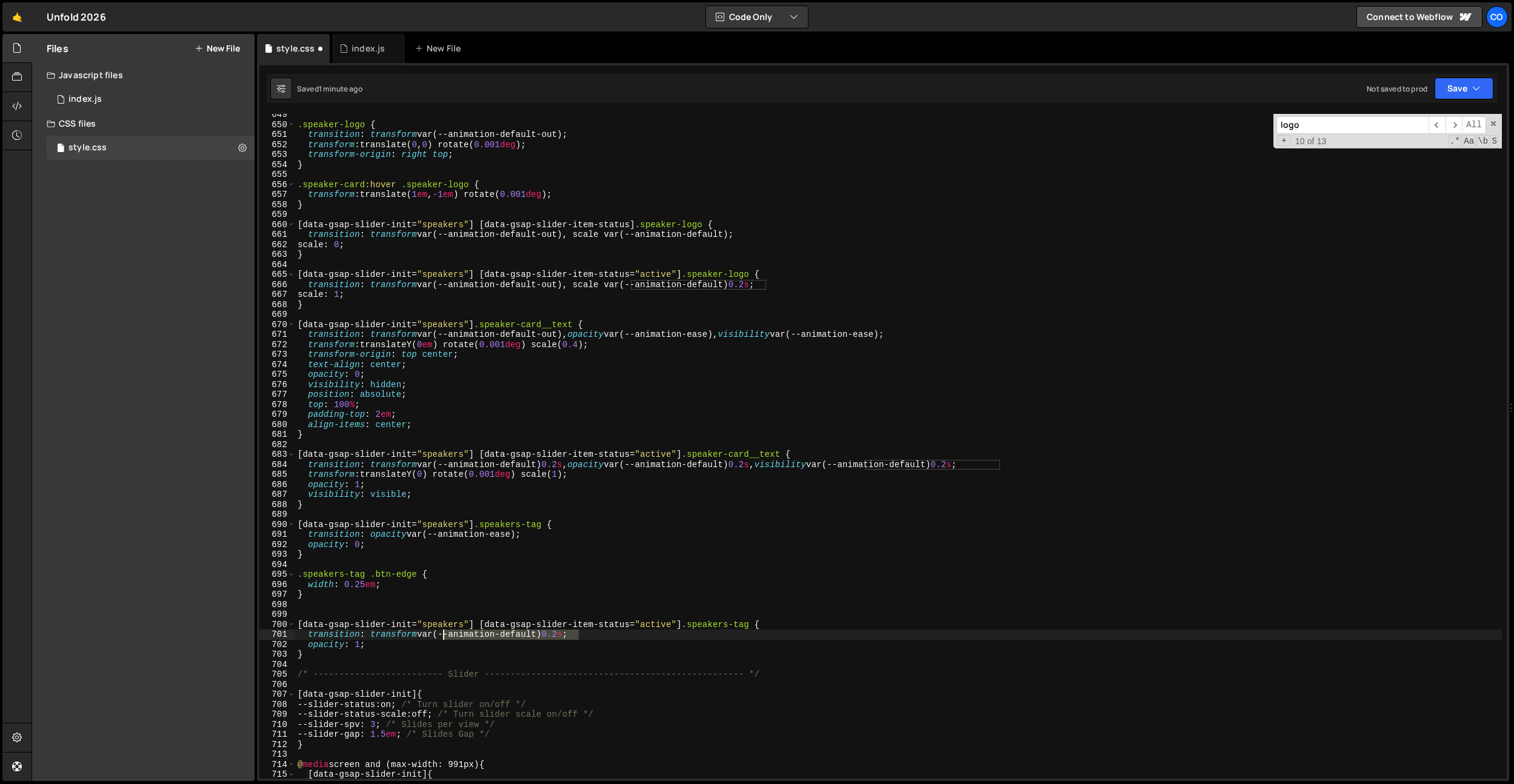
click at [429, 631] on div ".speaker-logo { transition : transform var(--animation-default-out) ; transform…" at bounding box center [898, 452] width 1207 height 685
drag, startPoint x: 588, startPoint y: 633, endPoint x: 294, endPoint y: 636, distance: 294.0
click at [294, 637] on div "transition: transform var(--animation-default) 0.2s; 649 650 651 652 653 654 65…" at bounding box center [883, 446] width 1248 height 664
click at [663, 575] on div ".speaker-logo { transition : transform var(--animation-default-out) ; transform…" at bounding box center [898, 452] width 1207 height 685
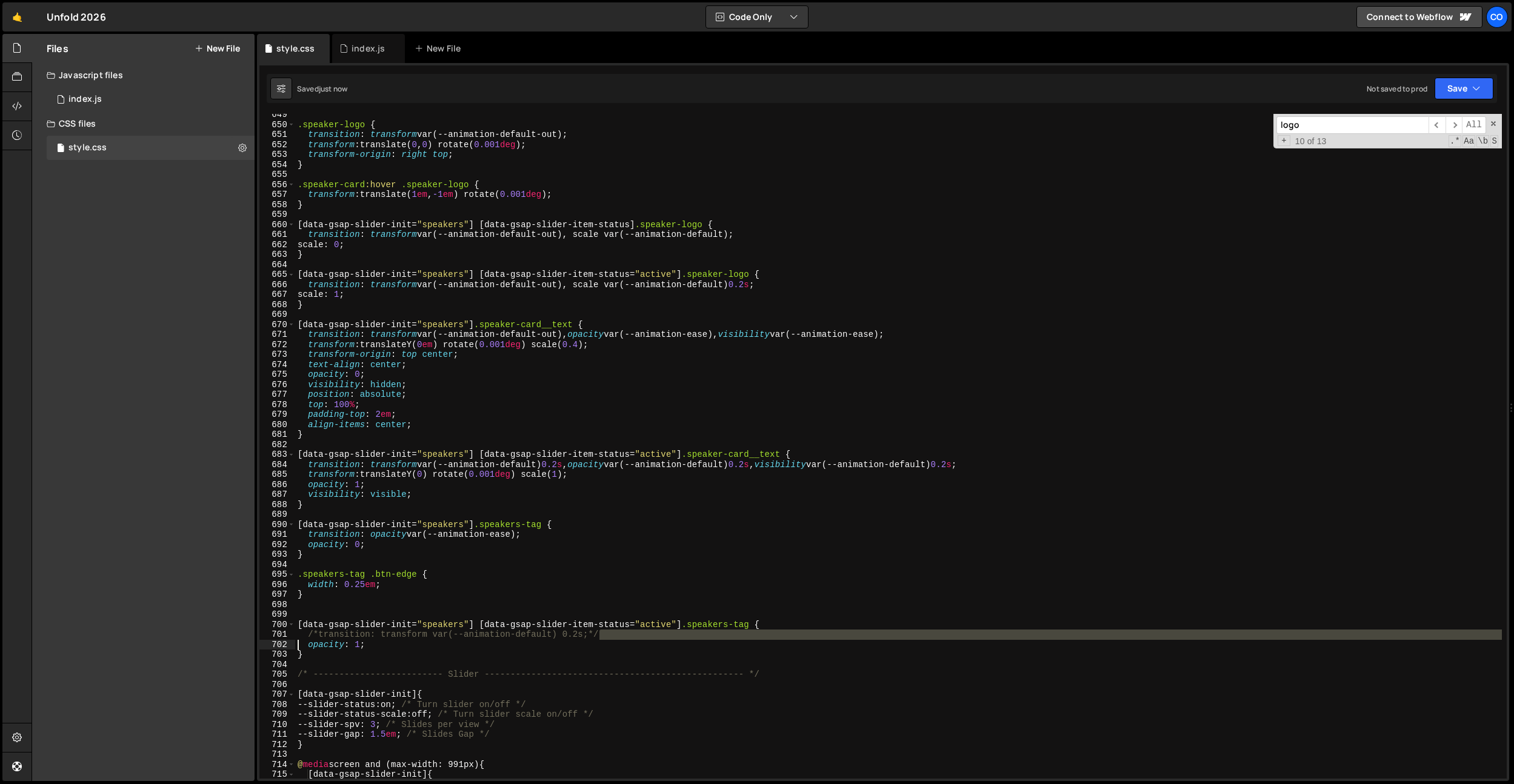
drag, startPoint x: 610, startPoint y: 636, endPoint x: 195, endPoint y: 639, distance: 415.0
click at [195, 639] on div "Files New File Javascript files 0 index.js 0 CSS files style.css 0 Copy share l…" at bounding box center [773, 407] width 1483 height 747
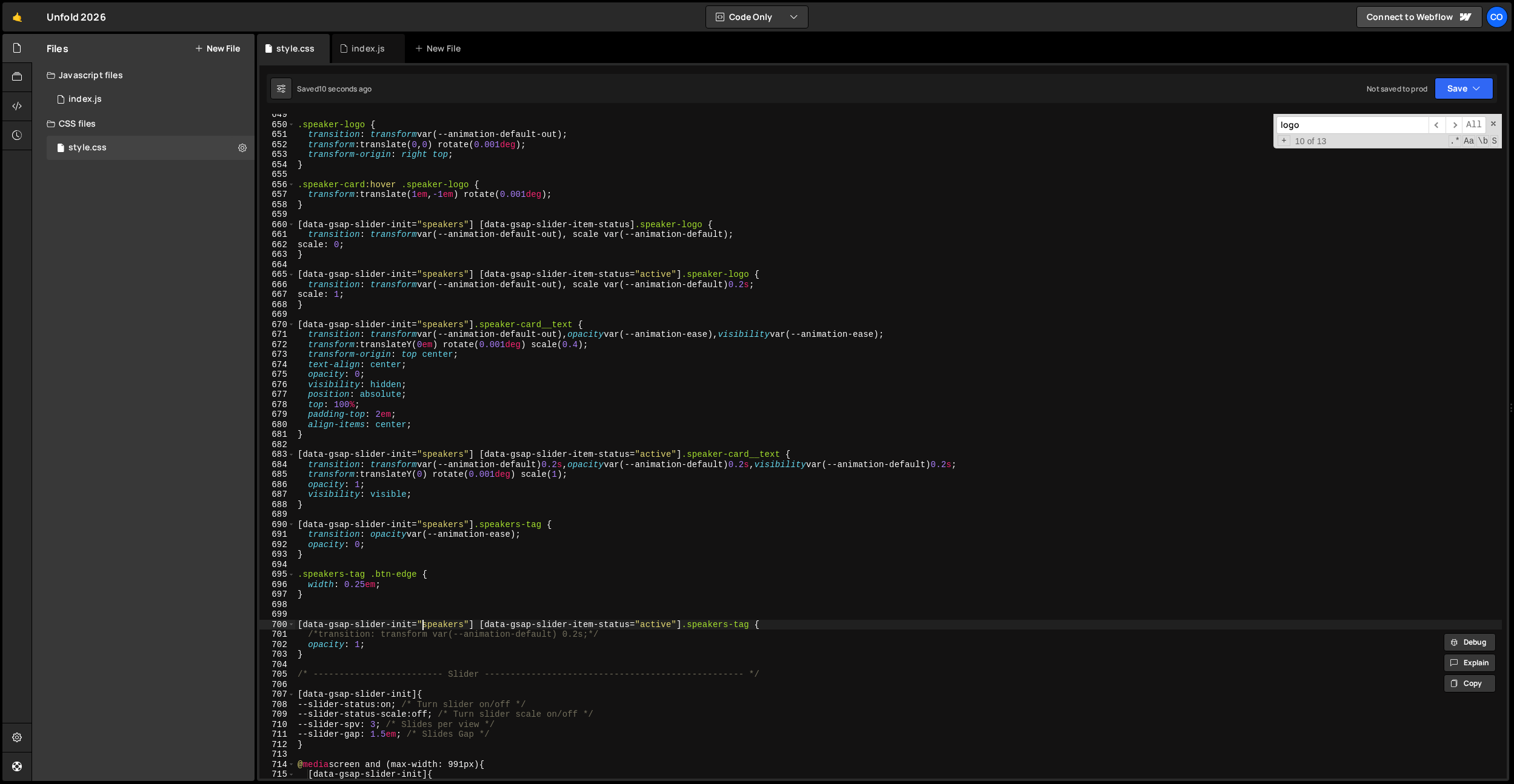
drag, startPoint x: 424, startPoint y: 626, endPoint x: 614, endPoint y: 651, distance: 191.6
click at [432, 628] on div ".speaker-logo { transition : transform var(--animation-default-out) ; transform…" at bounding box center [898, 452] width 1207 height 685
drag, startPoint x: 601, startPoint y: 638, endPoint x: 251, endPoint y: 632, distance: 350.1
click at [251, 633] on div "Files New File Javascript files 0 index.js 0 CSS files style.css 0 Copy share l…" at bounding box center [773, 407] width 1483 height 747
click at [788, 553] on div ".speaker-logo { transition : transform var(--animation-default-out) ; transform…" at bounding box center [898, 452] width 1207 height 685
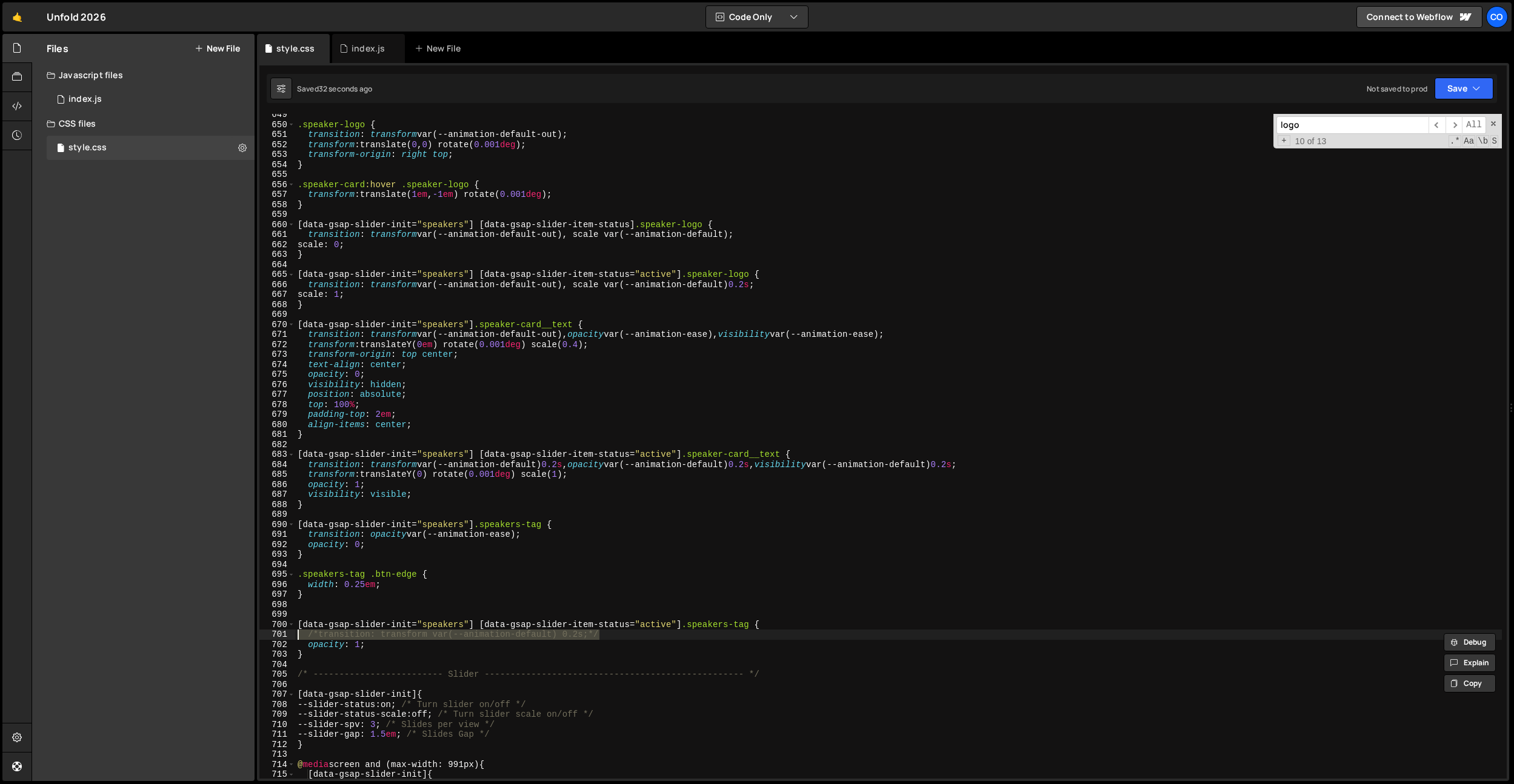
scroll to position [0, 0]
type textarea "opa"
click at [644, 431] on div ".speaker-logo { transition : transform var(--animation-default-out) ; transform…" at bounding box center [898, 452] width 1207 height 685
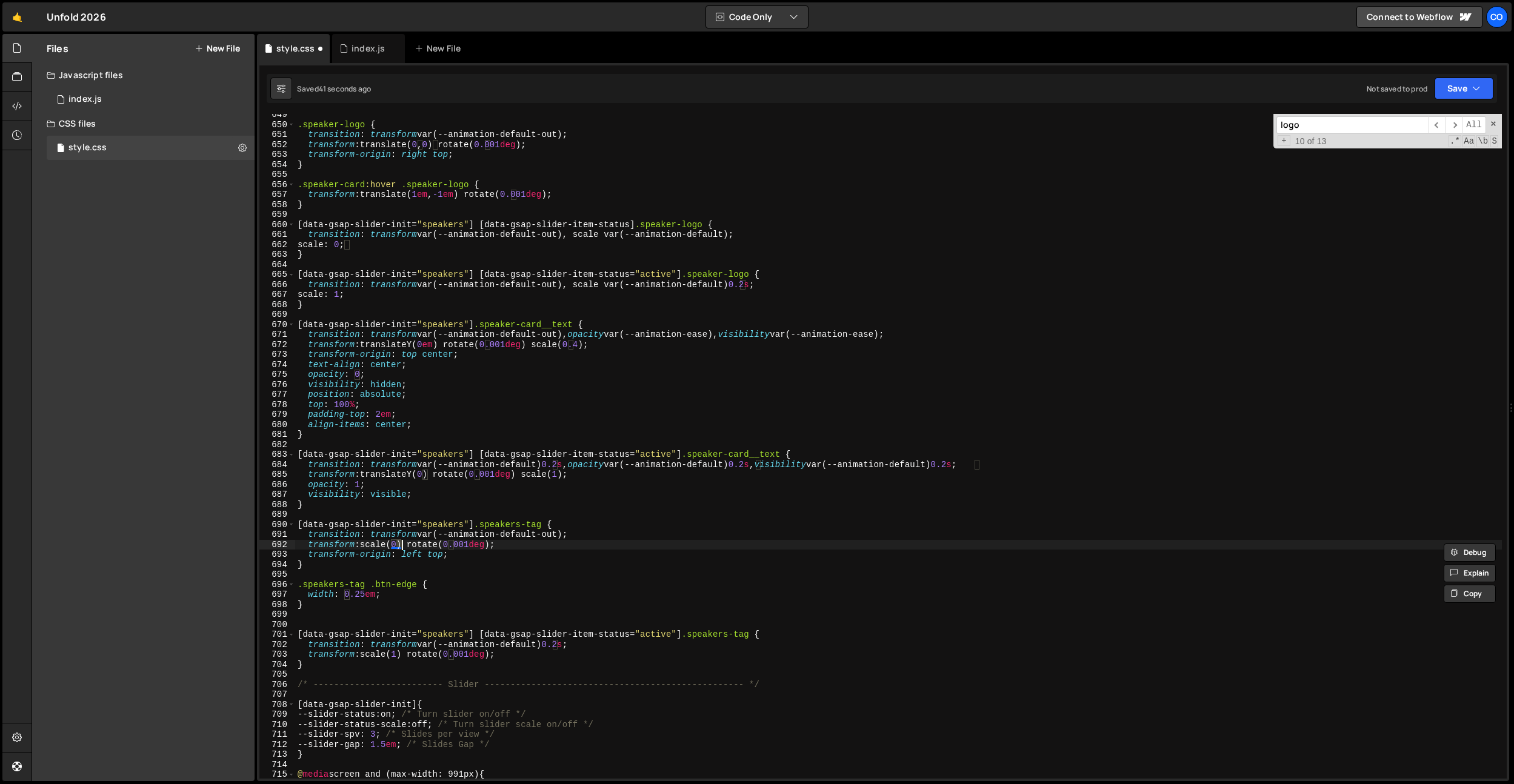
type textarea "align-items: center;"
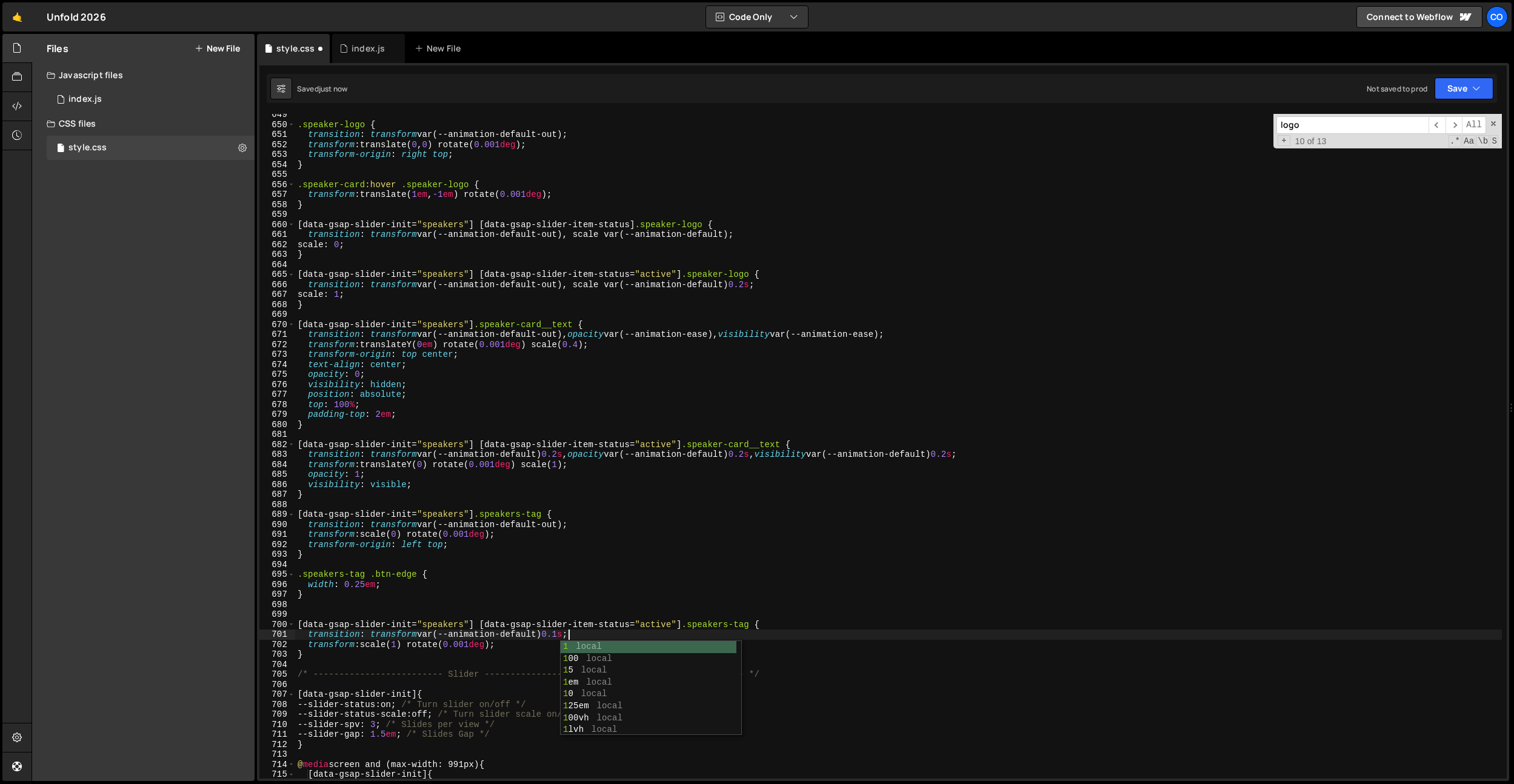
scroll to position [0, 19]
click at [561, 598] on div ".speaker-logo { transition : transform var(--animation-default-out) ; transform…" at bounding box center [898, 452] width 1207 height 685
click at [402, 594] on div ".speaker-logo { transition : transform var(--animation-default-out) ; transform…" at bounding box center [898, 452] width 1207 height 685
drag, startPoint x: 404, startPoint y: 586, endPoint x: 446, endPoint y: 557, distance: 51.0
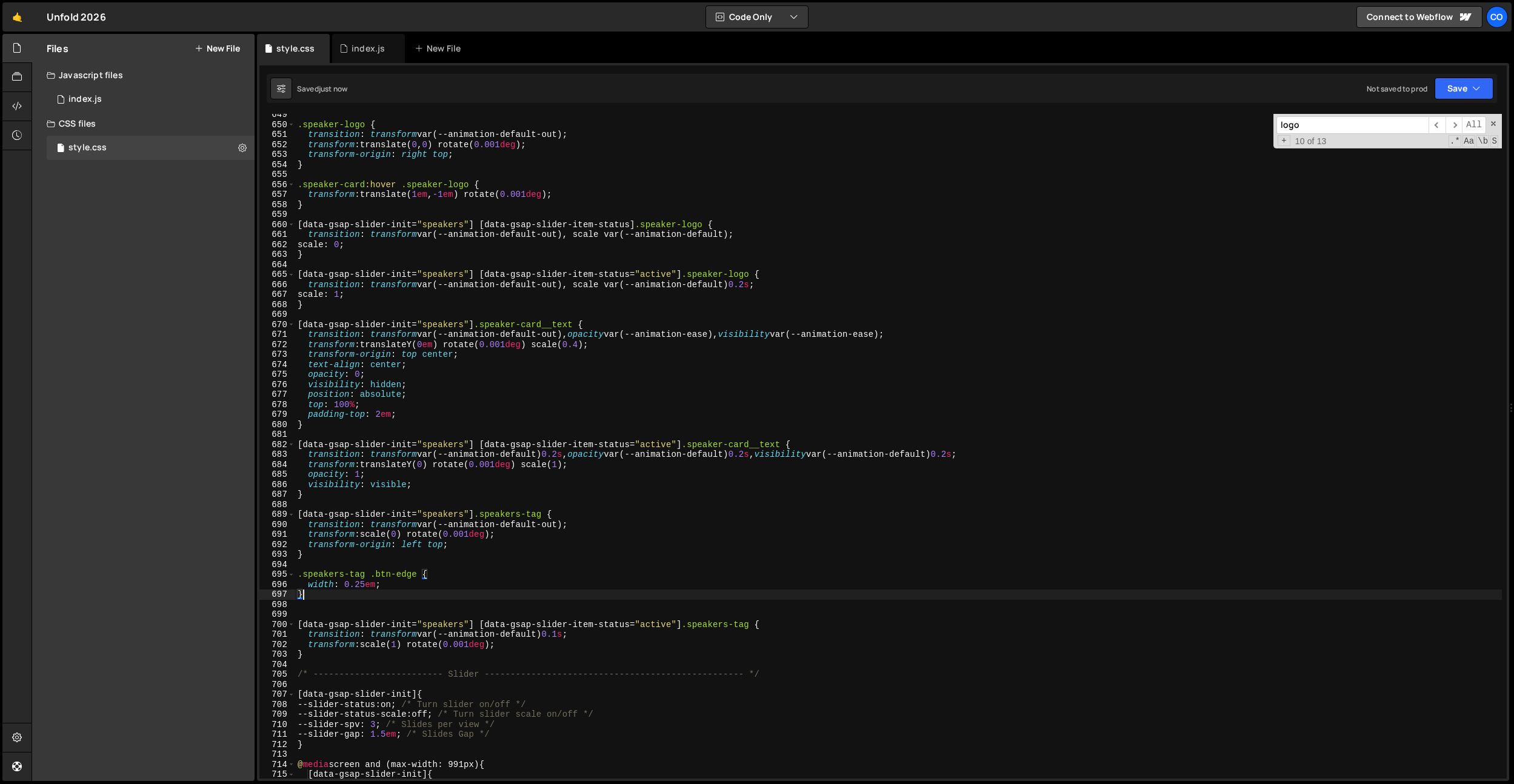
click at [404, 586] on div ".speaker-logo { transition : transform var(--animation-default-out) ; transform…" at bounding box center [898, 452] width 1207 height 685
click at [480, 545] on div ".speaker-logo { transition : transform var(--animation-default-out) ; transform…" at bounding box center [898, 452] width 1207 height 685
type textarea "transform-origin: left top;"
click at [434, 407] on div ".speaker-logo { transition : transform var(--animation-default-out) ; transform…" at bounding box center [898, 452] width 1207 height 685
click at [425, 415] on div ".speaker-logo { transition : transform var(--animation-default-out) ; transform…" at bounding box center [898, 452] width 1207 height 685
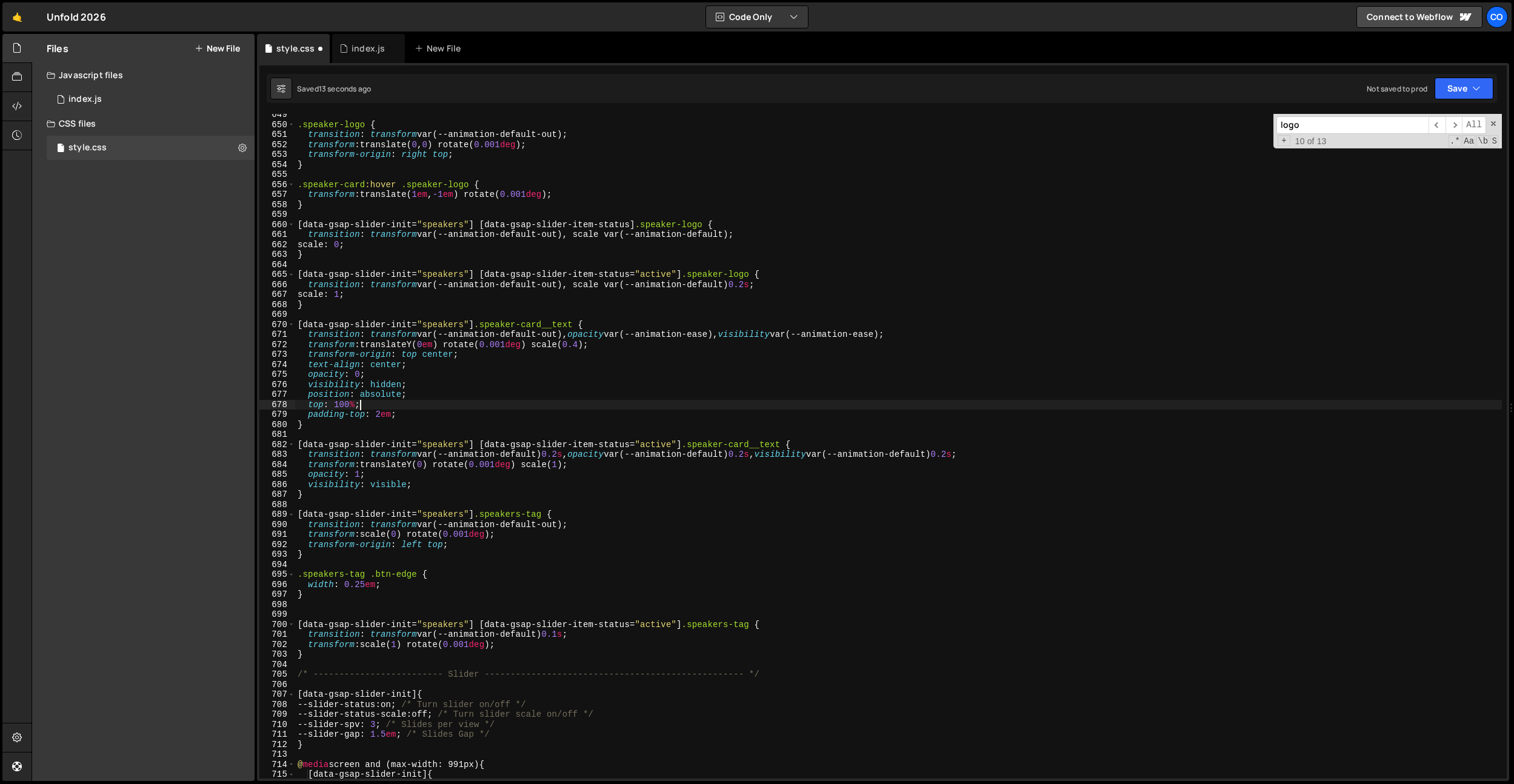
type textarea "padding-top: 2em;"
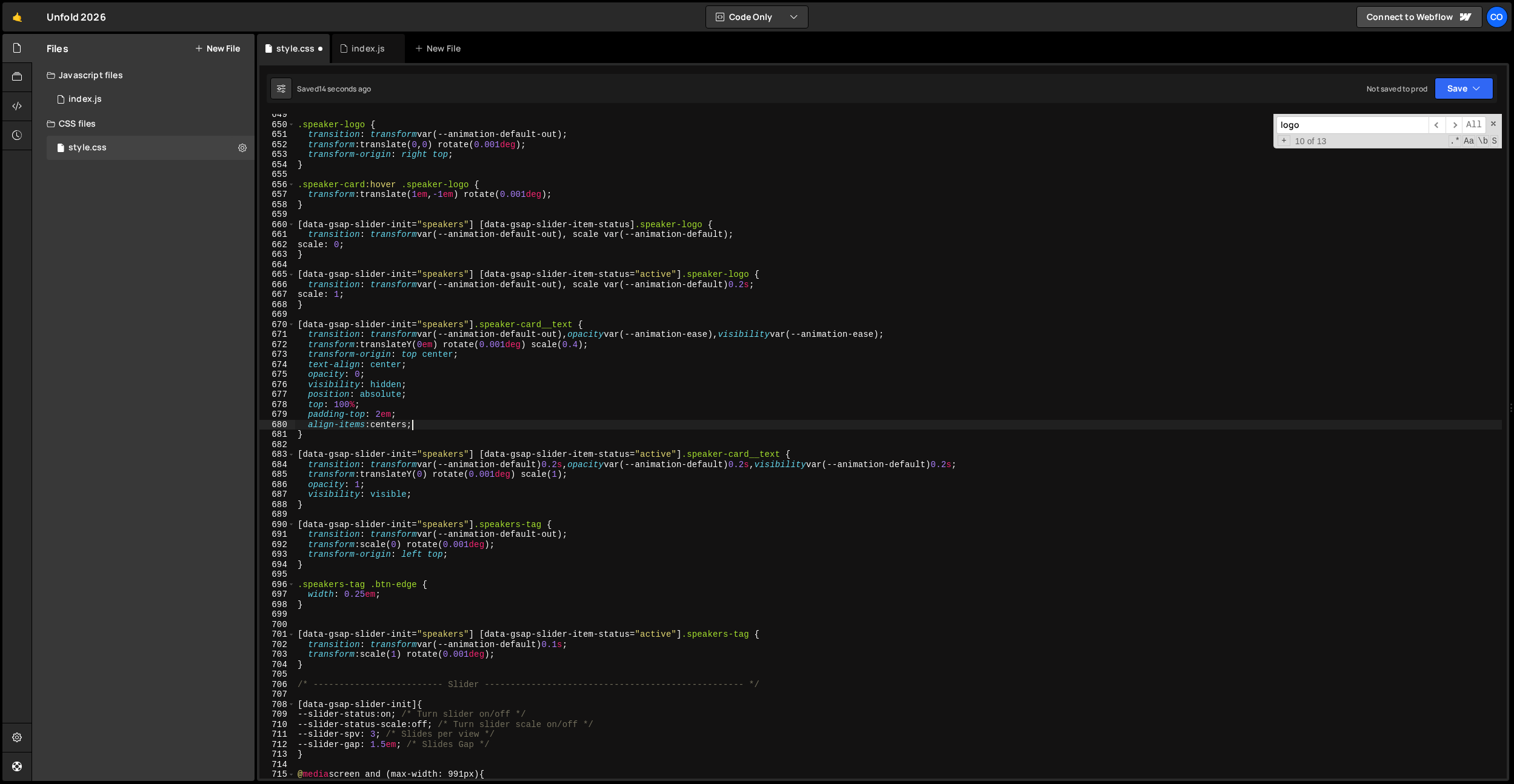
scroll to position [0, 7]
click at [589, 663] on div ".speaker-logo { transition : transform var(--animation-default-out) ; transform…" at bounding box center [898, 452] width 1207 height 685
click at [548, 498] on div ".speaker-logo { transition : transform var(--animation-default-out) ; transform…" at bounding box center [898, 452] width 1207 height 685
drag, startPoint x: 561, startPoint y: 472, endPoint x: 535, endPoint y: 497, distance: 36.1
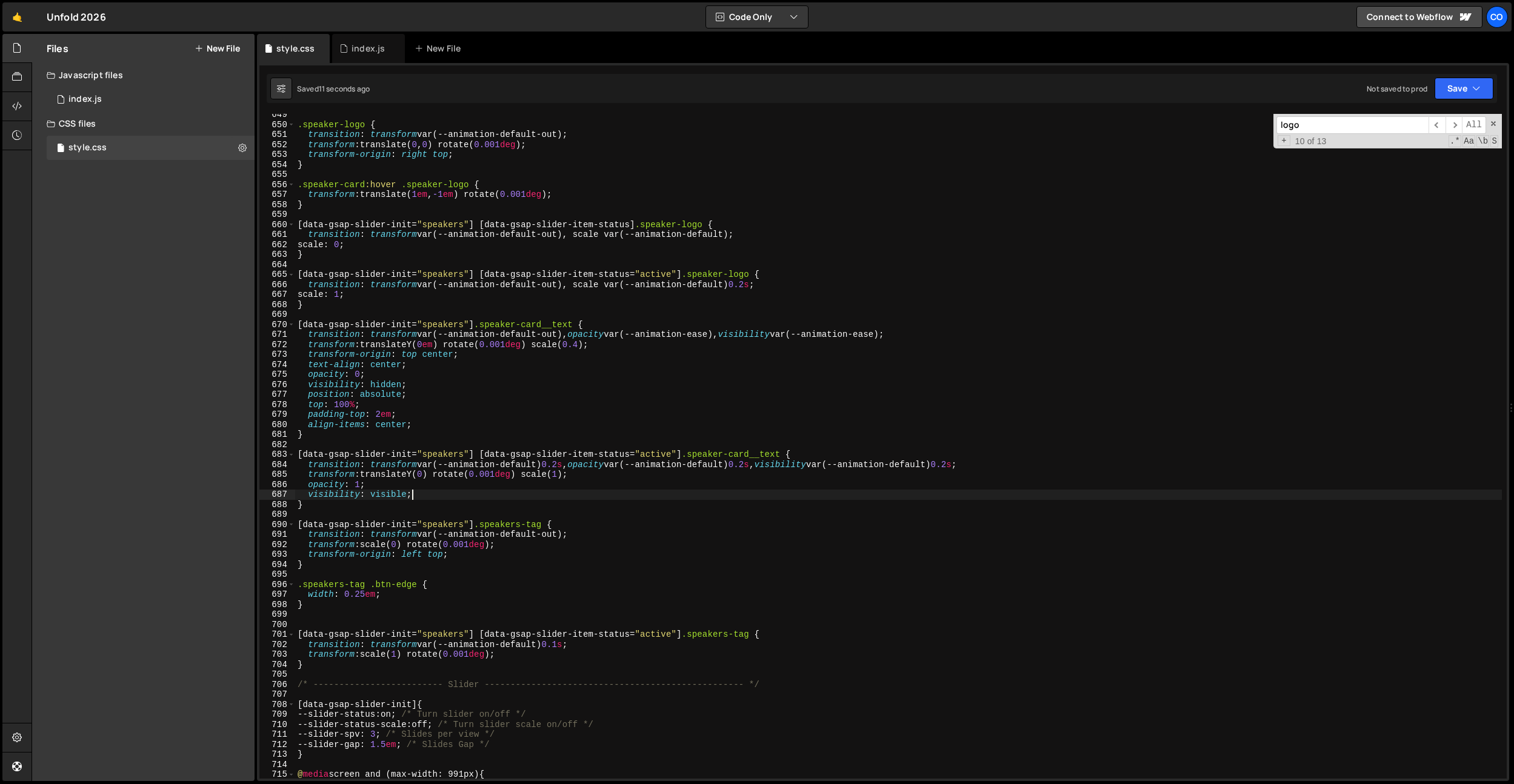
click at [561, 472] on div ".speaker-logo { transition : transform var(--animation-default-out) ; transform…" at bounding box center [898, 452] width 1207 height 685
click at [561, 466] on div ".speaker-logo { transition : transform var(--animation-default-out) ; transform…" at bounding box center [898, 452] width 1207 height 685
drag, startPoint x: 480, startPoint y: 645, endPoint x: 487, endPoint y: 647, distance: 7.3
click at [480, 645] on div ".speaker-logo { transition : transform var(--animation-default-out) ; transform…" at bounding box center [898, 452] width 1207 height 685
click at [568, 642] on div ".speaker-logo { transition : transform var(--animation-default-out) ; transform…" at bounding box center [898, 452] width 1207 height 685
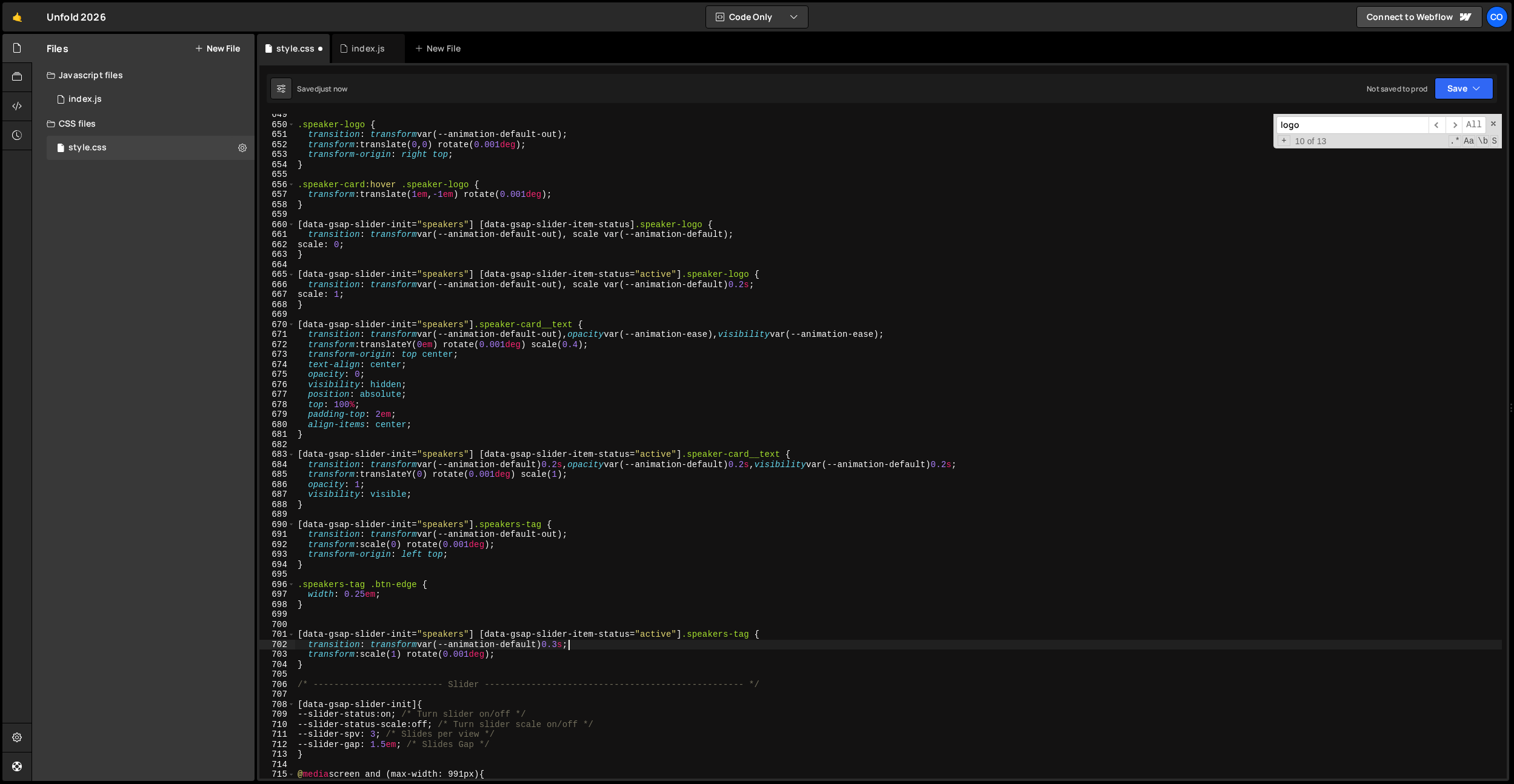
scroll to position [0, 19]
click at [571, 466] on div ".speaker-logo { transition : transform var(--animation-default-out) ; transform…" at bounding box center [898, 452] width 1207 height 685
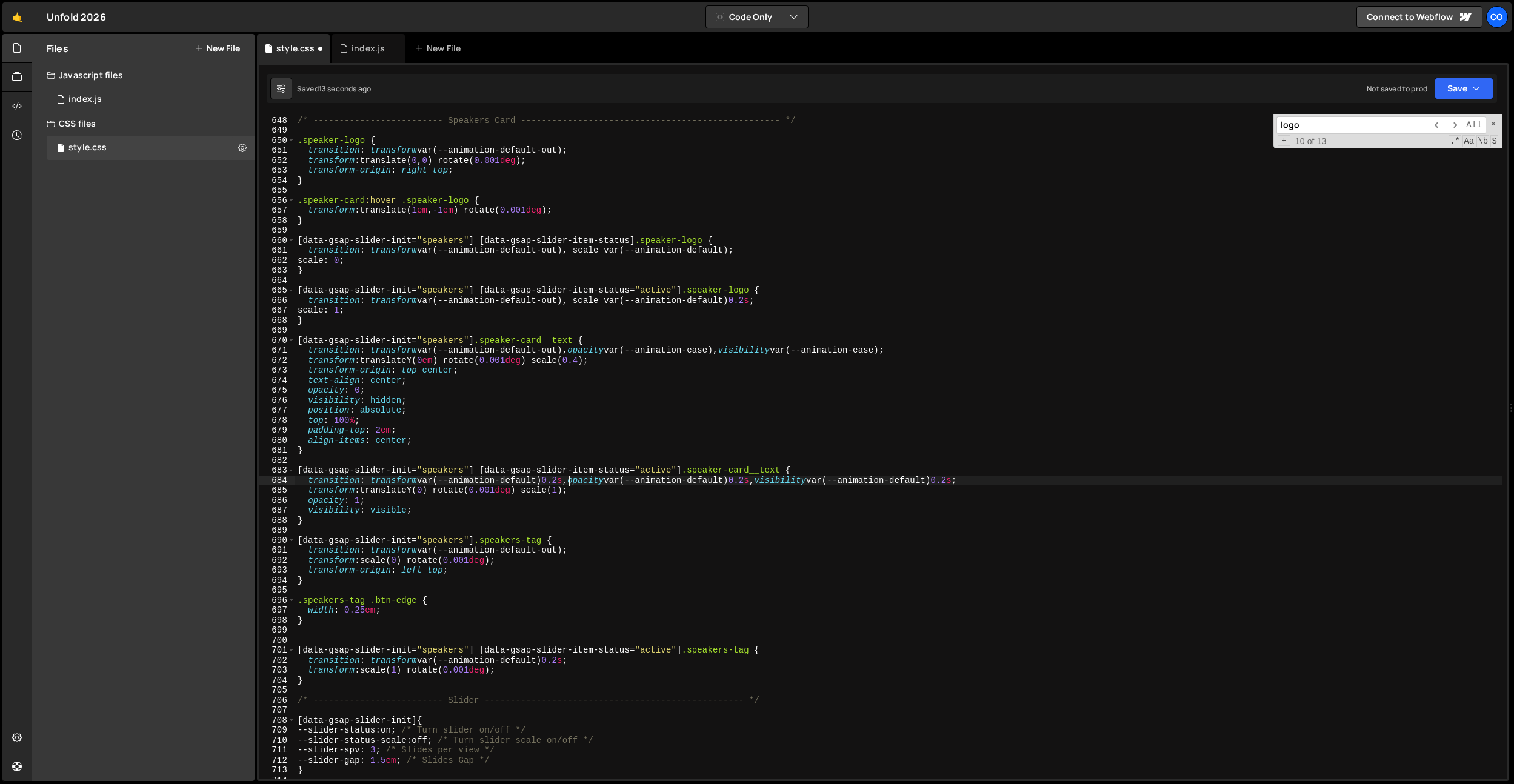
click at [757, 303] on div "/* ------------------------- Speakers Card ------------------------------------…" at bounding box center [898, 447] width 1207 height 685
click at [543, 360] on div "/* ------------------------- Speakers Card ------------------------------------…" at bounding box center [898, 447] width 1207 height 685
click at [757, 298] on div "/* ------------------------- Speakers Card ------------------------------------…" at bounding box center [898, 447] width 1207 height 685
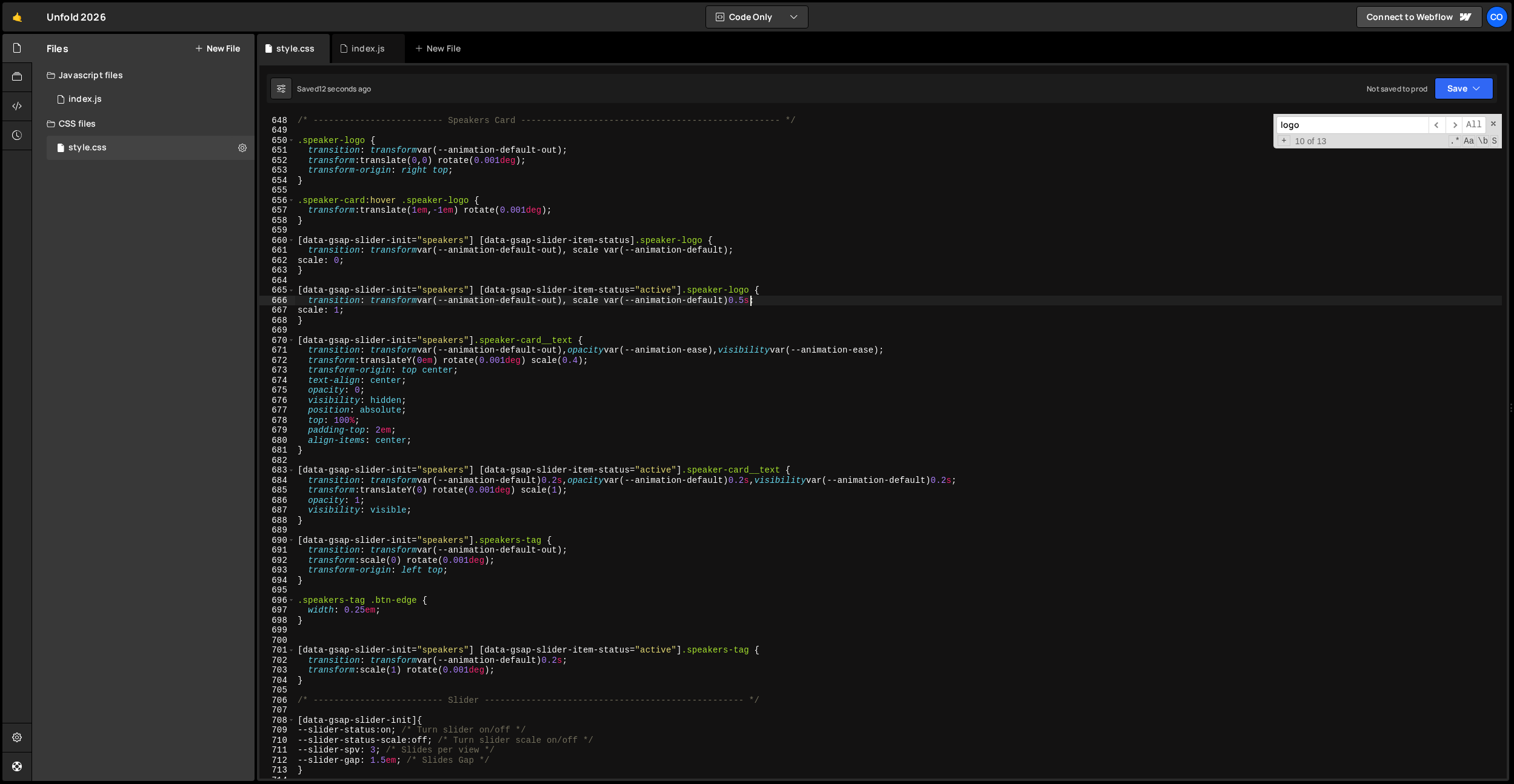
click at [914, 580] on div "/* ------------------------- Speakers Card ------------------------------------…" at bounding box center [898, 447] width 1207 height 685
click at [830, 562] on div "/* ------------------------- Speakers Card ------------------------------------…" at bounding box center [898, 447] width 1207 height 685
click at [756, 302] on div "/* ------------------------- Speakers Card ------------------------------------…" at bounding box center [898, 447] width 1207 height 685
drag, startPoint x: 592, startPoint y: 562, endPoint x: 568, endPoint y: 660, distance: 100.9
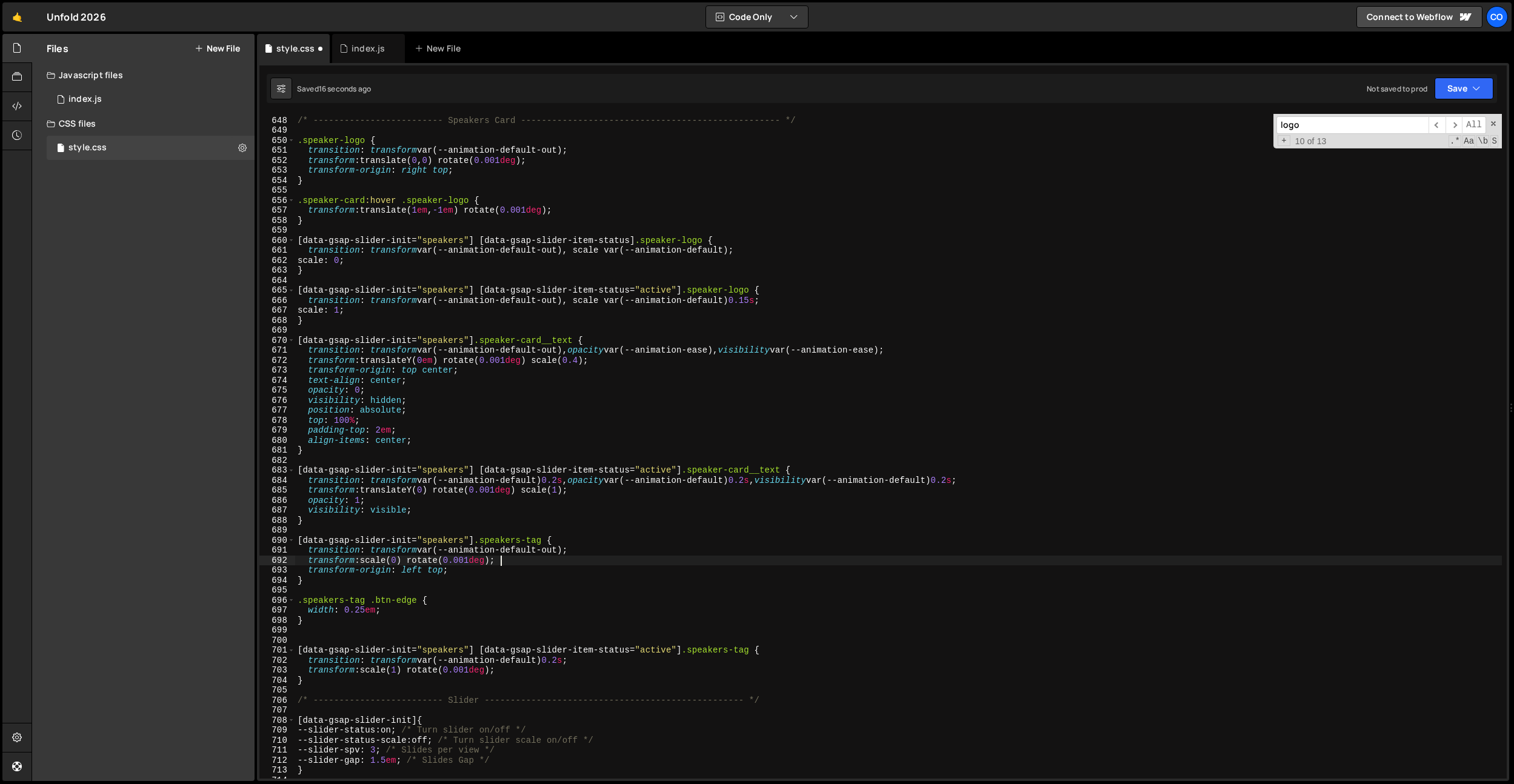
click at [592, 562] on div "/* ------------------------- Speakers Card ------------------------------------…" at bounding box center [898, 447] width 1207 height 685
drag, startPoint x: 566, startPoint y: 663, endPoint x: 590, endPoint y: 677, distance: 27.8
click at [566, 663] on div "/* ------------------------- Speakers Card ------------------------------------…" at bounding box center [898, 447] width 1207 height 685
click at [514, 662] on div "/* ------------------------- Speakers Card ------------------------------------…" at bounding box center [898, 447] width 1207 height 685
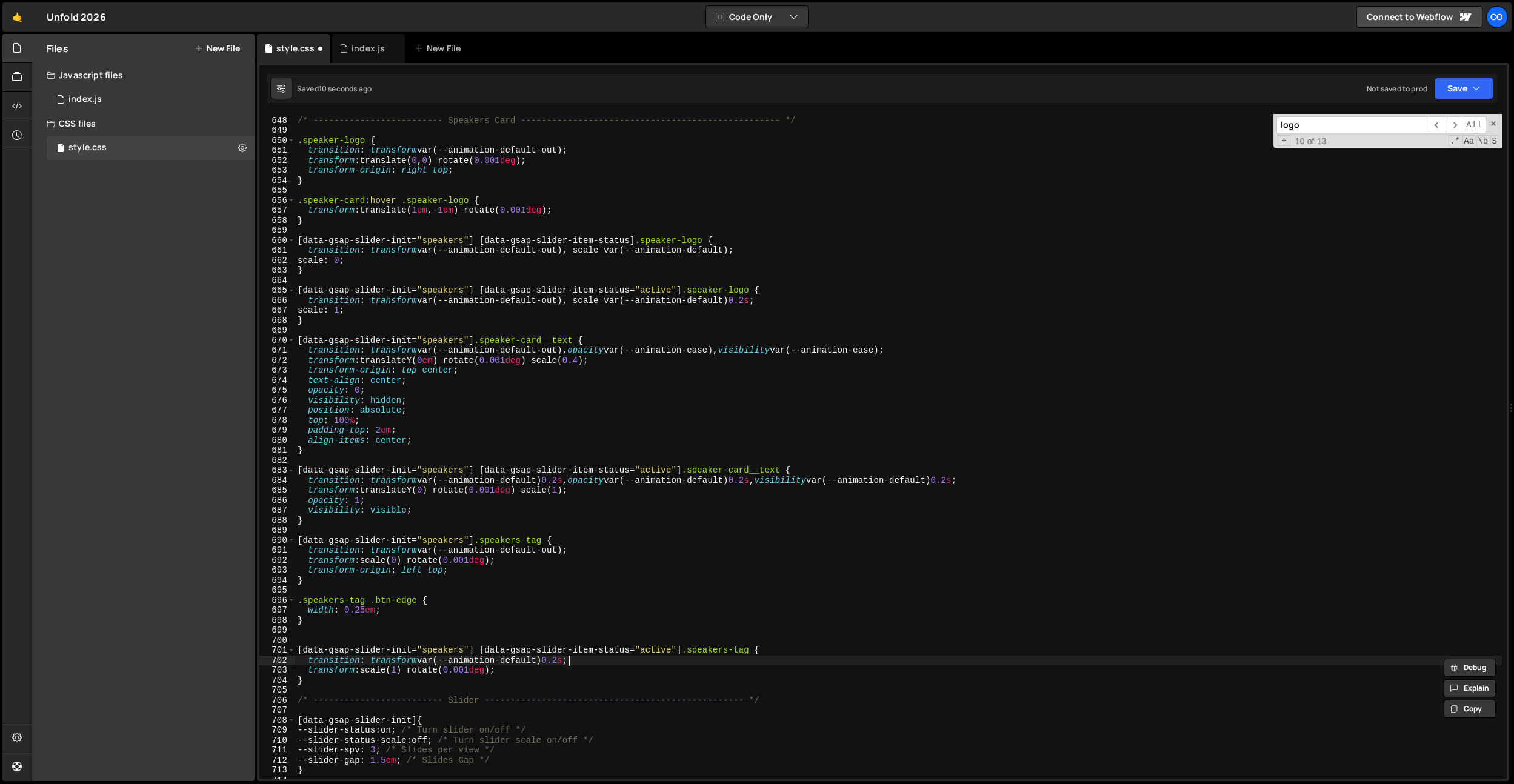
click at [567, 663] on div "/* ------------------------- Speakers Card ------------------------------------…" at bounding box center [898, 447] width 1207 height 685
click at [558, 410] on div "/* ------------------------- Speakers Card ------------------------------------…" at bounding box center [898, 447] width 1207 height 685
click at [432, 570] on div "/* ------------------------- Speakers Card ------------------------------------…" at bounding box center [898, 447] width 1207 height 685
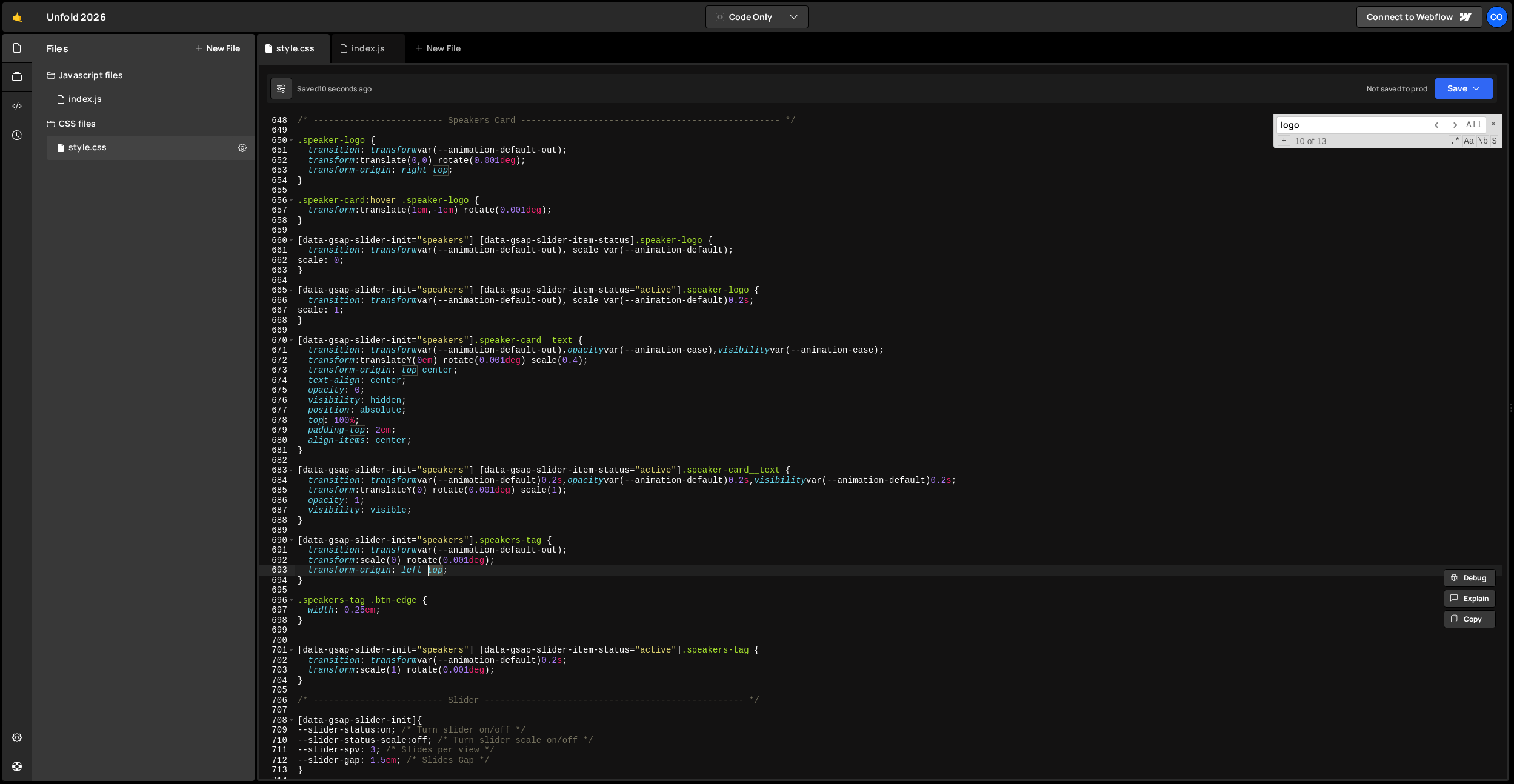
click at [407, 568] on div "/* ------------------------- Speakers Card ------------------------------------…" at bounding box center [898, 447] width 1207 height 685
click at [440, 570] on div "/* ------------------------- Speakers Card ------------------------------------…" at bounding box center [898, 447] width 1207 height 685
click at [415, 568] on div "/* ------------------------- Speakers Card ------------------------------------…" at bounding box center [898, 447] width 1207 height 685
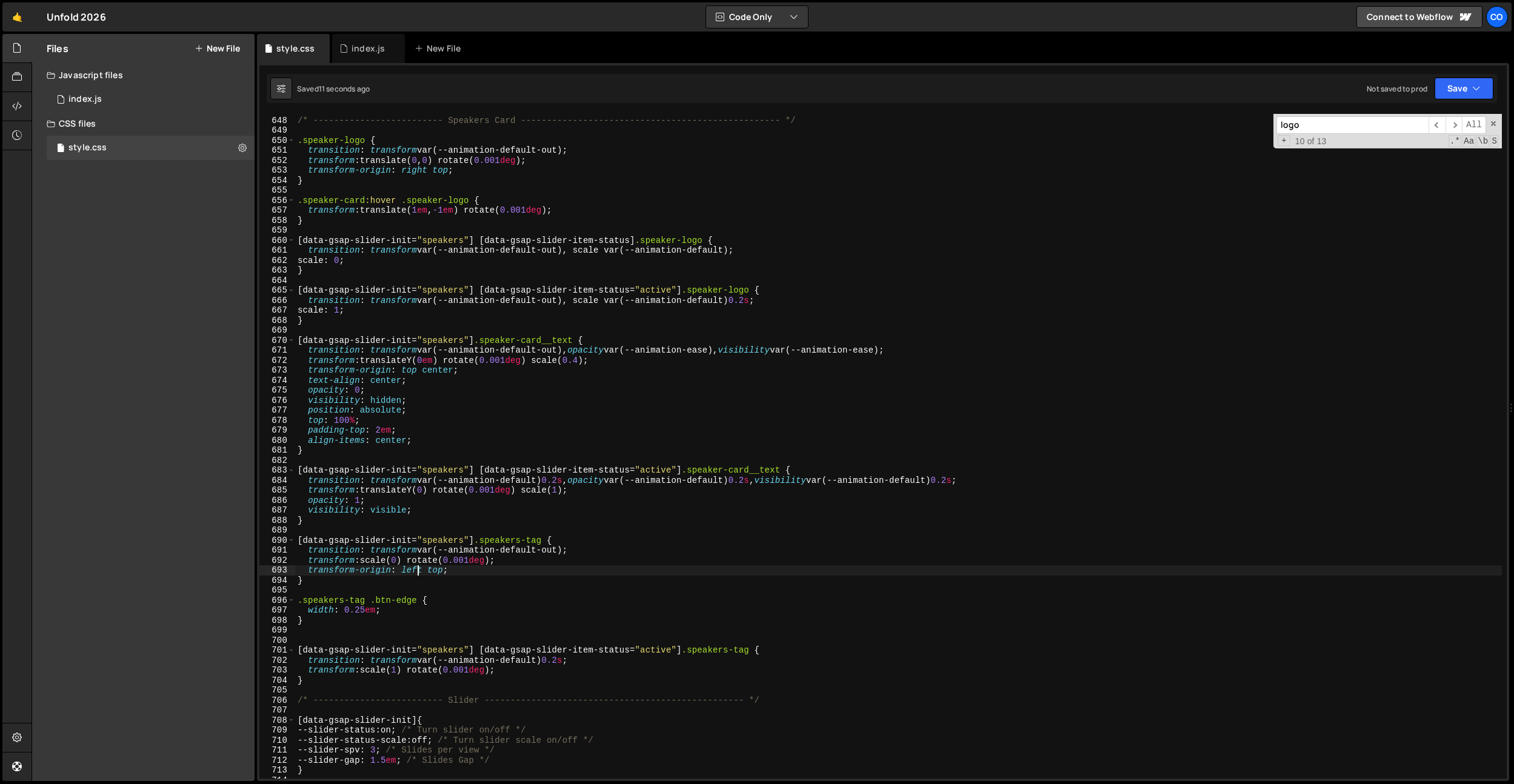
click at [415, 568] on div "/* ------------------------- Speakers Card ------------------------------------…" at bounding box center [898, 447] width 1207 height 685
click at [421, 573] on div "/* ------------------------- Speakers Card ------------------------------------…" at bounding box center [898, 447] width 1207 height 685
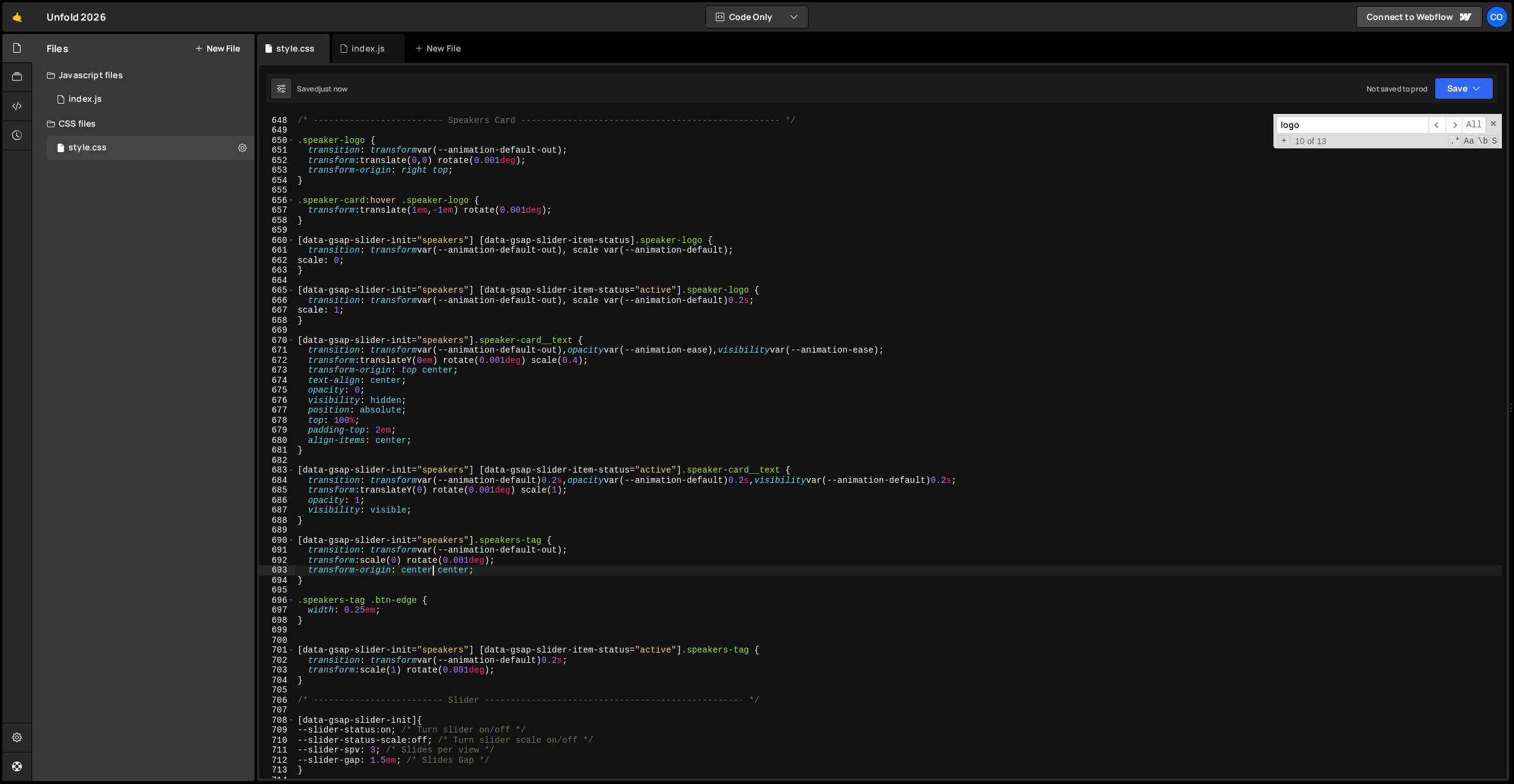
drag, startPoint x: 476, startPoint y: 384, endPoint x: 449, endPoint y: 373, distance: 29.2
click at [476, 384] on div "/* ------------------------- Speakers Card ------------------------------------…" at bounding box center [898, 447] width 1207 height 685
click at [412, 368] on div "/* ------------------------- Speakers Card ------------------------------------…" at bounding box center [898, 447] width 1207 height 685
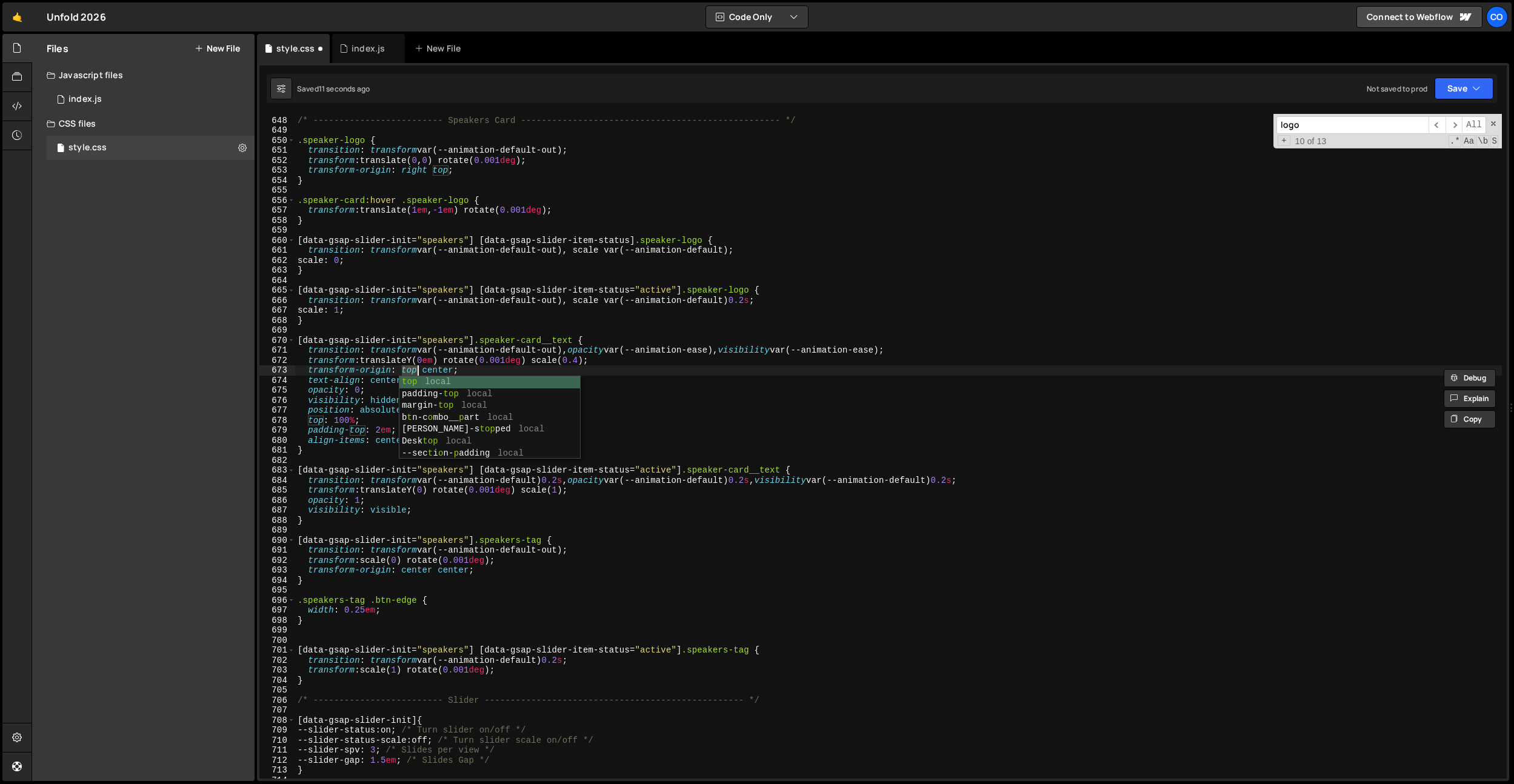
click at [431, 264] on div "/* ------------------------- Speakers Card ------------------------------------…" at bounding box center [898, 447] width 1207 height 685
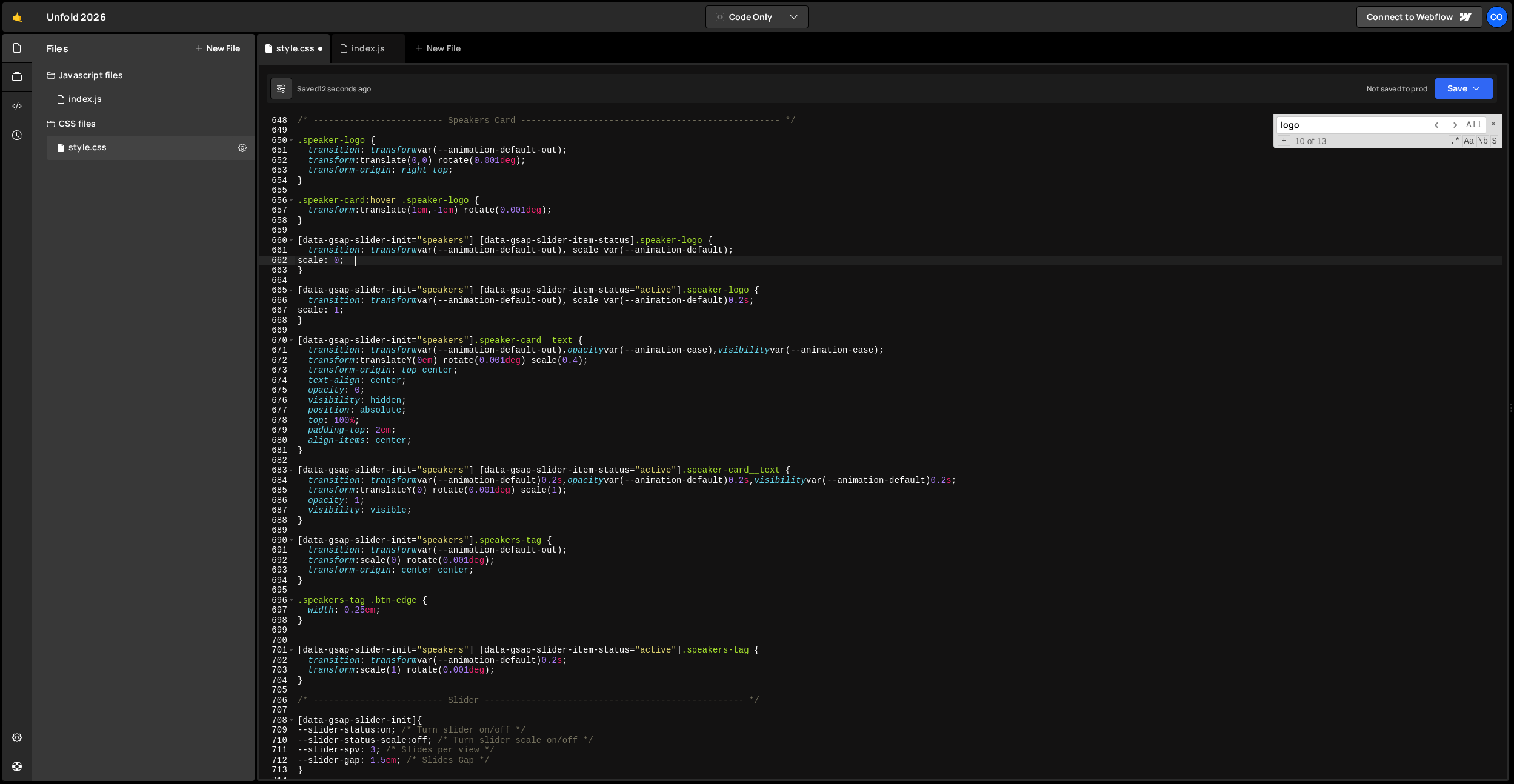
click at [410, 169] on div "/* ------------------------- Speakers Card ------------------------------------…" at bounding box center [898, 447] width 1207 height 685
click at [453, 166] on div "/* ------------------------- Speakers Card ------------------------------------…" at bounding box center [898, 447] width 1207 height 685
click at [441, 169] on div "/* ------------------------- Speakers Card ------------------------------------…" at bounding box center [898, 447] width 1207 height 685
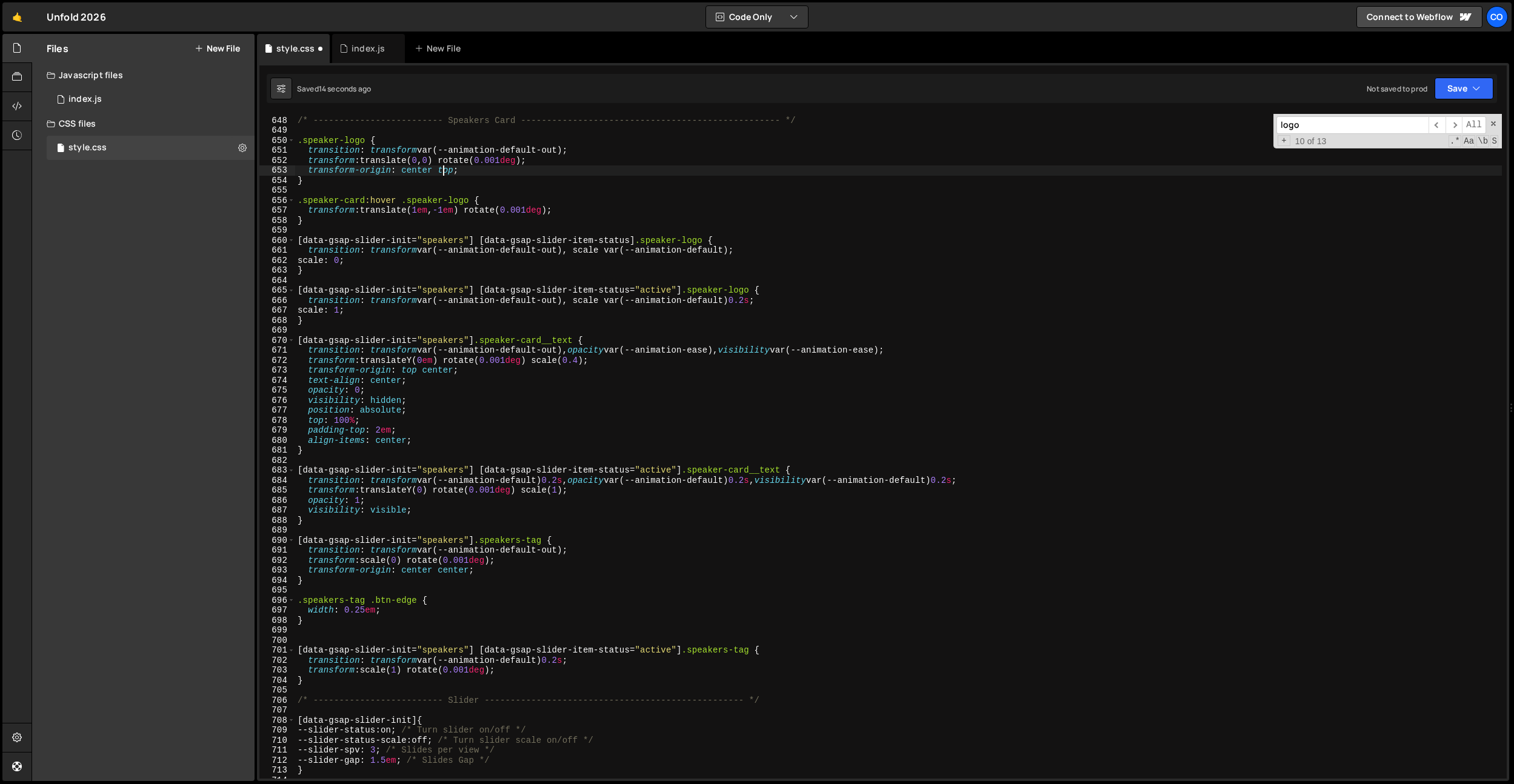
click at [441, 169] on div "/* ------------------------- Speakers Card ------------------------------------…" at bounding box center [898, 447] width 1207 height 685
type textarea "transform-origin: center center;"
drag, startPoint x: 448, startPoint y: 517, endPoint x: 442, endPoint y: 516, distance: 6.1
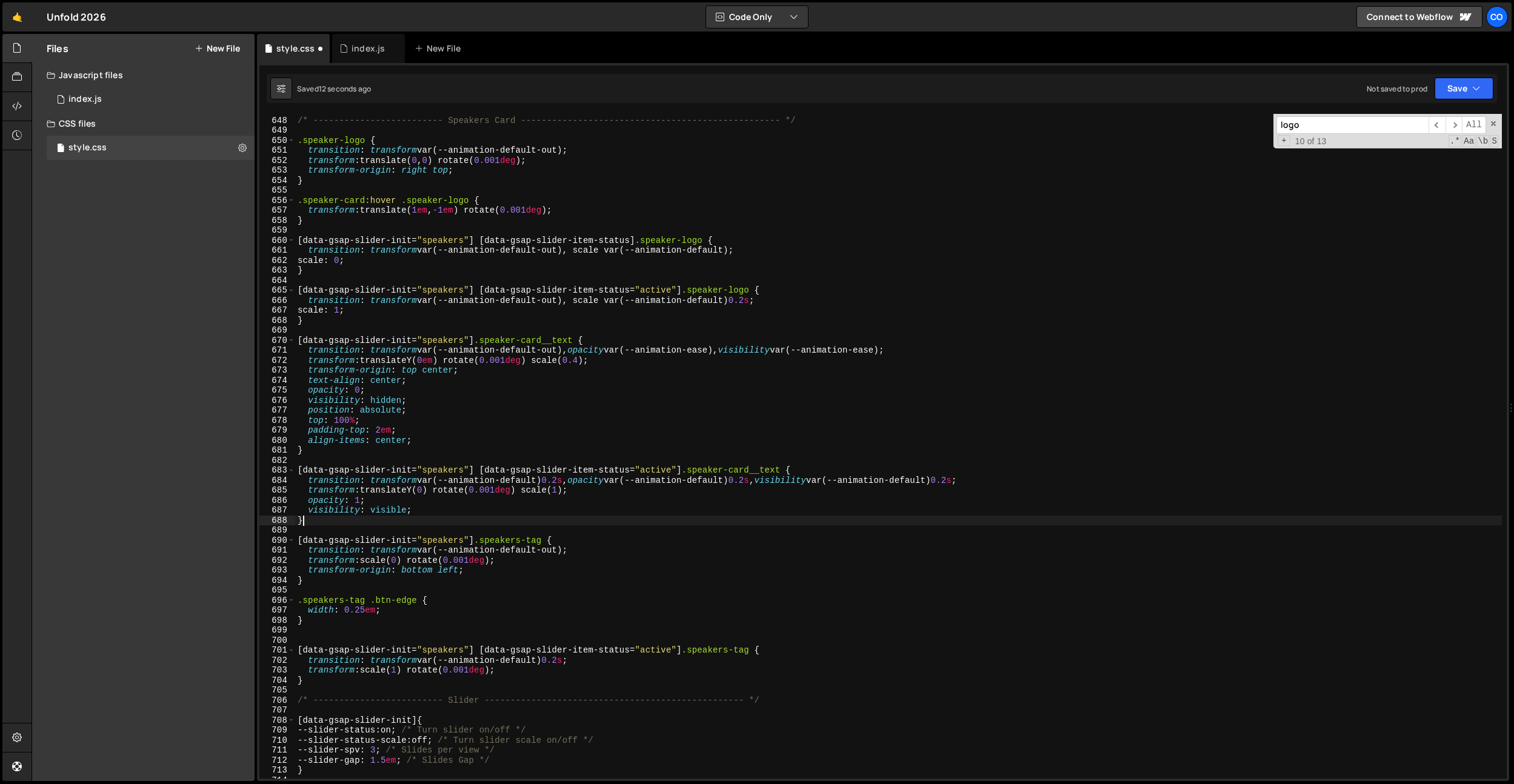
click at [448, 517] on div "/* ------------------------- Speakers Card ------------------------------------…" at bounding box center [898, 447] width 1207 height 685
click at [441, 511] on div "/* ------------------------- Speakers Card ------------------------------------…" at bounding box center [898, 447] width 1207 height 685
type textarea "visibility: visible;"
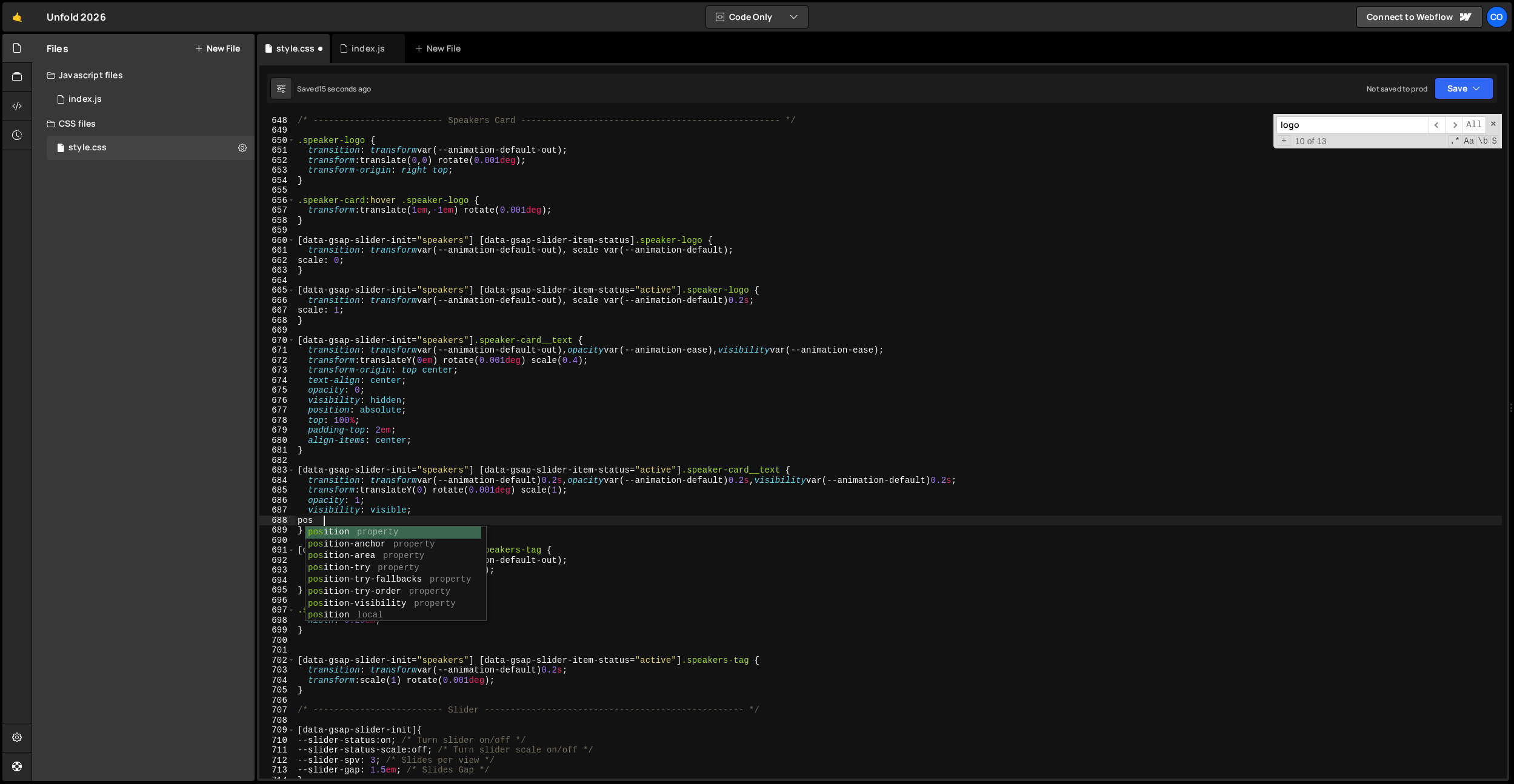
scroll to position [0, 1]
type textarea "posi"
type textarea "o"
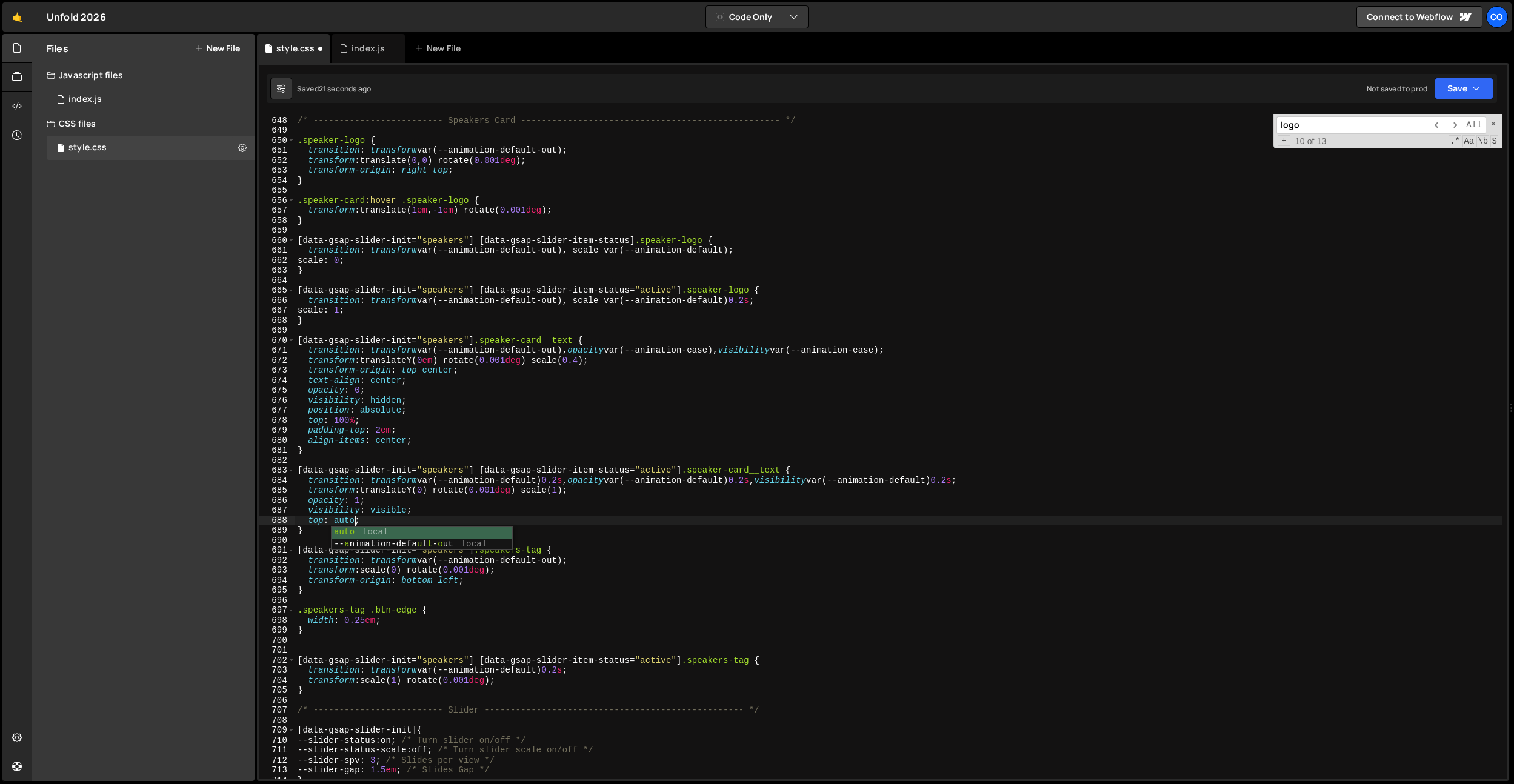
type textarea "top: auto;"
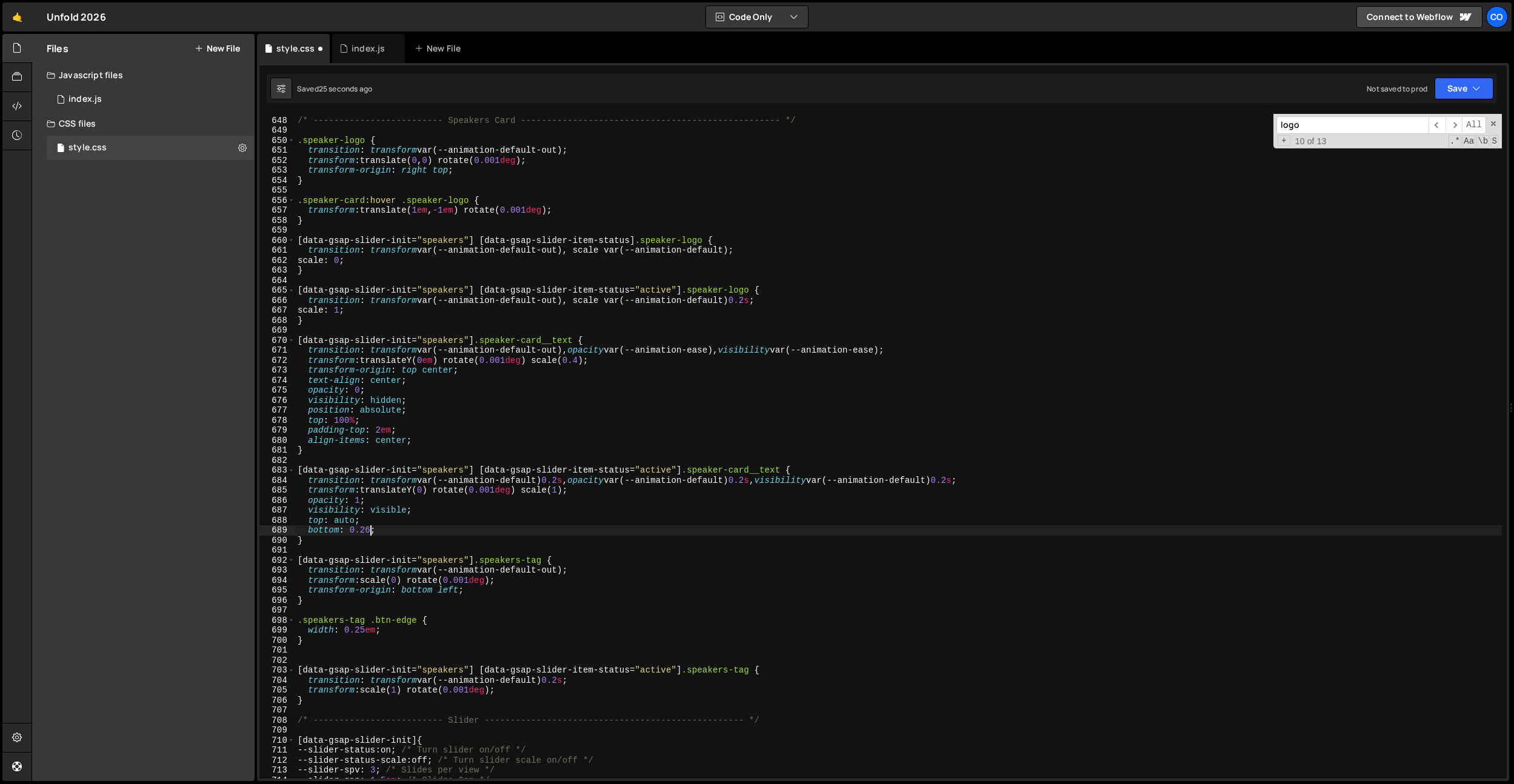
scroll to position [0, 5]
click at [378, 530] on div "/* ------------------------- Speakers Card ------------------------------------…" at bounding box center [898, 447] width 1207 height 685
click at [493, 413] on div "/* ------------------------- Speakers Card ------------------------------------…" at bounding box center [898, 447] width 1207 height 685
click at [482, 541] on div "/* ------------------------- Speakers Card ------------------------------------…" at bounding box center [898, 447] width 1207 height 685
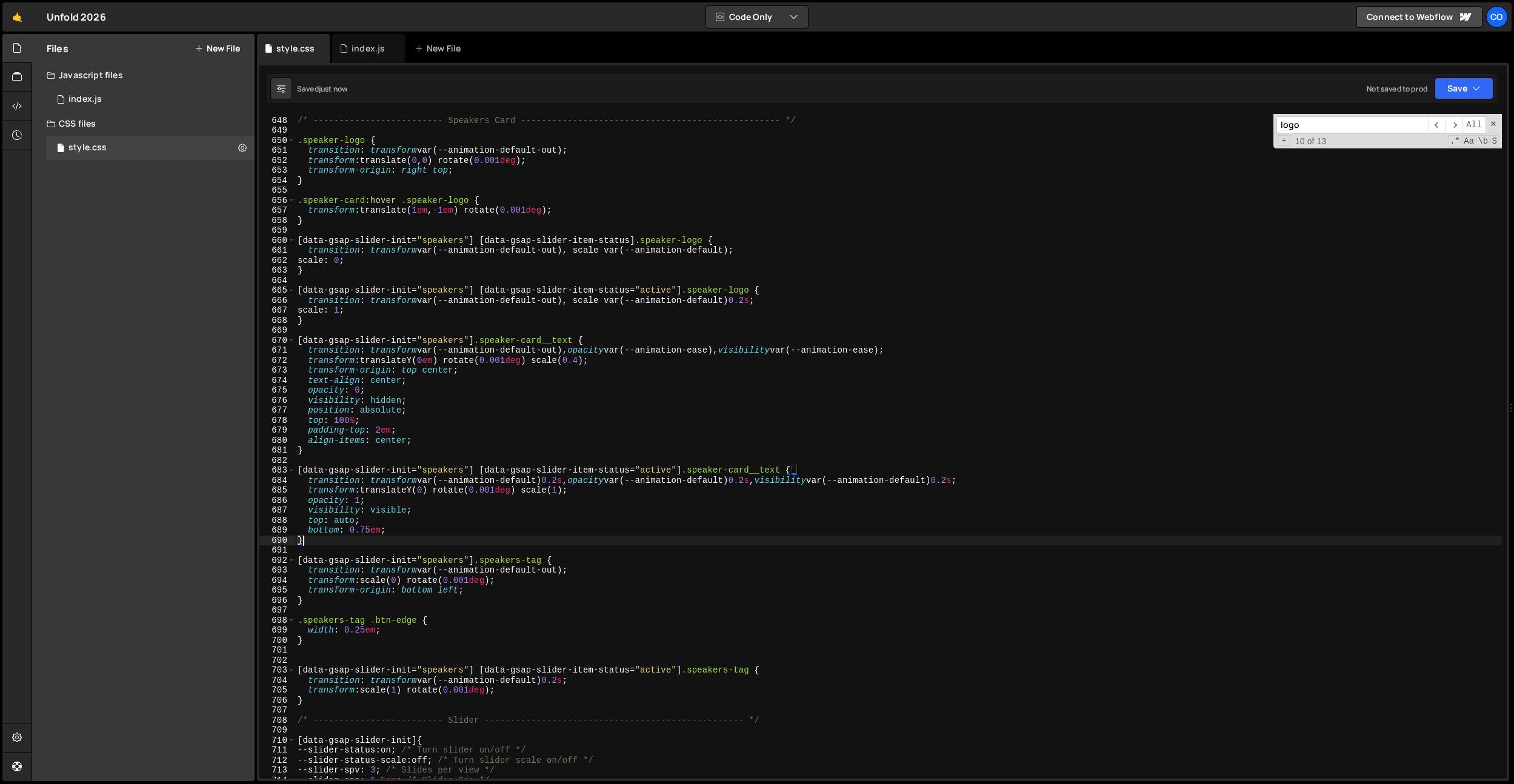
scroll to position [0, 0]
click at [485, 538] on div "/* ------------------------- Speakers Card ------------------------------------…" at bounding box center [898, 447] width 1207 height 685
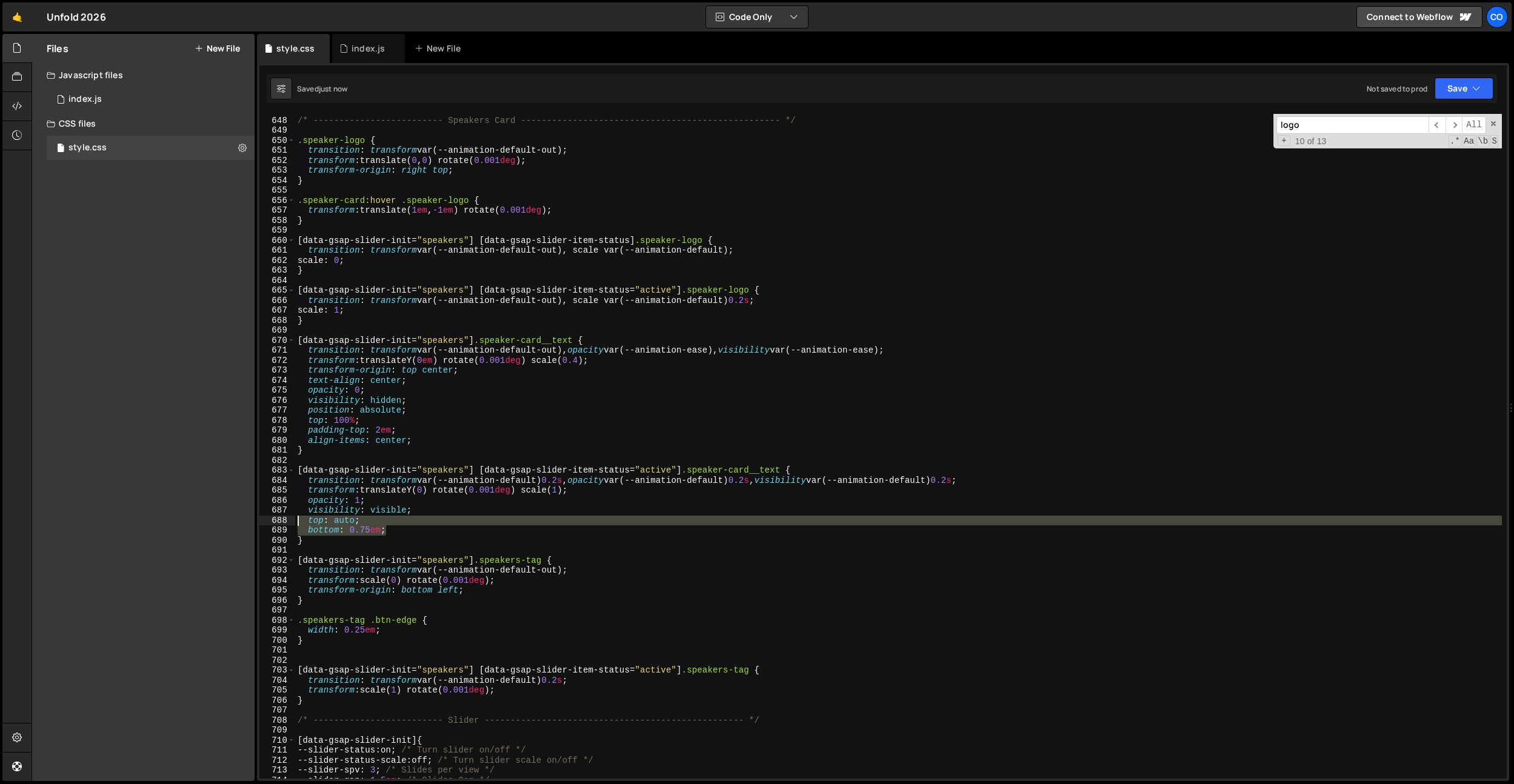
drag, startPoint x: 391, startPoint y: 528, endPoint x: 266, endPoint y: 523, distance: 125.1
click at [266, 523] on div "} 647 648 649 650 651 652 653 654 655 656 657 658 659 660 661 662 663 664 665 6…" at bounding box center [883, 446] width 1248 height 664
type textarea "top: auto; bottom: 0.75em;"
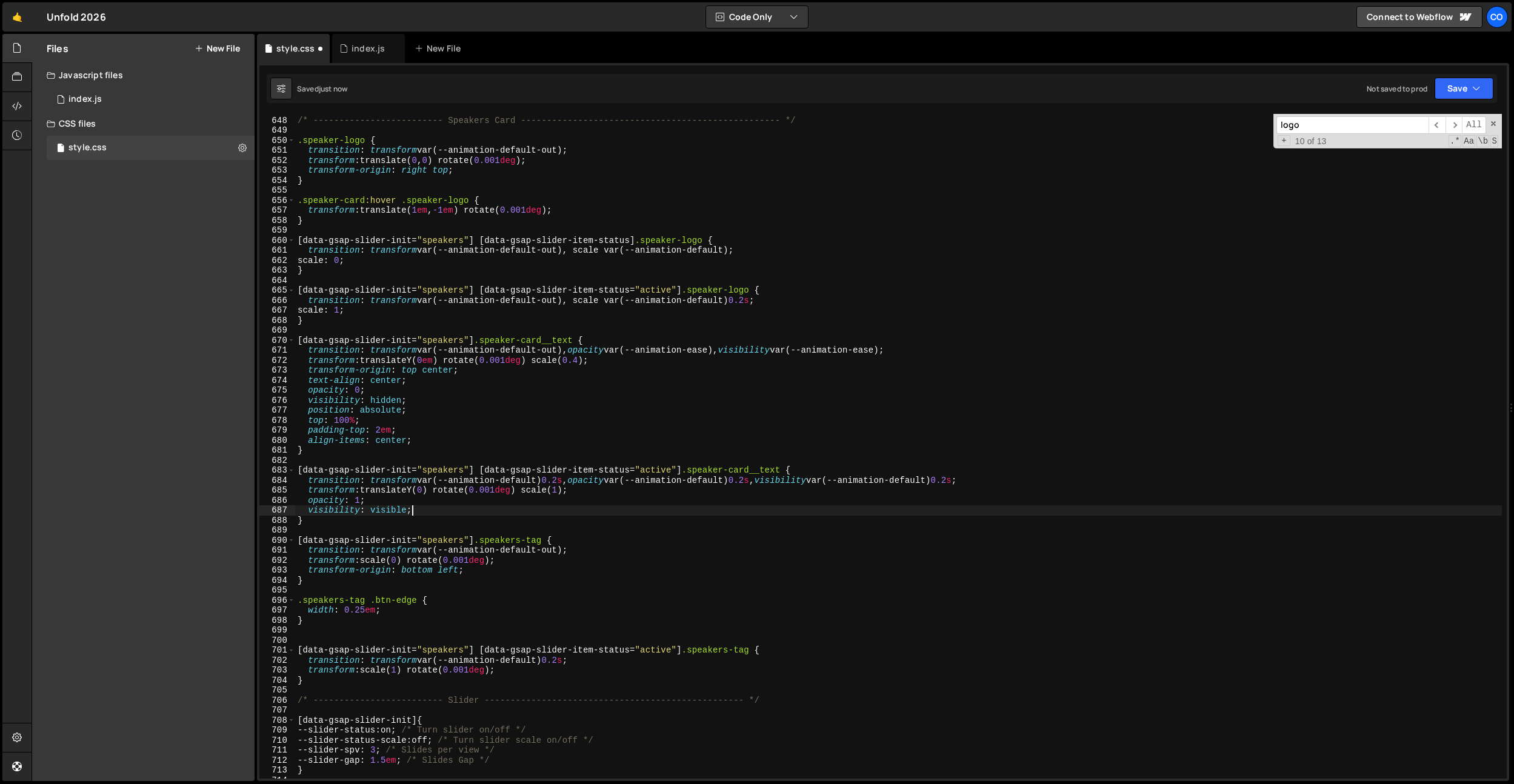
click at [478, 572] on div "/* ------------------------- Speakers Card ------------------------------------…" at bounding box center [898, 447] width 1207 height 685
type textarea "transform-origin: bottom left;"
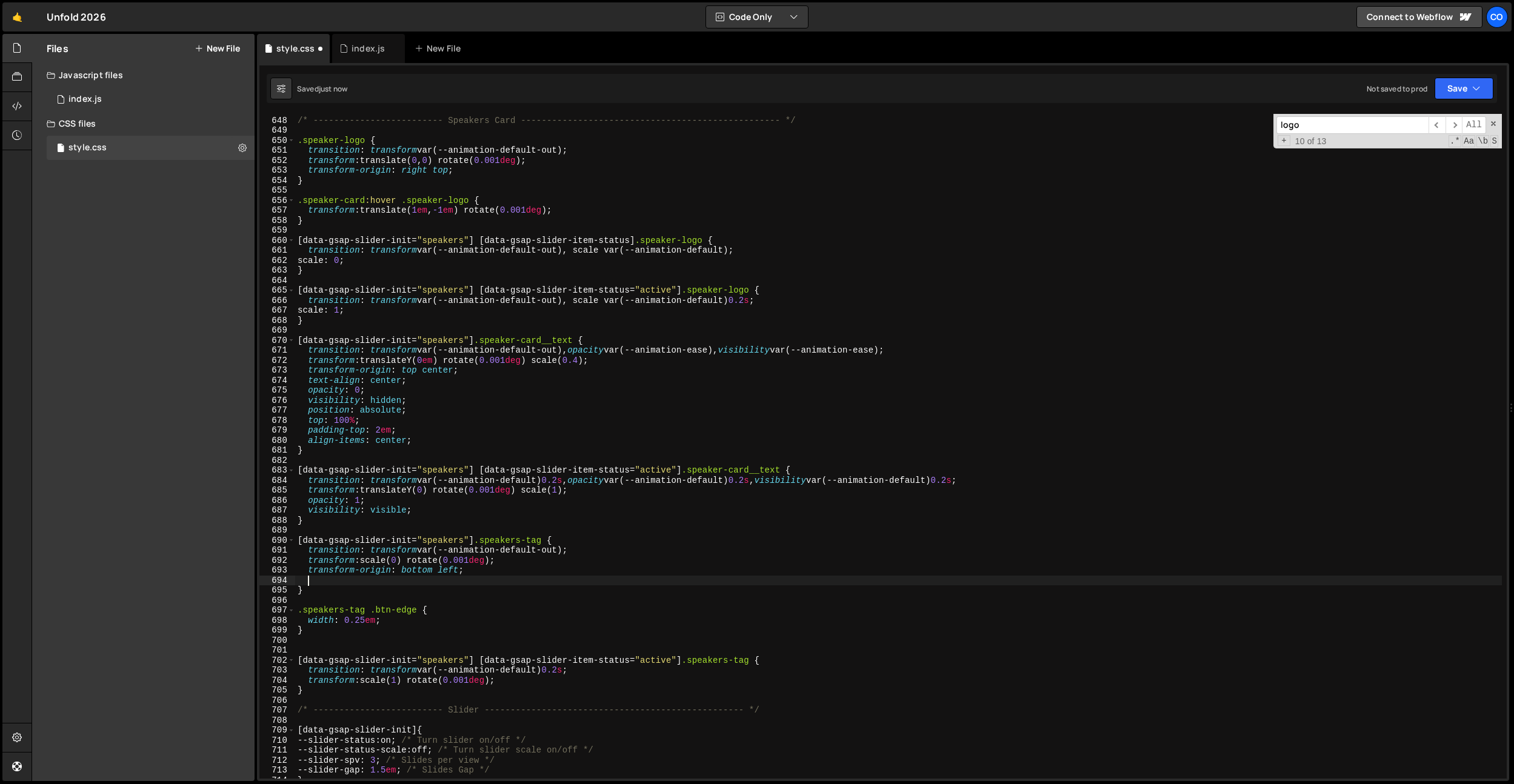
paste textarea "bottom: 0.75em;"
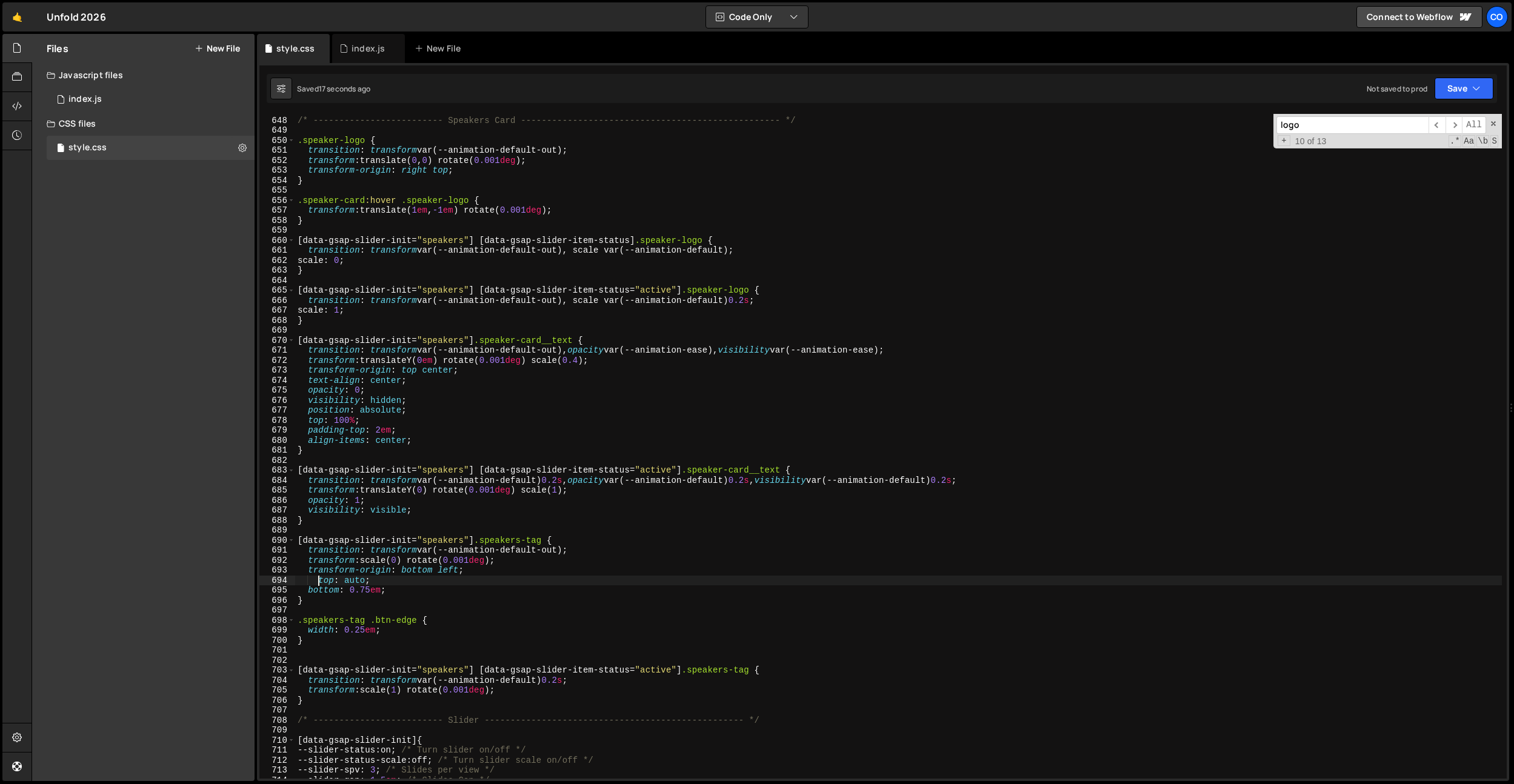
click at [319, 581] on div "/* ------------------------- Speakers Card ------------------------------------…" at bounding box center [898, 447] width 1207 height 685
click at [383, 587] on div "/* ------------------------- Speakers Card ------------------------------------…" at bounding box center [898, 447] width 1207 height 685
click at [404, 591] on div "/* ------------------------- Speakers Card ------------------------------------…" at bounding box center [898, 447] width 1207 height 685
click at [402, 585] on div "/* ------------------------- Speakers Card ------------------------------------…" at bounding box center [898, 447] width 1207 height 685
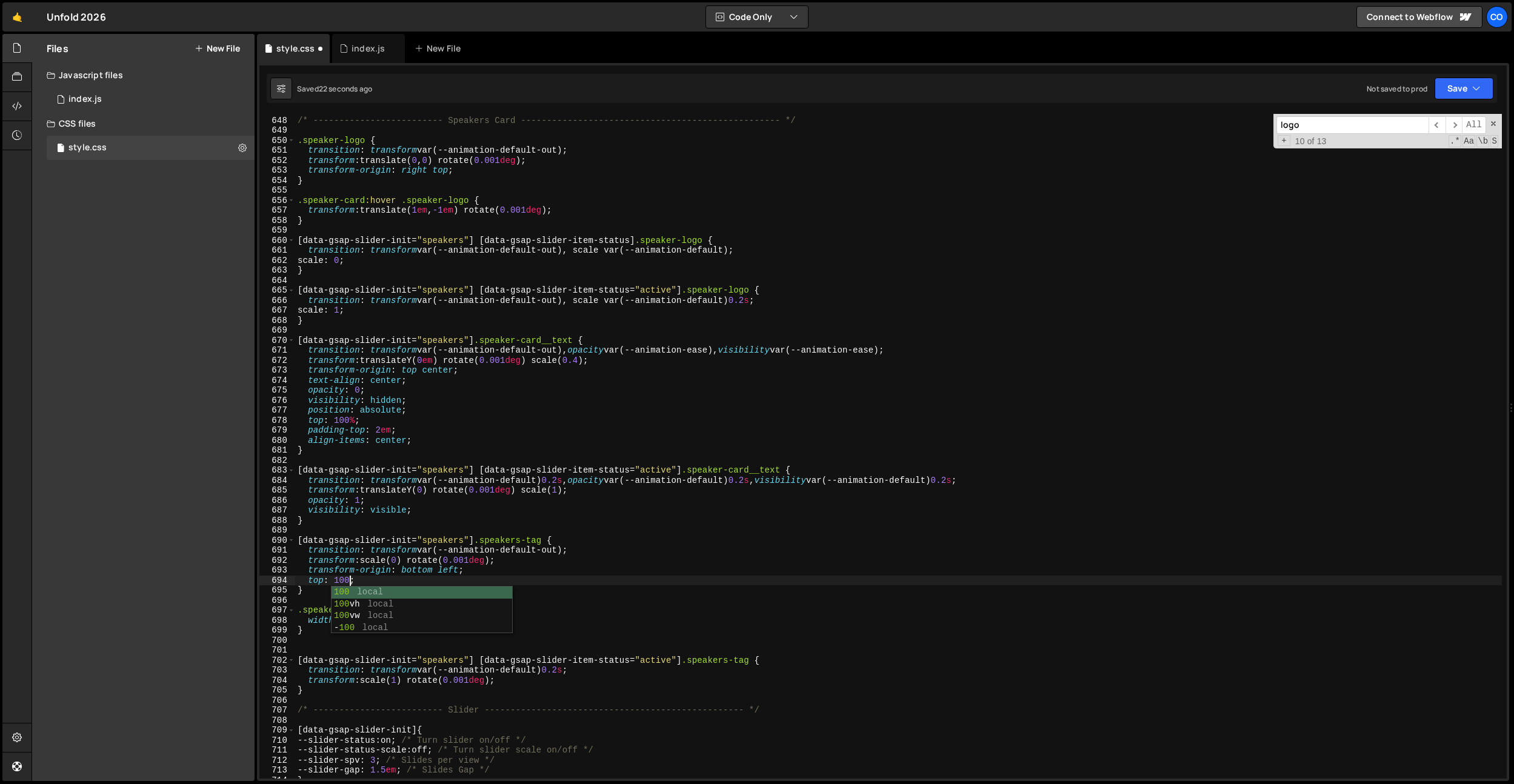
type textarea "top: 100%;"
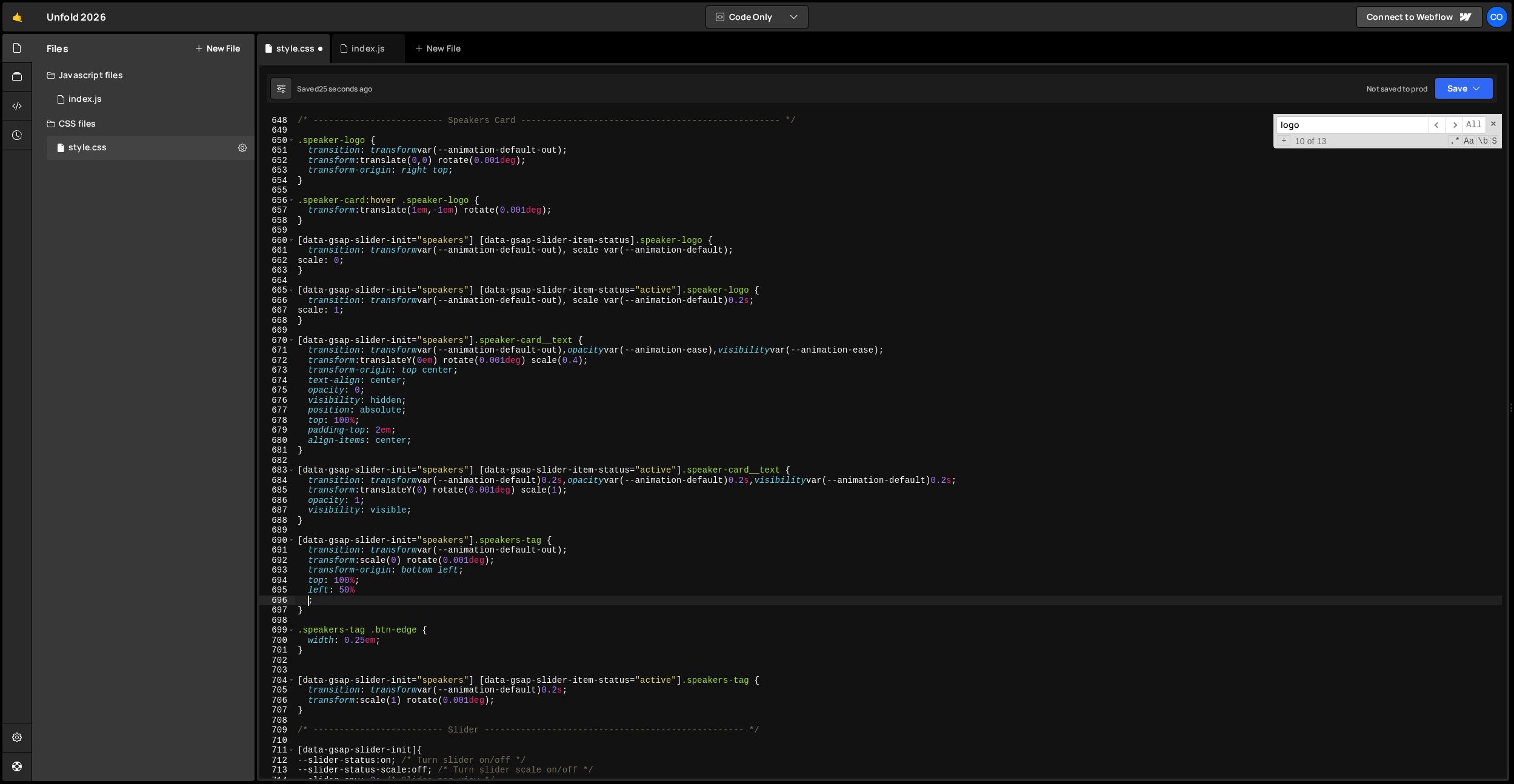
scroll to position [0, 1]
type textarea "left: 50%;"
type textarea "t"
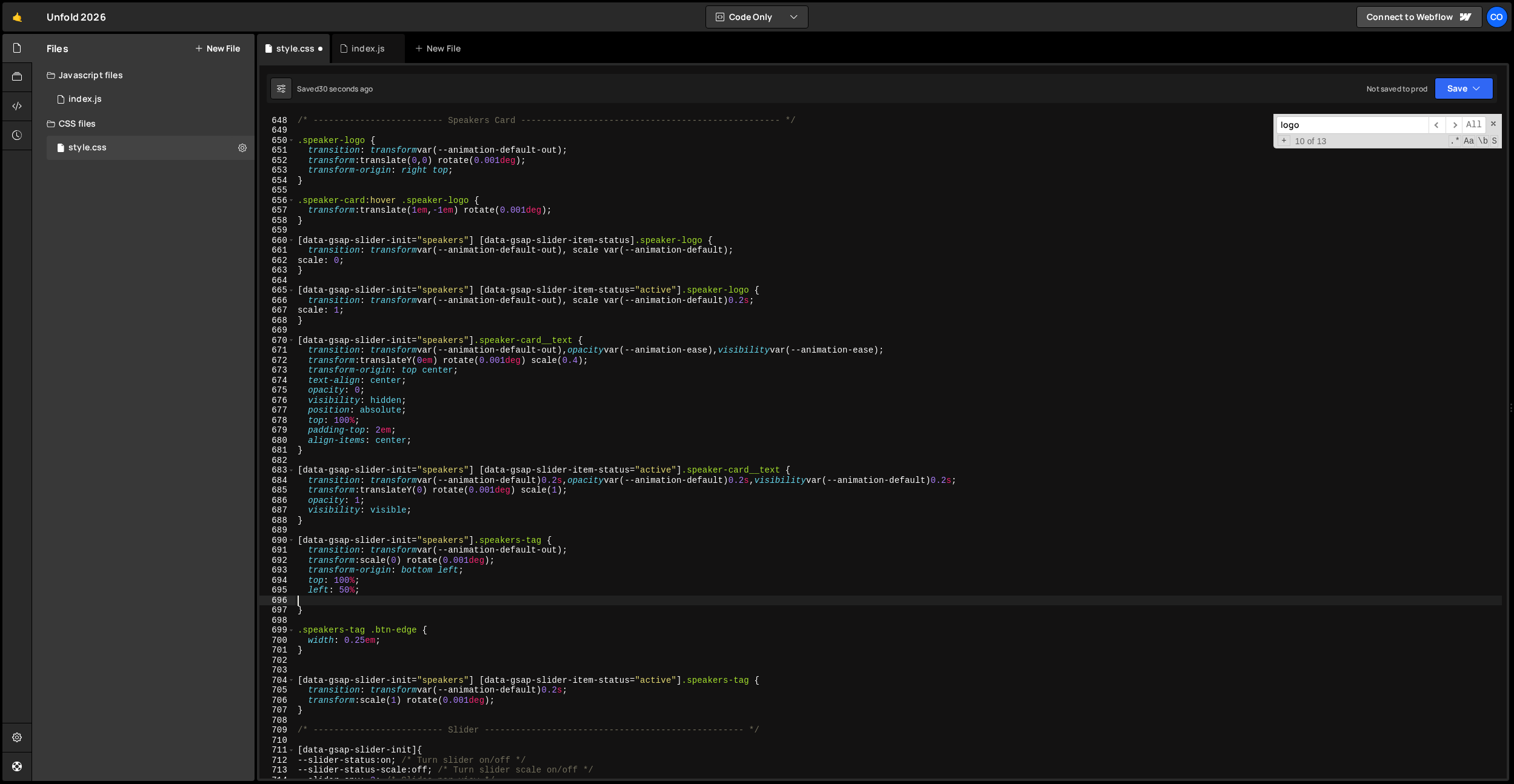
click at [361, 562] on div "/* ------------------------- Speakers Card ------------------------------------…" at bounding box center [898, 447] width 1207 height 685
click at [415, 540] on div "/* ------------------------- Speakers Card ------------------------------------…" at bounding box center [898, 447] width 1207 height 685
click at [476, 560] on div "/* ------------------------- Speakers Card ------------------------------------…" at bounding box center [898, 447] width 1207 height 685
drag, startPoint x: 470, startPoint y: 560, endPoint x: 385, endPoint y: 493, distance: 108.2
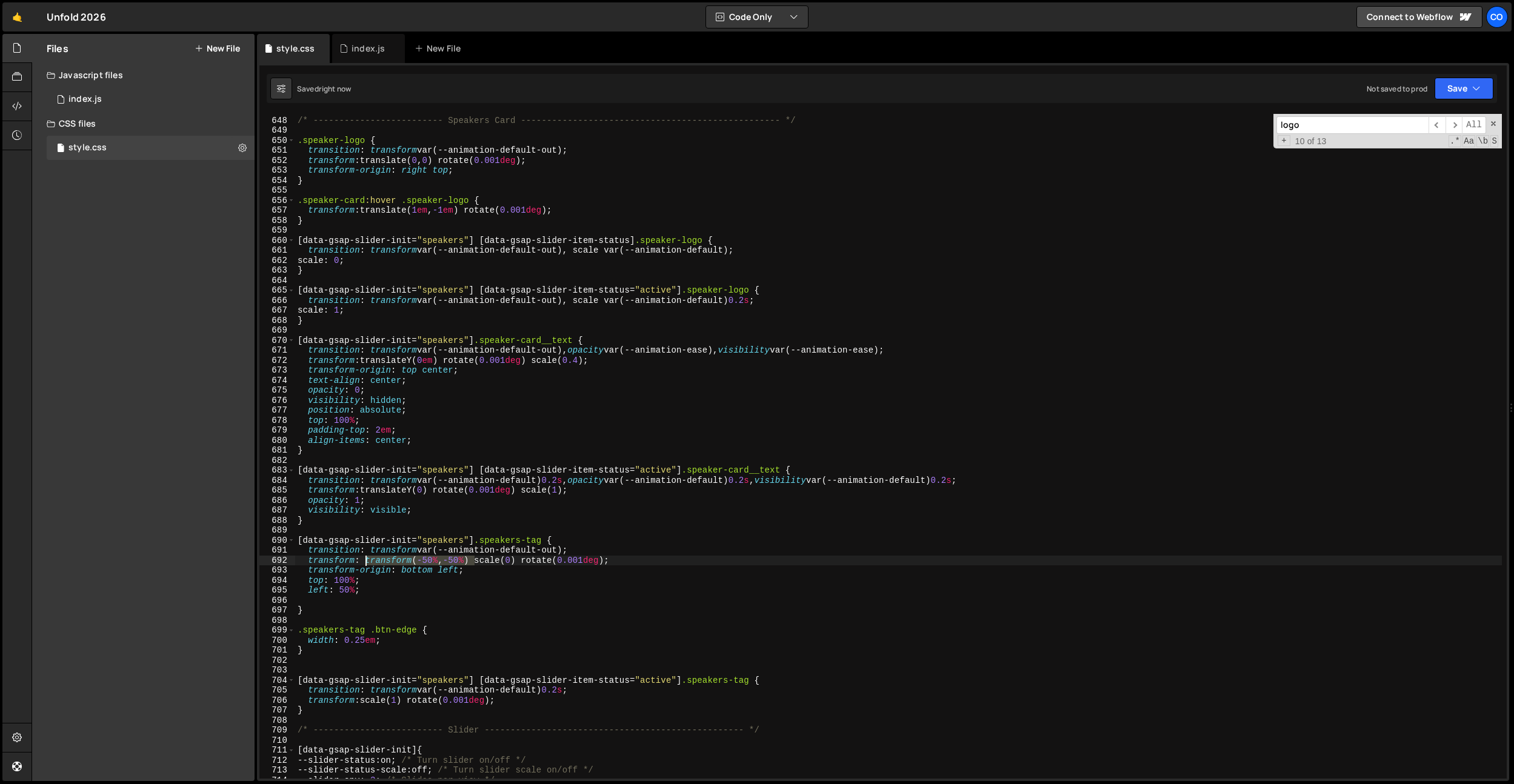
click at [366, 558] on div "/* ------------------------- Speakers Card ------------------------------------…" at bounding box center [898, 447] width 1207 height 685
click at [362, 490] on div "/* ------------------------- Speakers Card ------------------------------------…" at bounding box center [898, 447] width 1207 height 685
drag, startPoint x: 432, startPoint y: 486, endPoint x: 374, endPoint y: 520, distance: 67.2
click at [365, 489] on div "/* ------------------------- Speakers Card ------------------------------------…" at bounding box center [898, 447] width 1207 height 685
paste textarea "form(-50%, -50%"
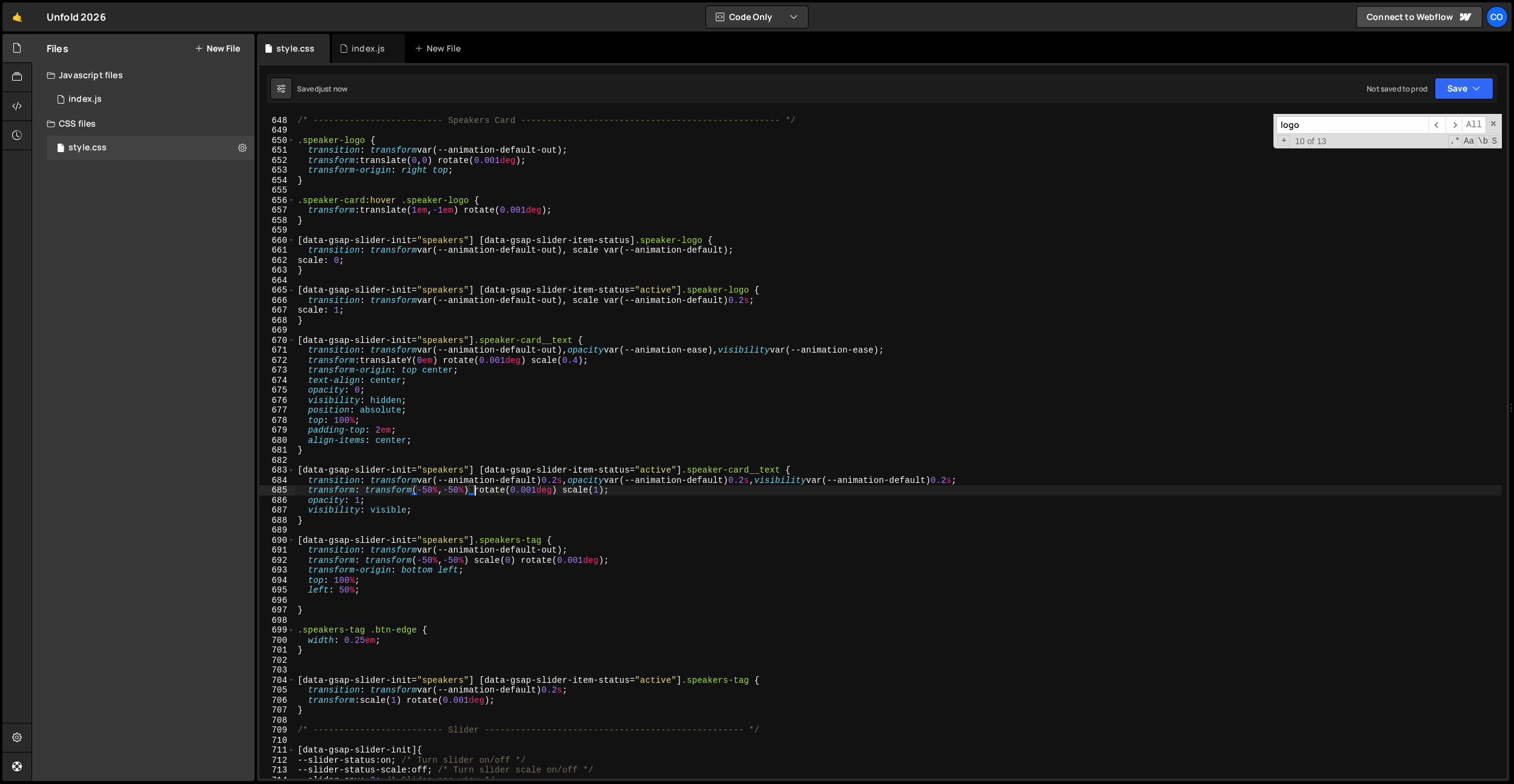
click at [398, 485] on div "/* ------------------------- Speakers Card ------------------------------------…" at bounding box center [898, 447] width 1207 height 685
click at [397, 487] on div "/* ------------------------- Speakers Card ------------------------------------…" at bounding box center [898, 447] width 1207 height 685
click at [383, 485] on div "/* ------------------------- Speakers Card ------------------------------------…" at bounding box center [898, 447] width 1207 height 685
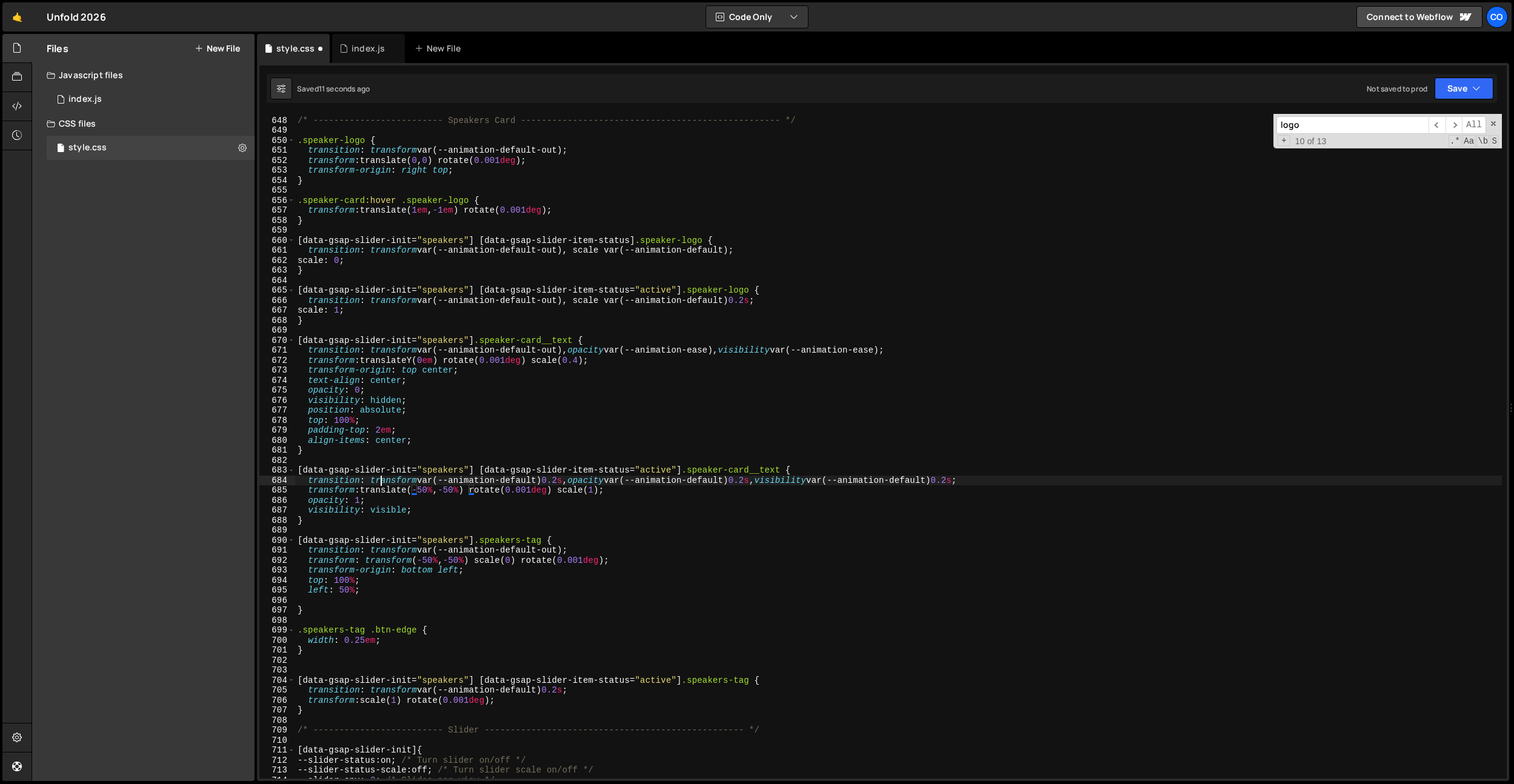
click at [383, 485] on div "/* ------------------------- Speakers Card ------------------------------------…" at bounding box center [898, 447] width 1207 height 685
click at [385, 556] on div "/* ------------------------- Speakers Card ------------------------------------…" at bounding box center [898, 447] width 1207 height 685
paste textarea
click at [401, 562] on div "/* ------------------------- Speakers Card ------------------------------------…" at bounding box center [898, 447] width 1207 height 685
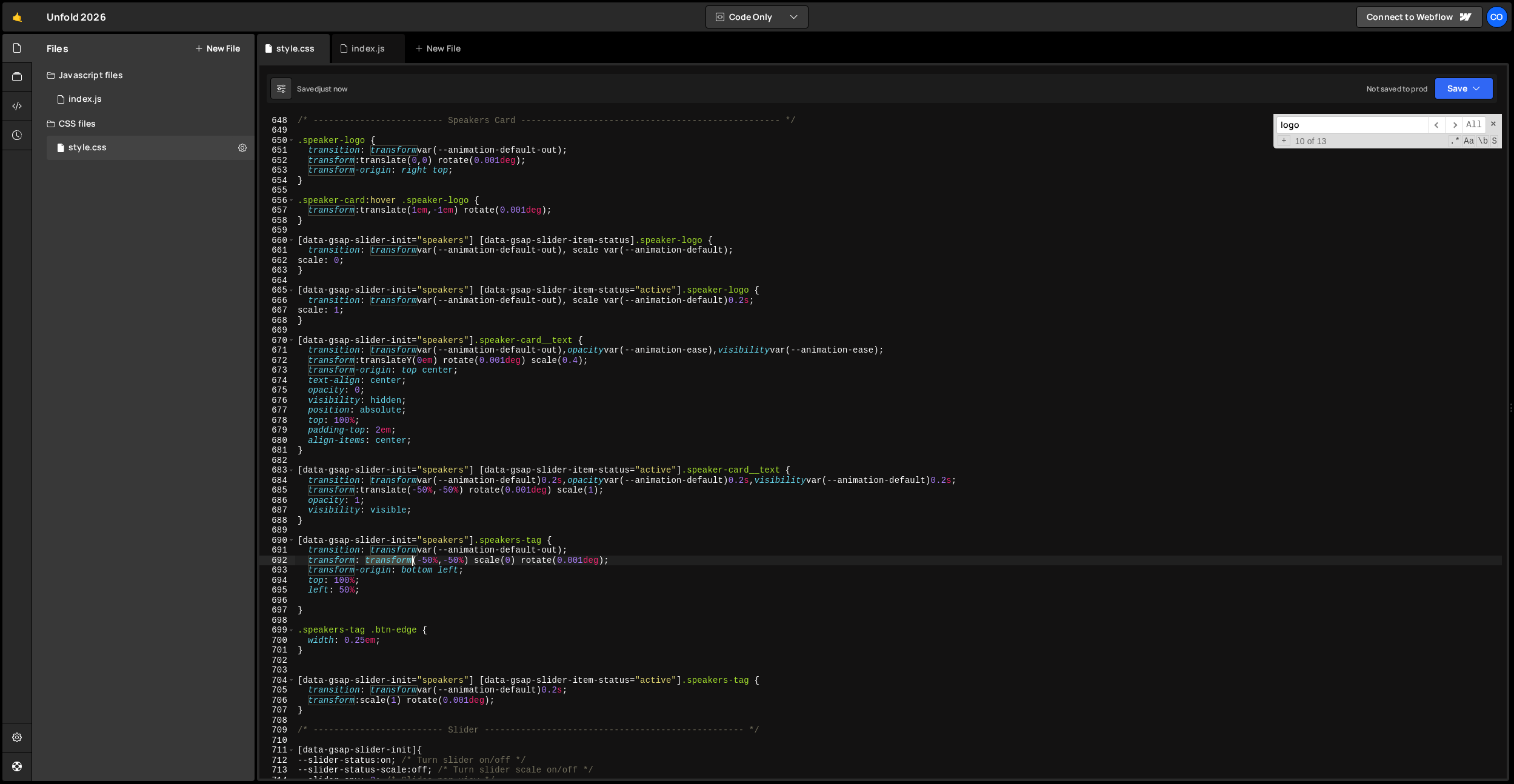
click at [401, 562] on div "/* ------------------------- Speakers Card ------------------------------------…" at bounding box center [898, 447] width 1207 height 685
click at [395, 486] on div "/* ------------------------- Speakers Card ------------------------------------…" at bounding box center [898, 447] width 1207 height 685
click at [400, 561] on div "/* ------------------------- Speakers Card ------------------------------------…" at bounding box center [898, 447] width 1207 height 685
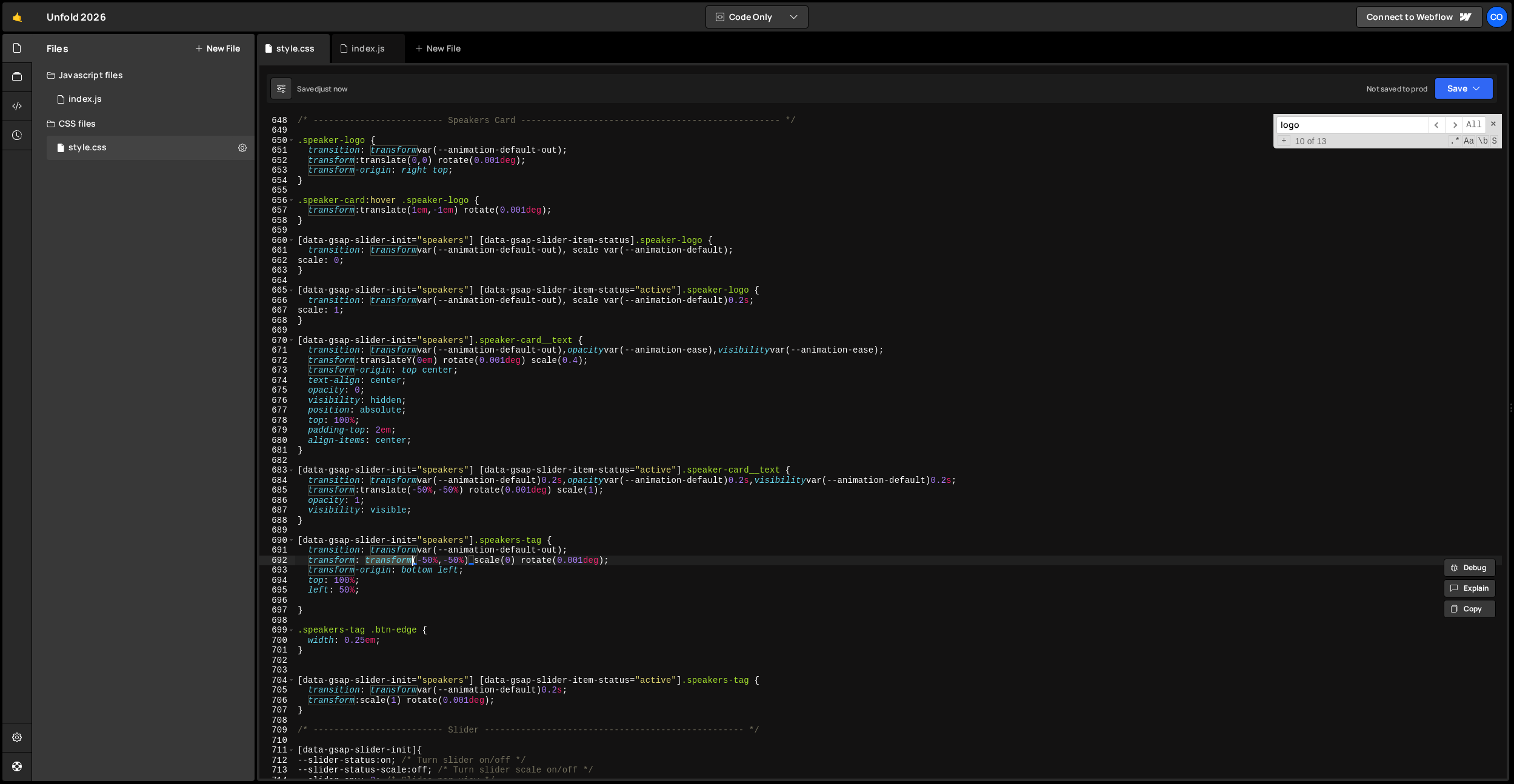
paste textarea "late"
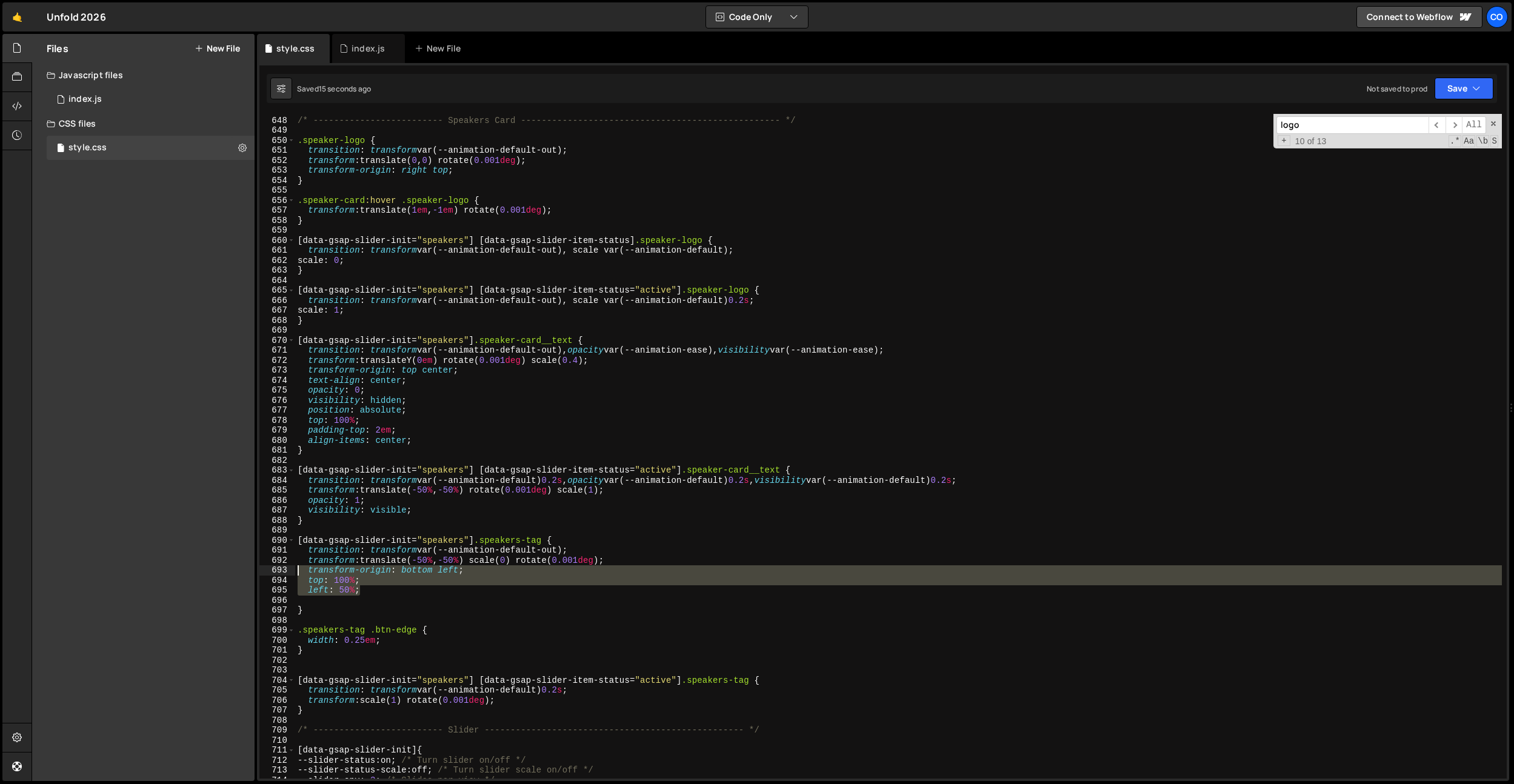
drag, startPoint x: 379, startPoint y: 588, endPoint x: 268, endPoint y: 573, distance: 112.0
click at [268, 573] on div "transform: translate(-50%, -50%) scale(0) rotate(0.001deg); 647 648 649 650 651…" at bounding box center [883, 446] width 1248 height 664
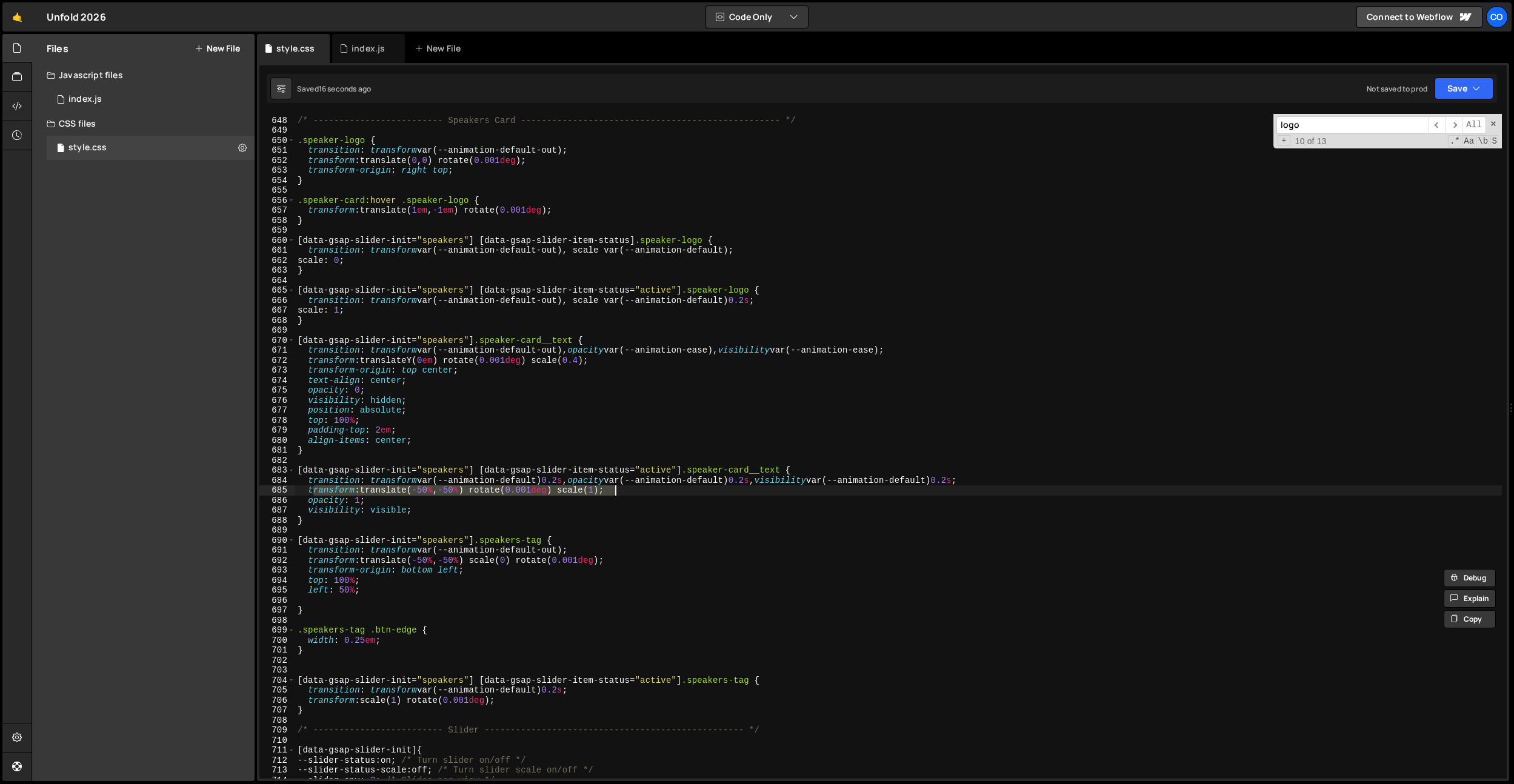
drag, startPoint x: 311, startPoint y: 490, endPoint x: 672, endPoint y: 488, distance: 361.0
click at [672, 488] on div "/* ------------------------- Speakers Card ------------------------------------…" at bounding box center [898, 447] width 1207 height 685
click at [656, 490] on div "/* ------------------------- Speakers Card ------------------------------------…" at bounding box center [898, 446] width 1207 height 664
drag, startPoint x: 661, startPoint y: 490, endPoint x: 243, endPoint y: 487, distance: 418.0
click at [243, 487] on div "Files New File Javascript files 0 index.js 0 CSS files style.css 0 Copy share l…" at bounding box center [773, 407] width 1483 height 747
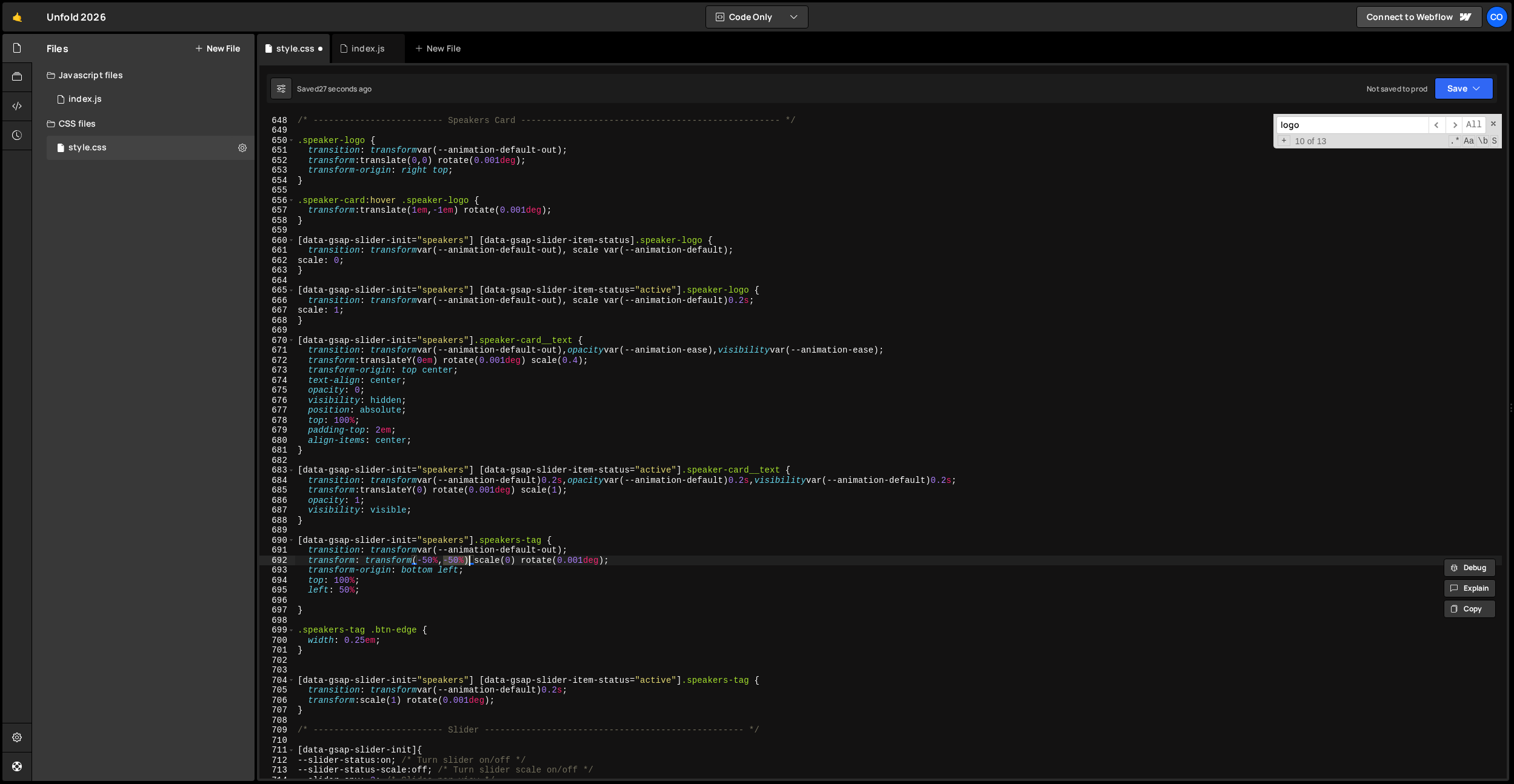
click at [418, 589] on div "/* ------------------------- Speakers Card ------------------------------------…" at bounding box center [898, 447] width 1207 height 685
click at [396, 563] on div "/* ------------------------- Speakers Card ------------------------------------…" at bounding box center [898, 447] width 1207 height 685
type textarea "transform: translate(-50%, -50%) scale(0) rotate(0.001deg);"
click at [469, 526] on div "/* ------------------------- Speakers Card ------------------------------------…" at bounding box center [898, 447] width 1207 height 685
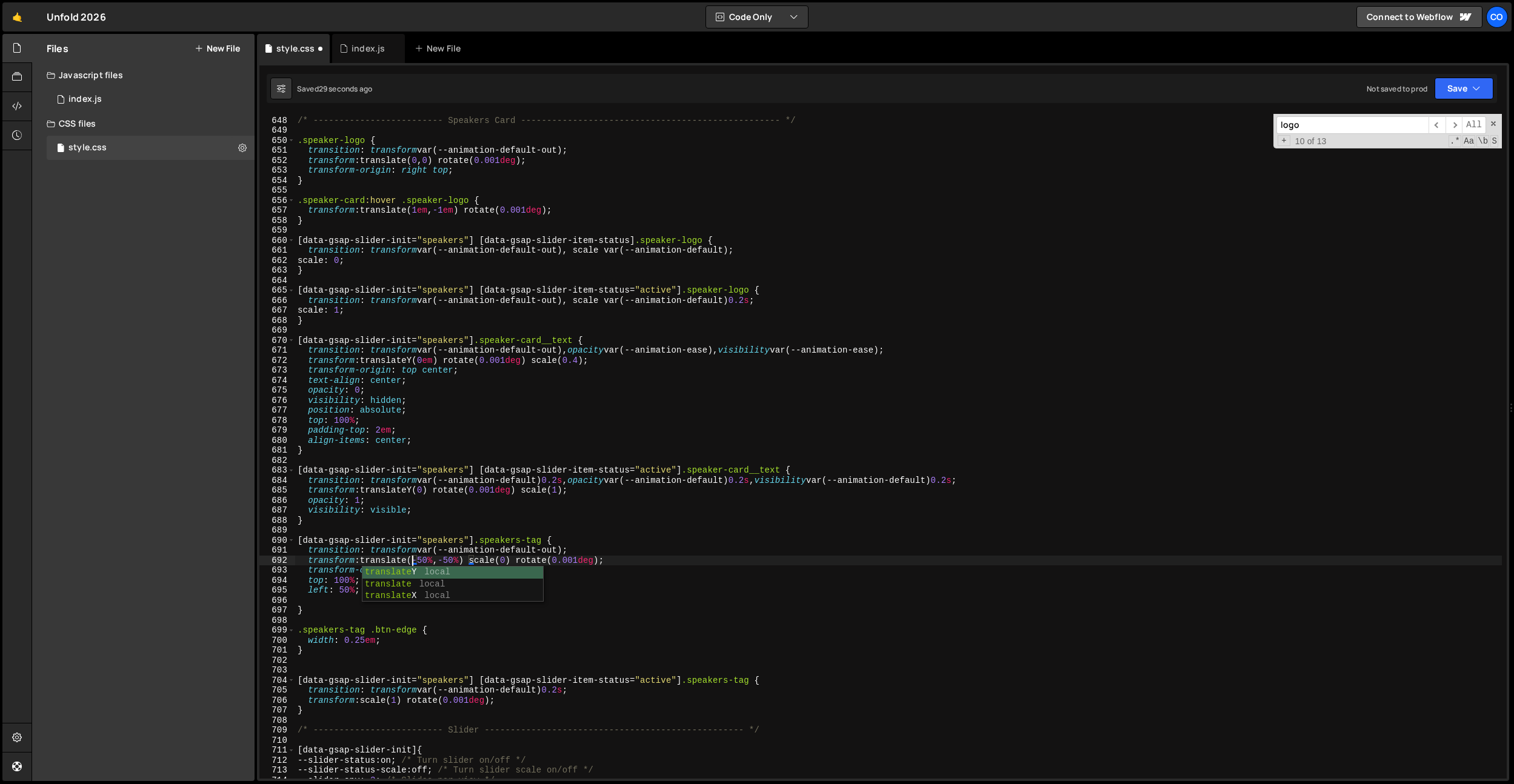
scroll to position [0, 0]
drag, startPoint x: 367, startPoint y: 562, endPoint x: 677, endPoint y: 560, distance: 310.0
click at [677, 560] on div "/* ------------------------- Speakers Card ------------------------------------…" at bounding box center [898, 447] width 1207 height 685
drag, startPoint x: 495, startPoint y: 703, endPoint x: 365, endPoint y: 701, distance: 130.0
click at [365, 701] on div "/* ------------------------- Speakers Card ------------------------------------…" at bounding box center [898, 447] width 1207 height 685
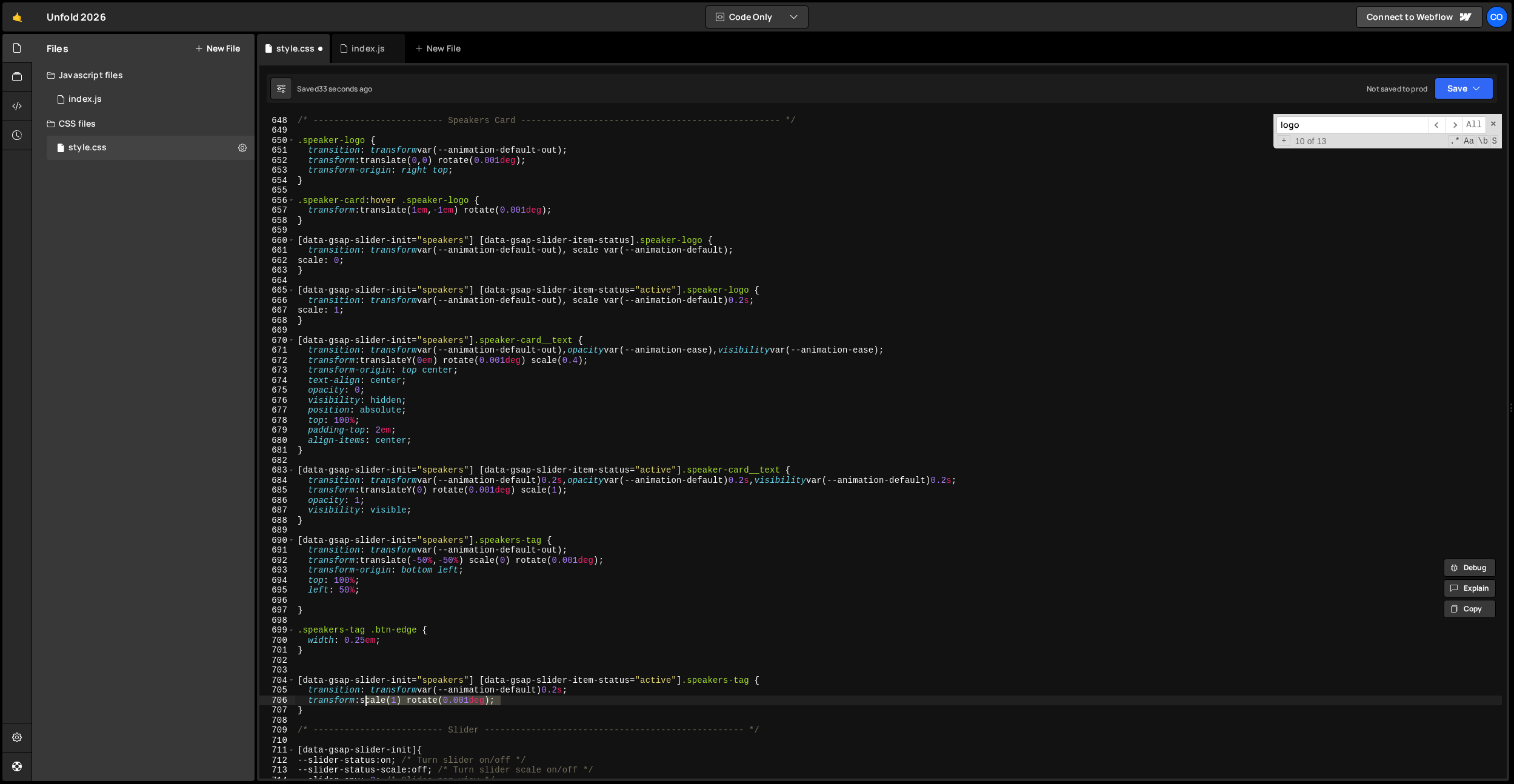
paste textarea "translate(-50%, -50%) scale(0"
click at [516, 698] on div "/* ------------------------- Speakers Card ------------------------------------…" at bounding box center [898, 447] width 1207 height 685
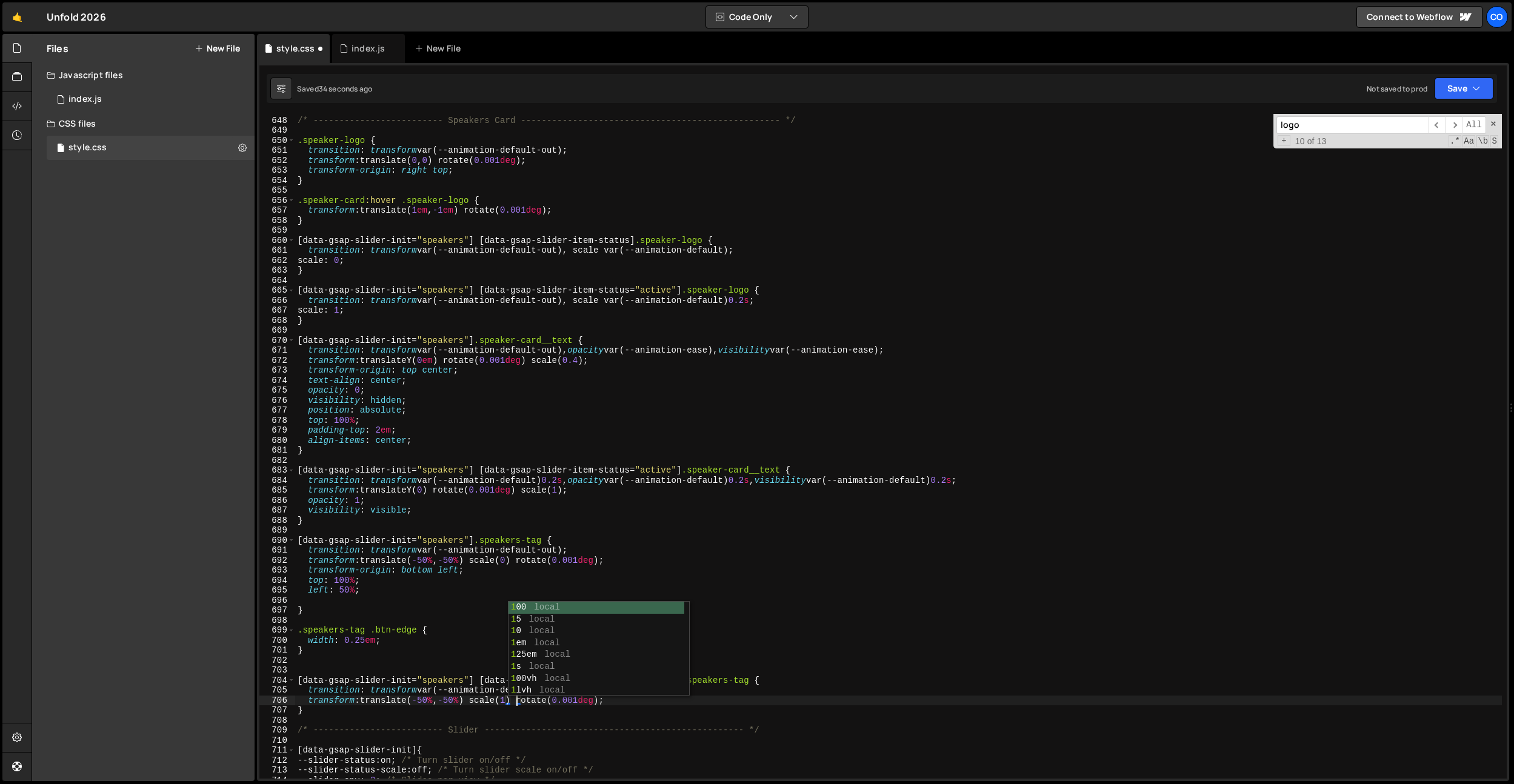
scroll to position [0, 15]
drag, startPoint x: 336, startPoint y: 430, endPoint x: 383, endPoint y: 720, distance: 293.8
click at [336, 430] on div "/* ------------------------- Speakers Card ------------------------------------…" at bounding box center [898, 447] width 1207 height 685
click at [362, 562] on div "/* ------------------------- Speakers Card ------------------------------------…" at bounding box center [898, 447] width 1207 height 685
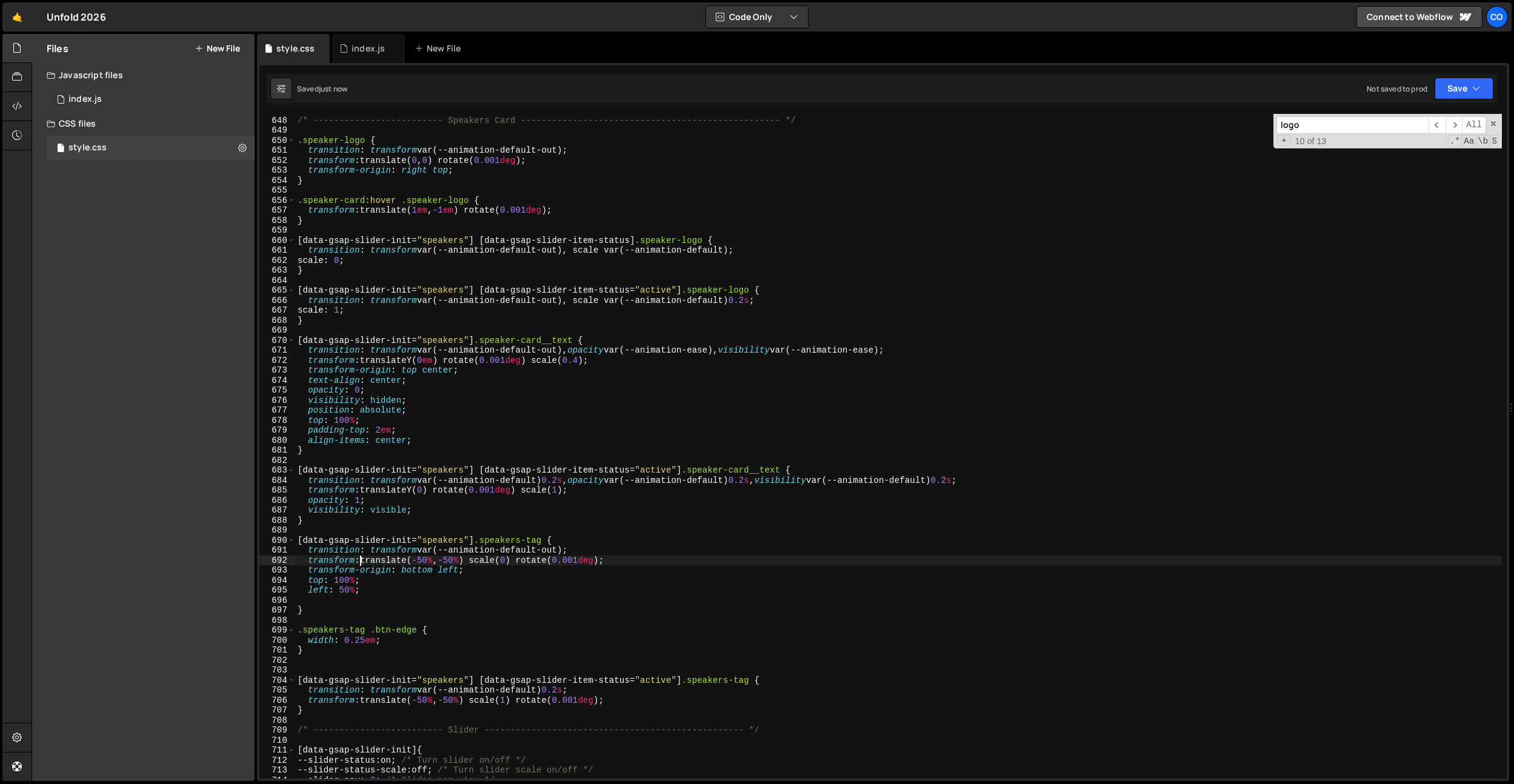
click at [425, 573] on div "/* ------------------------- Speakers Card ------------------------------------…" at bounding box center [898, 447] width 1207 height 685
click at [441, 568] on div "/* ------------------------- Speakers Card ------------------------------------…" at bounding box center [898, 447] width 1207 height 685
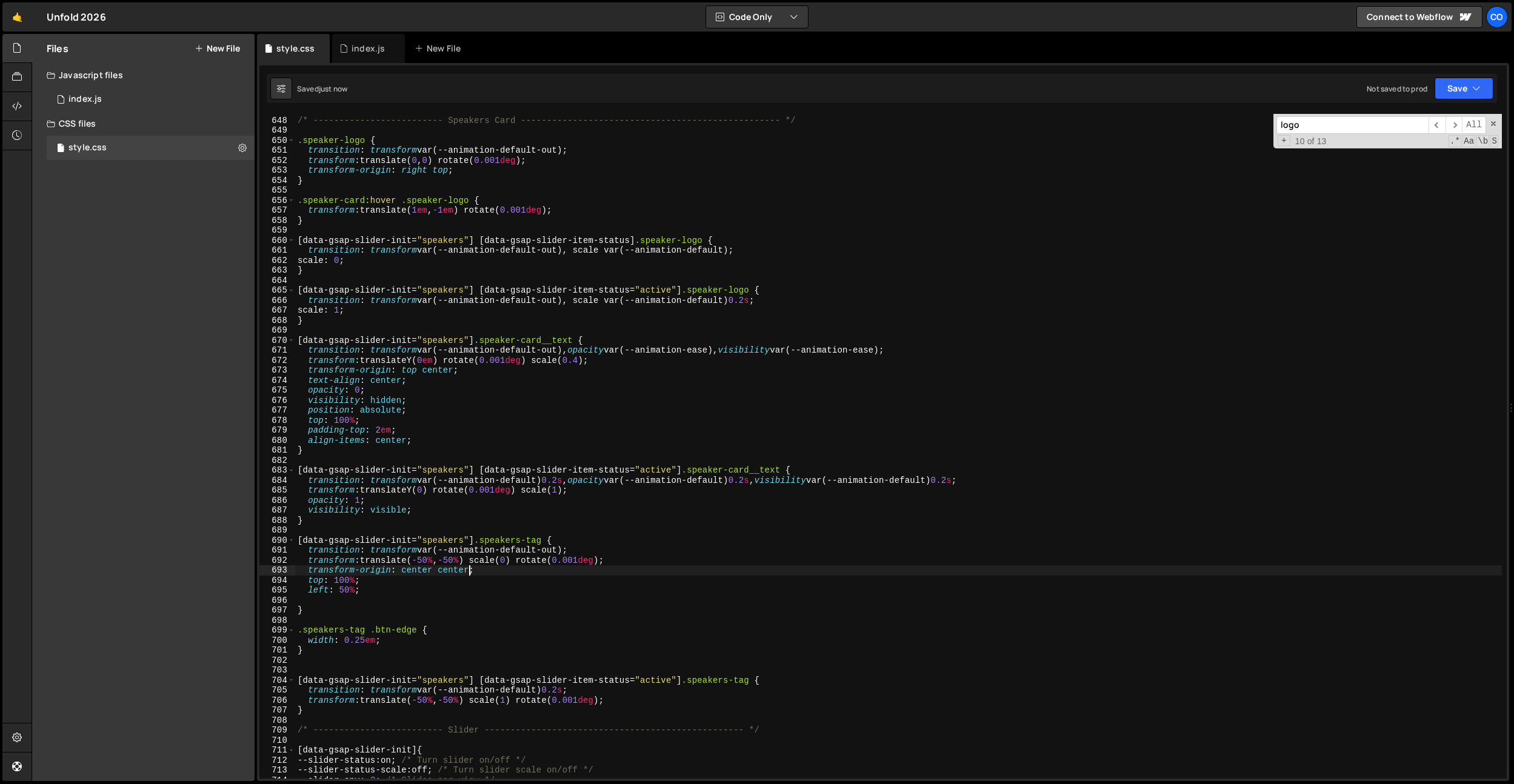
drag, startPoint x: 432, startPoint y: 558, endPoint x: 436, endPoint y: 566, distance: 8.9
click at [432, 558] on div "/* ------------------------- Speakers Card ------------------------------------…" at bounding box center [898, 447] width 1207 height 685
click at [461, 560] on div "/* ------------------------- Speakers Card ------------------------------------…" at bounding box center [898, 447] width 1207 height 685
click at [499, 432] on div "/* ------------------------- Speakers Card ------------------------------------…" at bounding box center [898, 447] width 1207 height 685
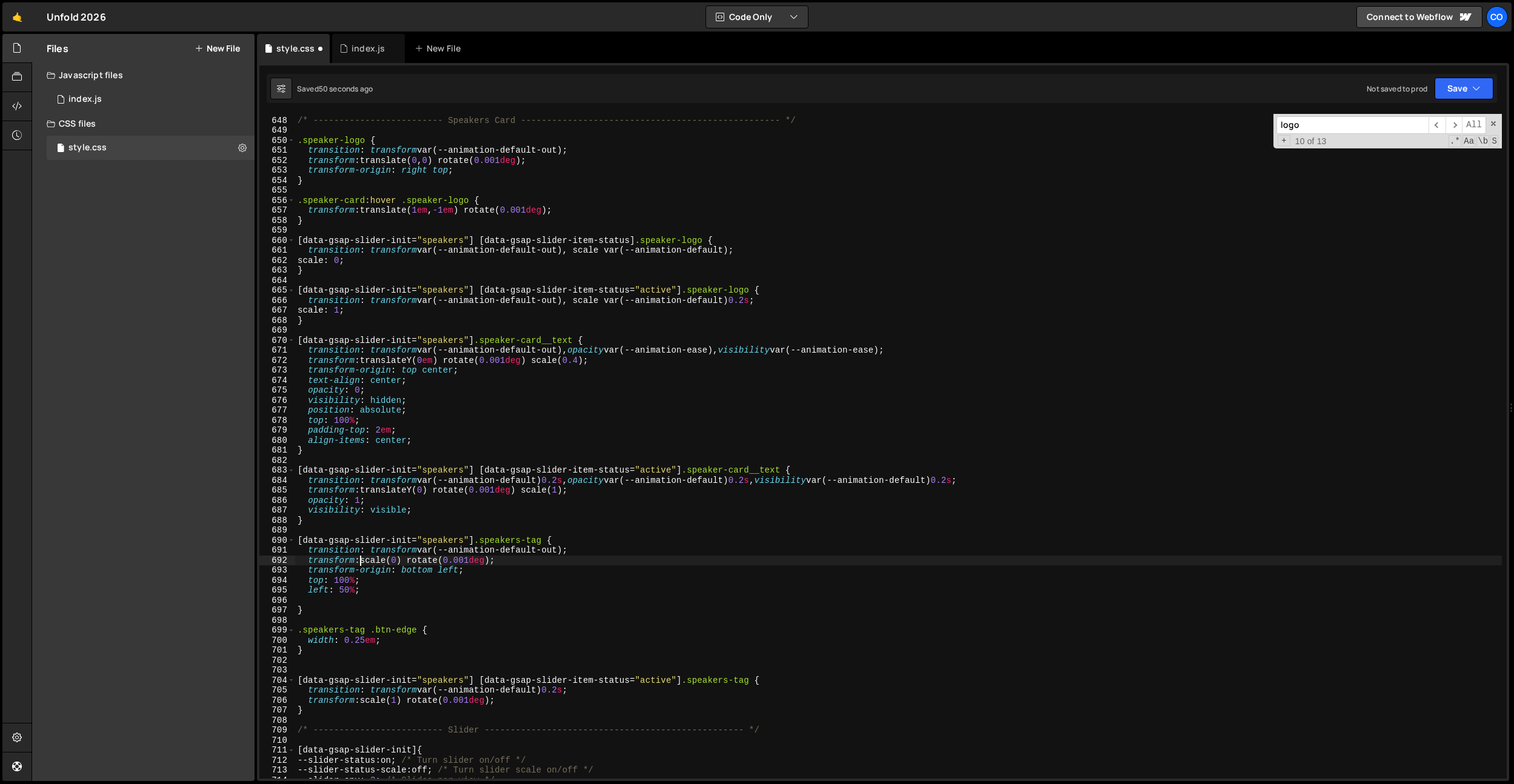
scroll to position [0, 1]
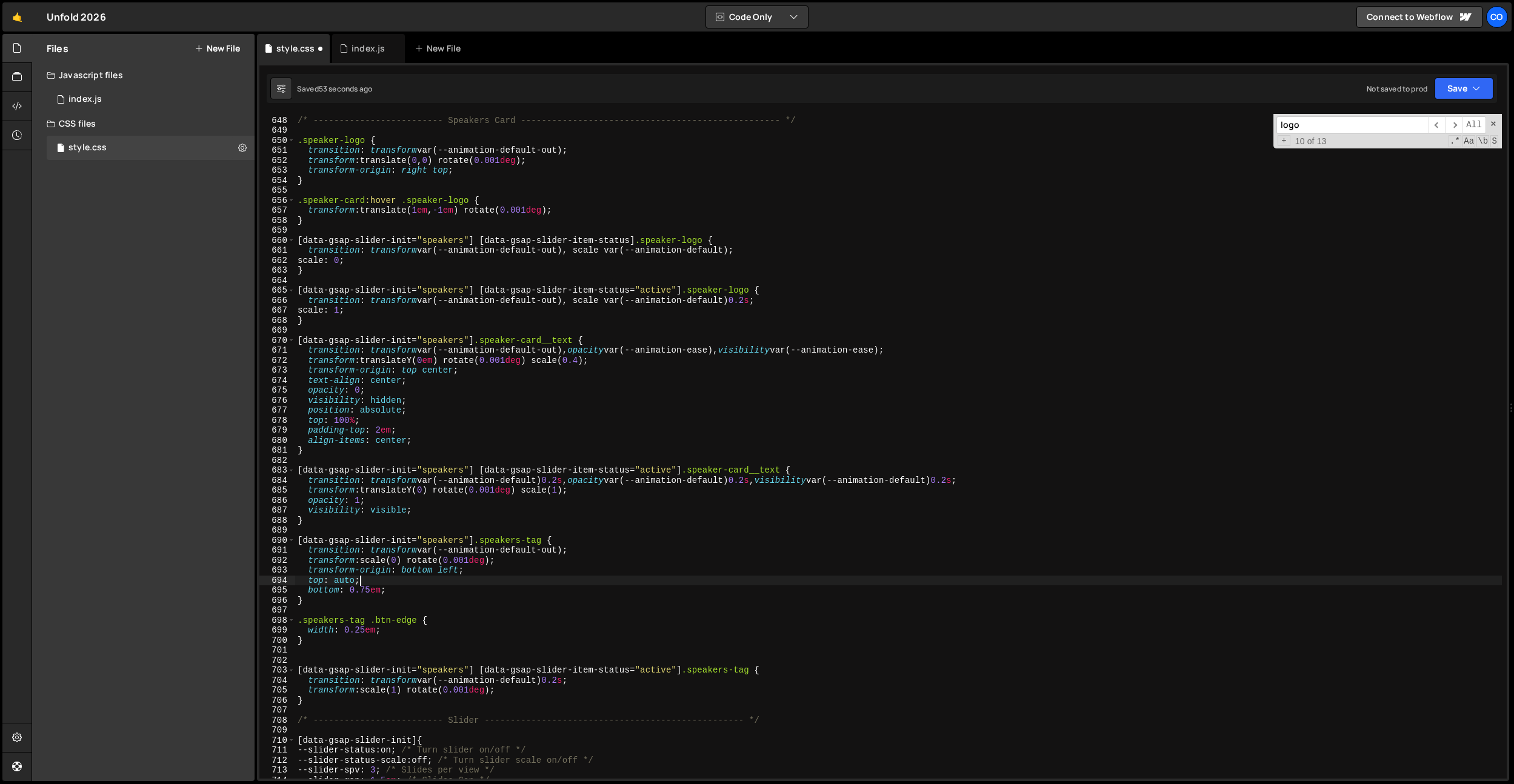
type textarea "top: auto;"
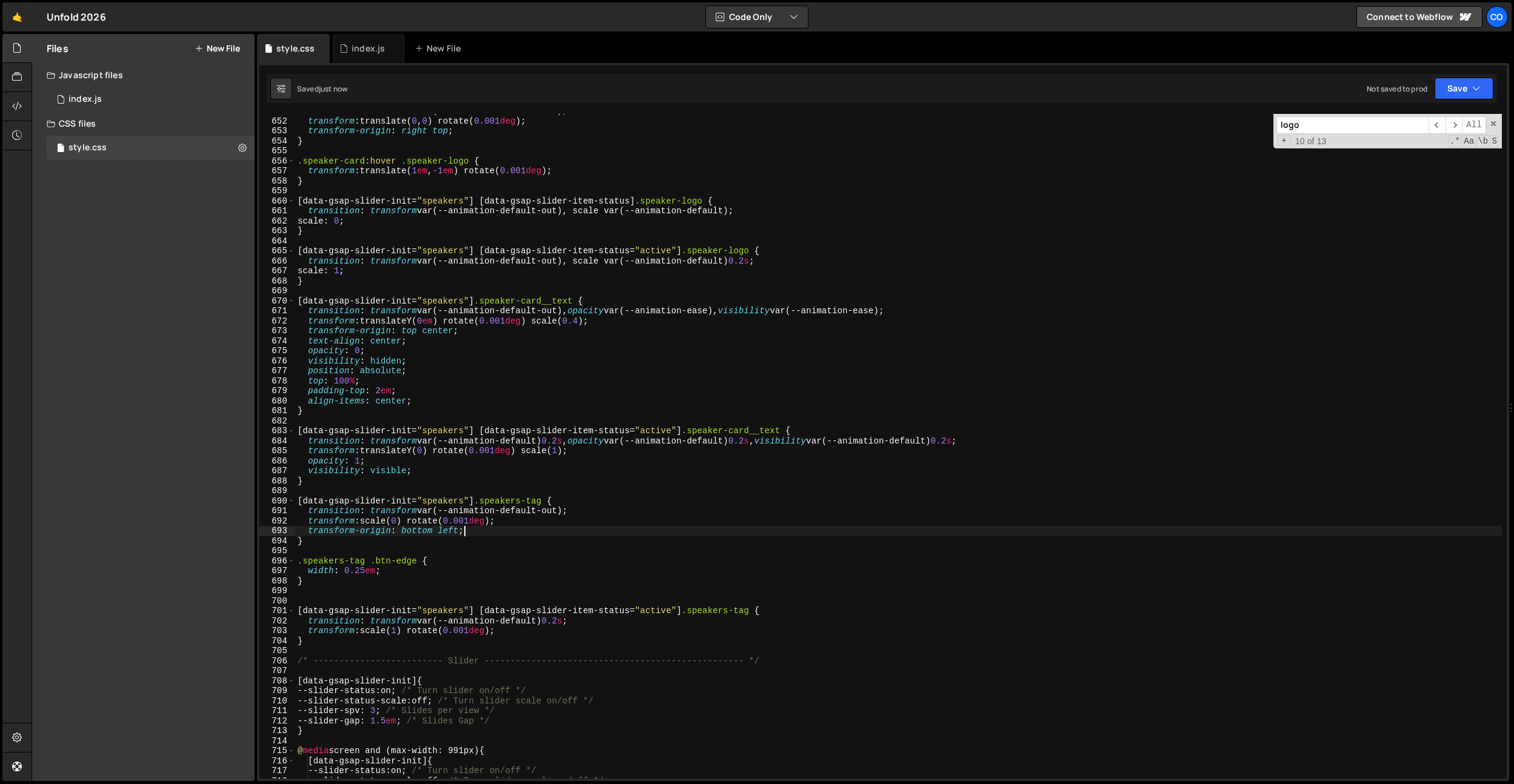
scroll to position [6505, 0]
click at [416, 536] on div "transition : transform var(--animation-default-out) ; transform : translate( 0 …" at bounding box center [898, 448] width 1207 height 685
click at [555, 390] on div "transition : transform var(--animation-default-out) ; transform : translate( 0 …" at bounding box center [898, 448] width 1207 height 685
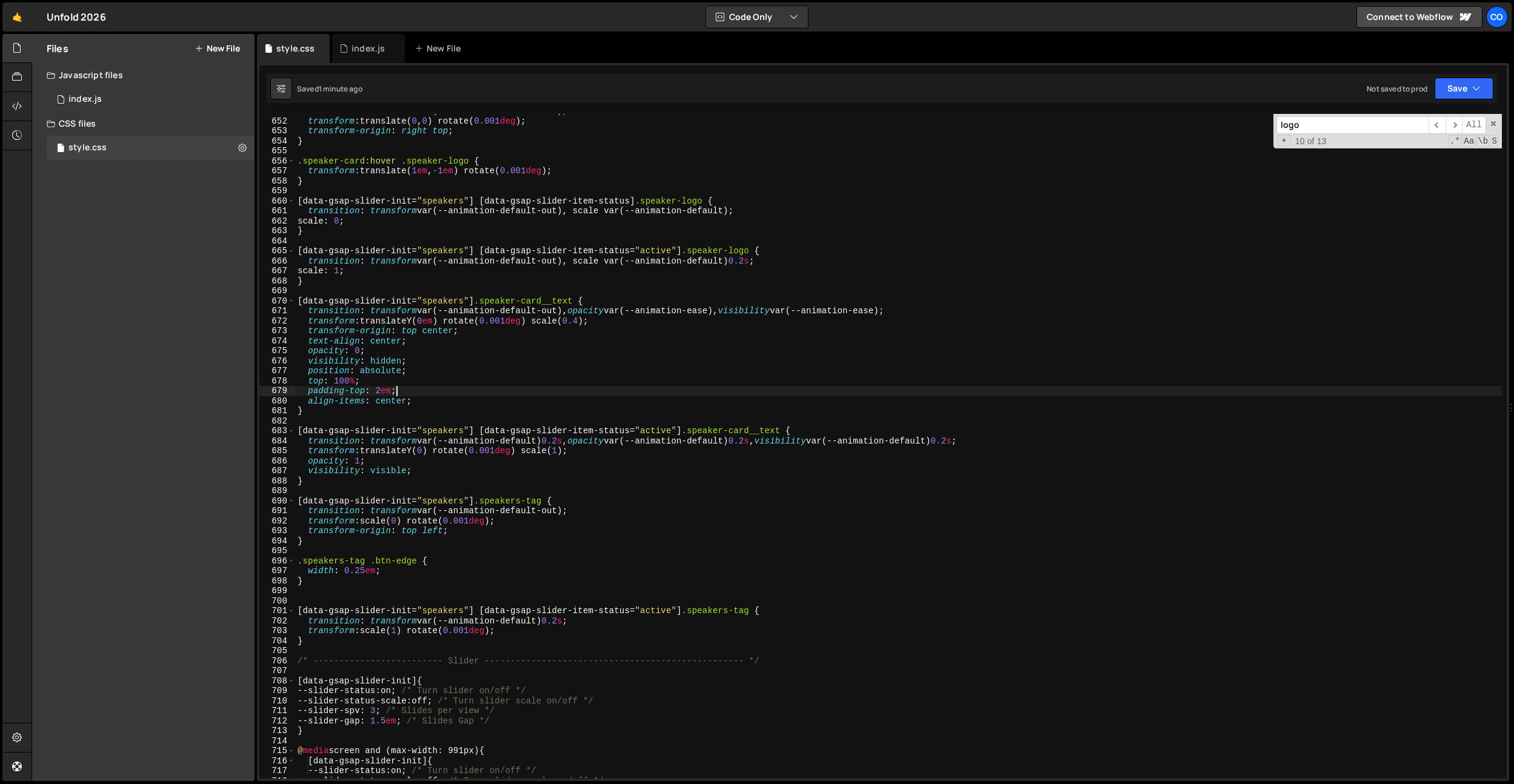
scroll to position [0, 6]
click at [534, 579] on div "transition : transform var(--animation-default-out) ; transform : translate( 0 …" at bounding box center [898, 448] width 1207 height 685
drag, startPoint x: 534, startPoint y: 575, endPoint x: 533, endPoint y: 541, distance: 34.0
click at [534, 575] on div "transition : transform var(--animation-default-out) ; transform : translate( 0 …" at bounding box center [898, 448] width 1207 height 685
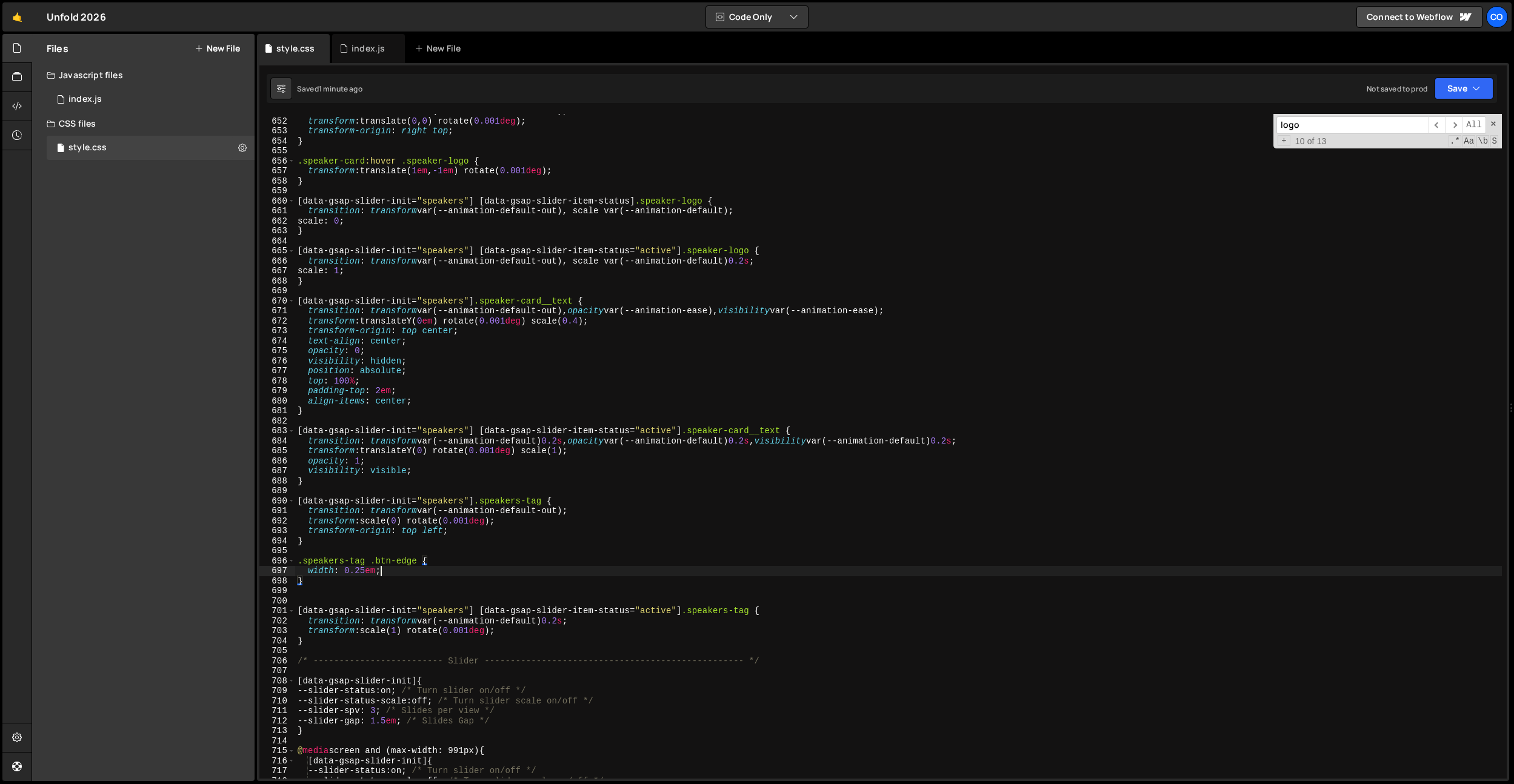
type textarea "width: 0.25em;"
click at [556, 594] on div "transition : transform var(--animation-default-out) ; transform : translate( 0 …" at bounding box center [898, 448] width 1207 height 685
click at [548, 614] on div "transition : transform var(--animation-default-out) ; transform : translate( 0 …" at bounding box center [898, 448] width 1207 height 685
click at [402, 632] on div "transition : transform var(--animation-default-out) ; transform : translate( 0 …" at bounding box center [898, 448] width 1207 height 685
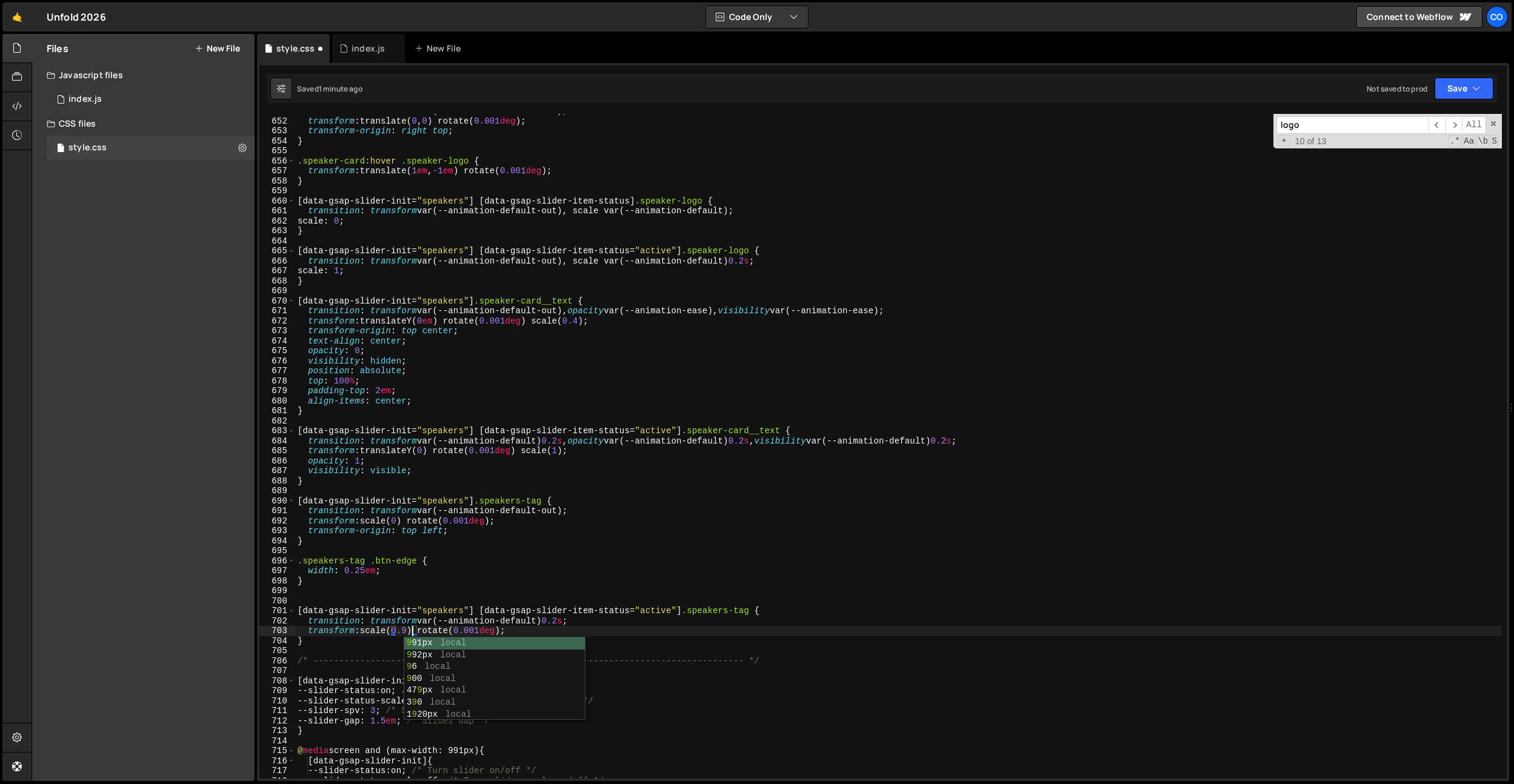
click at [459, 613] on div "transition : transform var(--animation-default-out) ; transform : translate( 0 …" at bounding box center [898, 448] width 1207 height 685
click at [492, 527] on div "transition : transform var(--animation-default-out) ; transform : translate( 0 …" at bounding box center [898, 448] width 1207 height 685
type textarea "transform-origin: top left;"
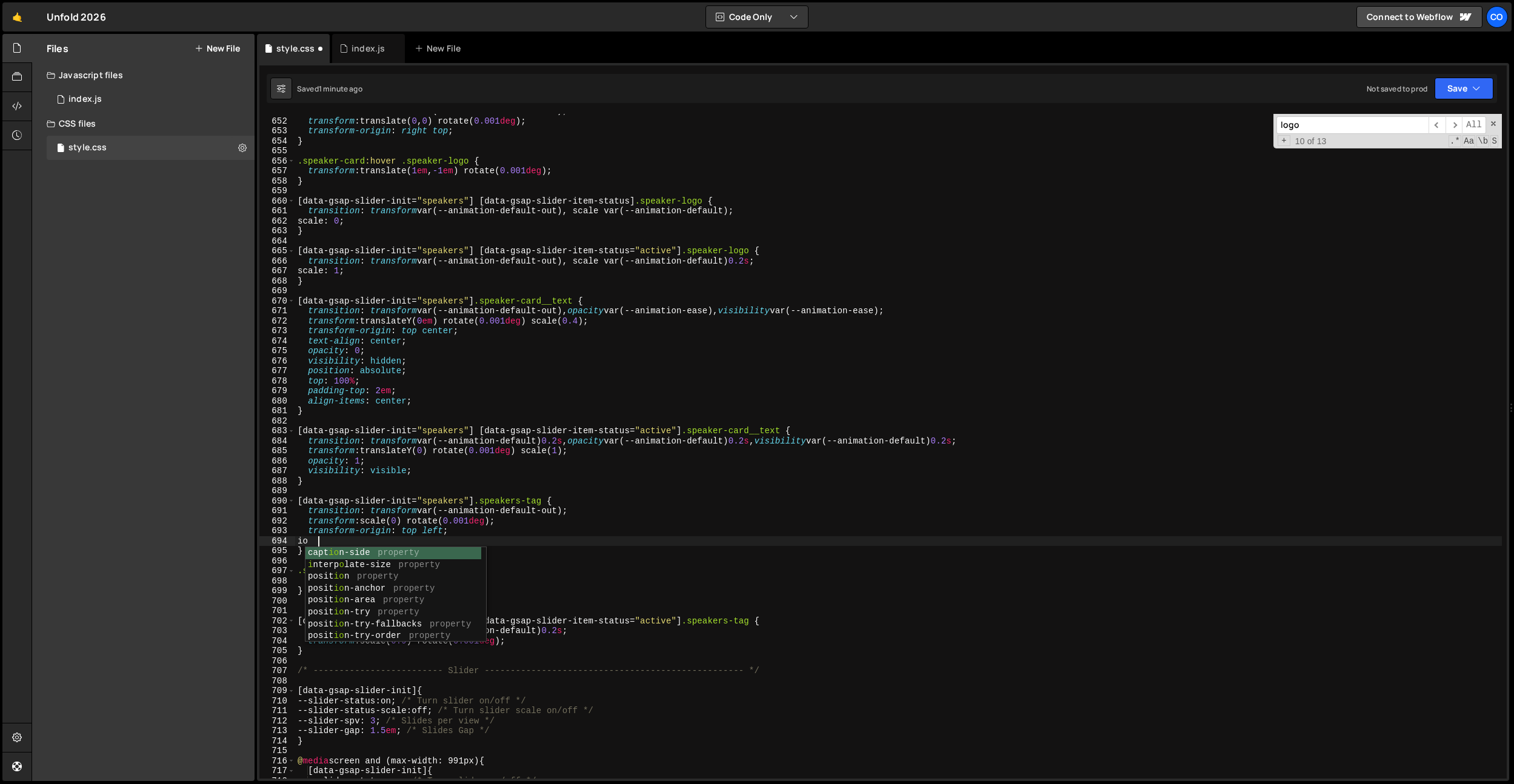
scroll to position [0, 1]
click at [411, 532] on div "transition : transform var(--animation-default-out) ; transform : translate( 0 …" at bounding box center [898, 448] width 1207 height 685
click at [457, 530] on div "transition : transform var(--animation-default-out) ; transform : translate( 0 …" at bounding box center [898, 448] width 1207 height 685
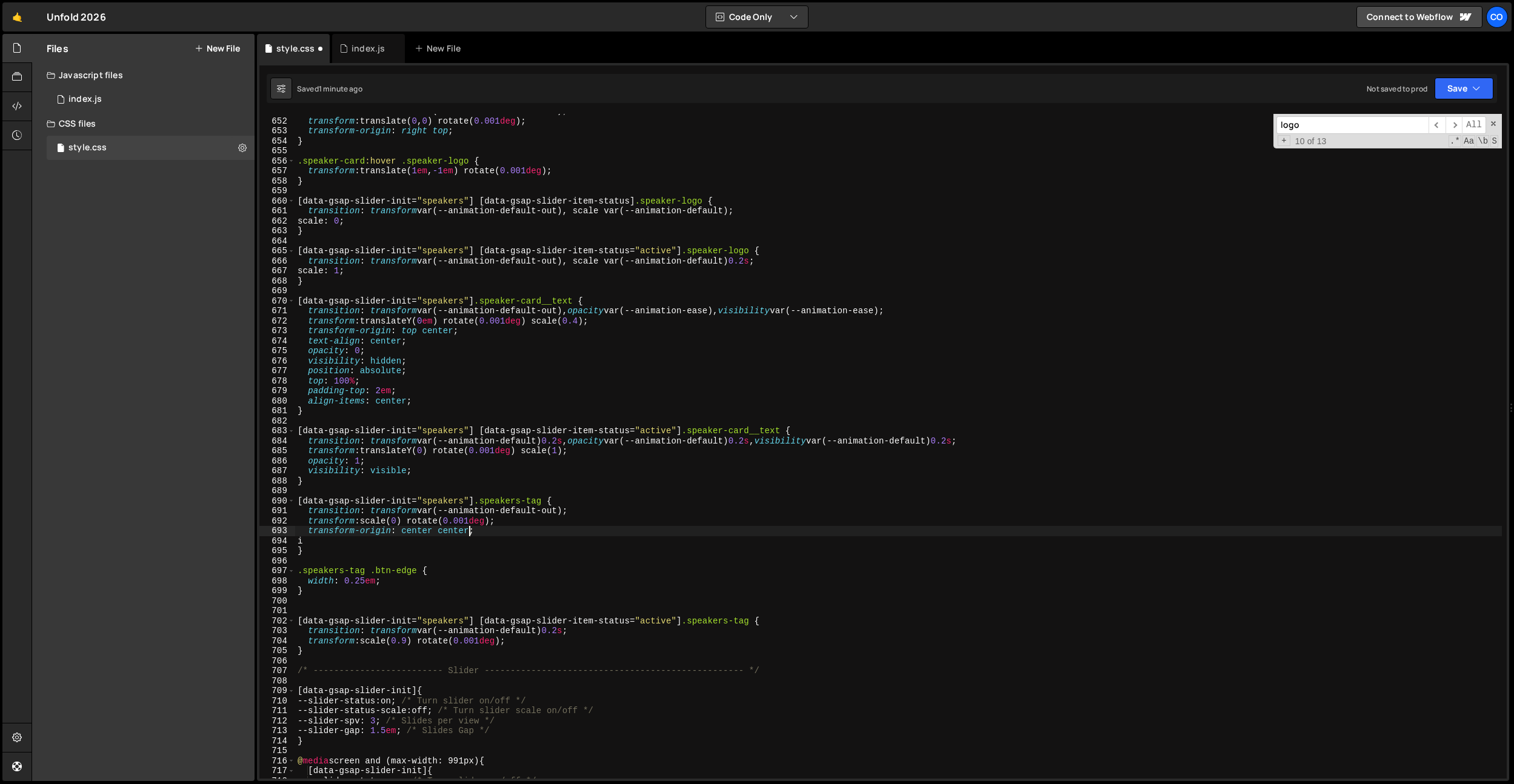
scroll to position [0, 12]
click at [495, 532] on div "transition : transform var(--animation-default-out) ; transform : translate( 0 …" at bounding box center [898, 448] width 1207 height 685
type textarea "i"
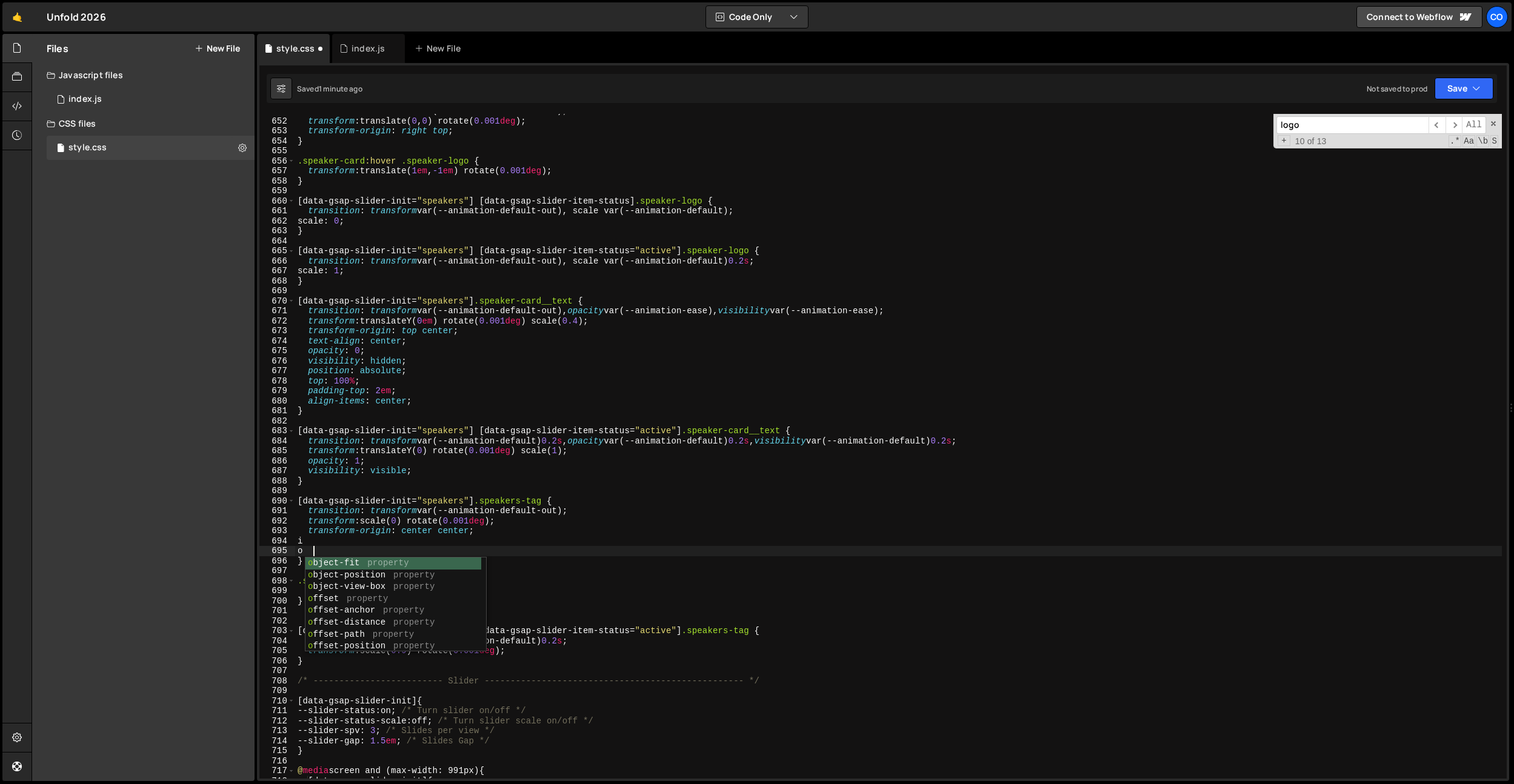
scroll to position [0, 1]
type textarea "o"
type textarea "i"
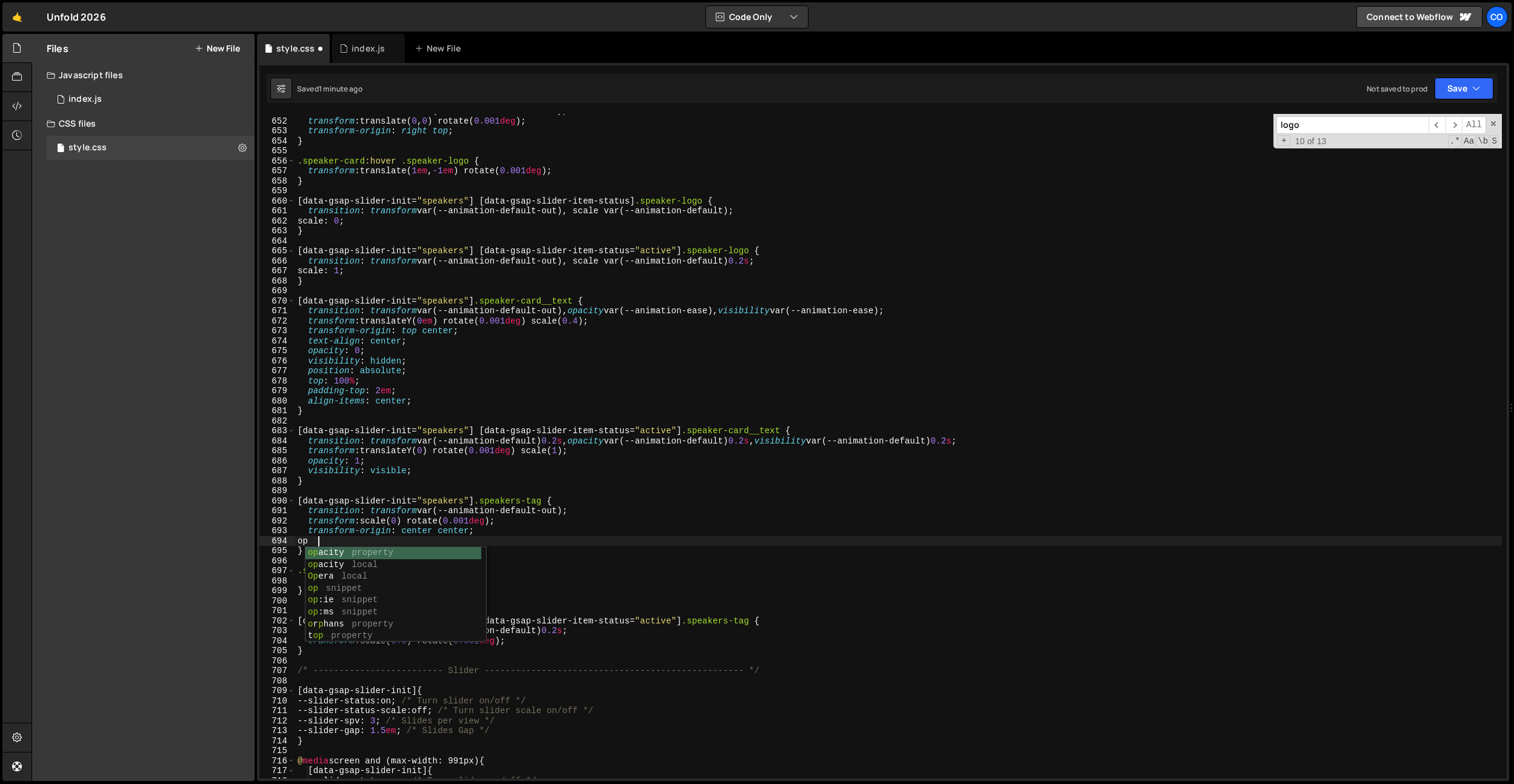
type textarea "opacity: 0;"
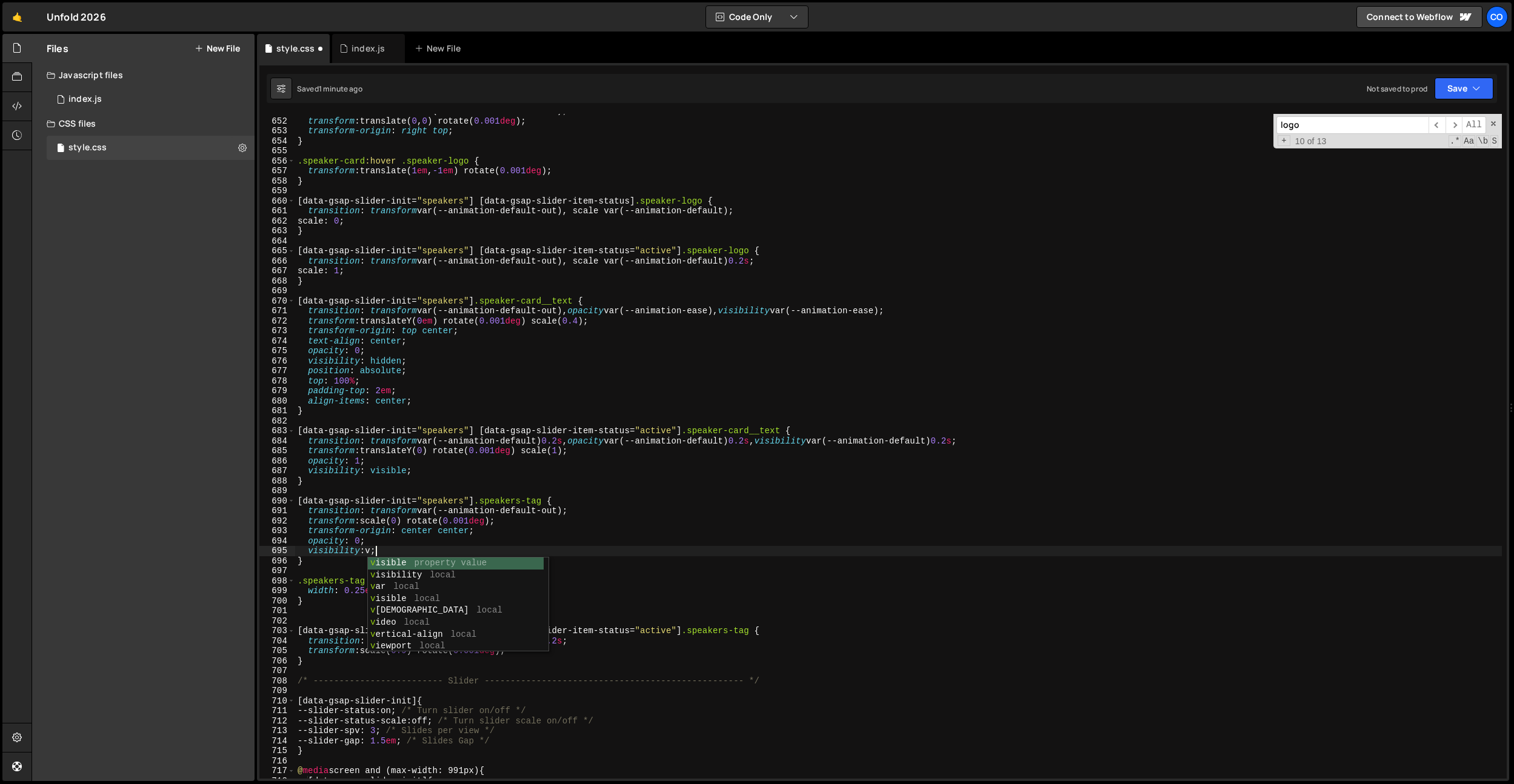
scroll to position [0, 5]
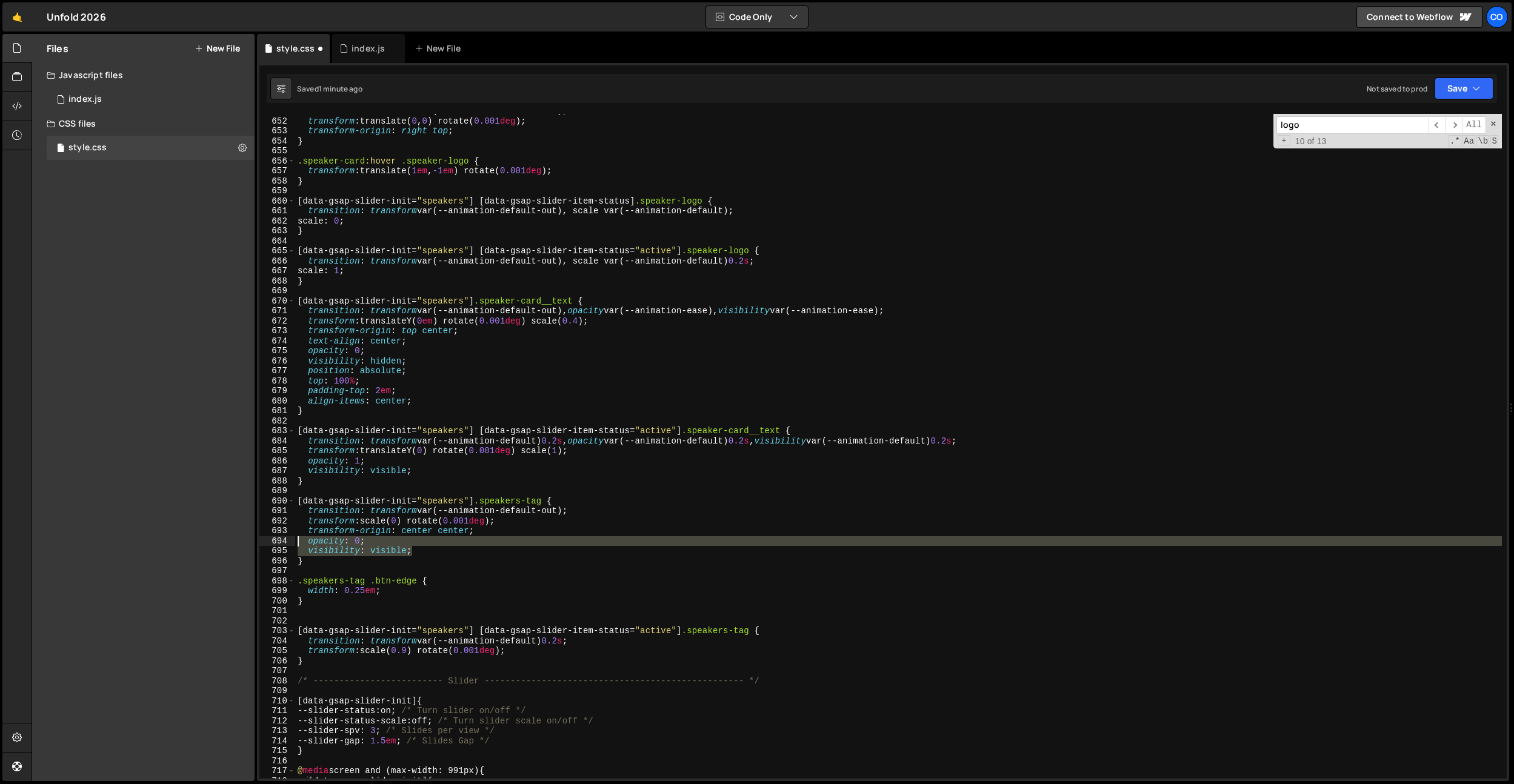
drag, startPoint x: 431, startPoint y: 550, endPoint x: 490, endPoint y: 646, distance: 112.7
click at [272, 539] on div "visibility: visible; 651 652 653 654 655 656 657 658 659 660 661 662 663 664 66…" at bounding box center [883, 446] width 1248 height 664
click at [508, 648] on div "transition : transform var(--animation-default-out) ; transform : translate( 0 …" at bounding box center [898, 448] width 1207 height 685
type textarea "transform: scale(0.9) rotate(0.001deg);"
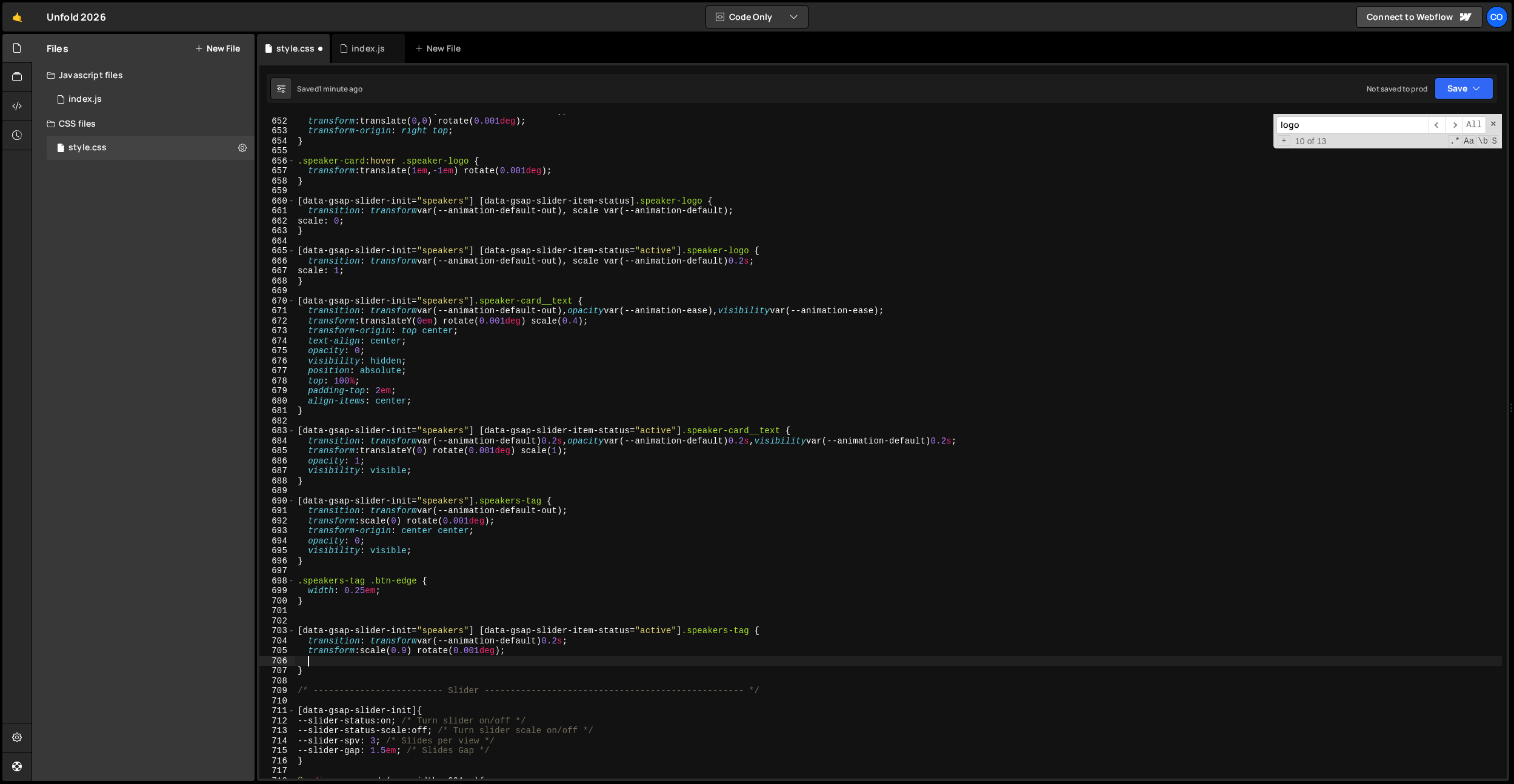
scroll to position [0, 0]
paste textarea "visibility: visible;"
click at [340, 660] on div "transition : transform var(--animation-default-out) ; transform : translate( 0 …" at bounding box center [898, 448] width 1207 height 685
click at [353, 660] on div "transition : transform var(--animation-default-out) ; transform : translate( 0 …" at bounding box center [898, 448] width 1207 height 685
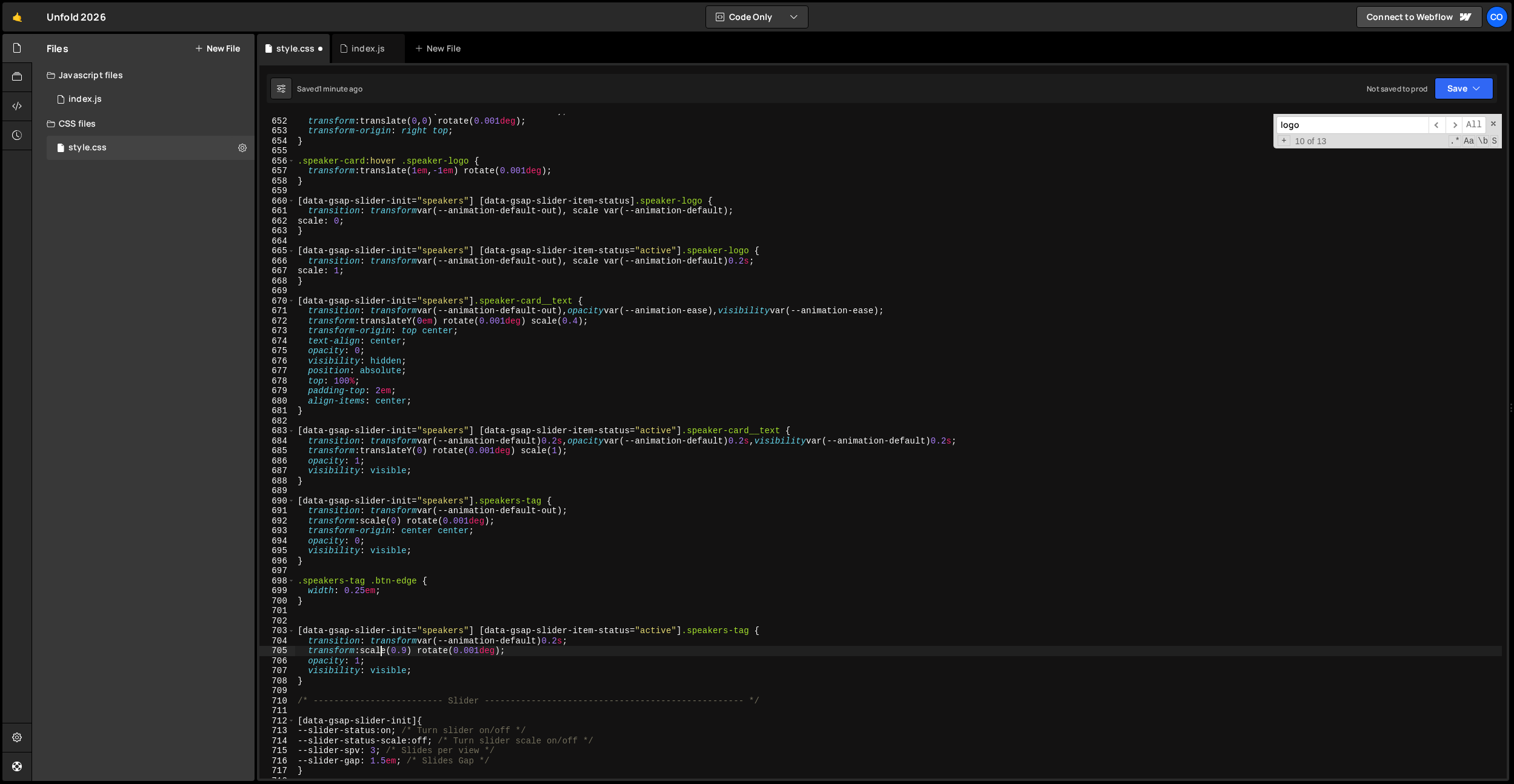
drag, startPoint x: 383, startPoint y: 646, endPoint x: 388, endPoint y: 668, distance: 22.6
click at [383, 646] on div "transition : transform var(--animation-default-out) ; transform : translate( 0 …" at bounding box center [898, 448] width 1207 height 685
click at [388, 668] on div "transition : transform var(--animation-default-out) ; transform : translate( 0 …" at bounding box center [898, 448] width 1207 height 685
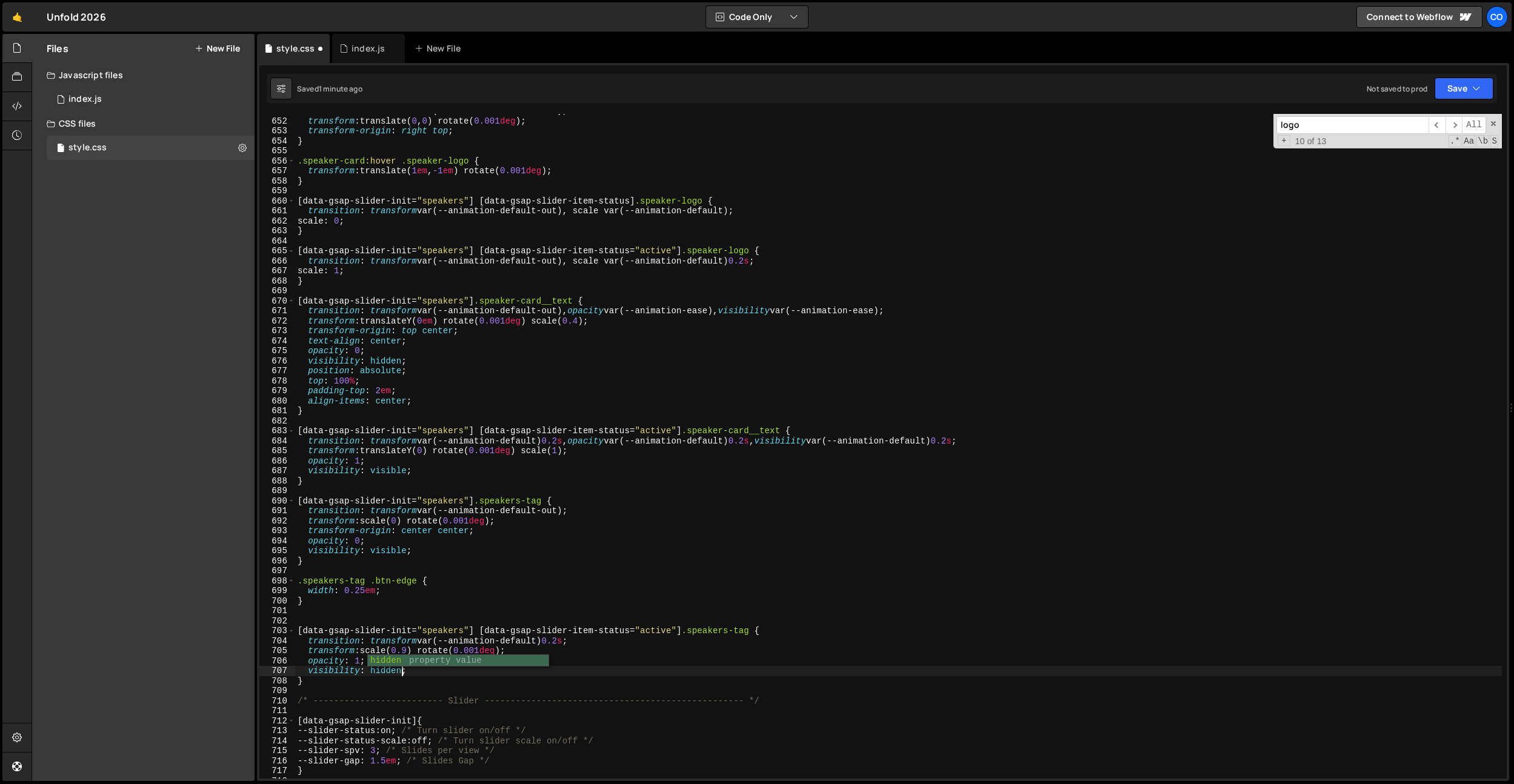
click at [408, 562] on div "transition : transform var(--animation-default-out) ; transform : translate( 0 …" at bounding box center [898, 448] width 1207 height 685
click at [383, 546] on div "transition : transform var(--animation-default-out) ; transform : translate( 0 …" at bounding box center [898, 448] width 1207 height 685
click at [379, 549] on div "transition : transform var(--animation-default-out) ; transform : translate( 0 …" at bounding box center [898, 448] width 1207 height 685
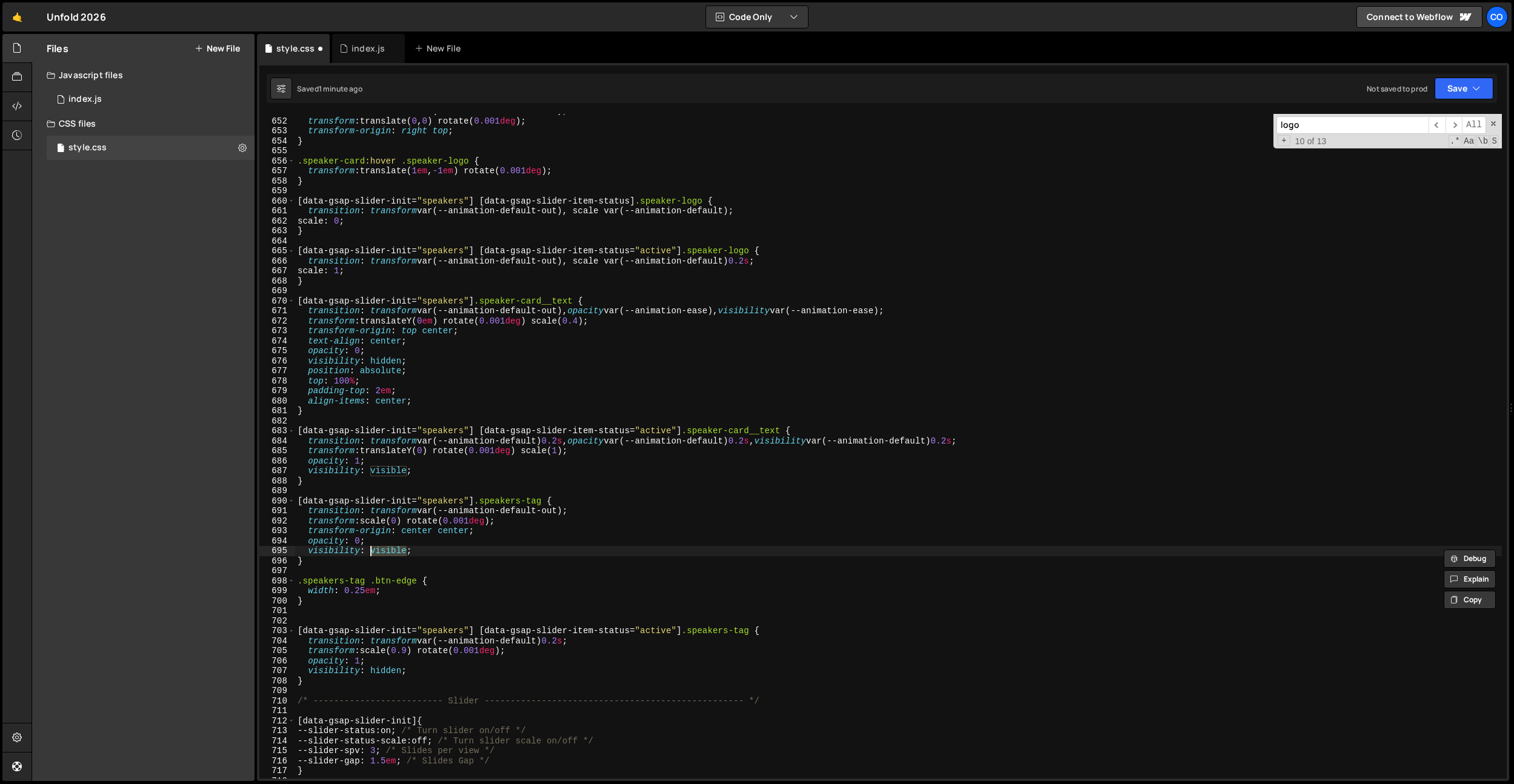
click at [359, 541] on div "transition : transform var(--animation-default-out) ; transform : translate( 0 …" at bounding box center [898, 448] width 1207 height 685
click at [419, 522] on div "transition : transform var(--animation-default-out) ; transform : translate( 0 …" at bounding box center [898, 448] width 1207 height 685
click at [401, 558] on div "transition : transform var(--animation-default-out) ; transform : translate( 0 …" at bounding box center [898, 448] width 1207 height 685
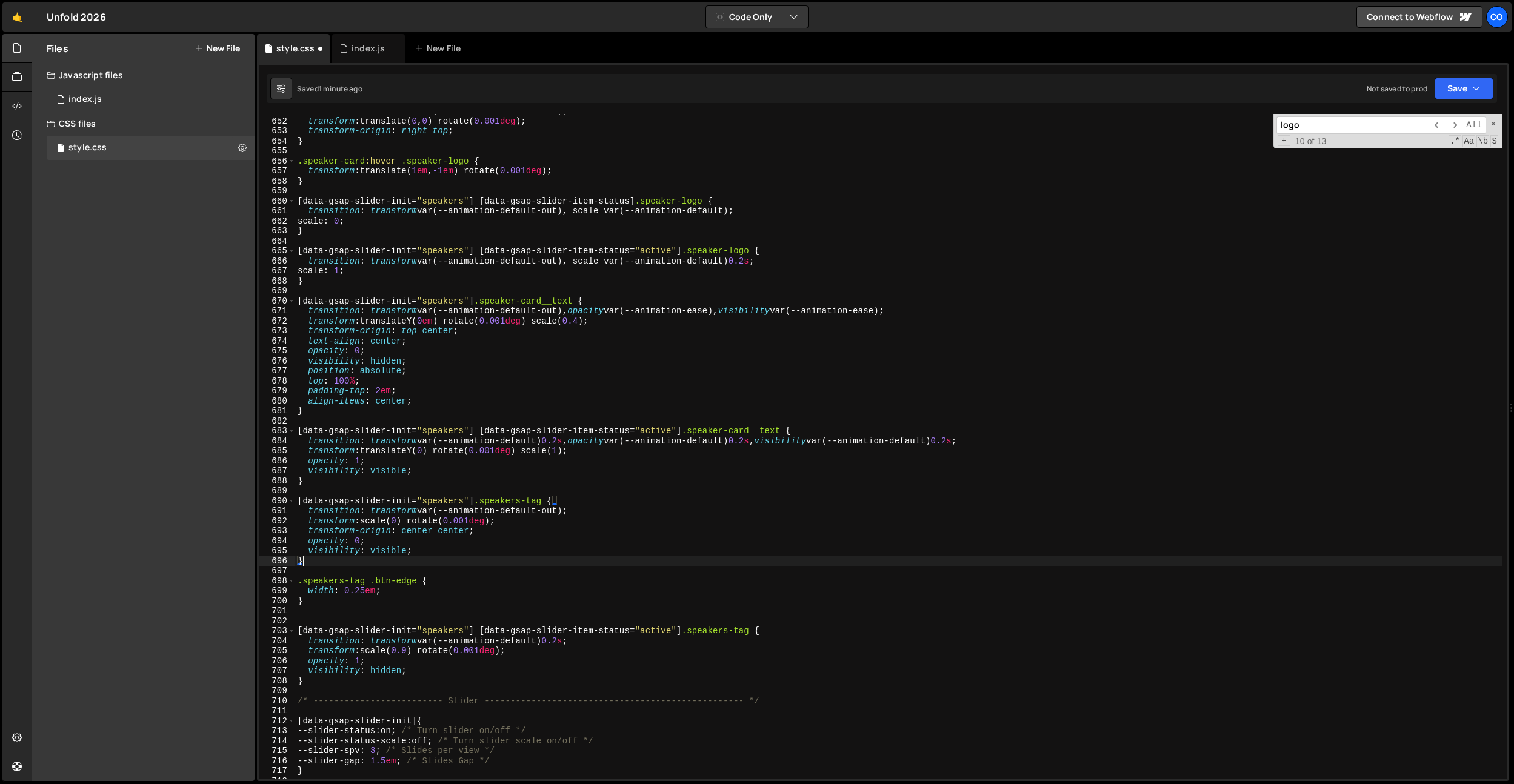
click at [402, 553] on div "transition : transform var(--animation-default-out) ; transform : translate( 0 …" at bounding box center [898, 448] width 1207 height 685
click at [375, 670] on div "transition : transform var(--animation-default-out) ; transform : translate( 0 …" at bounding box center [898, 448] width 1207 height 685
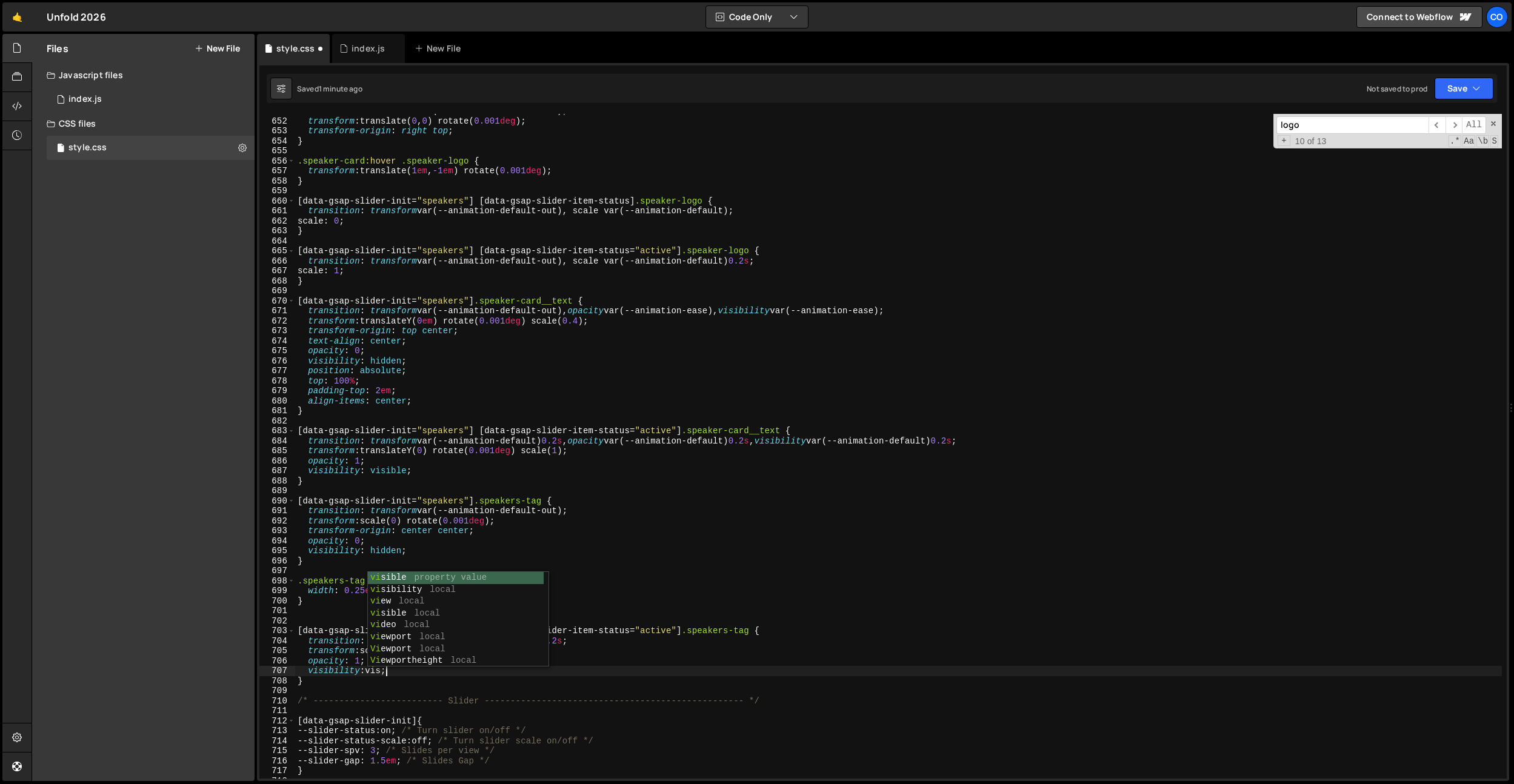
scroll to position [0, 5]
click at [455, 634] on div "transition : transform var(--animation-default-out) ; transform : translate( 0 …" at bounding box center [898, 448] width 1207 height 685
click at [537, 513] on div "transition : transform var(--animation-default-out) ; transform : translate( 0 …" at bounding box center [898, 448] width 1207 height 685
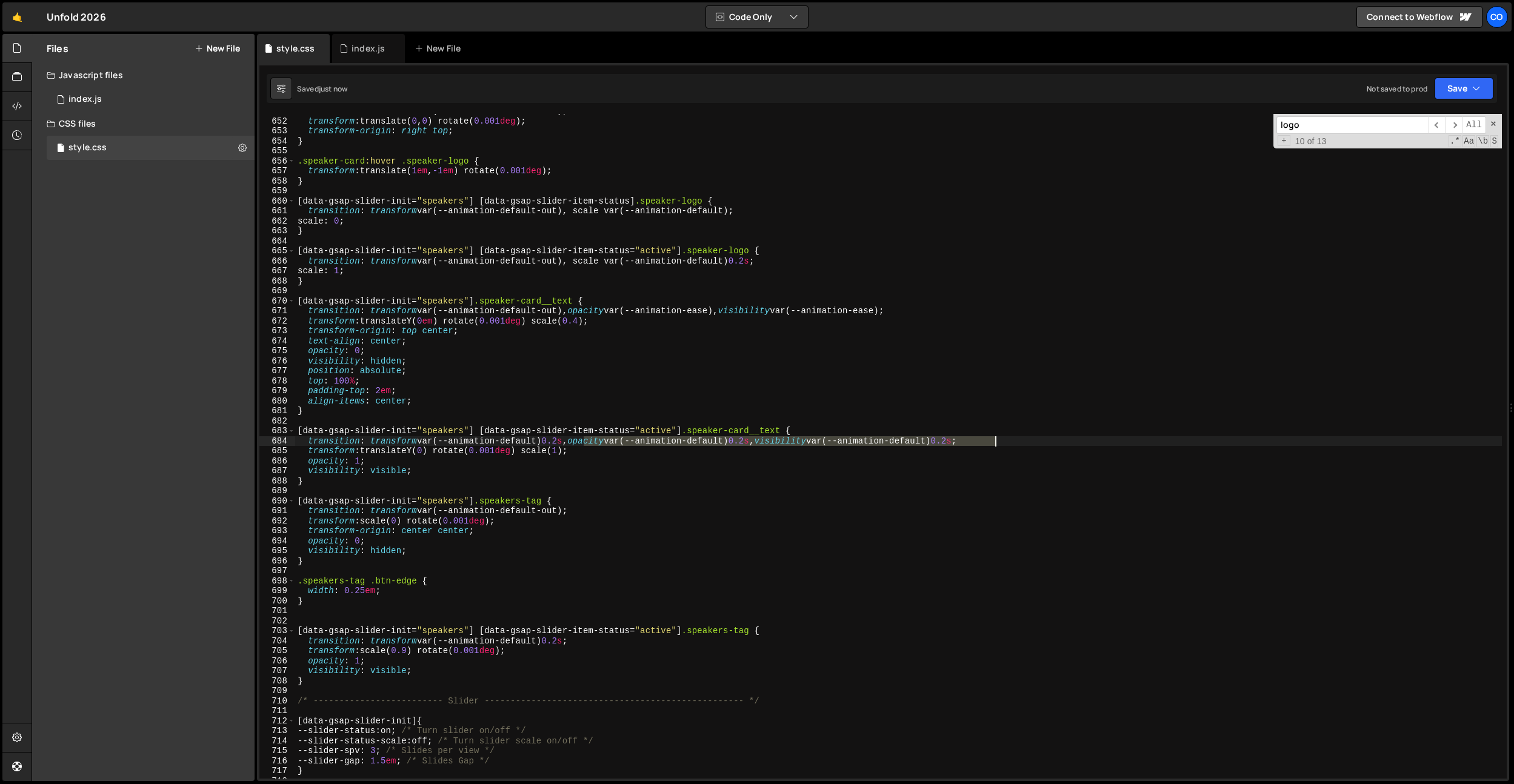
drag, startPoint x: 583, startPoint y: 443, endPoint x: 995, endPoint y: 440, distance: 412.0
click at [995, 440] on div "transition : transform var(--animation-default-out) ; transform : translate( 0 …" at bounding box center [898, 448] width 1207 height 685
click at [574, 643] on div "transition : transform var(--animation-default-out) ; transform : translate( 0 …" at bounding box center [898, 448] width 1207 height 685
paste textarea "opacity var(--animation-default) 0.2s, visibility var(--animation-default) 0.2s"
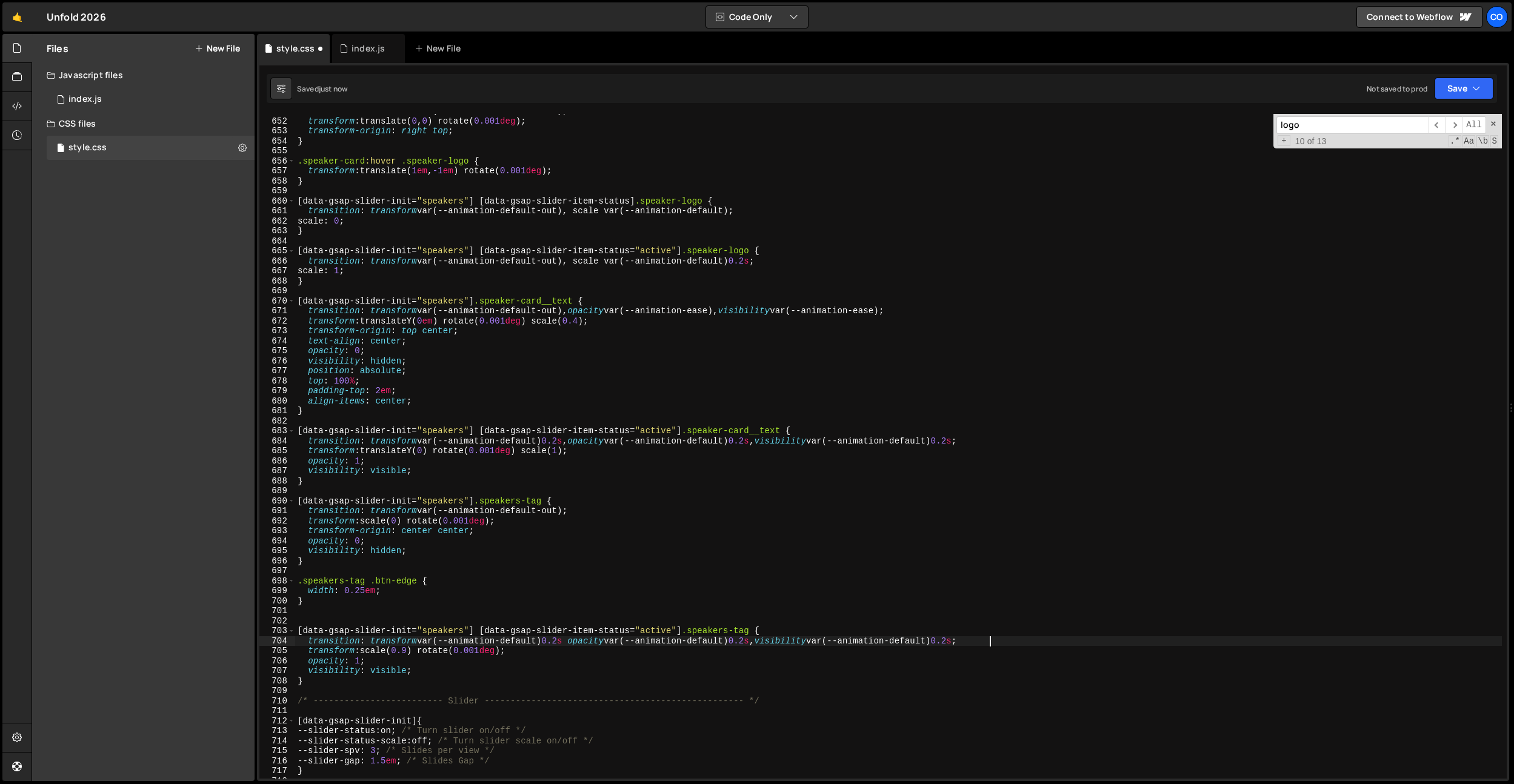
click at [577, 643] on div "transition : transform var(--animation-default-out) ; transform : translate( 0 …" at bounding box center [898, 448] width 1207 height 685
drag, startPoint x: 580, startPoint y: 312, endPoint x: 904, endPoint y: 307, distance: 324.0
click at [905, 308] on div "transition : transform var(--animation-default-out) ; transform : translate( 0 …" at bounding box center [898, 448] width 1207 height 685
click at [569, 514] on div "transition : transform var(--animation-default-out) ; transform : translate( 0 …" at bounding box center [898, 448] width 1207 height 685
paste textarea "opacity var(--animation-ease), visibility var(--animation-ease)"
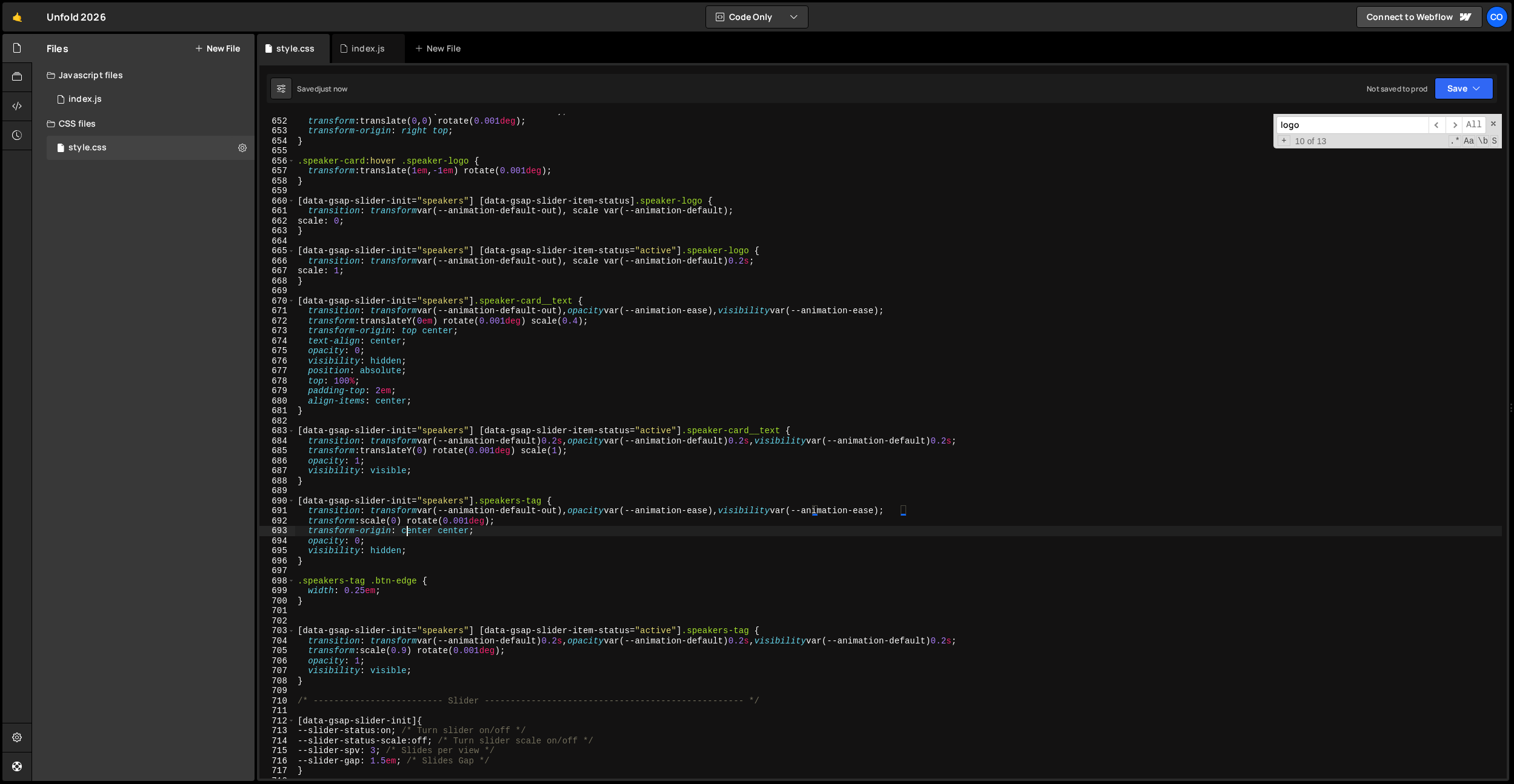
click at [409, 530] on div "transition : transform var(--animation-default-out) ; transform : translate( 0 …" at bounding box center [898, 448] width 1207 height 685
click at [442, 528] on div "transition : transform var(--animation-default-out) ; transform : translate( 0 …" at bounding box center [898, 448] width 1207 height 685
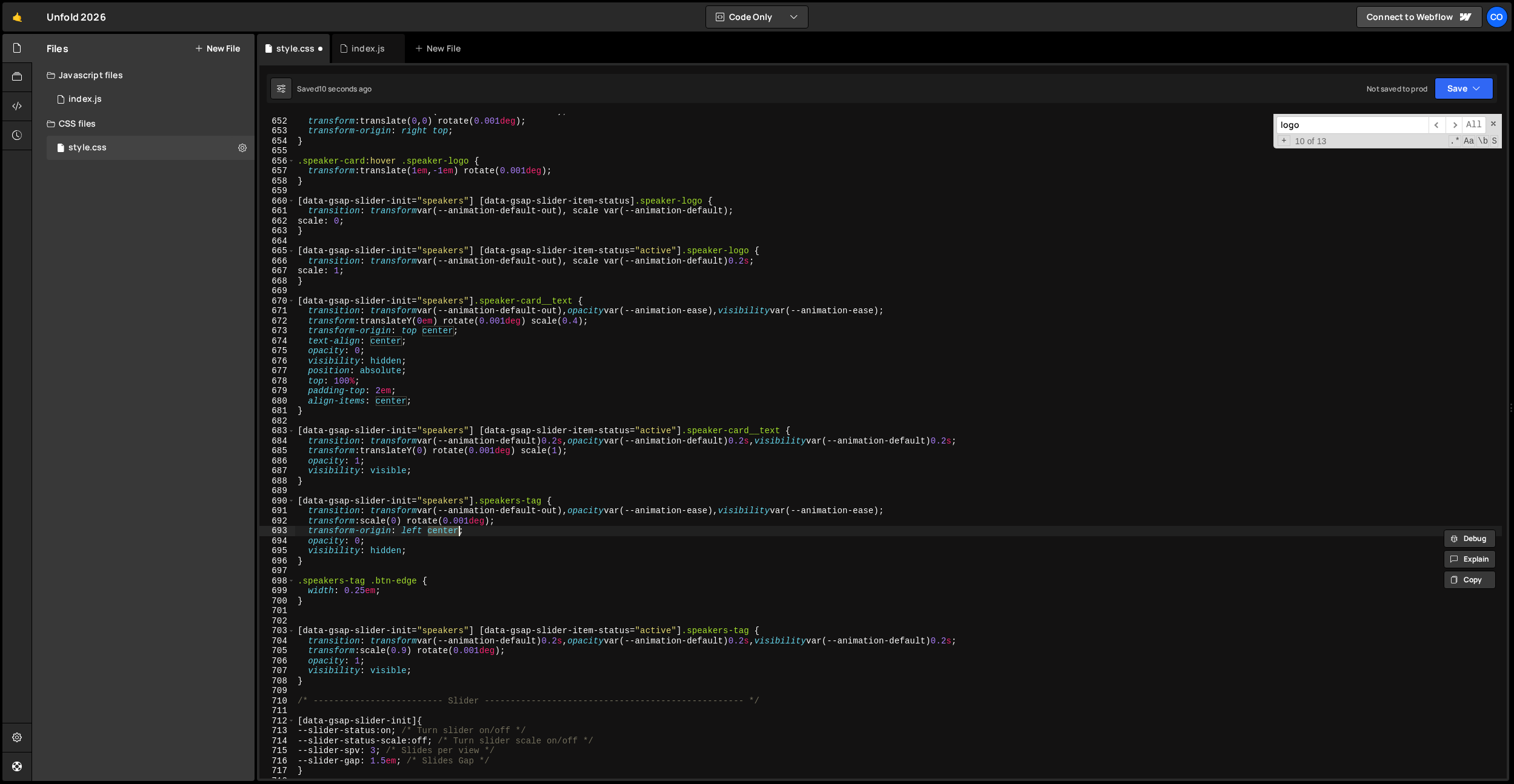
click at [442, 528] on div "transition : transform var(--animation-default-out) ; transform : translate( 0 …" at bounding box center [898, 448] width 1207 height 685
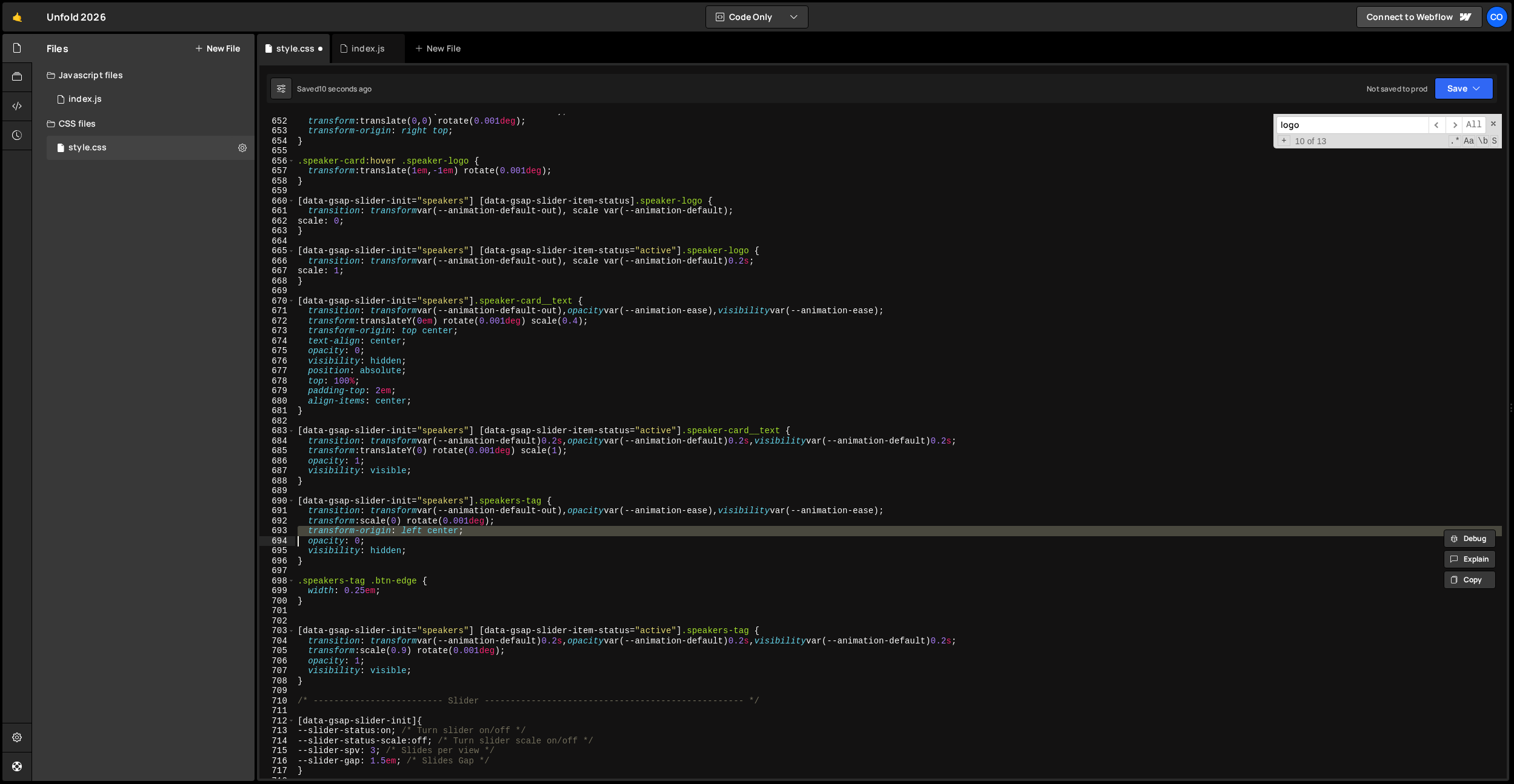
click at [442, 528] on div "transition : transform var(--animation-default-out) ; transform : translate( 0 …" at bounding box center [898, 446] width 1207 height 664
click at [442, 528] on div "transition : transform var(--animation-default-out) ; transform : translate( 0 …" at bounding box center [898, 448] width 1207 height 685
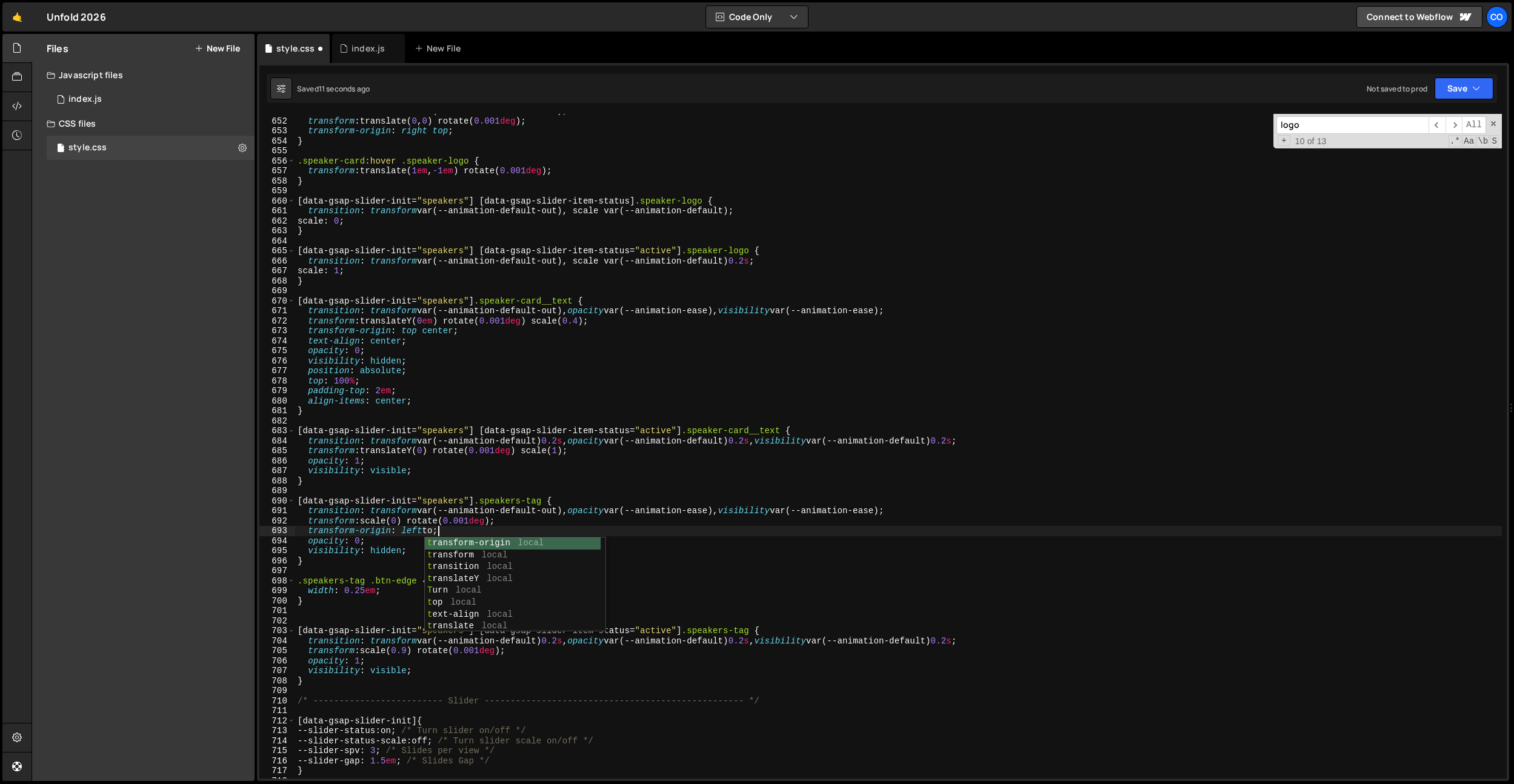
scroll to position [0, 10]
click at [410, 648] on div "transition : transform var(--animation-default-out) ; transform : translate( 0 …" at bounding box center [898, 448] width 1207 height 685
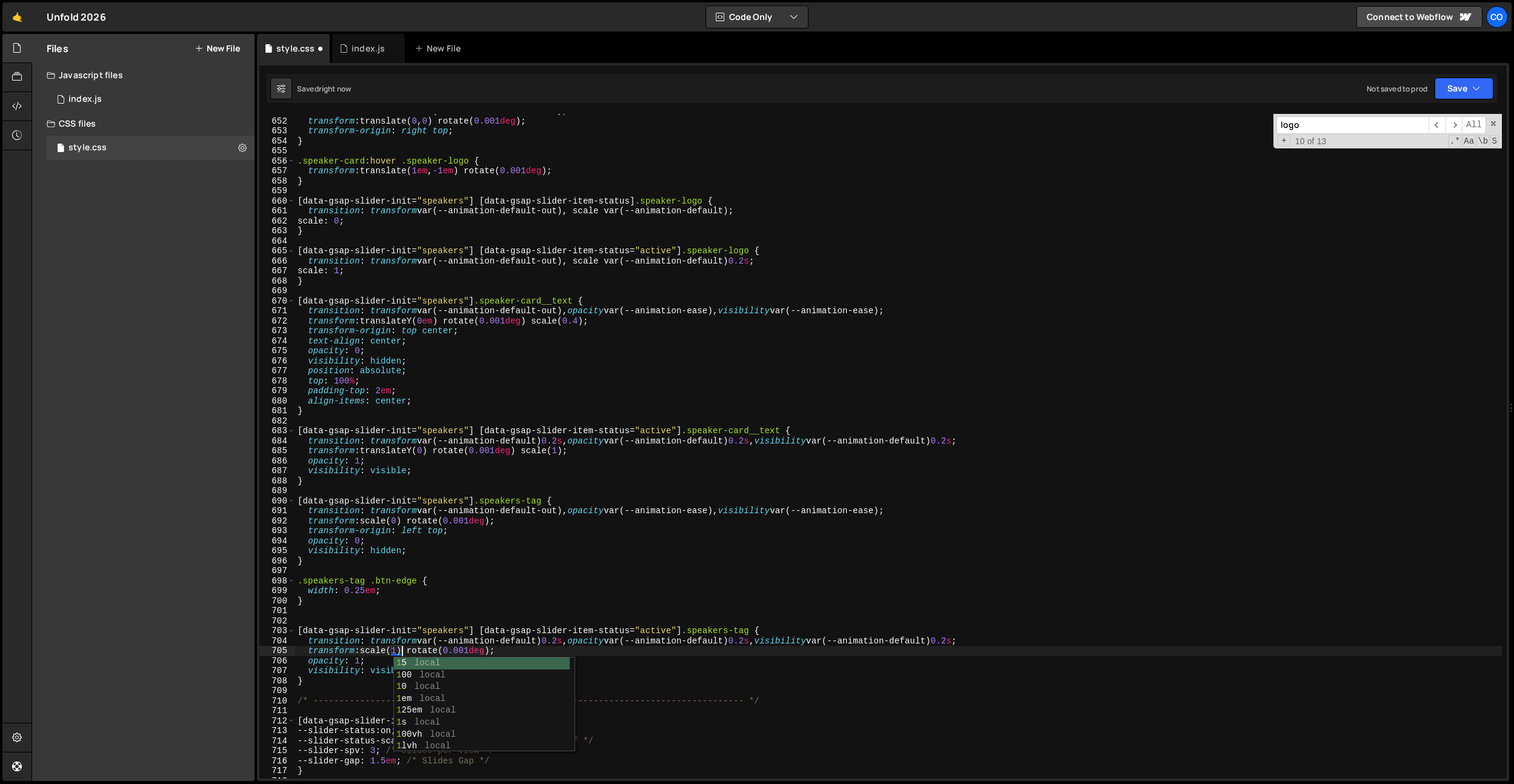
scroll to position [0, 7]
click at [403, 520] on div "transition : transform var(--animation-default-out) ; transform : translate( 0 …" at bounding box center [898, 448] width 1207 height 685
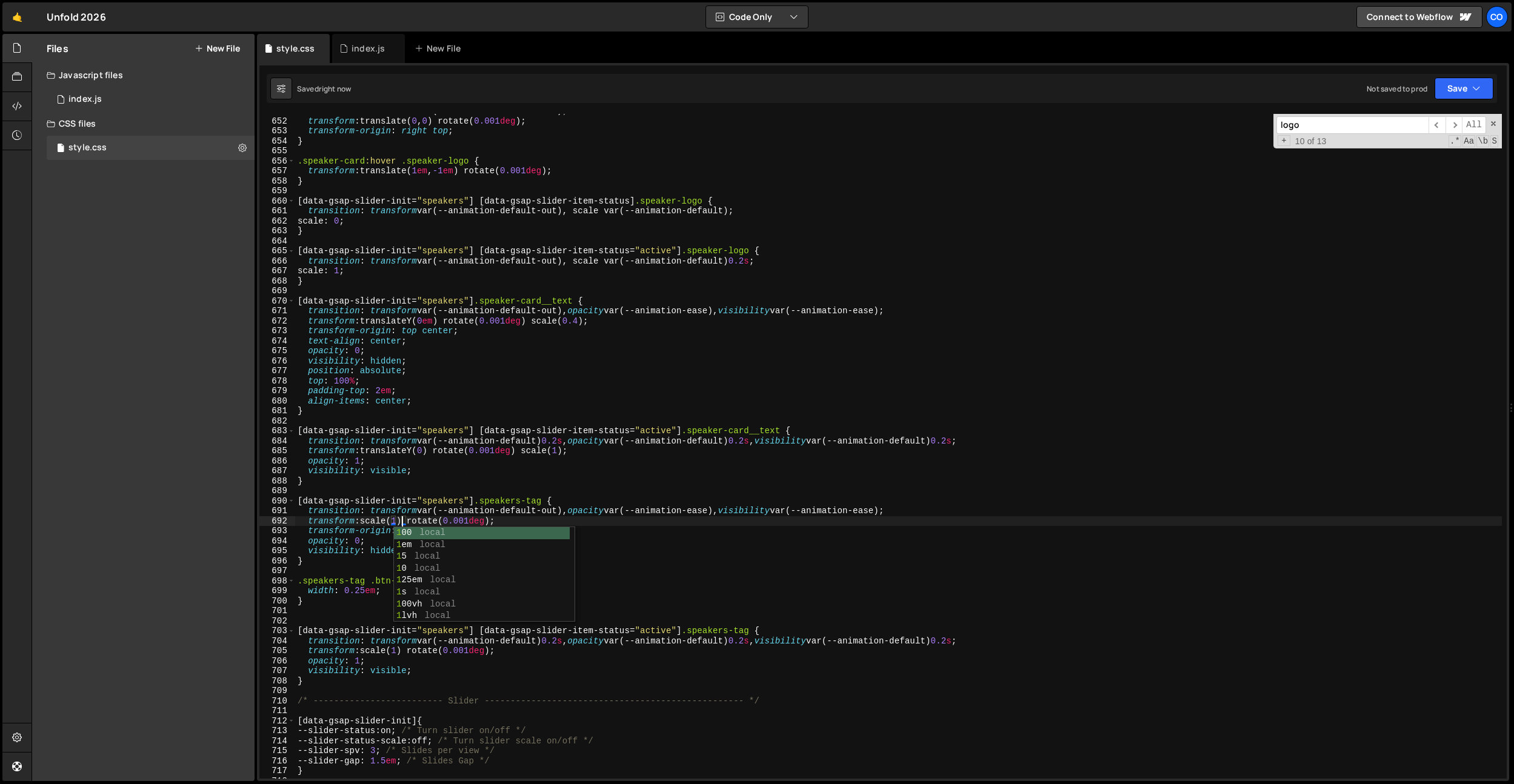
type textarea "transform: scale(1) rotate(0.001deg);"
click at [546, 423] on div "transition : transform var(--animation-default-out) ; transform : translate( 0 …" at bounding box center [898, 448] width 1207 height 685
click at [541, 523] on div "transition : transform var(--animation-default-out) ; transform : translate( 0 …" at bounding box center [898, 448] width 1207 height 685
drag, startPoint x: 501, startPoint y: 531, endPoint x: 477, endPoint y: 522, distance: 25.6
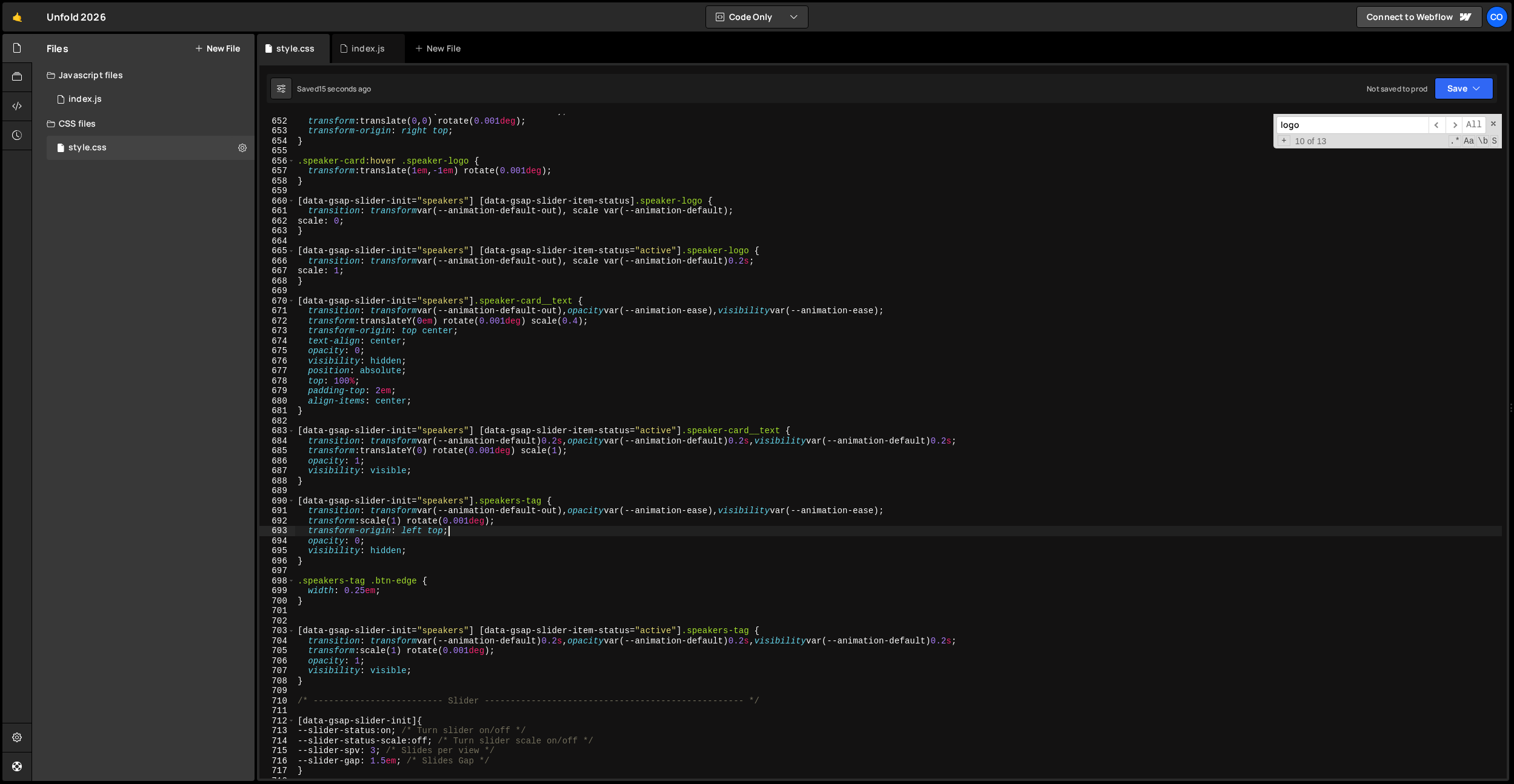
click at [457, 525] on div "transition : transform var(--animation-default-out) ; transform : translate( 0 …" at bounding box center [898, 448] width 1207 height 685
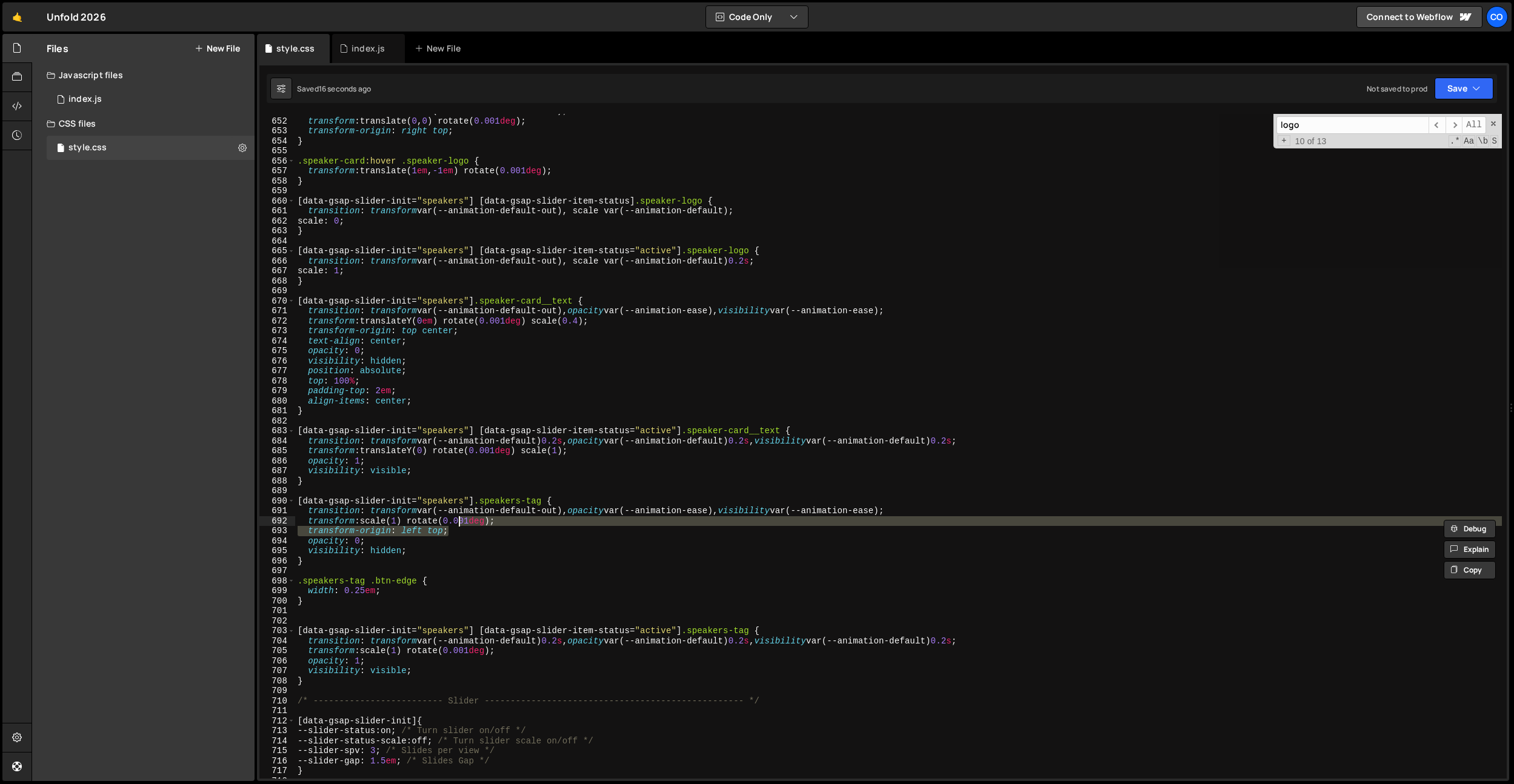
click at [516, 520] on div "transition : transform var(--animation-default-out) ; transform : translate( 0 …" at bounding box center [898, 446] width 1207 height 664
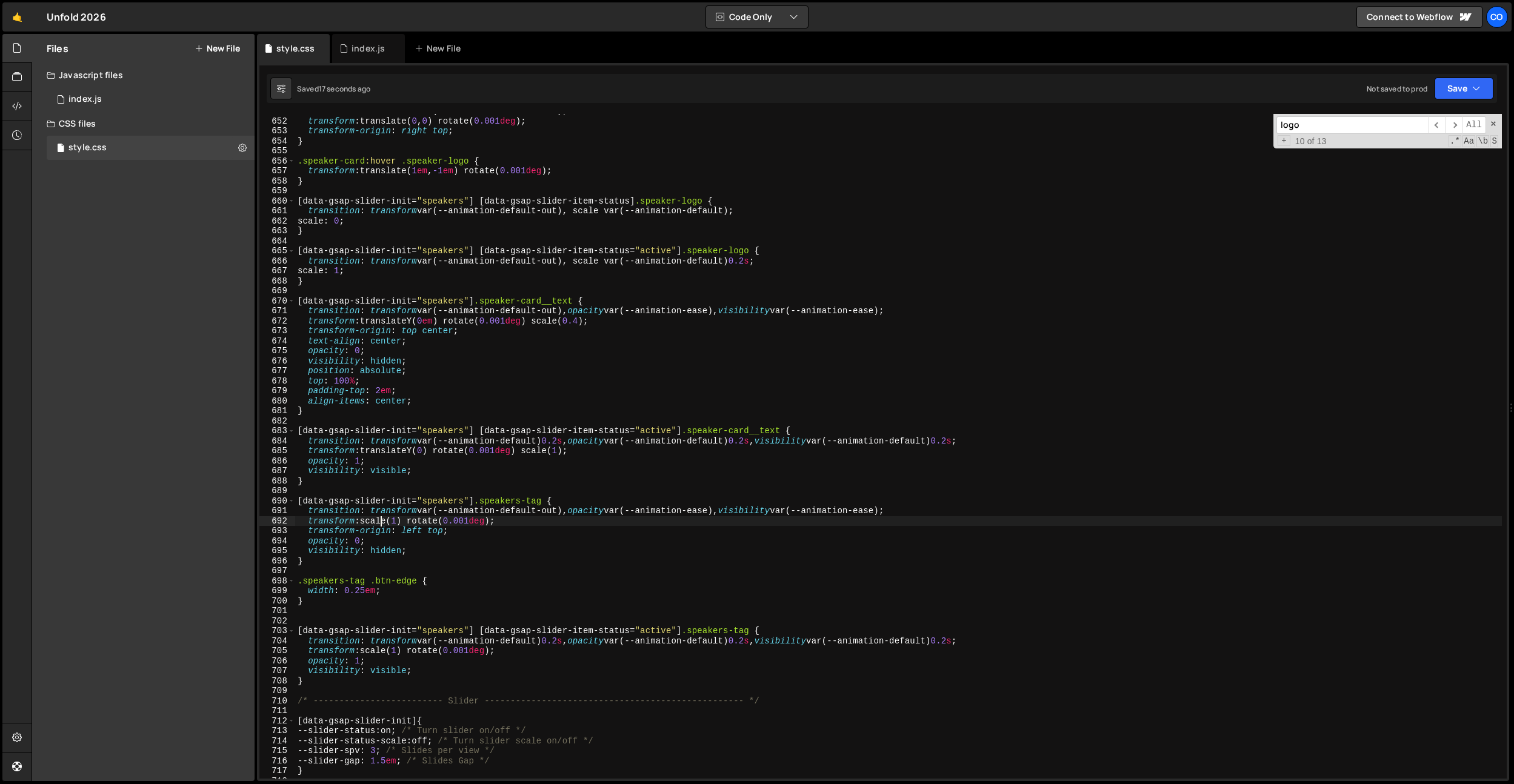
click at [383, 523] on div "transition : transform var(--animation-default-out) ; transform : translate( 0 …" at bounding box center [898, 448] width 1207 height 685
drag, startPoint x: 535, startPoint y: 520, endPoint x: 194, endPoint y: 517, distance: 341.0
click at [162, 523] on div "Files New File Javascript files 0 index.js 0 CSS files style.css 0 Copy share l…" at bounding box center [773, 407] width 1483 height 747
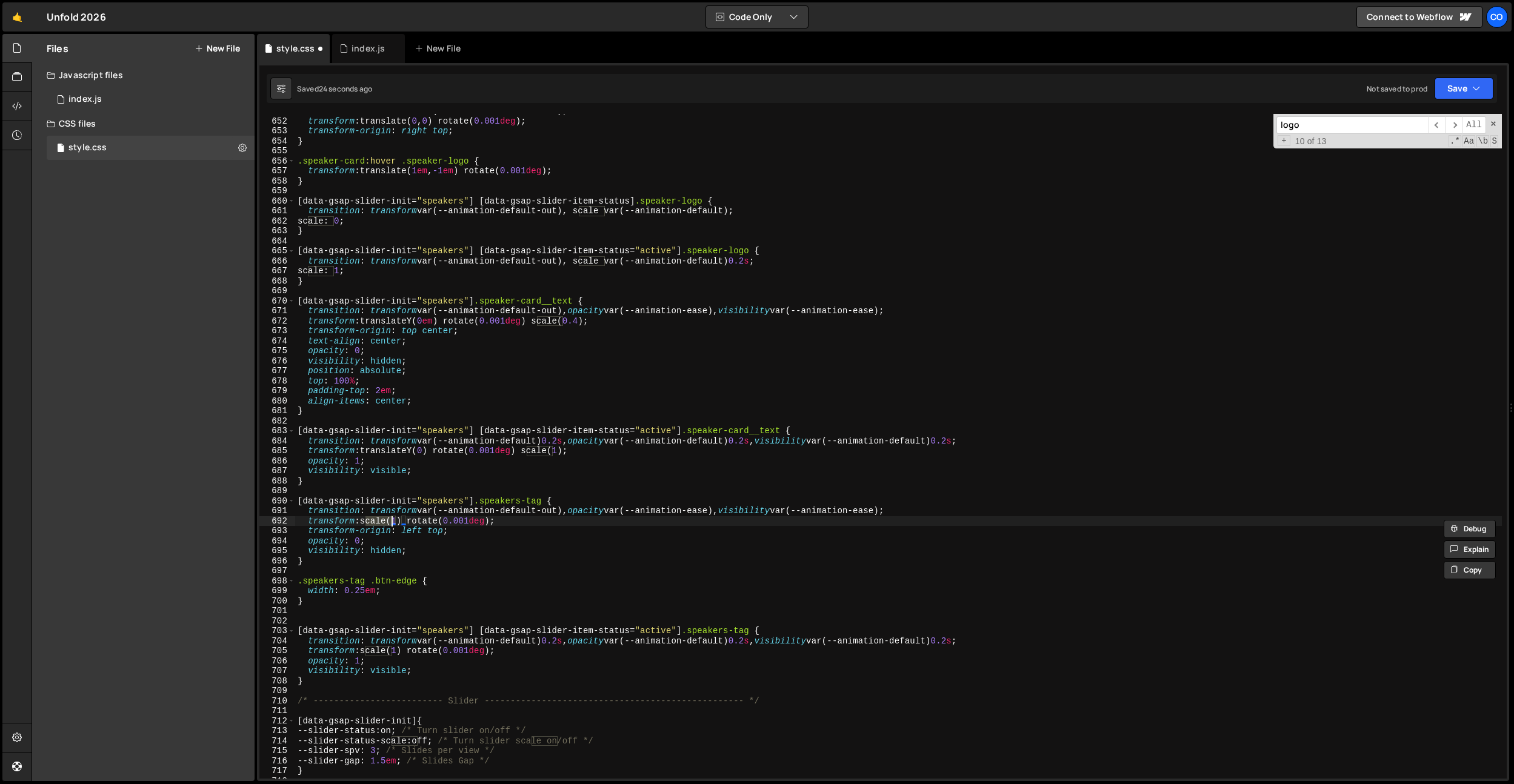
drag, startPoint x: 436, startPoint y: 523, endPoint x: 400, endPoint y: 524, distance: 36.0
click at [436, 524] on div "transition : transform var(--animation-default-out) ; transform : translate( 0 …" at bounding box center [898, 448] width 1207 height 685
click at [401, 522] on div "transition : transform var(--animation-default-out) ; transform : translate( 0 …" at bounding box center [898, 448] width 1207 height 685
type textarea "transform: scale(0.9) rotate(0.001deg);"
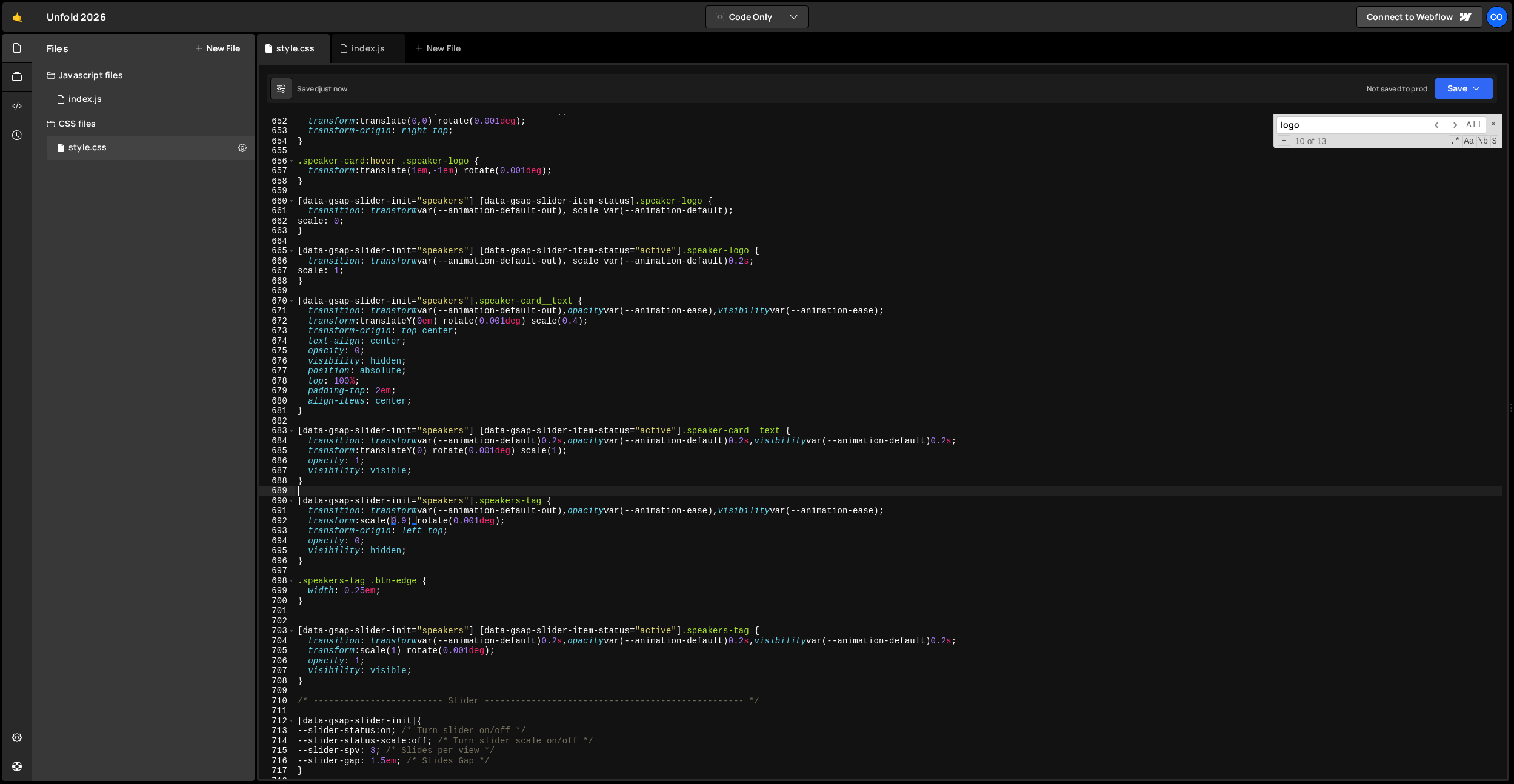
click at [423, 490] on div "transition : transform var(--animation-default-out) ; transform : translate( 0 …" at bounding box center [898, 448] width 1207 height 685
drag, startPoint x: 459, startPoint y: 534, endPoint x: 255, endPoint y: 528, distance: 204.1
click at [255, 528] on div "Files New File Javascript files 0 index.js 0 CSS files style.css 0 Copy share l…" at bounding box center [773, 407] width 1483 height 747
type textarea "transform-origin: left top;"
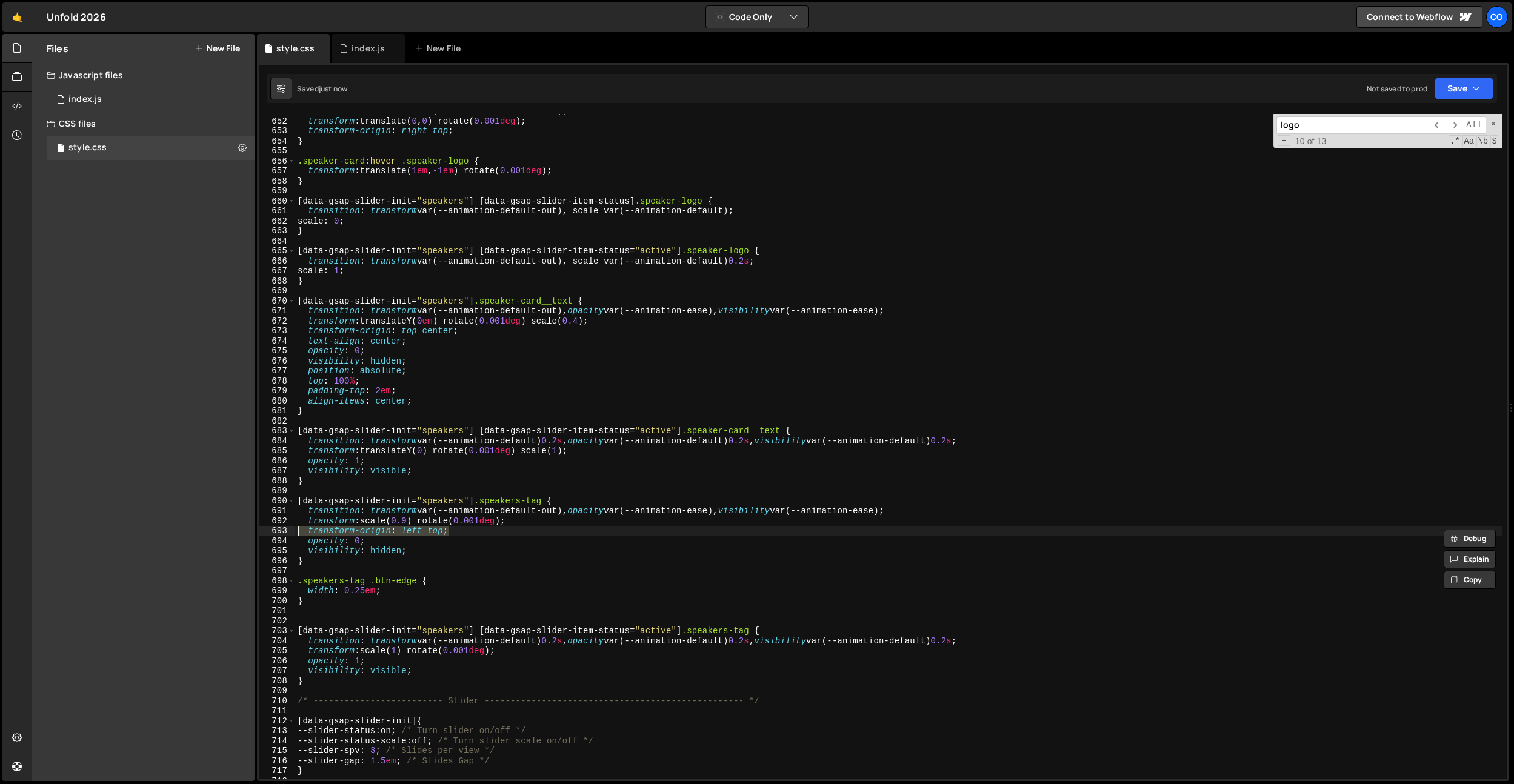
type textarea "transform: scale(0.9) rotate(0.001deg);"
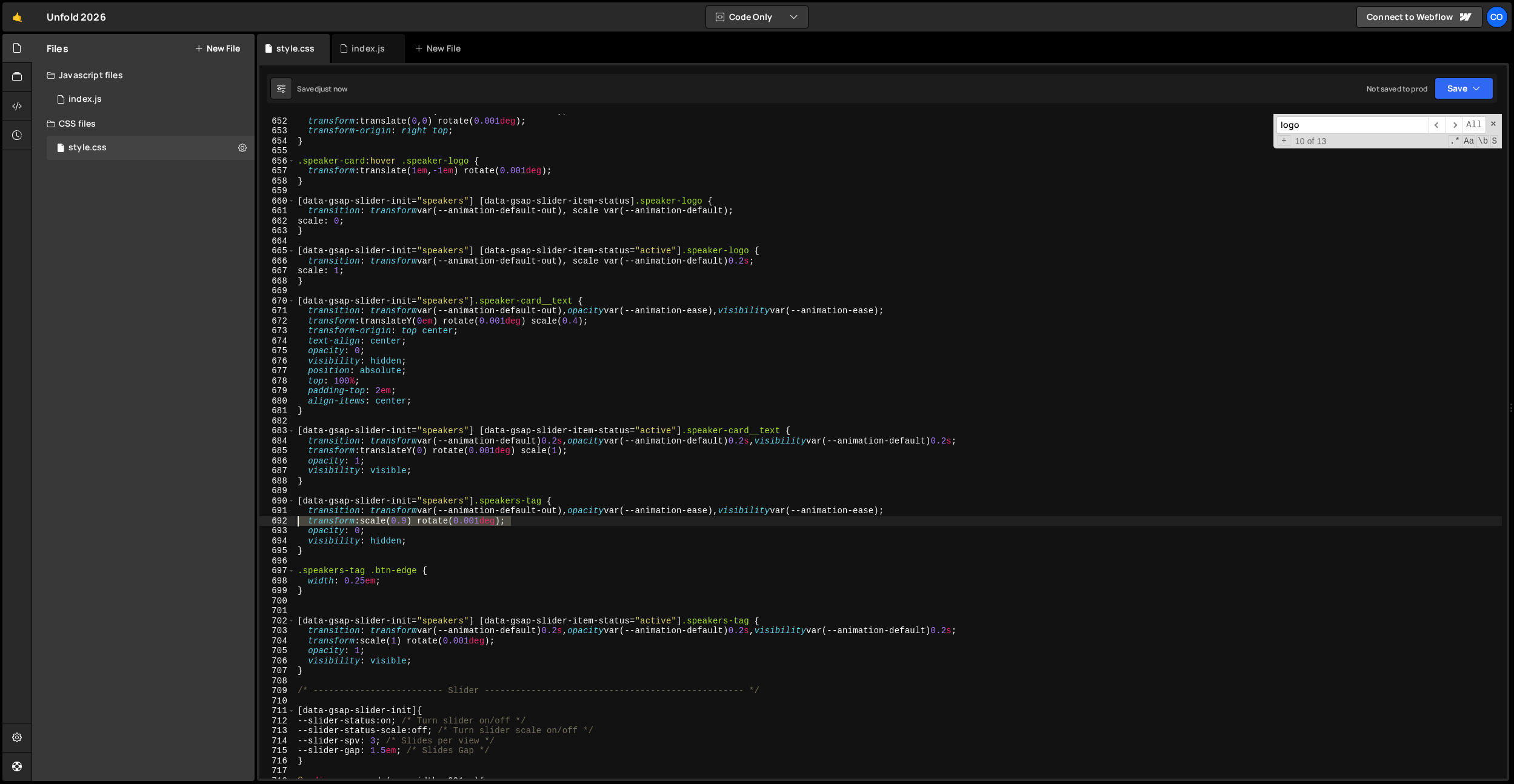
drag, startPoint x: 540, startPoint y: 520, endPoint x: 334, endPoint y: 523, distance: 206.0
click at [291, 519] on div "transform: scale(0.9) rotate(0.001deg); 651 652 653 654 655 656 657 658 659 660…" at bounding box center [883, 446] width 1248 height 664
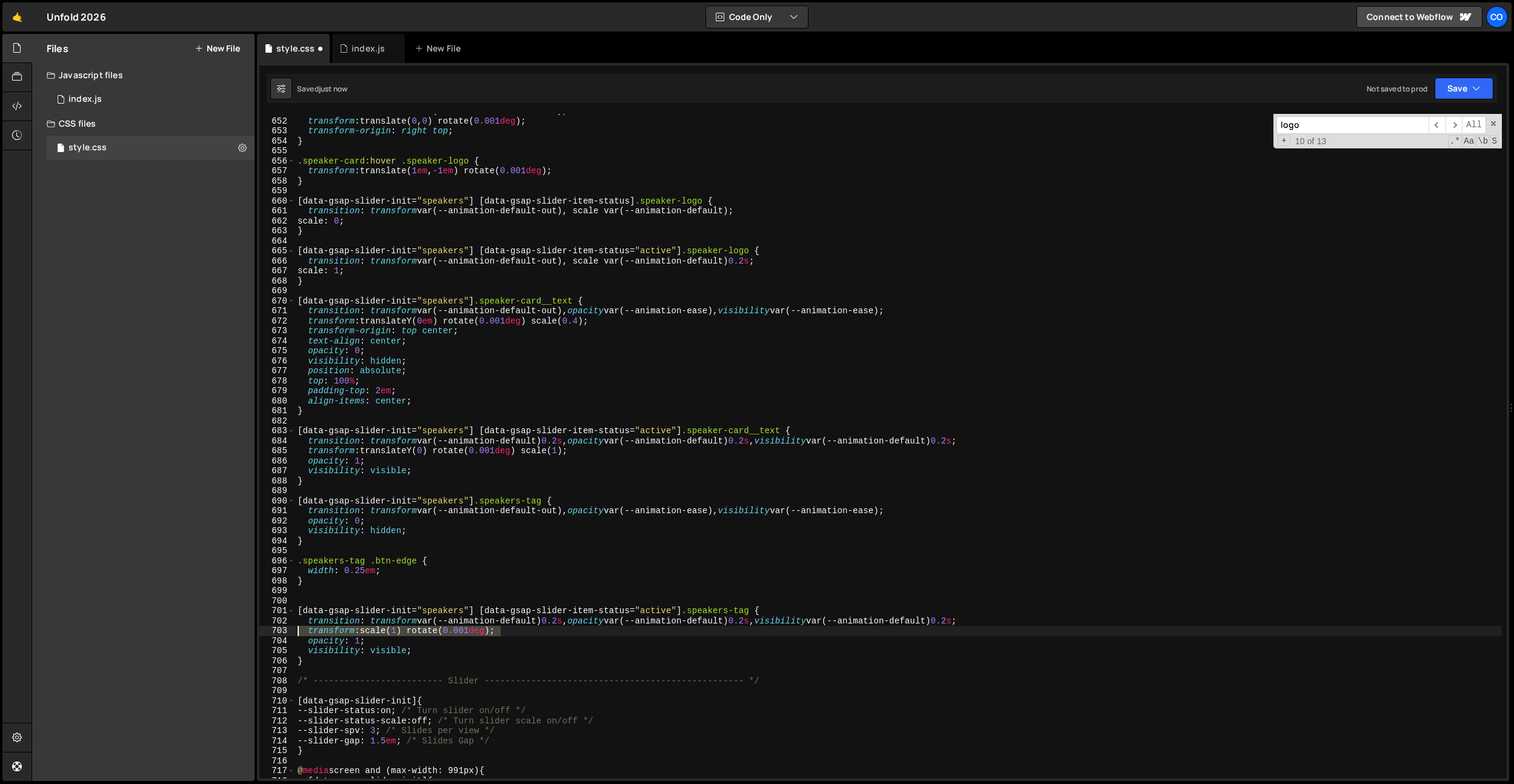
drag, startPoint x: 510, startPoint y: 630, endPoint x: 160, endPoint y: 628, distance: 350.0
click at [160, 628] on div "Files New File Javascript files 0 index.js 0 CSS files style.css 0 Copy share l…" at bounding box center [773, 407] width 1483 height 747
type textarea "transform: scale(1) rotate(0.001deg);"
click at [547, 428] on div "transition : transform var(--animation-default-out) ; transform : translate( 0 …" at bounding box center [898, 448] width 1207 height 685
click at [555, 508] on div "transition : transform var(--animation-default-out) ; transform : translate( 0 …" at bounding box center [898, 448] width 1207 height 685
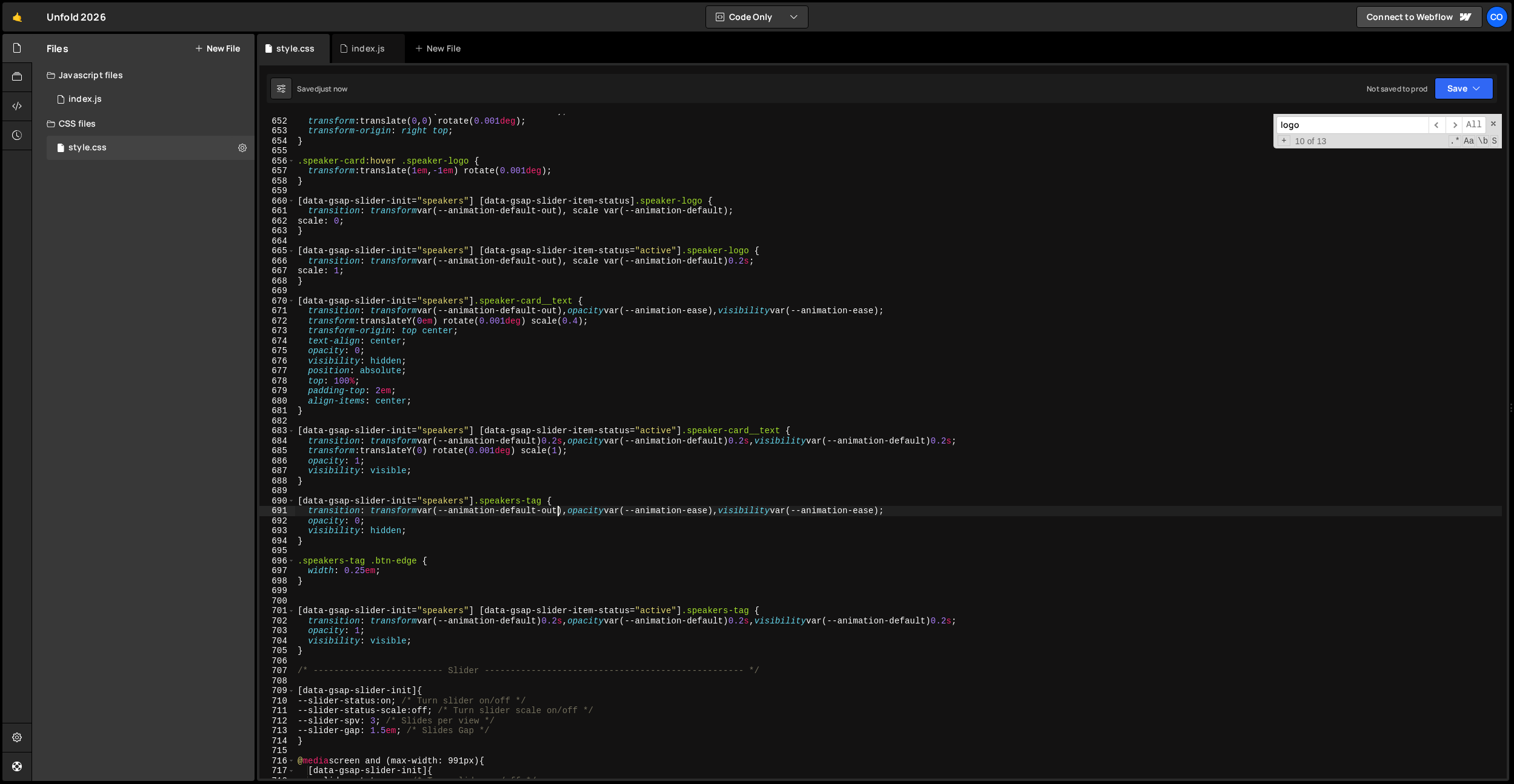
drag, startPoint x: 555, startPoint y: 508, endPoint x: 612, endPoint y: 507, distance: 57.0
click at [555, 508] on div "transition : transform var(--animation-default-out) ; transform : translate( 0 …" at bounding box center [898, 448] width 1207 height 685
click at [888, 513] on div "transition : transform var(--animation-default-out) ; transform : translate( 0 …" at bounding box center [898, 448] width 1207 height 685
click at [945, 621] on div "transition : transform var(--animation-default-out) ; transform : translate( 0 …" at bounding box center [898, 448] width 1207 height 685
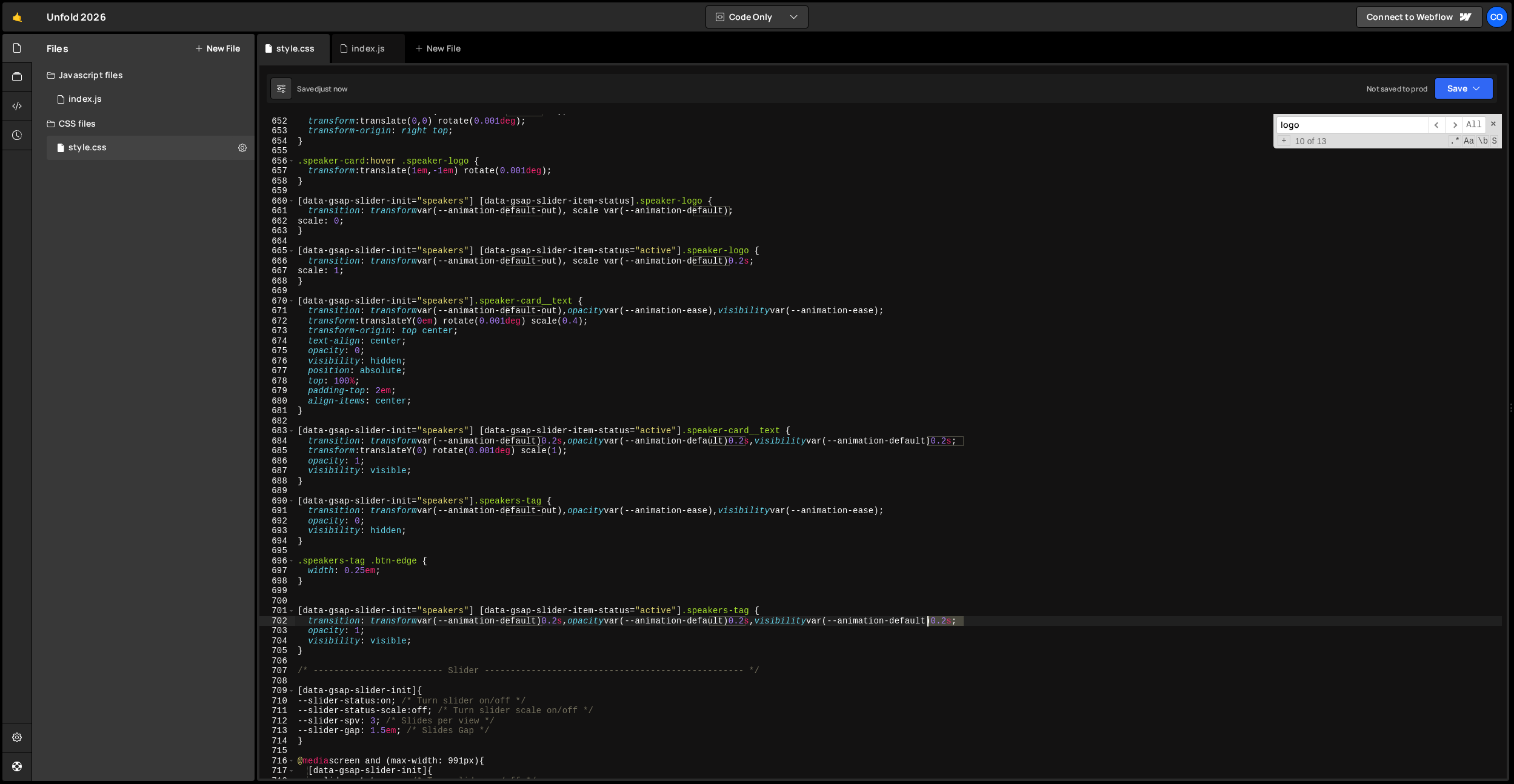
click at [945, 621] on div "transition : transform var(--animation-default-out) ; transform : translate( 0 …" at bounding box center [898, 448] width 1207 height 685
paste textarea "ease"
click at [729, 622] on div "transition : transform var(--animation-default-out) ; transform : translate( 0 …" at bounding box center [898, 448] width 1207 height 685
drag, startPoint x: 729, startPoint y: 622, endPoint x: 737, endPoint y: 629, distance: 10.6
click at [730, 622] on div "transition : transform var(--animation-default-out) ; transform : translate( 0 …" at bounding box center [898, 448] width 1207 height 685
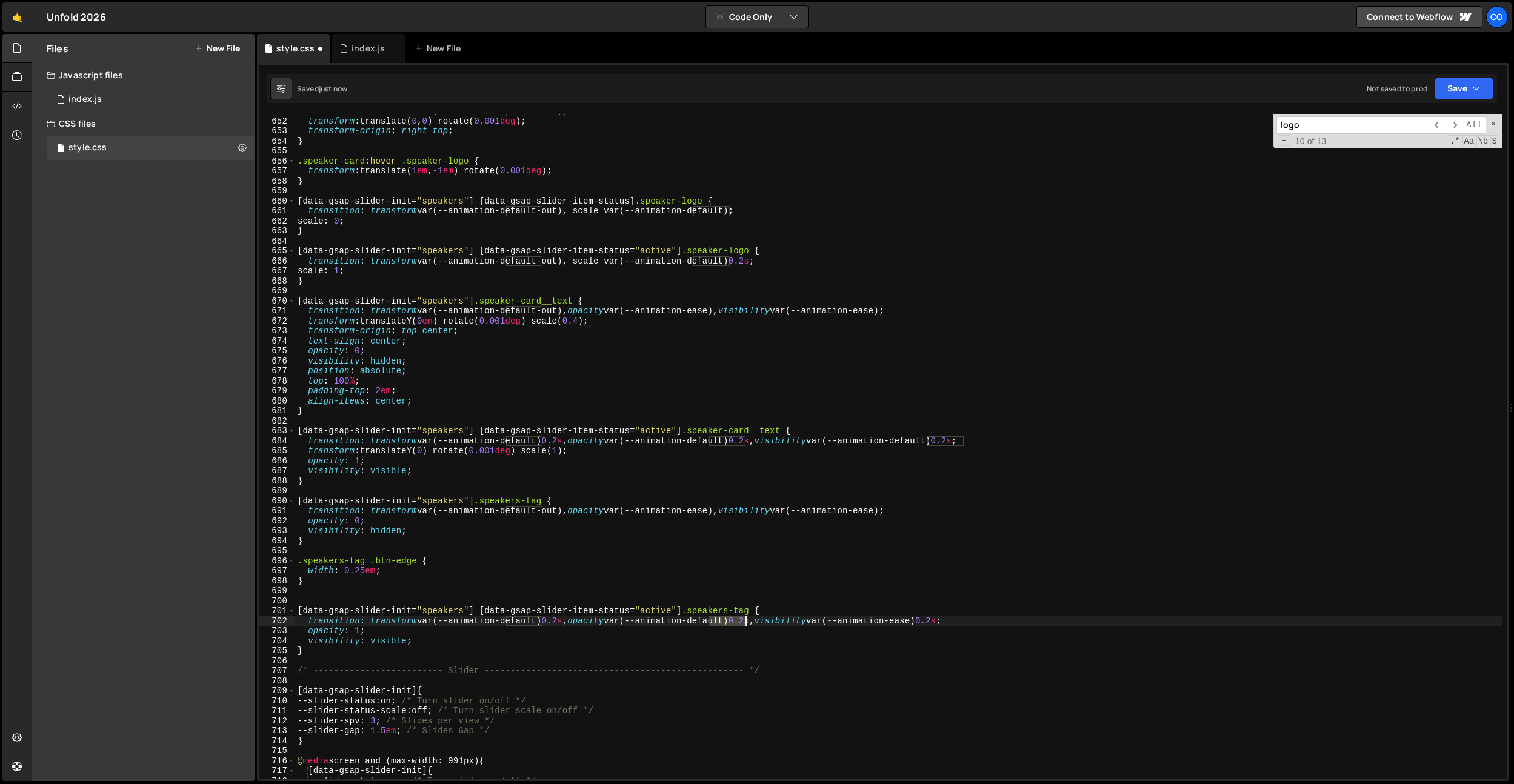
paste textarea "ease"
click at [754, 622] on div "transition : transform var(--animation-default-out) ; transform : translate( 0 …" at bounding box center [898, 448] width 1207 height 685
click at [569, 622] on div "transition : transform var(--animation-default-out) ; transform : translate( 0 …" at bounding box center [898, 448] width 1207 height 685
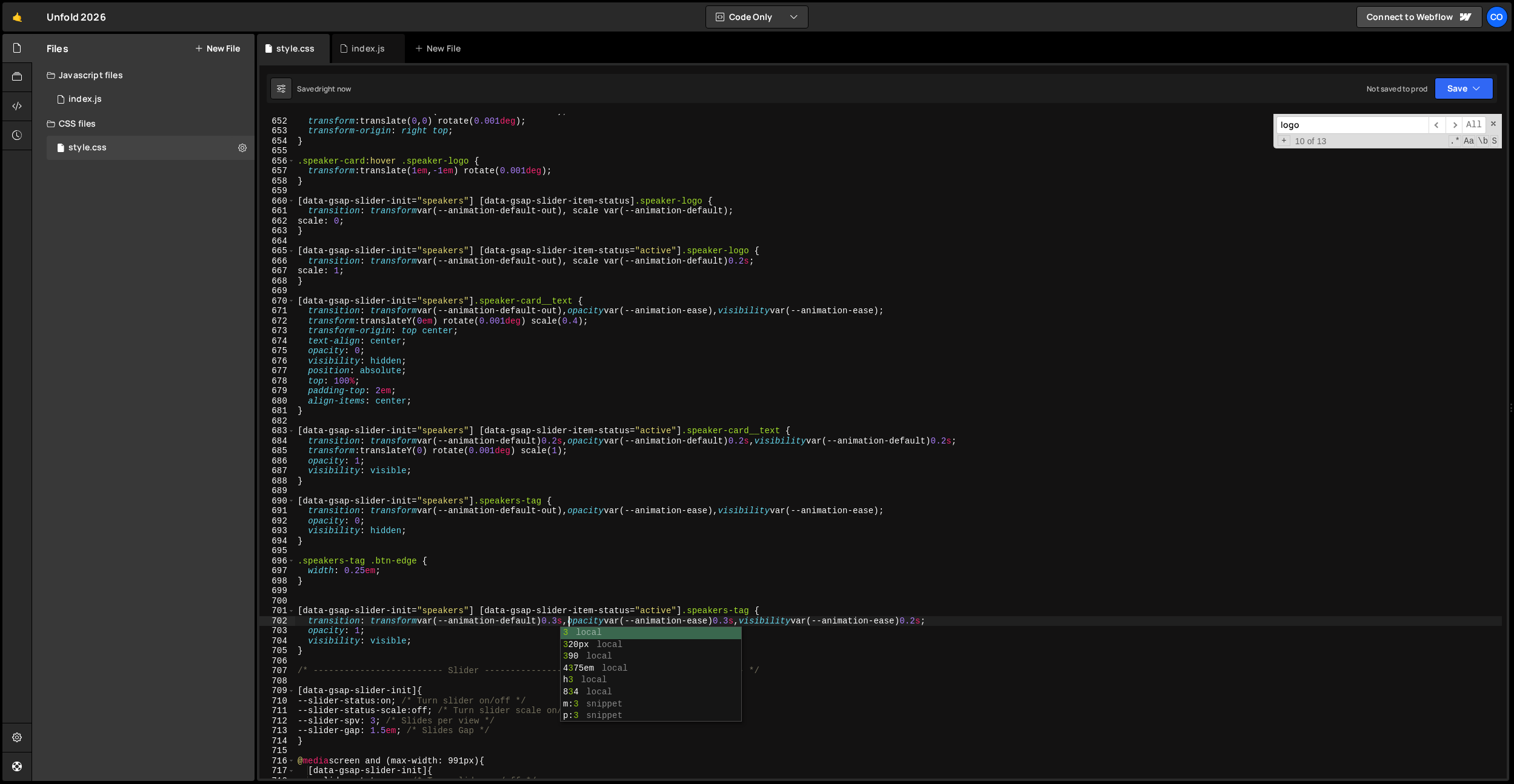
type textarea "transition: transform var(--animation-default) 0.3s, opacity var(--animation-ea…"
click at [804, 592] on div "transition : transform var(--animation-default-out) ; transform : translate( 0 …" at bounding box center [898, 448] width 1207 height 685
click at [731, 617] on div "transition : transform var(--animation-default-out) ; transform : translate( 0 …" at bounding box center [898, 448] width 1207 height 685
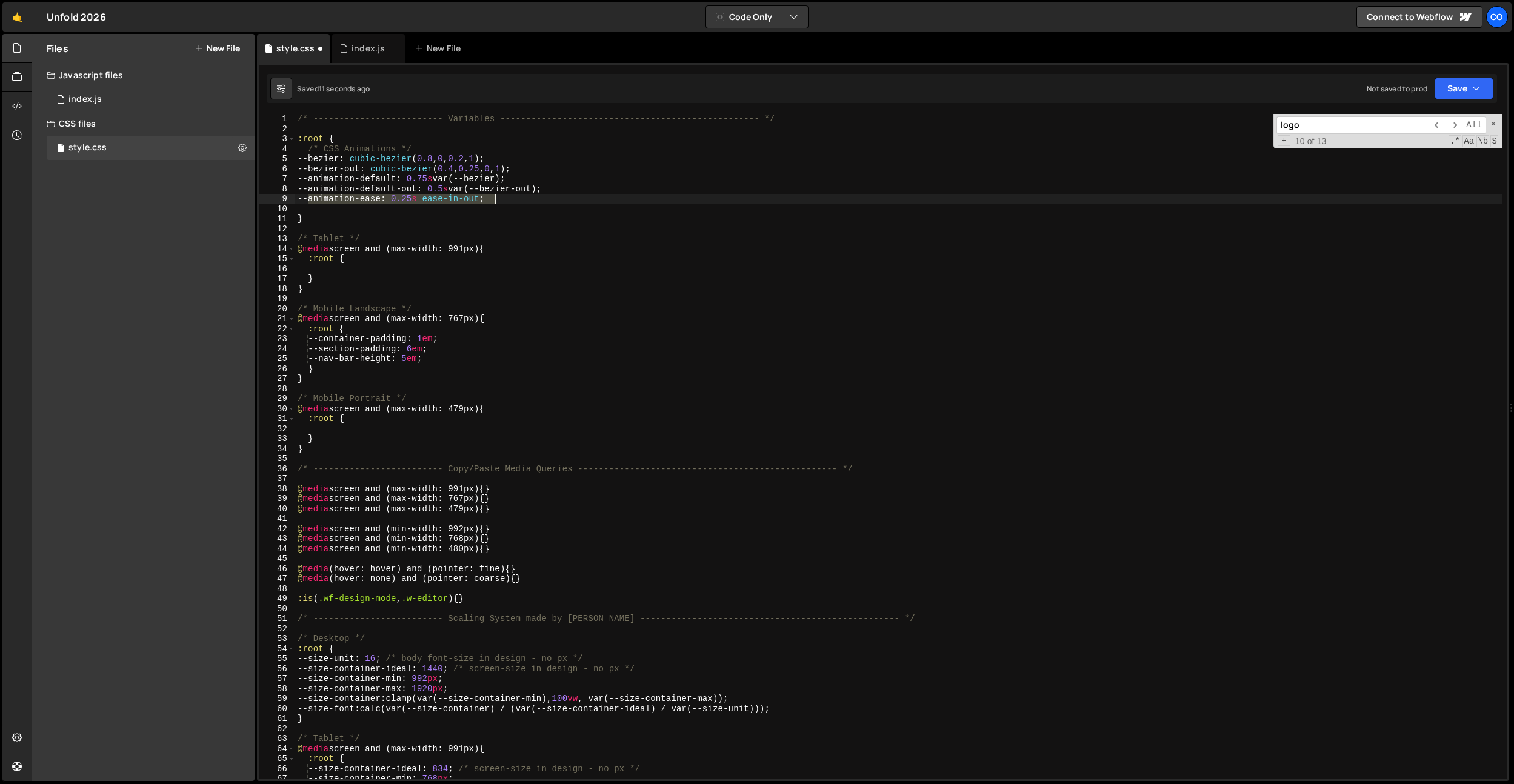
drag, startPoint x: 320, startPoint y: 199, endPoint x: 550, endPoint y: 203, distance: 230.0
click at [550, 203] on div "/* ------------------------- Variables ----------------------------------------…" at bounding box center [898, 456] width 1207 height 685
type textarea "--animation-ease: 0.25s ease-in-out;"
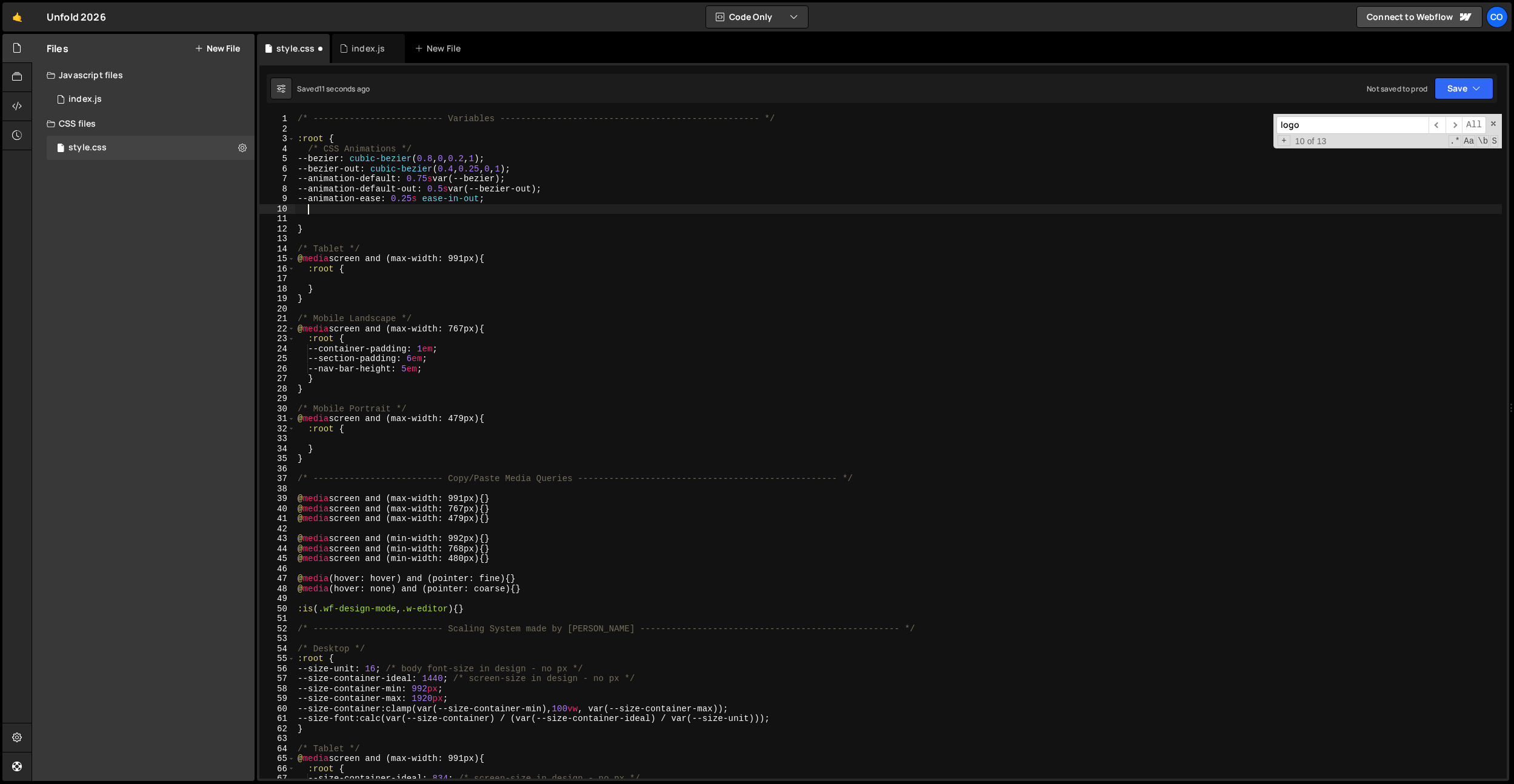
paste textarea "--animation-ease: 0.25s ease-in-out;"
click at [384, 210] on div "/* ------------------------- Variables ----------------------------------------…" at bounding box center [898, 456] width 1207 height 685
click at [457, 211] on div "/* ------------------------- Variables ----------------------------------------…" at bounding box center [898, 456] width 1207 height 685
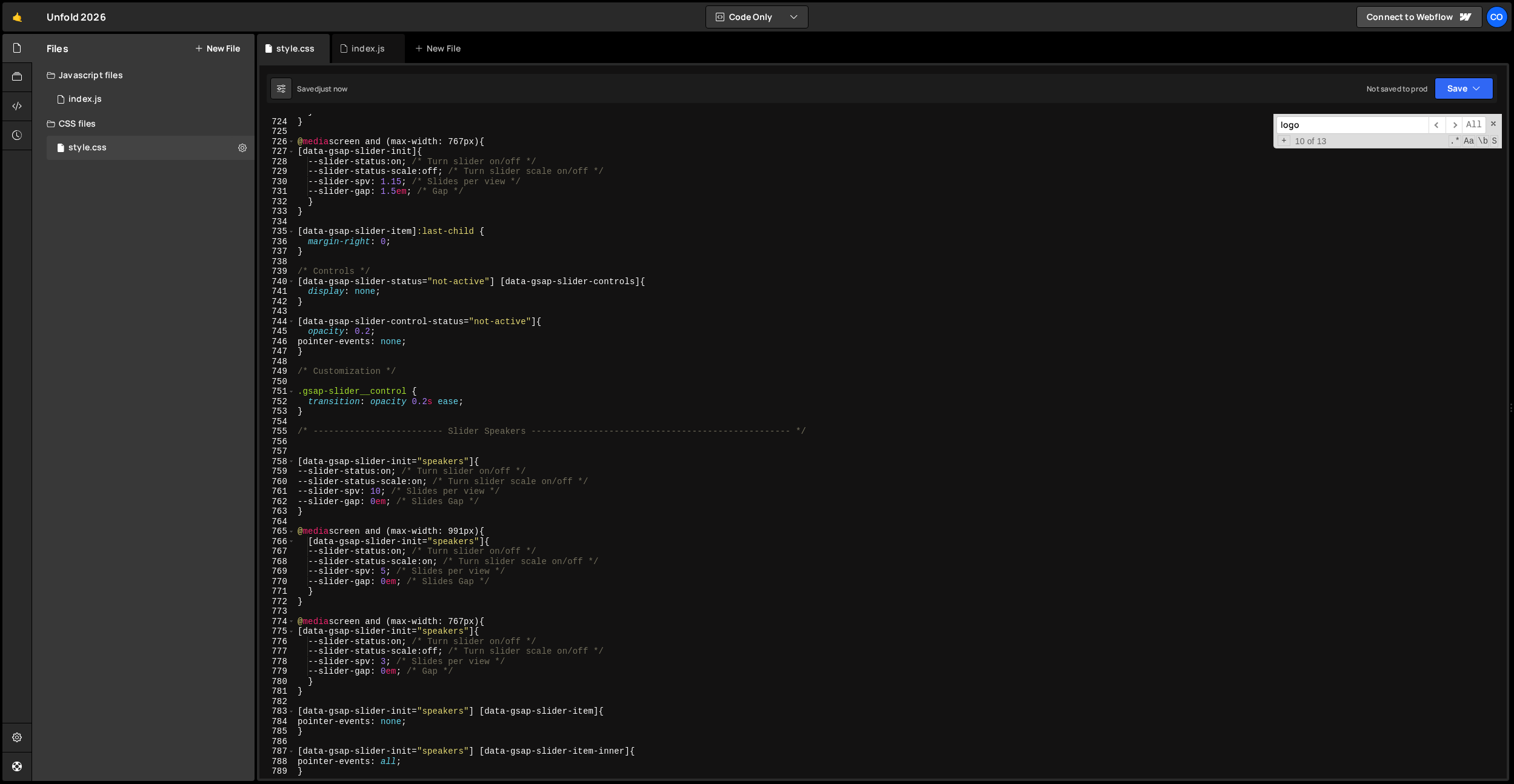
scroll to position [7101, 0]
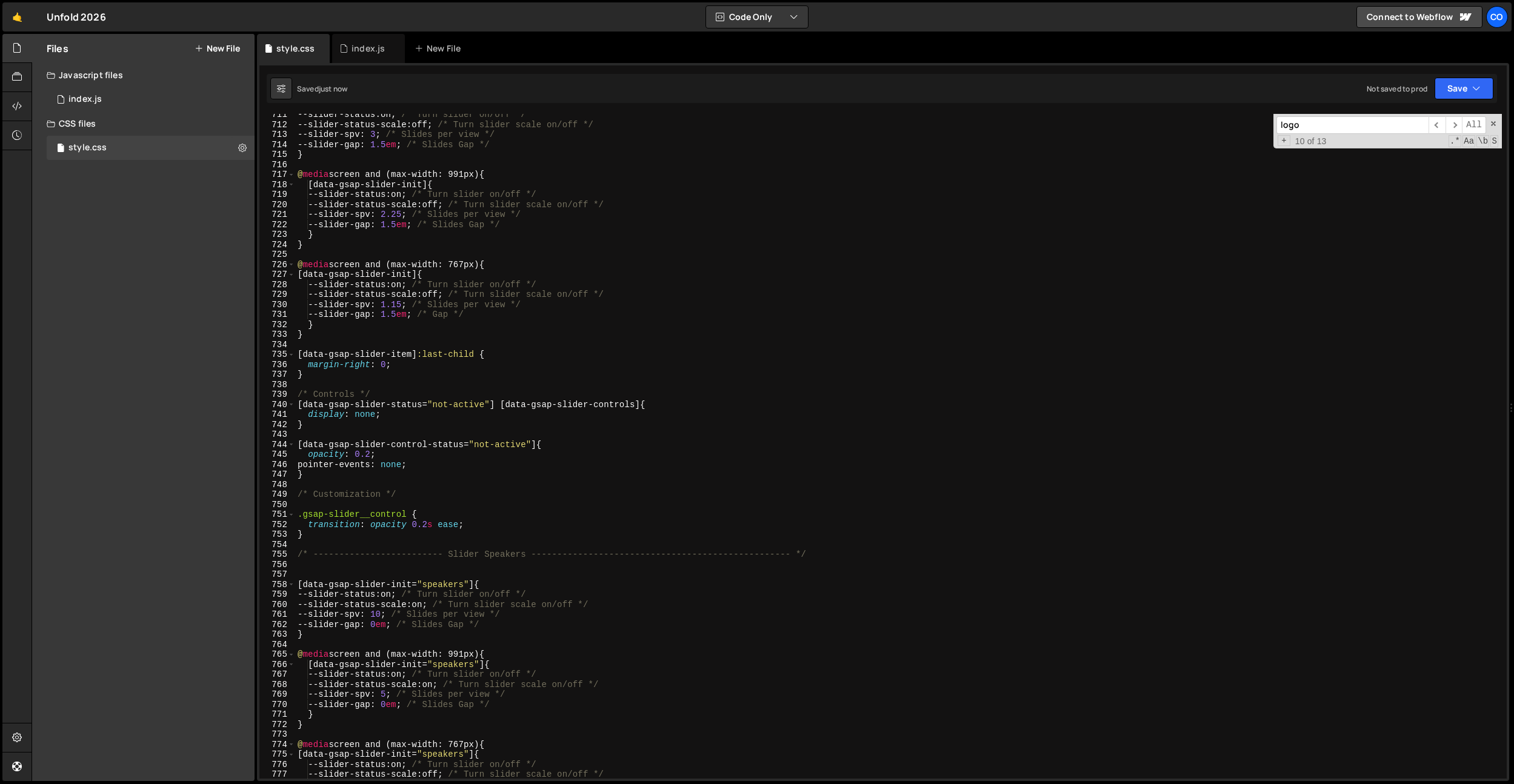
click at [451, 445] on div "--slider-status : on ; /* Turn slider on/off */ --slider-status-scale : off ; /…" at bounding box center [898, 452] width 1207 height 685
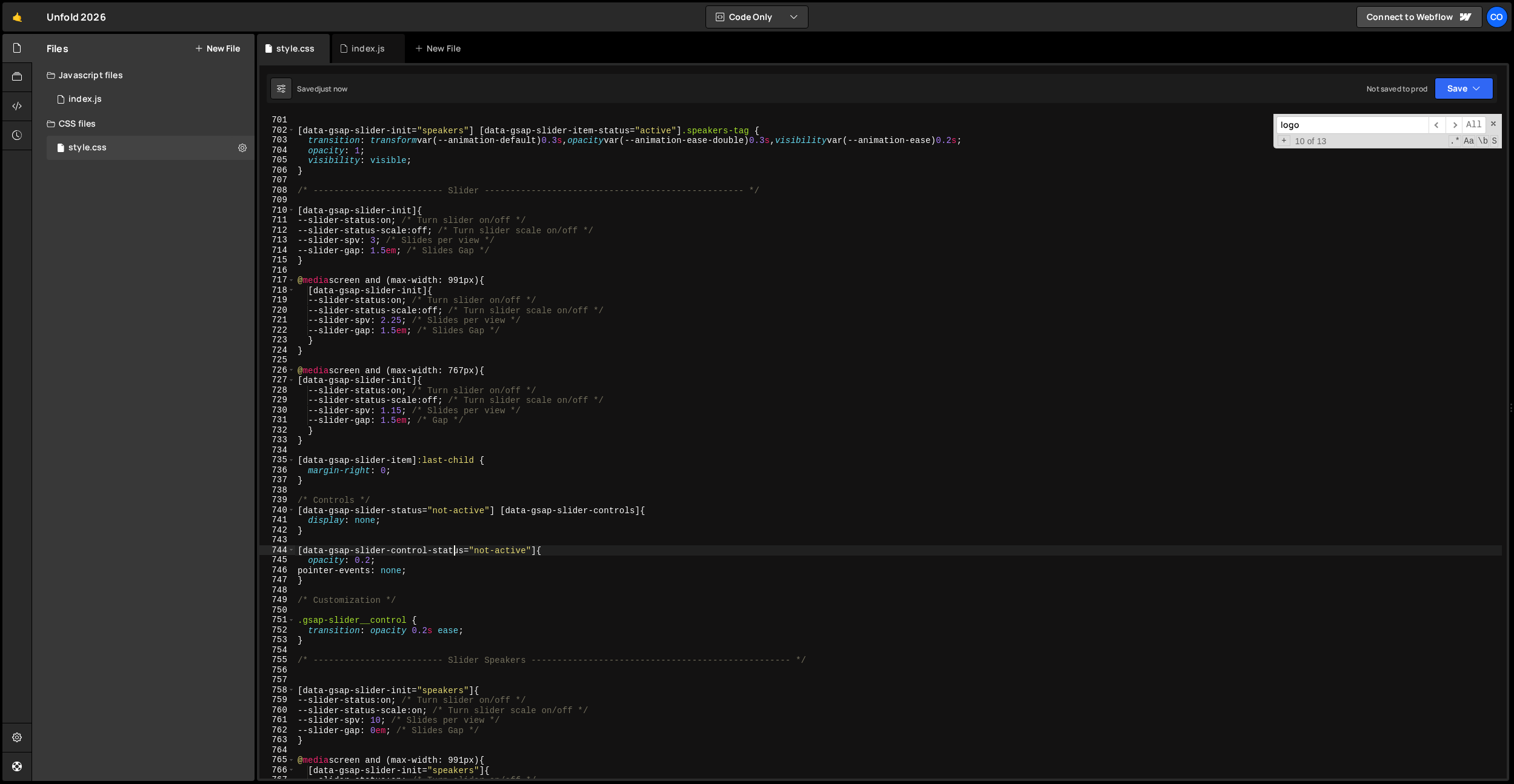
scroll to position [6995, 0]
click at [554, 435] on div "[ data-gsap-slider-init = " speakers " ] [ data-gsap-slider-item-status = " act…" at bounding box center [898, 447] width 1207 height 685
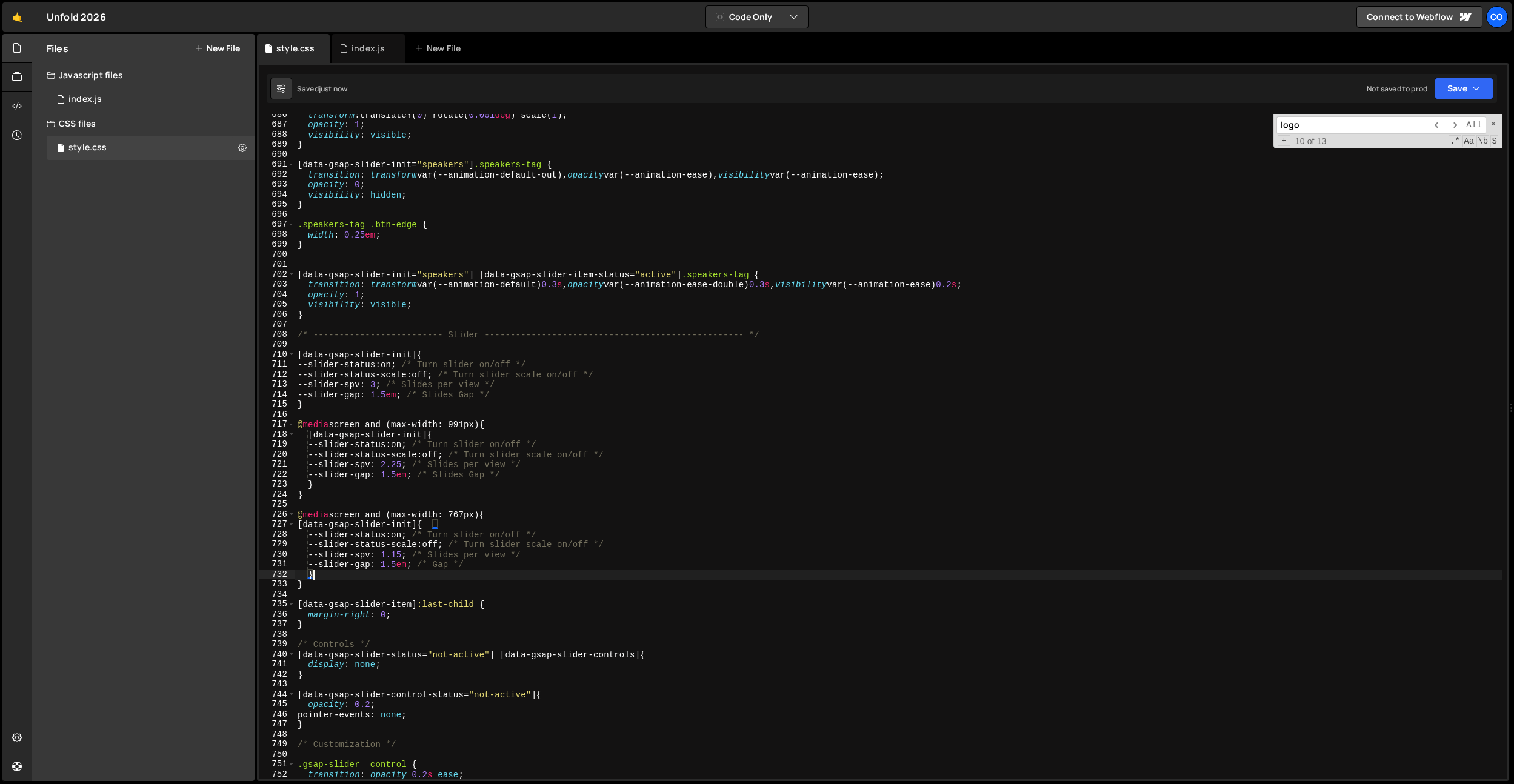
scroll to position [6785, 0]
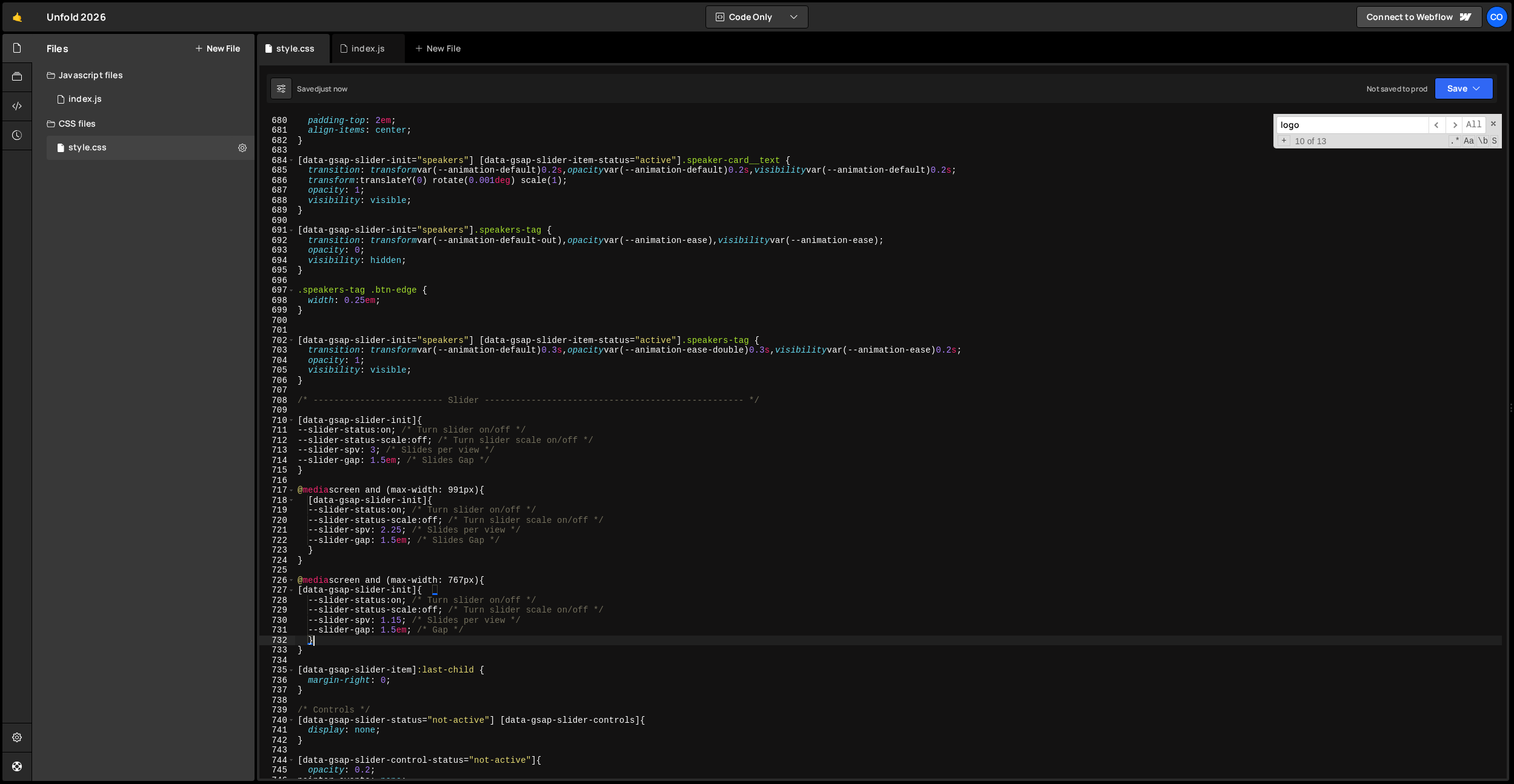
click at [781, 361] on div "top : 100 % ; padding-top : 2 em ; align-items : center ; } [ data-gsap-slider-…" at bounding box center [898, 447] width 1207 height 685
click at [754, 352] on div "top : 100 % ; padding-top : 2 em ; align-items : center ; } [ data-gsap-slider-…" at bounding box center [898, 447] width 1207 height 685
click at [967, 344] on div "top : 100 % ; padding-top : 2 em ; align-items : center ; } [ data-gsap-slider-…" at bounding box center [898, 447] width 1207 height 685
click at [967, 347] on div "top : 100 % ; padding-top : 2 em ; align-items : center ; } [ data-gsap-slider-…" at bounding box center [898, 447] width 1207 height 685
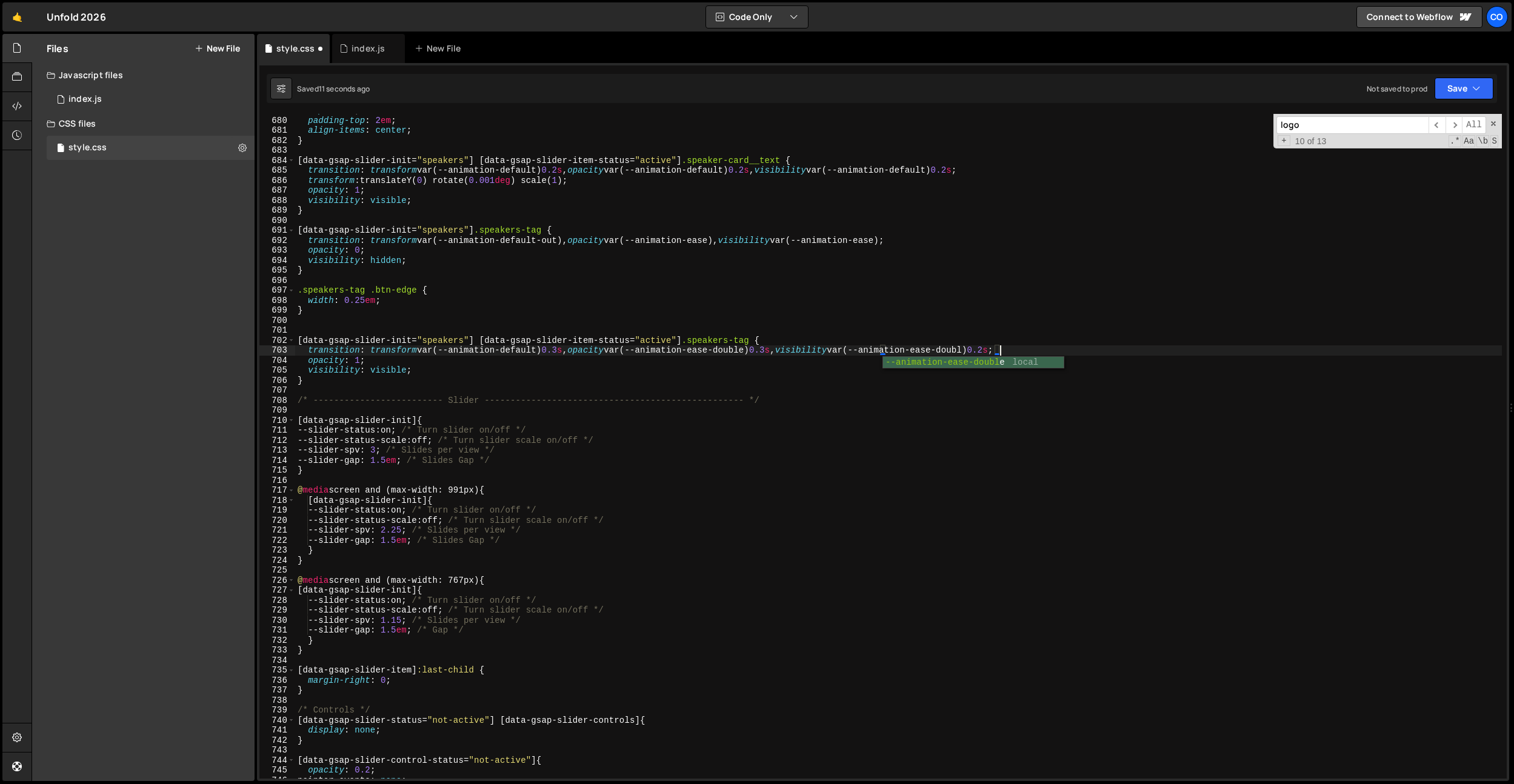
scroll to position [0, 49]
click at [1032, 352] on div "top : 100 % ; padding-top : 2 em ; align-items : center ; } [ data-gsap-slider-…" at bounding box center [898, 447] width 1207 height 685
click at [790, 350] on div "top : 100 % ; padding-top : 2 em ; align-items : center ; } [ data-gsap-slider-…" at bounding box center [898, 447] width 1207 height 685
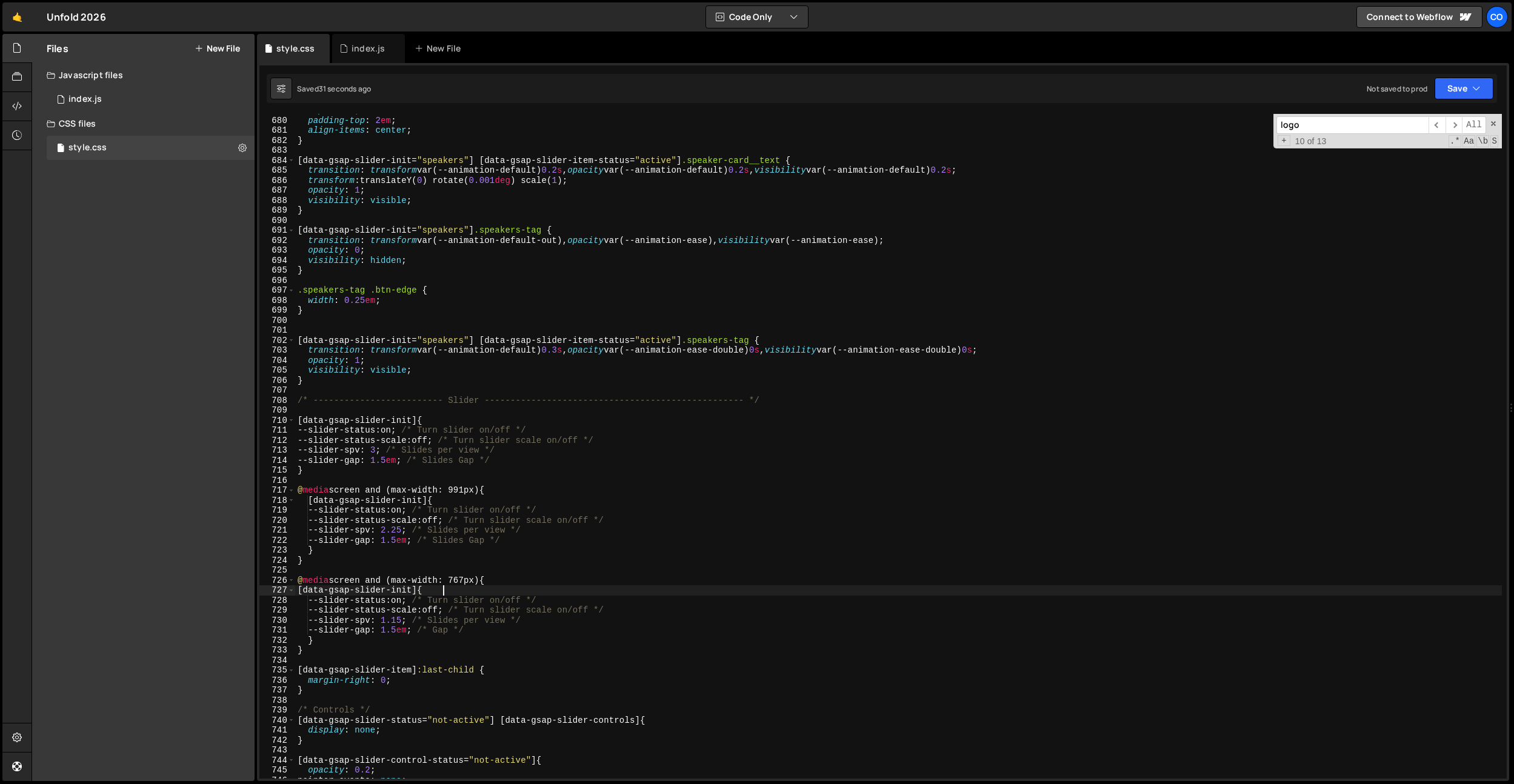
drag, startPoint x: 463, startPoint y: 588, endPoint x: 449, endPoint y: 545, distance: 45.2
click at [463, 588] on div "top : 100 % ; padding-top : 2 em ; align-items : center ; } [ data-gsap-slider-…" at bounding box center [898, 447] width 1207 height 685
click at [437, 441] on div "top : 100 % ; padding-top : 2 em ; align-items : center ; } [ data-gsap-slider-…" at bounding box center [898, 447] width 1207 height 685
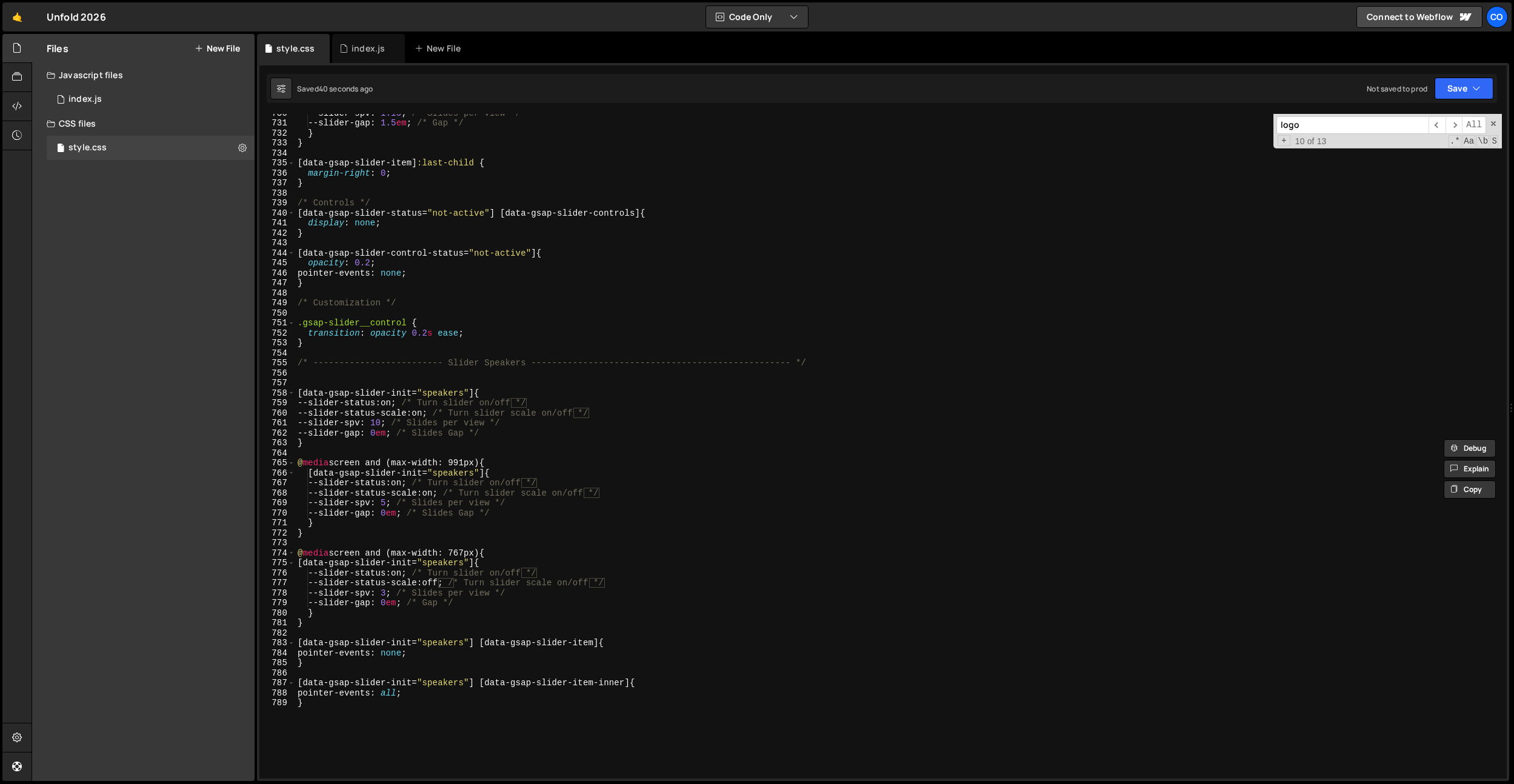
scroll to position [7292, 0]
click at [449, 448] on div "--slider-spv : 1.15 ; /* Slides per view */ --slider-gap : 1.5 em ; /* Gap */ }…" at bounding box center [898, 450] width 1207 height 685
click at [448, 586] on div "--slider-spv : 1.15 ; /* Slides per view */ --slider-gap : 1.5 em ; /* Gap */ }…" at bounding box center [898, 450] width 1207 height 685
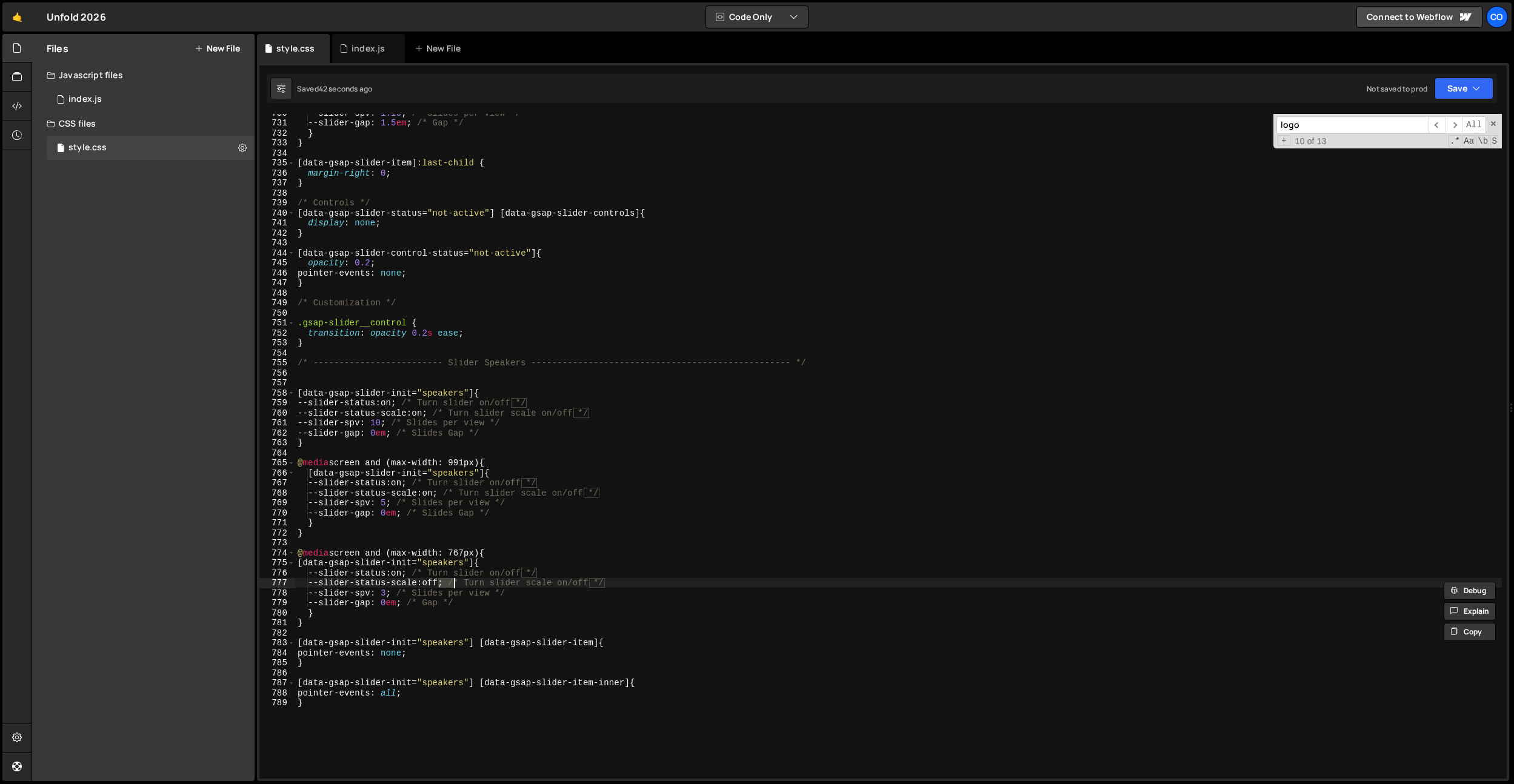
scroll to position [0, 10]
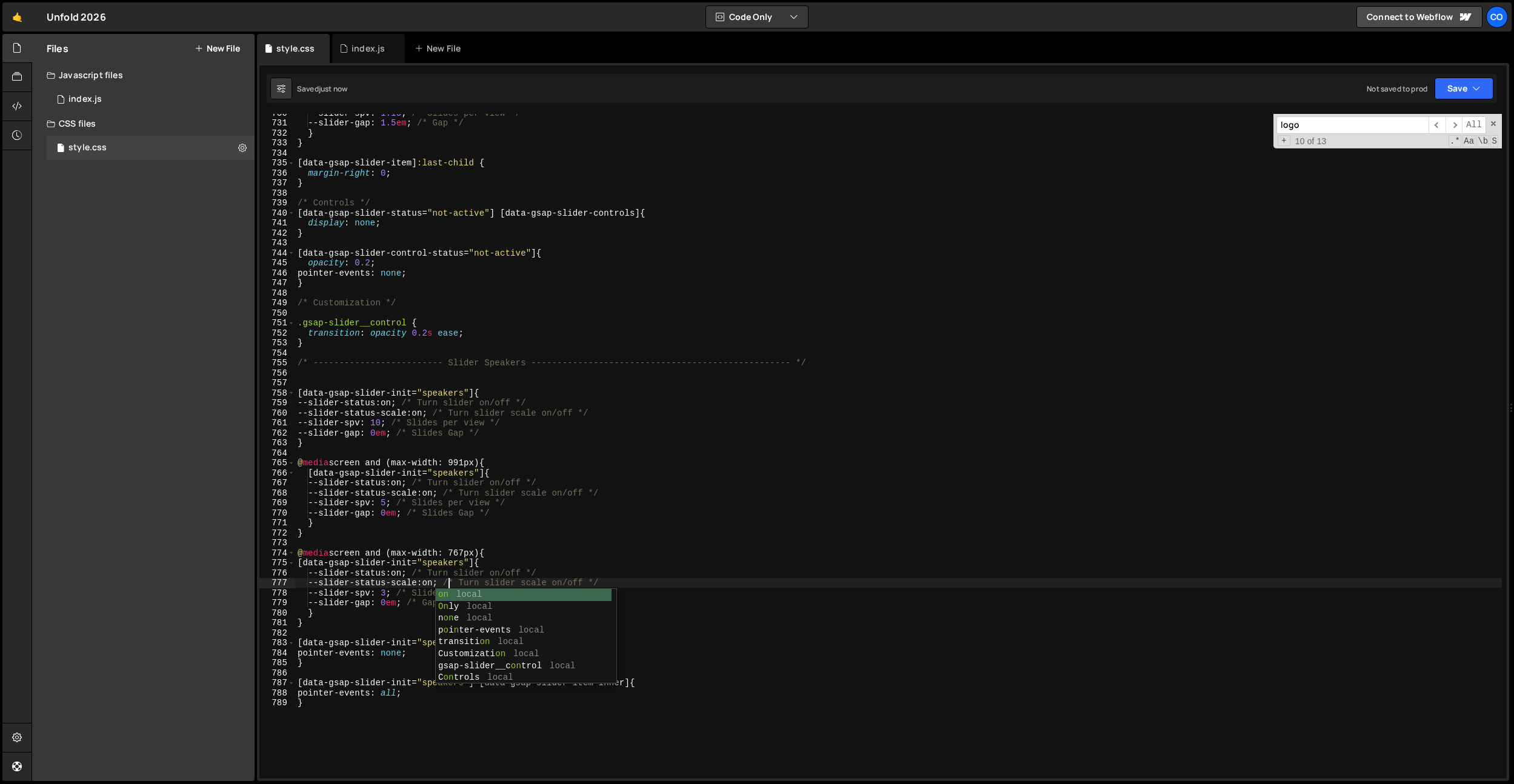
click at [512, 405] on div "--slider-spv : 1.15 ; /* Slides per view */ --slider-gap : 1.5 em ; /* Gap */ }…" at bounding box center [898, 450] width 1207 height 685
click at [395, 592] on div "--slider-spv : 1.15 ; /* Slides per view */ --slider-gap : 1.5 em ; /* Gap */ }…" at bounding box center [898, 450] width 1207 height 685
click at [395, 503] on div "--slider-spv : 1.15 ; /* Slides per view */ --slider-gap : 1.5 em ; /* Gap */ }…" at bounding box center [898, 450] width 1207 height 685
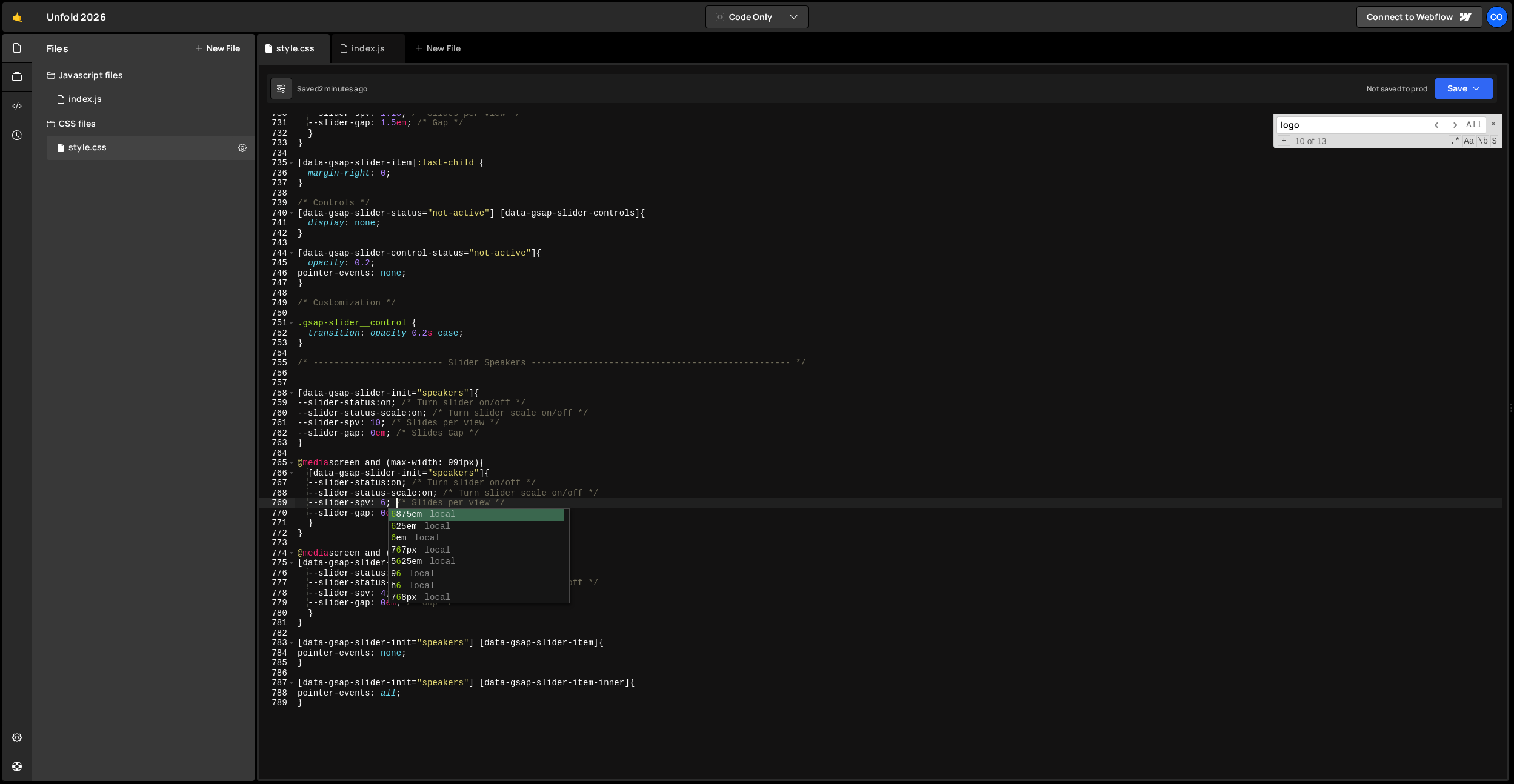
drag, startPoint x: 405, startPoint y: 425, endPoint x: 412, endPoint y: 577, distance: 152.2
click at [406, 425] on div "--slider-spv : 1.15 ; /* Slides per view */ --slider-gap : 1.5 em ; /* Gap */ }…" at bounding box center [898, 450] width 1207 height 685
click at [396, 594] on div "--slider-spv : 1.15 ; /* Slides per view */ --slider-gap : 1.5 em ; /* Gap */ }…" at bounding box center [898, 450] width 1207 height 685
click at [463, 269] on div "--slider-spv : 1.15 ; /* Slides per view */ --slider-gap : 1.5 em ; /* Gap */ }…" at bounding box center [898, 450] width 1207 height 685
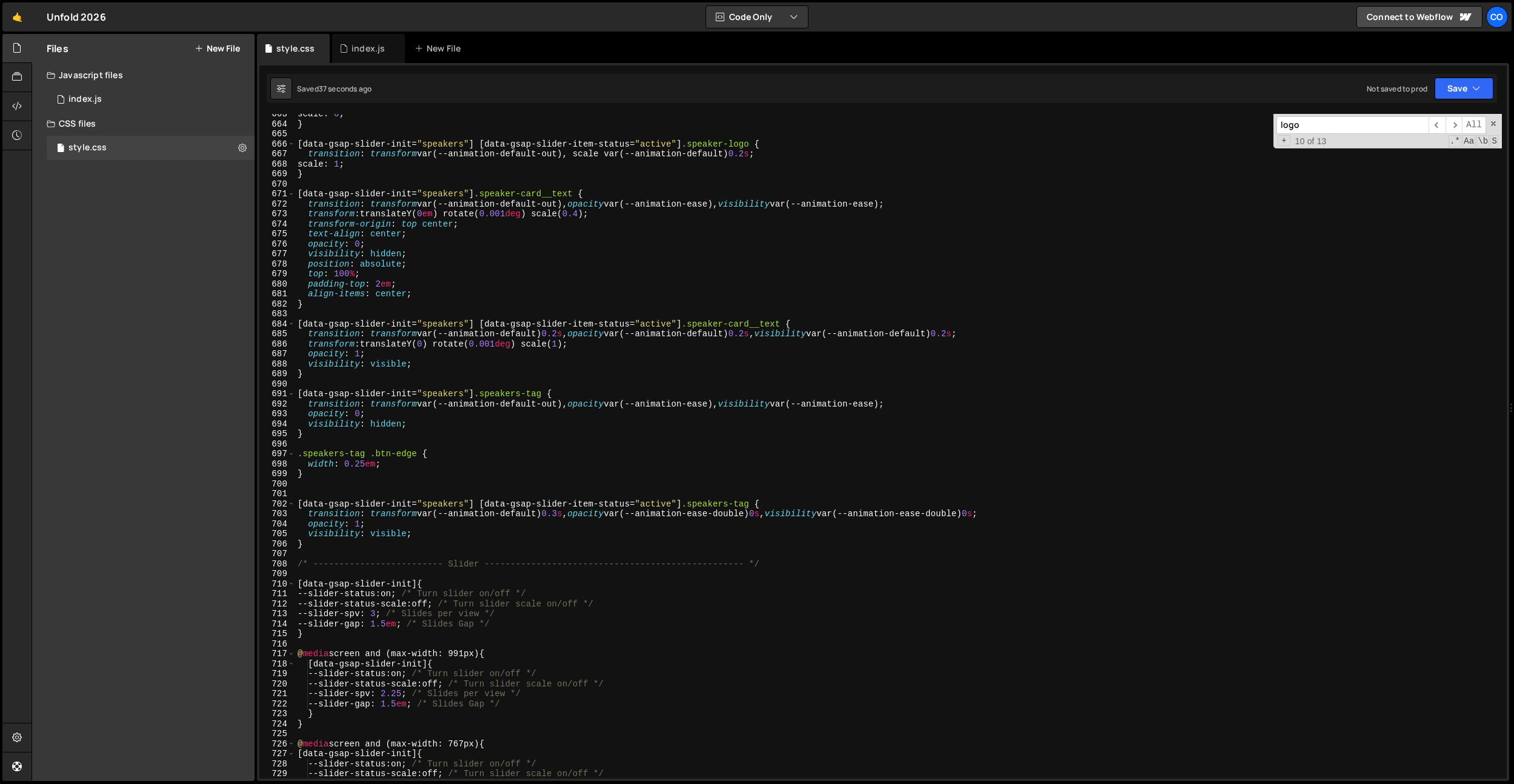
scroll to position [6619, 0]
click at [449, 273] on div "scale : 0 ; } [ data-gsap-slider-init = " speakers " ] [ data-gsap-slider-item-…" at bounding box center [898, 453] width 1207 height 685
type textarea "top: 100%;"
click at [387, 316] on div "scale : 0 ; } [ data-gsap-slider-init = " speakers " ] [ data-gsap-slider-item-…" at bounding box center [898, 453] width 1207 height 685
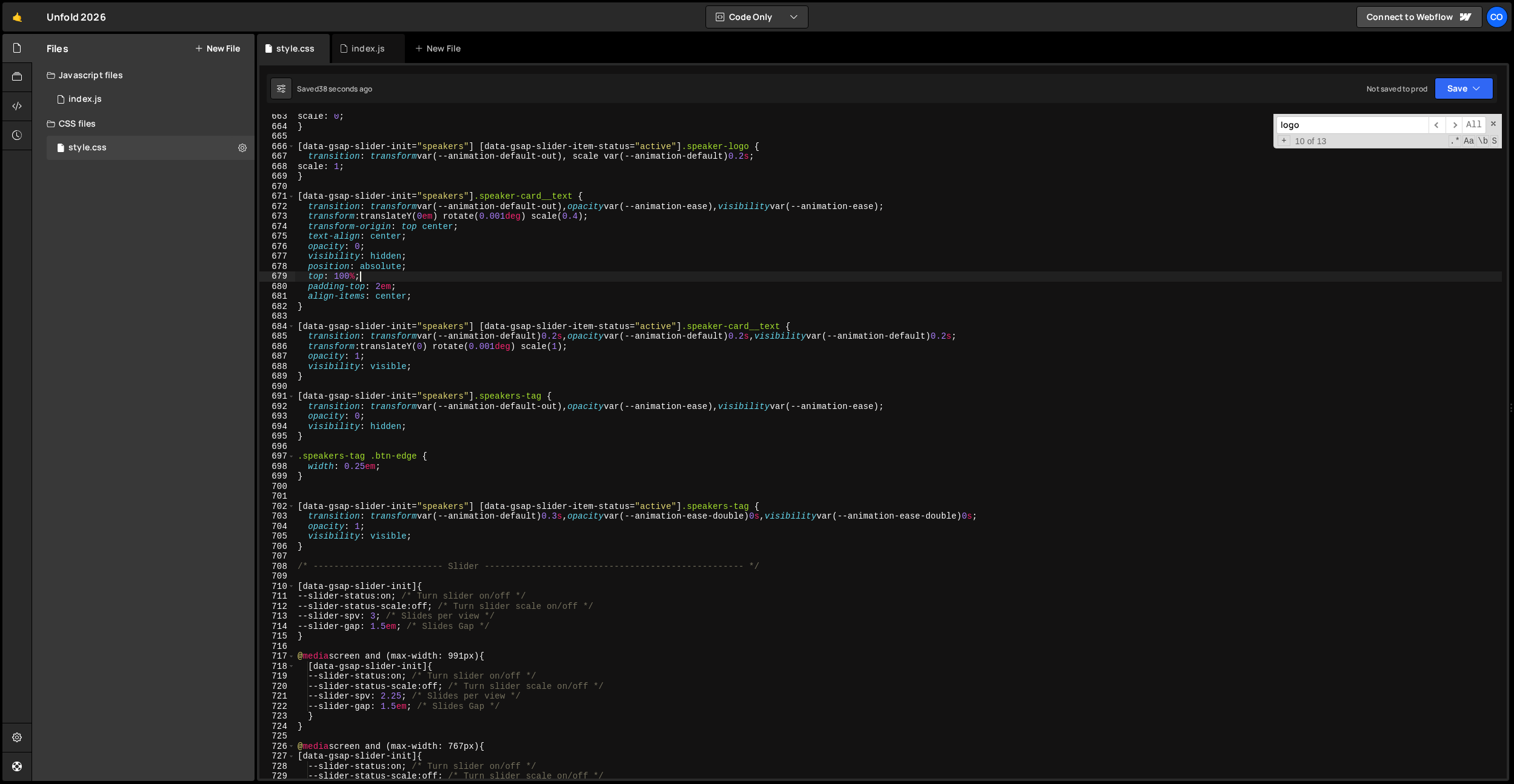
scroll to position [0, 0]
click at [387, 316] on div "scale : 0 ; } [ data-gsap-slider-init = " speakers " ] [ data-gsap-slider-item-…" at bounding box center [898, 453] width 1207 height 685
click at [410, 341] on div "scale : 0 ; } [ data-gsap-slider-init = " speakers " ] [ data-gsap-slider-item-…" at bounding box center [898, 453] width 1207 height 685
click at [448, 294] on div "scale : 0 ; } [ data-gsap-slider-init = " speakers " ] [ data-gsap-slider-item-…" at bounding box center [898, 453] width 1207 height 685
click at [431, 260] on div "scale : 0 ; } [ data-gsap-slider-init = " speakers " ] [ data-gsap-slider-item-…" at bounding box center [898, 453] width 1207 height 685
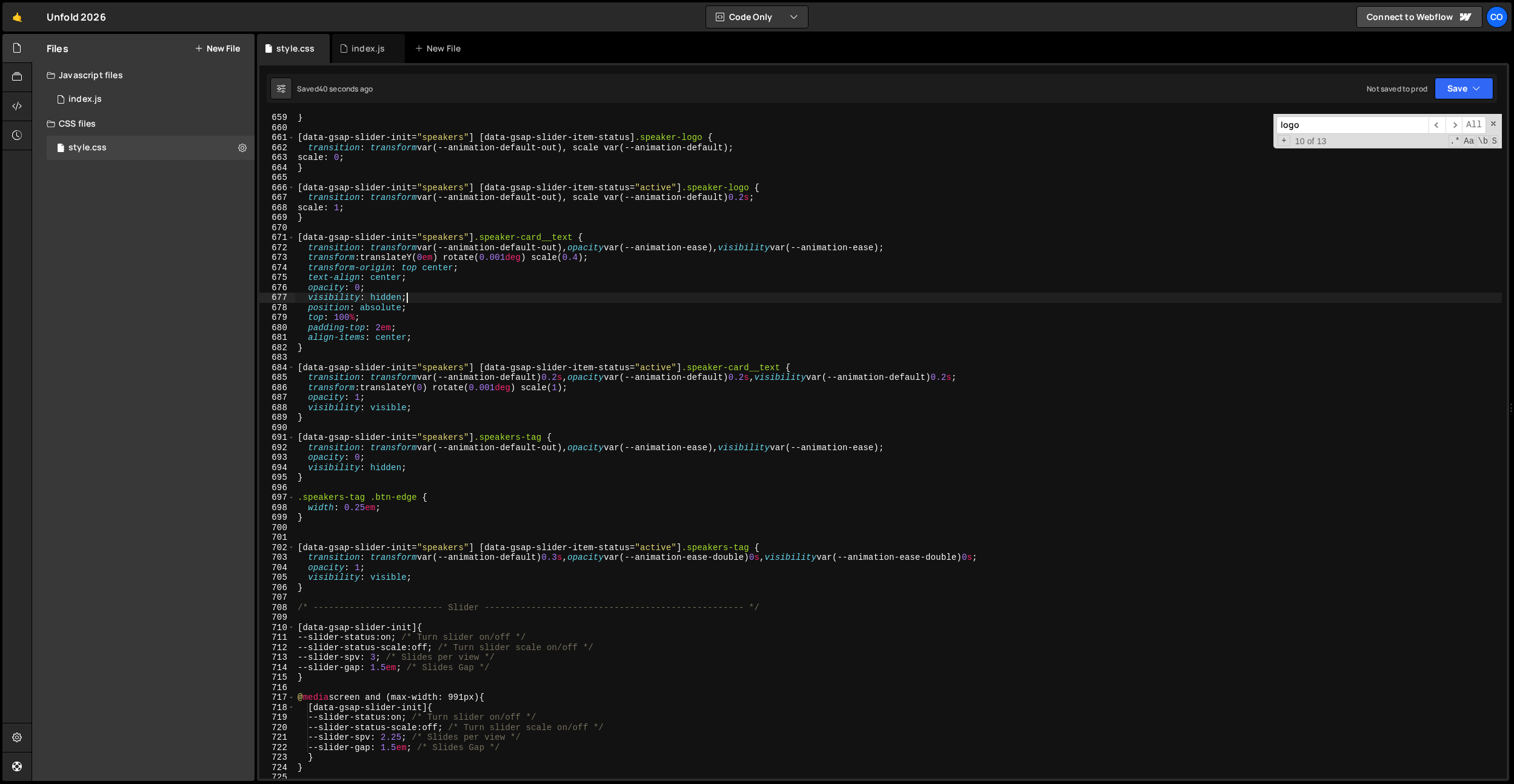
scroll to position [6568, 0]
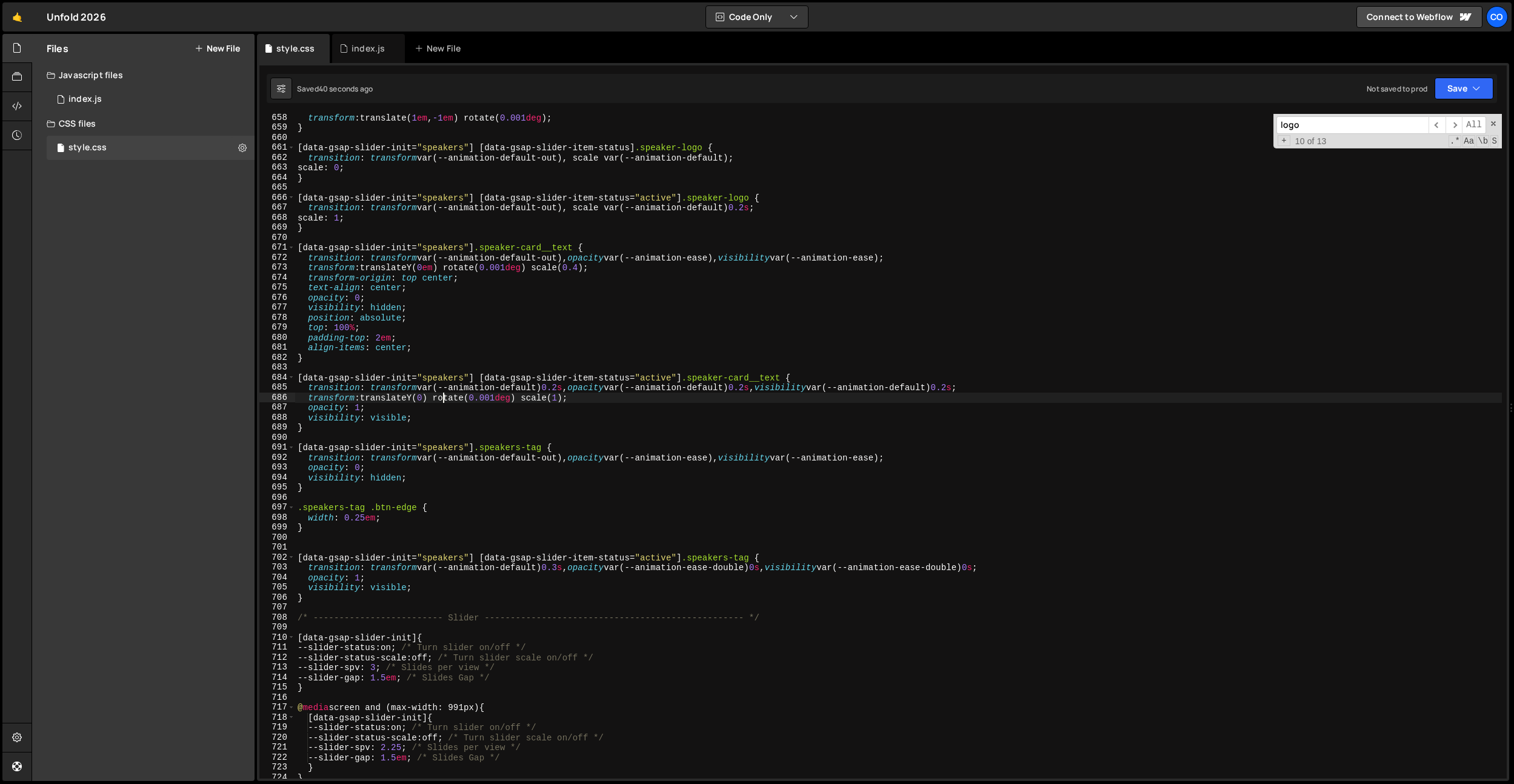
click at [442, 401] on div "transform : translate( 1 em , -1 em ) rotate( 0.001 deg ) ; } [ data-gsap-slide…" at bounding box center [898, 454] width 1207 height 685
click at [435, 402] on div "transform : translate( 1 em , -1 em ) rotate( 0.001 deg ) ; } [ data-gsap-slide…" at bounding box center [898, 454] width 1207 height 685
drag, startPoint x: 465, startPoint y: 280, endPoint x: 286, endPoint y: 279, distance: 179.0
click at [286, 279] on div "transform: translateY(0) rotate(0.001deg) scale(1); 658 659 660 661 662 663 664…" at bounding box center [883, 446] width 1248 height 664
type textarea "transform-origin: top center;"
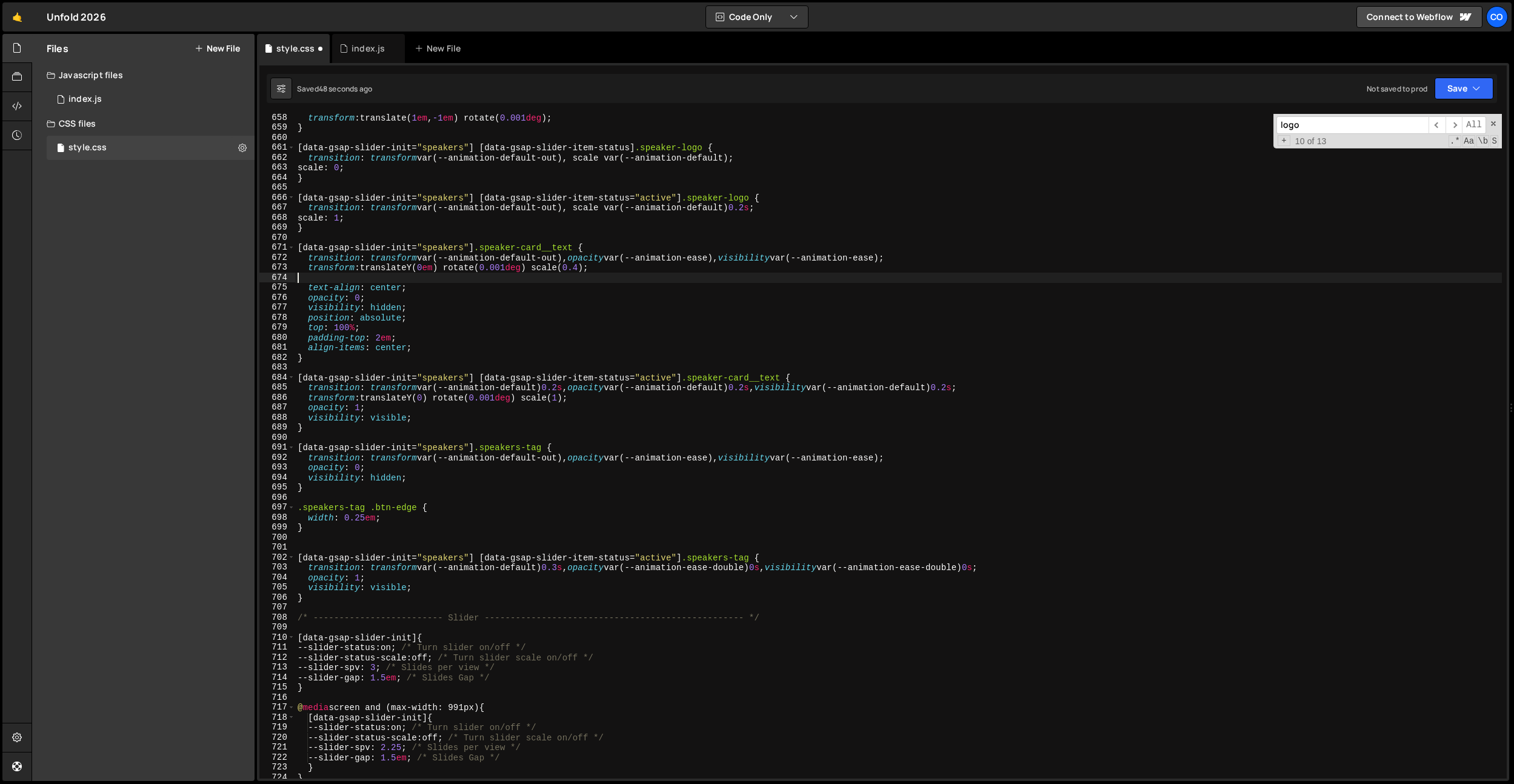
type textarea "transform: translateY(0em) rotate(0.001deg) scale(0.4);"
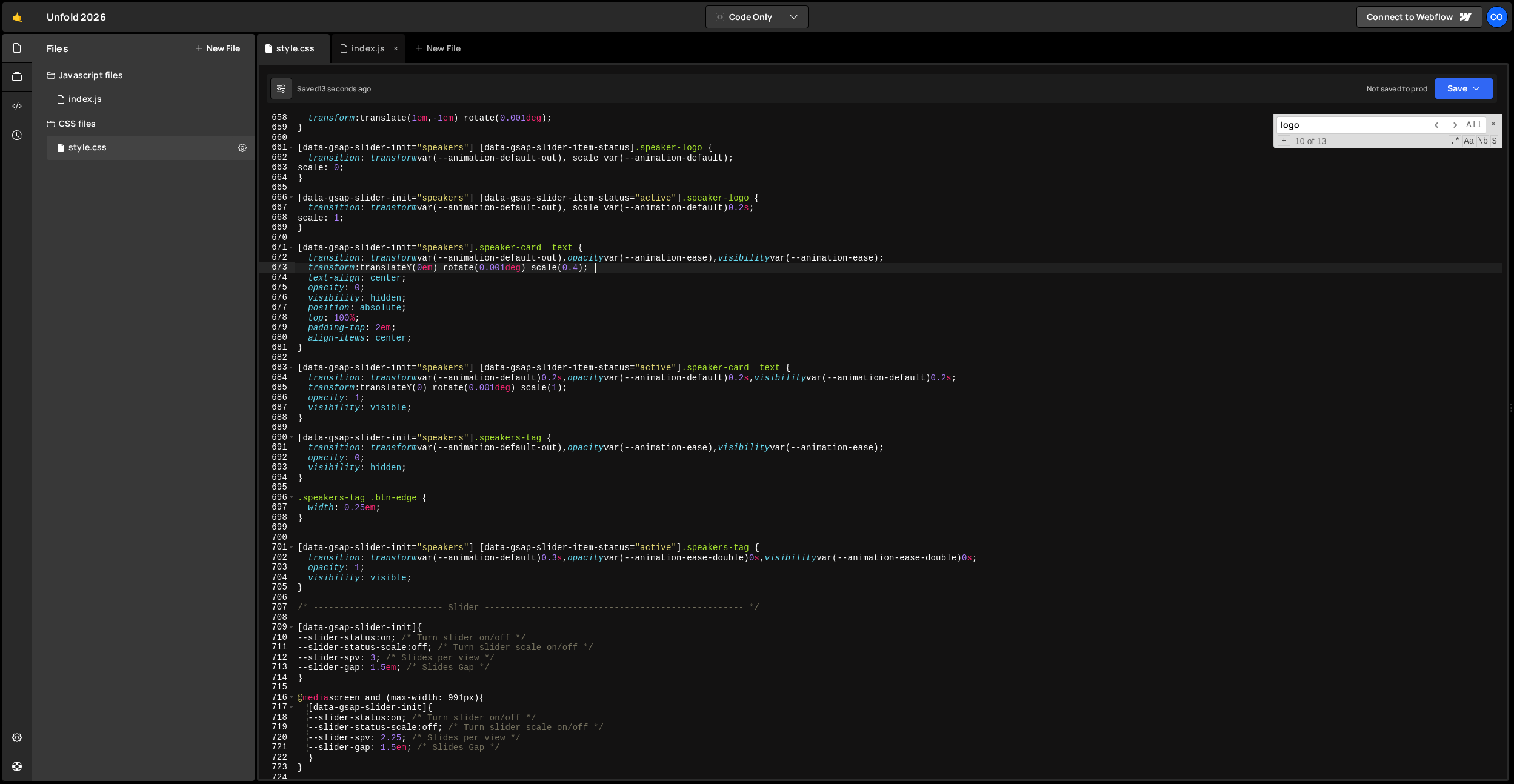
click at [375, 51] on div "index.js" at bounding box center [368, 48] width 33 height 12
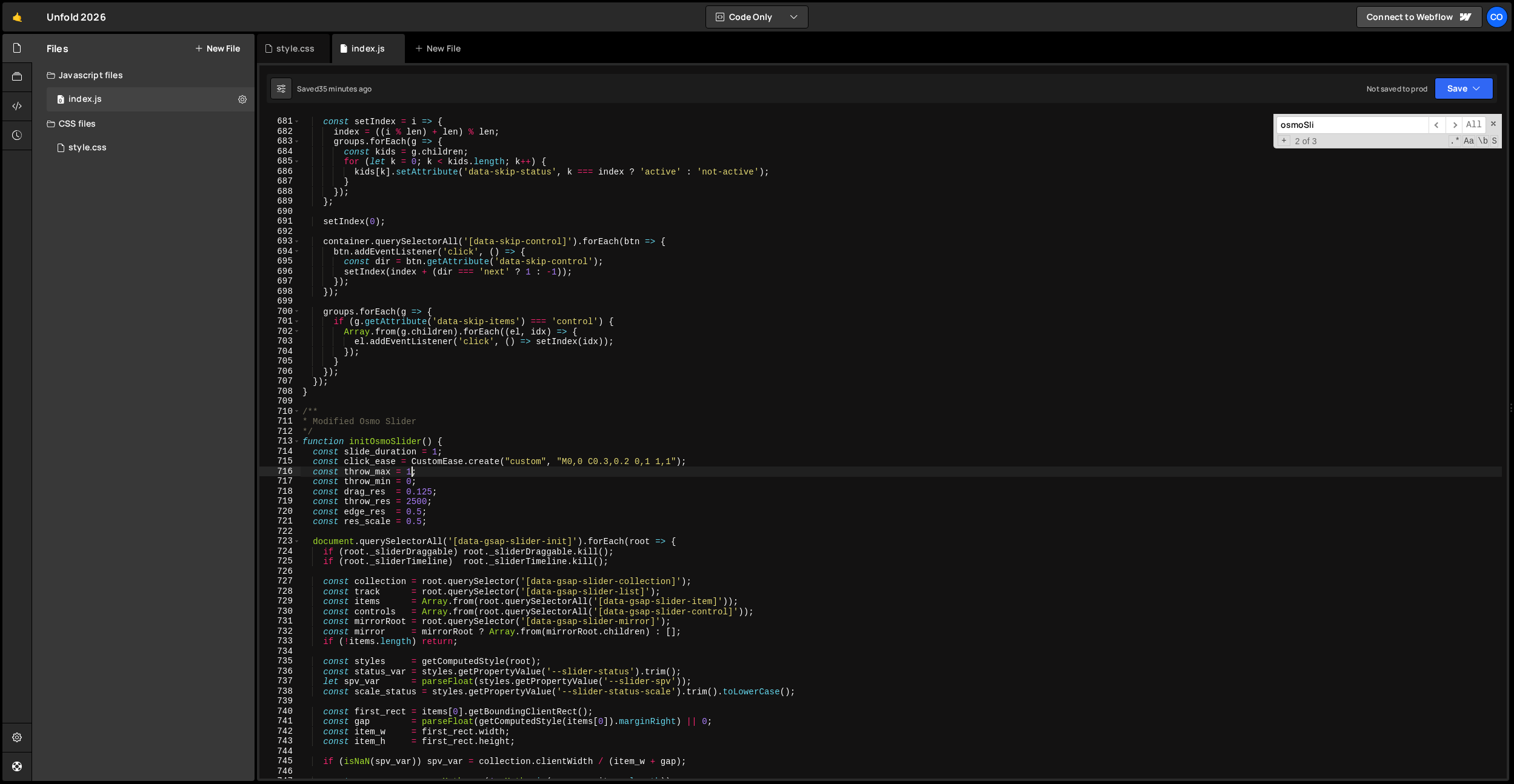
click at [411, 475] on div "const setIndex = i => { index = (( i % len ) + len ) % len ; groups . forEach (…" at bounding box center [901, 449] width 1202 height 685
click at [480, 442] on div "const setIndex = i => { index = (( i % len ) + len ) % len ; groups . forEach (…" at bounding box center [901, 449] width 1202 height 685
click at [423, 473] on div "const setIndex = i => { index = (( i % len ) + len ) % len ; groups . forEach (…" at bounding box center [901, 449] width 1202 height 685
click at [424, 492] on div "const setIndex = i => { index = (( i % len ) + len ) % len ; groups . forEach (…" at bounding box center [901, 449] width 1202 height 685
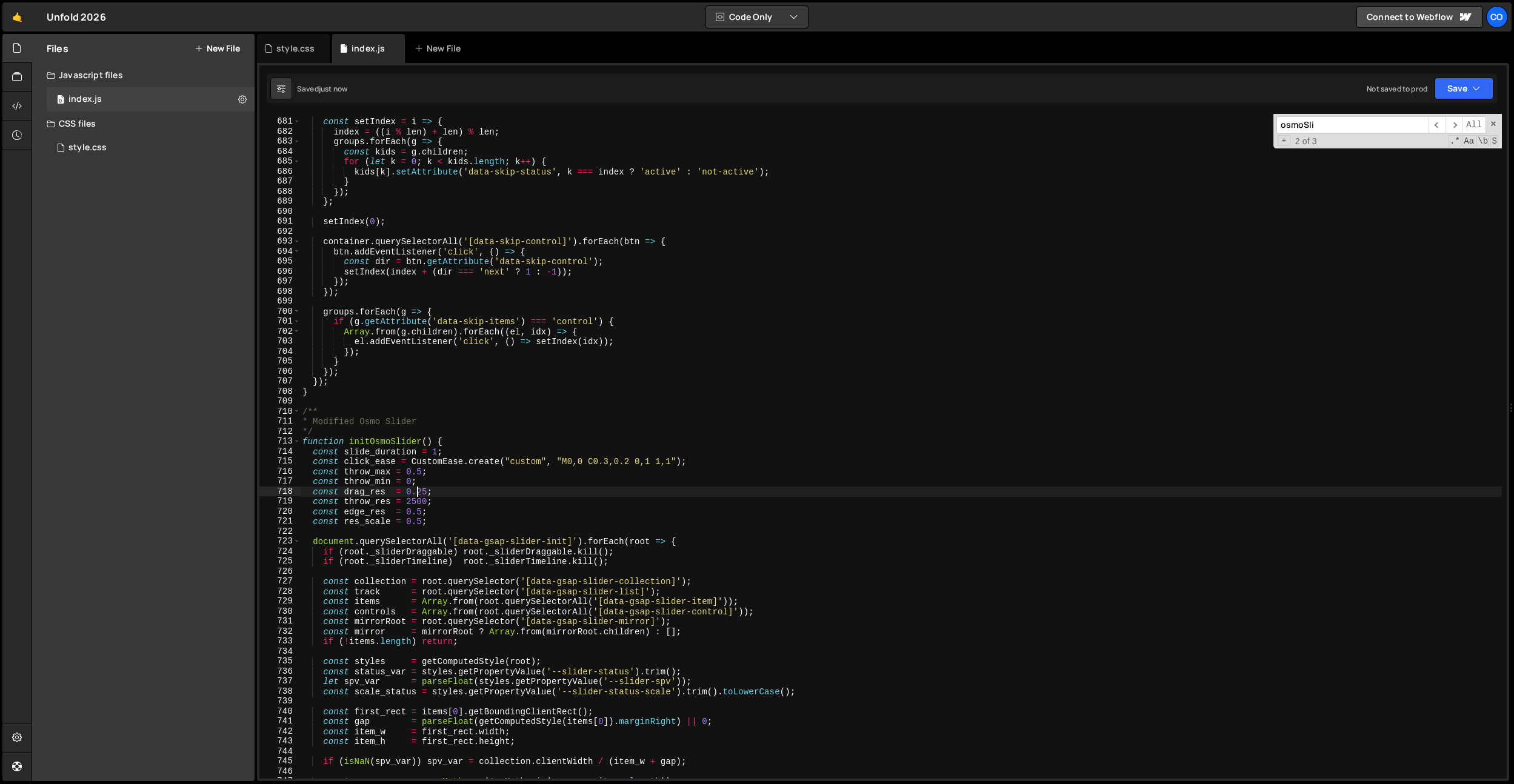
click at [448, 486] on div "const setIndex = i => { index = (( i % len ) + len ) % len ; groups . forEach (…" at bounding box center [901, 449] width 1202 height 685
click at [435, 498] on div "const setIndex = i => { index = (( i % len ) + len ) % len ; groups . forEach (…" at bounding box center [901, 449] width 1202 height 685
click at [419, 502] on div "const setIndex = i => { index = (( i % len ) + len ) % len ; groups . forEach (…" at bounding box center [901, 449] width 1202 height 685
click at [506, 379] on div "const setIndex = i => { index = (( i % len ) + len ) % len ; groups . forEach (…" at bounding box center [901, 449] width 1202 height 685
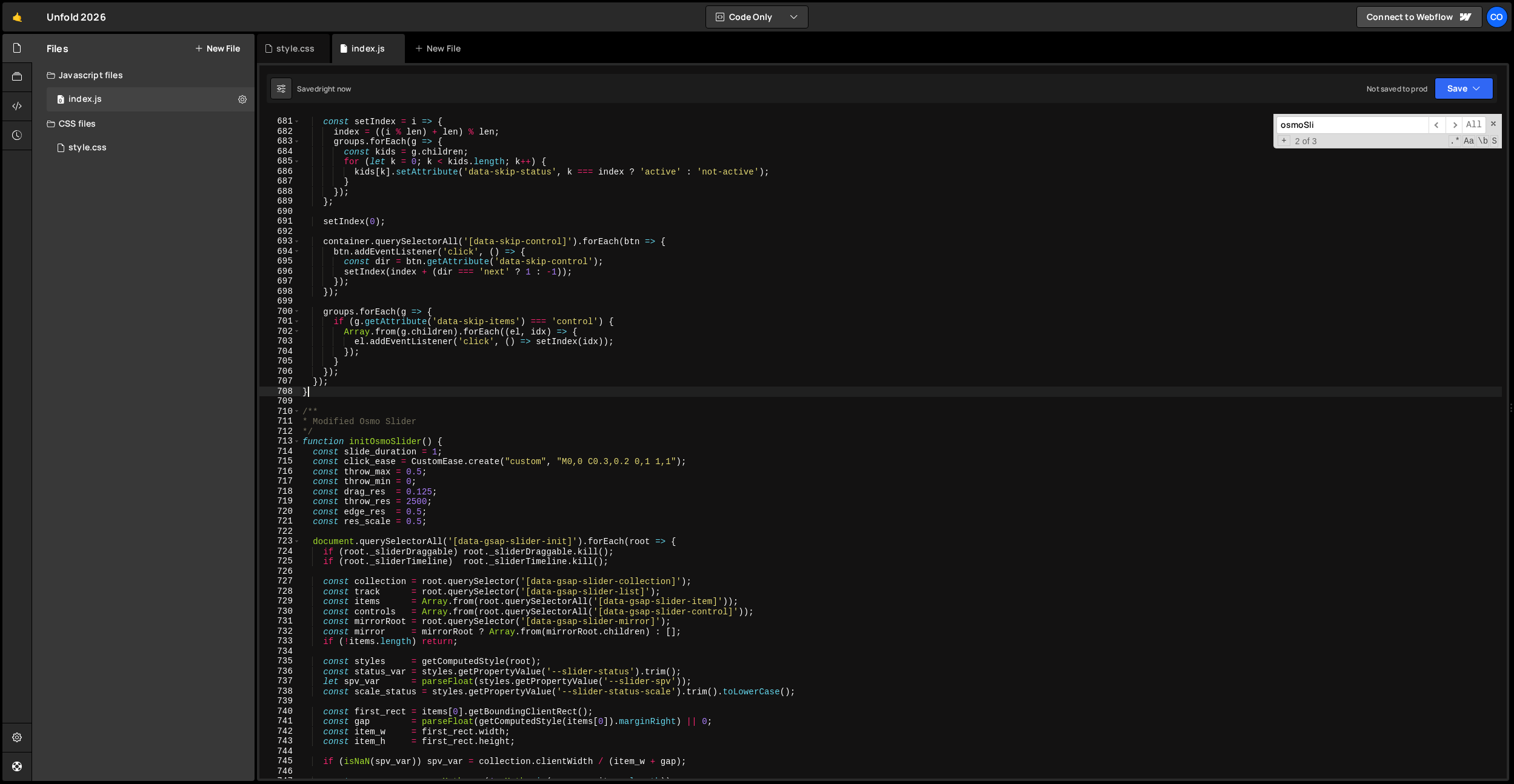
click at [502, 388] on div "const setIndex = i => { index = (( i % len ) + len ) % len ; groups . forEach (…" at bounding box center [901, 449] width 1202 height 685
click at [404, 258] on div "const setIndex = i => { index = (( i % len ) + len ) % len ; groups . forEach (…" at bounding box center [901, 449] width 1202 height 685
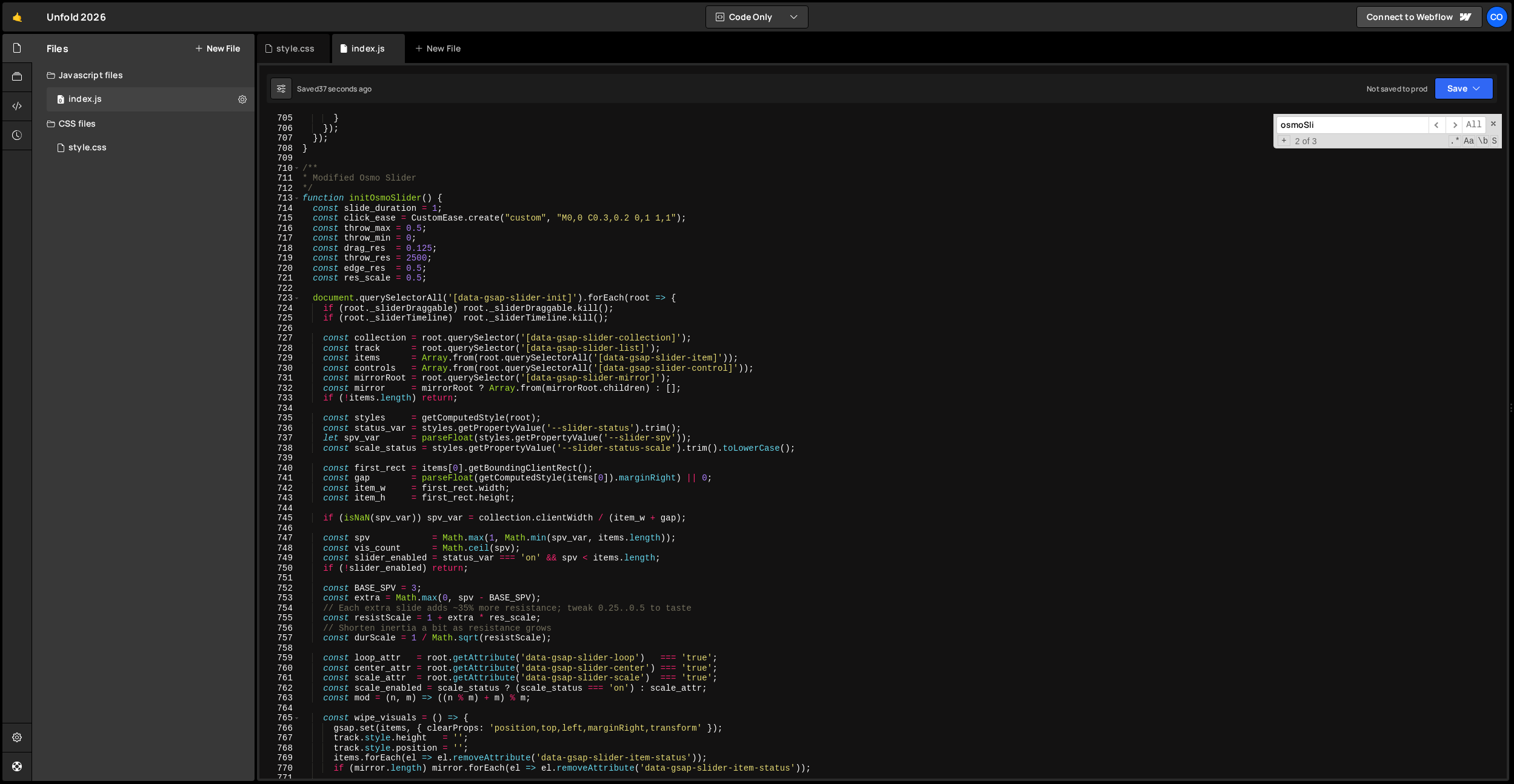
scroll to position [7053, 0]
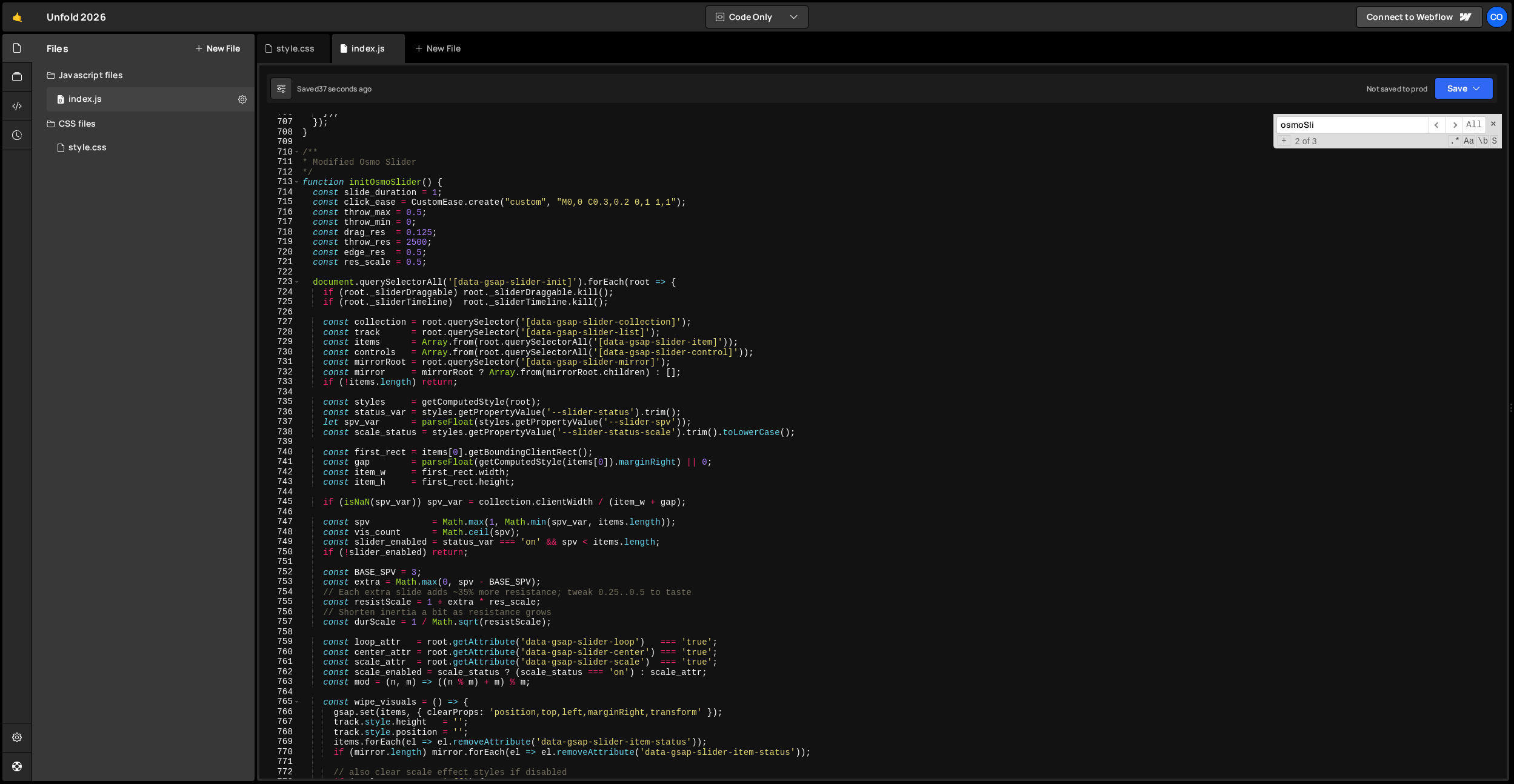
click at [465, 336] on div "}) ; }) ; } /** * Modified Osmo Slider */ function initOsmoSlider ( ) { const s…" at bounding box center [901, 449] width 1202 height 685
click at [368, 435] on div "}) ; }) ; } /** * Modified Osmo Slider */ function initOsmoSlider ( ) { const s…" at bounding box center [901, 449] width 1202 height 685
click at [1324, 133] on input "osmoSli" at bounding box center [1352, 125] width 152 height 18
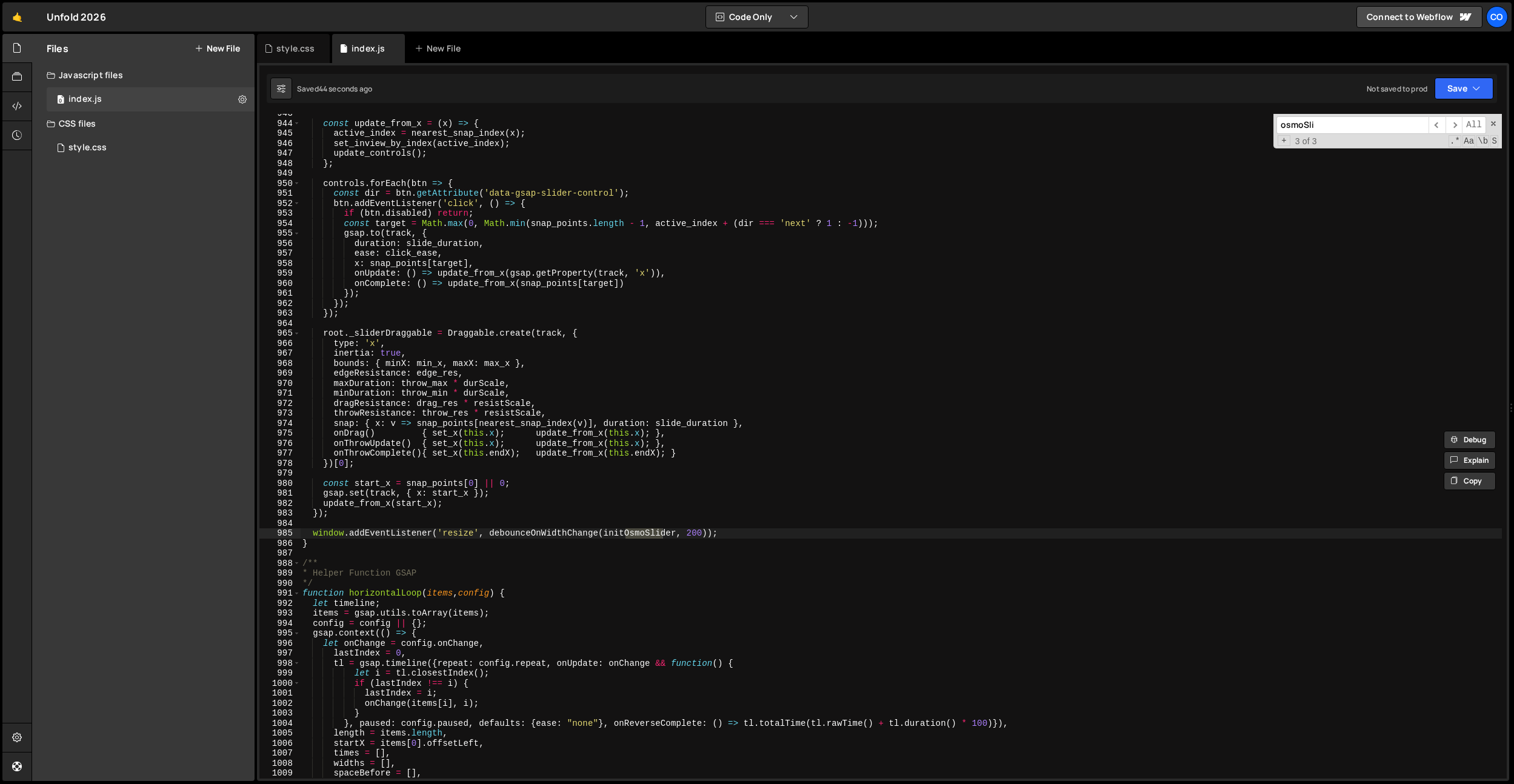
scroll to position [9421, 0]
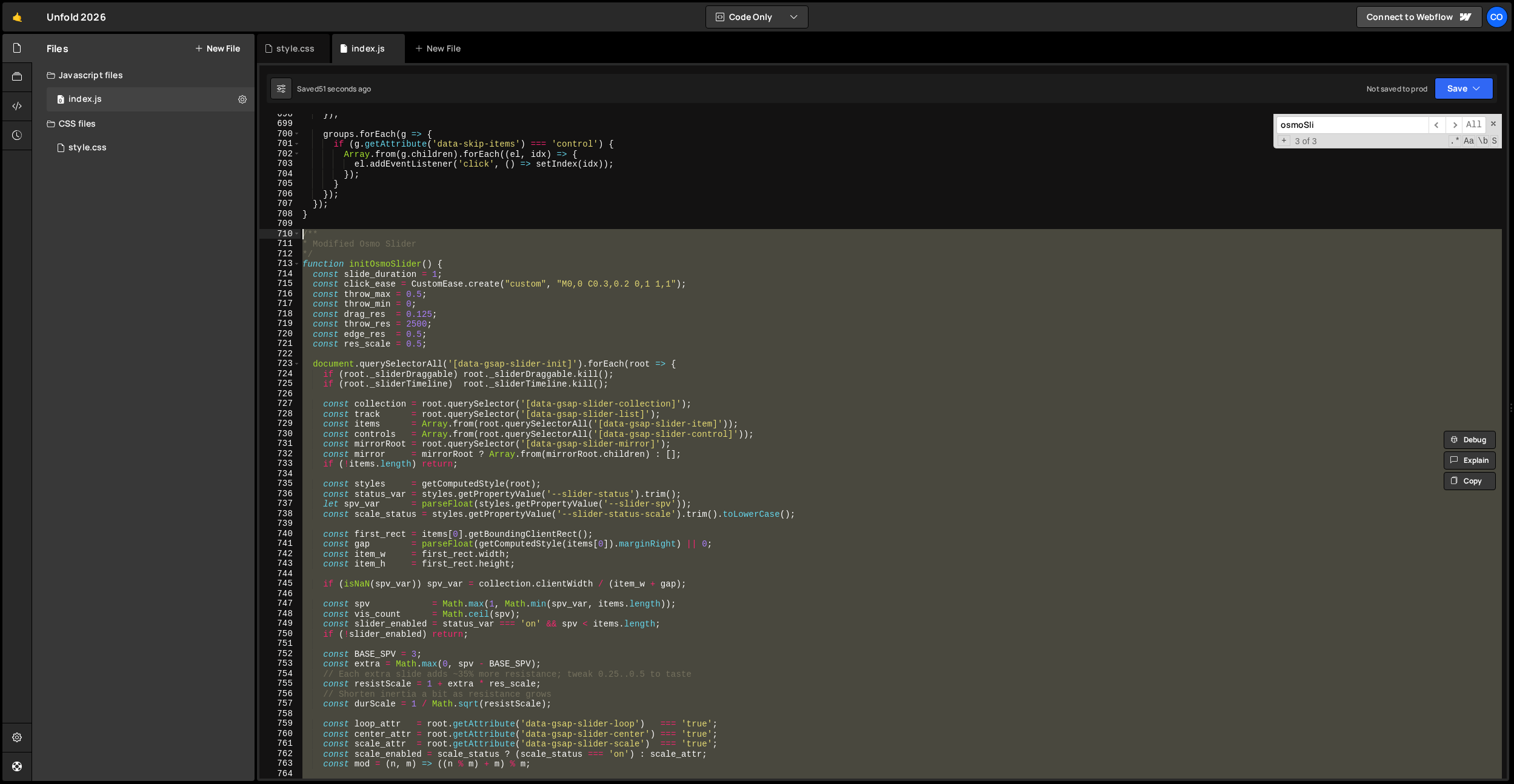
drag, startPoint x: 334, startPoint y: 544, endPoint x: 282, endPoint y: 230, distance: 318.3
click at [282, 230] on div "} 698 699 700 701 702 703 704 705 706 707 708 709 710 711 712 713 714 715 716 7…" at bounding box center [883, 446] width 1248 height 664
paste textarea "}"
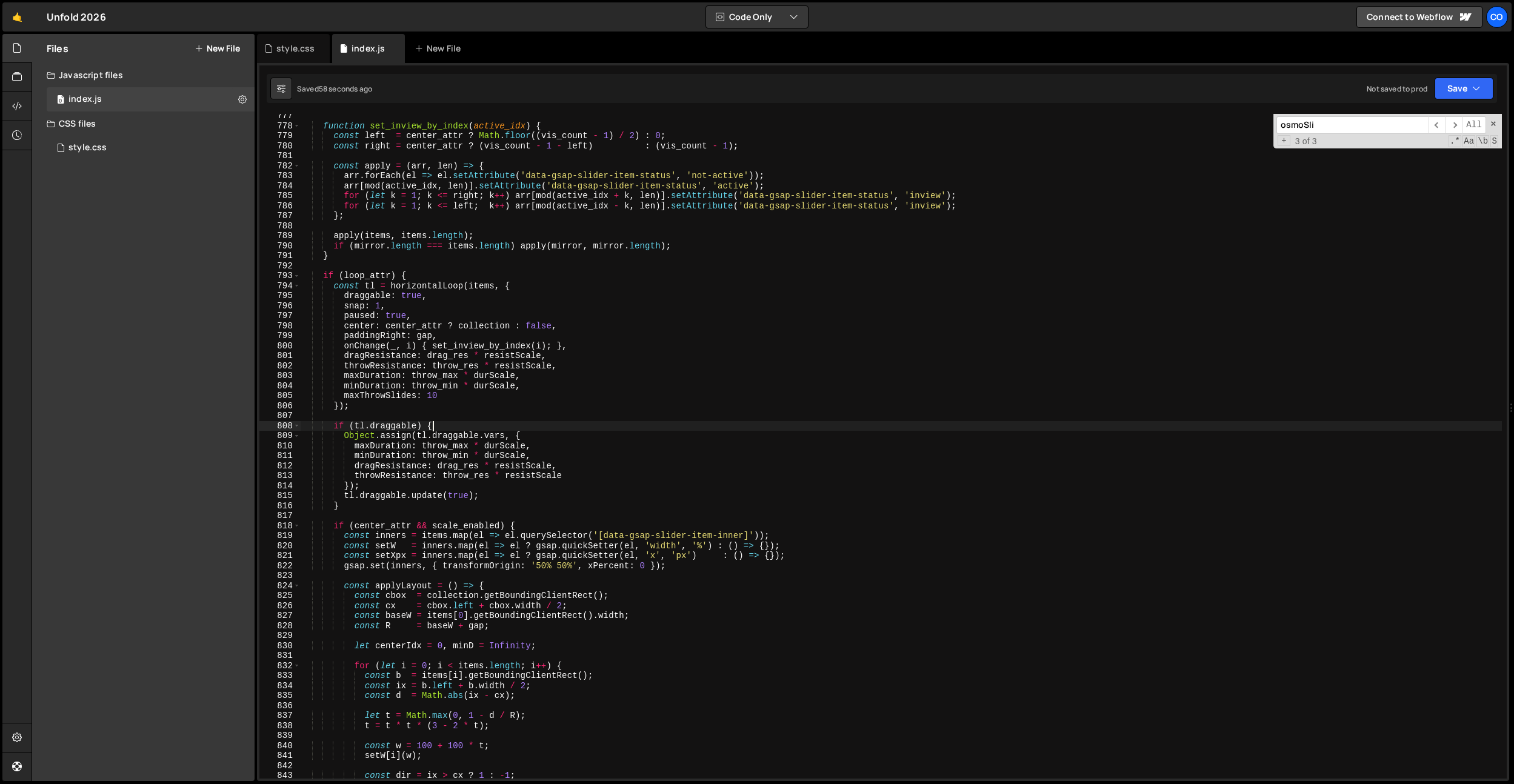
click at [482, 430] on div "function set_inview_by_index ( active_idx ) { const left = center_attr ? Math .…" at bounding box center [901, 453] width 1202 height 685
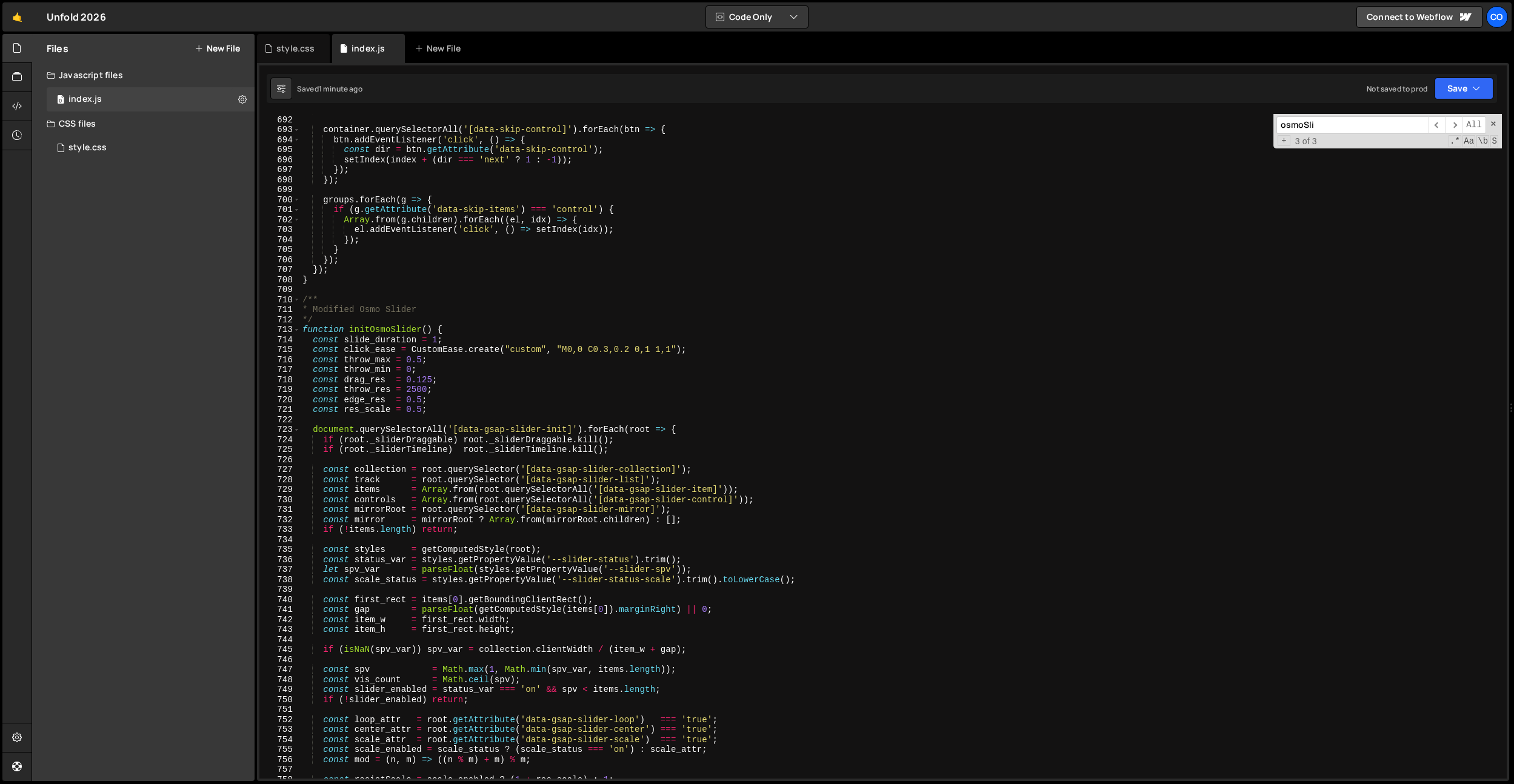
scroll to position [6906, 0]
click at [432, 407] on div "setIndex ( 0 ) ; container . querySelectorAll ( '[data-skip-control]' ) . forEa…" at bounding box center [901, 447] width 1202 height 685
click at [518, 329] on div "setIndex ( 0 ) ; container . querySelectorAll ( '[data-skip-control]' ) . forEa…" at bounding box center [901, 447] width 1202 height 685
type textarea "function initOsmoSlider() {"
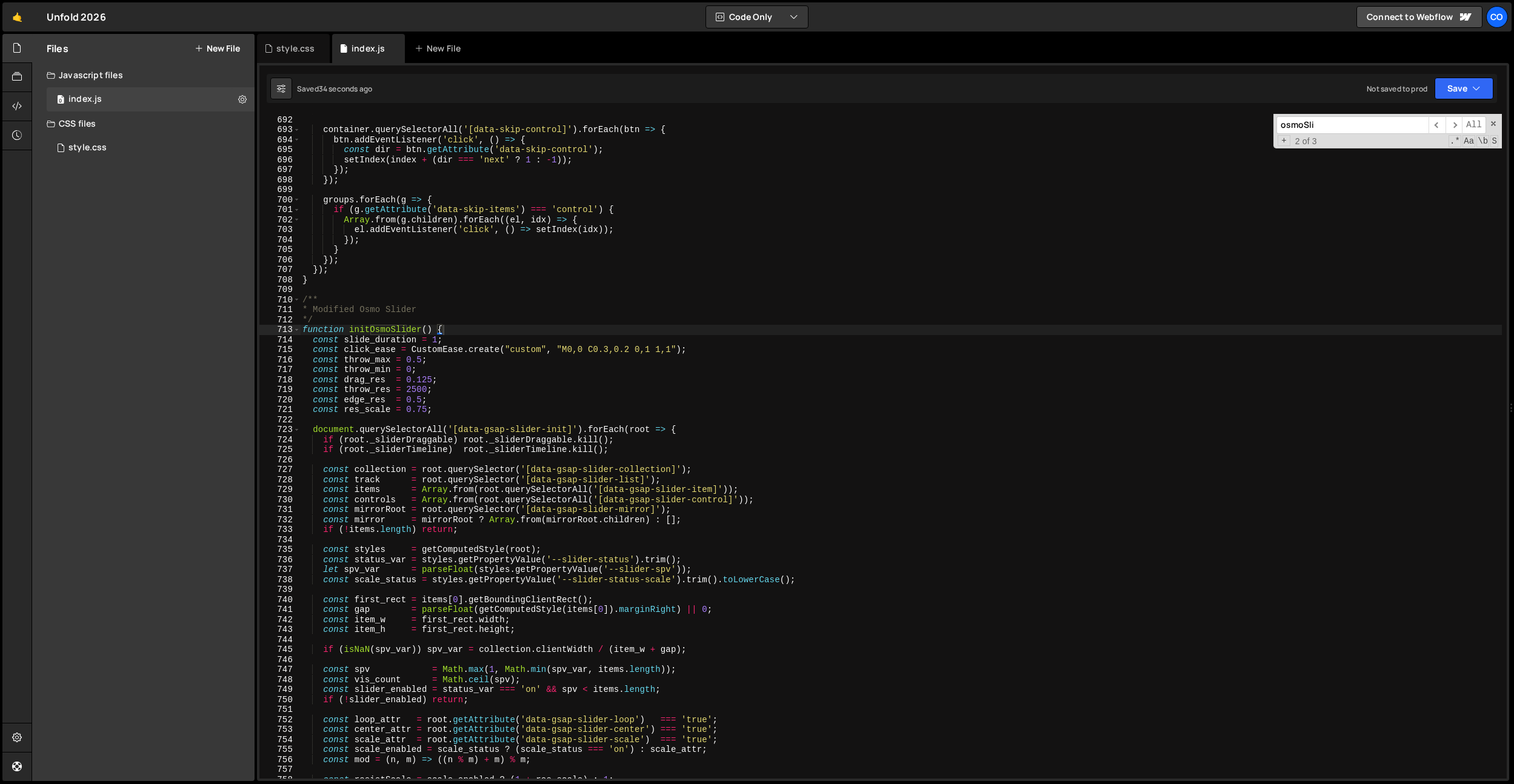
paste input "if (tl.draggable) {"
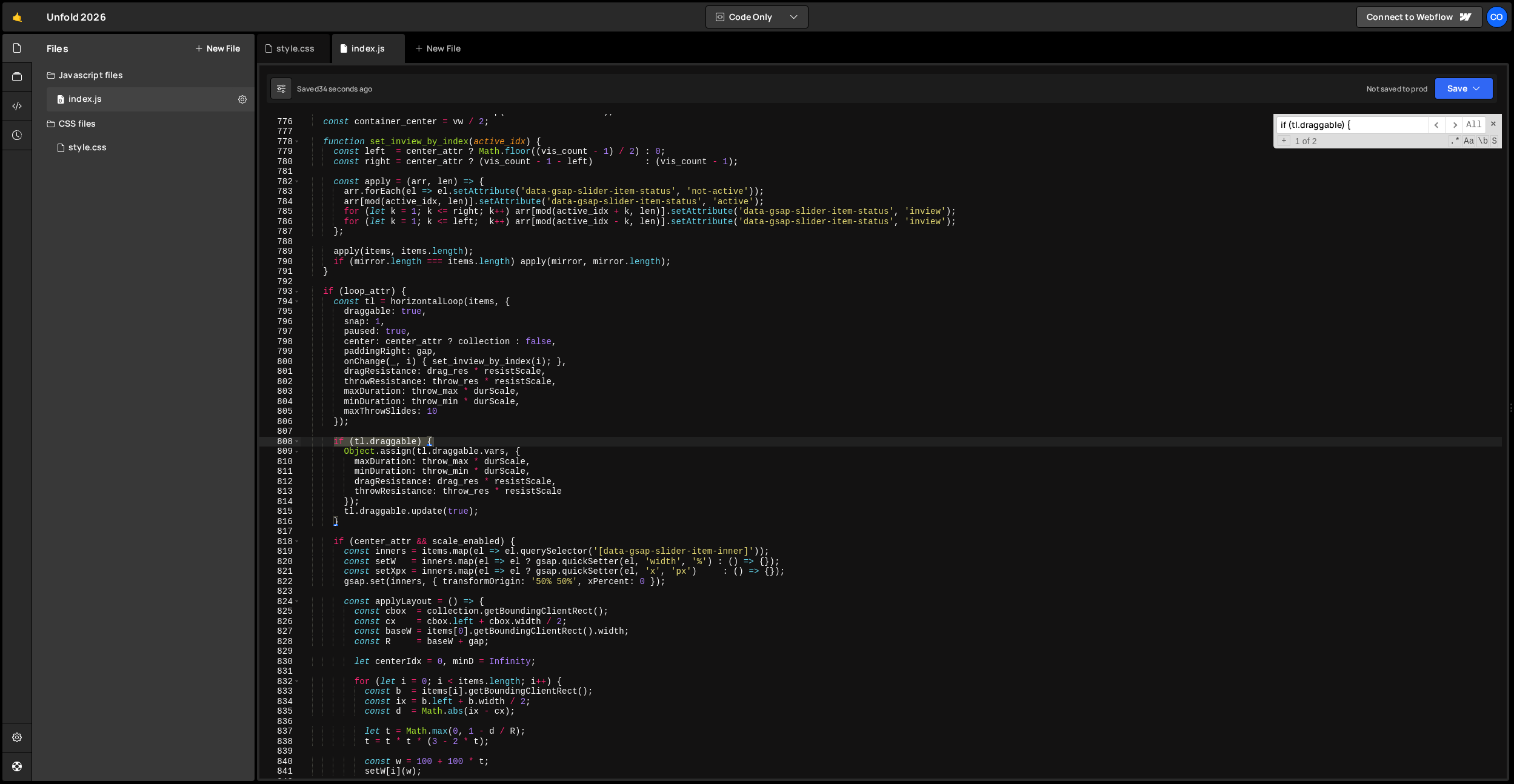
scroll to position [7743, 0]
type input "if (tl.draggable) {"
drag, startPoint x: 374, startPoint y: 456, endPoint x: 353, endPoint y: 451, distance: 21.6
click at [373, 455] on div "const offsets = items . map ( el => el . offsetLeft ) ; const container_center …" at bounding box center [901, 449] width 1202 height 685
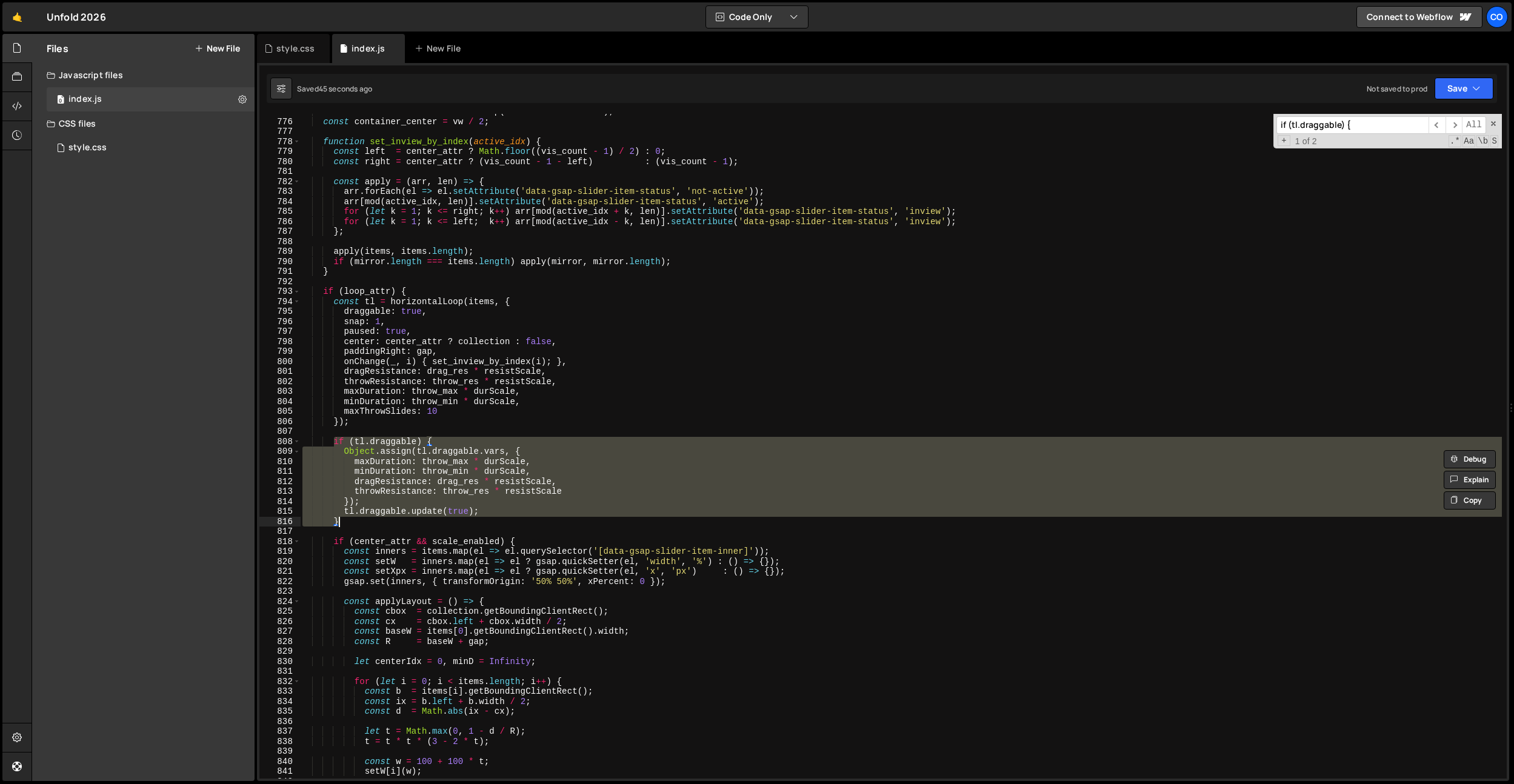
drag, startPoint x: 334, startPoint y: 439, endPoint x: 405, endPoint y: 517, distance: 105.5
click at [373, 518] on div "const offsets = items . map ( el => el . offsetLeft ) ; const container_center …" at bounding box center [901, 449] width 1202 height 685
paste textarea
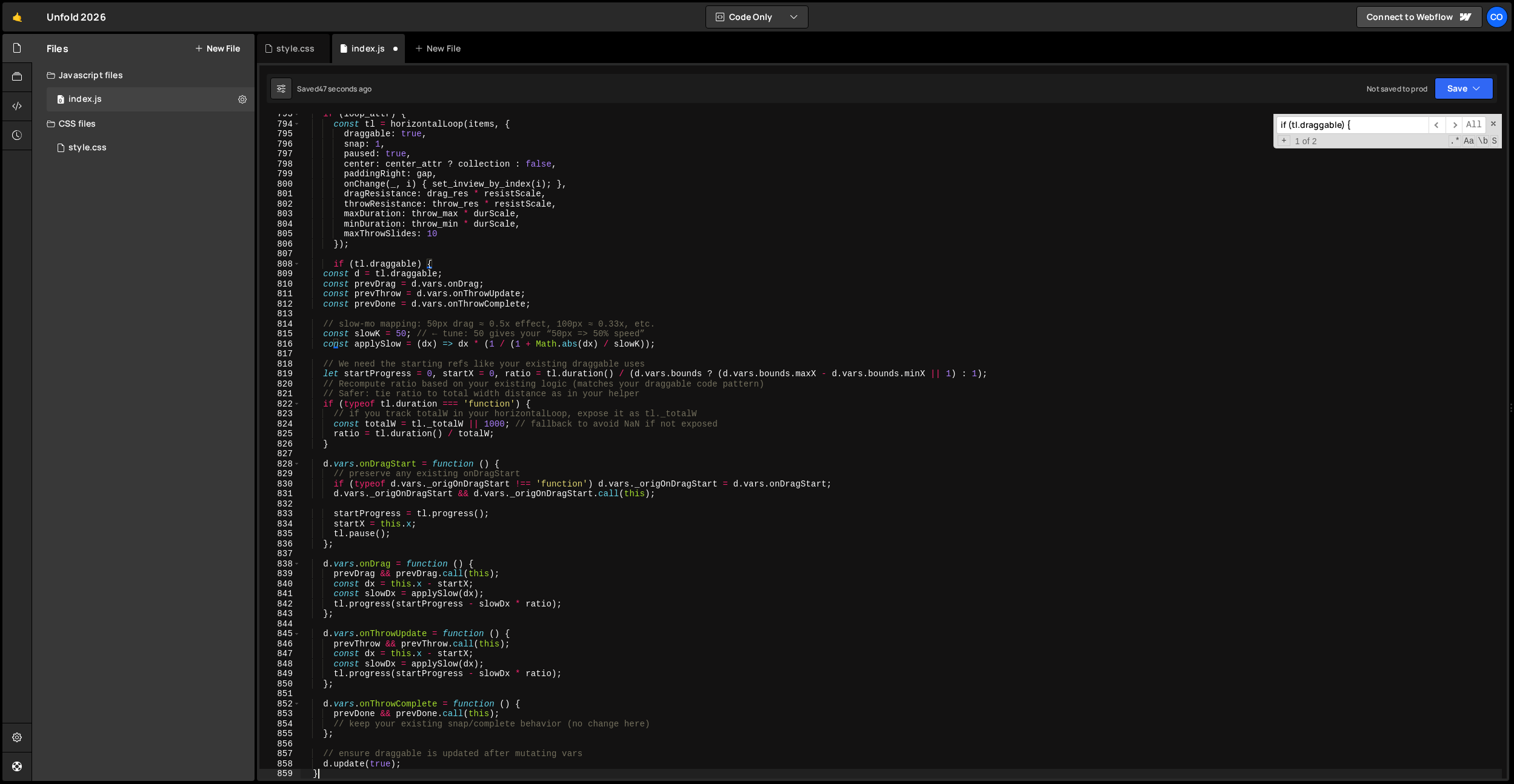
scroll to position [7921, 0]
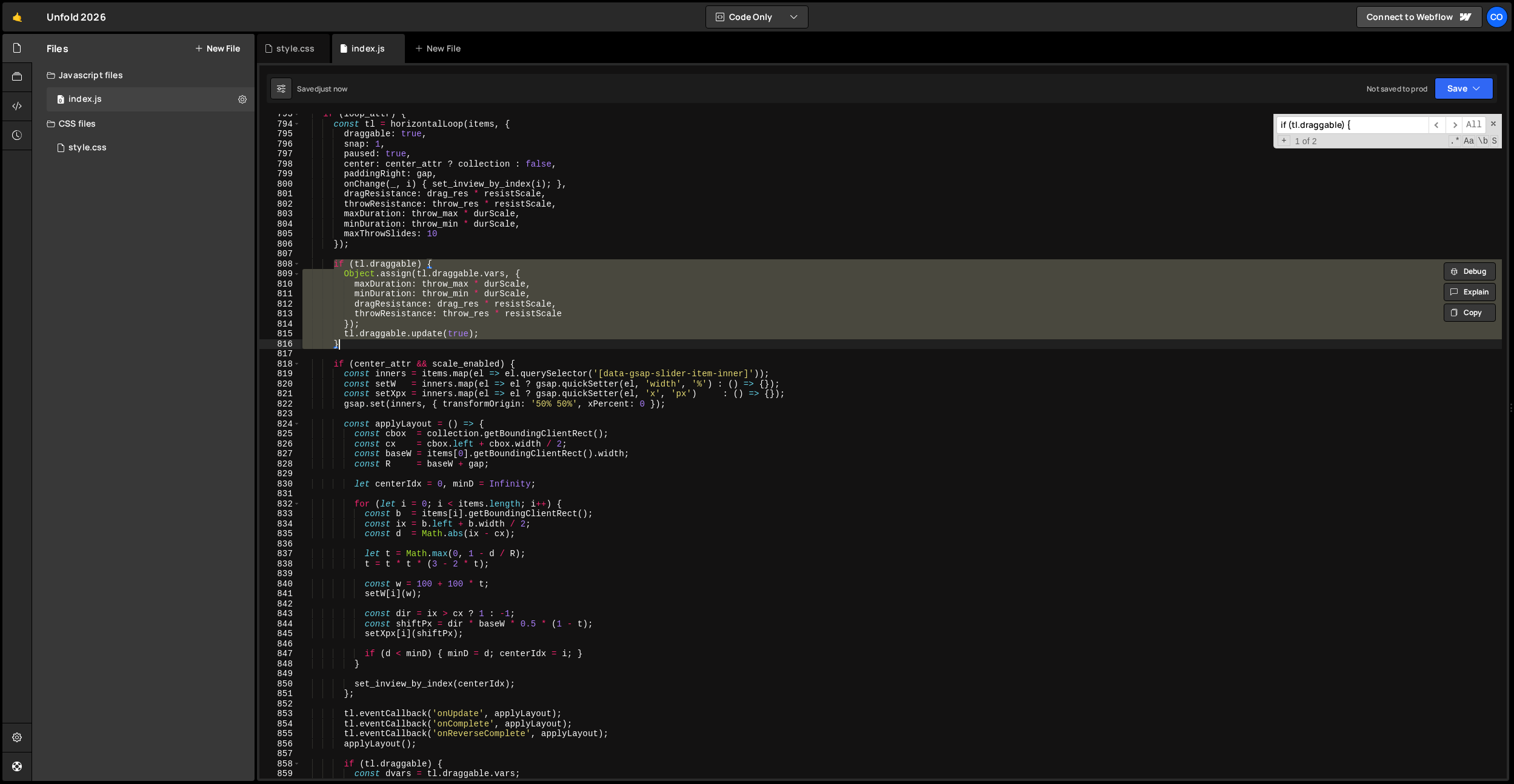
click at [502, 243] on div "if ( loop_attr ) { const tl = horizontalLoop ( items , { draggable : true , sna…" at bounding box center [901, 451] width 1202 height 685
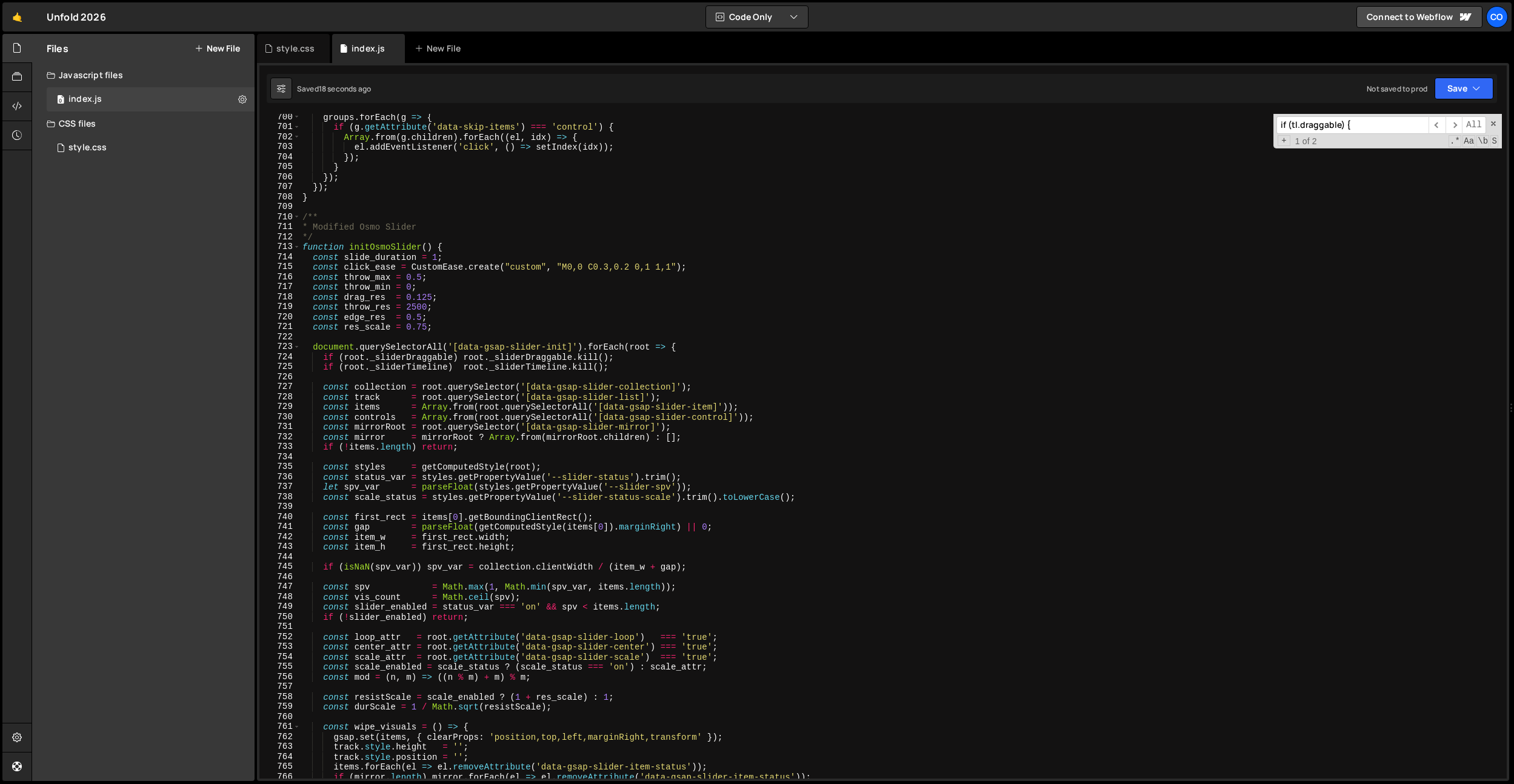
scroll to position [6971, 0]
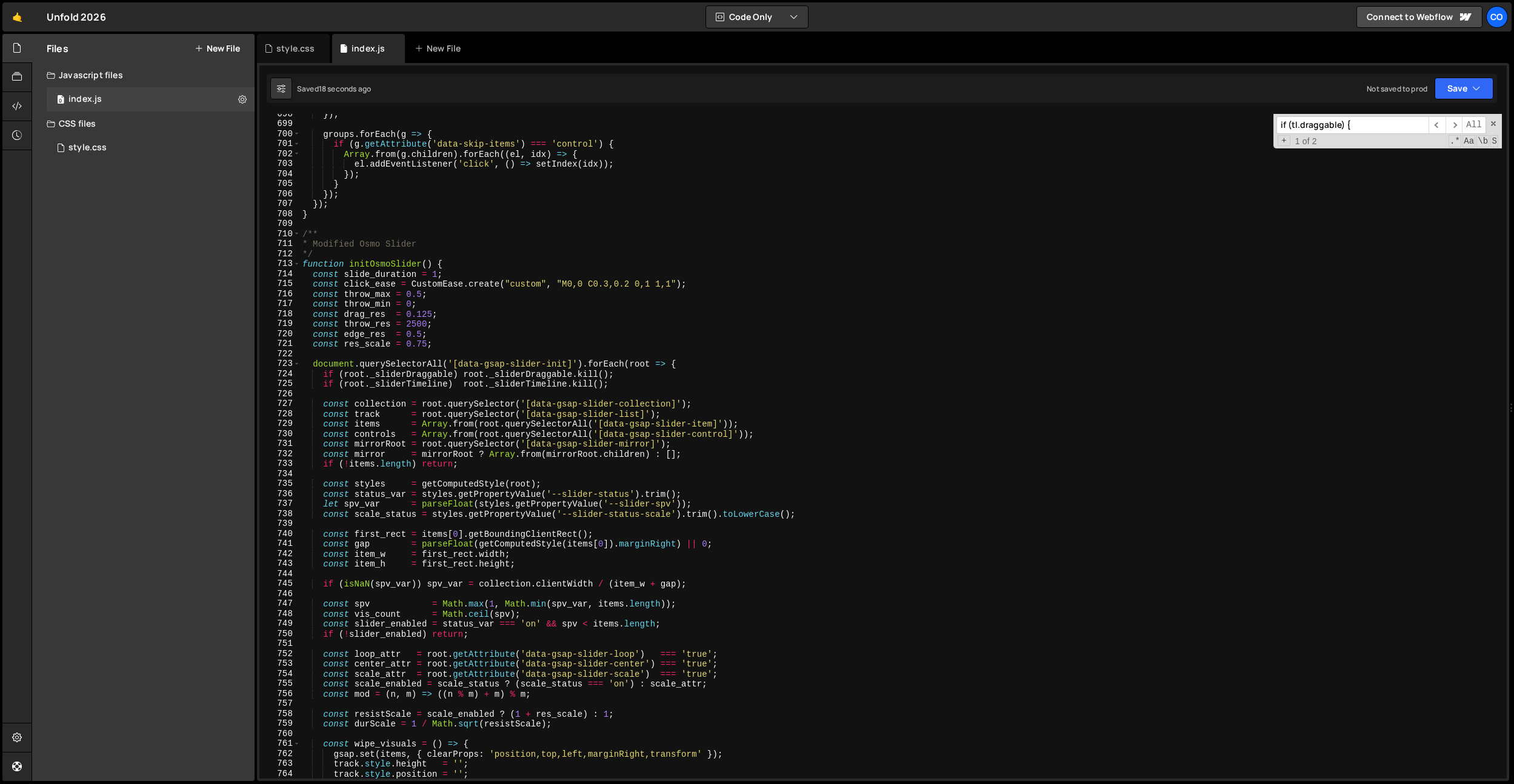
click at [424, 345] on div "}) ; groups . forEach ( g => { if ( g . getAttribute ( 'data-skip-items' ) === …" at bounding box center [901, 451] width 1202 height 685
type textarea "const res_scale = 0.875;"
click at [283, 38] on div "style.css" at bounding box center [293, 48] width 73 height 29
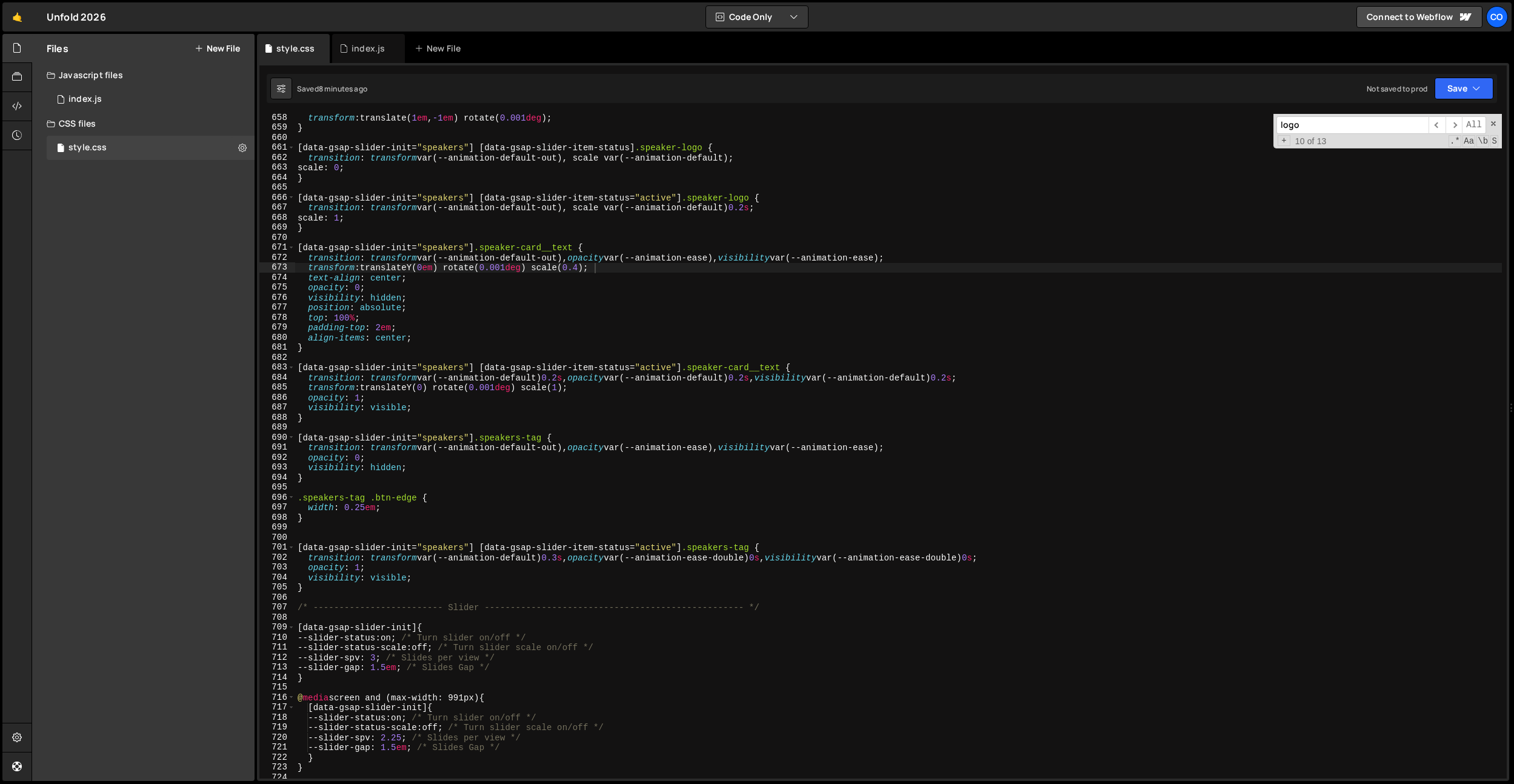
type textarea "top: 100%;"
click at [434, 314] on div "transform : translate( 1 em , -1 em ) rotate( 0.001 deg ) ; } [ data-gsap-slide…" at bounding box center [898, 454] width 1207 height 685
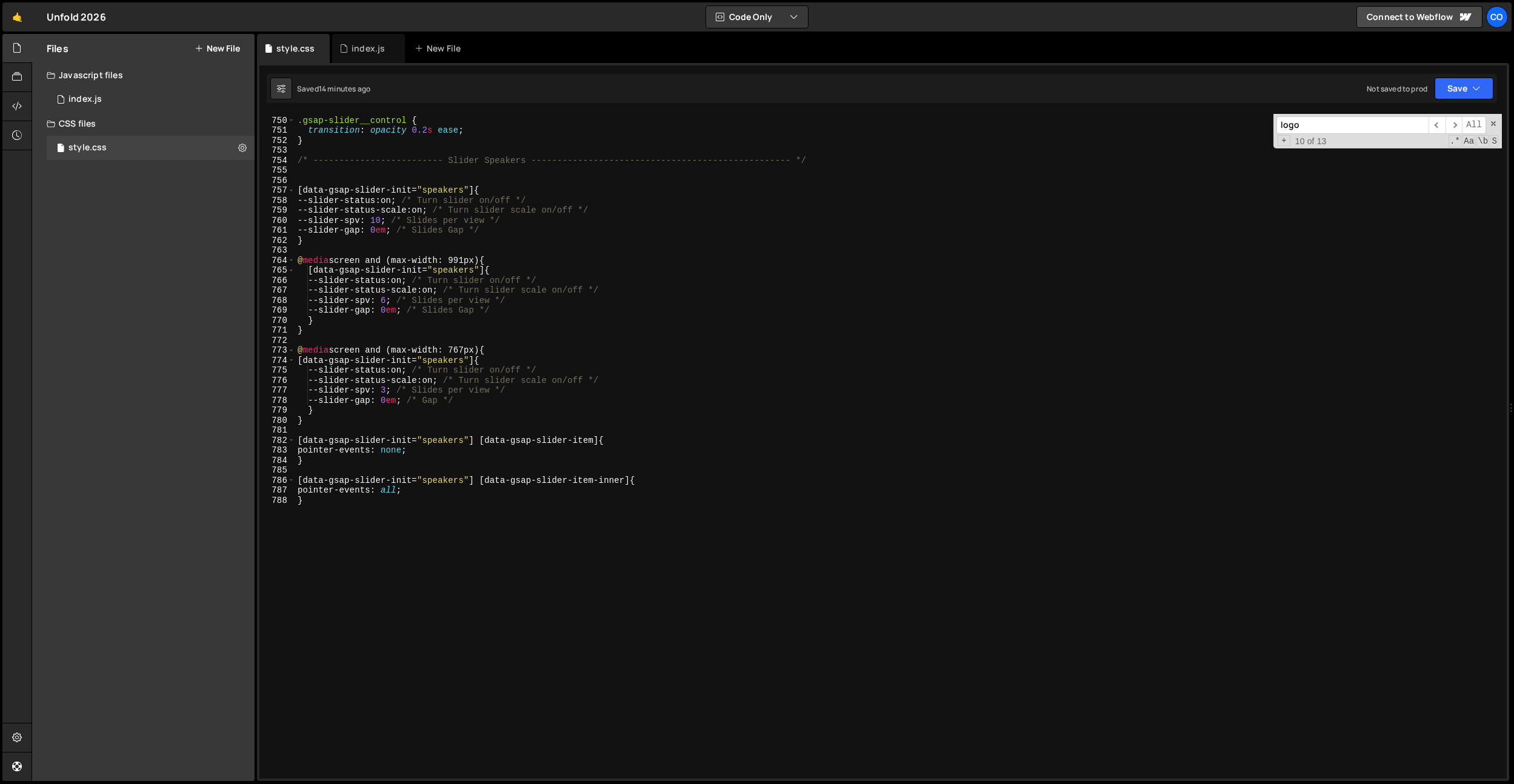
scroll to position [7335, 0]
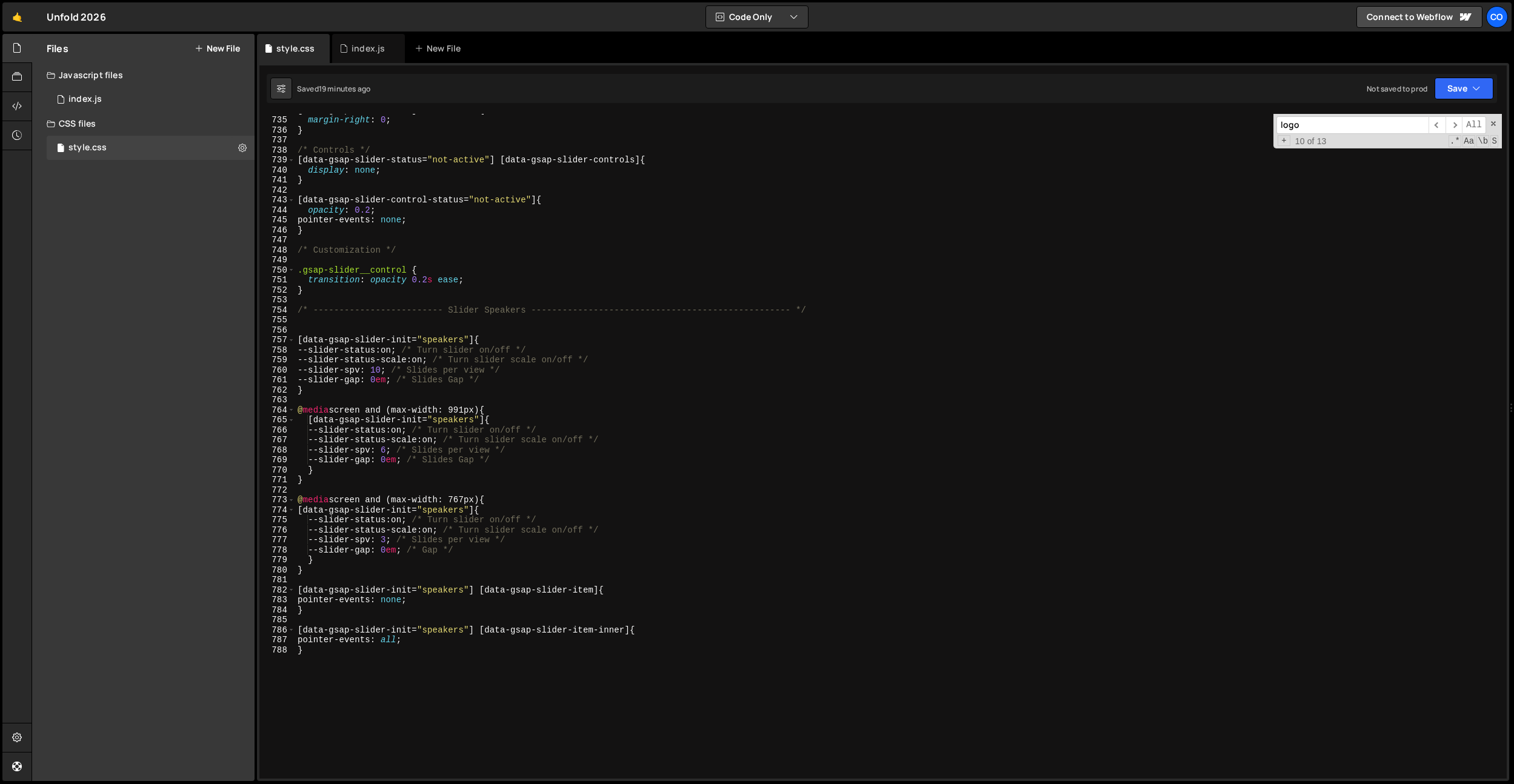
click at [1307, 136] on span "10 of 13" at bounding box center [1311, 141] width 41 height 10
paste input "speaker-card__text"
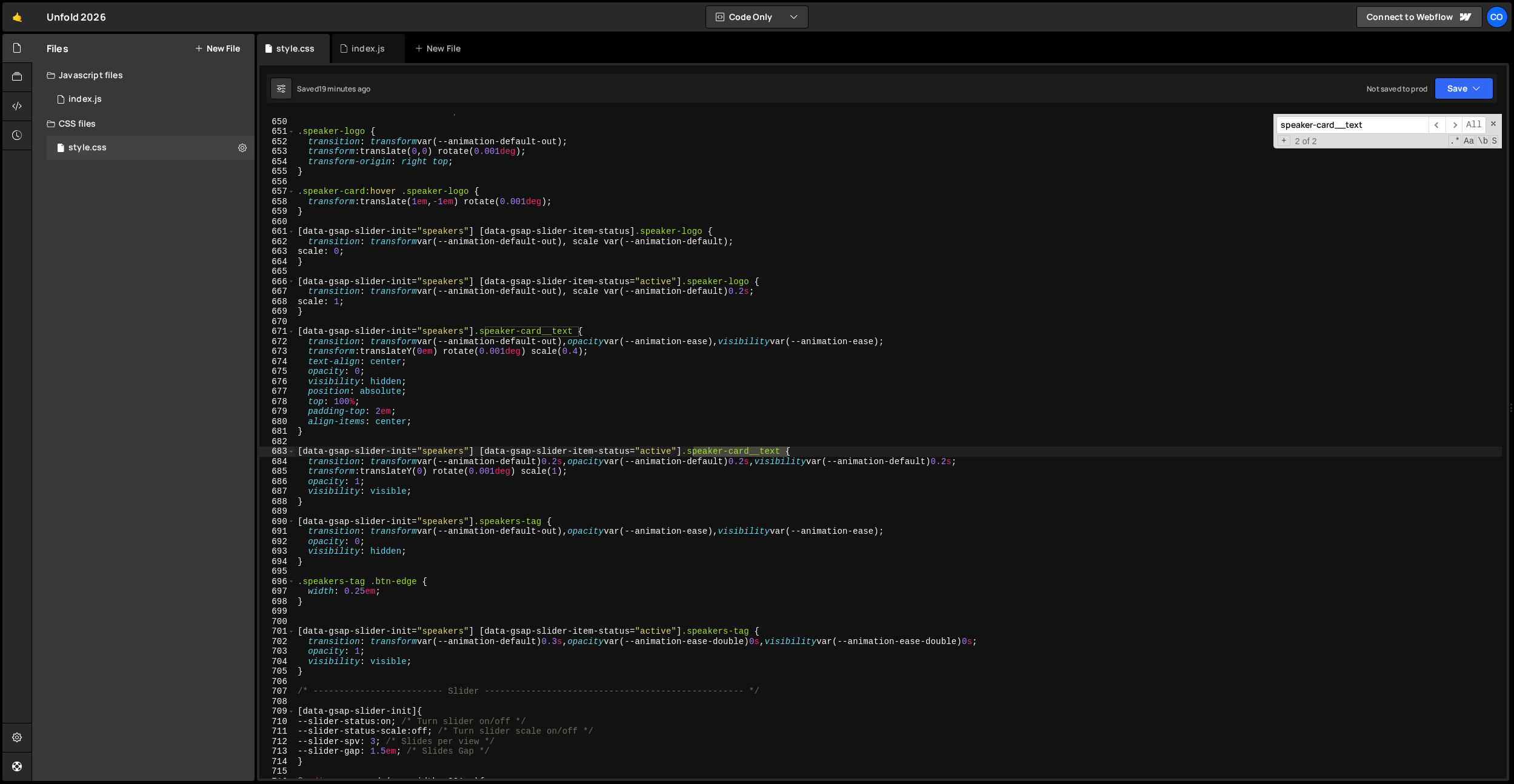
scroll to position [6484, 0]
type input "speaker-card__text"
click at [445, 428] on div "/* ------------------------- Speakers Card ------------------------------------…" at bounding box center [898, 449] width 1207 height 685
click at [448, 422] on div "/* ------------------------- Speakers Card ------------------------------------…" at bounding box center [898, 449] width 1207 height 685
type textarea "align-items: center;"
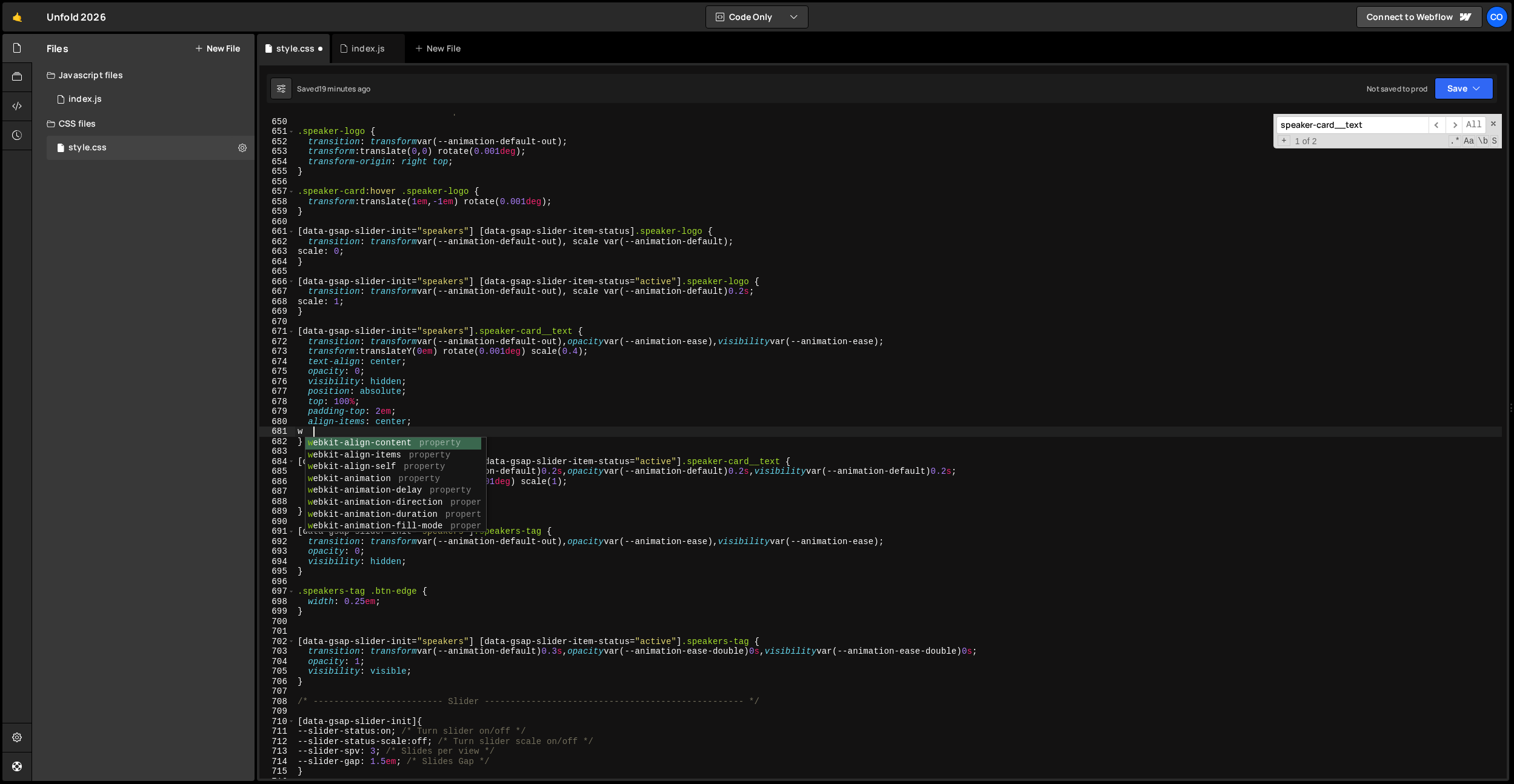
scroll to position [0, 1]
type textarea "w"
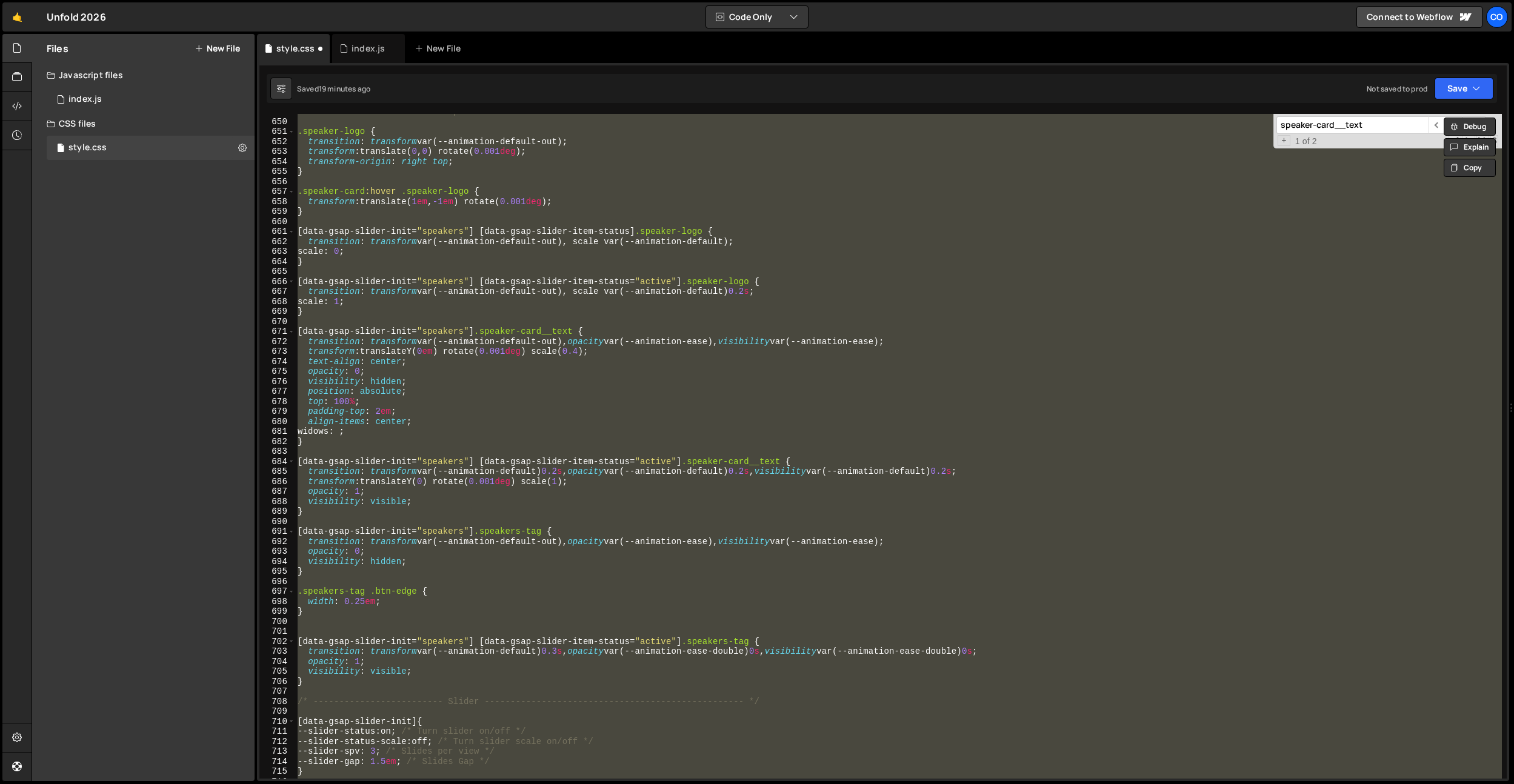
click at [448, 422] on div "/* ------------------------- Speakers Card ------------------------------------…" at bounding box center [898, 446] width 1207 height 664
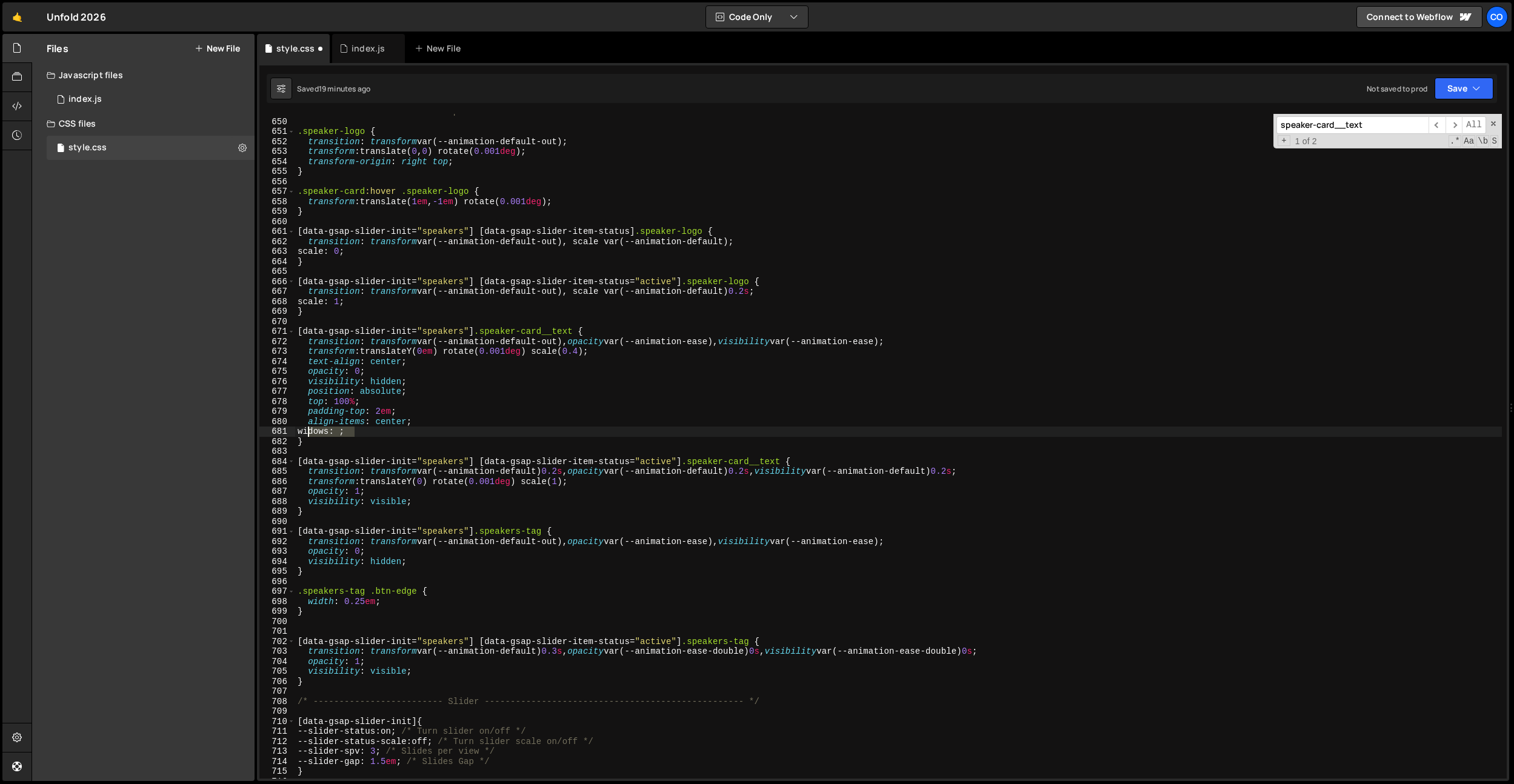
drag, startPoint x: 396, startPoint y: 430, endPoint x: 306, endPoint y: 427, distance: 90.0
click at [306, 427] on div "/* ------------------------- Speakers Card ------------------------------------…" at bounding box center [898, 449] width 1207 height 685
click at [405, 434] on div "/* ------------------------- Speakers Card ------------------------------------…" at bounding box center [898, 449] width 1207 height 685
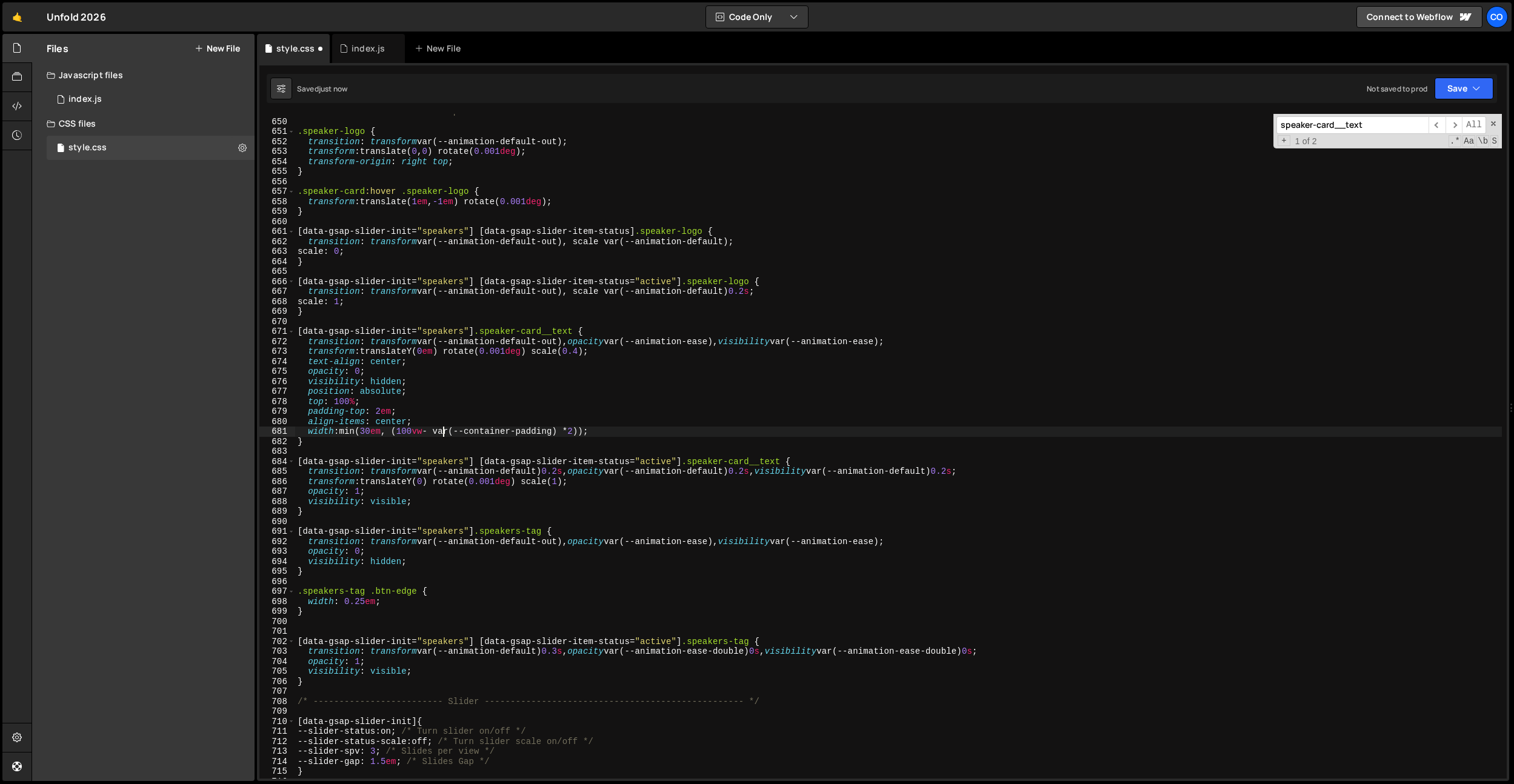
click at [442, 429] on div "/* ------------------------- Speakers Card ------------------------------------…" at bounding box center [898, 449] width 1207 height 685
click at [534, 416] on div "/* ------------------------- Speakers Card ------------------------------------…" at bounding box center [898, 449] width 1207 height 685
drag, startPoint x: 601, startPoint y: 432, endPoint x: 590, endPoint y: 467, distance: 36.7
click at [601, 432] on div "/* ------------------------- Speakers Card ------------------------------------…" at bounding box center [898, 449] width 1207 height 685
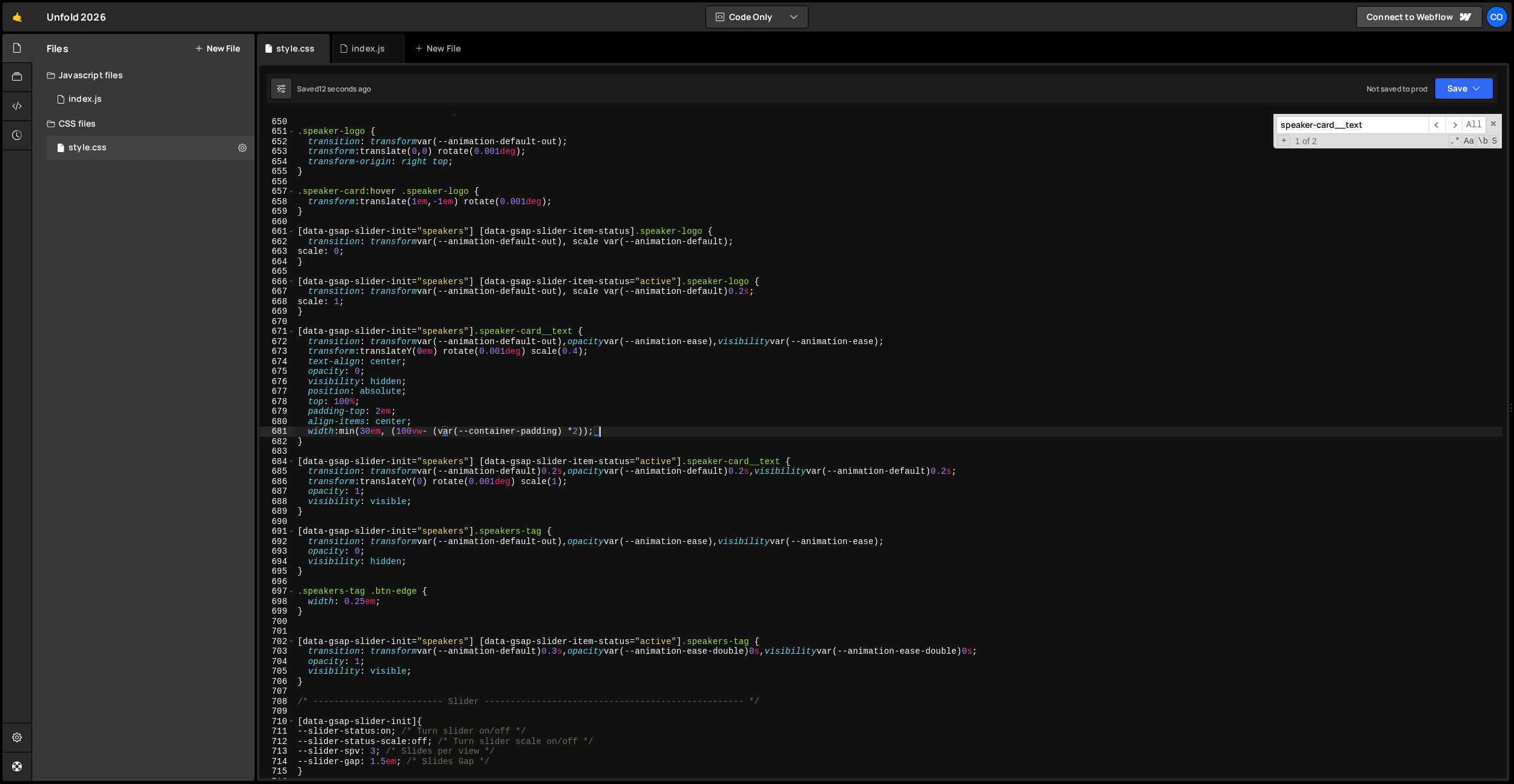
scroll to position [0, 21]
type textarea "width: min(30em, (100vw - (var(--container-padding) * 2)));"
click at [495, 526] on div "/* ------------------------- Speakers Card ------------------------------------…" at bounding box center [898, 449] width 1207 height 685
click at [410, 449] on div "/* ------------------------- Speakers Card ------------------------------------…" at bounding box center [898, 449] width 1207 height 685
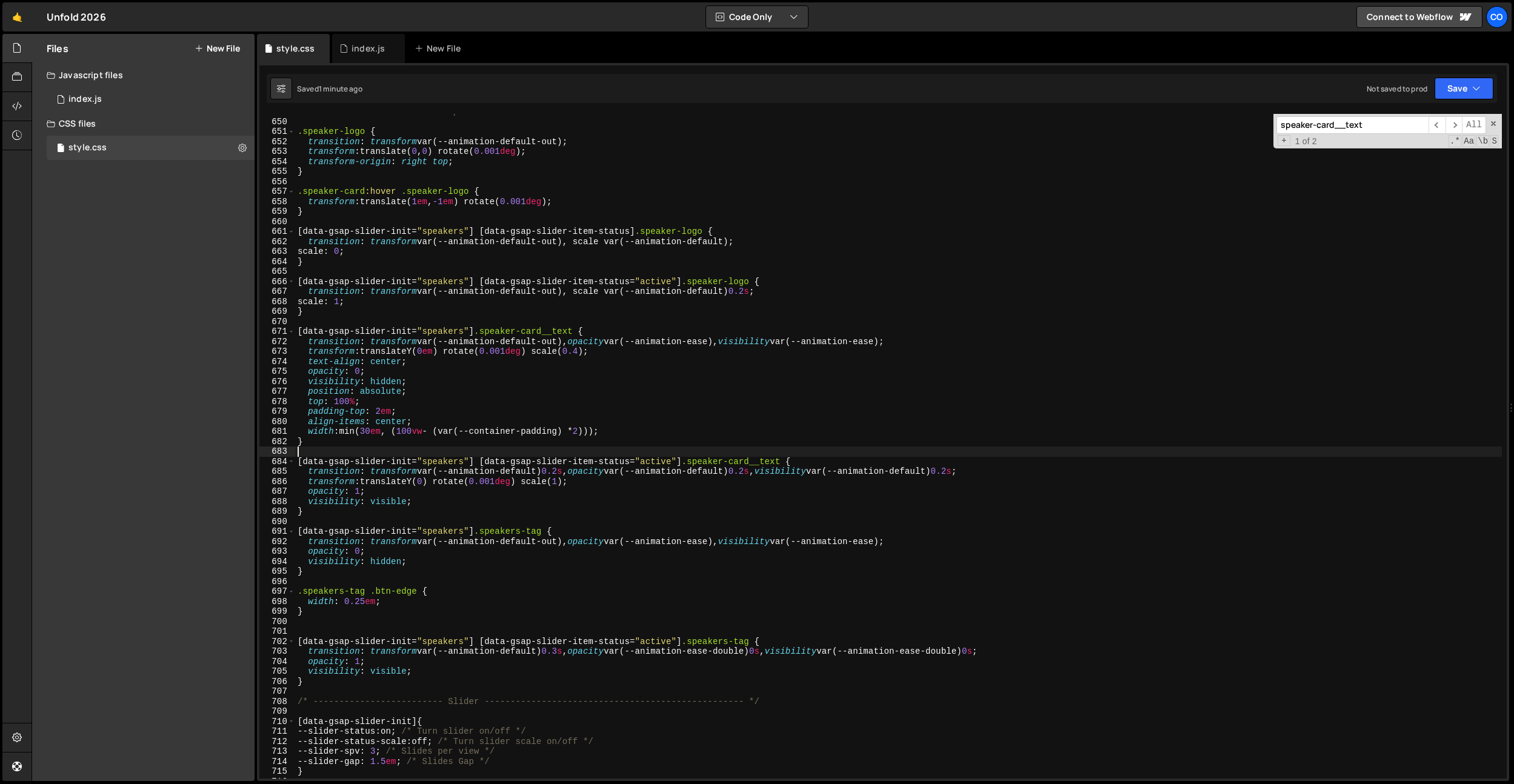
click at [378, 413] on div "/* ------------------------- Speakers Card ------------------------------------…" at bounding box center [898, 449] width 1207 height 685
type textarea "padding-top: 1.5em;"
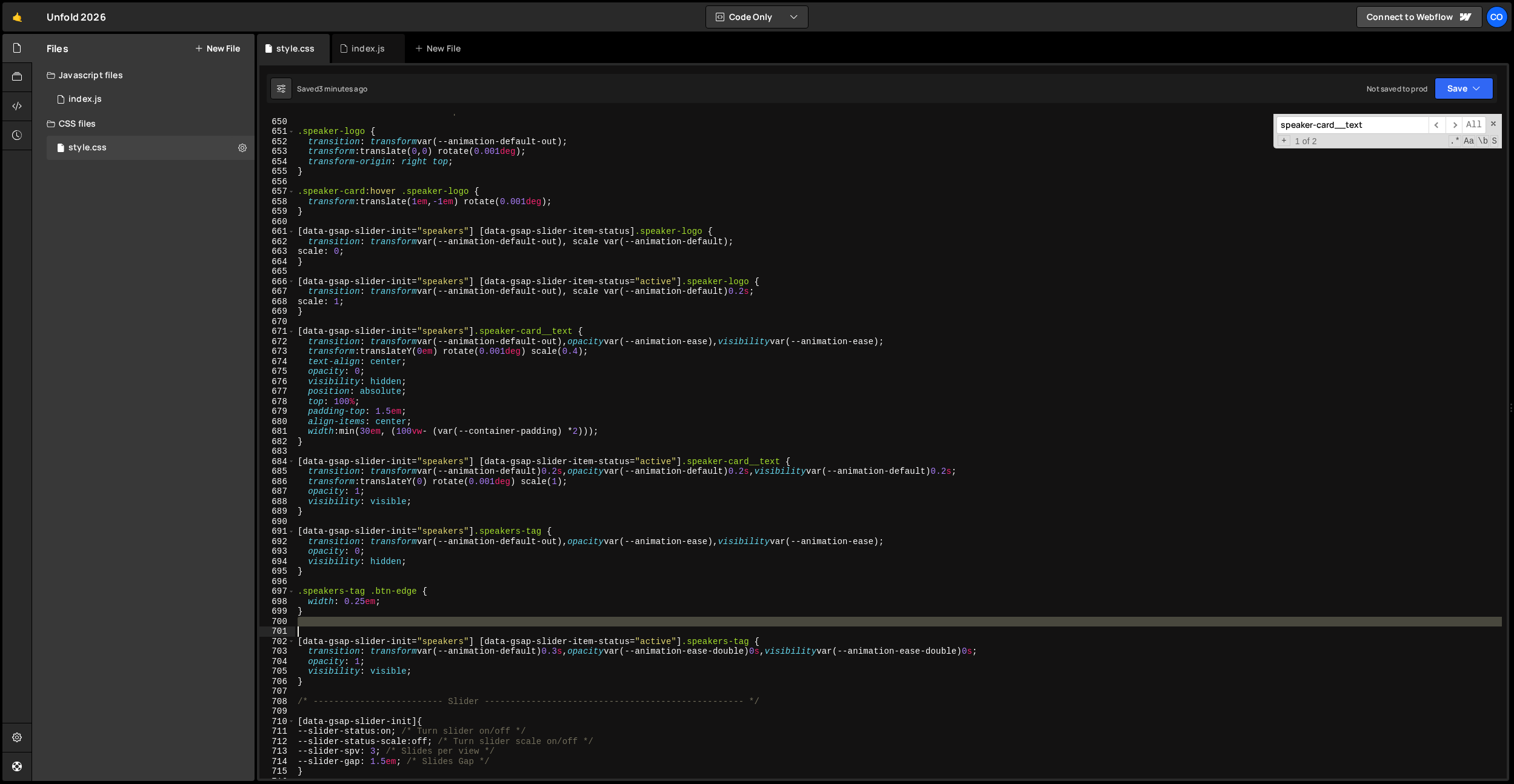
drag, startPoint x: 329, startPoint y: 626, endPoint x: 340, endPoint y: 622, distance: 11.7
click at [330, 626] on div "/* ------------------------- Speakers Card ------------------------------------…" at bounding box center [898, 449] width 1207 height 685
click at [313, 638] on div "/* ------------------------- Speakers Card ------------------------------------…" at bounding box center [898, 449] width 1207 height 685
type textarea "[data-gsap-slider-init="speakers"] [data-gsap-slider-item-status="active"] .spe…"
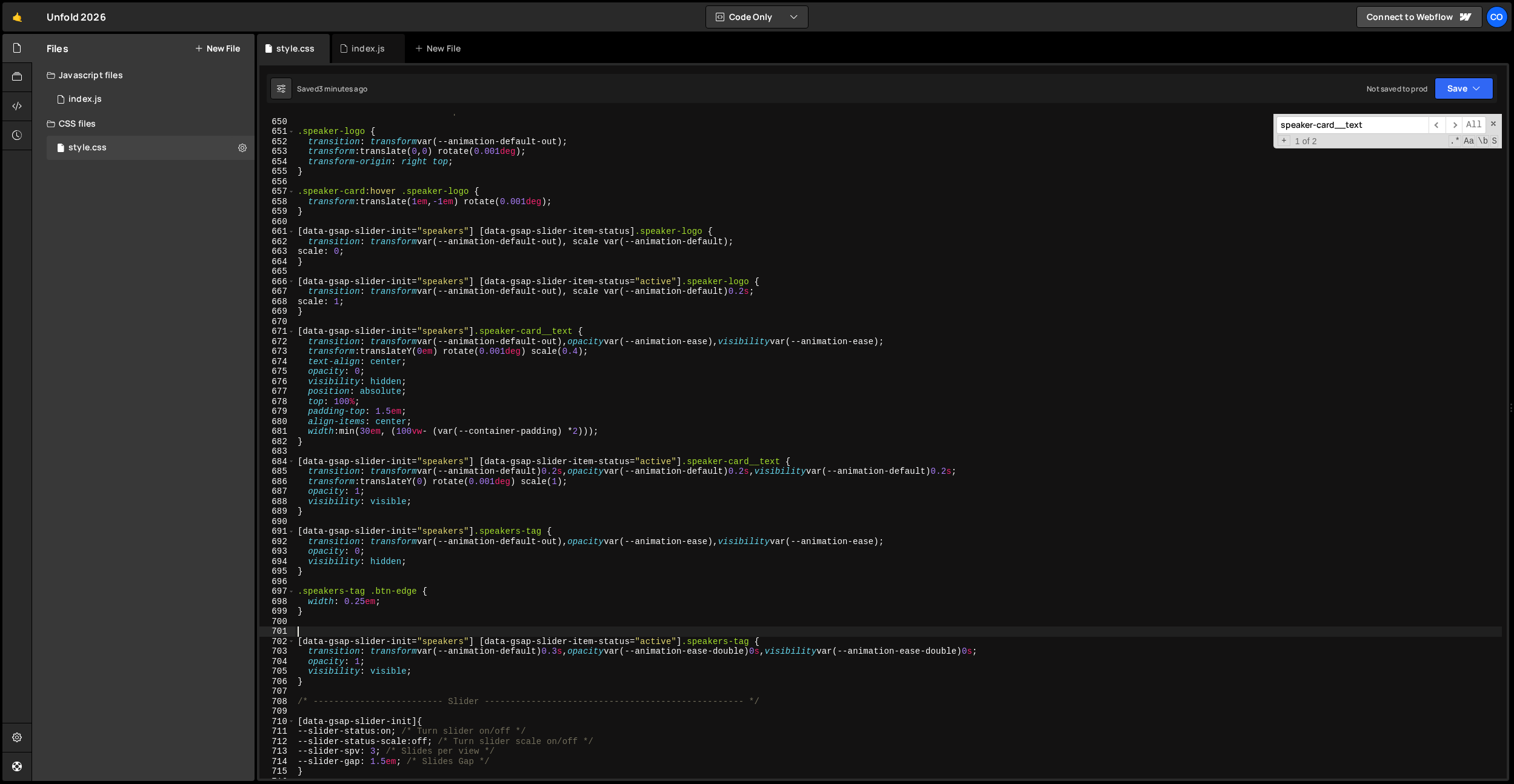
click at [313, 628] on div "/* ------------------------- Speakers Card ------------------------------------…" at bounding box center [898, 449] width 1207 height 685
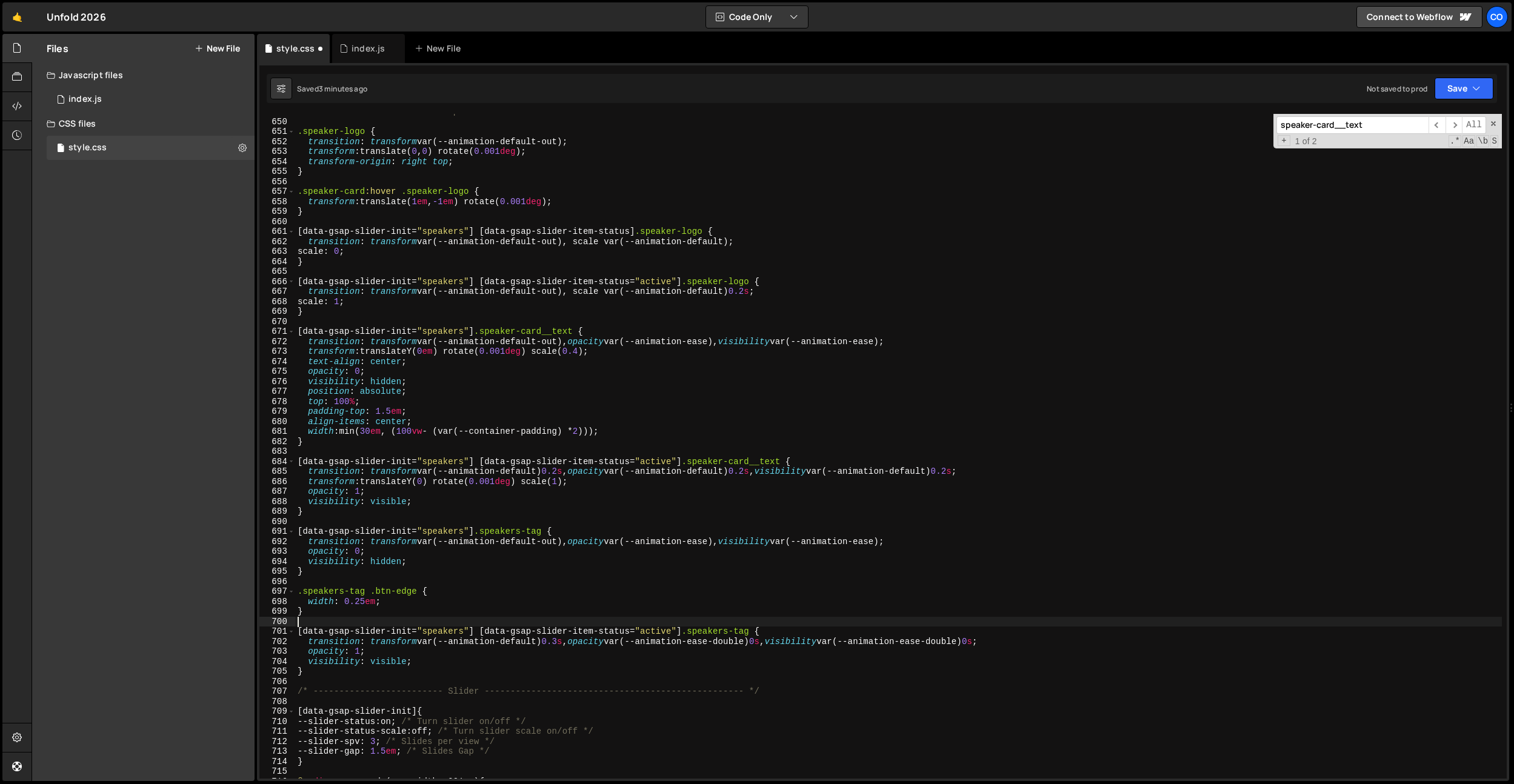
click at [347, 675] on div "/* ------------------------- Speakers Card ------------------------------------…" at bounding box center [898, 449] width 1207 height 685
type textarea "}"
paste textarea "arrow-btn"
drag, startPoint x: 786, startPoint y: 714, endPoint x: 268, endPoint y: 706, distance: 518.1
click at [258, 711] on div "const res_scale = 0.875; 698 699 700 701 702 703 704 705 706 707 708 709 710 71…" at bounding box center [883, 422] width 1252 height 718
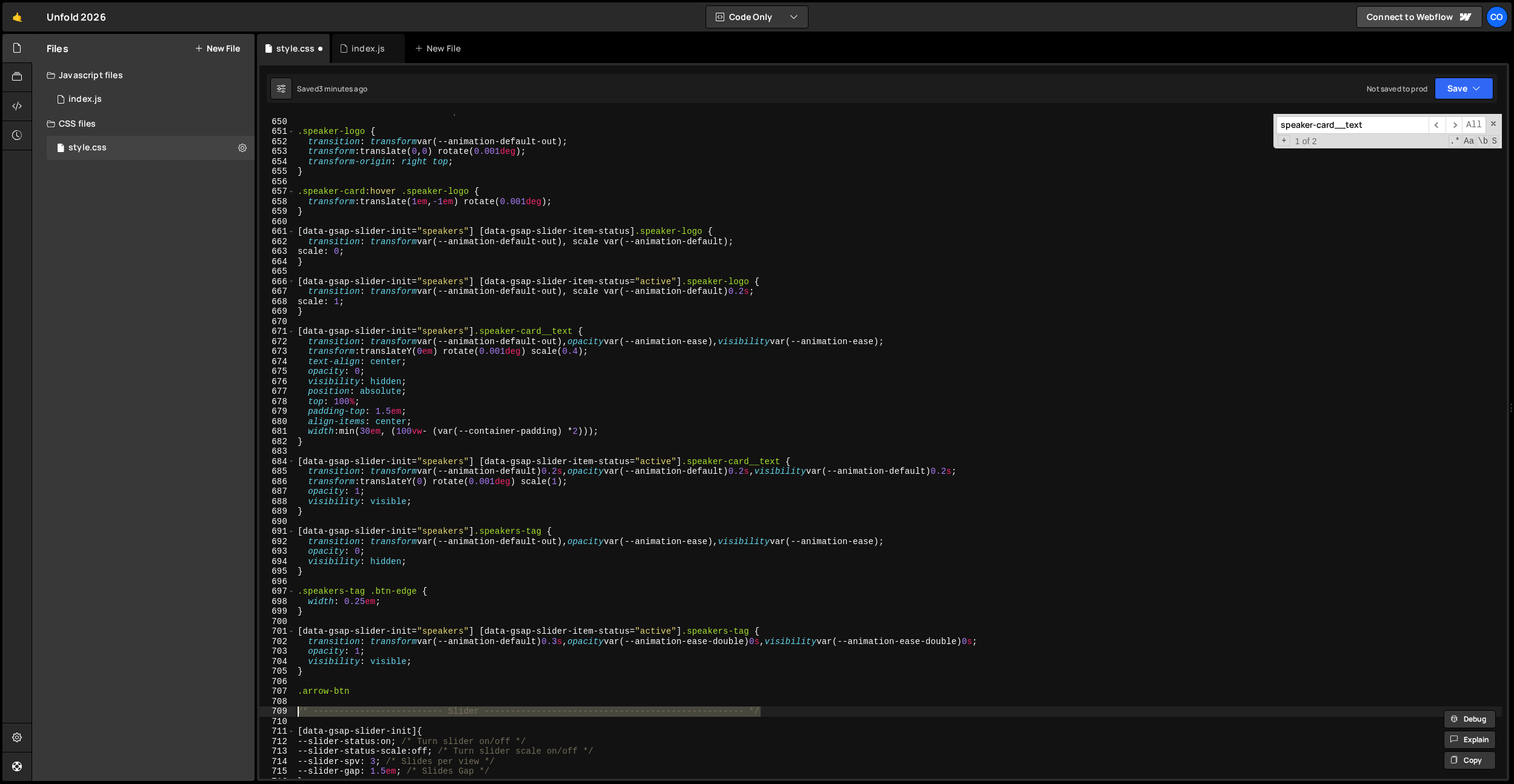
click at [331, 675] on div "/* ------------------------- Speakers Card ------------------------------------…" at bounding box center [898, 449] width 1207 height 685
type textarea "}"
paste textarea "/* ------------------------- Slider -------------------------------------------…"
click at [353, 709] on div "/* ------------------------- Speakers Card ------------------------------------…" at bounding box center [898, 449] width 1207 height 685
type textarea ".arrow-btn {}"
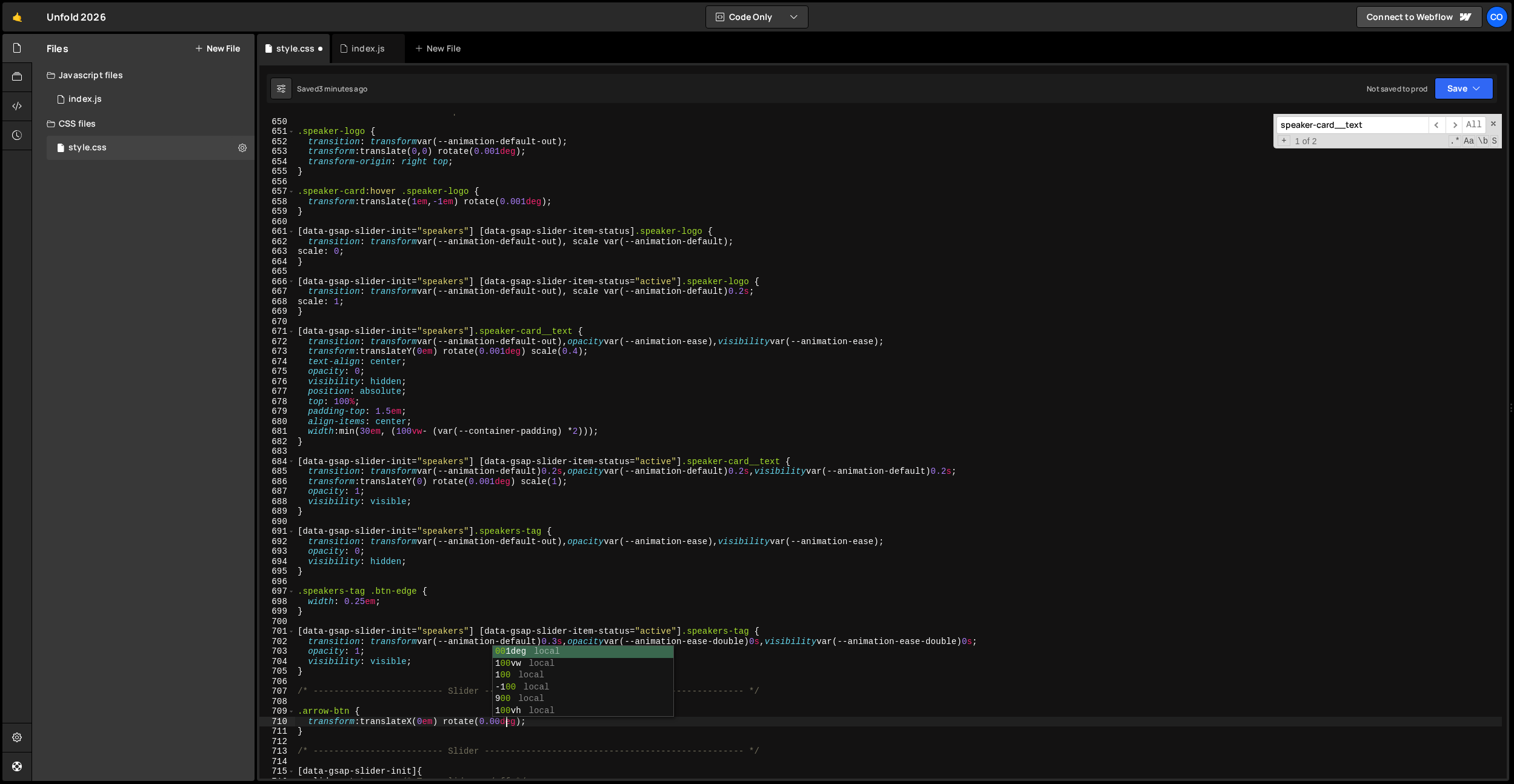
scroll to position [0, 14]
drag, startPoint x: 302, startPoint y: 732, endPoint x: 289, endPoint y: 706, distance: 29.1
click at [289, 706] on div "transform: translateX(0em) rotate(0.001deg); 649 650 651 652 653 654 655 656 65…" at bounding box center [883, 446] width 1248 height 664
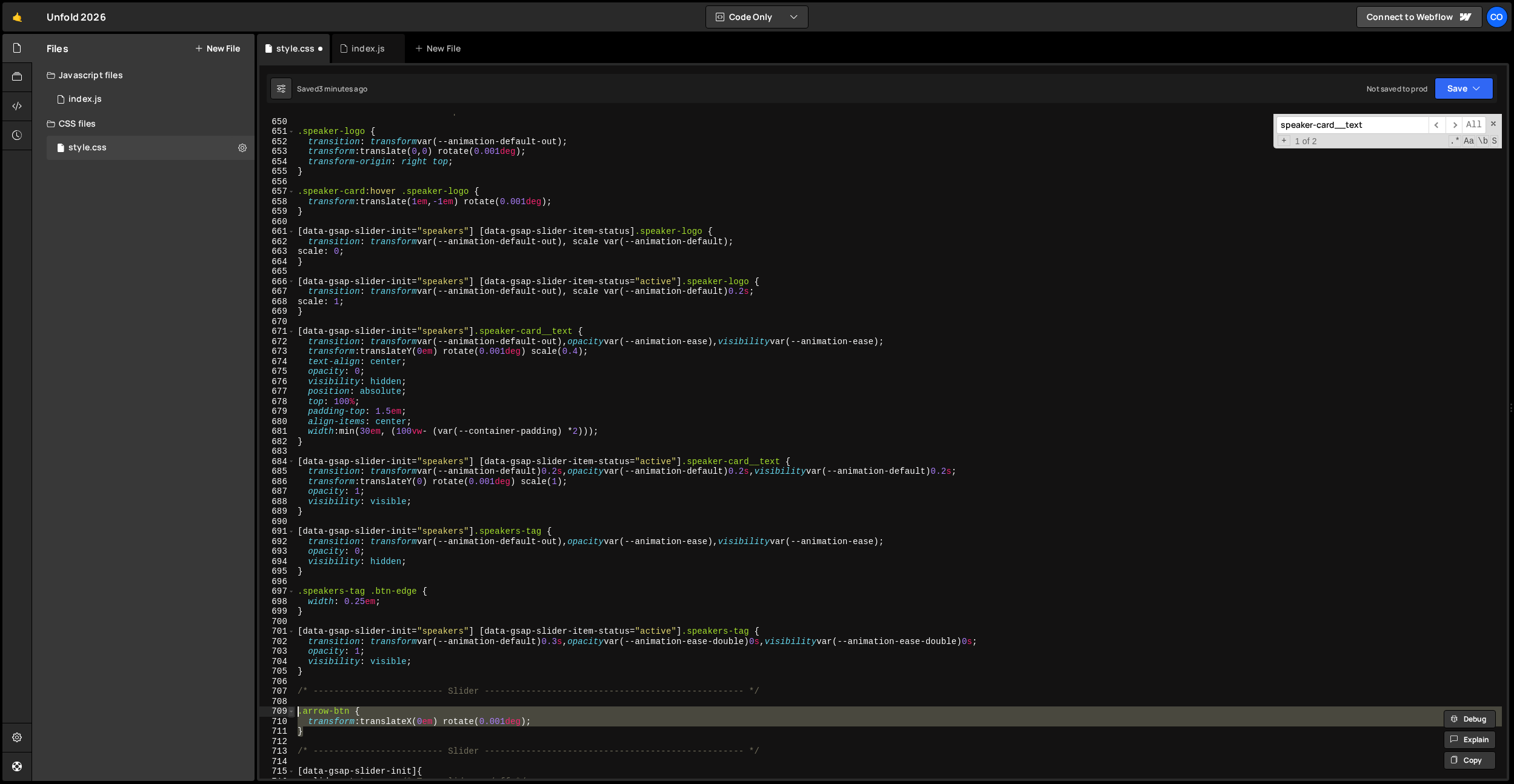
type textarea "}"
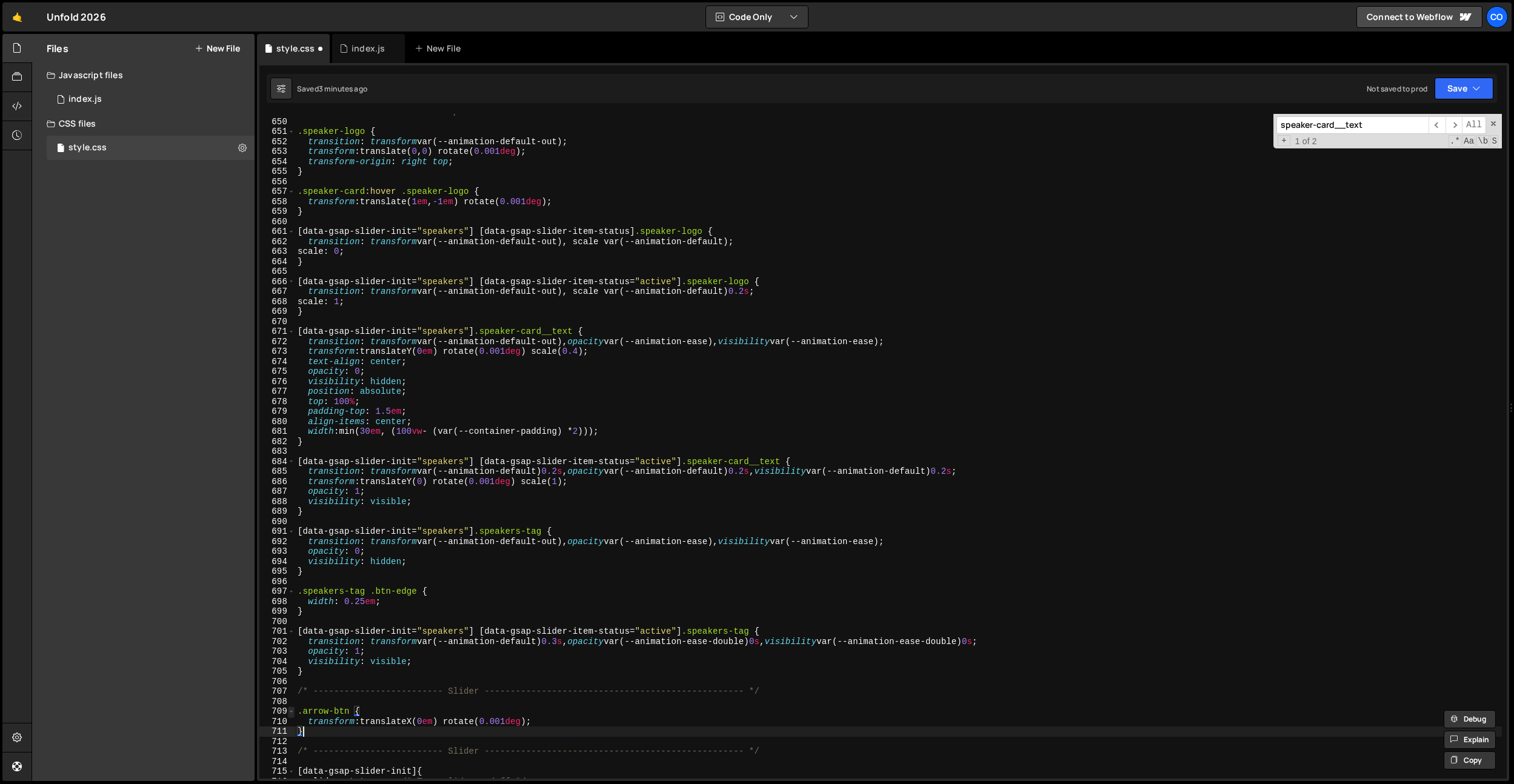
scroll to position [0, 0]
paste textarea "}"
click at [350, 752] on div "/* ------------------------- Speakers Card ------------------------------------…" at bounding box center [898, 449] width 1207 height 685
click at [424, 763] on div "/* ------------------------- Speakers Card ------------------------------------…" at bounding box center [898, 449] width 1207 height 685
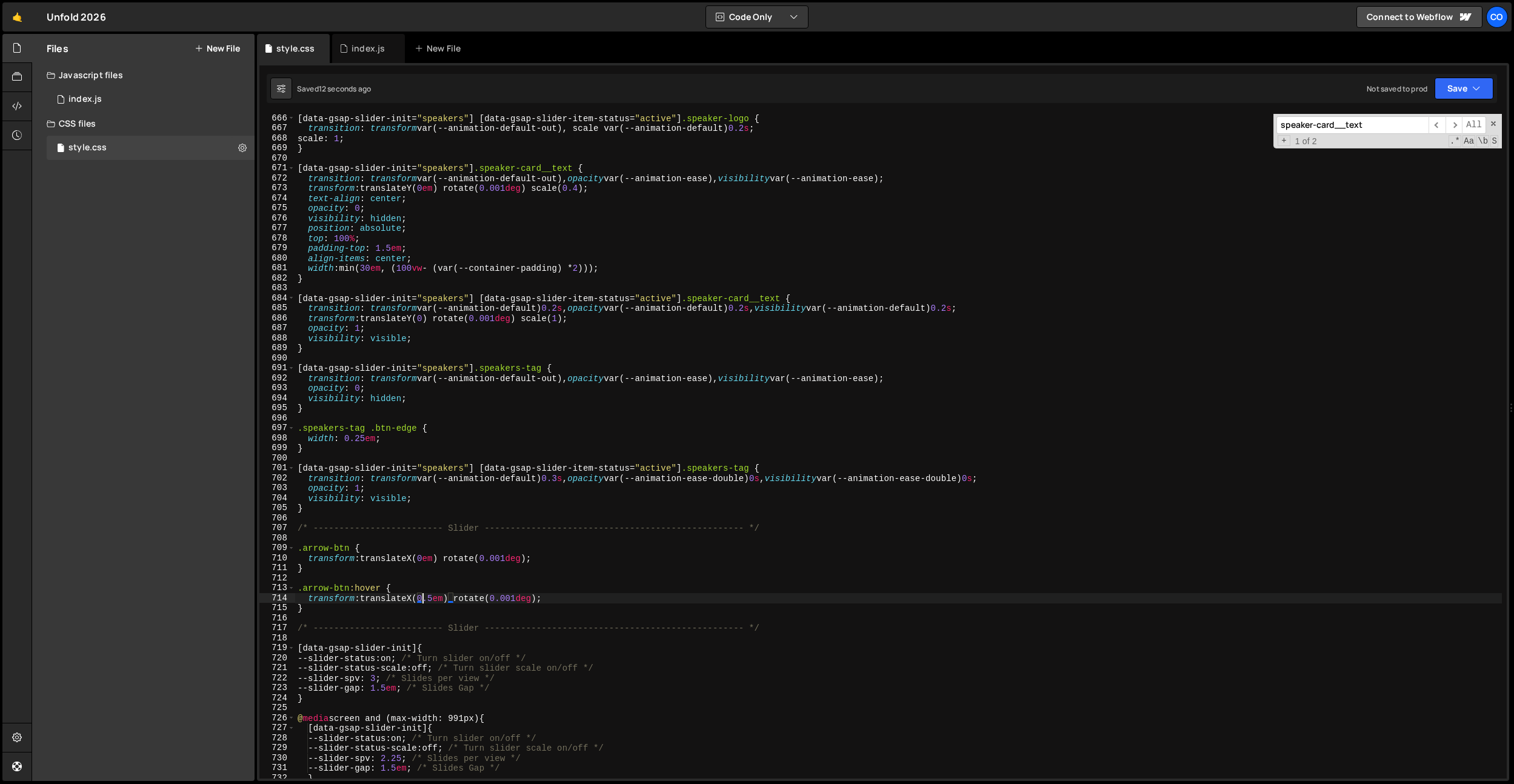
scroll to position [6726, 0]
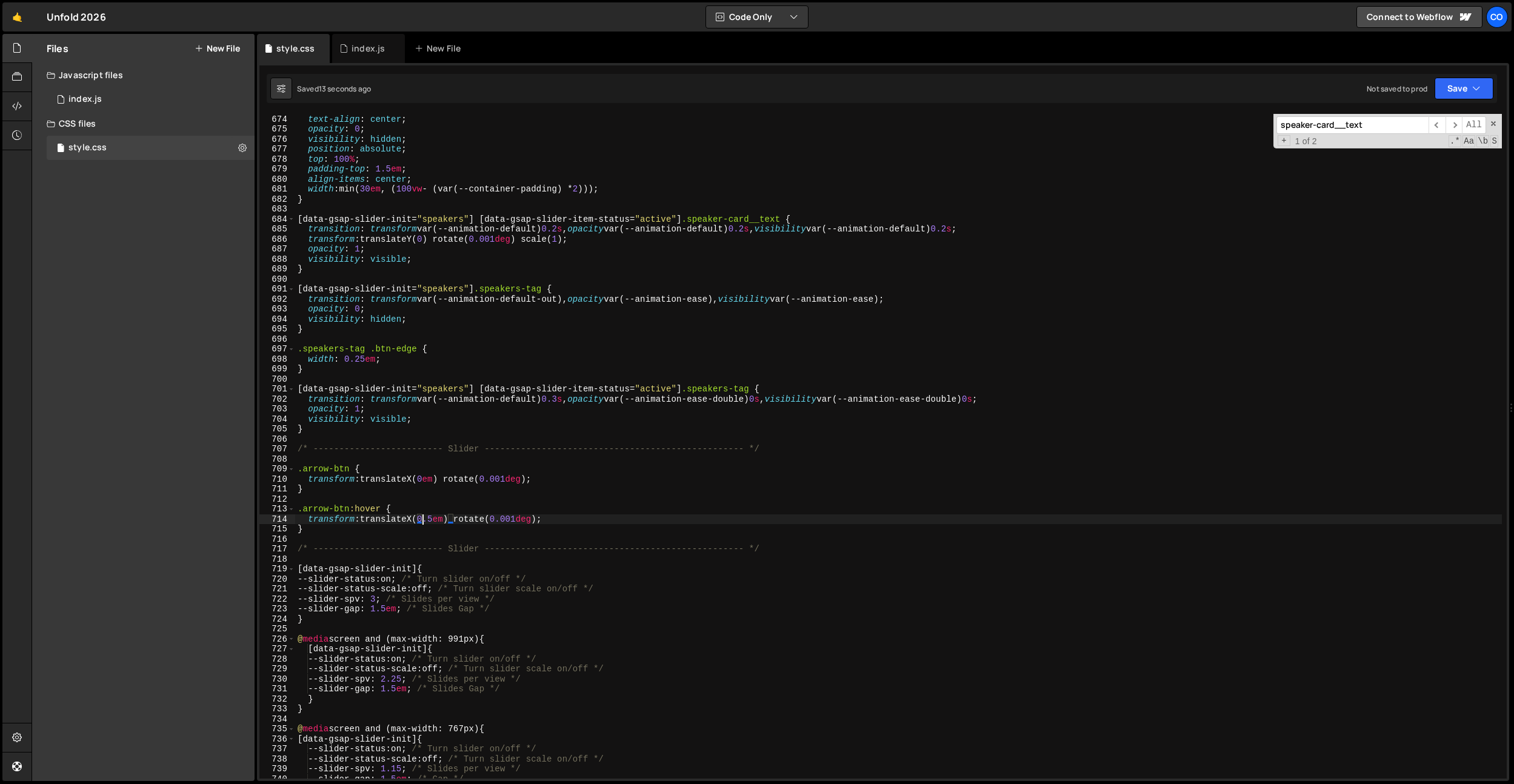
click at [540, 474] on div "transform : translateY( 0 em ) rotate( 0.001 deg ) scale( 0.4 ) ; text-align : …" at bounding box center [898, 446] width 1207 height 685
type textarea "transform: translateX(0em) rotate(0.001deg);"
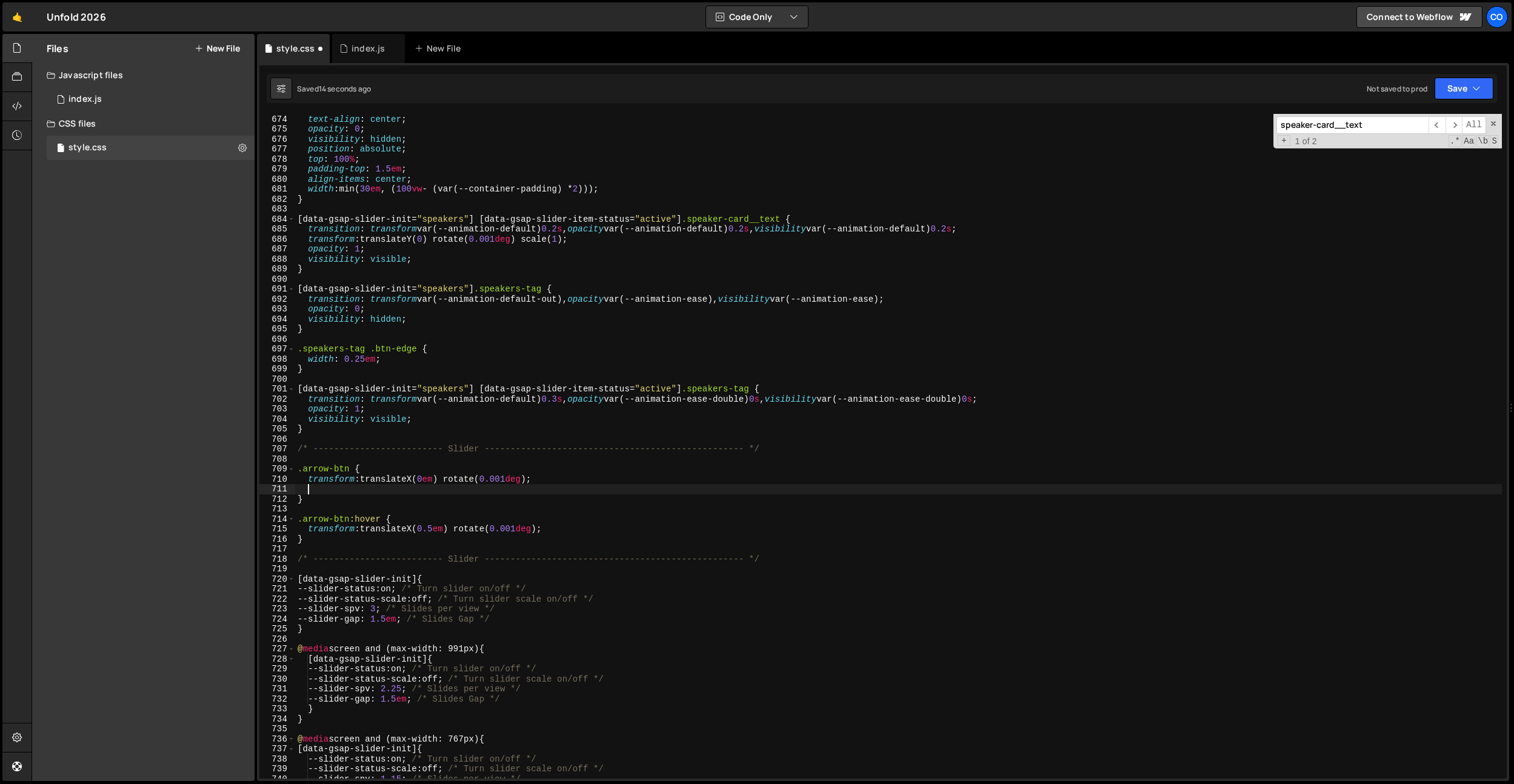
scroll to position [0, 0]
type textarea ".arrow-btn {"
drag, startPoint x: 771, startPoint y: 396, endPoint x: 635, endPoint y: 390, distance: 136.1
click at [630, 398] on div "transform : translateY( 0 em ) rotate( 0.001 deg ) scale( 0.4 ) ; text-align : …" at bounding box center [898, 446] width 1207 height 685
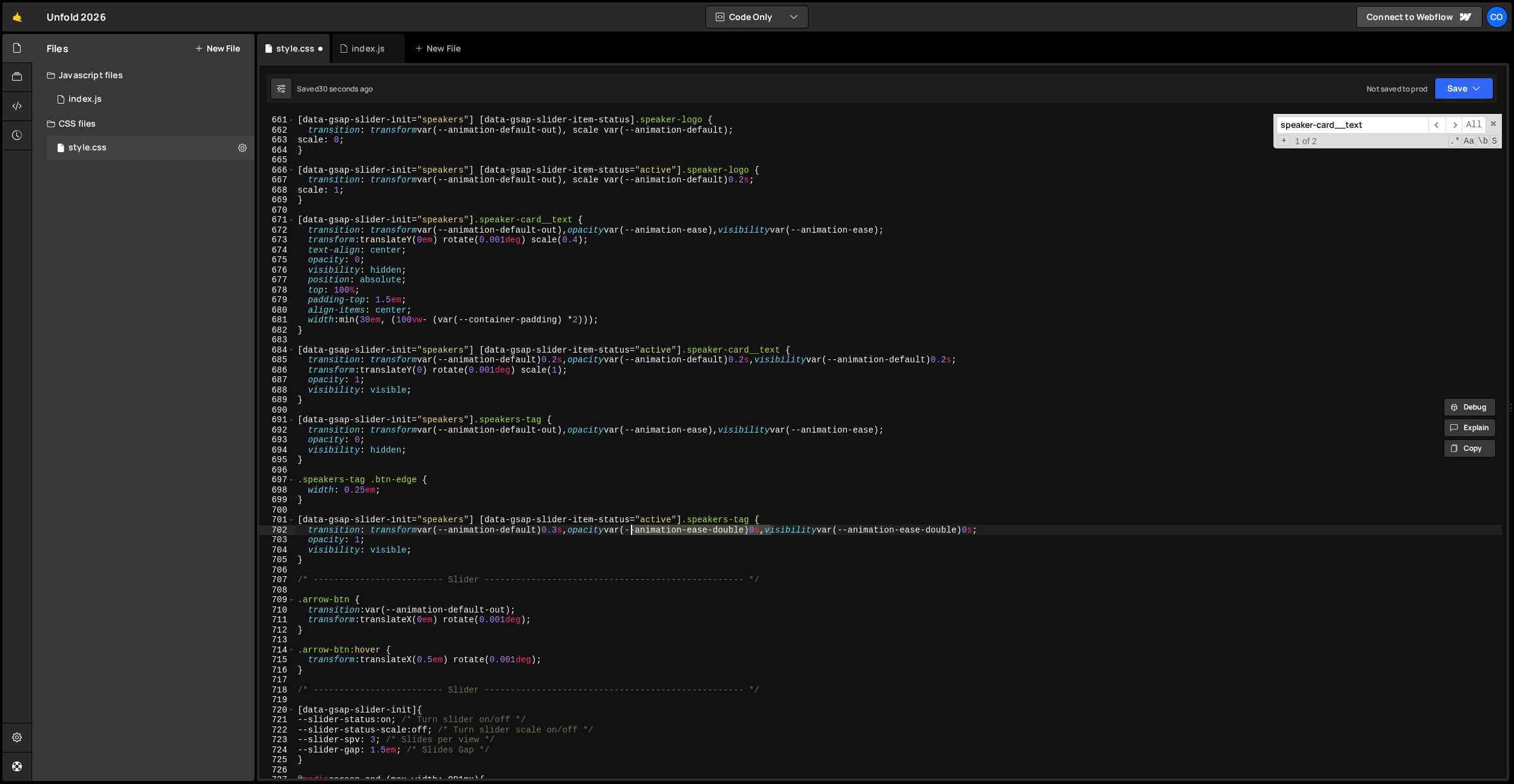
scroll to position [6596, 0]
drag, startPoint x: 568, startPoint y: 178, endPoint x: 370, endPoint y: 180, distance: 198.0
click at [370, 180] on div "[ data-gsap-slider-init = " speakers " ] [ data-gsap-slider-item-status ] .spea…" at bounding box center [898, 447] width 1207 height 685
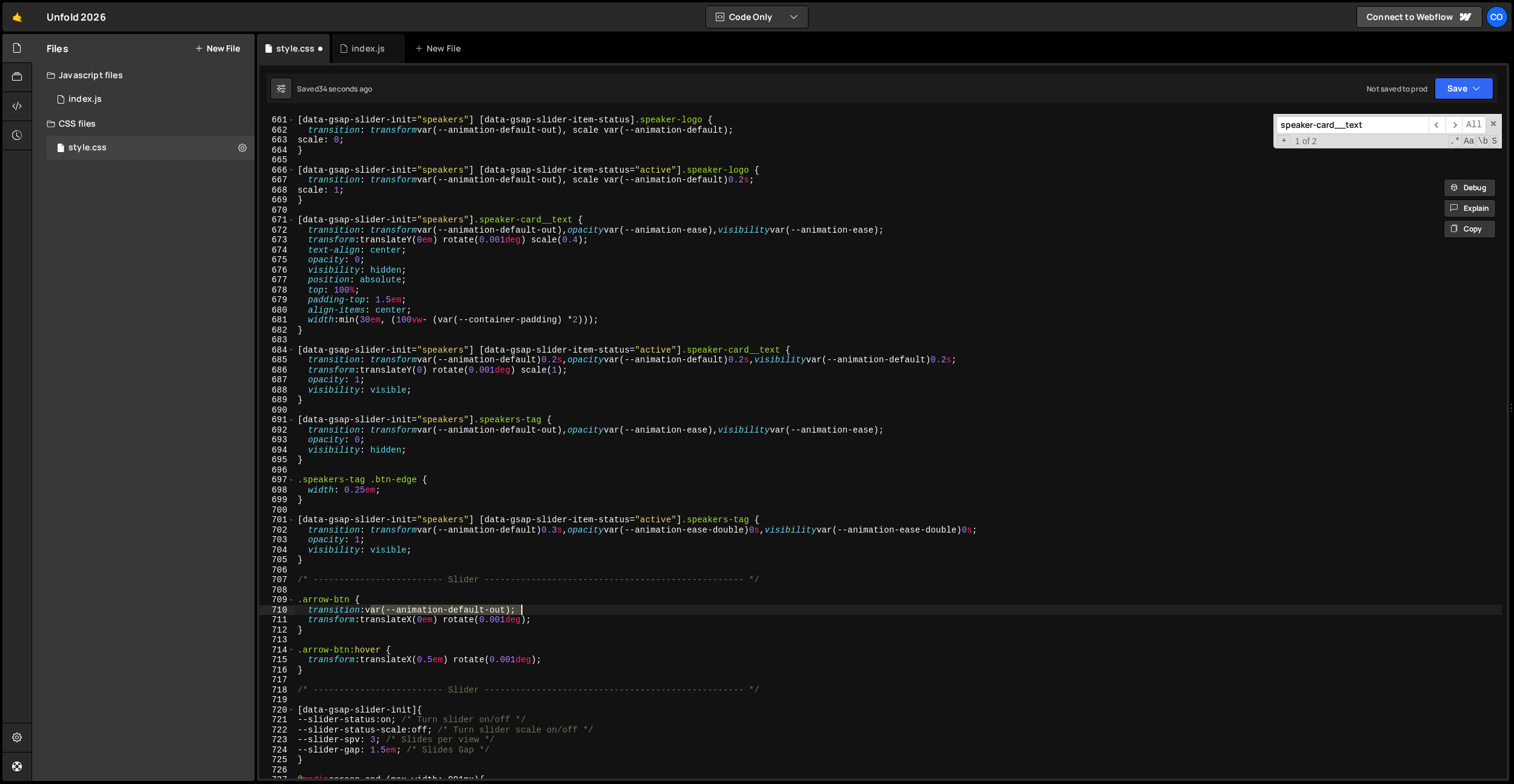
drag, startPoint x: 372, startPoint y: 613, endPoint x: 569, endPoint y: 607, distance: 197.1
click at [569, 607] on div "[ data-gsap-slider-init = " speakers " ] [ data-gsap-slider-item-status ] .spea…" at bounding box center [898, 447] width 1207 height 685
paste textarea "transform var(--animation-default-out)"
drag, startPoint x: 437, startPoint y: 581, endPoint x: 432, endPoint y: 635, distance: 54.2
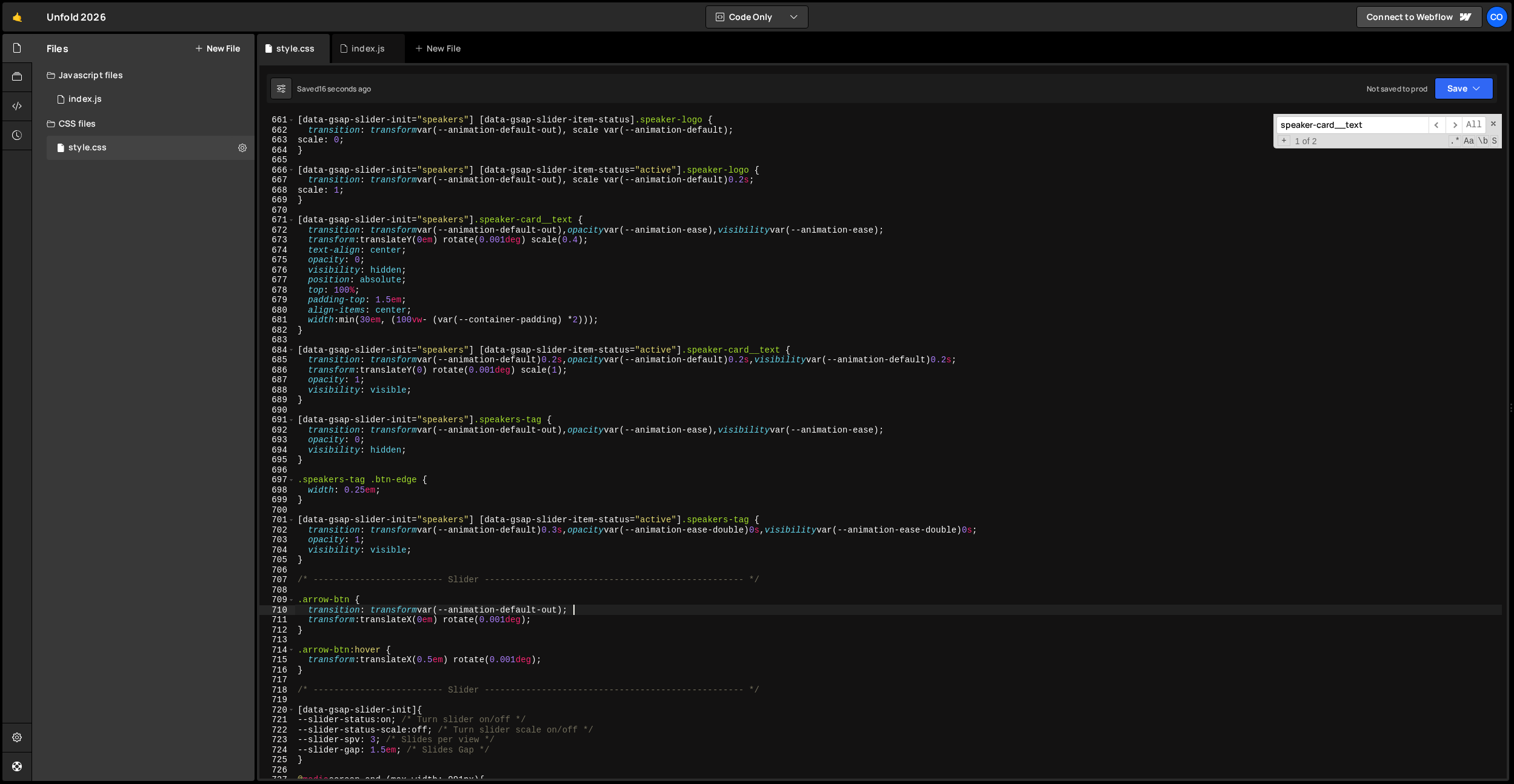
click at [437, 581] on div "[ data-gsap-slider-init = " speakers " ] [ data-gsap-slider-item-status ] .spea…" at bounding box center [898, 447] width 1207 height 685
click at [436, 659] on div "[ data-gsap-slider-init = " speakers " ] [ data-gsap-slider-item-status ] .spea…" at bounding box center [898, 447] width 1207 height 685
click at [470, 350] on div "[ data-gsap-slider-init = " speakers " ] [ data-gsap-slider-item-status ] .spea…" at bounding box center [898, 447] width 1207 height 685
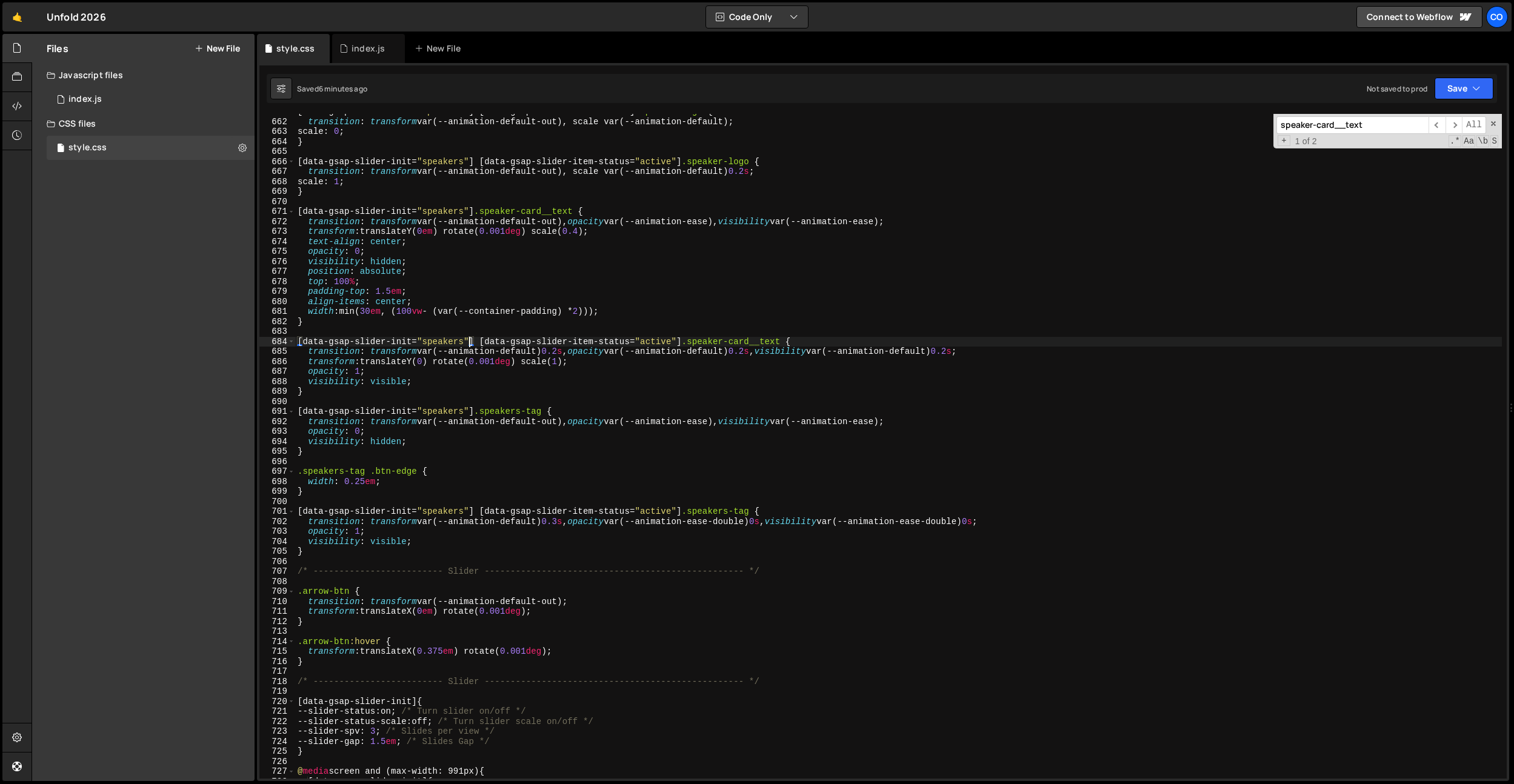
scroll to position [6604, 0]
click at [471, 375] on div "[ data-gsap-slider-init = " speakers " ] [ data-gsap-slider-item-status ] .spea…" at bounding box center [898, 449] width 1207 height 685
click at [427, 366] on div "[ data-gsap-slider-init = " speakers " ] [ data-gsap-slider-item-status ] .spea…" at bounding box center [898, 449] width 1207 height 685
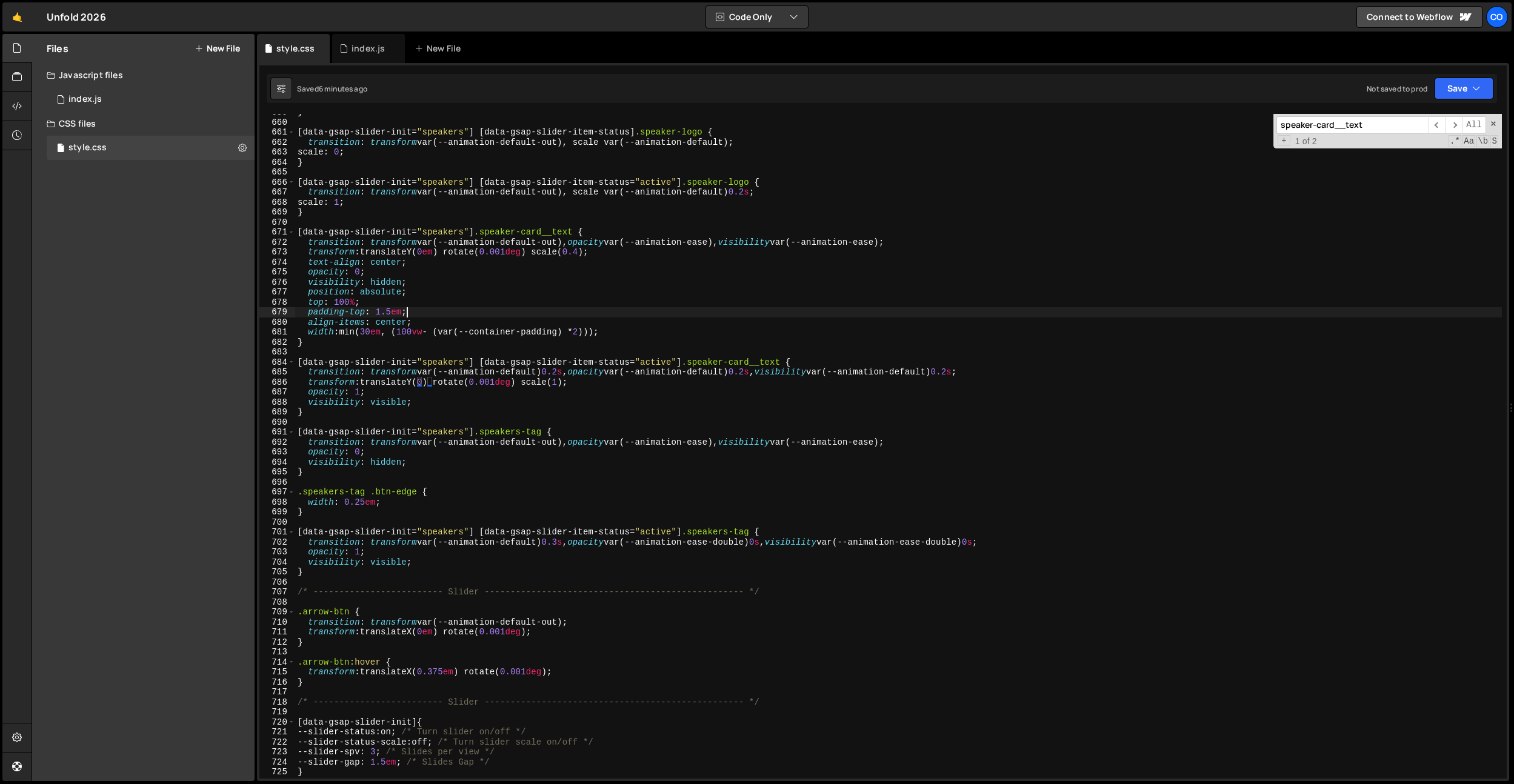
click at [510, 316] on div "} [ data-gsap-slider-init = " speakers " ] [ data-gsap-slider-item-status ] .sp…" at bounding box center [898, 449] width 1207 height 685
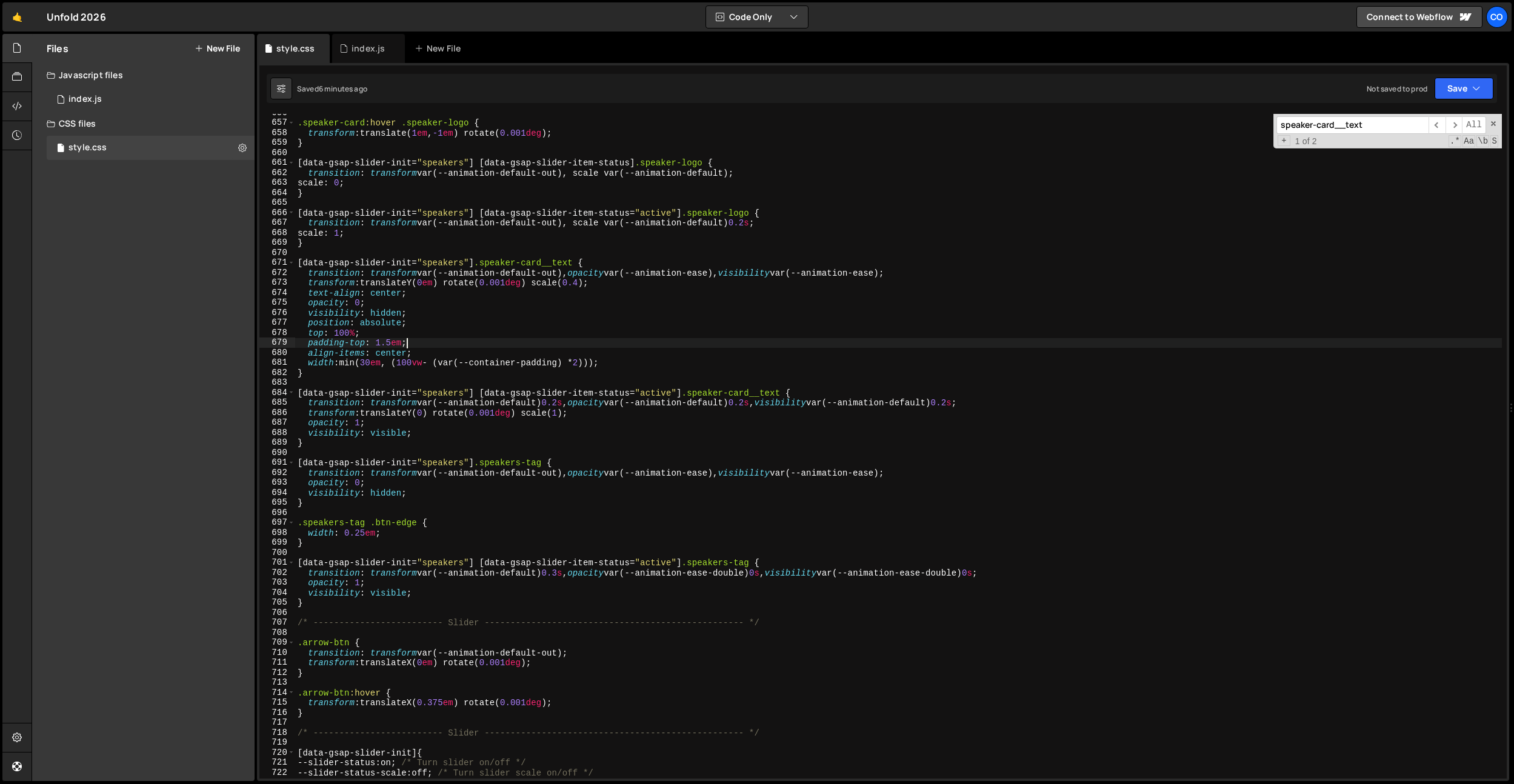
click at [499, 341] on div ".speaker-card :hover .speaker-logo { transform : translate( 1 em , -1 em ) rota…" at bounding box center [898, 450] width 1207 height 685
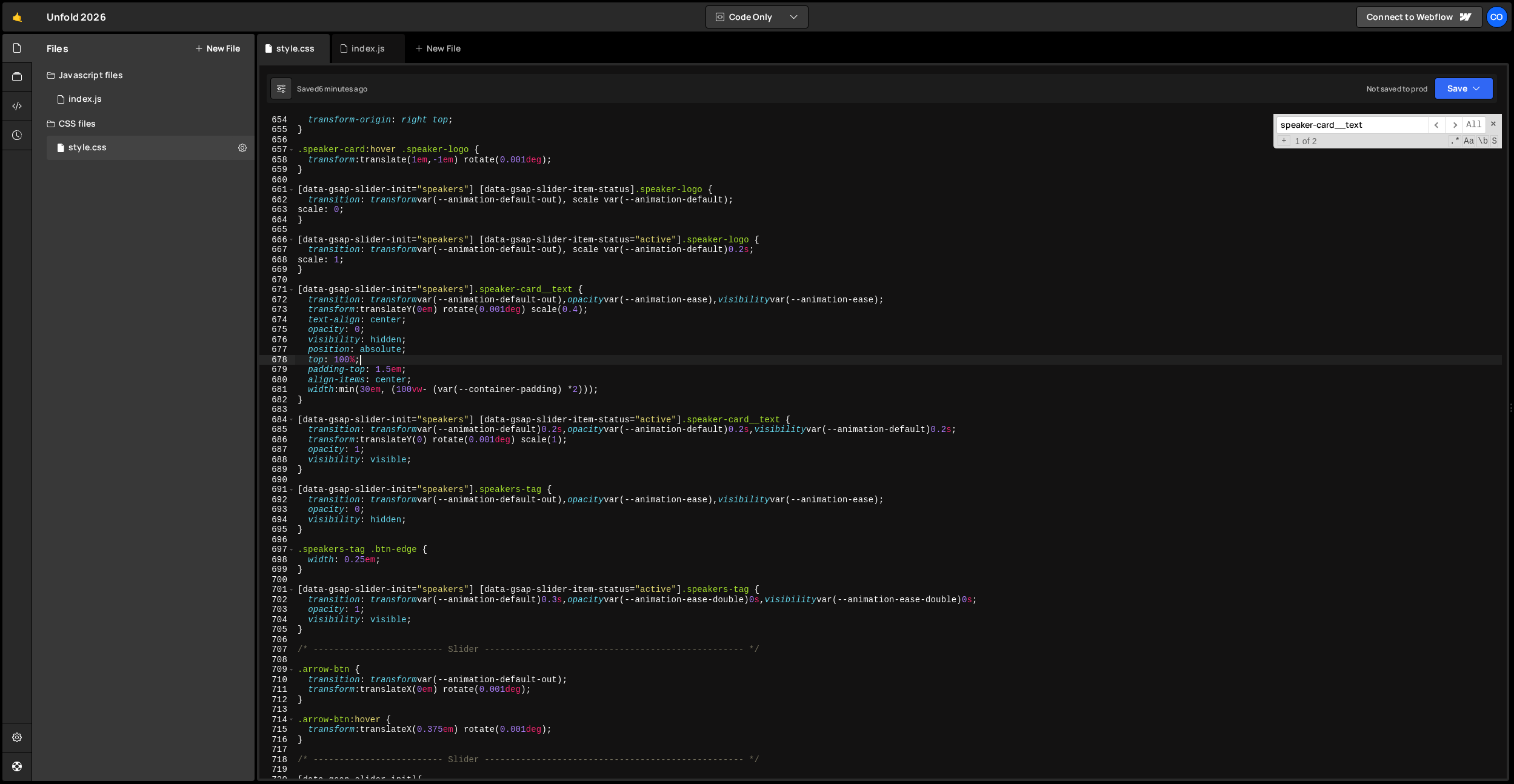
scroll to position [0, 4]
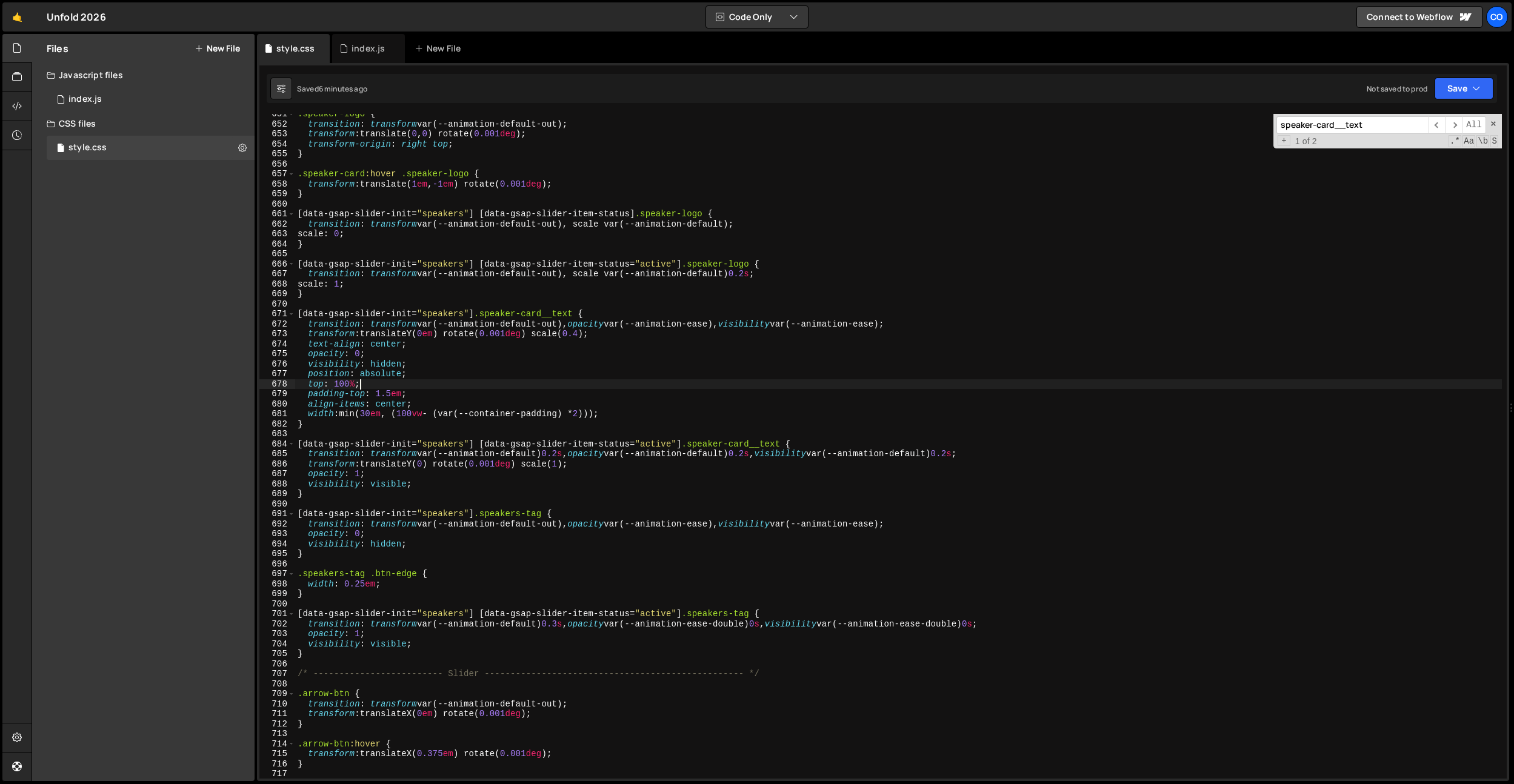
click at [498, 311] on div ".speaker-logo { transition : transform var(--animation-default-out) ; transform…" at bounding box center [898, 451] width 1207 height 685
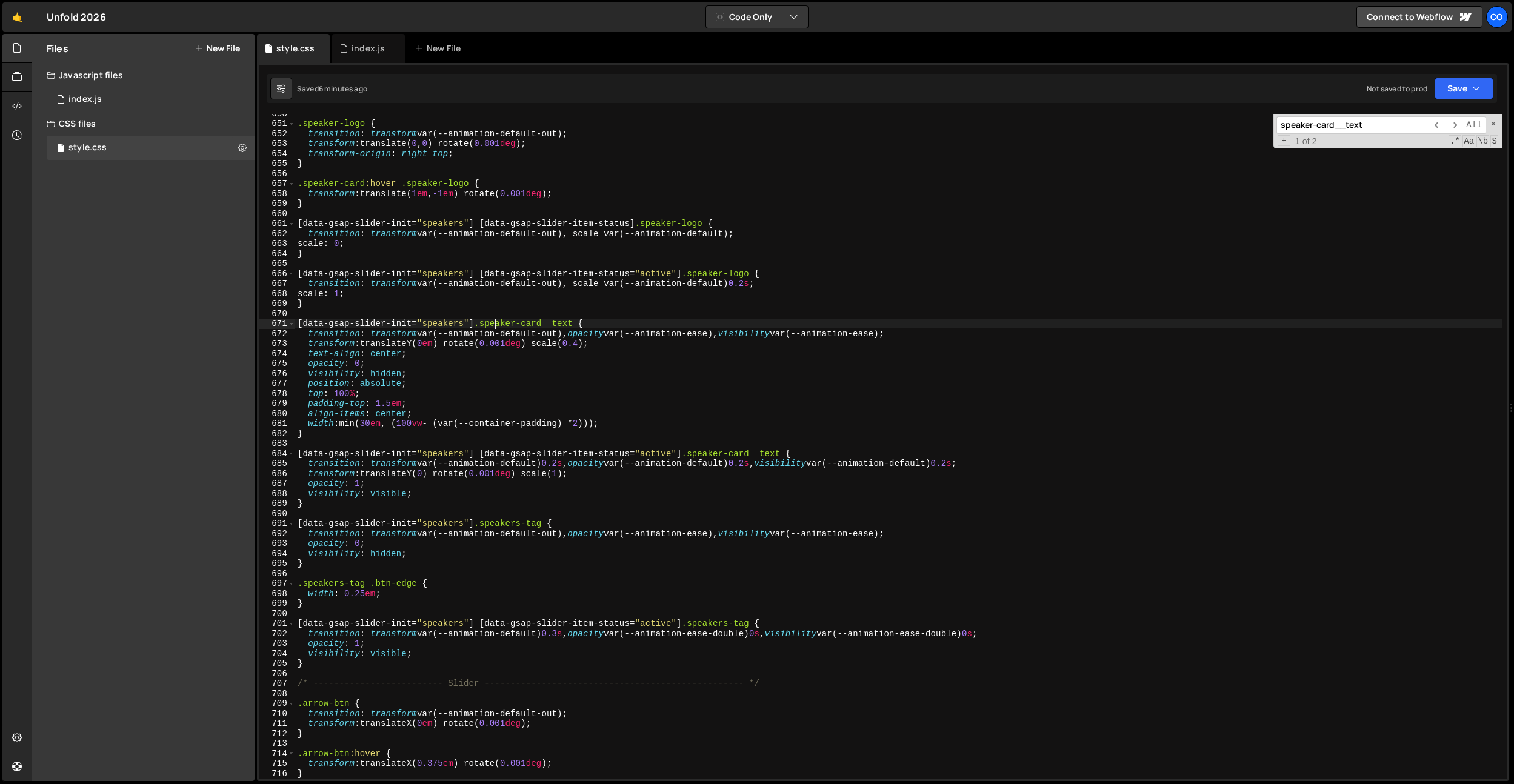
scroll to position [6442, 0]
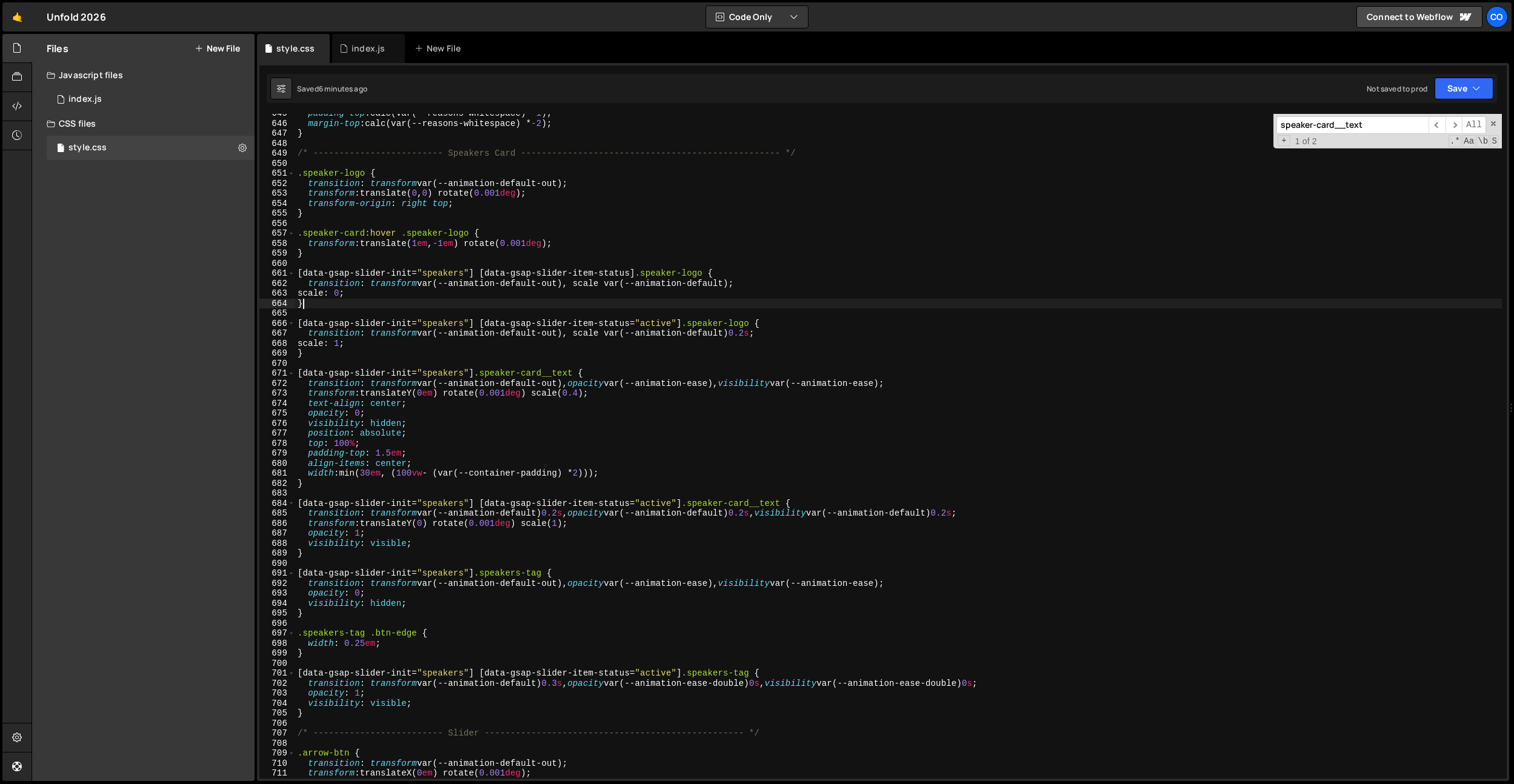
click at [402, 303] on div "padding-top : calc(var(--reasons-whitespace) * 1 ) ; margin-top : calc(var(--re…" at bounding box center [898, 451] width 1207 height 685
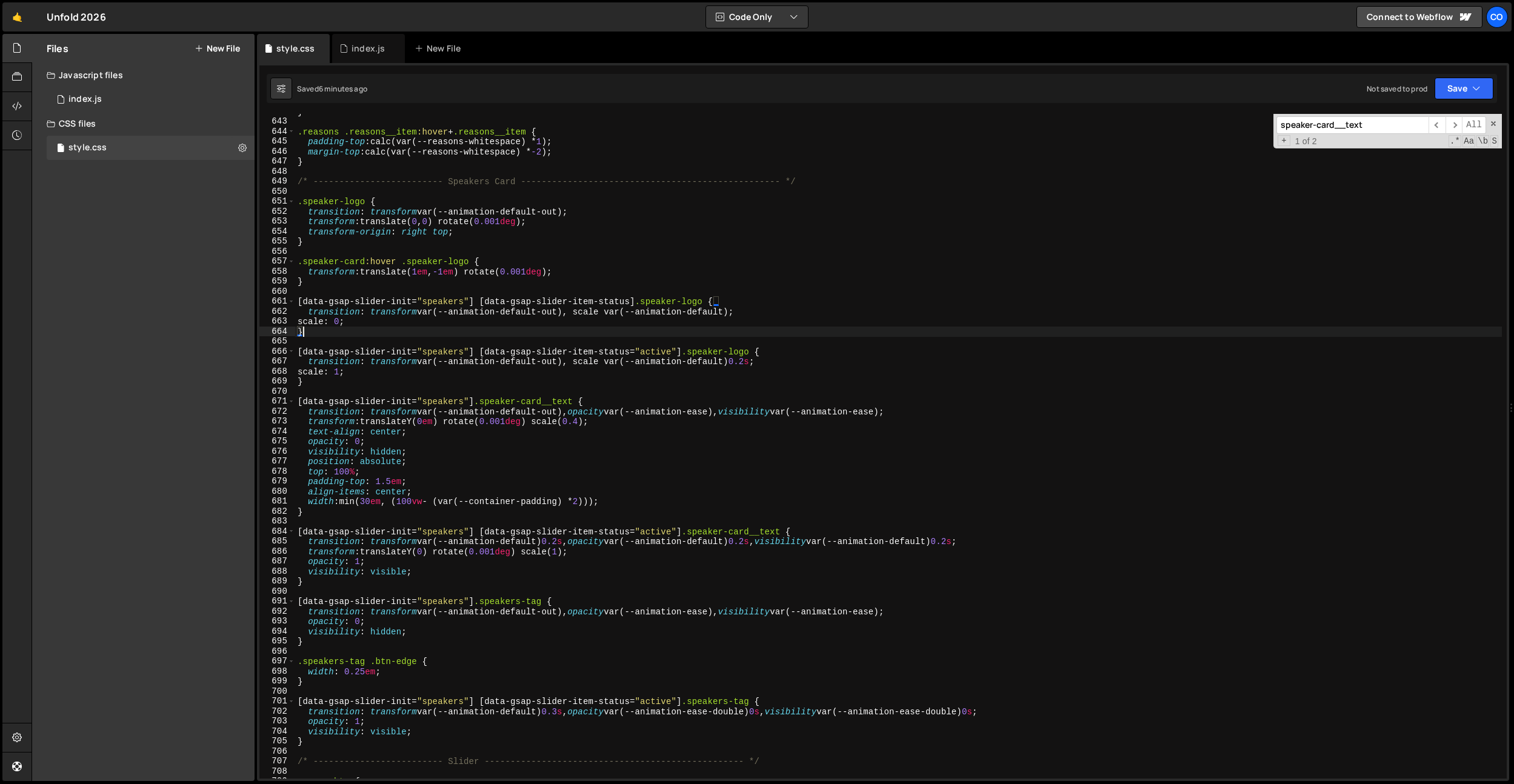
scroll to position [6414, 0]
click at [408, 297] on div "} .reasons .reasons__item :hover + .reasons__item { padding-top : calc(var(--re…" at bounding box center [898, 449] width 1207 height 685
drag, startPoint x: 366, startPoint y: 273, endPoint x: 497, endPoint y: 272, distance: 131.0
click at [475, 271] on div "} .reasons .reasons__item :hover + .reasons__item { padding-top : calc(var(--re…" at bounding box center [898, 449] width 1207 height 685
drag, startPoint x: 588, startPoint y: 273, endPoint x: 307, endPoint y: 270, distance: 281.0
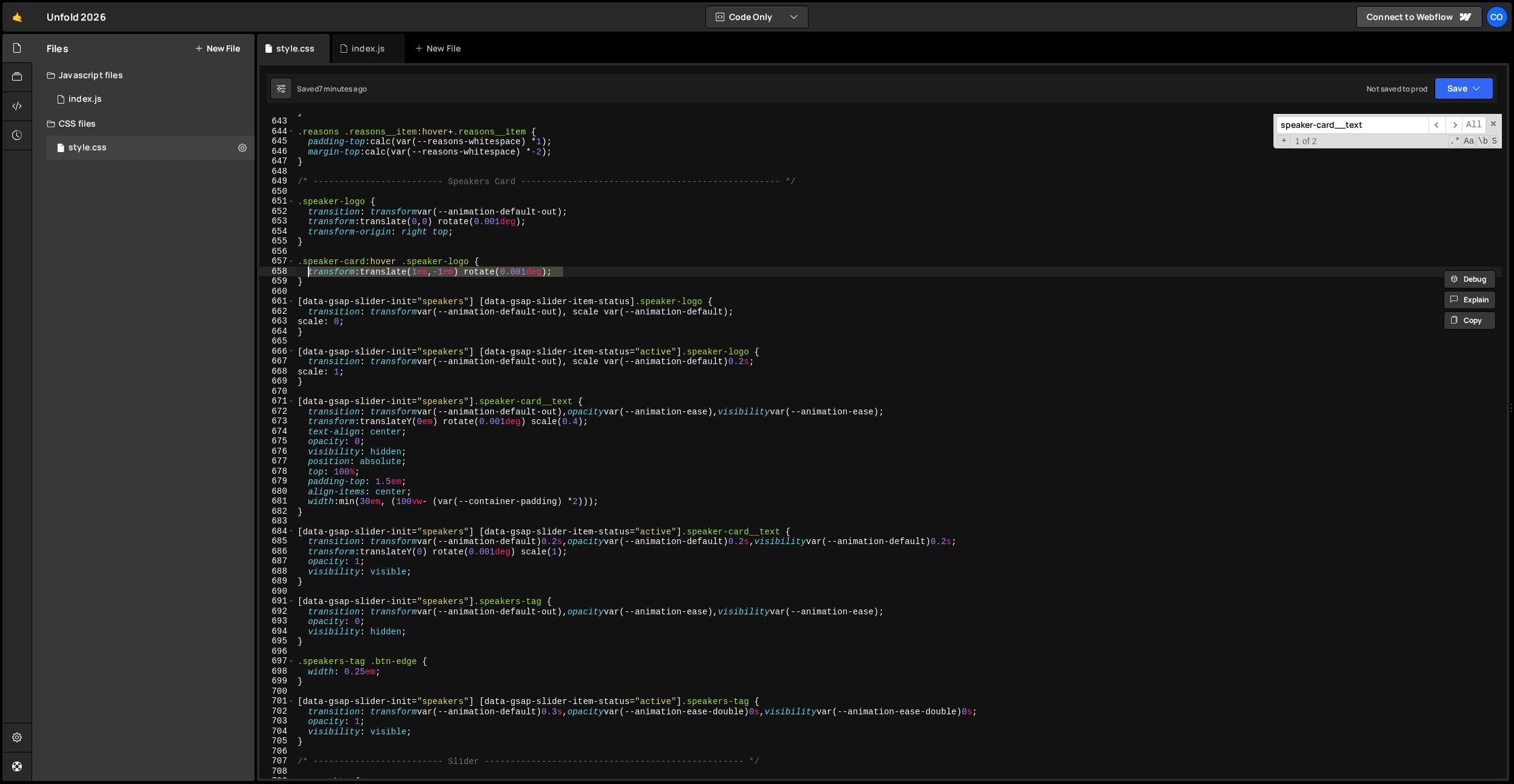
click at [307, 270] on div "} .reasons .reasons__item :hover + .reasons__item { padding-top : calc(var(--re…" at bounding box center [898, 449] width 1207 height 685
click at [756, 316] on div "} .reasons .reasons__item :hover + .reasons__item { padding-top : calc(var(--re…" at bounding box center [898, 449] width 1207 height 685
type textarea "transition: transform var(--animation-default-out), scale var(--animation-defau…"
paste textarea "transform: translate(1em, -1em) rotate(0.001deg);"
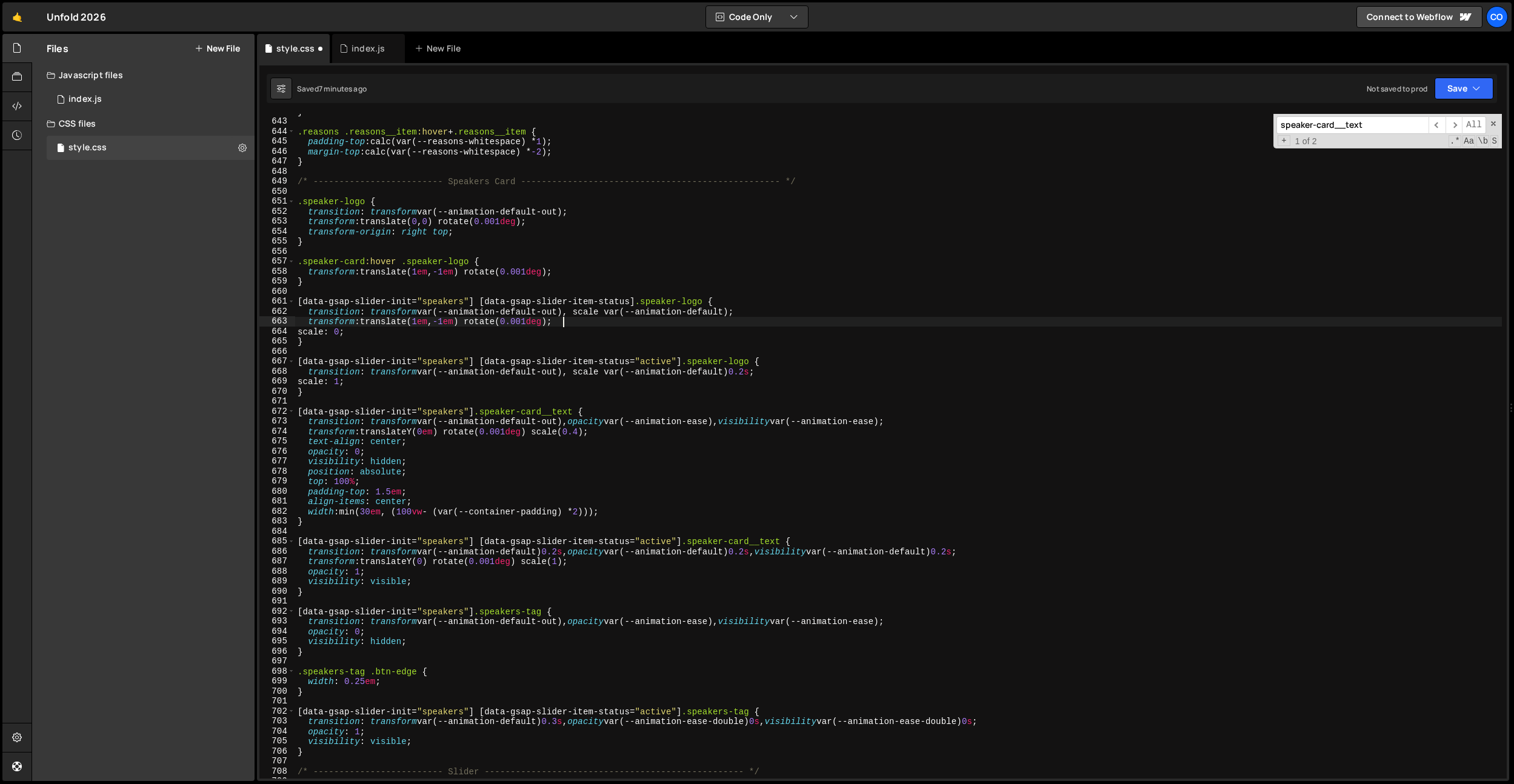
click at [767, 364] on div "} .reasons .reasons__item :hover + .reasons__item { padding-top : calc(var(--re…" at bounding box center [898, 449] width 1207 height 685
type textarea "transition: transform var(--animation-default-out), scale var(--animation-defau…"
paste textarea "transform: translate(1em, -1em) rotate(0.001deg);"
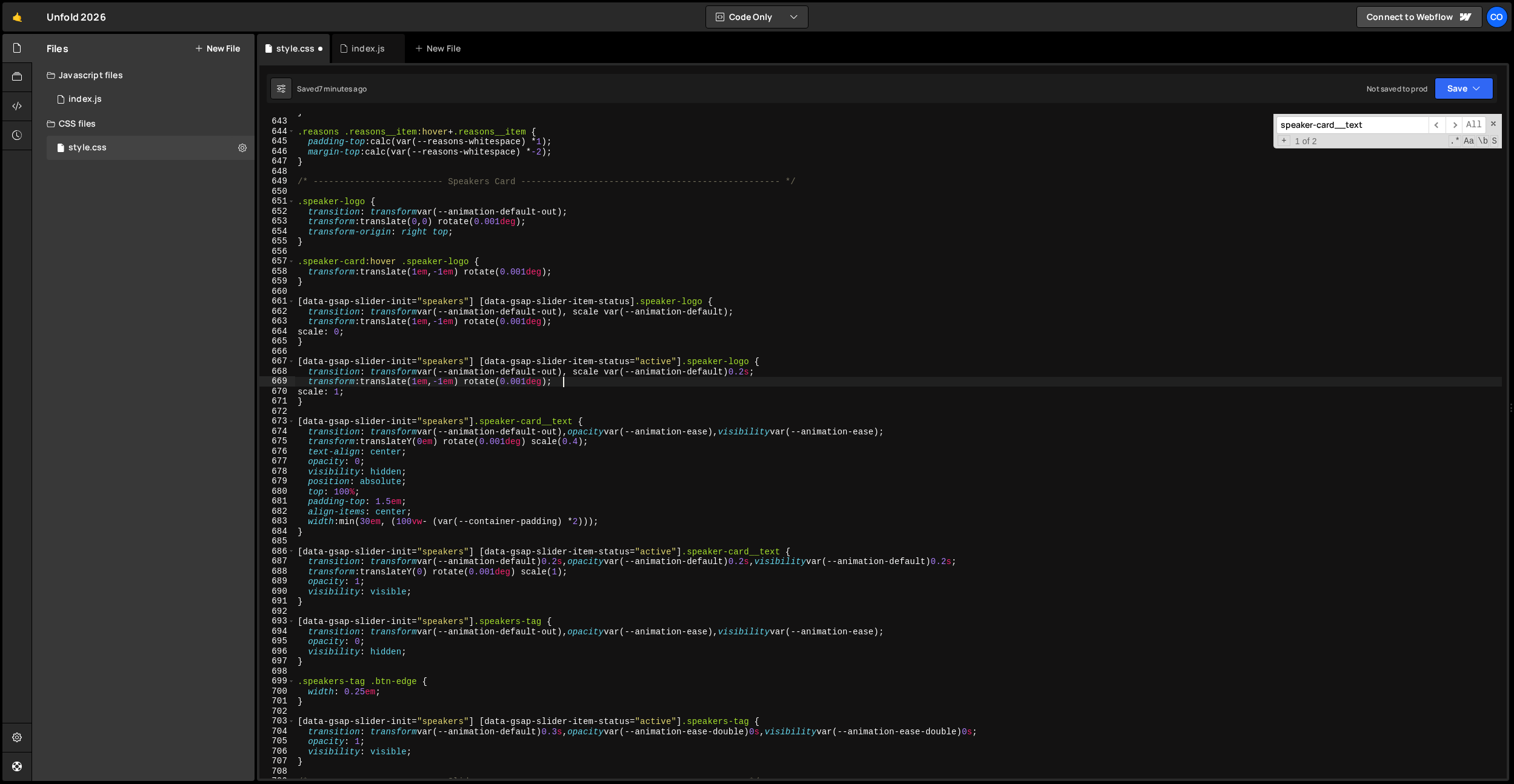
click at [372, 286] on div "} .reasons .reasons__item :hover + .reasons__item { padding-top : calc(var(--re…" at bounding box center [898, 449] width 1207 height 685
click at [416, 328] on div "} .reasons .reasons__item :hover + .reasons__item { padding-top : calc(var(--re…" at bounding box center [898, 449] width 1207 height 685
click at [408, 230] on div "} .reasons .reasons__item :hover + .reasons__item { padding-top : calc(var(--re…" at bounding box center [898, 449] width 1207 height 685
click at [438, 230] on div "} .reasons .reasons__item :hover + .reasons__item { padding-top : calc(var(--re…" at bounding box center [898, 449] width 1207 height 685
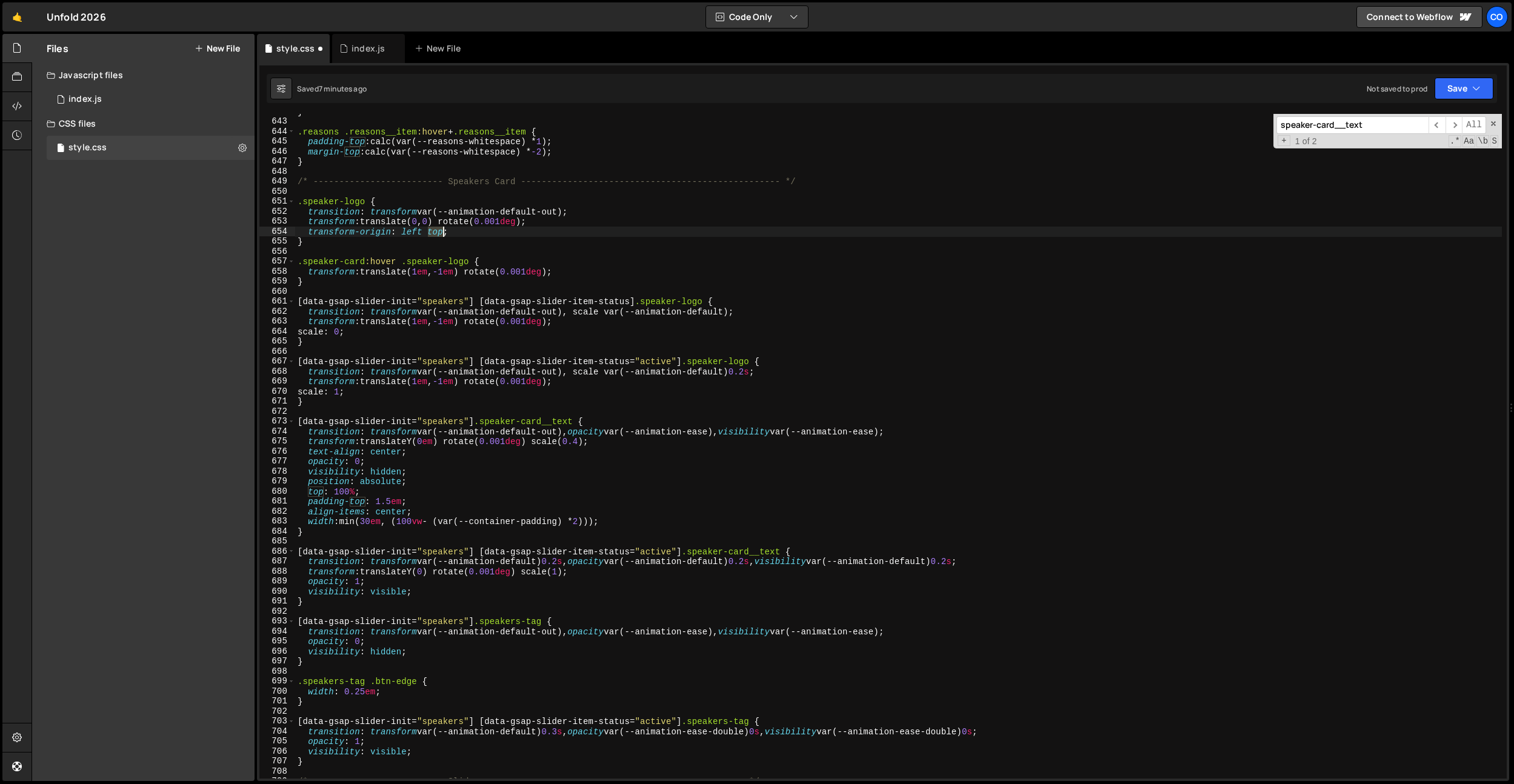
click at [438, 230] on div "} .reasons .reasons__item :hover + .reasons__item { padding-top : calc(var(--re…" at bounding box center [898, 449] width 1207 height 685
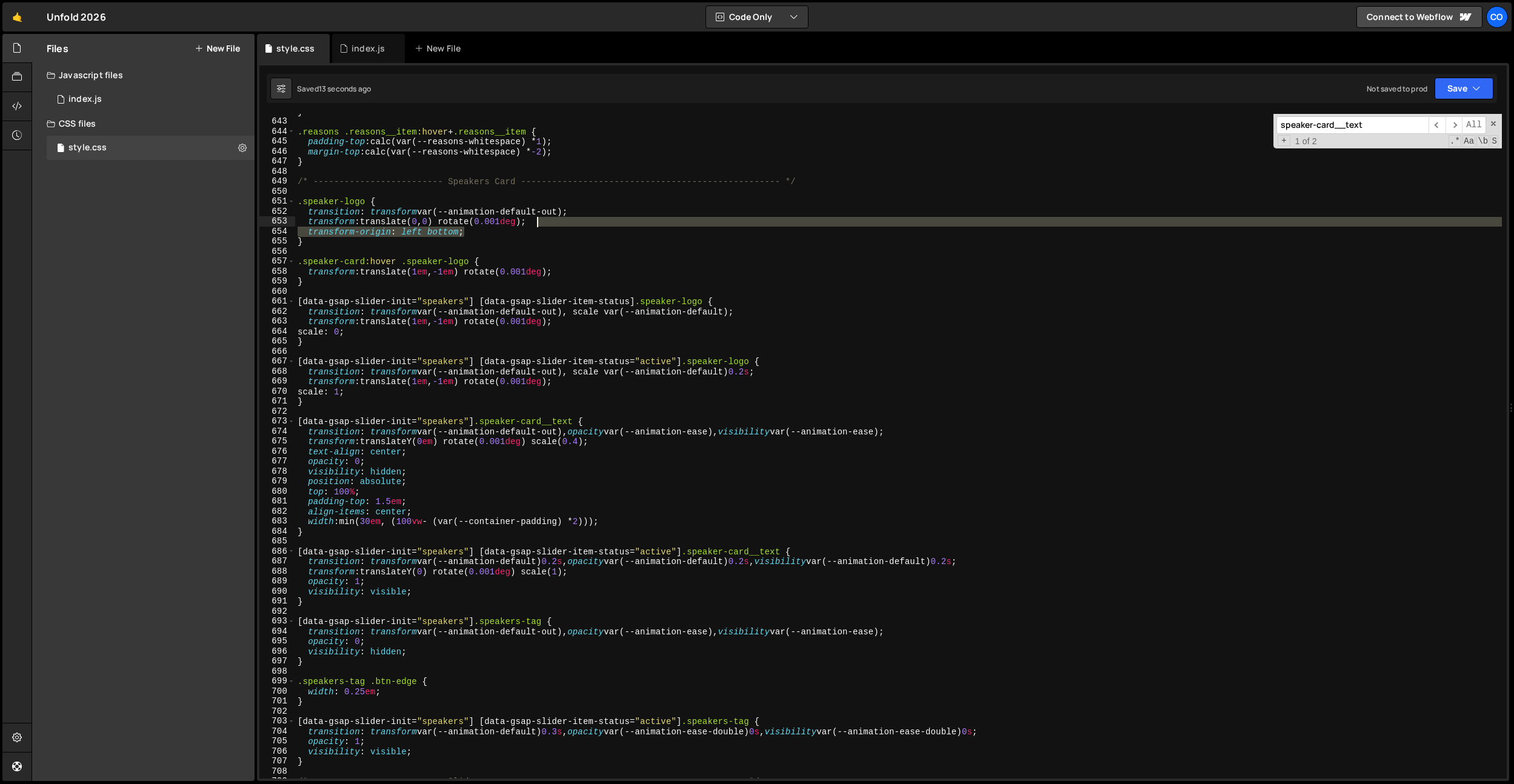
drag, startPoint x: 467, startPoint y: 230, endPoint x: 563, endPoint y: 223, distance: 96.3
click at [563, 223] on div "} .reasons .reasons__item :hover + .reasons__item { padding-top : calc(var(--re…" at bounding box center [898, 449] width 1207 height 685
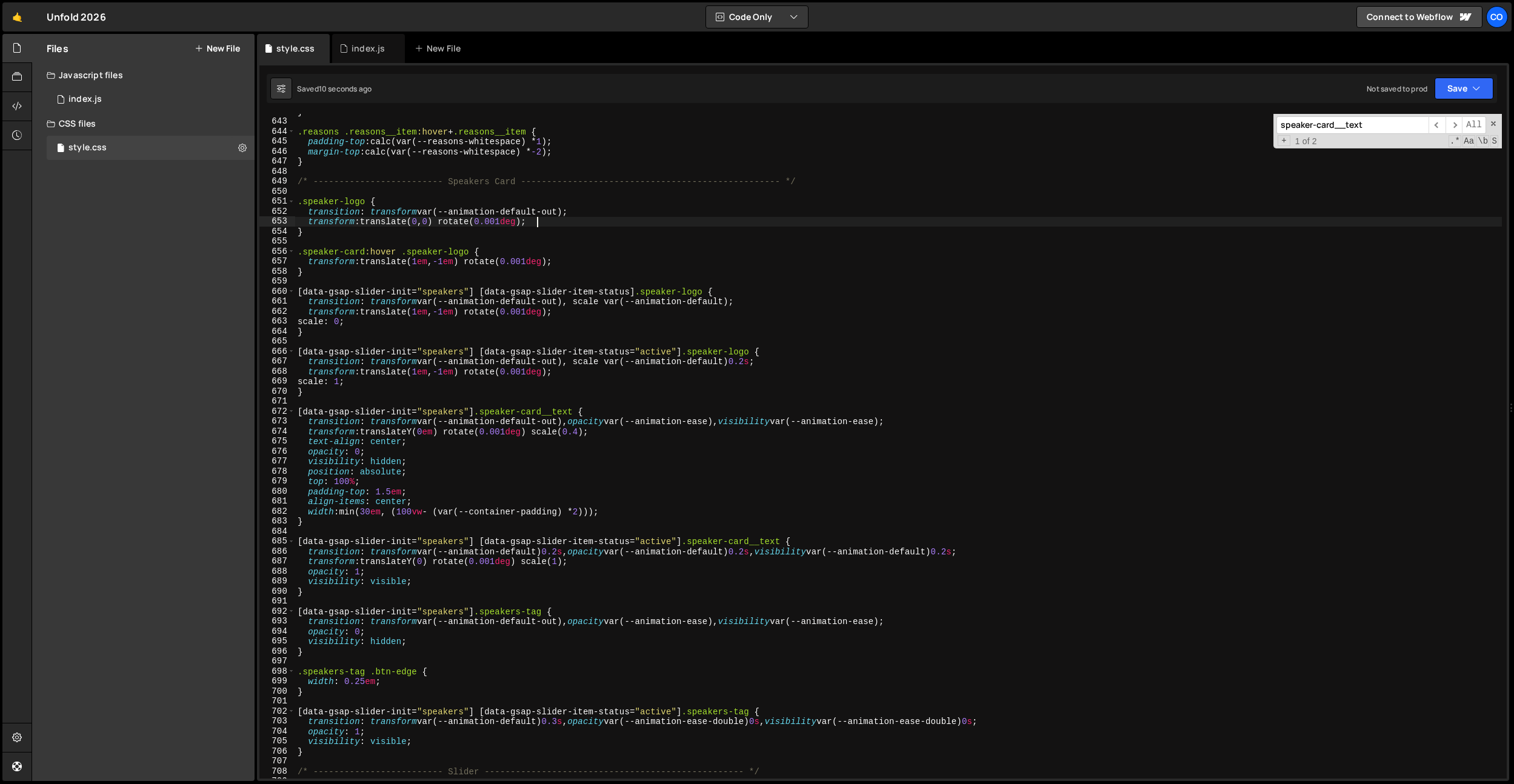
click at [622, 384] on div "} .reasons .reasons__item :hover + .reasons__item { padding-top : calc(var(--re…" at bounding box center [898, 449] width 1207 height 685
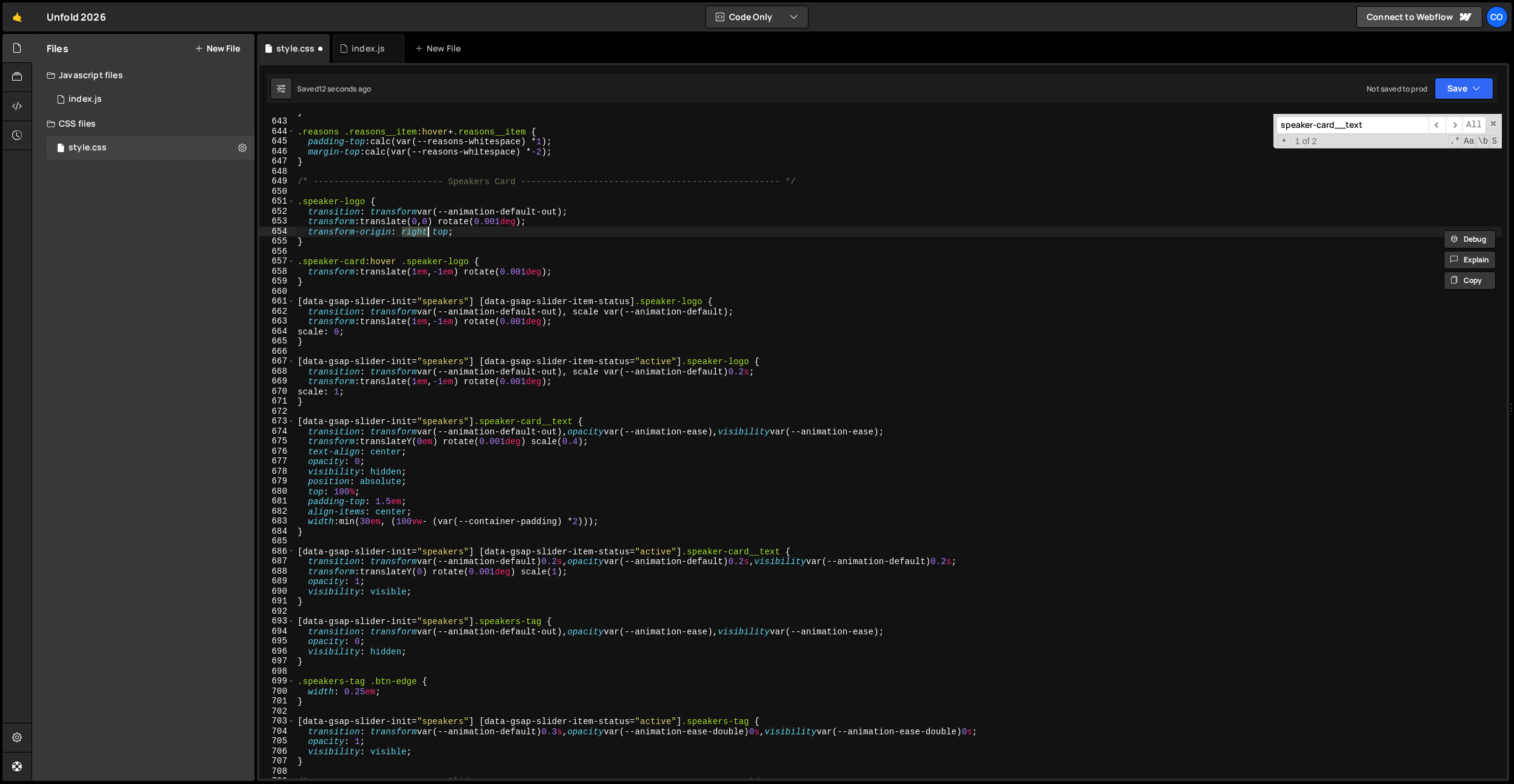
click at [455, 315] on div "} .reasons .reasons__item :hover + .reasons__item { padding-top : calc(var(--re…" at bounding box center [898, 449] width 1207 height 685
click at [453, 318] on div "} .reasons .reasons__item :hover + .reasons__item { padding-top : calc(var(--re…" at bounding box center [898, 449] width 1207 height 685
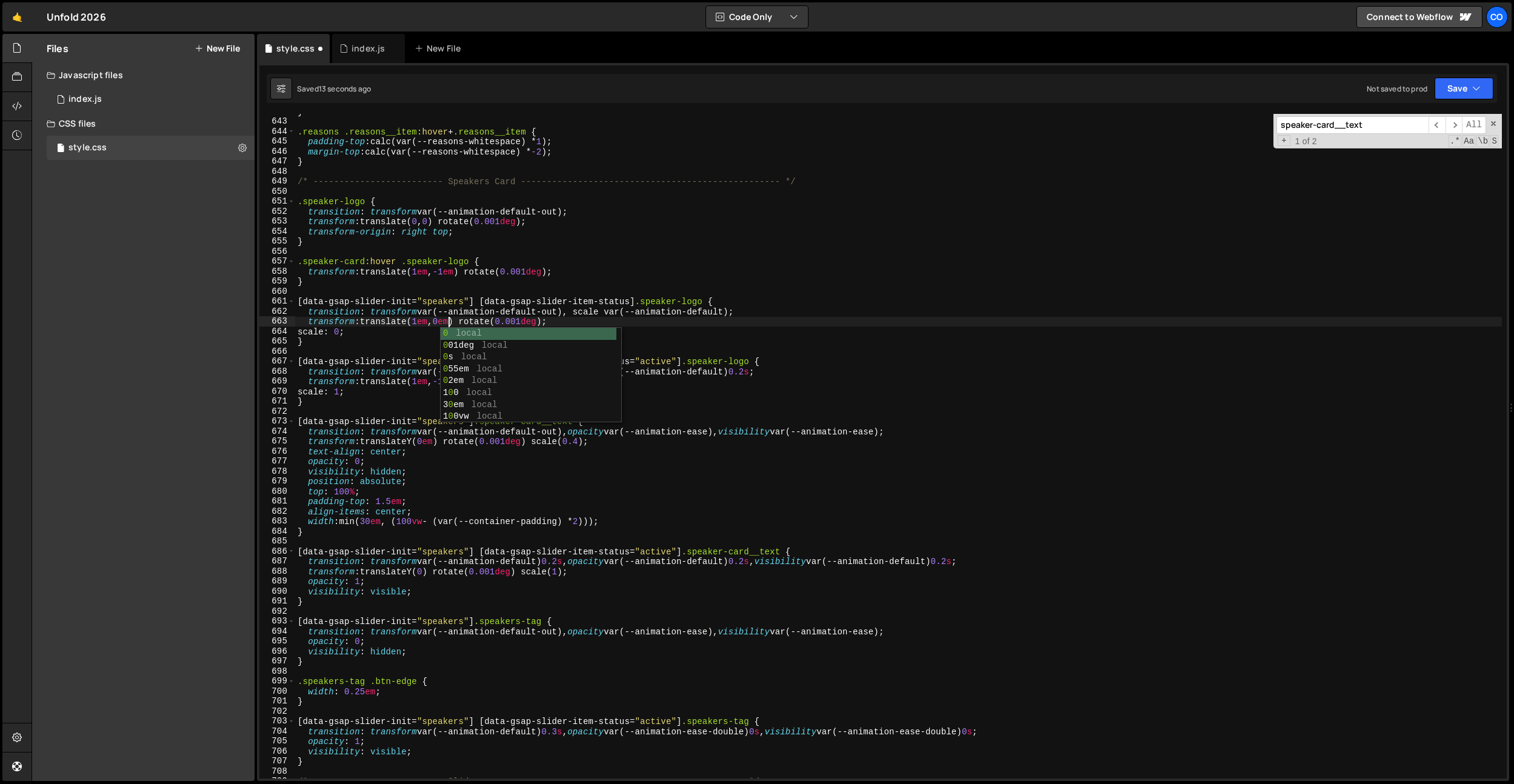
scroll to position [0, 10]
click at [424, 320] on div "} .reasons .reasons__item :hover + .reasons__item { padding-top : calc(var(--re…" at bounding box center [898, 449] width 1207 height 685
click at [431, 315] on div "} .reasons .reasons__item :hover + .reasons__item { padding-top : calc(var(--re…" at bounding box center [898, 449] width 1207 height 685
click at [455, 315] on div "} .reasons .reasons__item :hover + .reasons__item { padding-top : calc(var(--re…" at bounding box center [898, 449] width 1207 height 685
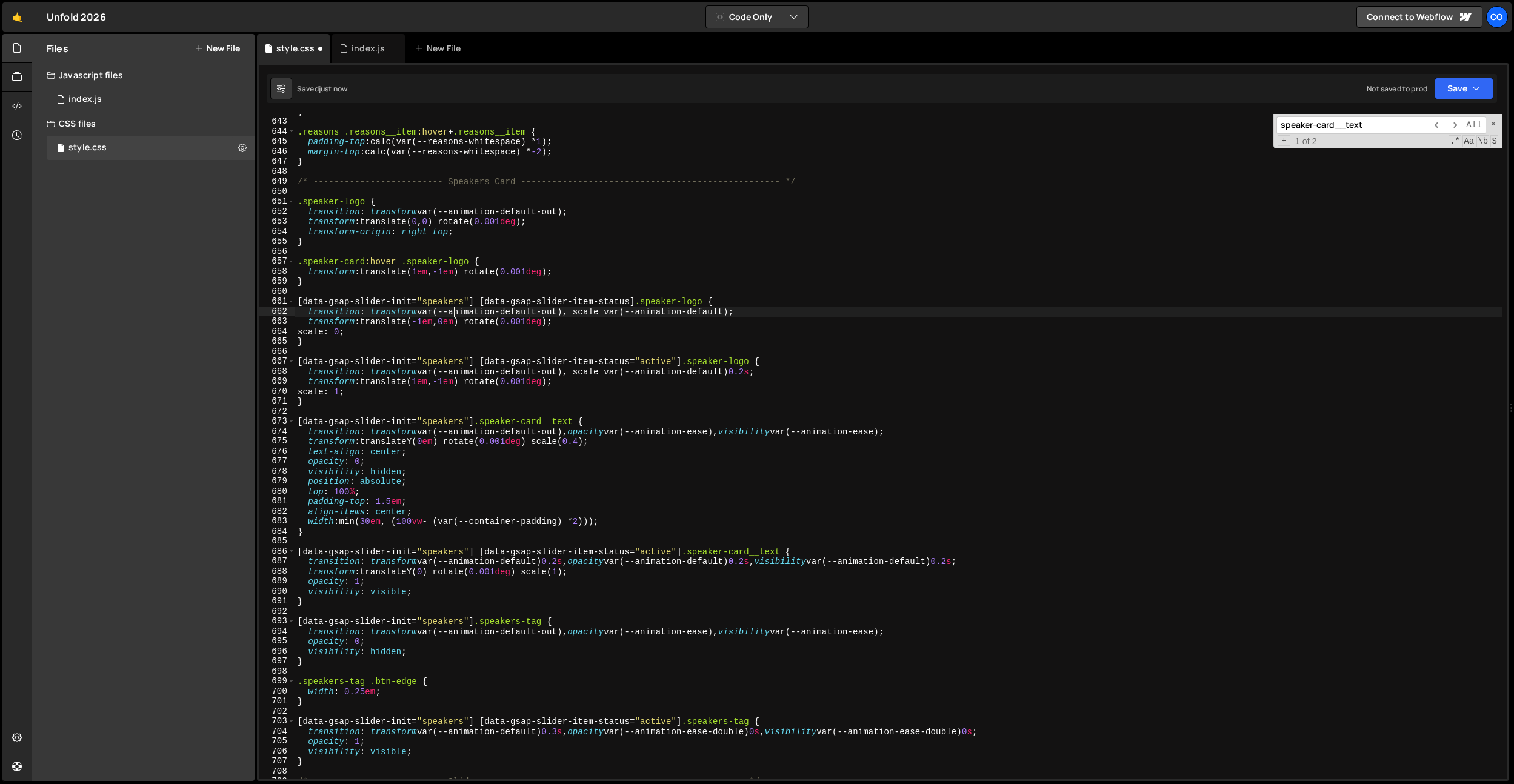
click at [453, 318] on div "} .reasons .reasons__item :hover + .reasons__item { padding-top : calc(var(--re…" at bounding box center [898, 449] width 1207 height 685
click at [457, 320] on div "} .reasons .reasons__item :hover + .reasons__item { padding-top : calc(var(--re…" at bounding box center [898, 449] width 1207 height 685
click at [425, 321] on div "} .reasons .reasons__item :hover + .reasons__item { padding-top : calc(var(--re…" at bounding box center [898, 449] width 1207 height 685
type textarea "transform: translate(2em, 2em) rotate(0.001deg);"
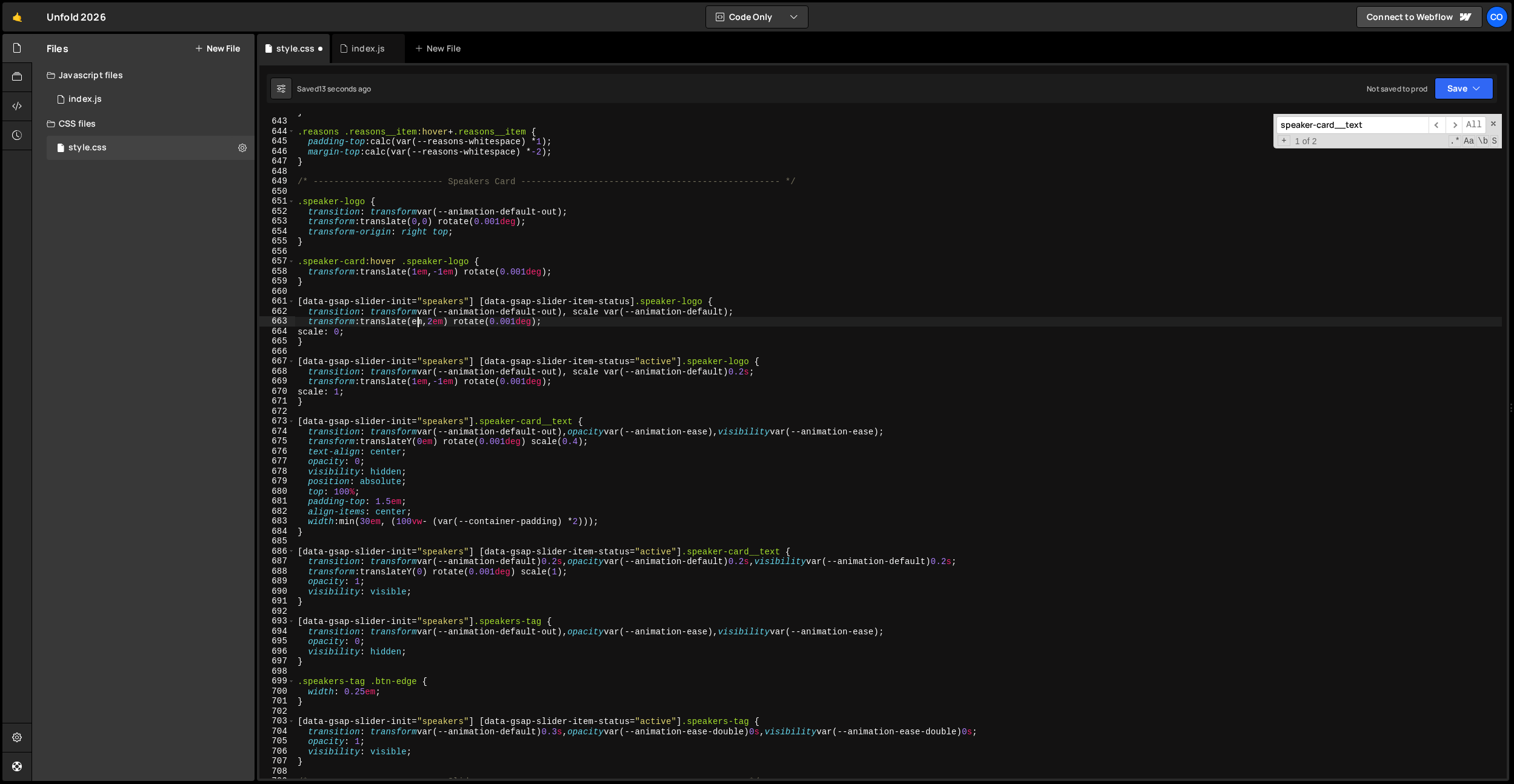
scroll to position [0, 9]
click at [829, 250] on div "} .reasons .reasons__item :hover + .reasons__item { padding-top : calc(var(--re…" at bounding box center [898, 449] width 1207 height 685
click at [472, 317] on div "} .reasons .reasons__item :hover + .reasons__item { padding-top : calc(var(--re…" at bounding box center [898, 449] width 1207 height 685
click at [419, 324] on div "} .reasons .reasons__item :hover + .reasons__item { padding-top : calc(var(--re…" at bounding box center [898, 449] width 1207 height 685
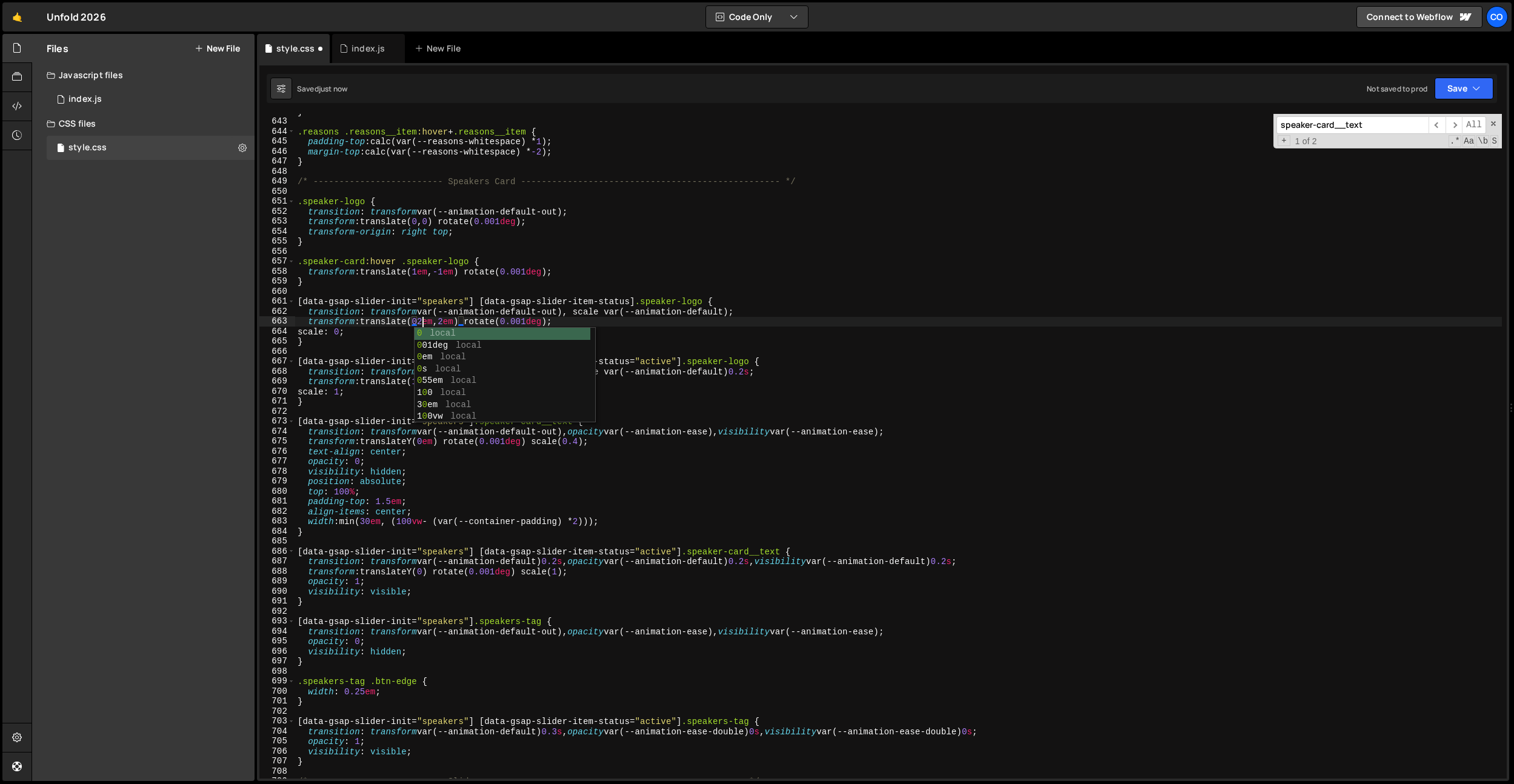
scroll to position [0, 9]
click at [464, 313] on div "} .reasons .reasons__item :hover + .reasons__item { padding-top : calc(var(--re…" at bounding box center [898, 449] width 1207 height 685
drag, startPoint x: 450, startPoint y: 321, endPoint x: 692, endPoint y: 342, distance: 242.9
click at [451, 321] on div "} .reasons .reasons__item :hover + .reasons__item { padding-top : calc(var(--re…" at bounding box center [898, 449] width 1207 height 685
click at [567, 374] on div "} .reasons .reasons__item :hover + .reasons__item { padding-top : calc(var(--re…" at bounding box center [898, 449] width 1207 height 685
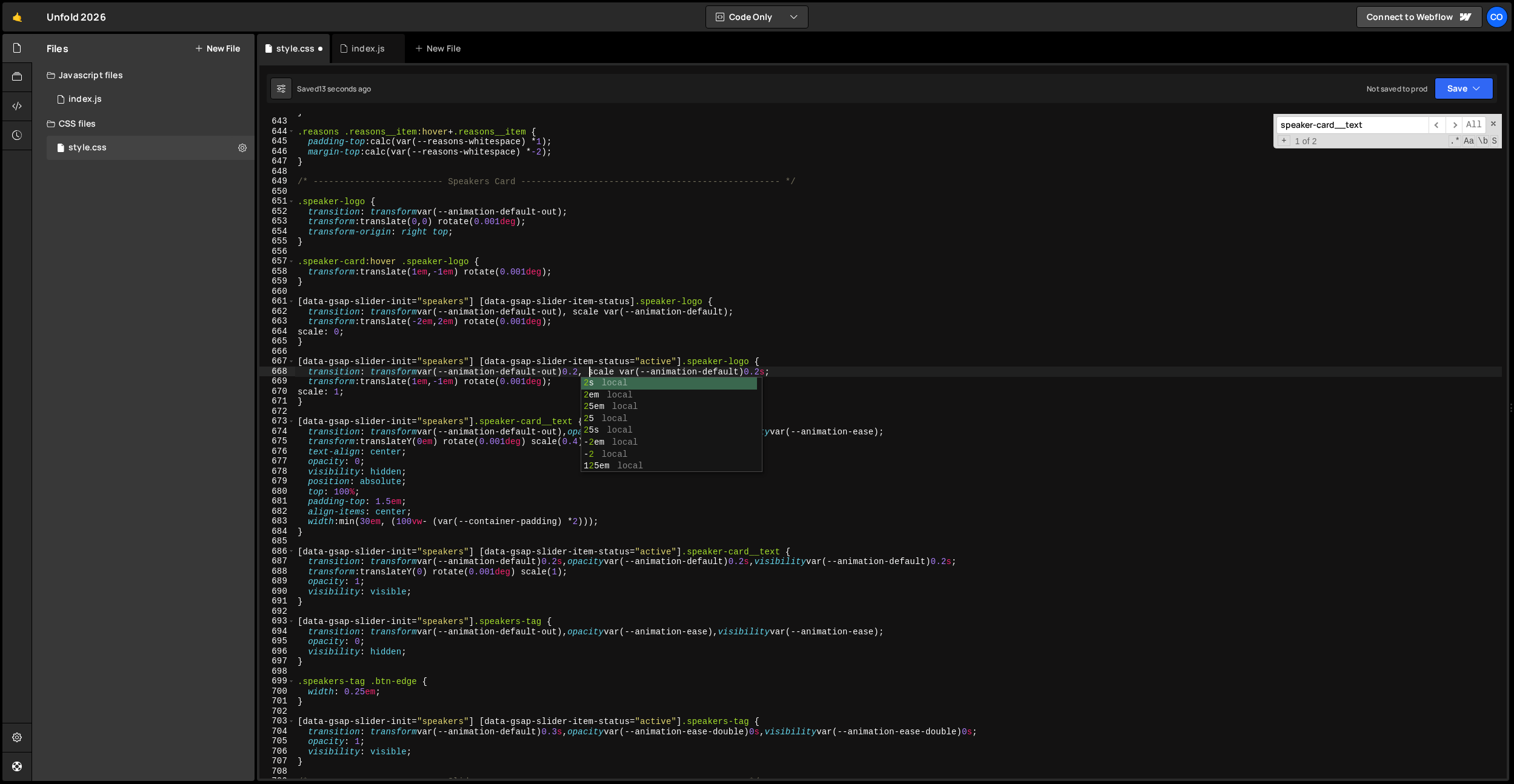
scroll to position [0, 20]
click at [600, 328] on div "} .reasons .reasons__item :hover + .reasons__item { padding-top : calc(var(--re…" at bounding box center [898, 449] width 1207 height 685
click at [557, 371] on div "} .reasons .reasons__item :hover + .reasons__item { padding-top : calc(var(--re…" at bounding box center [898, 449] width 1207 height 685
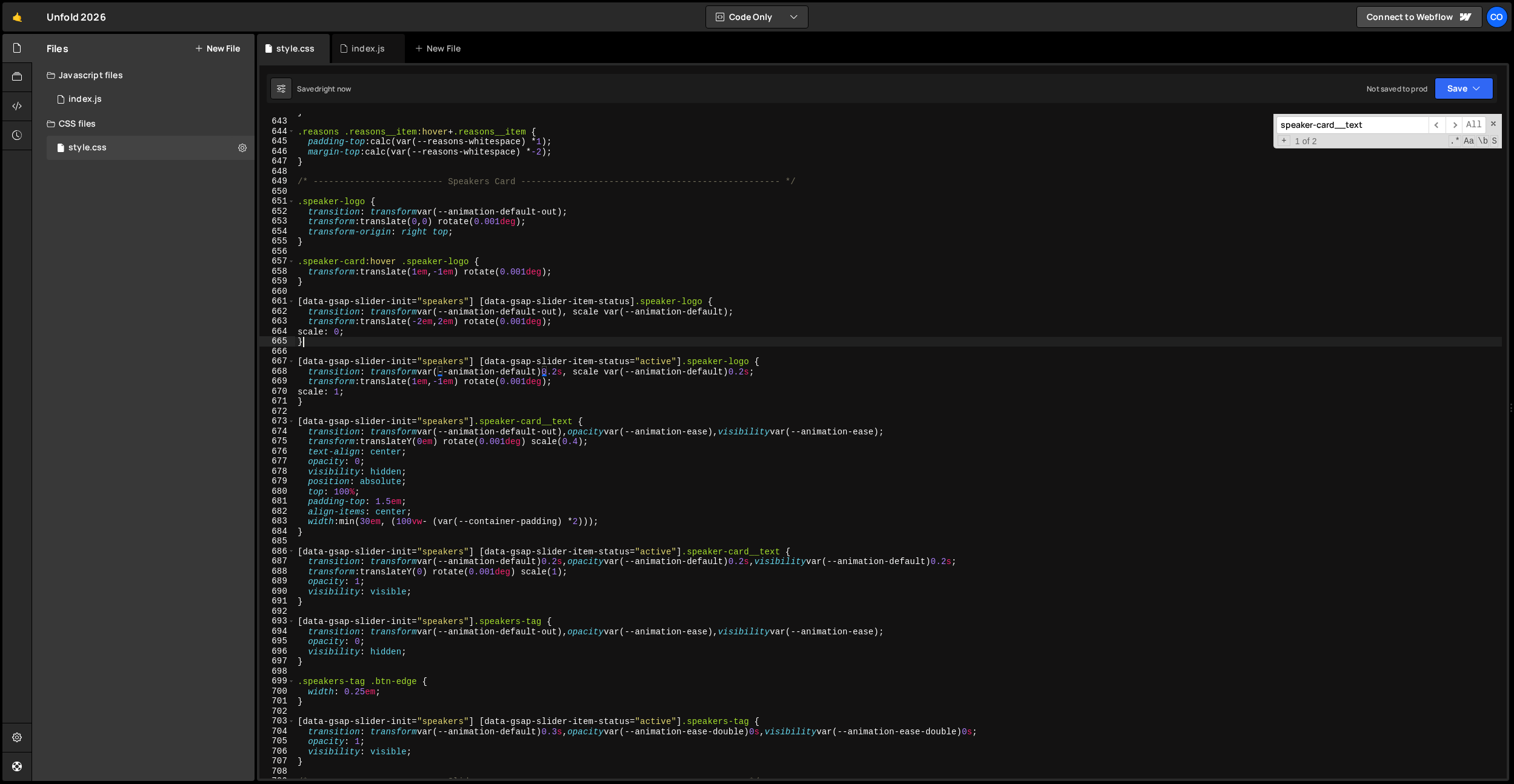
click at [602, 343] on div "} .reasons .reasons__item :hover + .reasons__item { padding-top : calc(var(--re…" at bounding box center [898, 449] width 1207 height 685
click at [455, 321] on div "} .reasons .reasons__item :hover + .reasons__item { padding-top : calc(var(--re…" at bounding box center [898, 449] width 1207 height 685
click at [432, 320] on div "} .reasons .reasons__item :hover + .reasons__item { padding-top : calc(var(--re…" at bounding box center [898, 449] width 1207 height 685
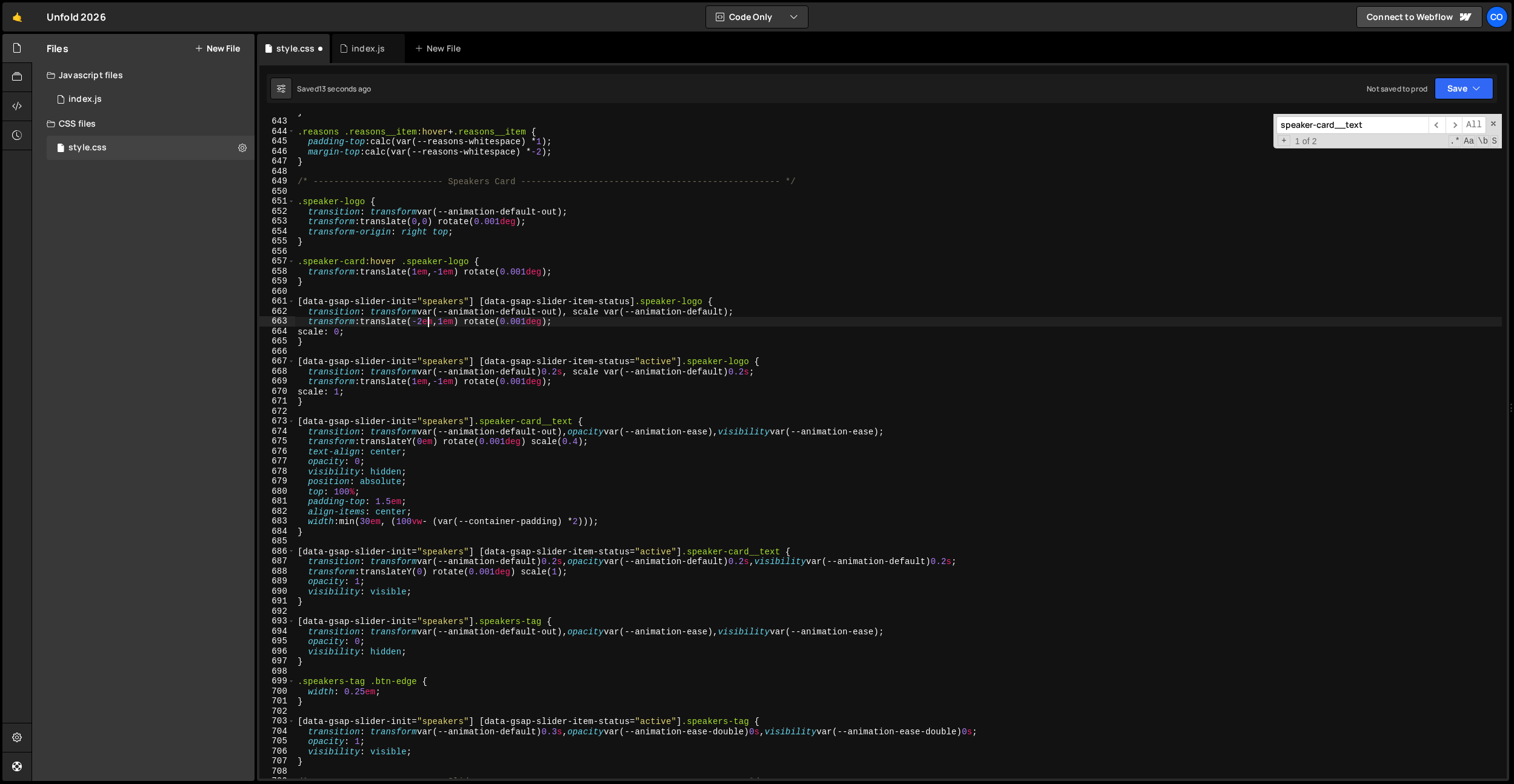
scroll to position [0, 9]
click at [561, 371] on div "} .reasons .reasons__item :hover + .reasons__item { padding-top : calc(var(--re…" at bounding box center [898, 449] width 1207 height 685
drag, startPoint x: 687, startPoint y: 325, endPoint x: 742, endPoint y: 375, distance: 74.3
click at [690, 330] on div "} .reasons .reasons__item :hover + .reasons__item { padding-top : calc(var(--re…" at bounding box center [898, 449] width 1207 height 685
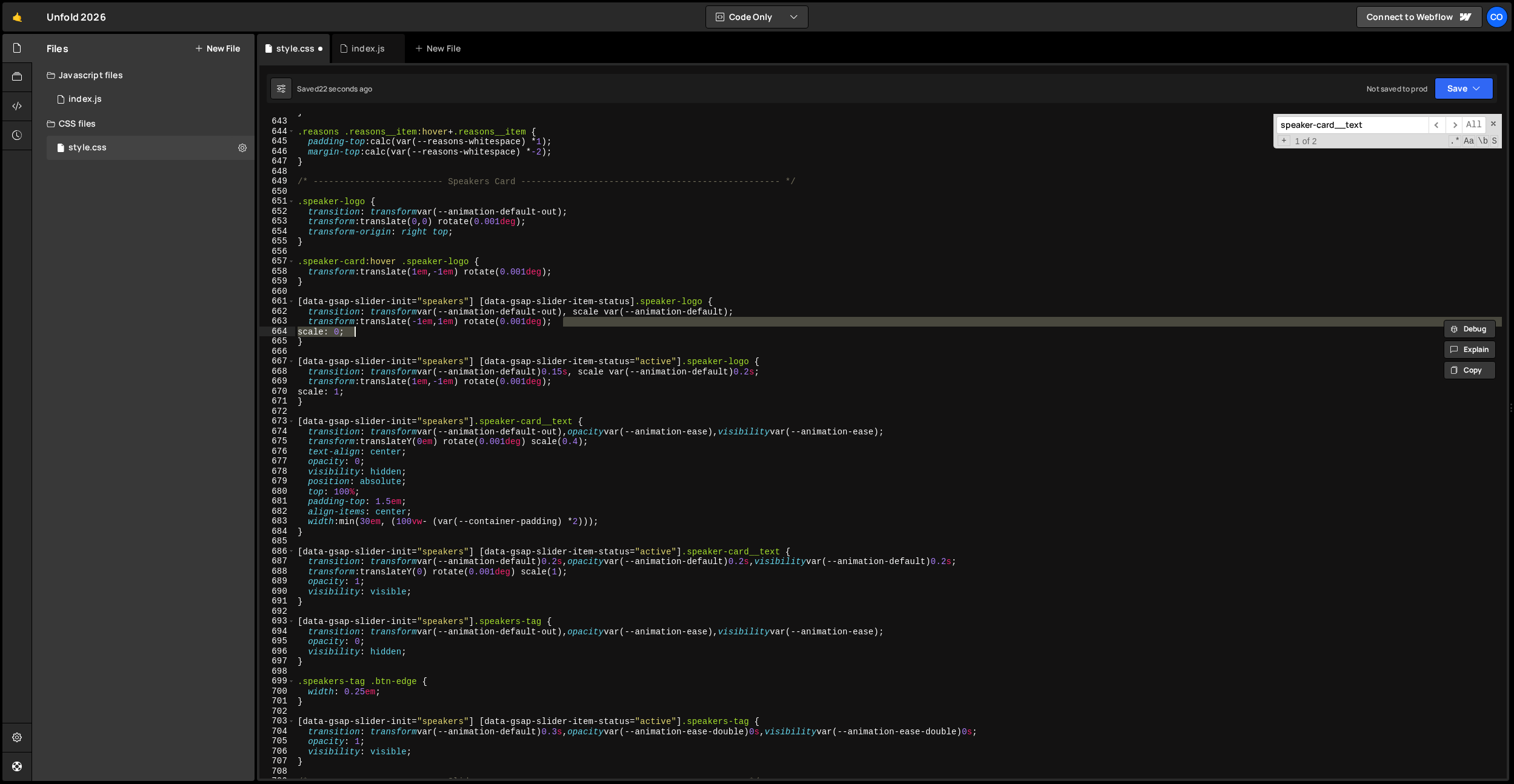
click at [765, 370] on div "} .reasons .reasons__item :hover + .reasons__item { padding-top : calc(var(--re…" at bounding box center [898, 449] width 1207 height 685
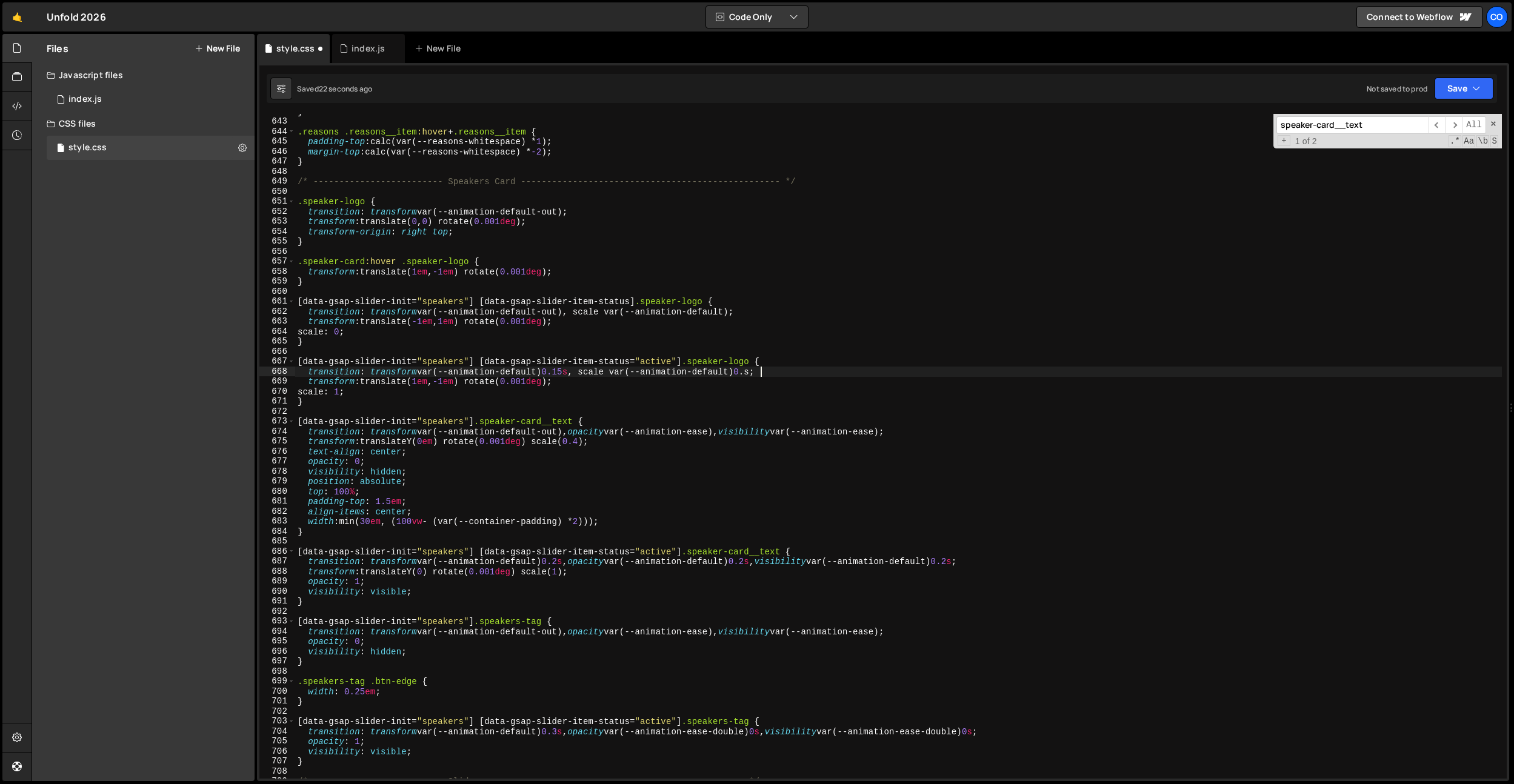
scroll to position [0, 33]
click at [989, 562] on div "} .reasons .reasons__item :hover + .reasons__item { padding-top : calc(var(--re…" at bounding box center [898, 449] width 1207 height 685
click at [773, 564] on div "} .reasons .reasons__item :hover + .reasons__item { padding-top : calc(var(--re…" at bounding box center [898, 449] width 1207 height 685
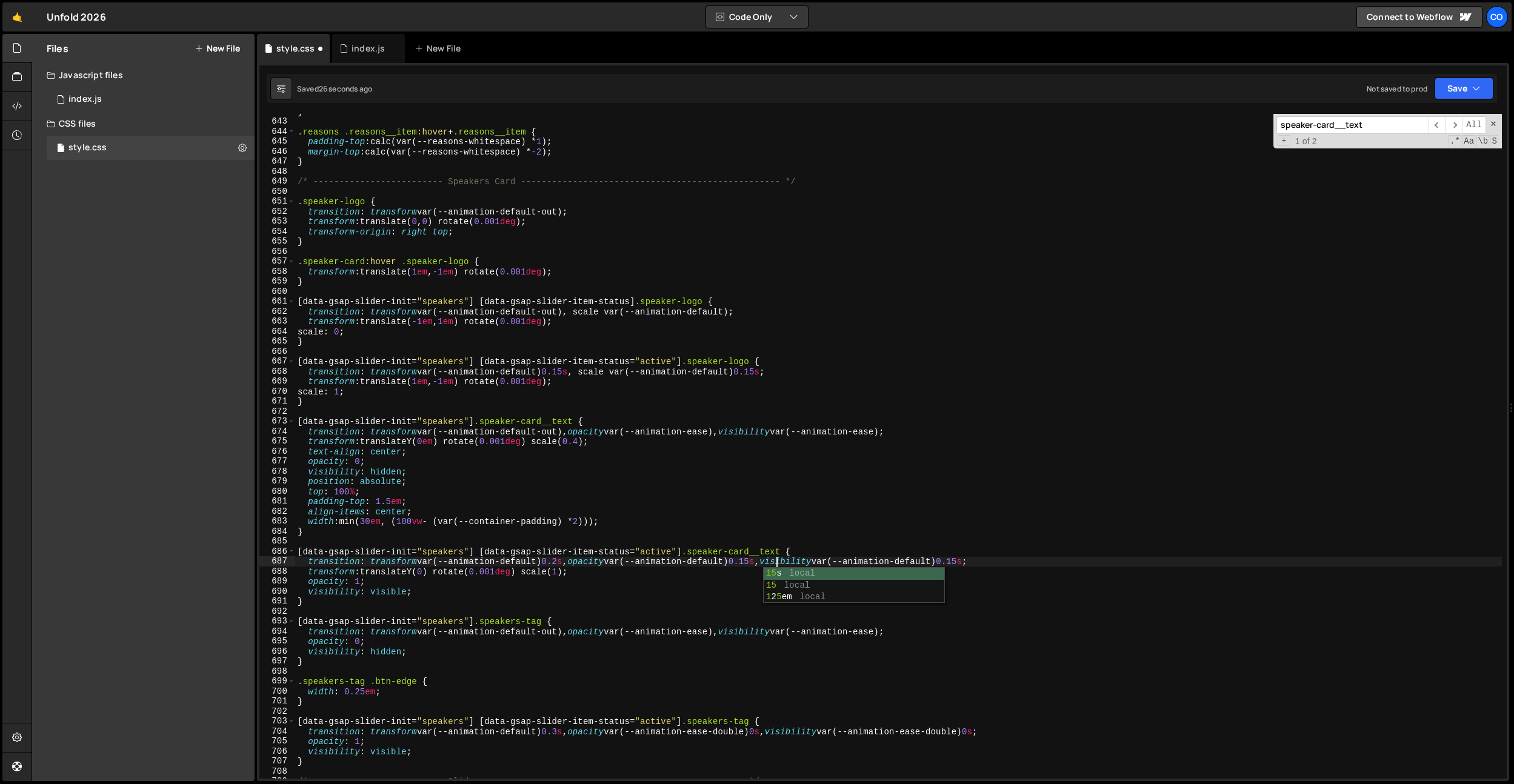
click at [565, 562] on div "} .reasons .reasons__item :hover + .reasons__item { padding-top : calc(var(--re…" at bounding box center [898, 449] width 1207 height 685
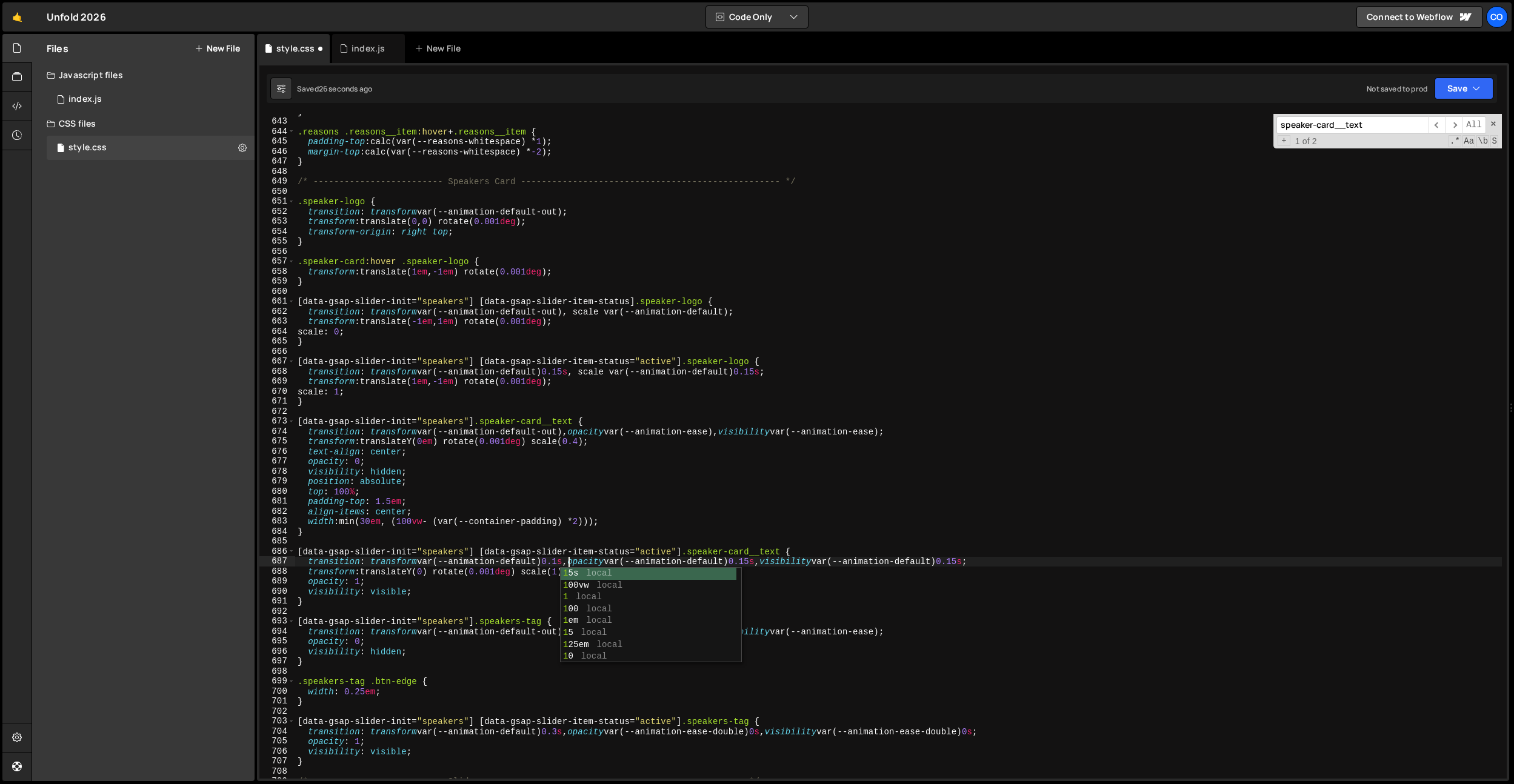
scroll to position [0, 20]
click at [572, 736] on div "} .reasons .reasons__item :hover + .reasons__item { padding-top : calc(var(--re…" at bounding box center [898, 449] width 1207 height 685
click at [563, 733] on div "} .reasons .reasons__item :hover + .reasons__item { padding-top : calc(var(--re…" at bounding box center [898, 449] width 1207 height 685
type textarea "transition: transform var(--animation-default) 0.2s, opacity var(--animation-ea…"
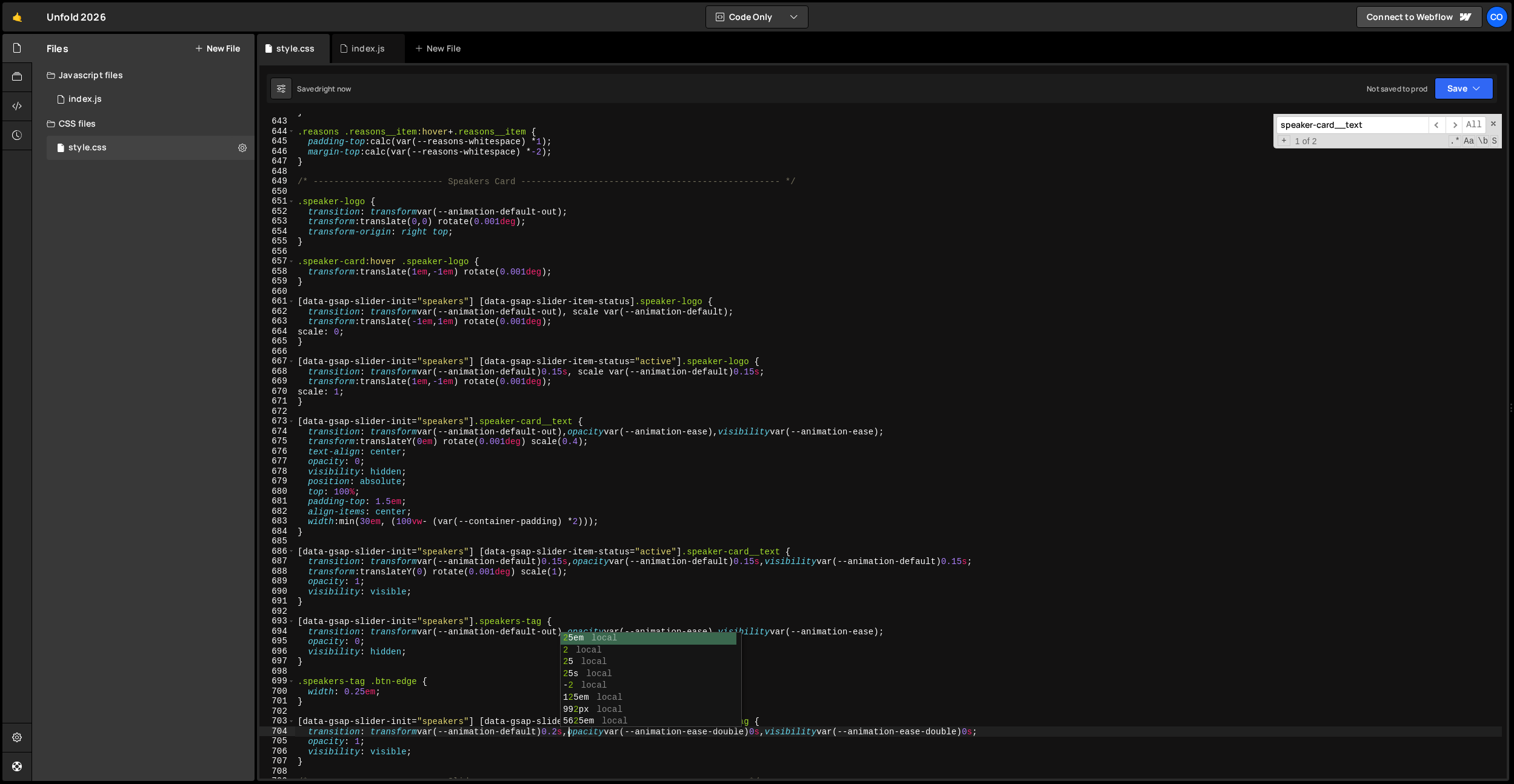
click at [410, 670] on div "} .reasons .reasons__item :hover + .reasons__item { padding-top : calc(var(--re…" at bounding box center [898, 449] width 1207 height 685
click at [552, 313] on div "} .reasons .reasons__item :hover + .reasons__item { padding-top : calc(var(--re…" at bounding box center [898, 449] width 1207 height 685
click at [730, 311] on div "} .reasons .reasons__item :hover + .reasons__item { padding-top : calc(var(--re…" at bounding box center [898, 449] width 1207 height 685
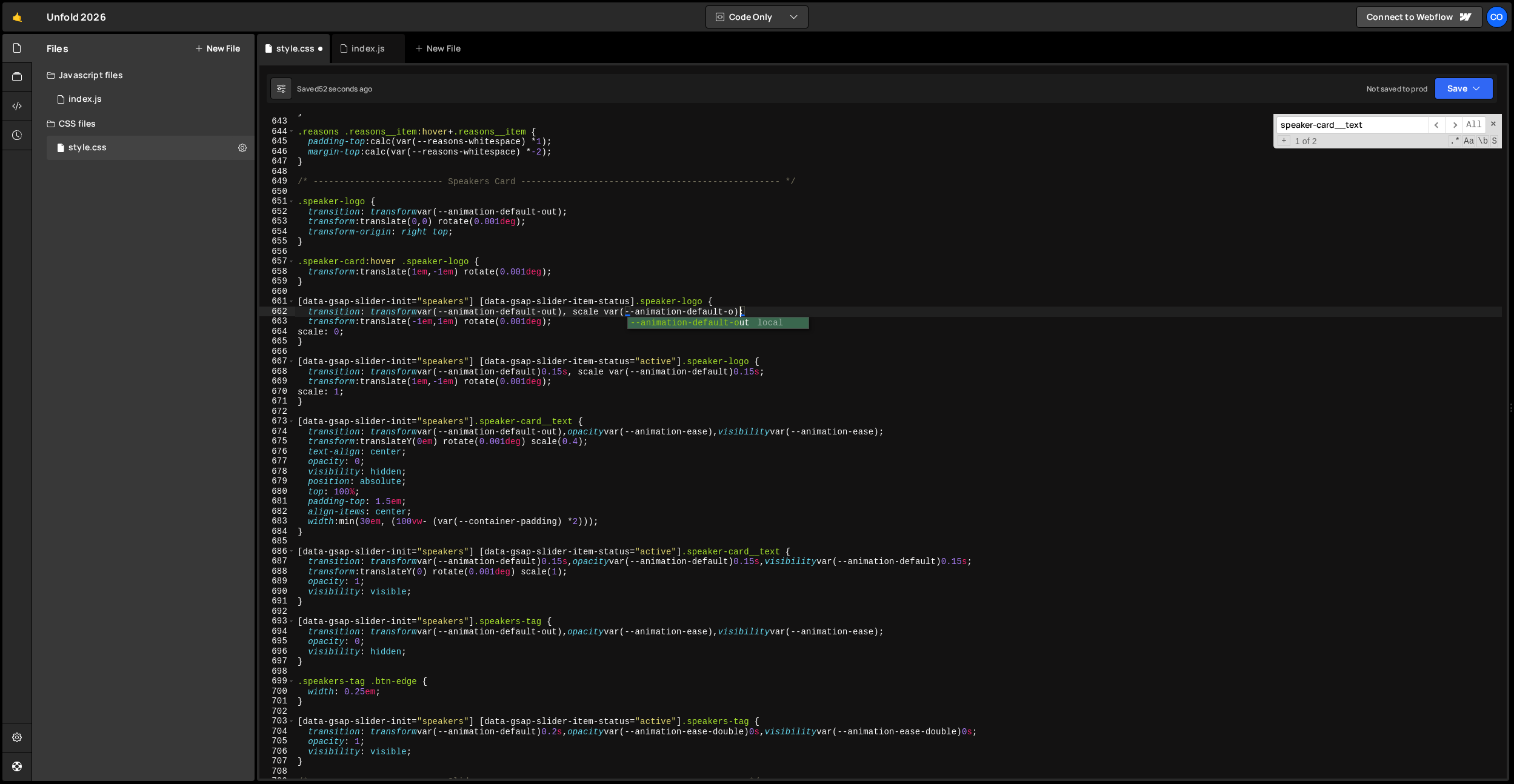
scroll to position [0, 31]
type textarea "transition: transform var(--animation-default-out), scale var(--animation-defau…"
